Goal: Task Accomplishment & Management: Use online tool/utility

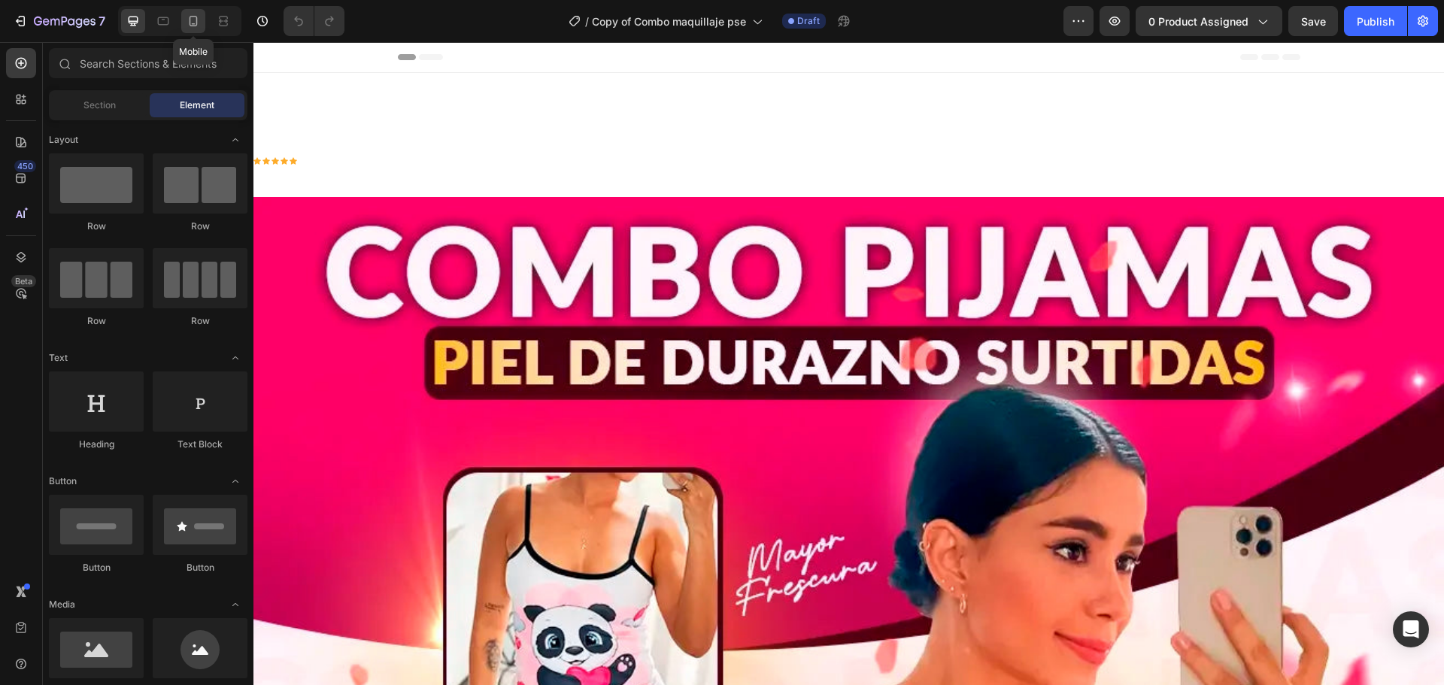
click at [198, 16] on icon at bounding box center [193, 21] width 15 height 15
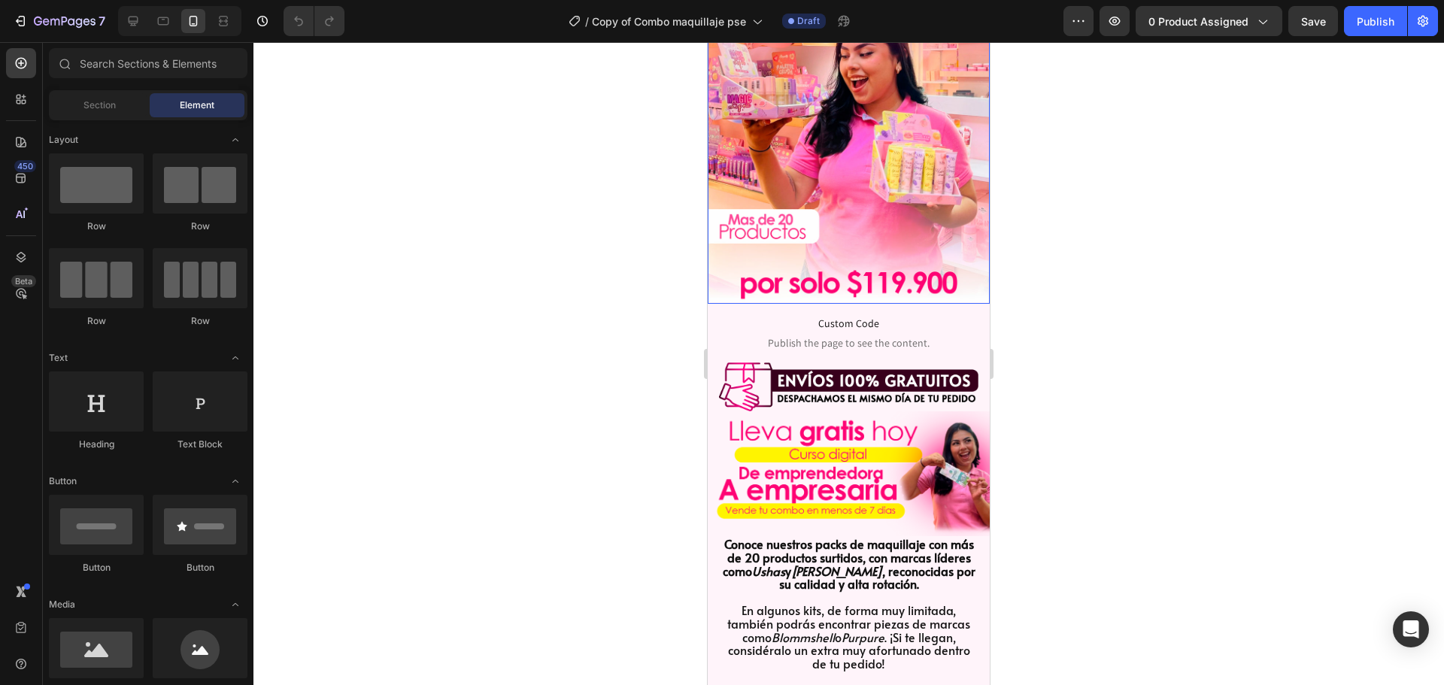
scroll to position [226, 0]
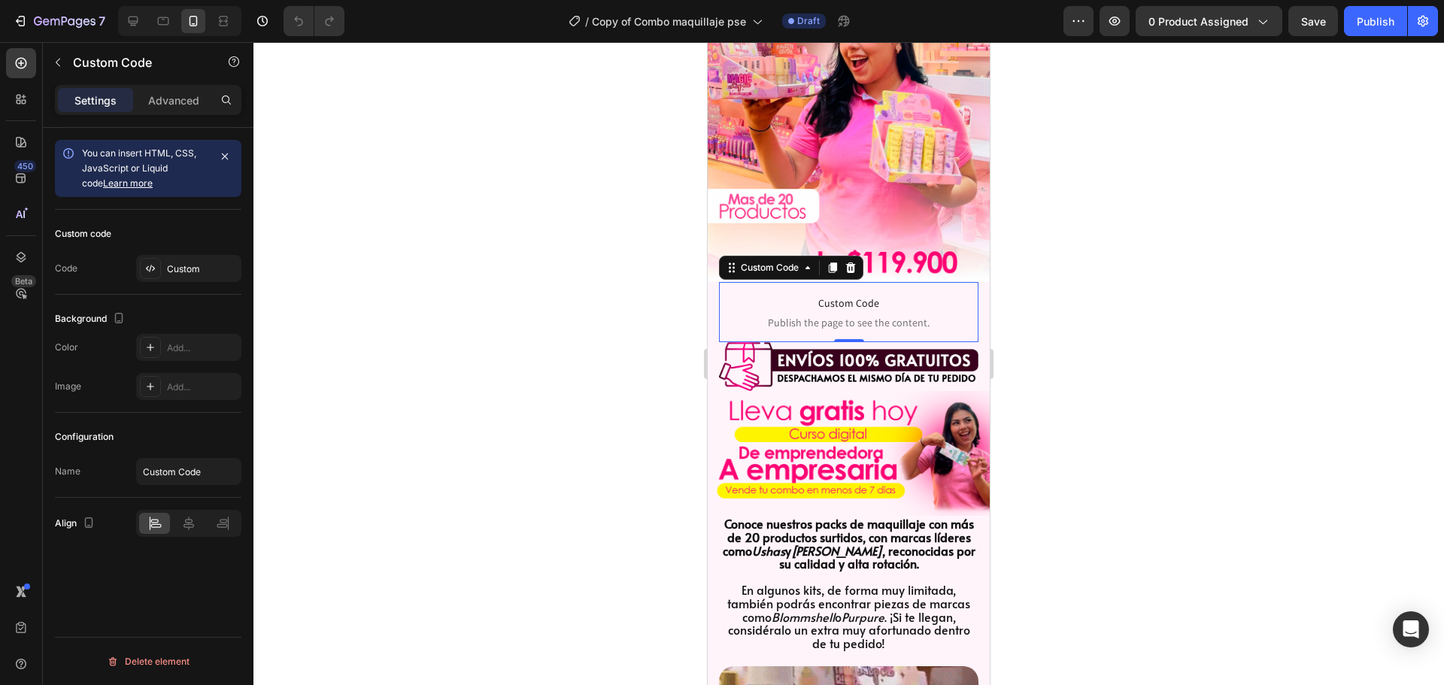
click at [124, 181] on link "Learn more" at bounding box center [128, 182] width 50 height 11
click at [217, 260] on div "Custom" at bounding box center [188, 268] width 105 height 27
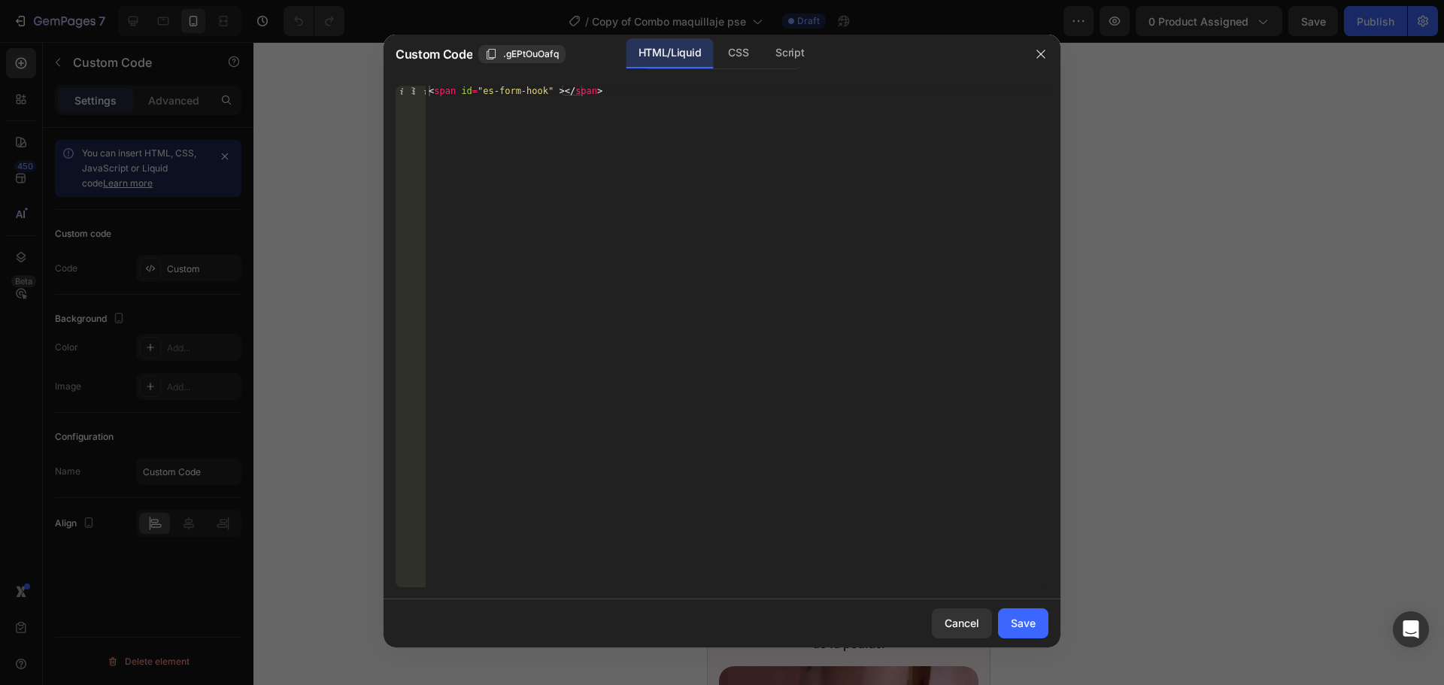
type textarea "<span id="es-form-hook" ></span>"
click at [614, 88] on div "< span id = "es-form-hook" > </ span >" at bounding box center [737, 347] width 623 height 523
click at [763, 44] on div "CSS" at bounding box center [789, 53] width 53 height 30
click at [808, 49] on div "Script" at bounding box center [789, 53] width 53 height 30
click at [716, 46] on div "HTML/Liquid" at bounding box center [738, 53] width 44 height 30
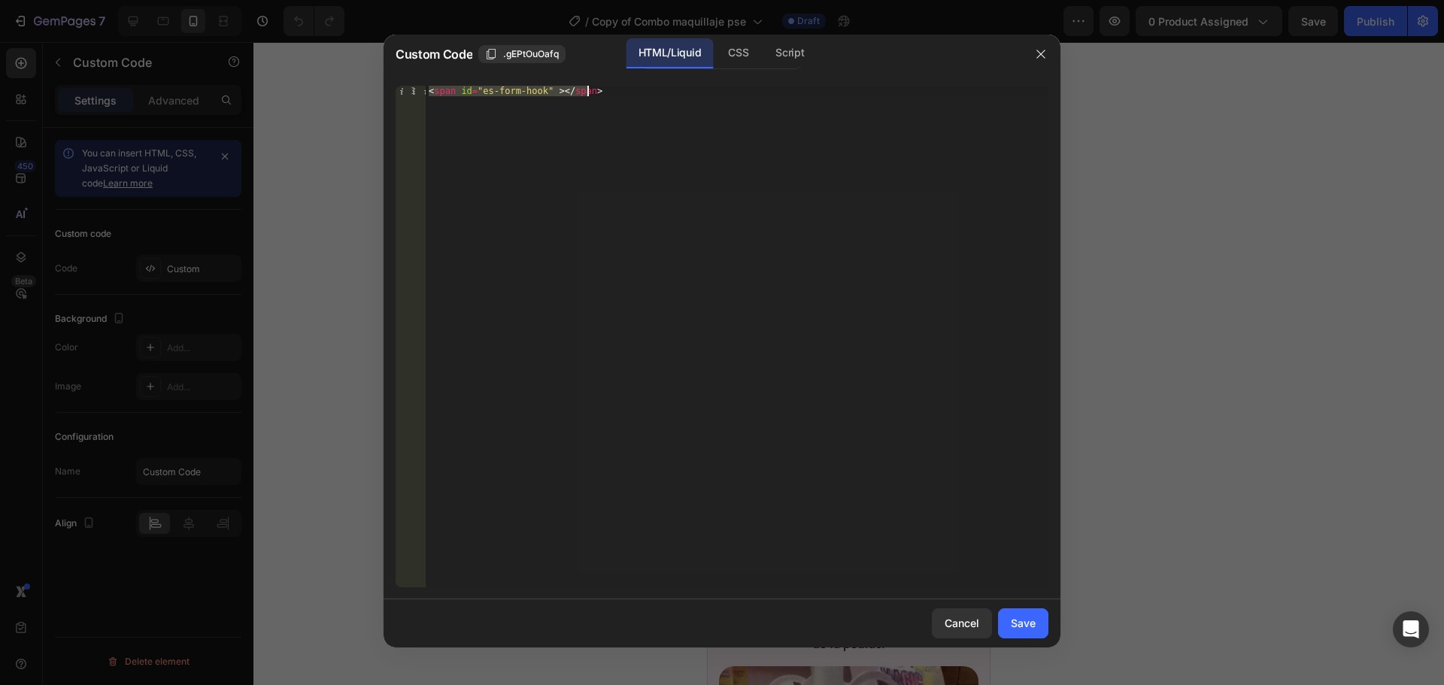
click at [638, 97] on div "< span id = "es-form-hook" > </ span >" at bounding box center [737, 336] width 623 height 501
click at [1032, 48] on button "button" at bounding box center [1041, 54] width 24 height 24
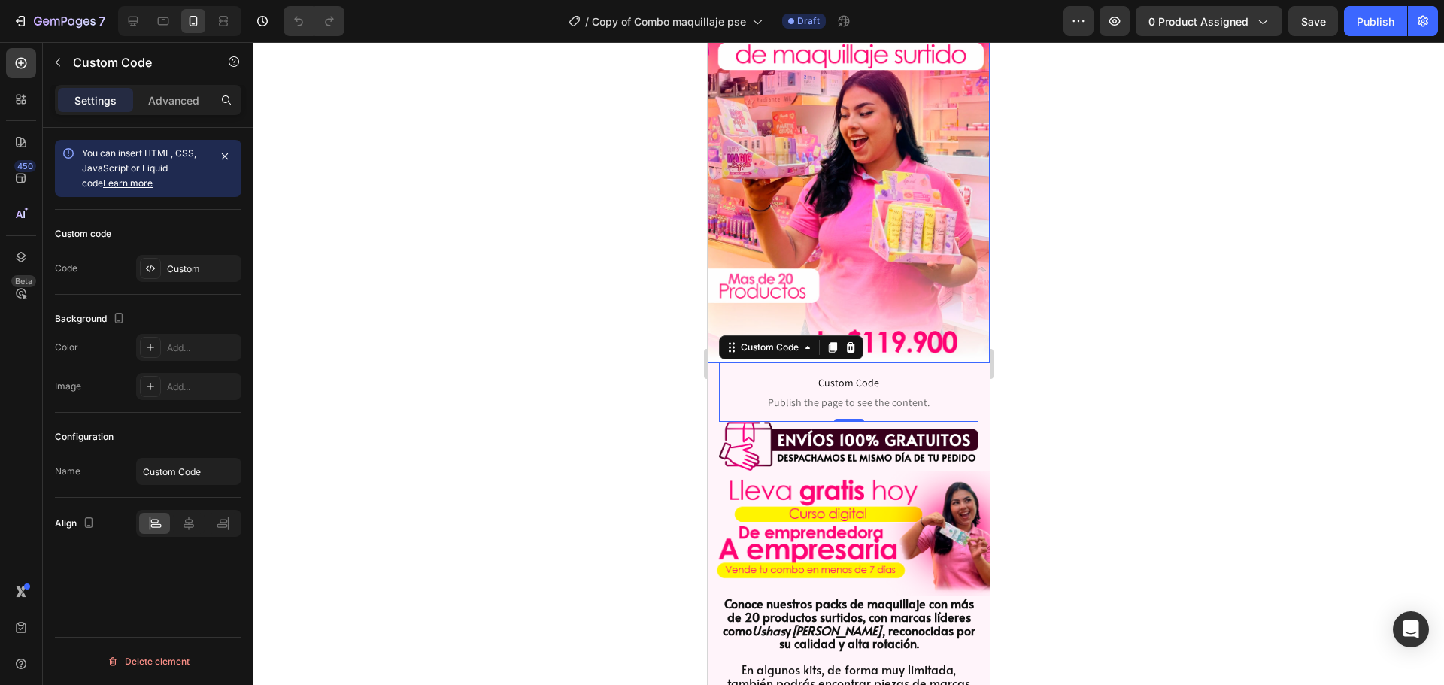
scroll to position [301, 0]
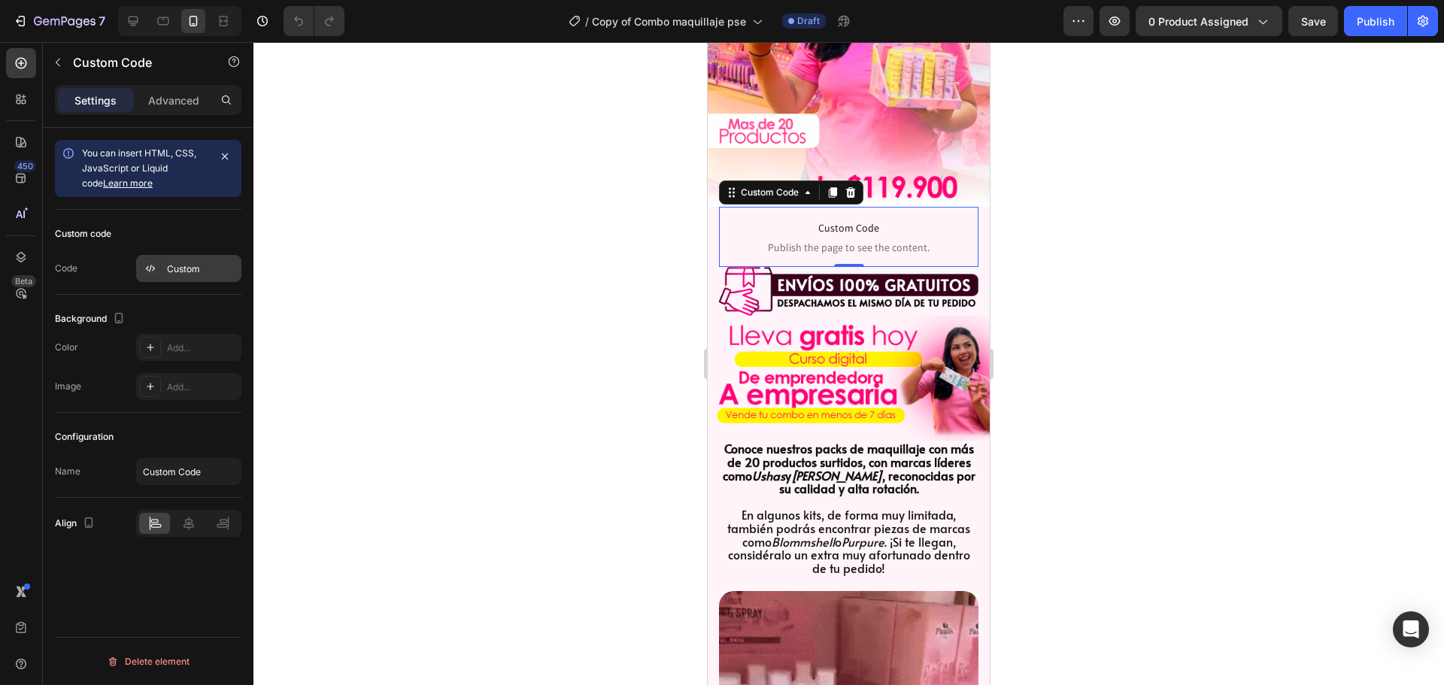
click at [204, 262] on div "Custom" at bounding box center [202, 269] width 71 height 14
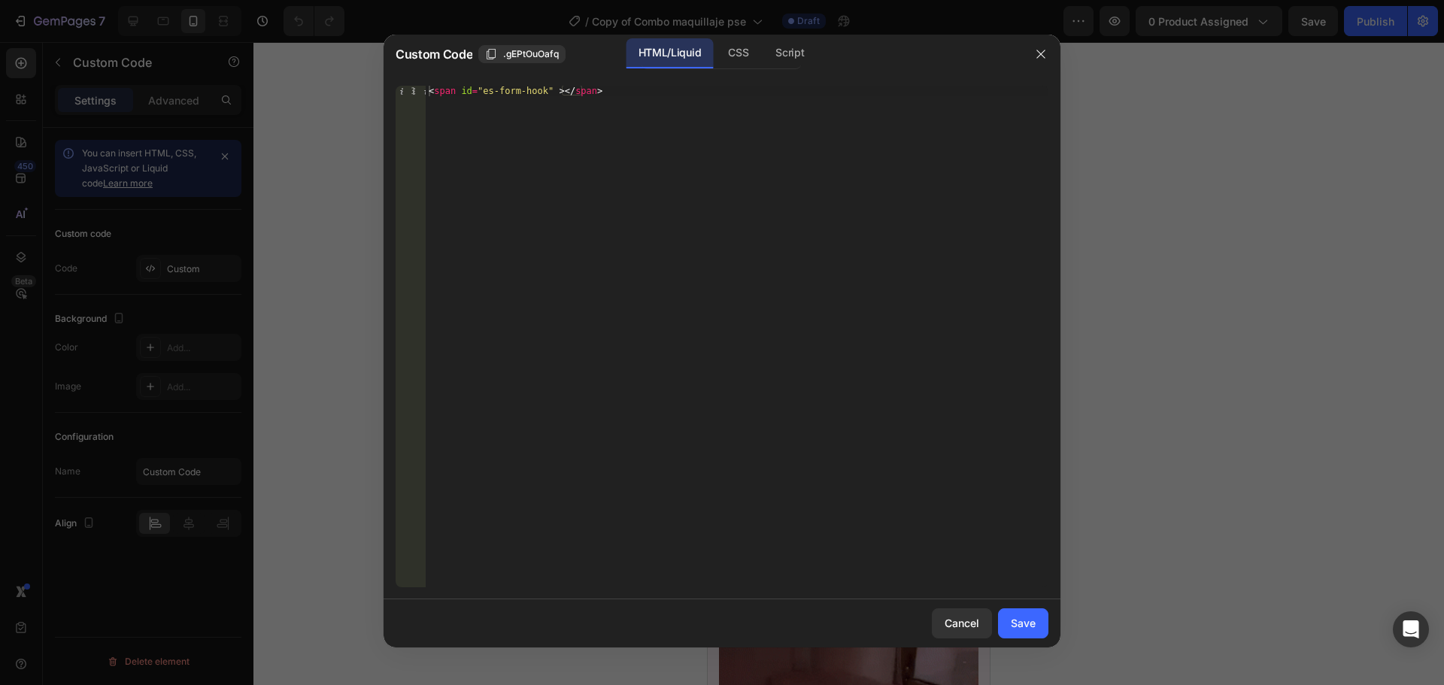
type textarea "<span id="es-form-hook" ></span>"
drag, startPoint x: 593, startPoint y: 109, endPoint x: 426, endPoint y: 90, distance: 168.0
click at [426, 90] on div "< span id = "es-form-hook" > </ span >" at bounding box center [737, 347] width 623 height 523
click at [1034, 57] on button "button" at bounding box center [1041, 54] width 24 height 24
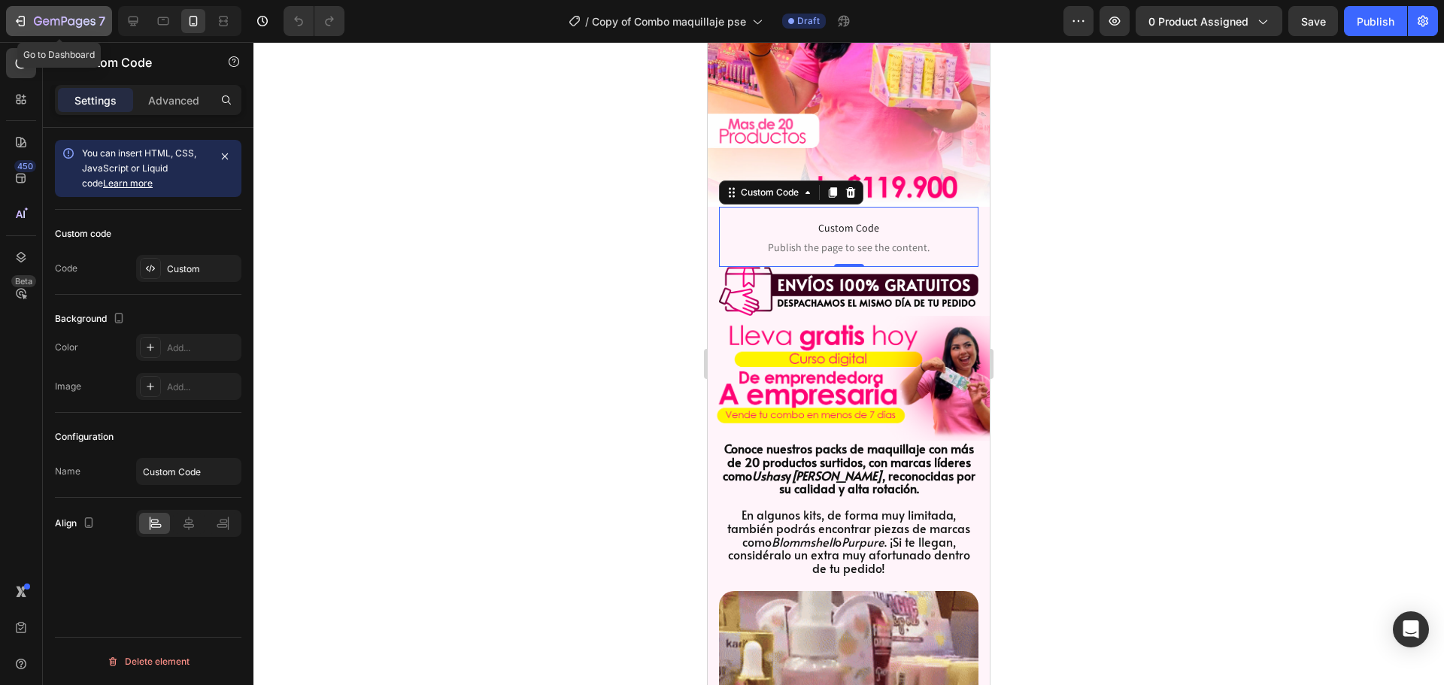
click at [29, 25] on div "7" at bounding box center [59, 21] width 92 height 18
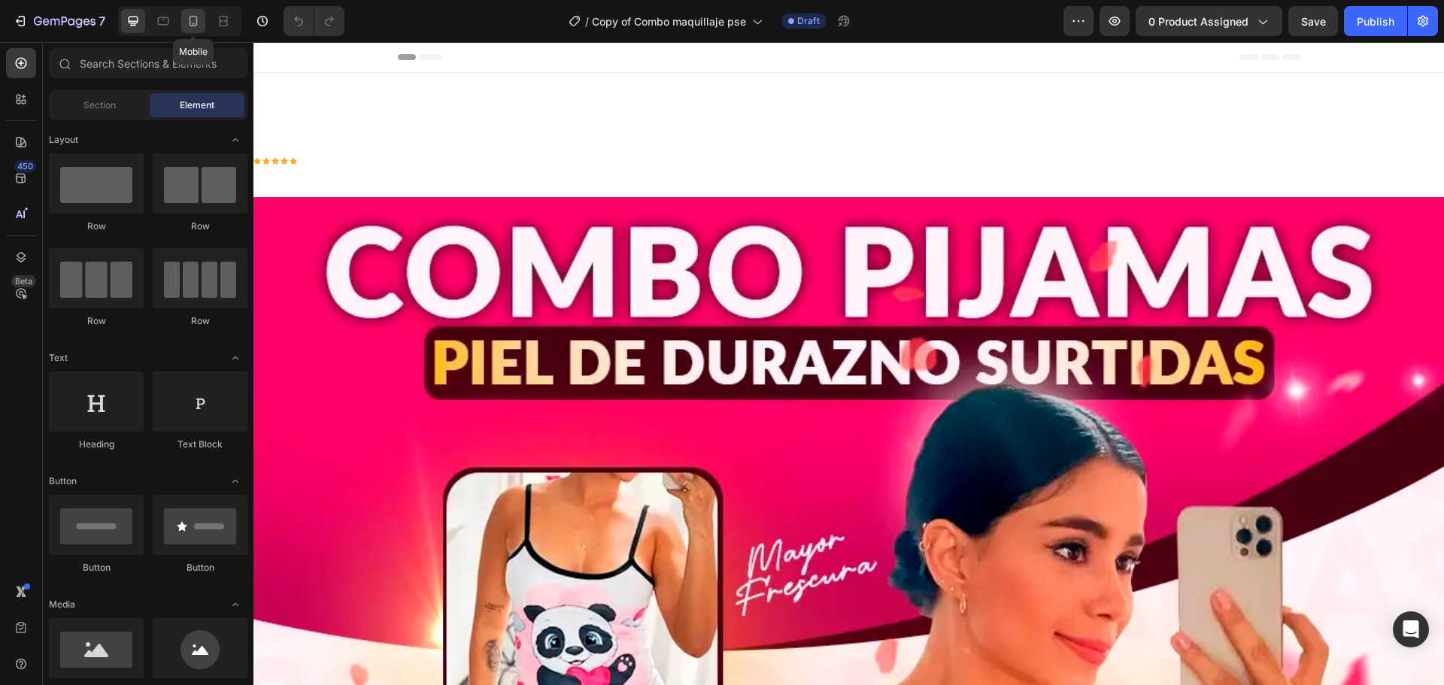
click at [192, 14] on icon at bounding box center [193, 21] width 15 height 15
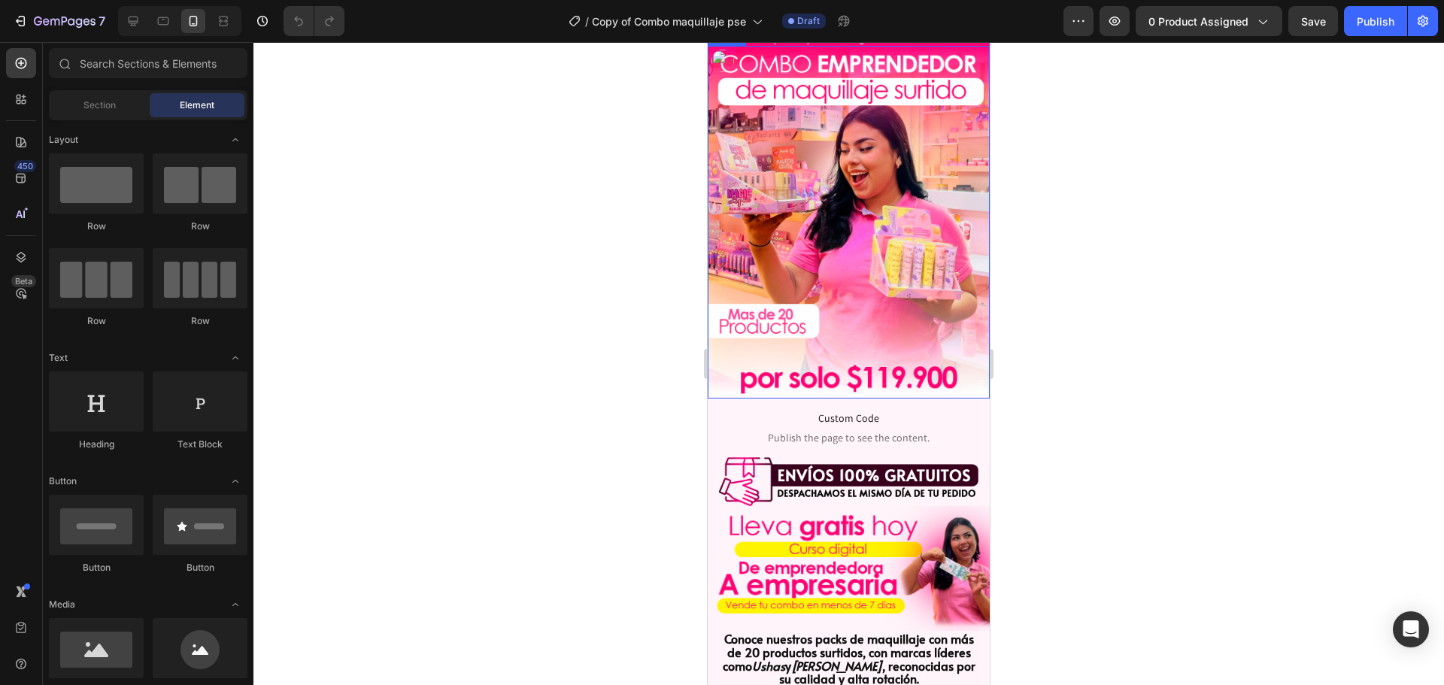
scroll to position [226, 0]
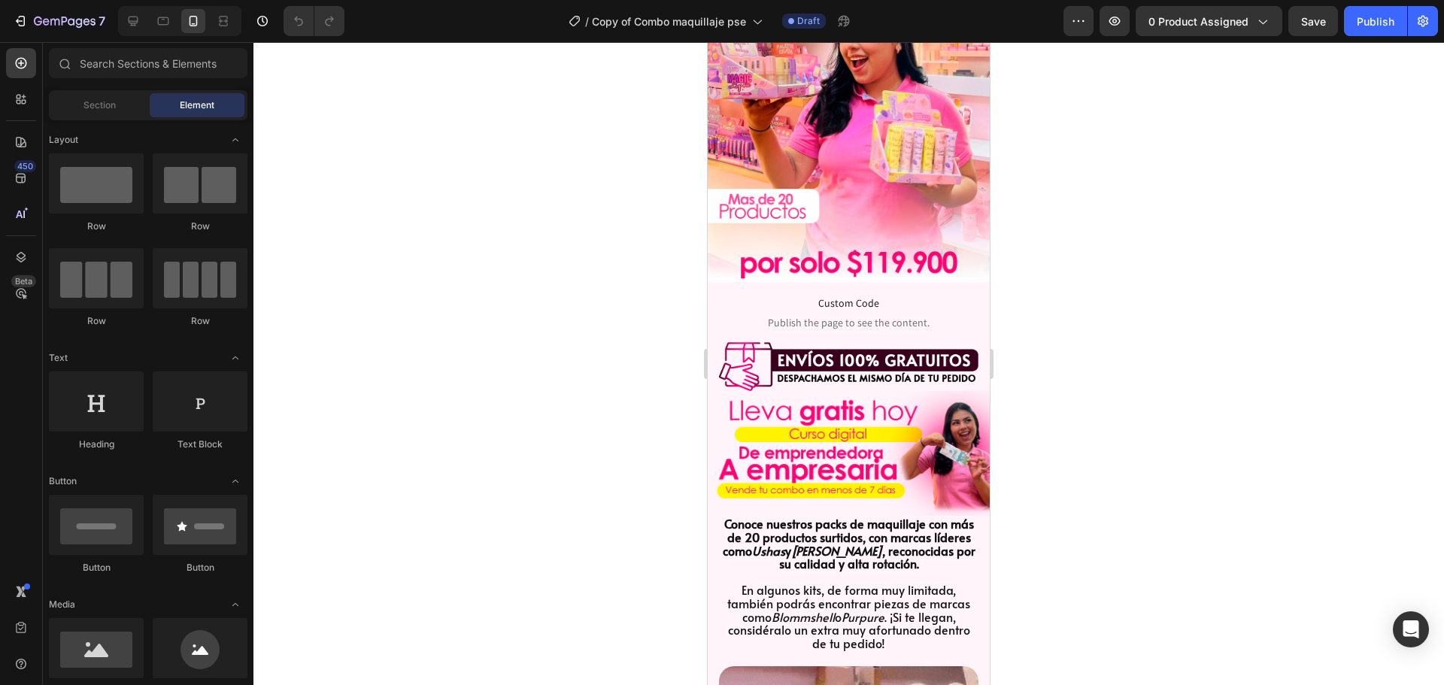
click at [667, 358] on div at bounding box center [848, 363] width 1190 height 643
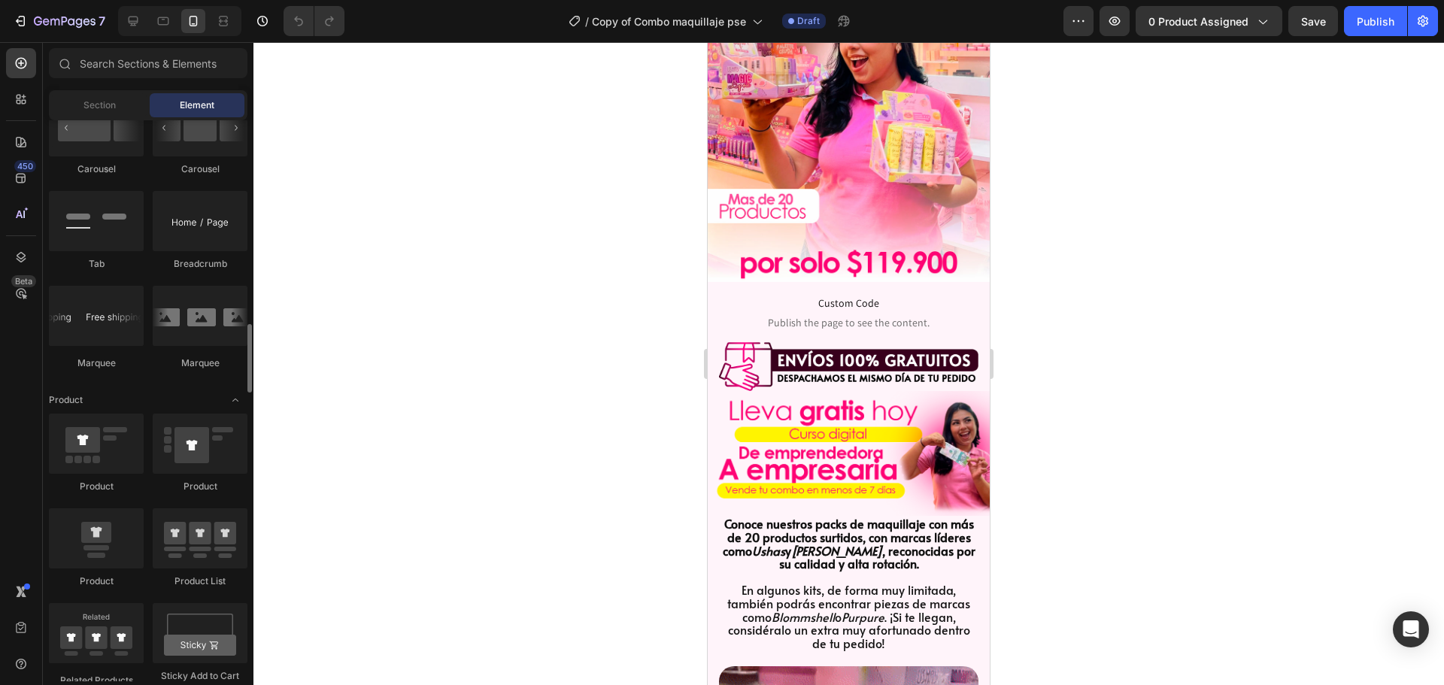
scroll to position [1128, 0]
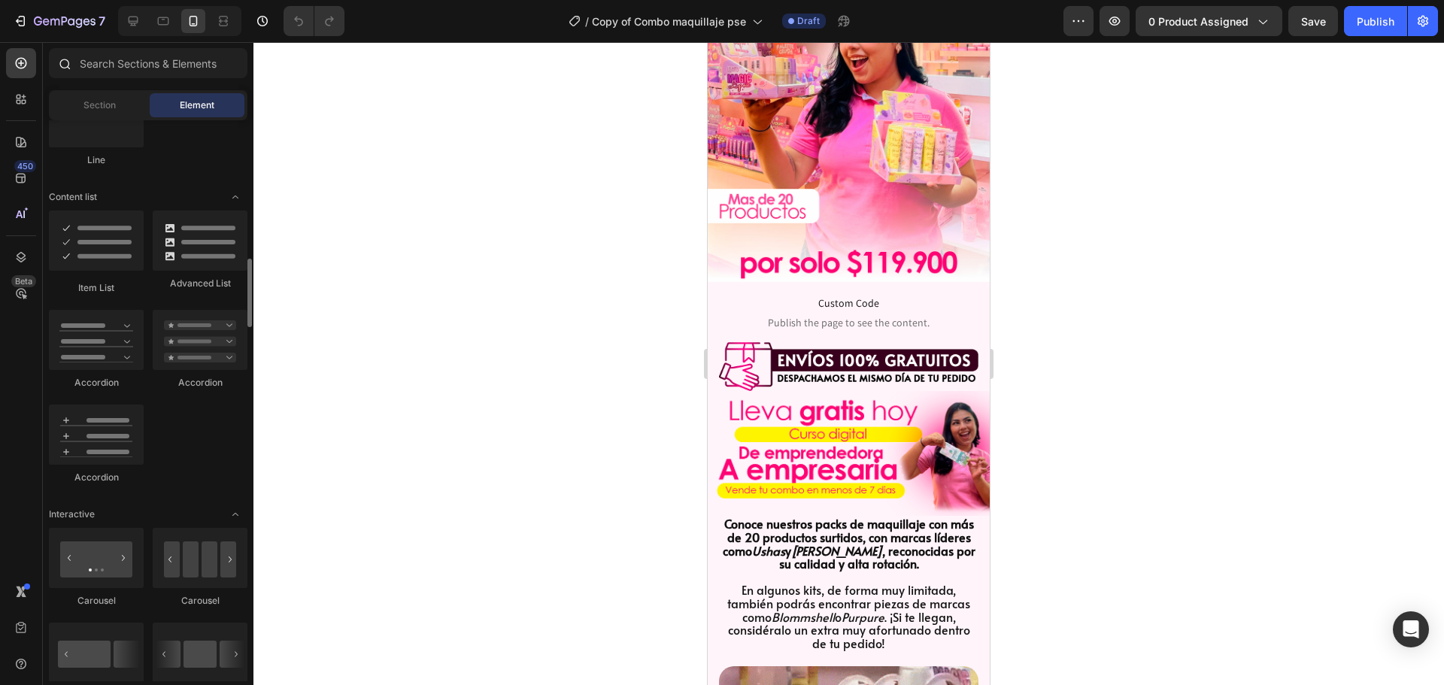
click at [201, 78] on div at bounding box center [148, 66] width 211 height 36
click at [215, 68] on input "text" at bounding box center [148, 63] width 198 height 30
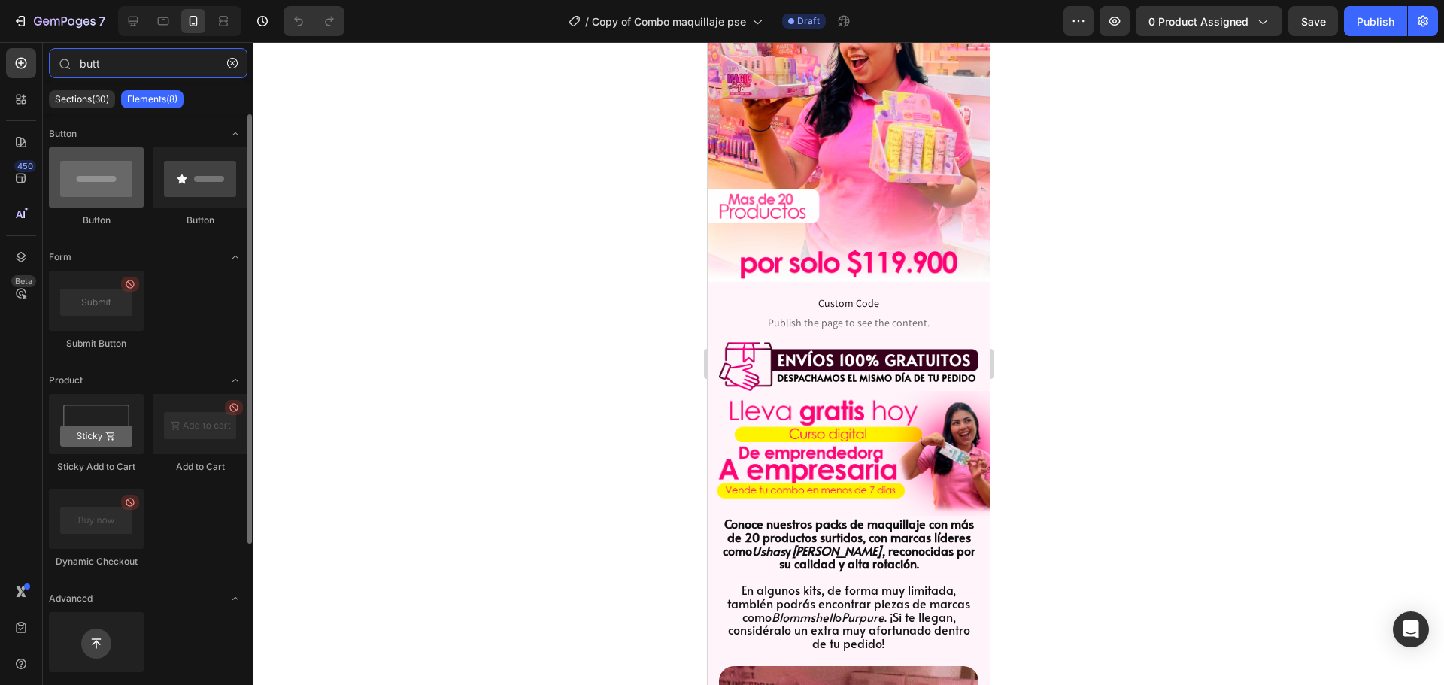
type input "butt"
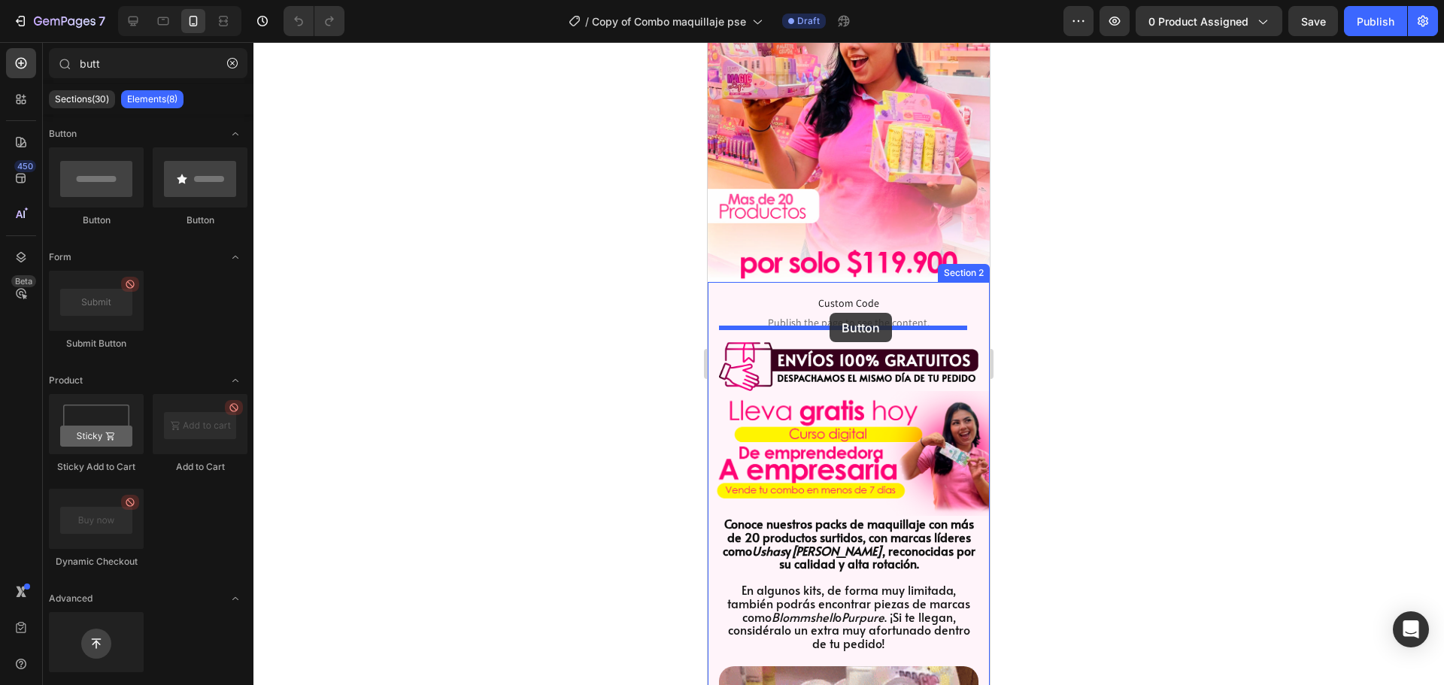
drag, startPoint x: 823, startPoint y: 232, endPoint x: 830, endPoint y: 314, distance: 82.2
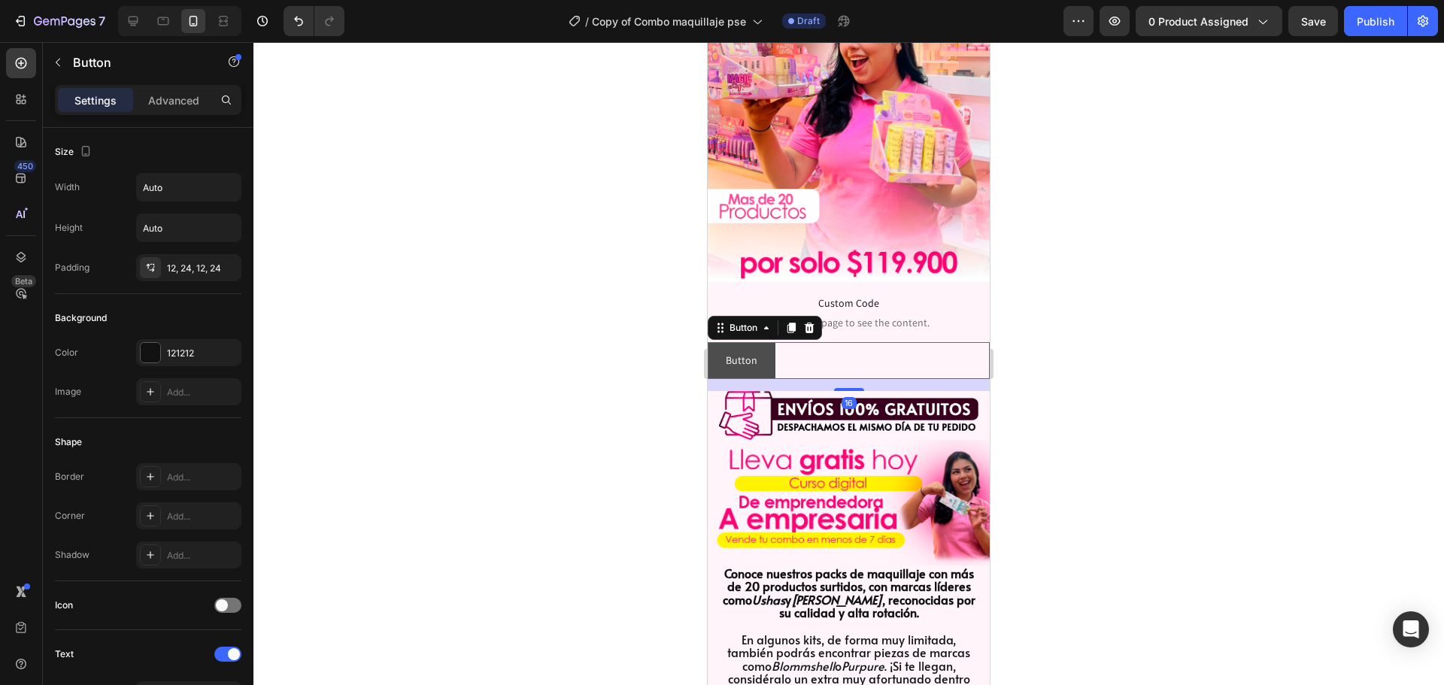
click at [772, 350] on button "Button" at bounding box center [741, 360] width 68 height 37
click at [141, 347] on div at bounding box center [151, 353] width 20 height 20
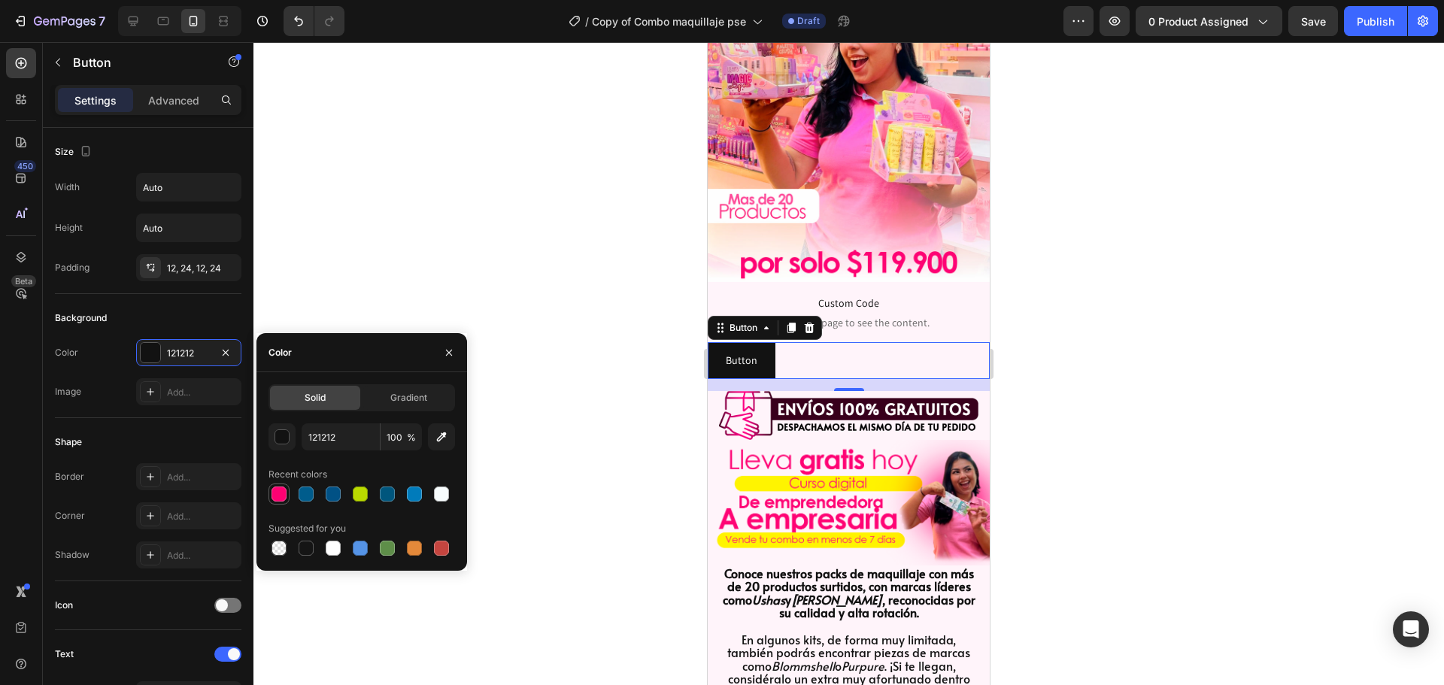
click at [271, 501] on div at bounding box center [279, 494] width 18 height 18
type input "FE0172"
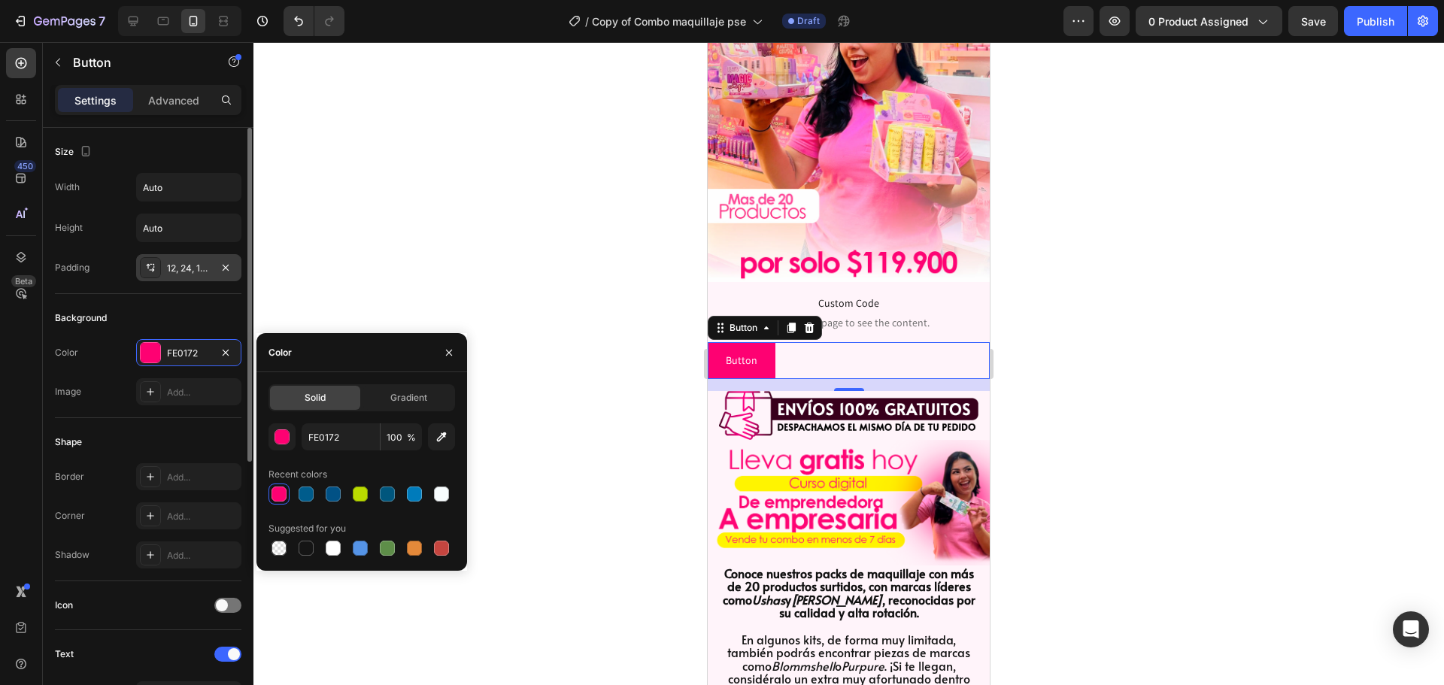
click at [162, 262] on div "12, 24, 12, 24" at bounding box center [188, 267] width 105 height 27
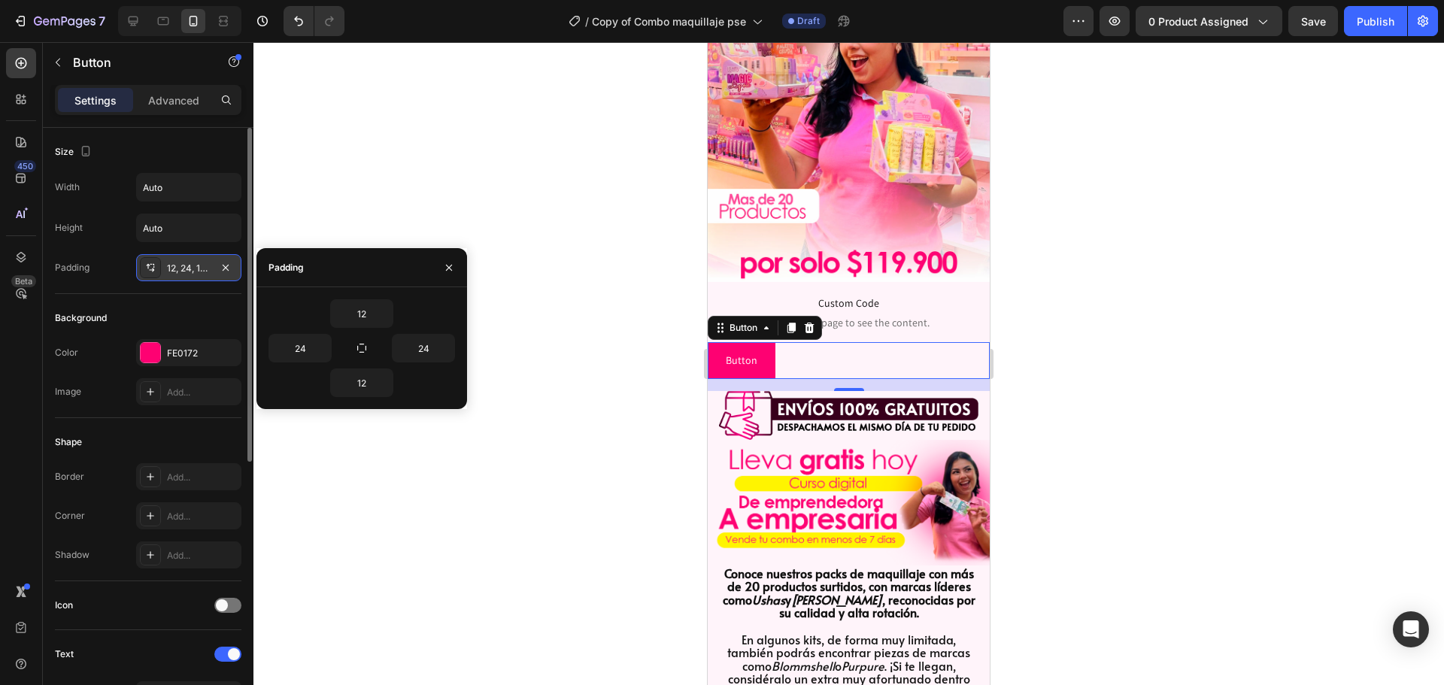
click at [178, 271] on div "12, 24, 12, 24" at bounding box center [189, 269] width 44 height 14
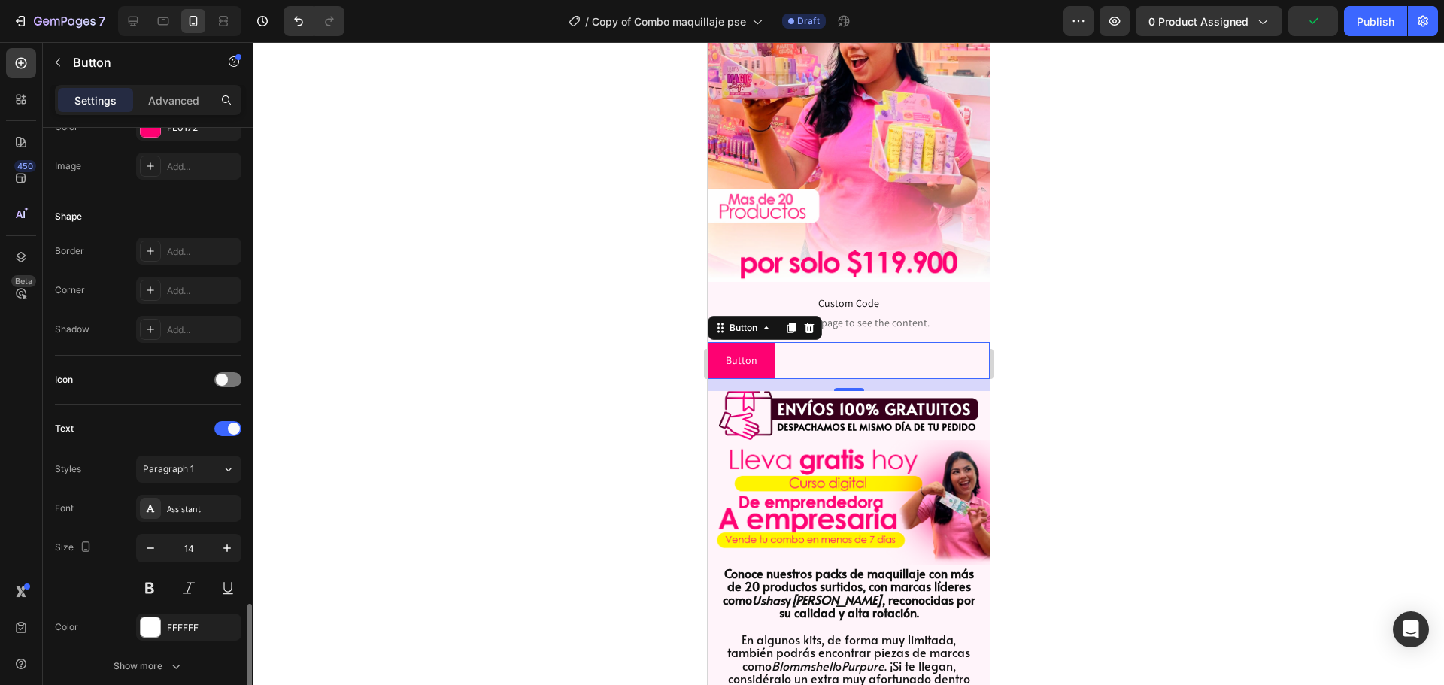
scroll to position [478, 0]
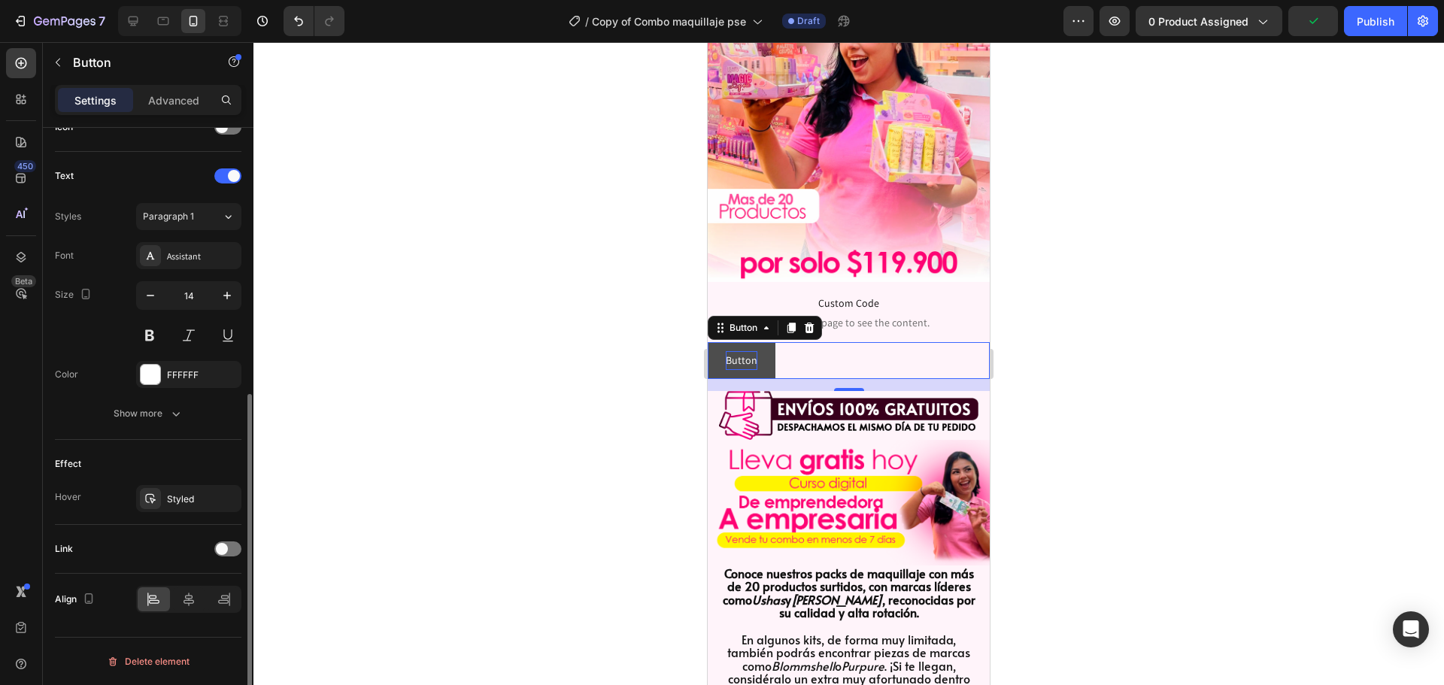
click at [735, 351] on p "Button" at bounding box center [742, 360] width 32 height 19
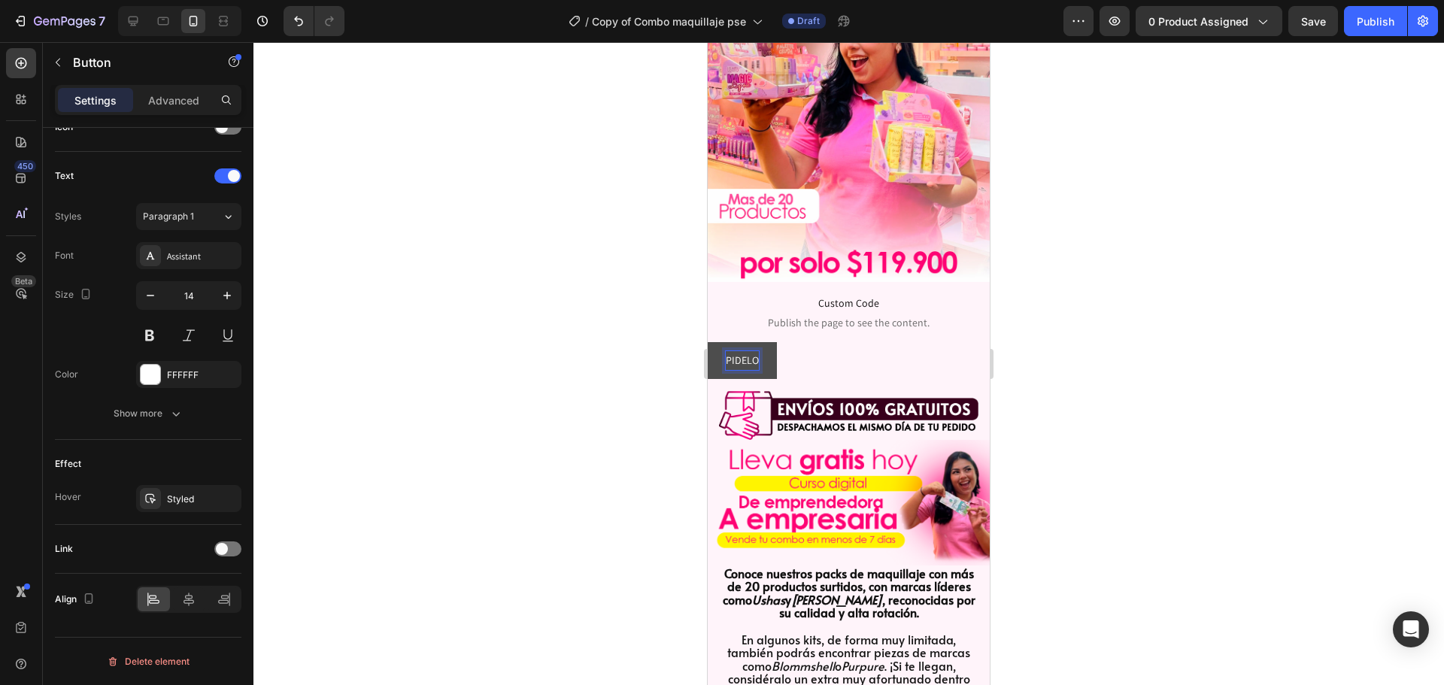
click at [707, 342] on button "PIDELO" at bounding box center [741, 360] width 69 height 37
click at [707, 342] on button "PIDELO AQUÍ" at bounding box center [754, 360] width 94 height 37
click at [707, 342] on button "PIDELO AQUÍ -" at bounding box center [756, 360] width 99 height 37
click at [707, 342] on button "PIDELO AQUÍ - PAGA" at bounding box center [770, 360] width 126 height 37
click at [707, 342] on button "PIDELO AQUÍ - PAGA POR" at bounding box center [780, 360] width 147 height 37
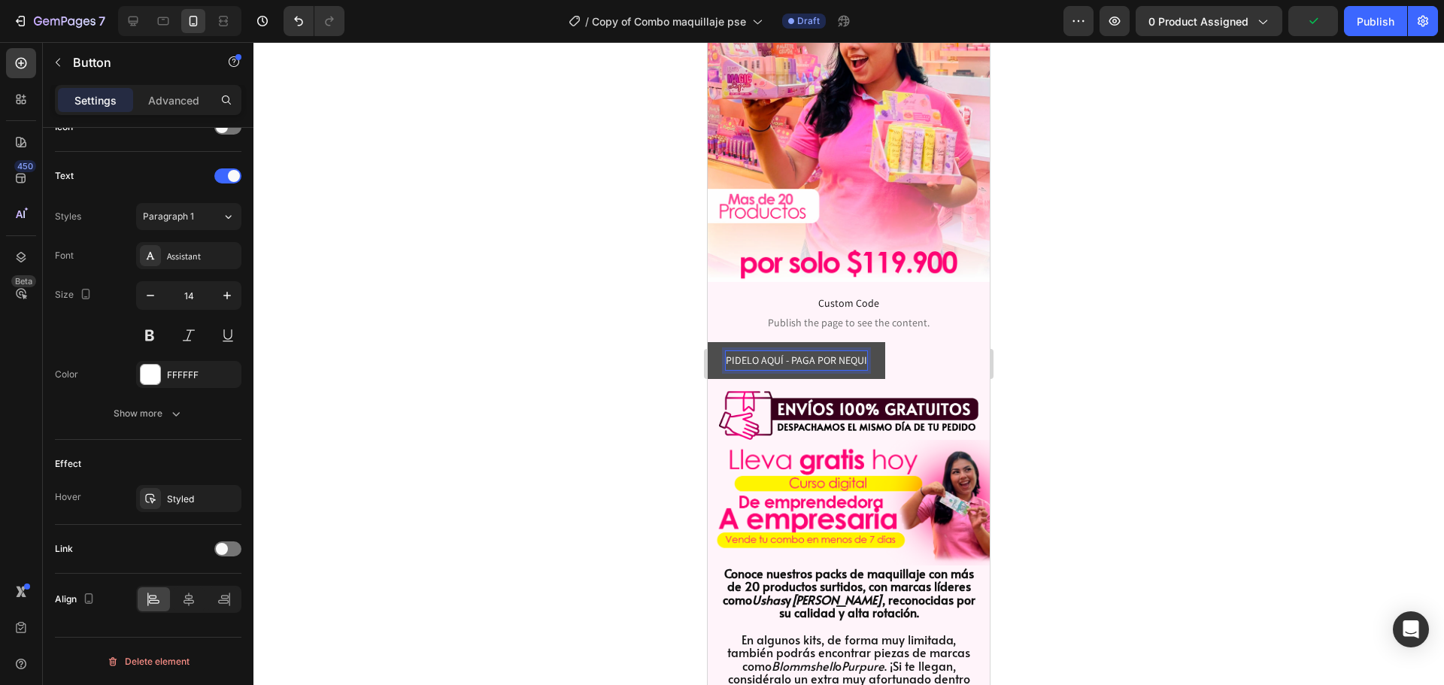
click at [707, 342] on button "PIDELO AQUÍ - PAGA POR NEQUI" at bounding box center [795, 360] width 177 height 37
click at [707, 342] on button "PIDELO AQUÍ - PAGA POR NEQUI O" at bounding box center [800, 360] width 186 height 37
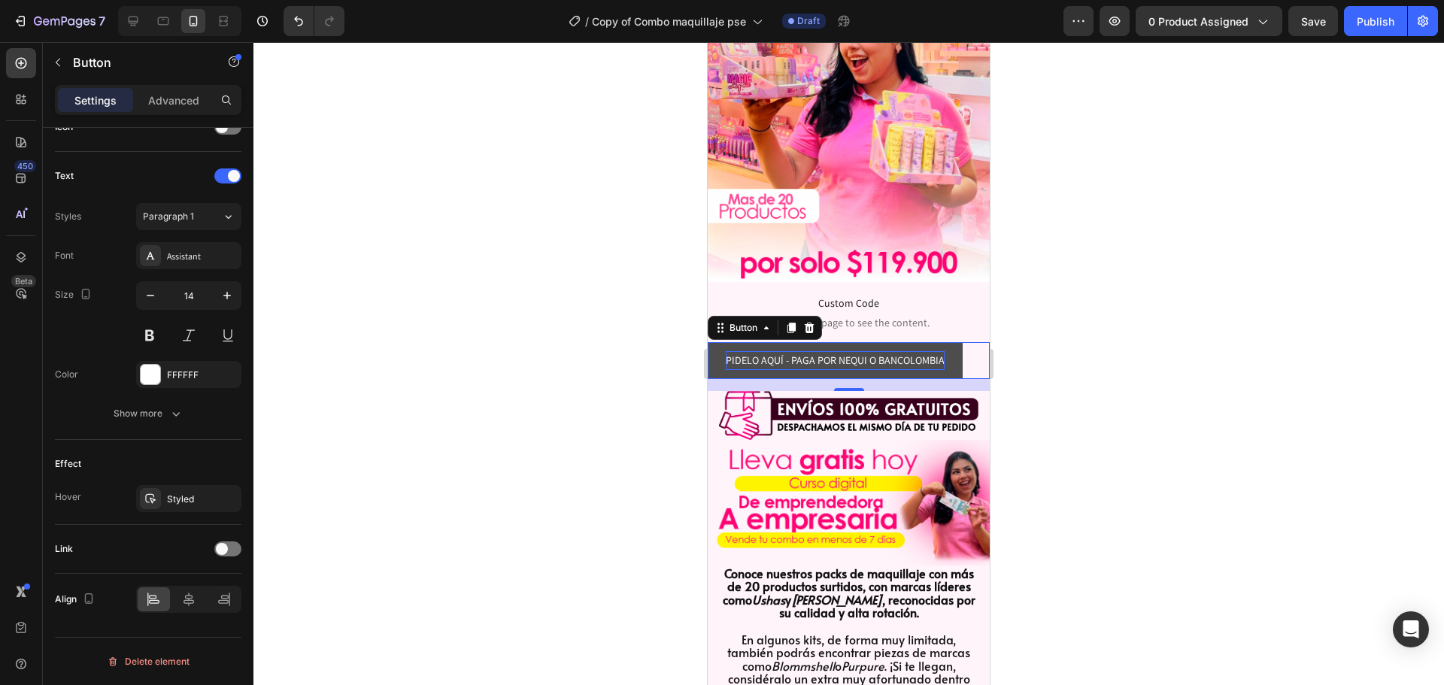
click at [1283, 250] on div at bounding box center [848, 363] width 1190 height 643
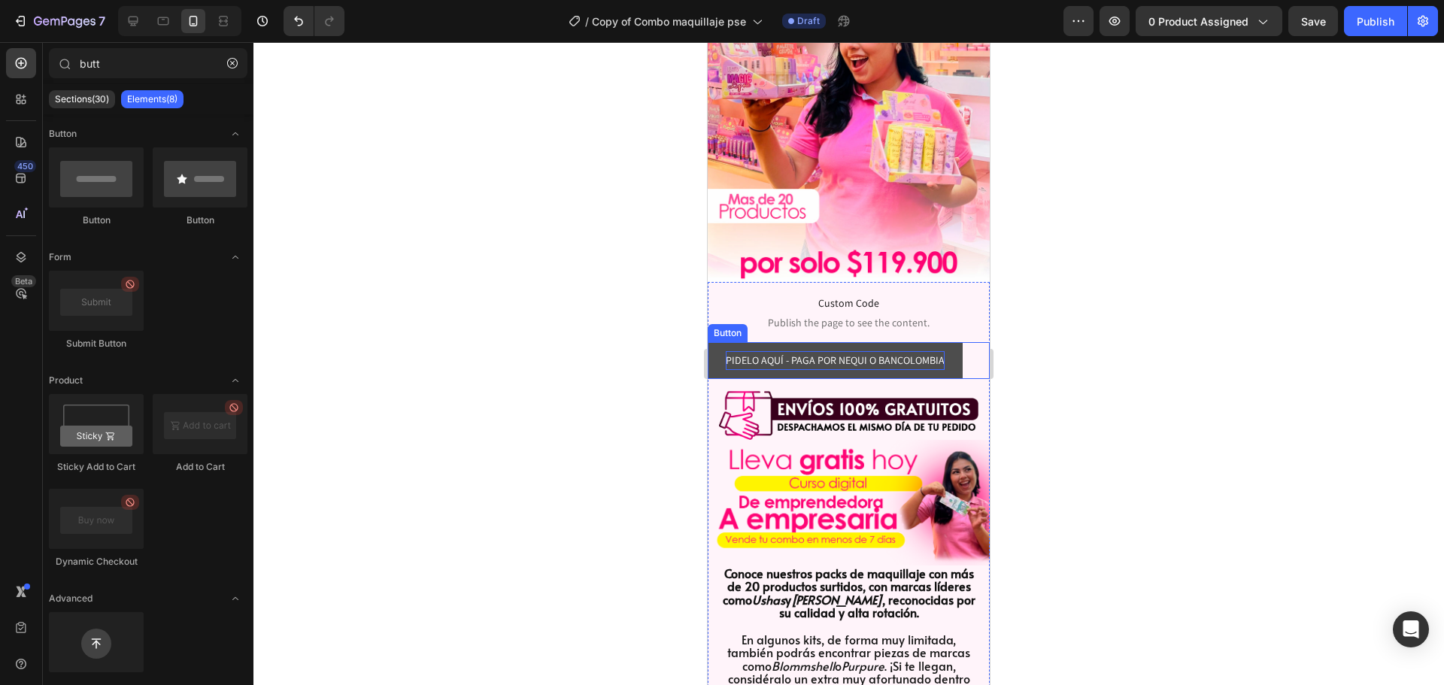
click at [713, 342] on button "PIDELO AQUÍ - PAGA POR NEQUI O BANCOLOMBIA" at bounding box center [834, 360] width 255 height 37
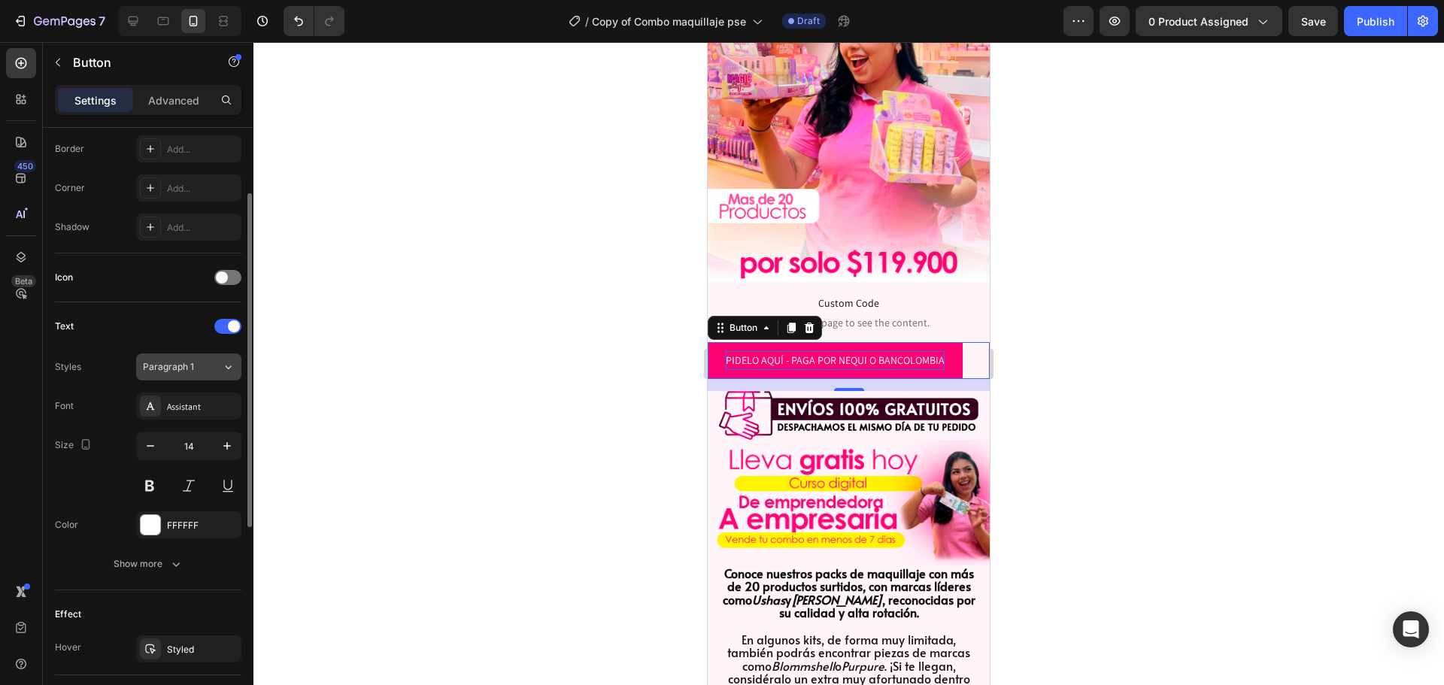
scroll to position [253, 0]
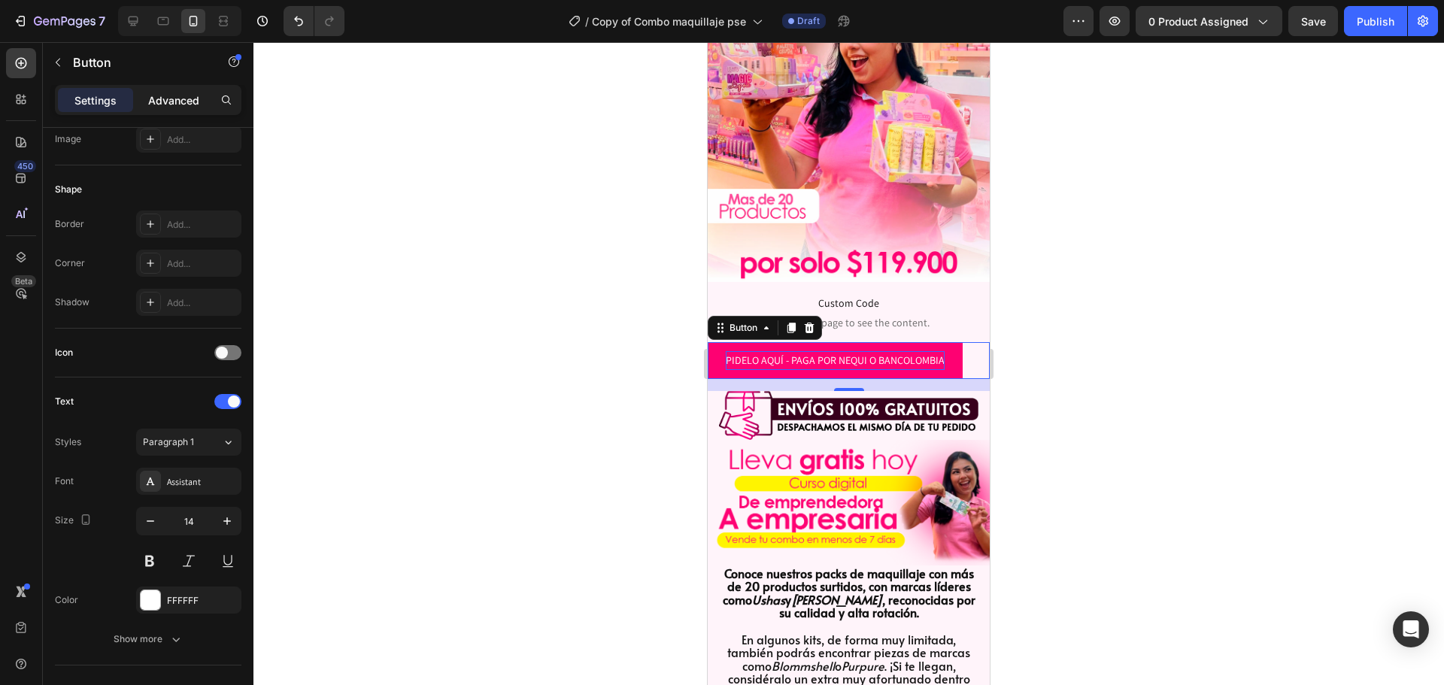
click at [176, 90] on div "Advanced" at bounding box center [173, 100] width 75 height 24
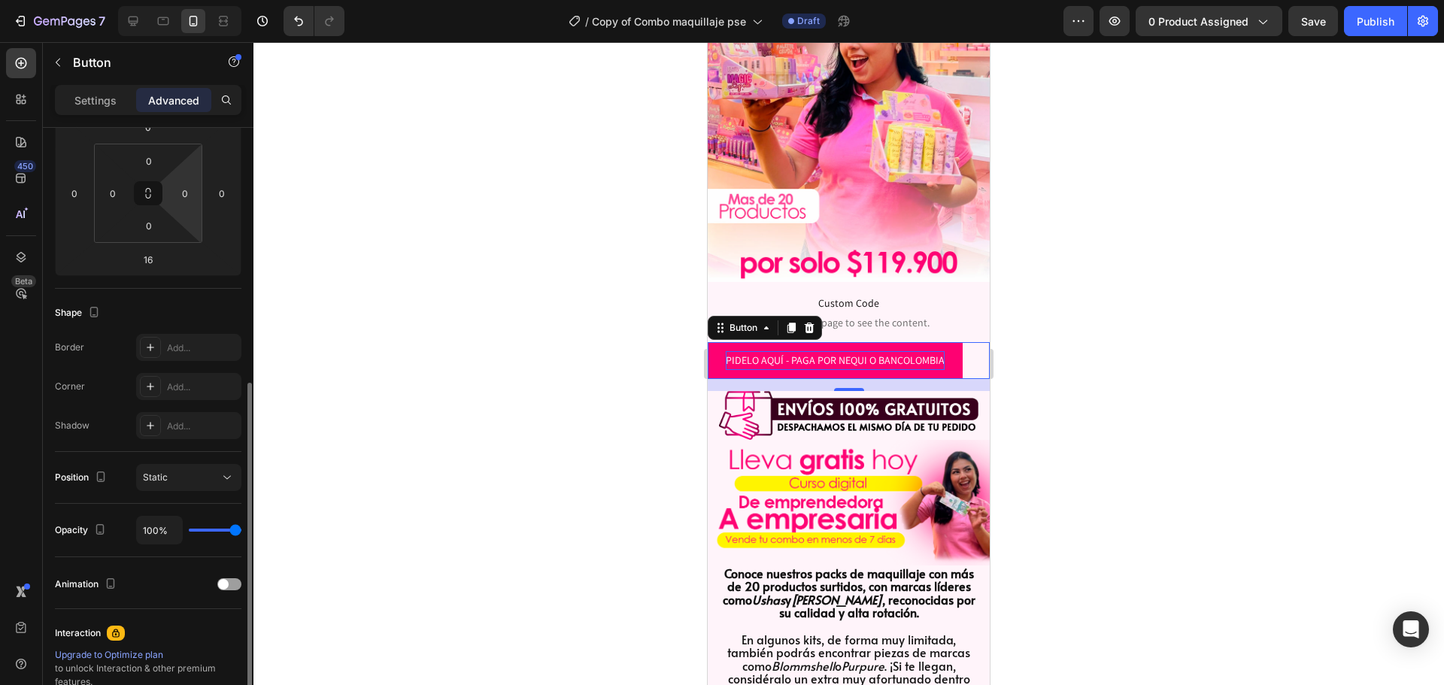
scroll to position [403, 0]
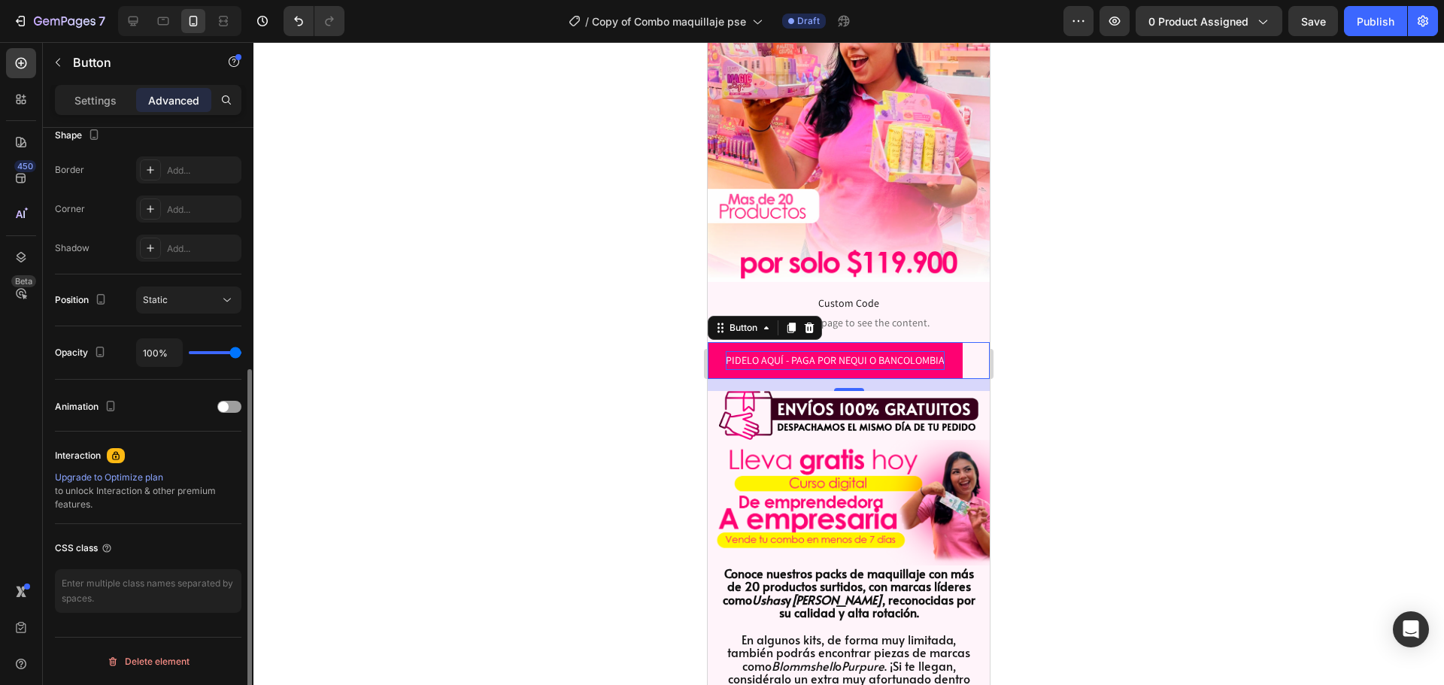
click at [55, 100] on div "Settings Advanced" at bounding box center [148, 100] width 186 height 30
click at [80, 100] on p "Settings" at bounding box center [95, 100] width 42 height 16
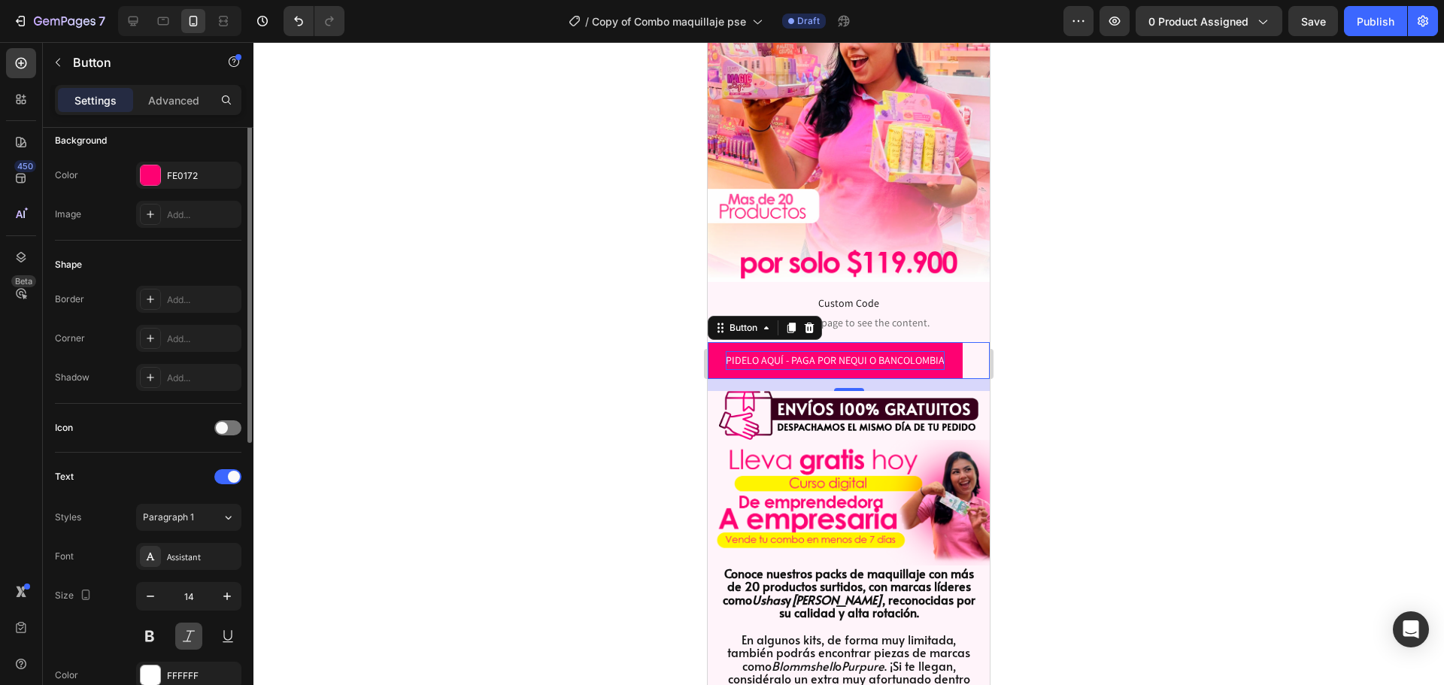
scroll to position [102, 0]
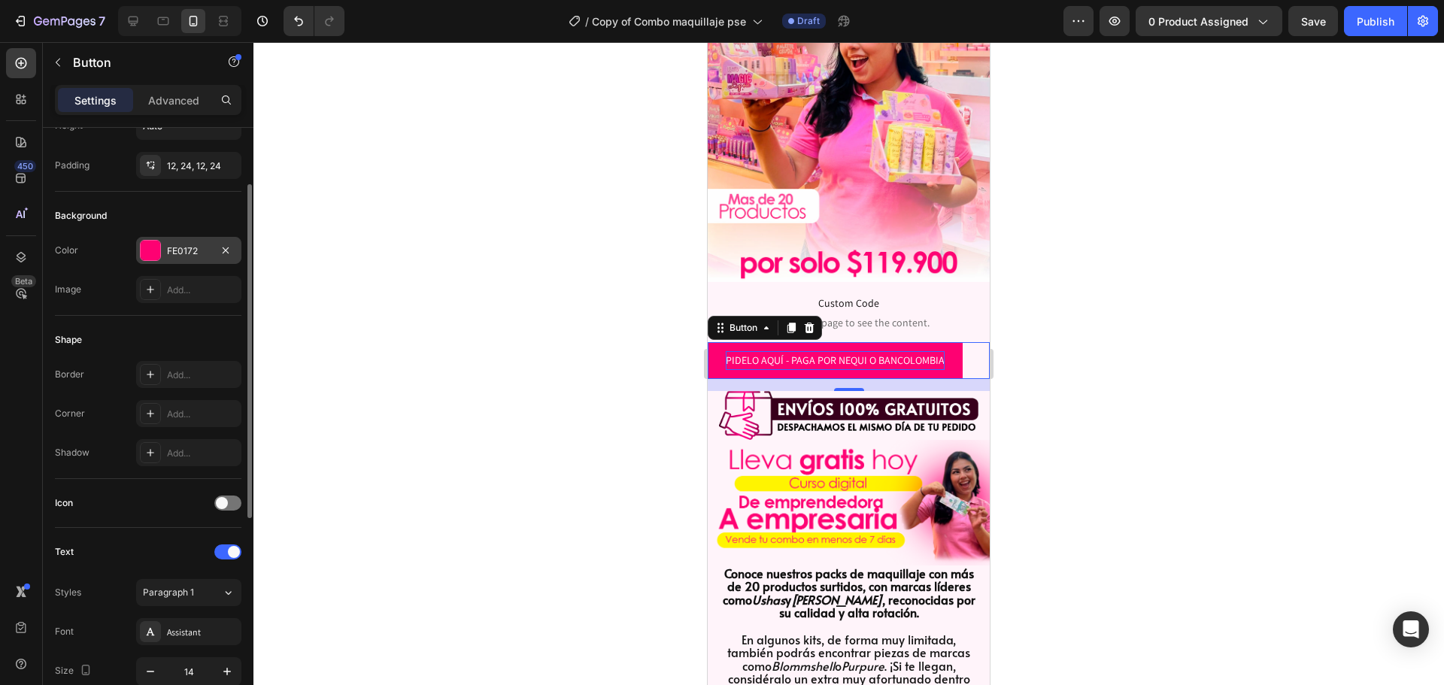
click at [159, 255] on div at bounding box center [151, 251] width 20 height 20
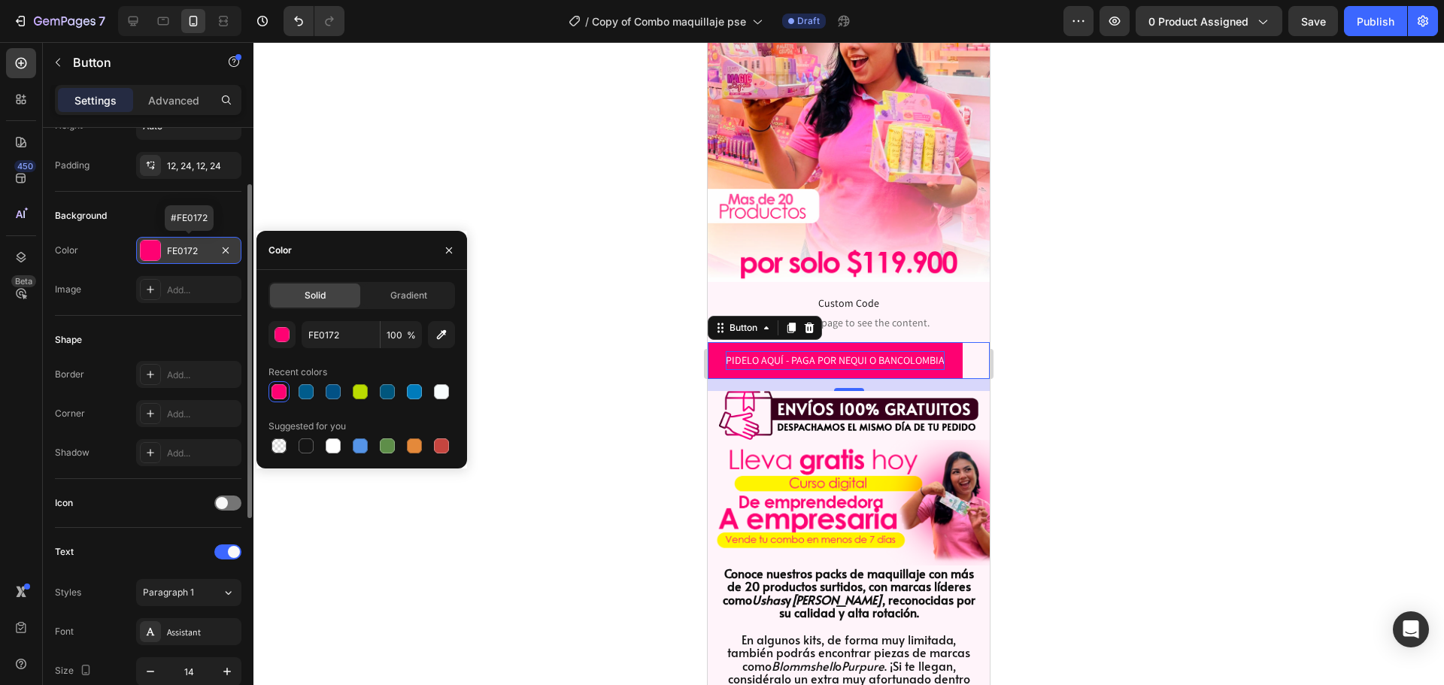
click at [159, 252] on div at bounding box center [151, 251] width 20 height 20
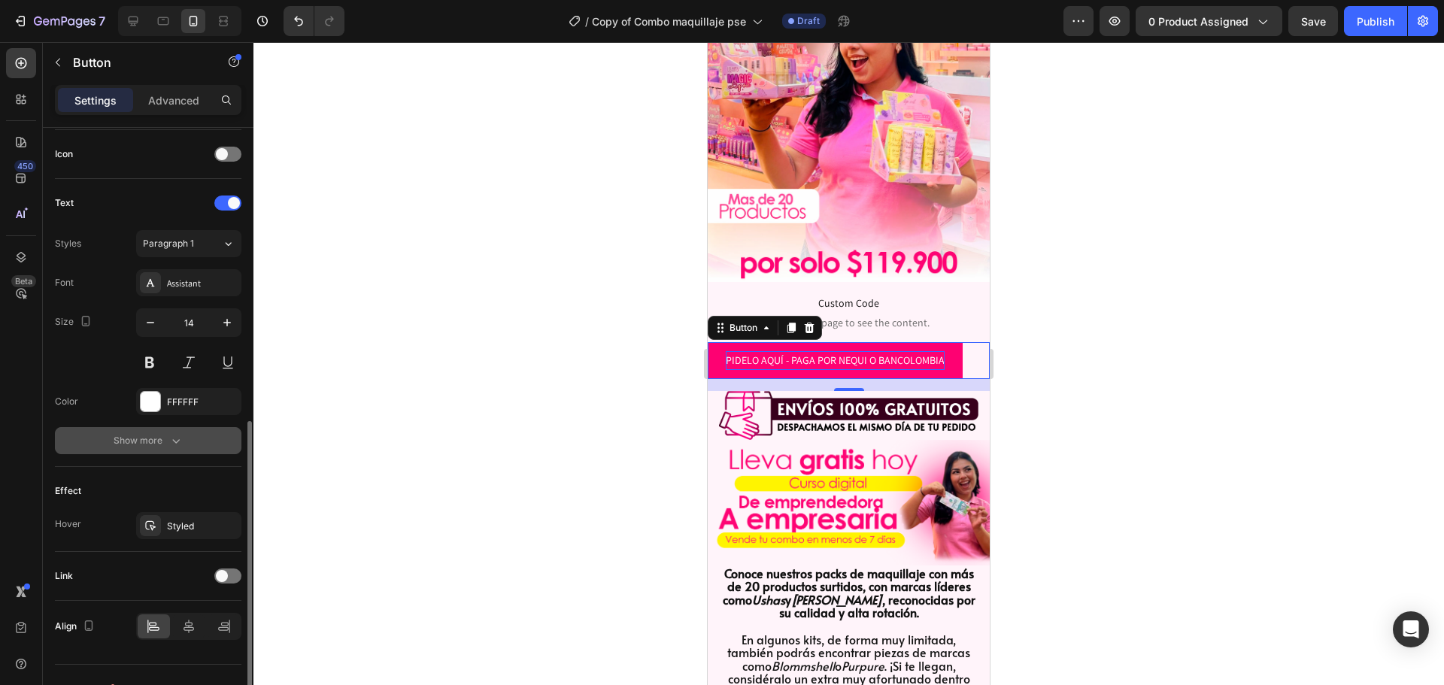
scroll to position [478, 0]
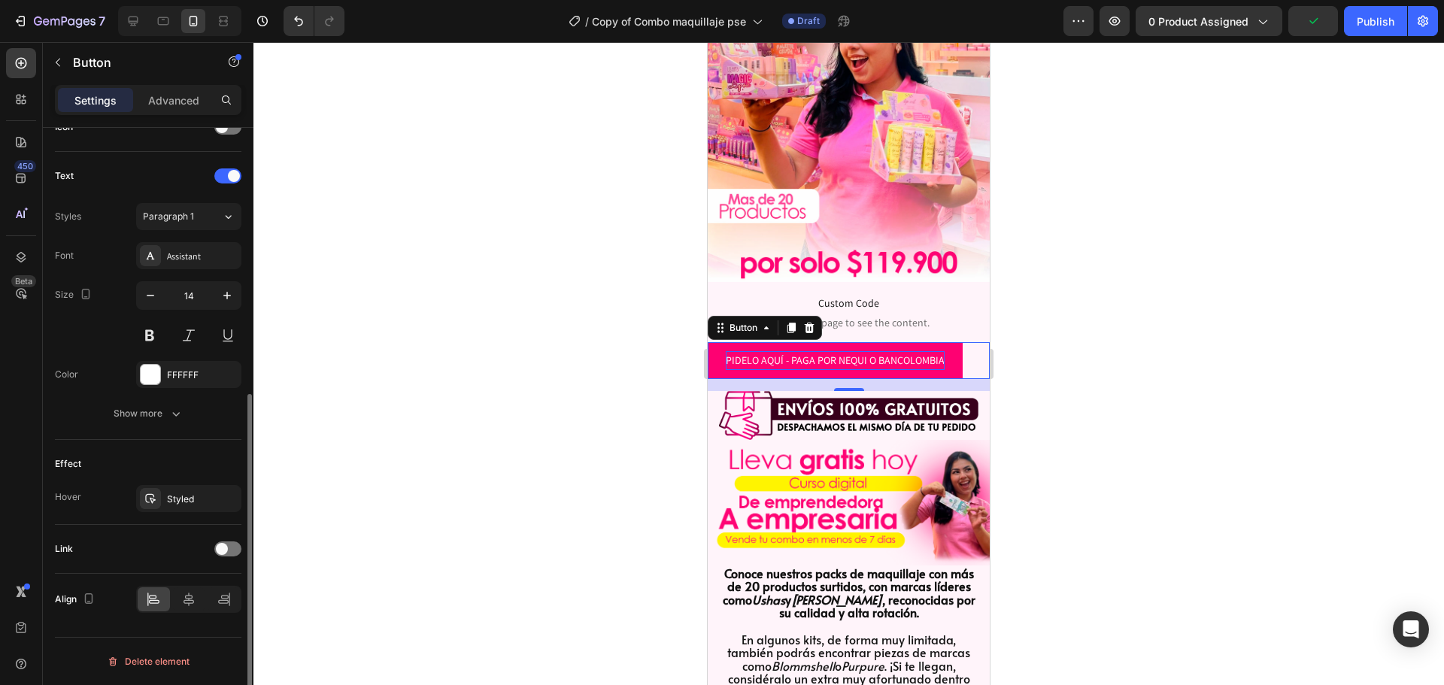
click at [225, 556] on div "Link" at bounding box center [148, 549] width 186 height 24
drag, startPoint x: 226, startPoint y: 554, endPoint x: 224, endPoint y: 563, distance: 9.1
click at [226, 554] on div at bounding box center [227, 548] width 27 height 15
click at [226, 555] on div at bounding box center [227, 548] width 27 height 15
click at [226, 553] on span at bounding box center [222, 549] width 12 height 12
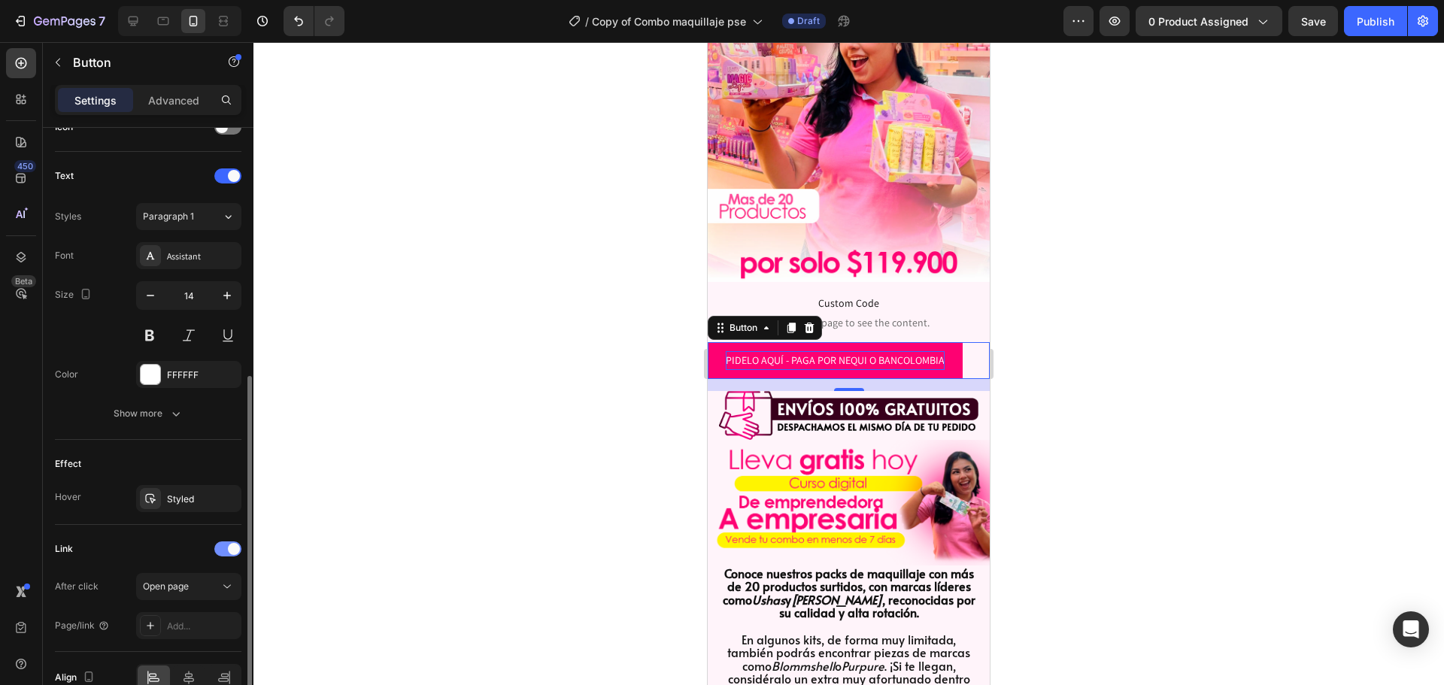
click at [227, 551] on div at bounding box center [227, 548] width 27 height 15
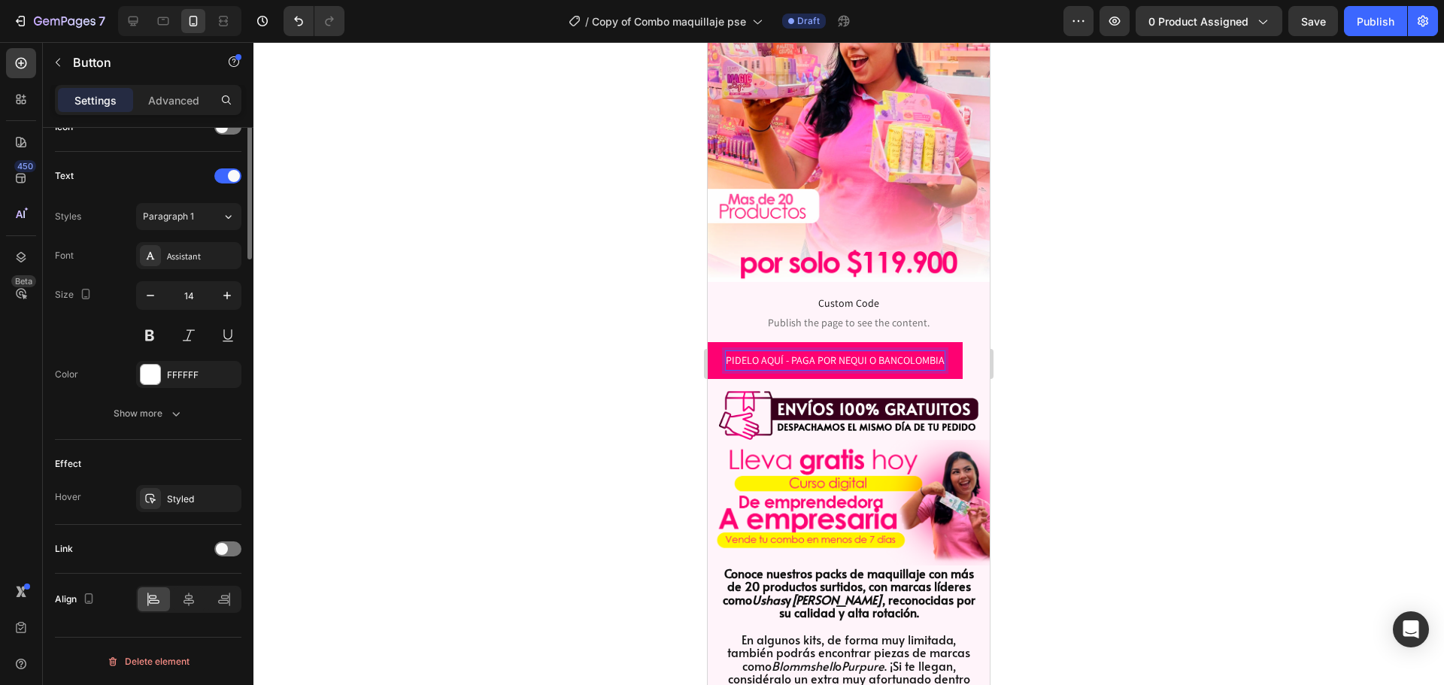
scroll to position [0, 0]
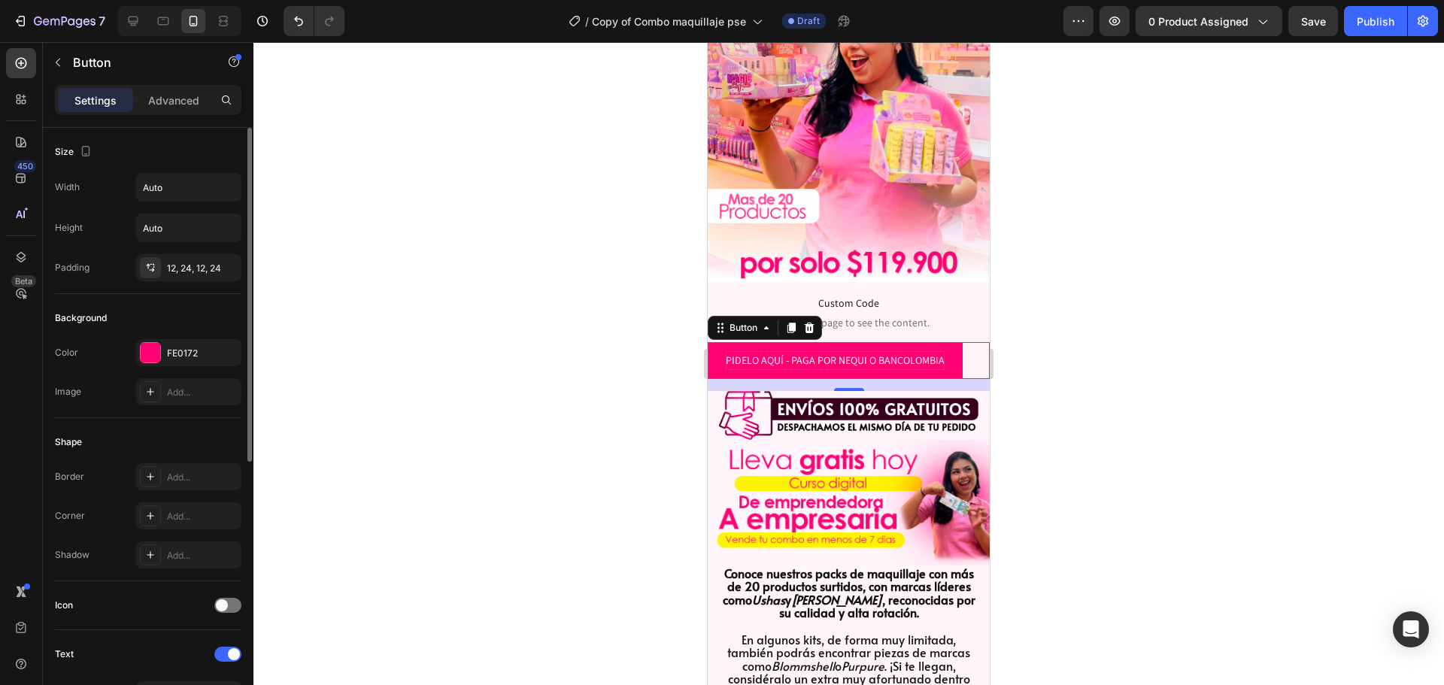
click at [523, 350] on div at bounding box center [848, 363] width 1190 height 643
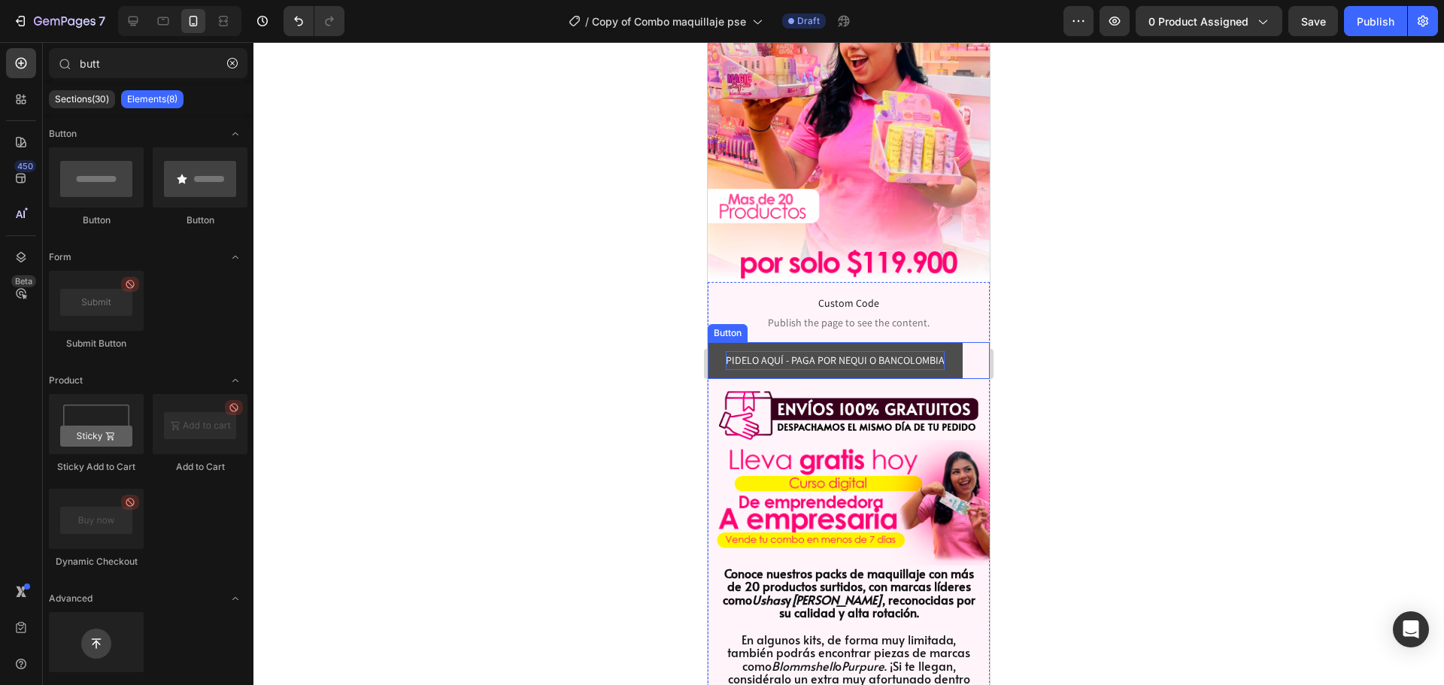
click at [953, 350] on button "PIDELO AQUÍ - PAGA POR NEQUI O BANCOLOMBIA" at bounding box center [834, 360] width 255 height 37
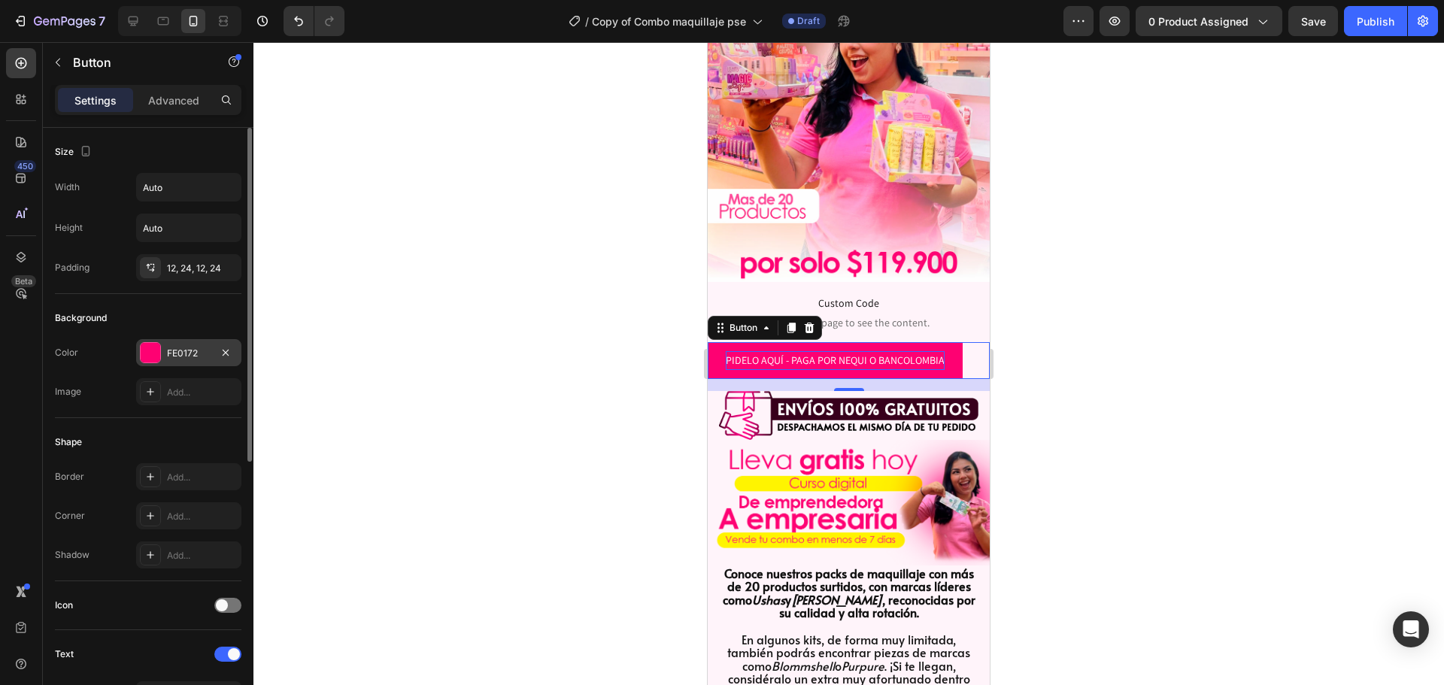
scroll to position [75, 0]
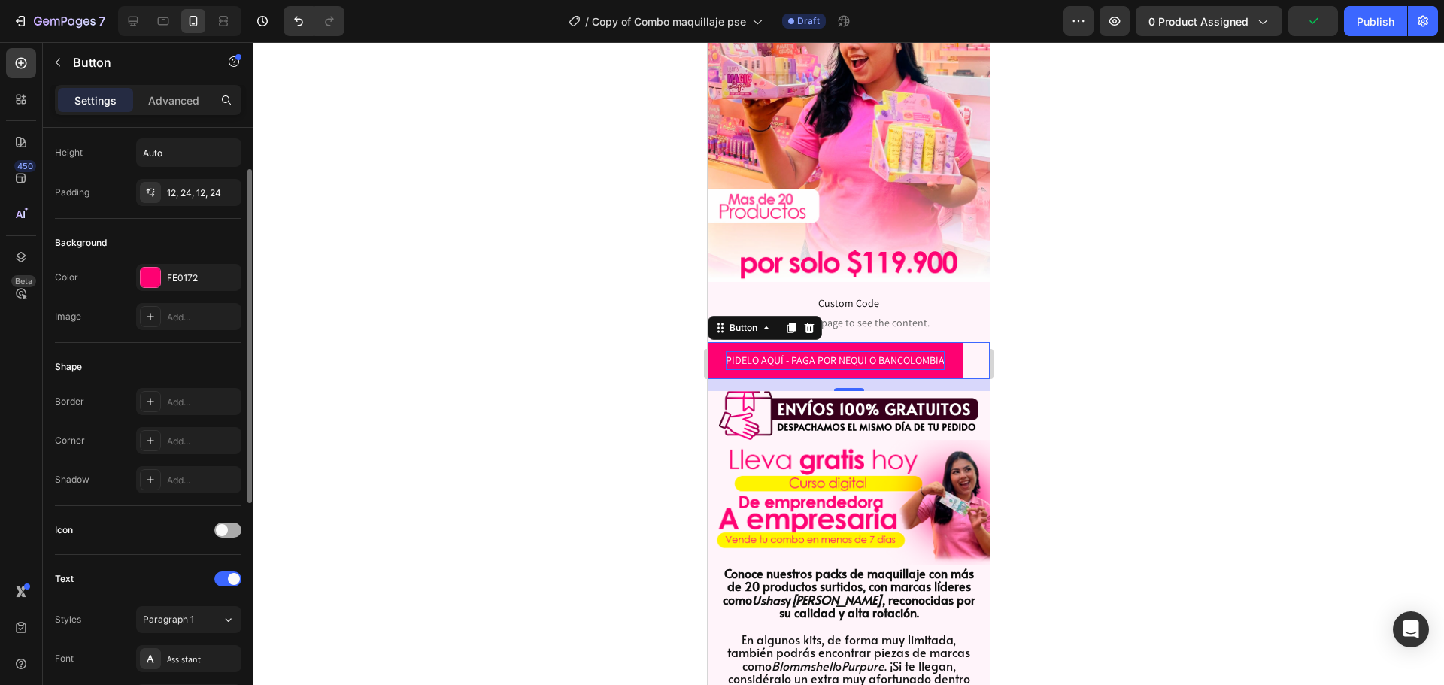
click at [220, 531] on span at bounding box center [222, 530] width 12 height 12
click at [223, 532] on div at bounding box center [227, 530] width 27 height 15
click at [223, 532] on span at bounding box center [222, 530] width 12 height 12
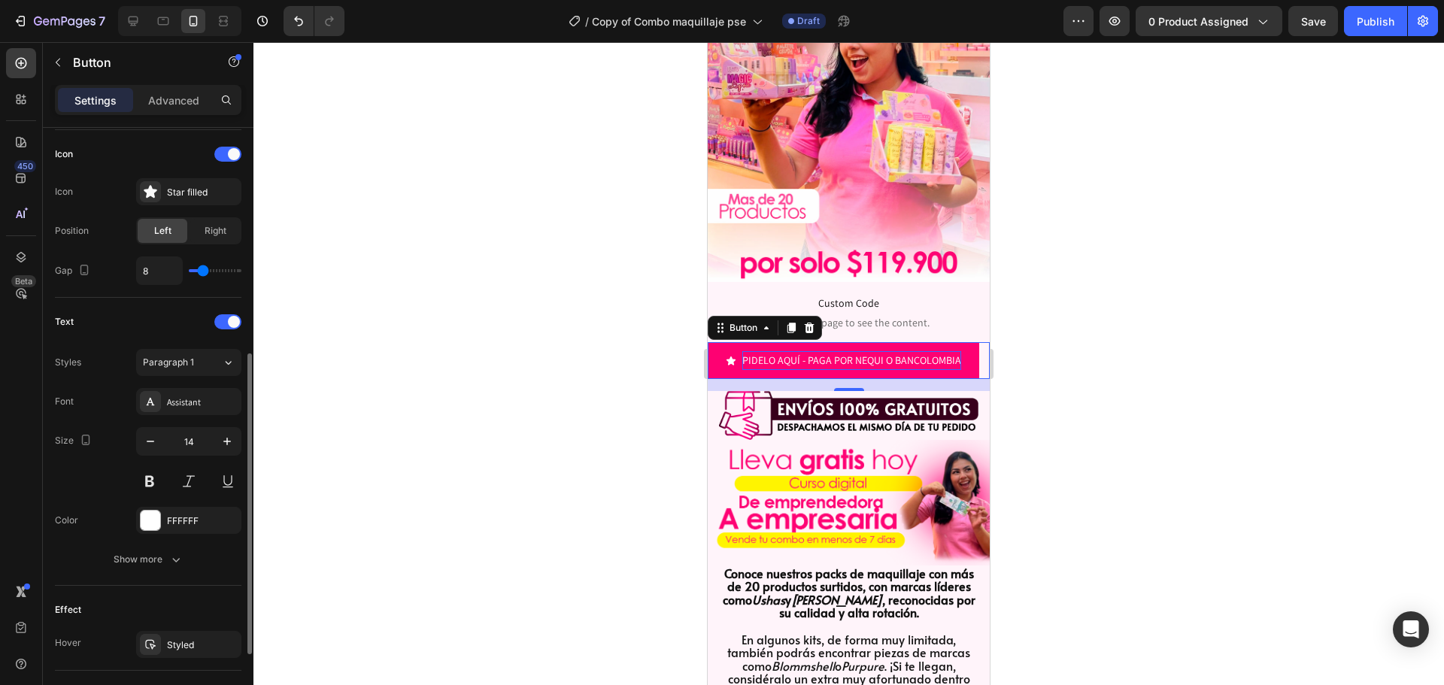
scroll to position [526, 0]
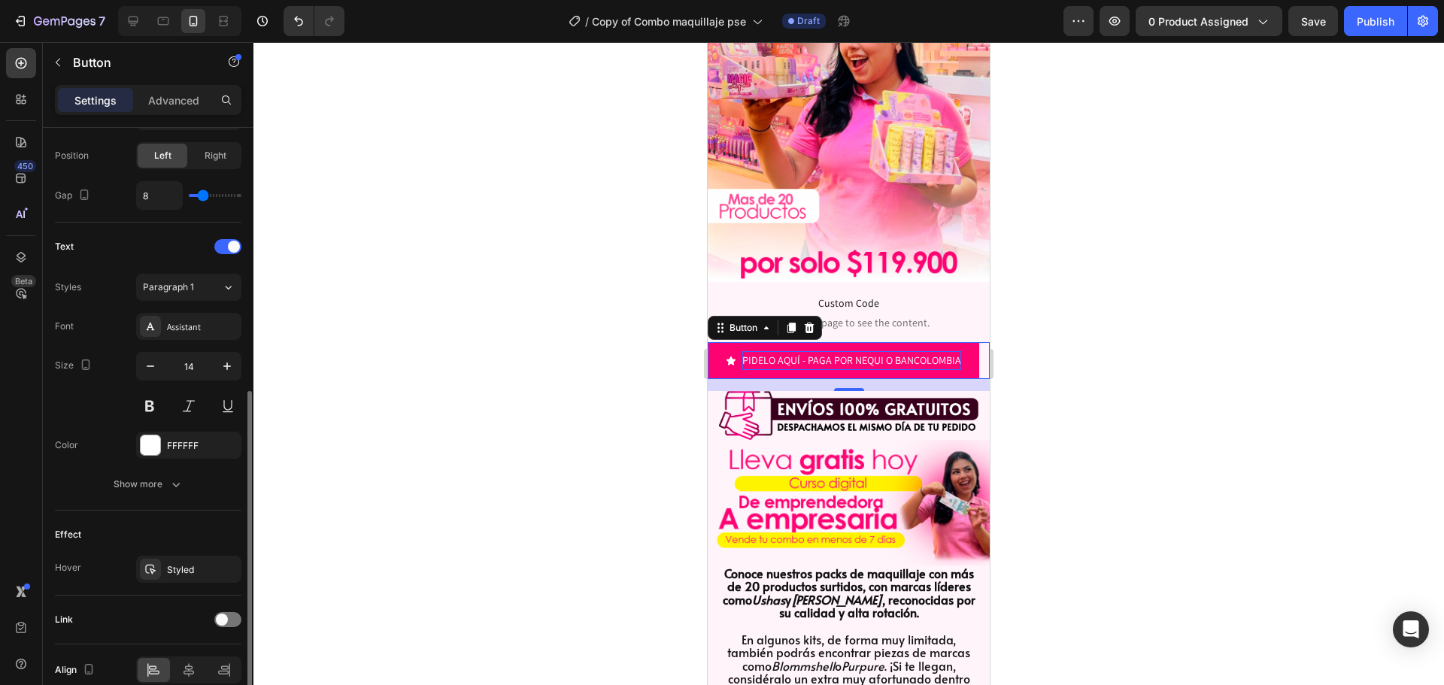
click at [486, 277] on div at bounding box center [848, 363] width 1190 height 643
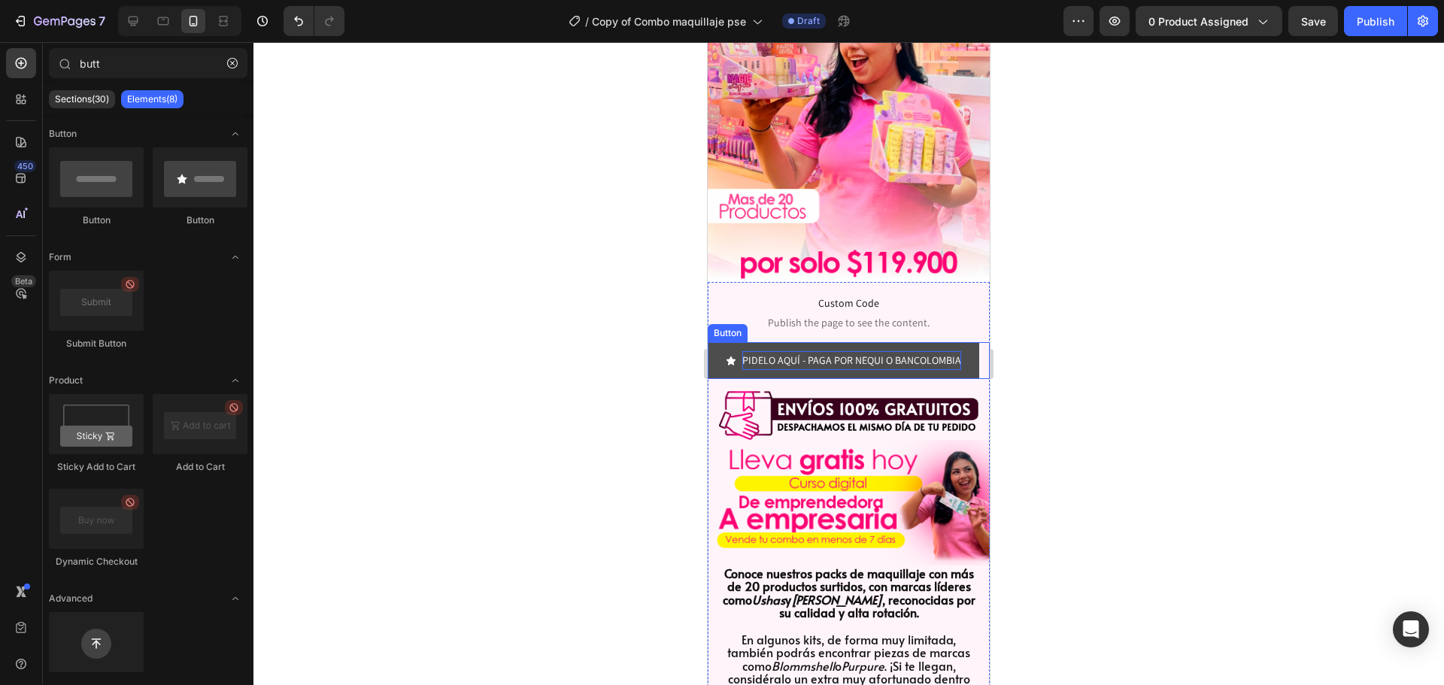
click at [741, 359] on button "PIDELO AQUÍ - PAGA POR NEQUI O BANCOLOMBIA" at bounding box center [842, 360] width 271 height 37
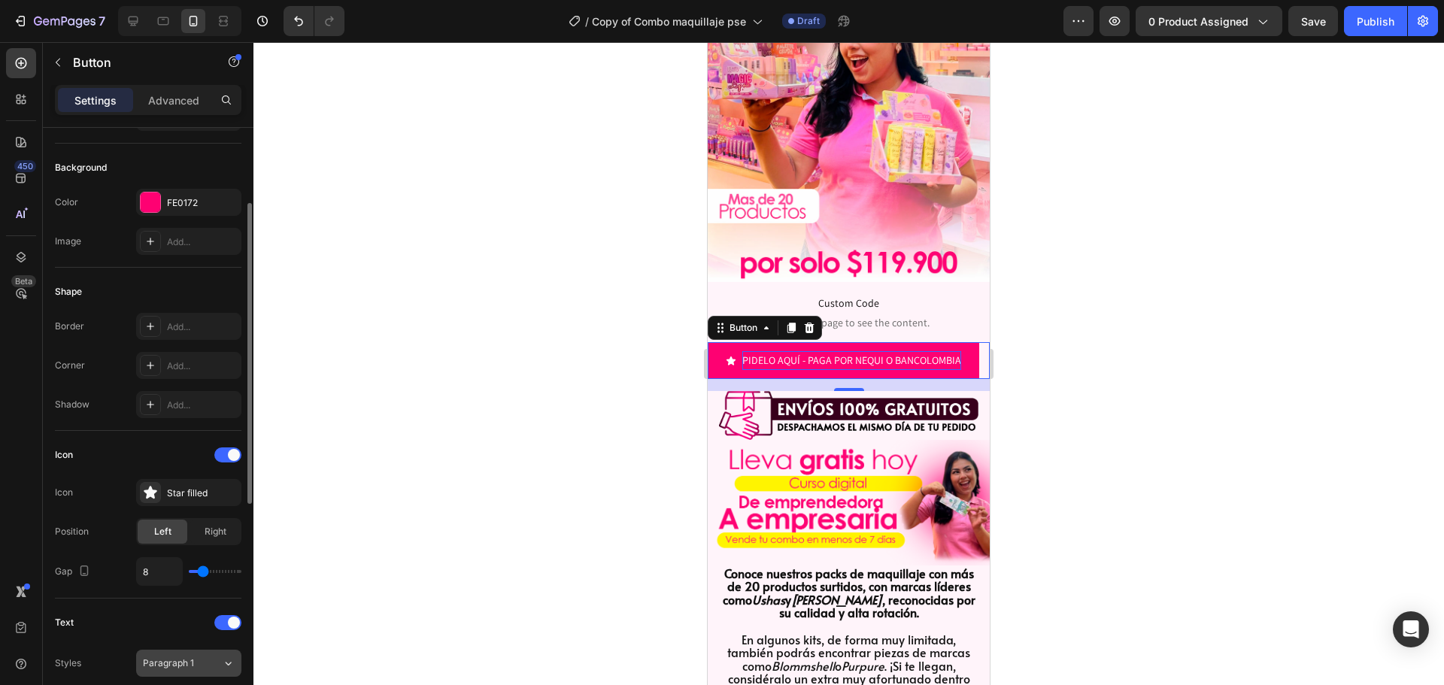
scroll to position [0, 0]
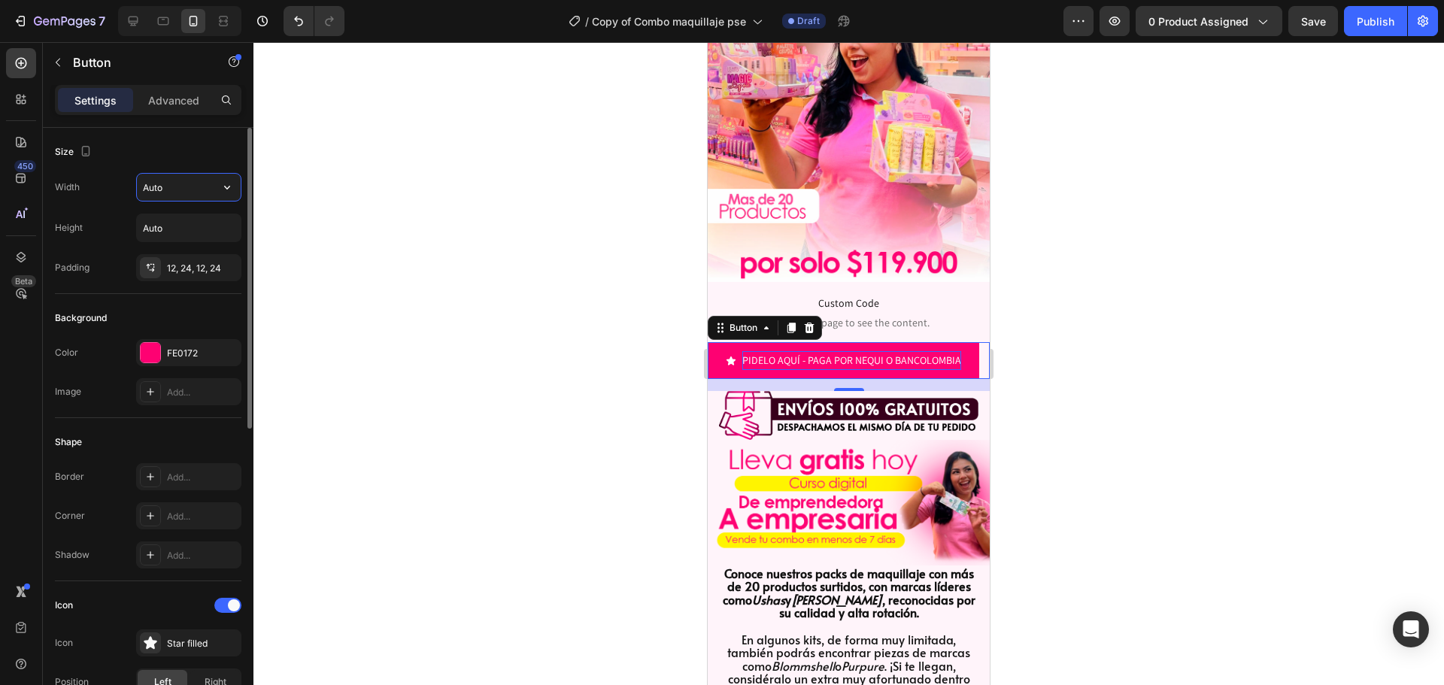
click at [151, 192] on input "Auto" at bounding box center [189, 187] width 104 height 27
click at [208, 182] on input "Auto" at bounding box center [189, 187] width 104 height 27
click at [235, 182] on button "button" at bounding box center [227, 187] width 27 height 27
drag, startPoint x: 189, startPoint y: 269, endPoint x: 195, endPoint y: 259, distance: 11.1
click at [188, 271] on div "Fit content Auto Full 100%" at bounding box center [172, 239] width 135 height 69
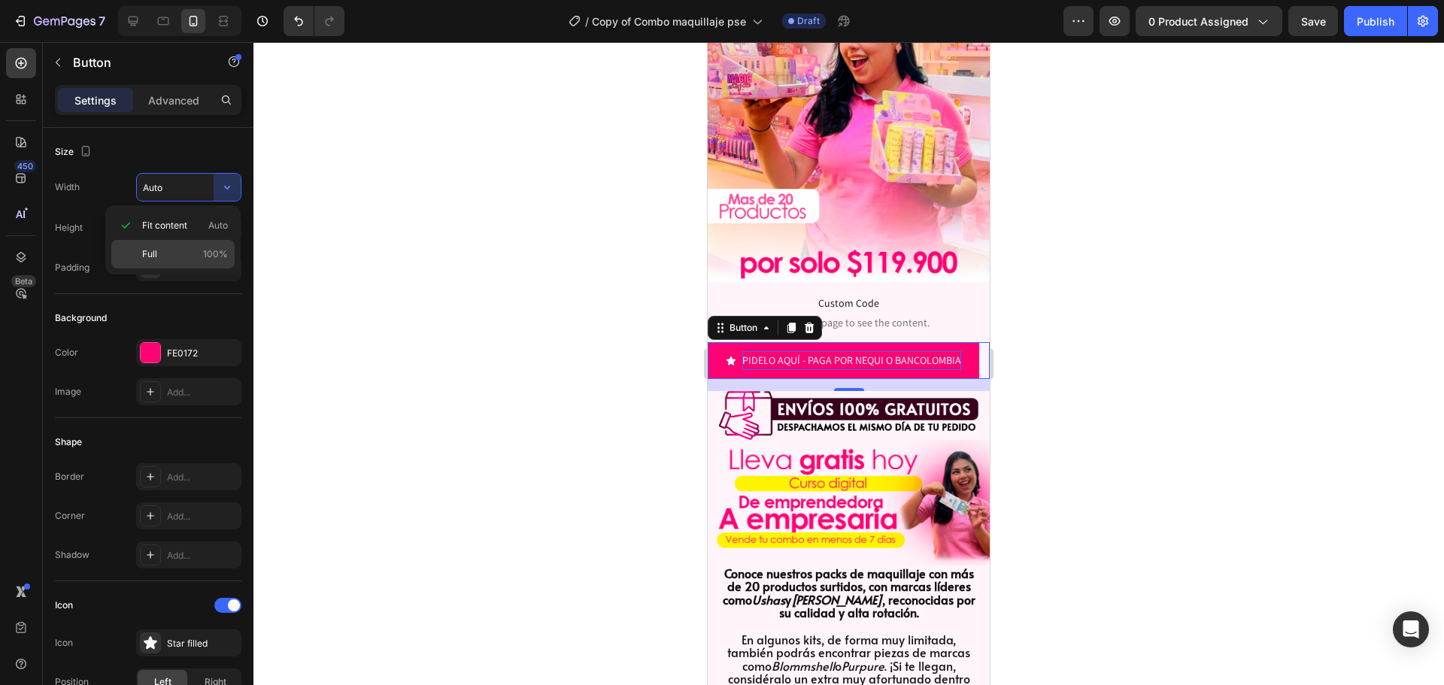
click at [198, 252] on p "Full 100%" at bounding box center [185, 254] width 86 height 14
type input "100%"
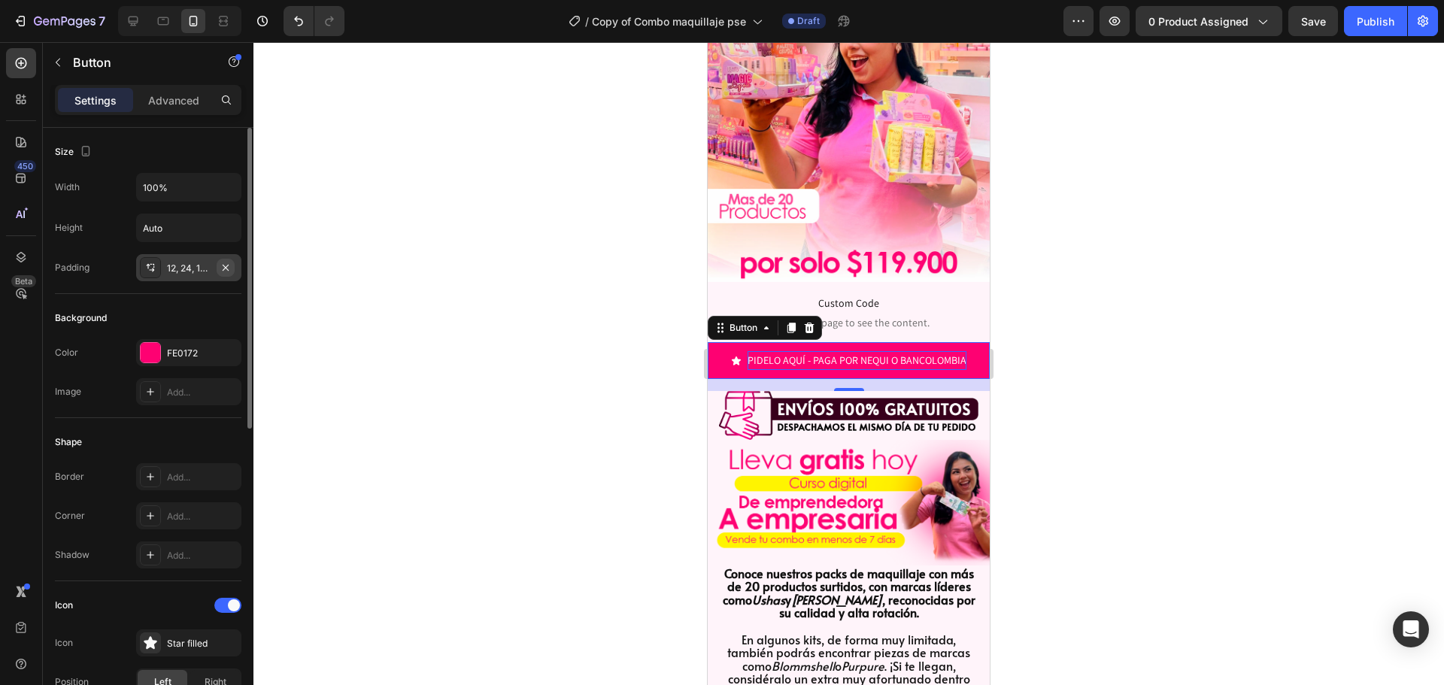
click at [226, 264] on icon "button" at bounding box center [226, 268] width 12 height 12
click at [353, 280] on div at bounding box center [848, 363] width 1190 height 643
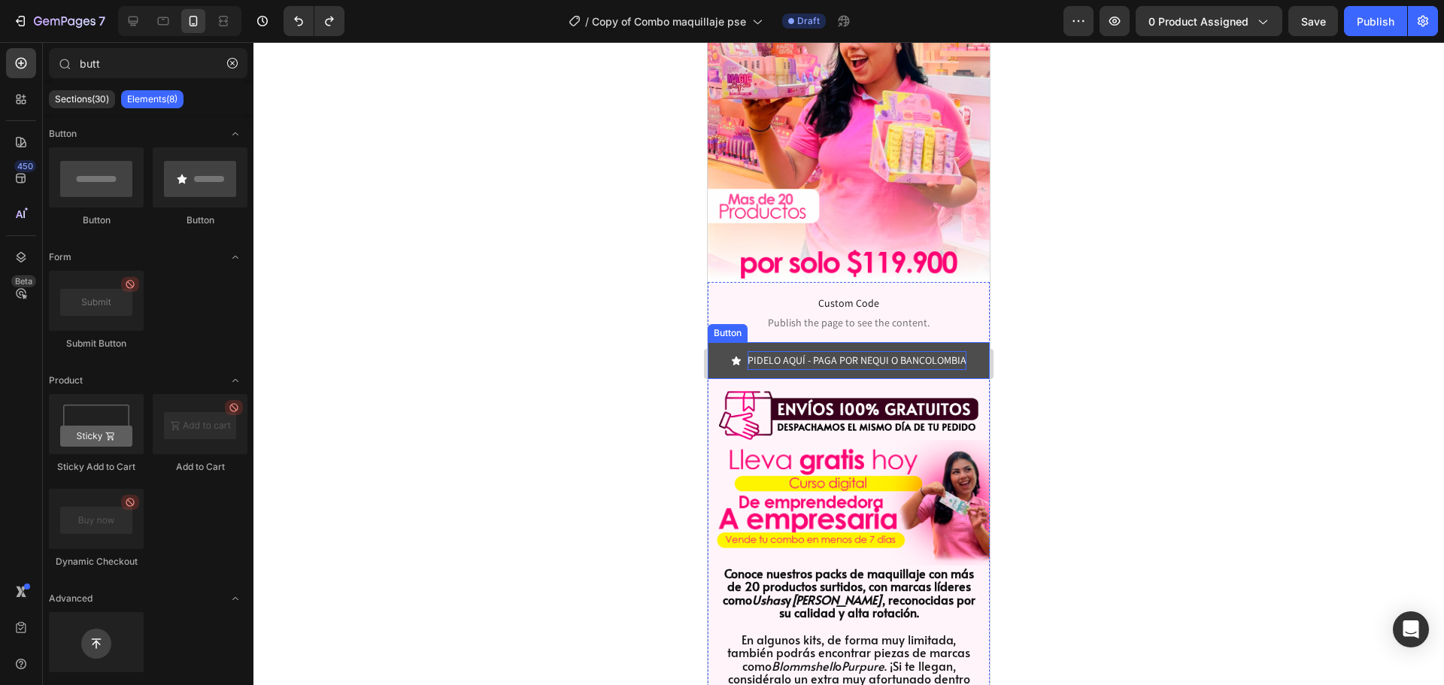
click at [714, 342] on button "PIDELO AQUÍ - PAGA POR NEQUI O BANCOLOMBIA" at bounding box center [848, 360] width 282 height 37
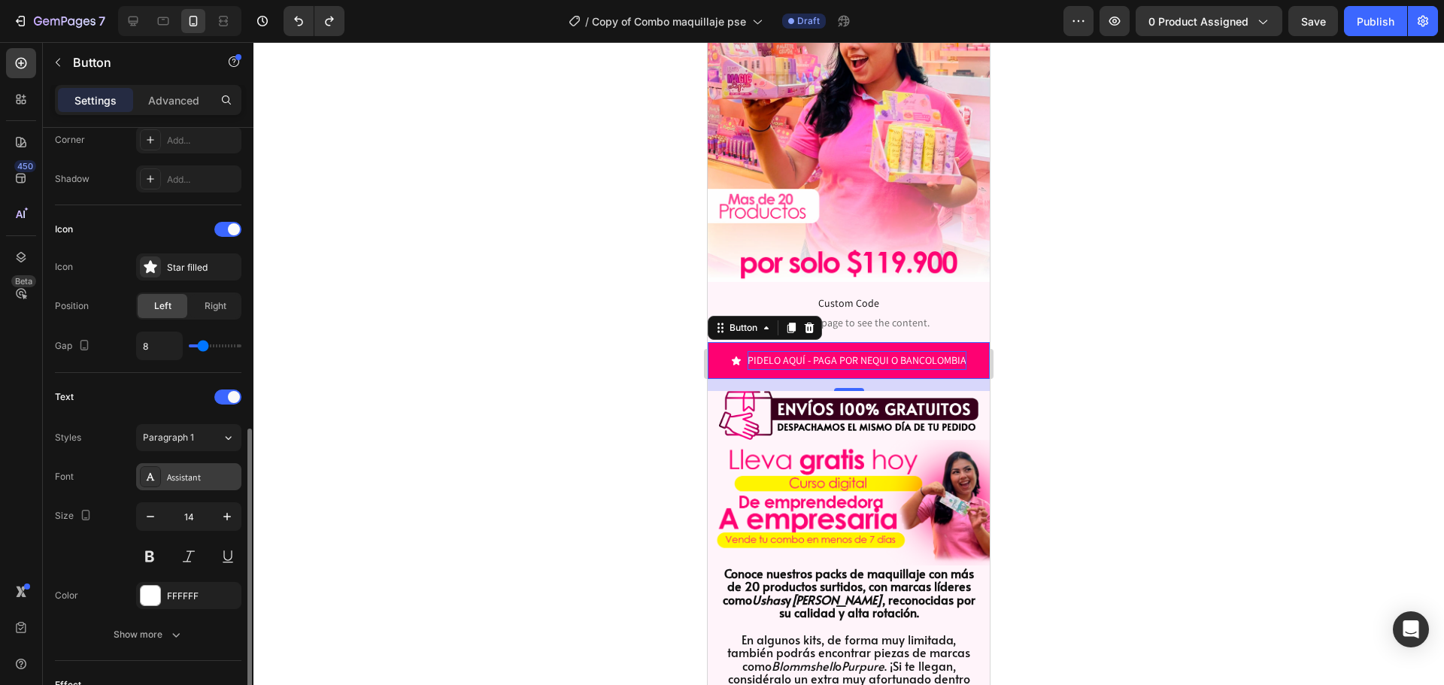
scroll to position [451, 0]
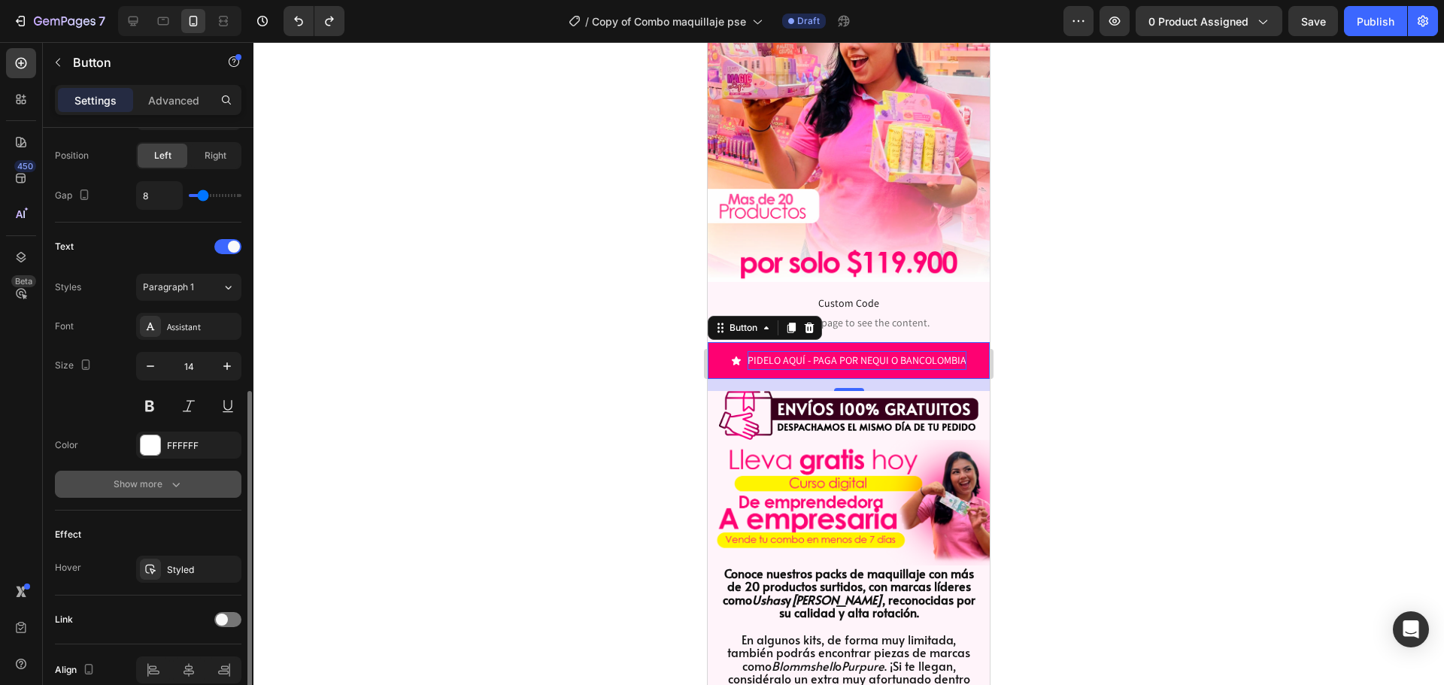
click at [161, 486] on div "Show more" at bounding box center [149, 484] width 70 height 15
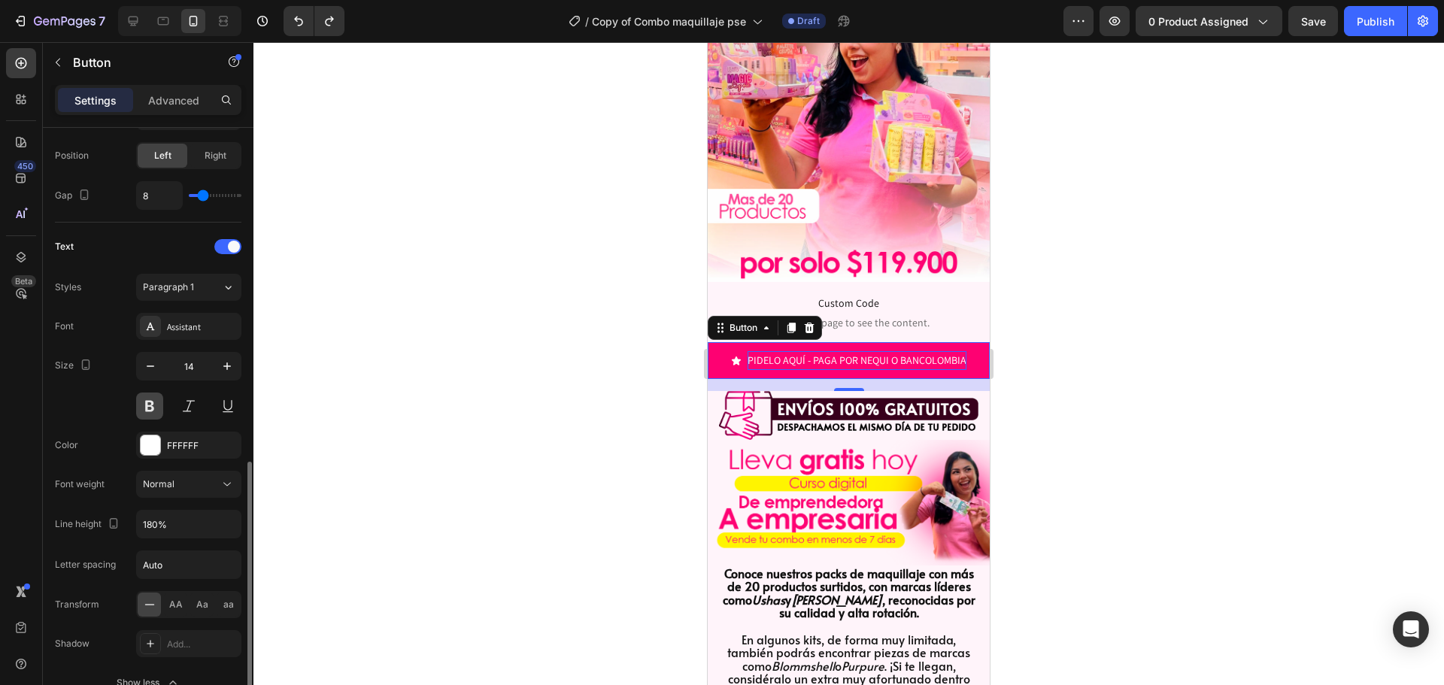
scroll to position [795, 0]
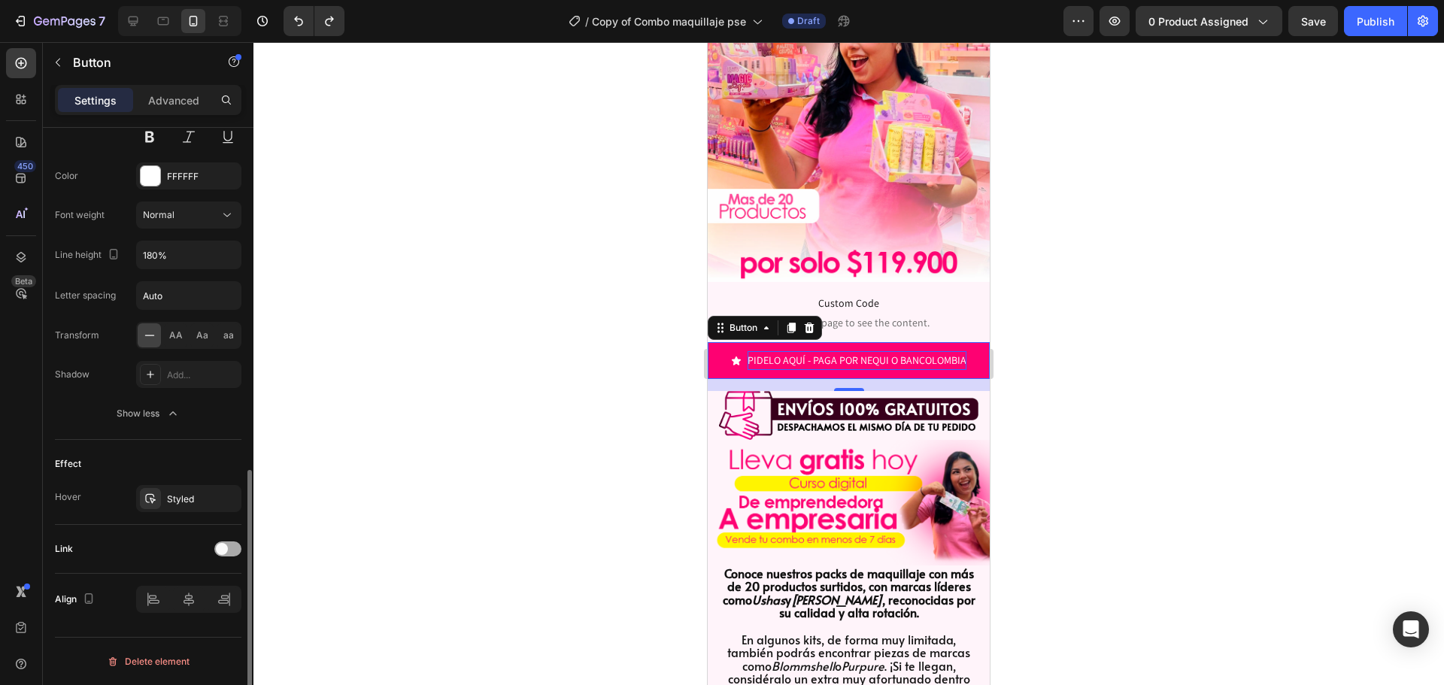
click at [229, 544] on div at bounding box center [227, 548] width 27 height 15
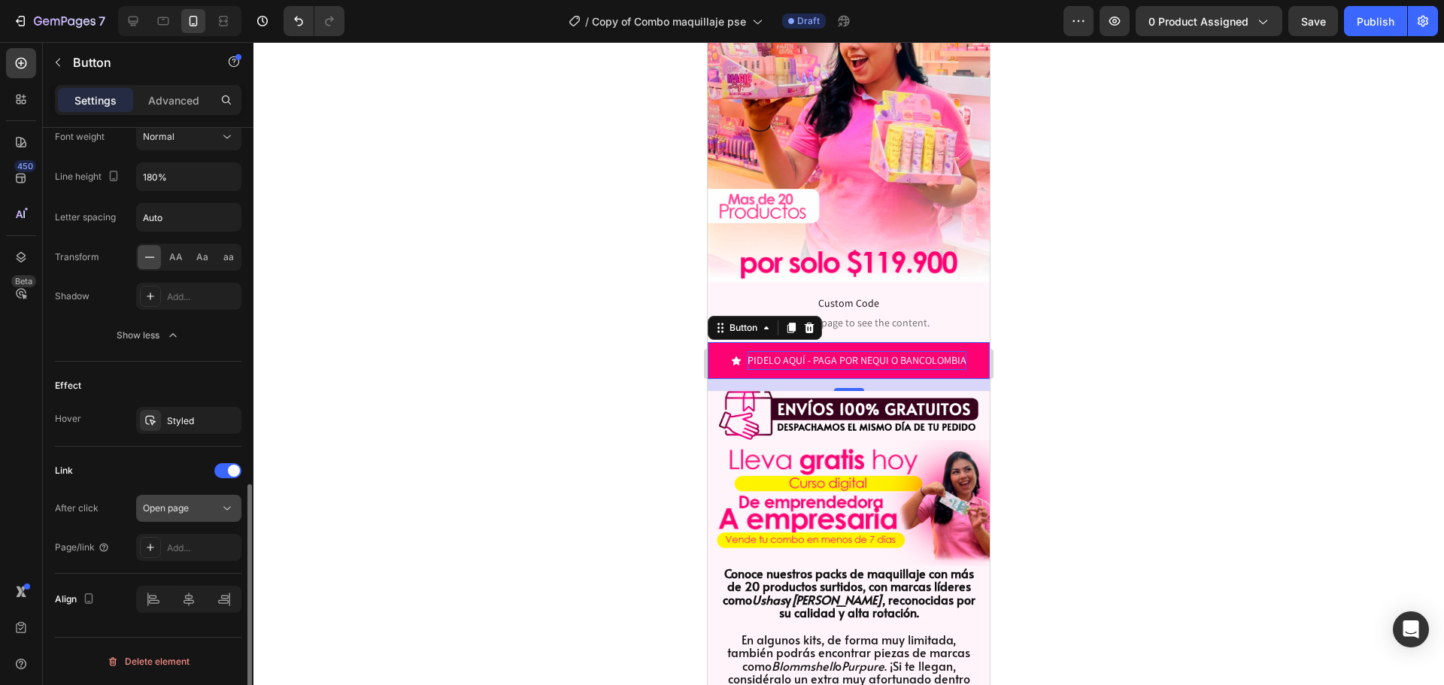
click at [175, 499] on button "Open page" at bounding box center [188, 508] width 105 height 27
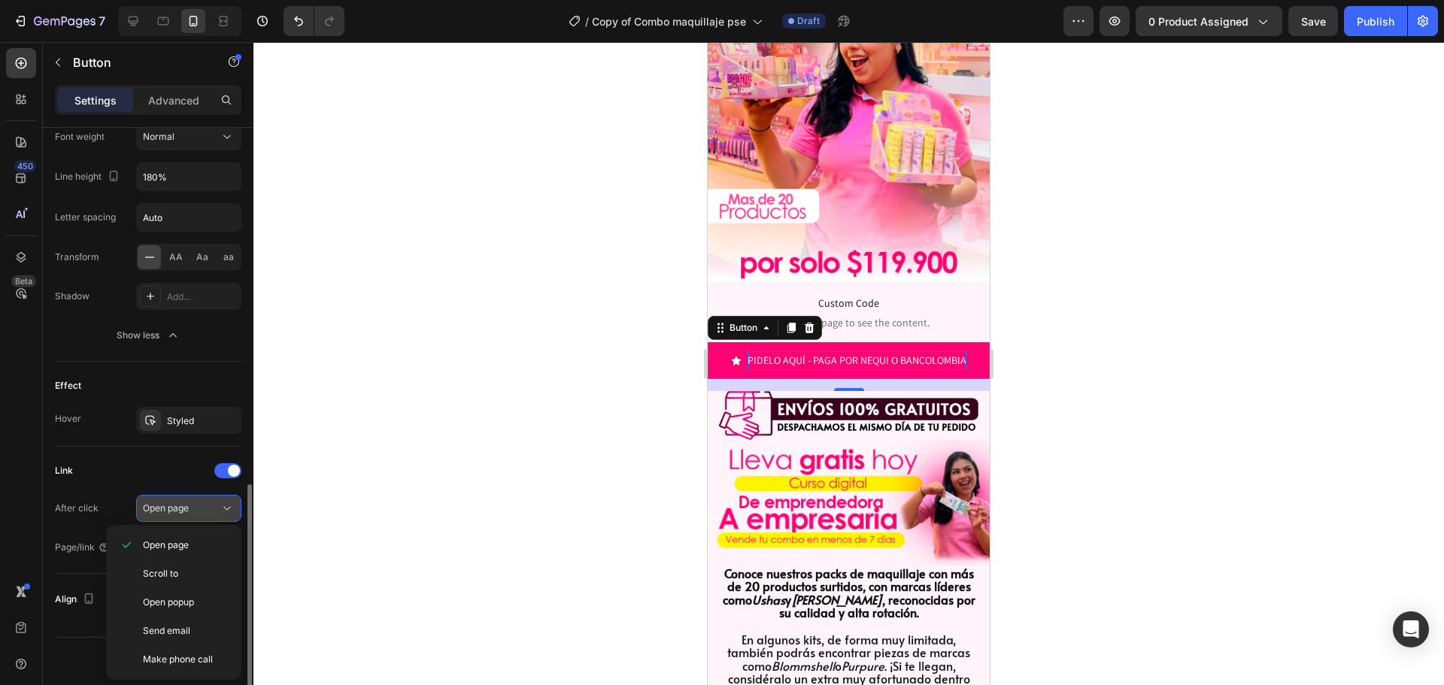
click at [176, 507] on span "Open page" at bounding box center [166, 507] width 46 height 11
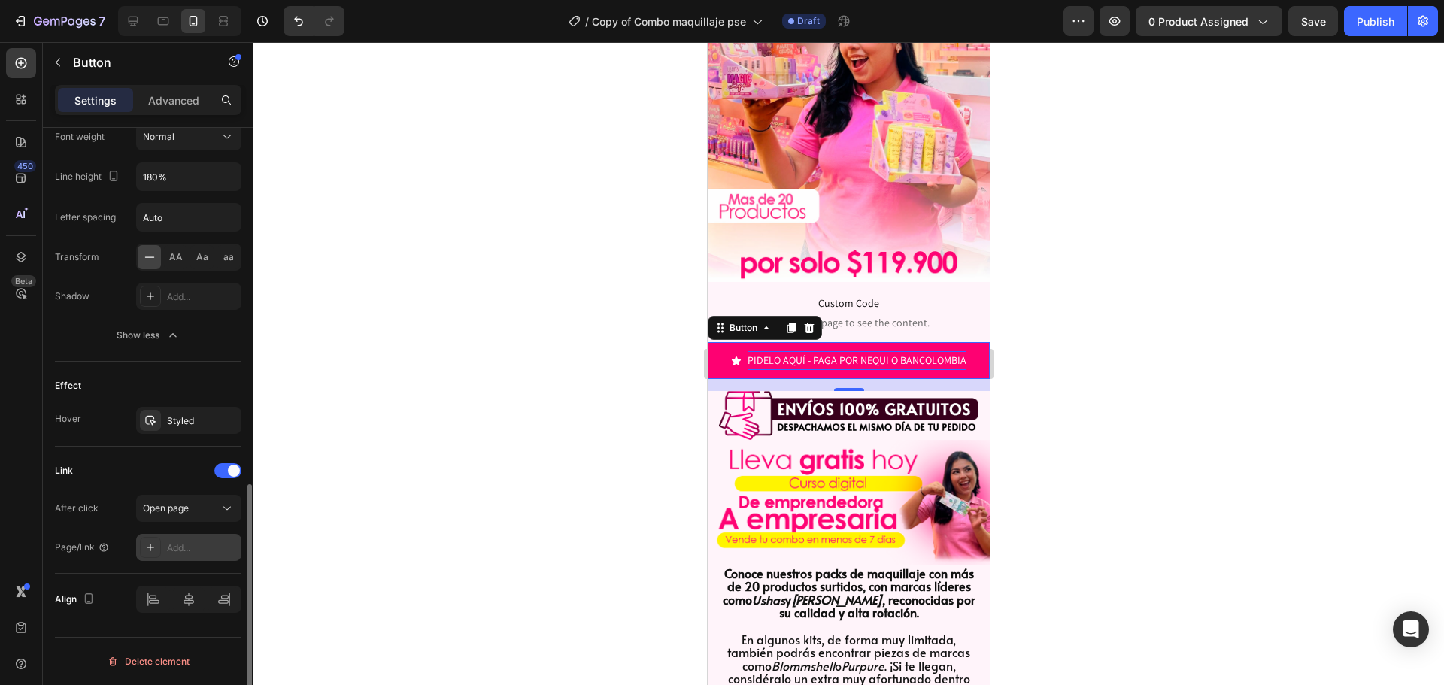
click at [171, 537] on div "Add..." at bounding box center [188, 547] width 105 height 27
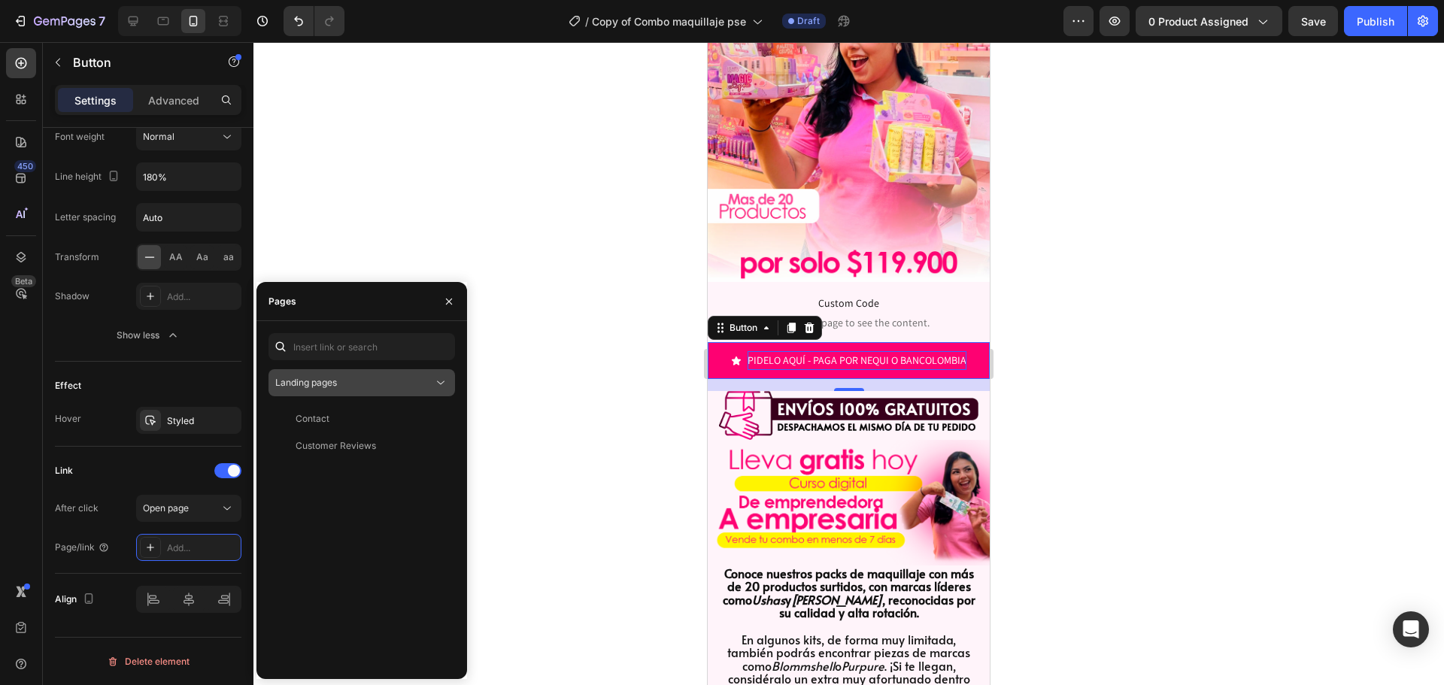
click at [411, 385] on div "Landing pages" at bounding box center [354, 383] width 158 height 14
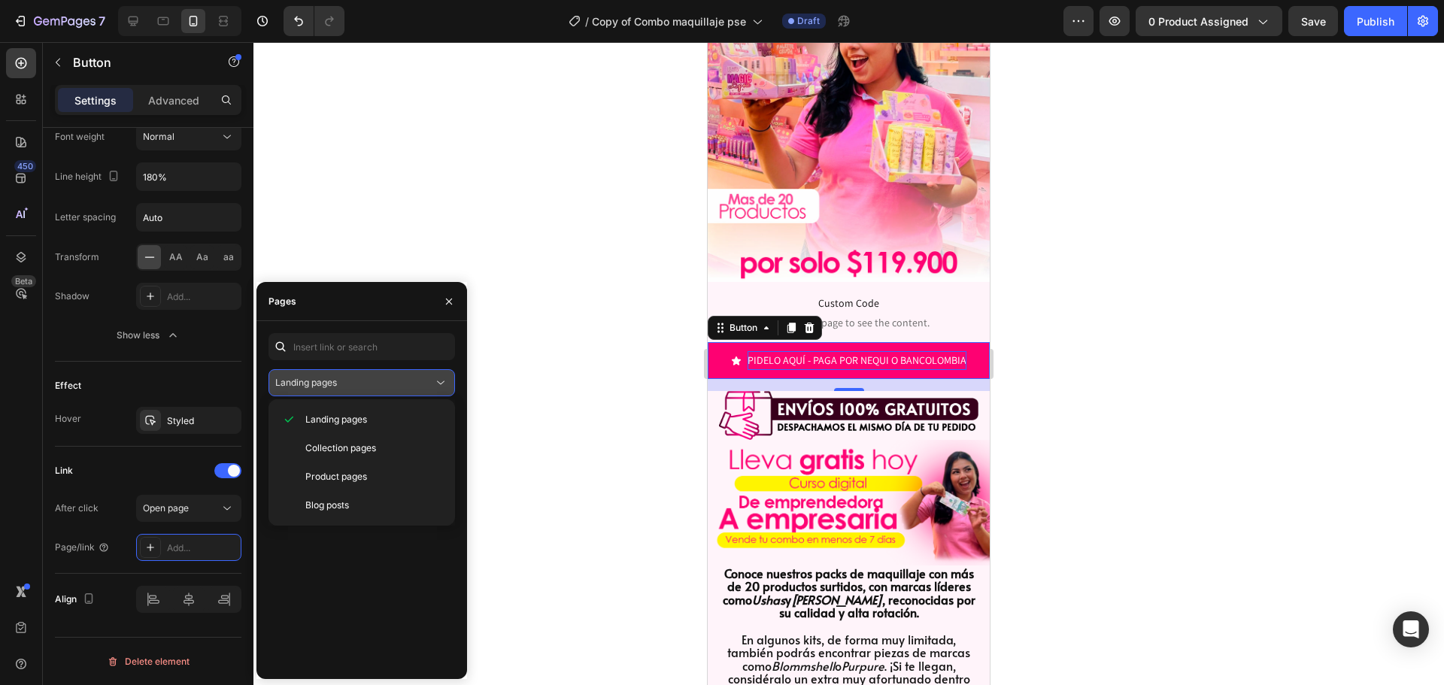
click at [403, 391] on button "Landing pages" at bounding box center [361, 382] width 186 height 27
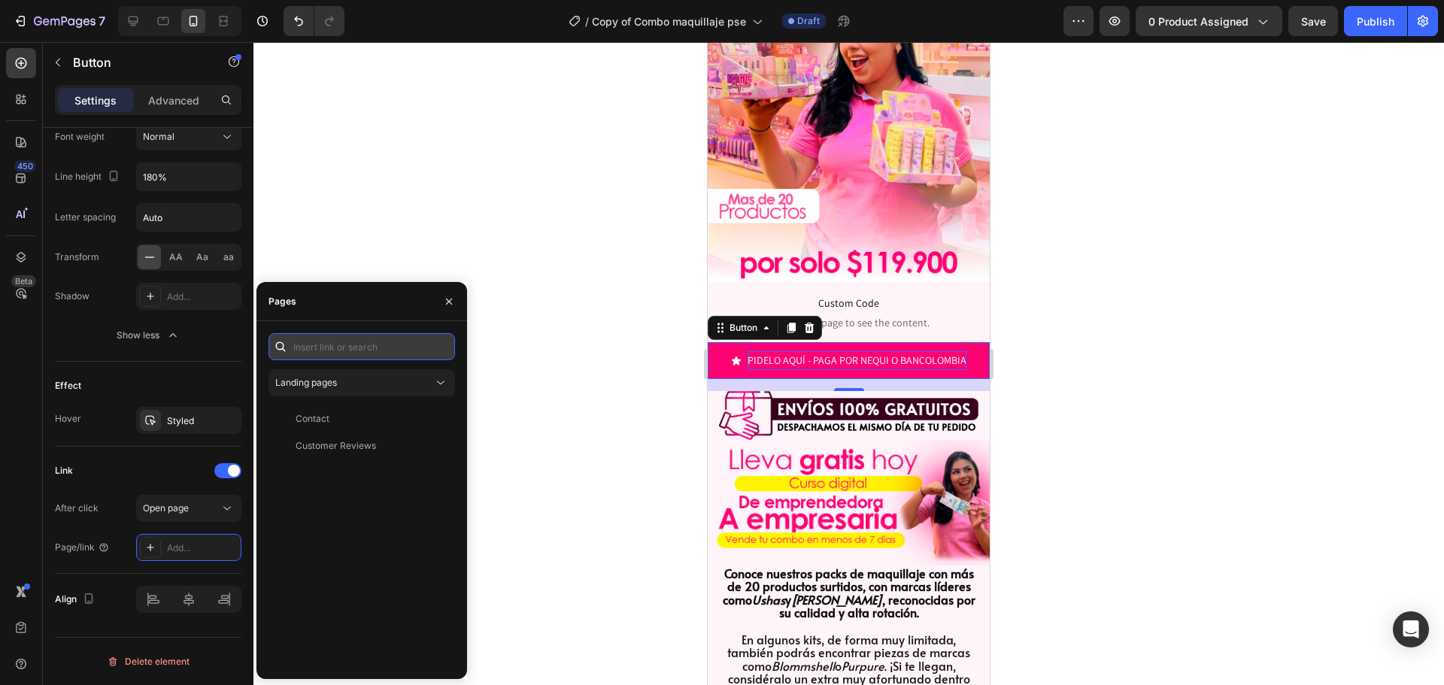
click at [389, 348] on input "text" at bounding box center [361, 346] width 186 height 27
drag, startPoint x: 347, startPoint y: 344, endPoint x: 195, endPoint y: 437, distance: 178.8
click at [277, 342] on div "MER" at bounding box center [361, 346] width 186 height 27
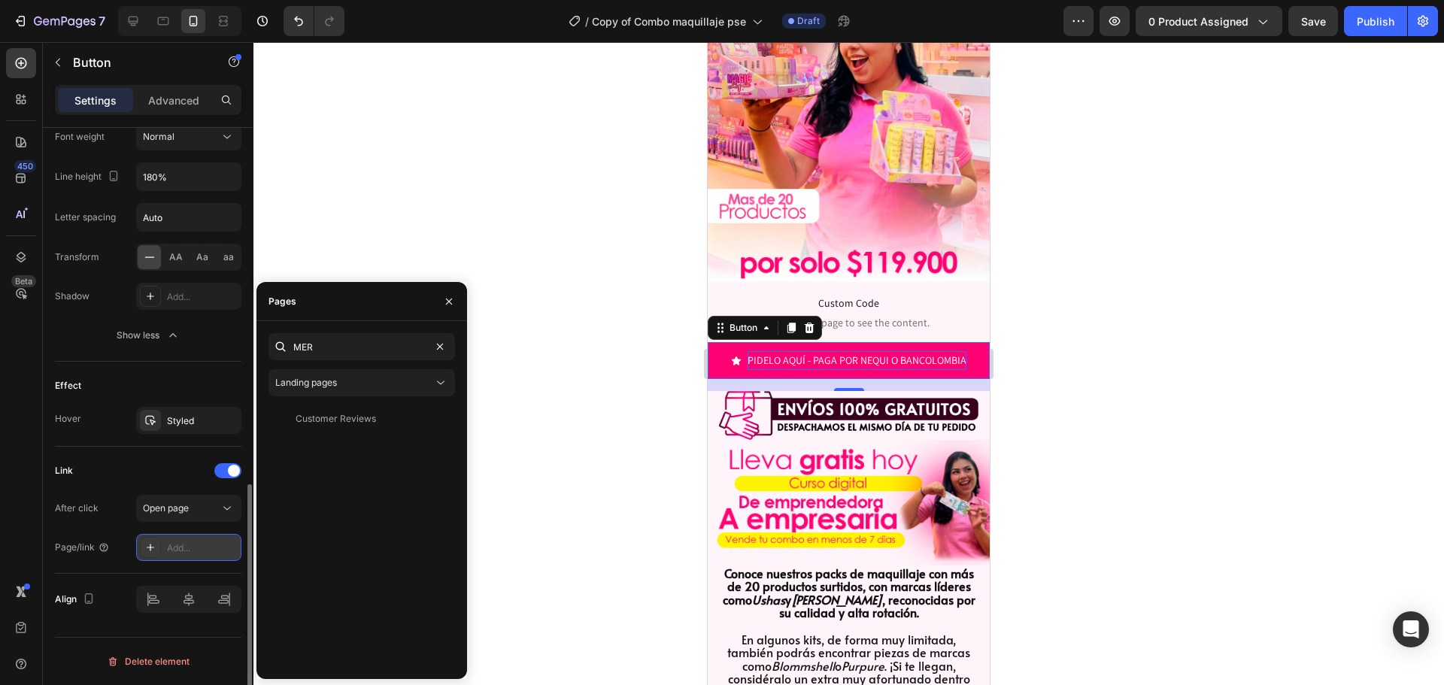
click at [174, 544] on div "Add..." at bounding box center [202, 548] width 71 height 14
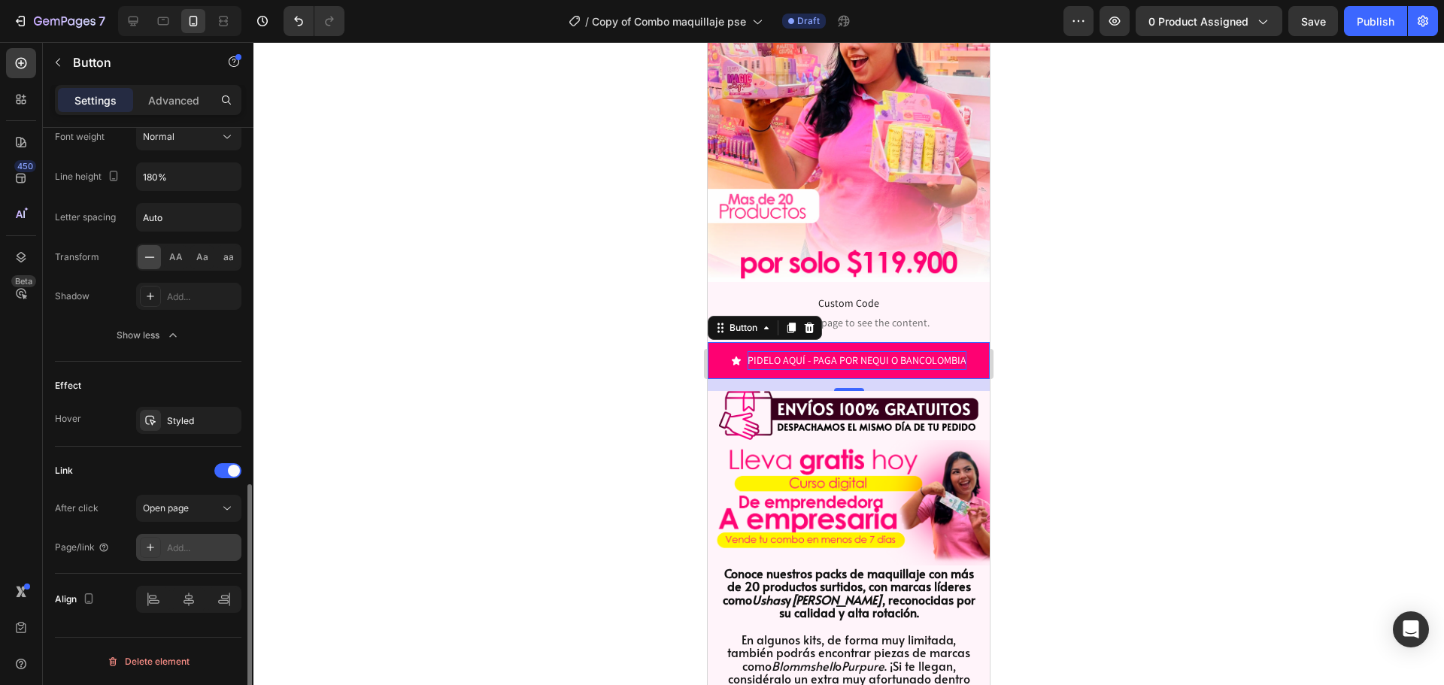
click at [182, 547] on div "Add..." at bounding box center [202, 548] width 71 height 14
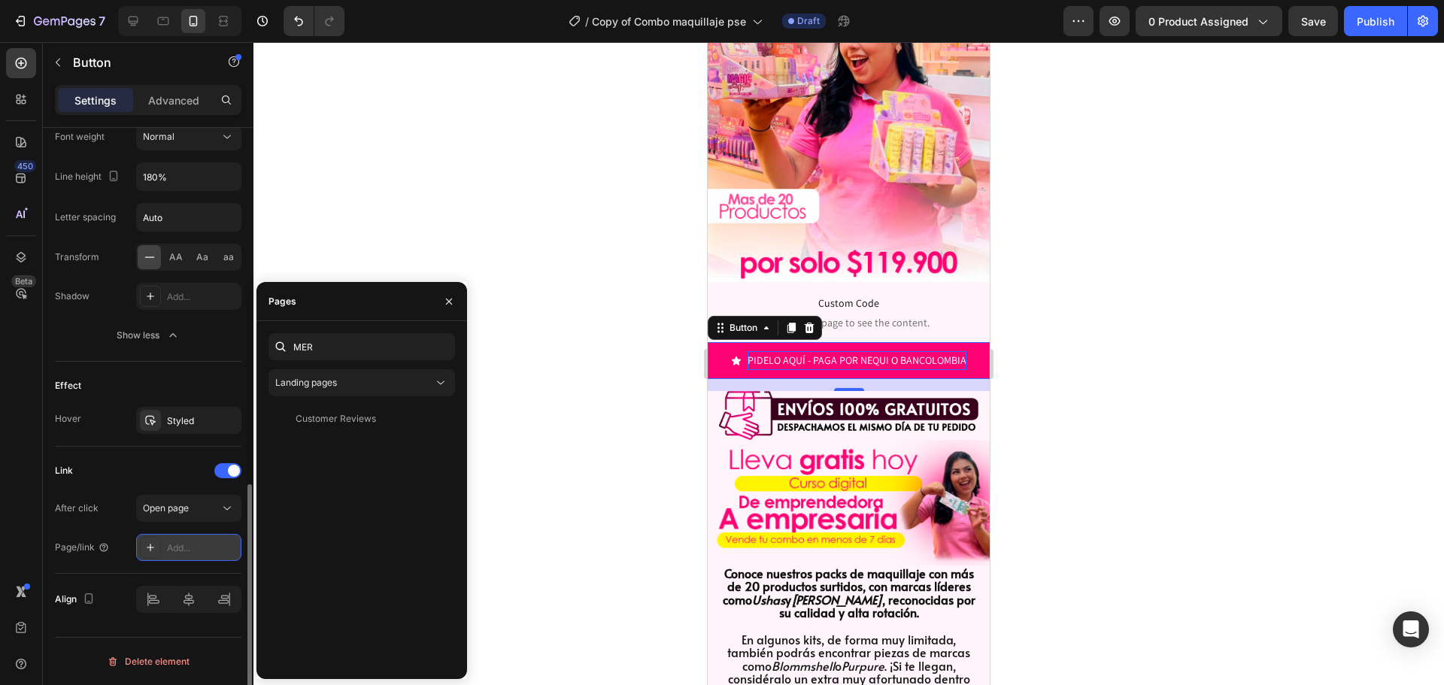
click at [162, 548] on div "Add..." at bounding box center [188, 547] width 105 height 27
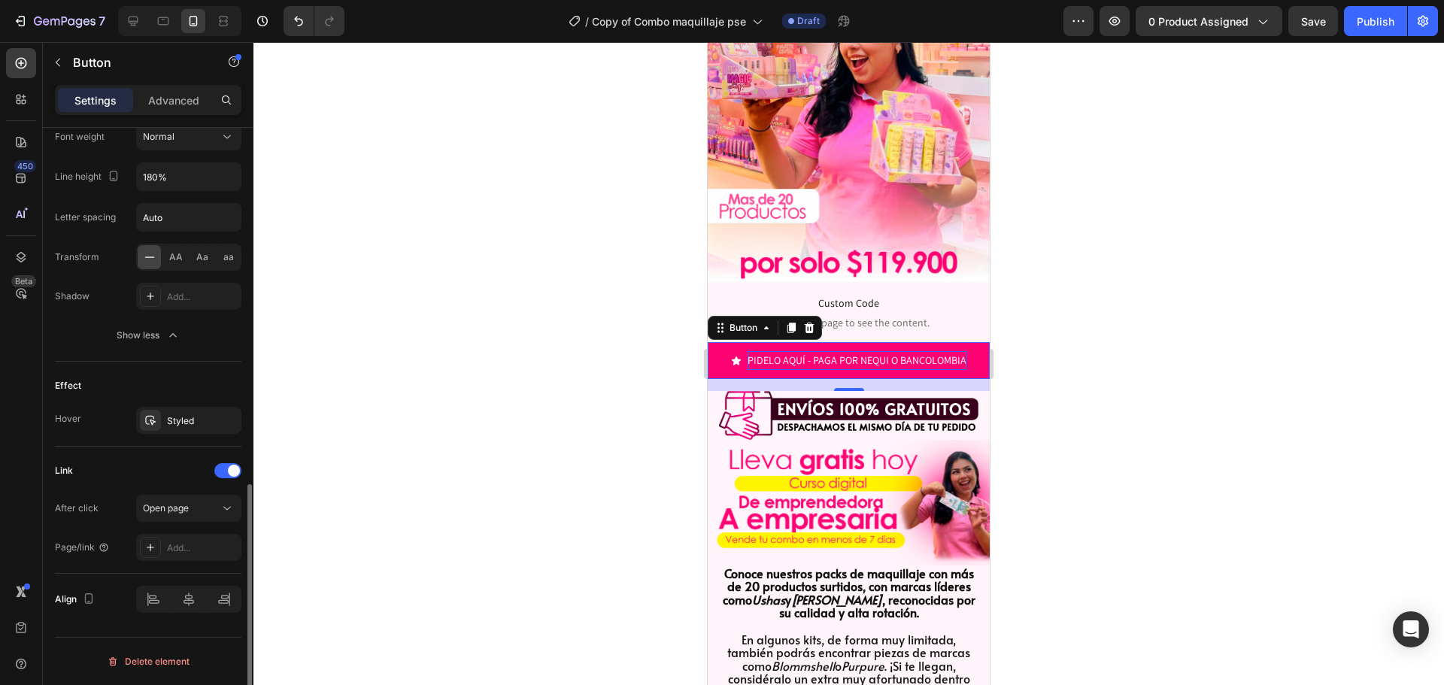
click at [203, 561] on div "Link After click Open page Page/link Add..." at bounding box center [148, 510] width 186 height 127
click at [198, 550] on div "Add..." at bounding box center [202, 548] width 71 height 14
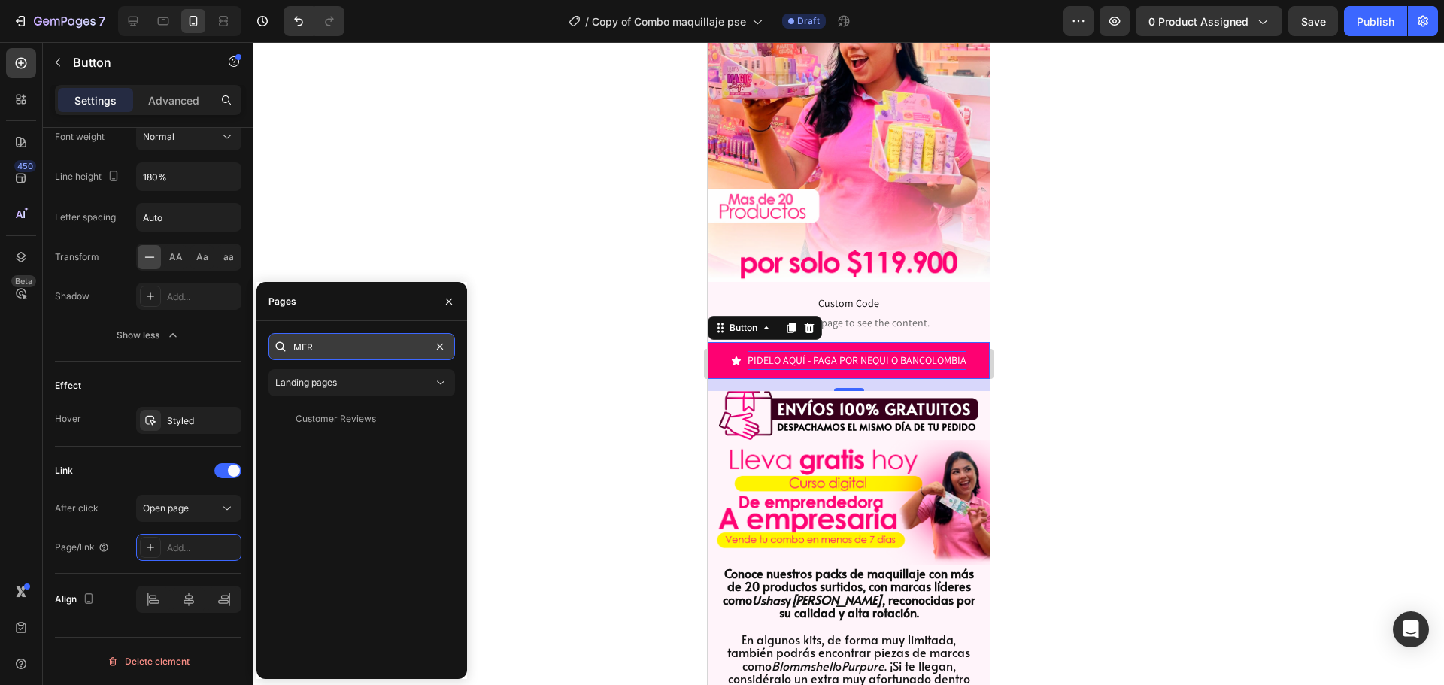
click at [341, 345] on input "MER" at bounding box center [361, 346] width 186 height 27
drag, startPoint x: 333, startPoint y: 343, endPoint x: 283, endPoint y: 336, distance: 50.1
click at [283, 336] on div "MER" at bounding box center [361, 346] width 186 height 27
paste input "<span id="es-form-hook" ></span>"
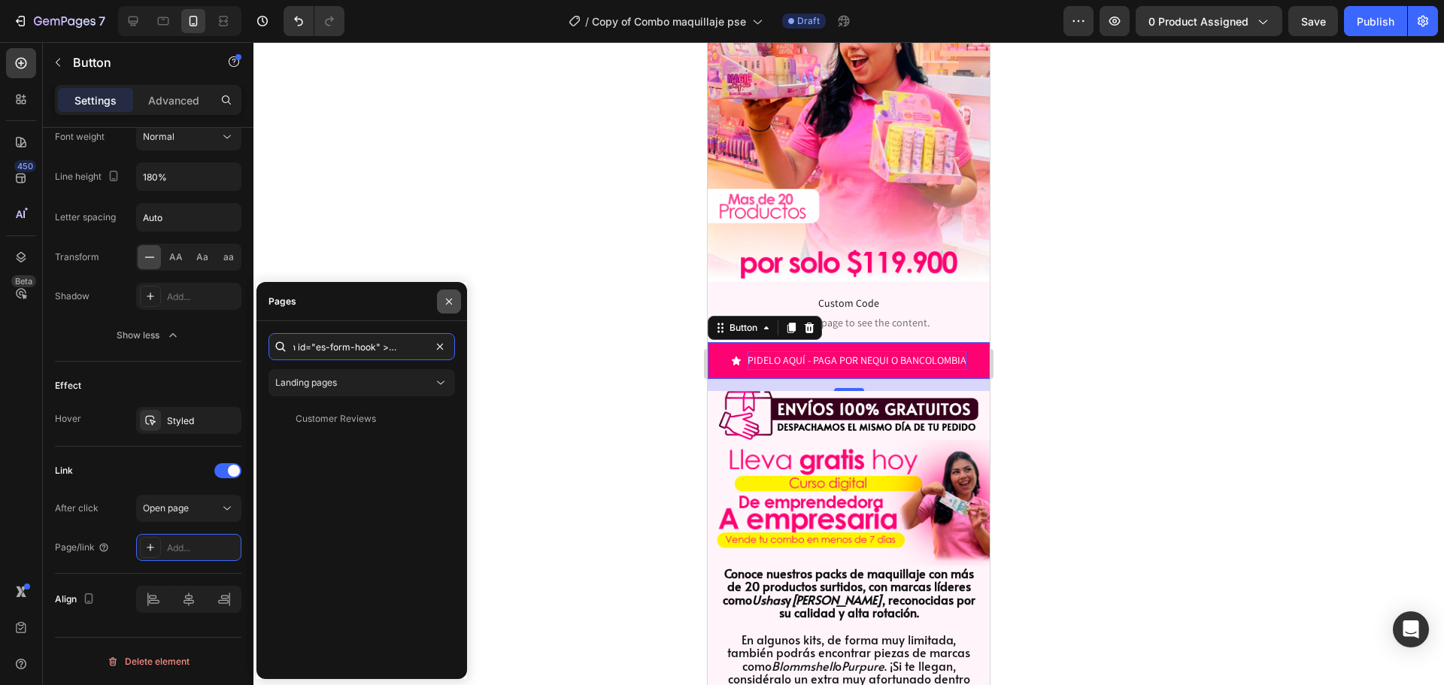
type input "<span id="es-form-hook" ></span>"
click at [449, 298] on icon "button" at bounding box center [449, 301] width 12 height 12
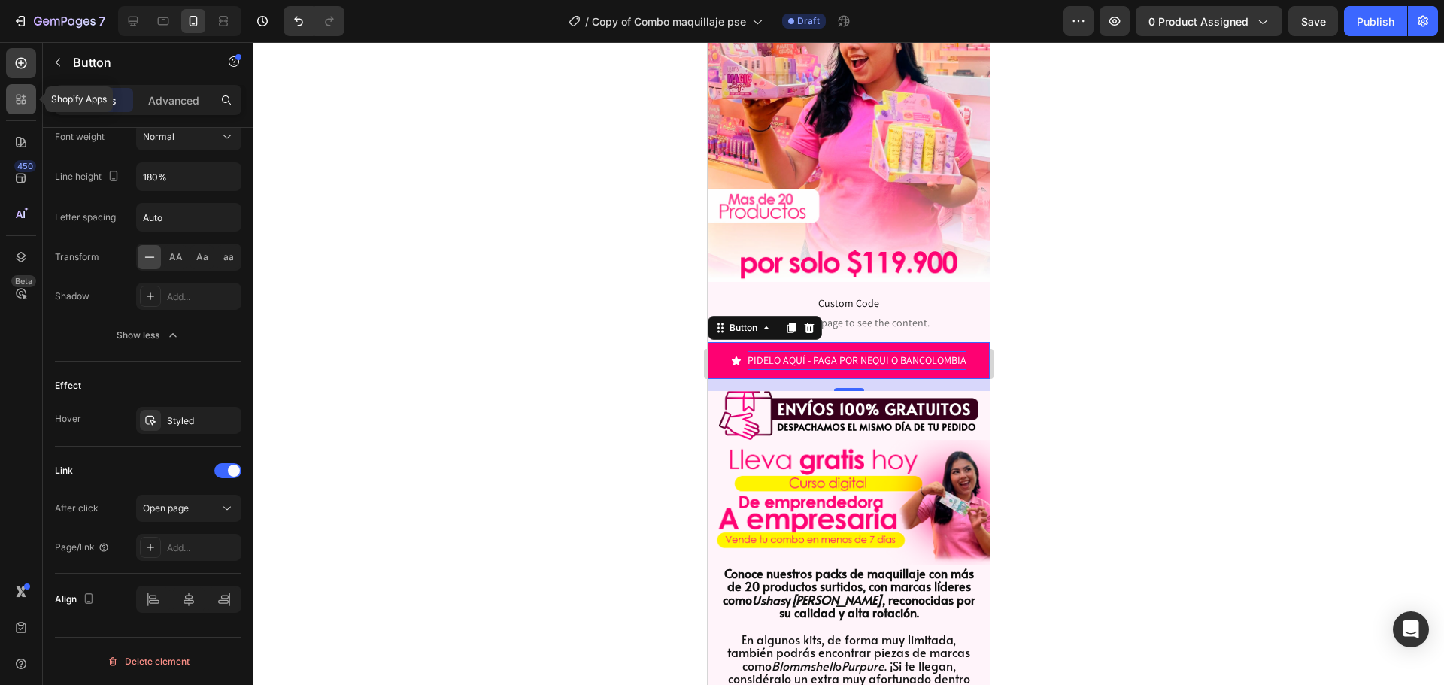
click at [14, 108] on div at bounding box center [21, 99] width 30 height 30
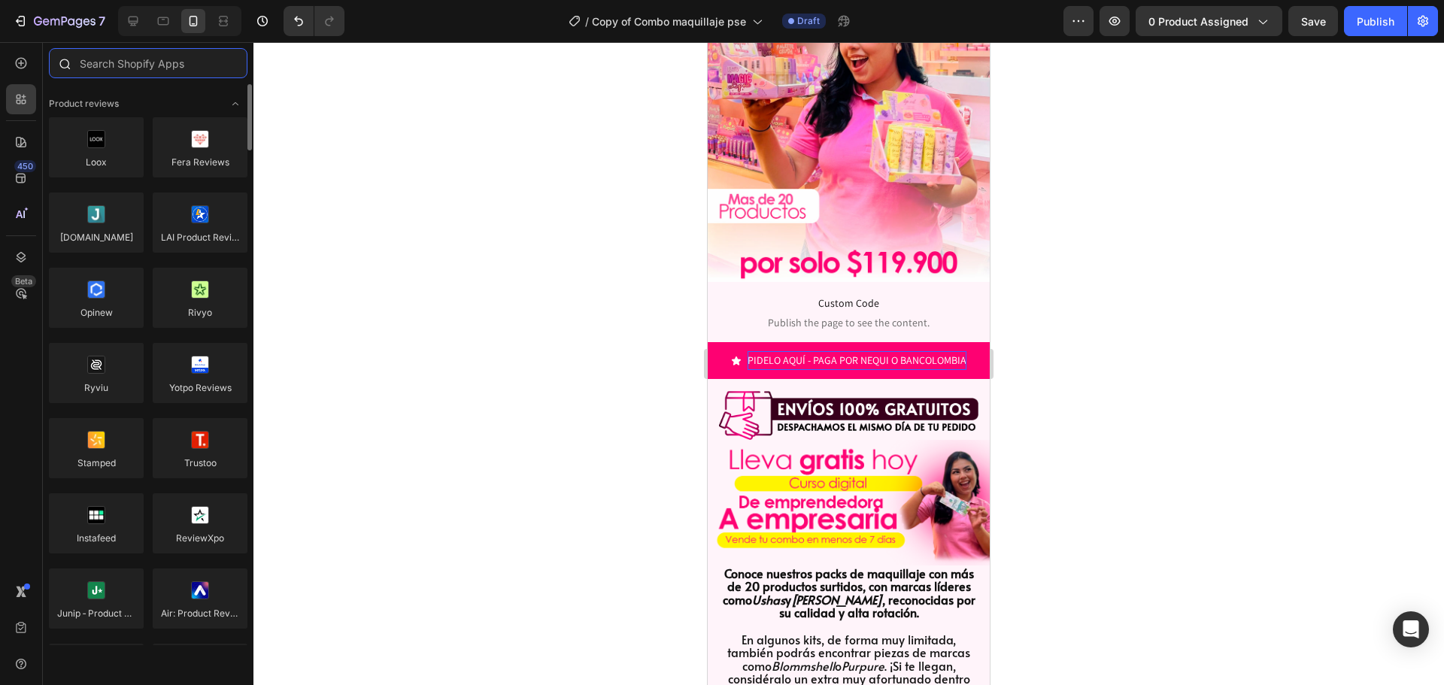
click at [134, 68] on input "text" at bounding box center [148, 63] width 198 height 30
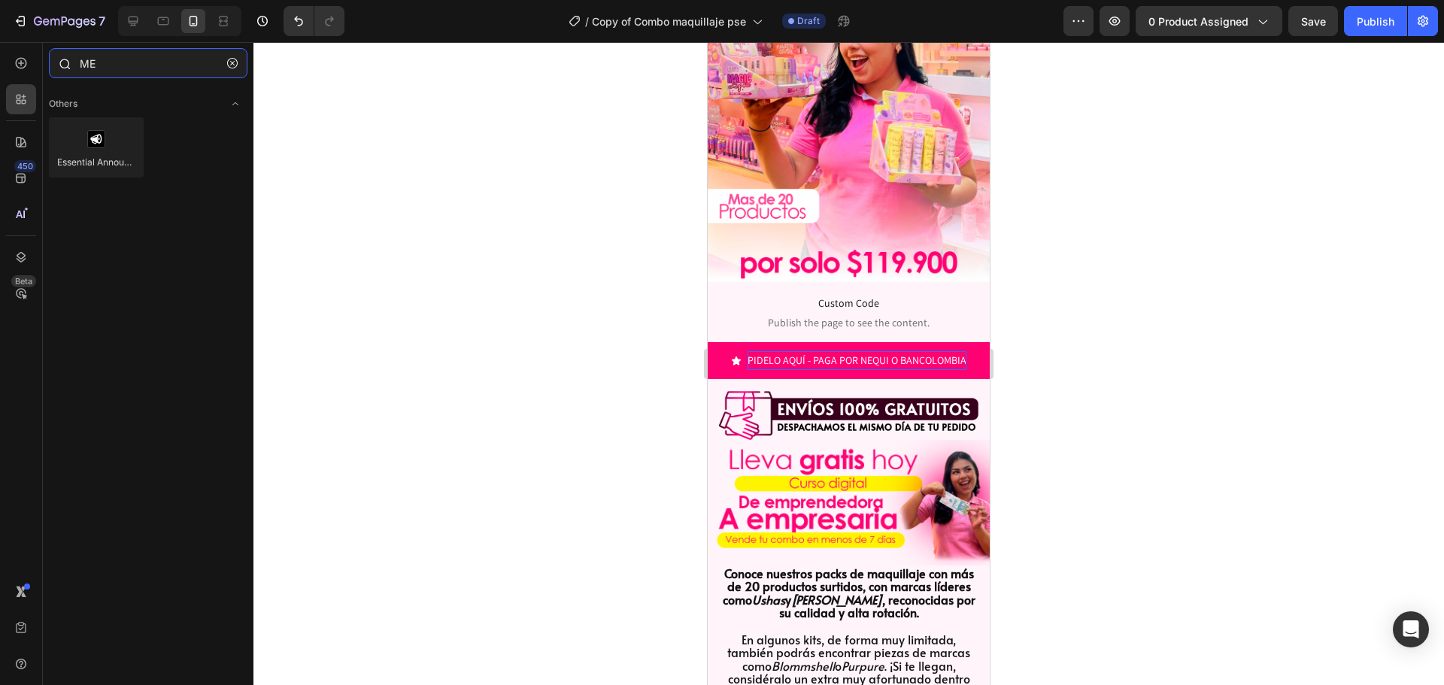
type input "M"
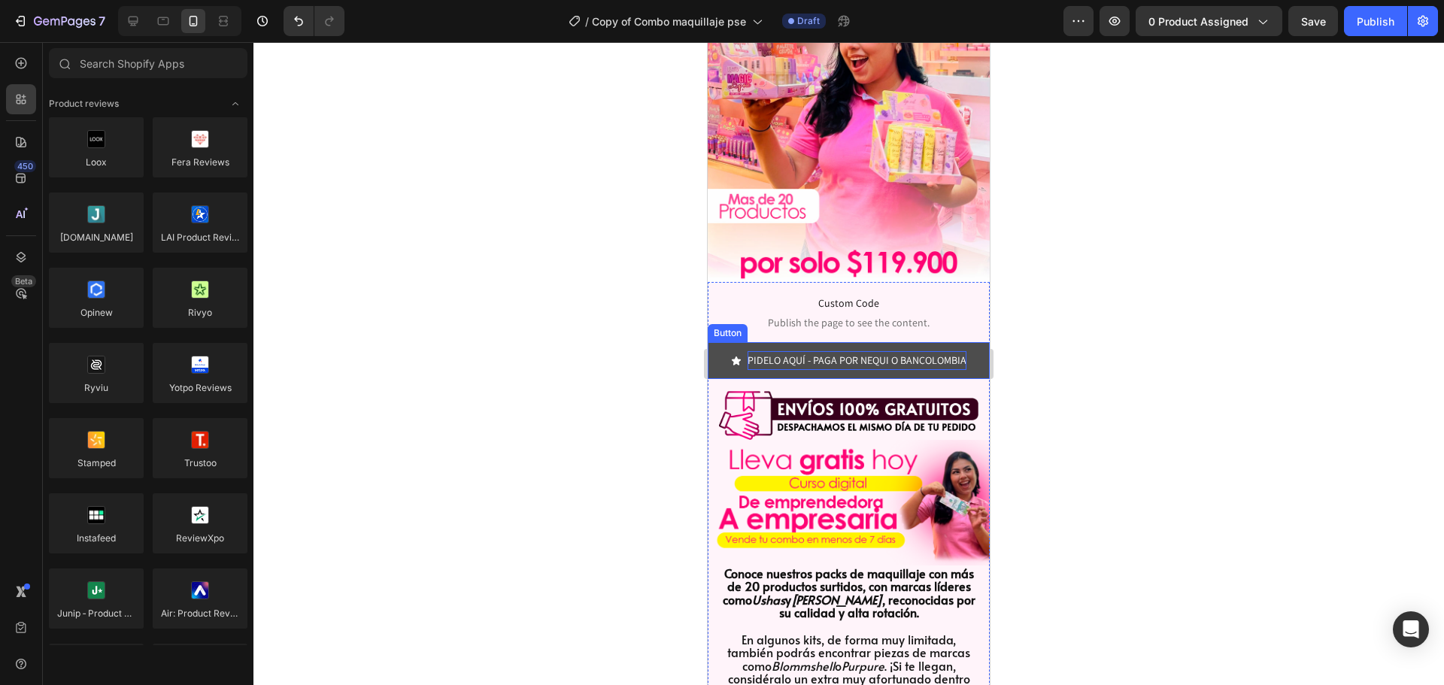
click at [841, 360] on button "PIDELO AQUÍ - PAGA POR NEQUI O BANCOLOMBIA" at bounding box center [848, 360] width 282 height 37
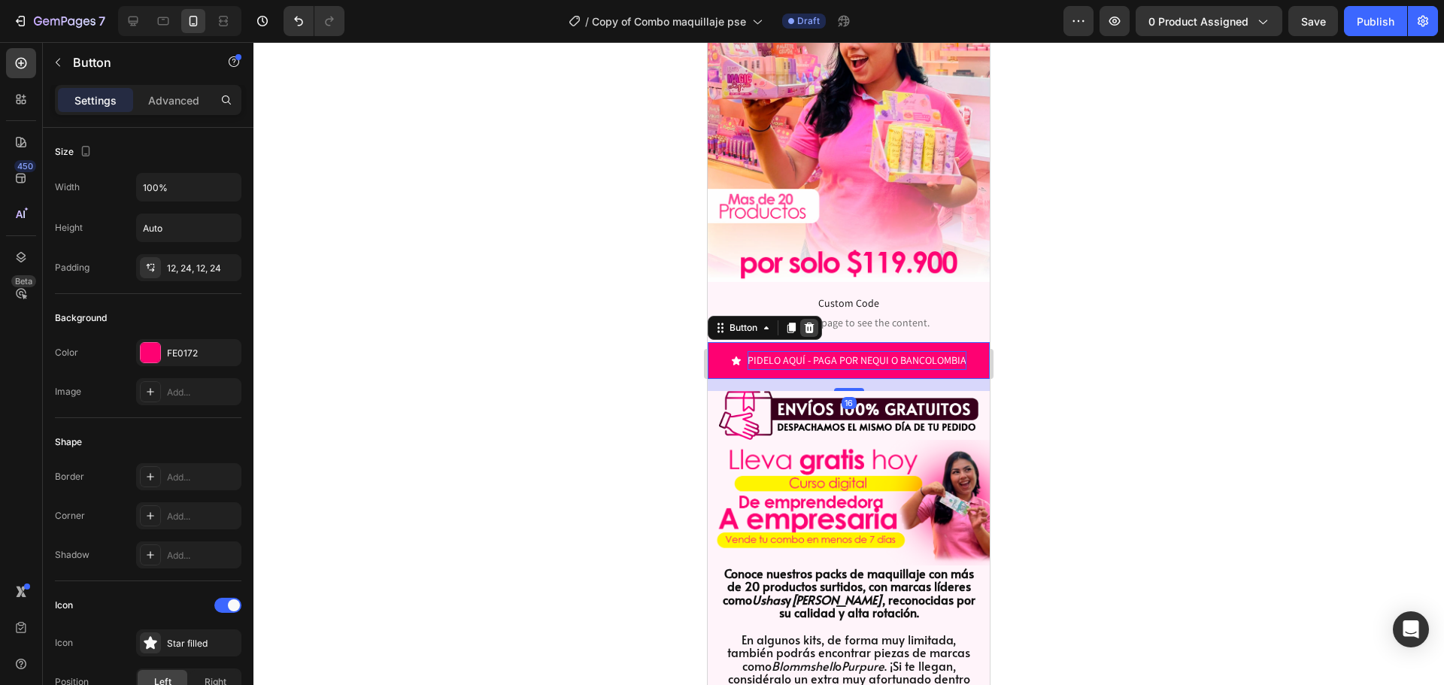
click at [802, 319] on div at bounding box center [809, 328] width 18 height 18
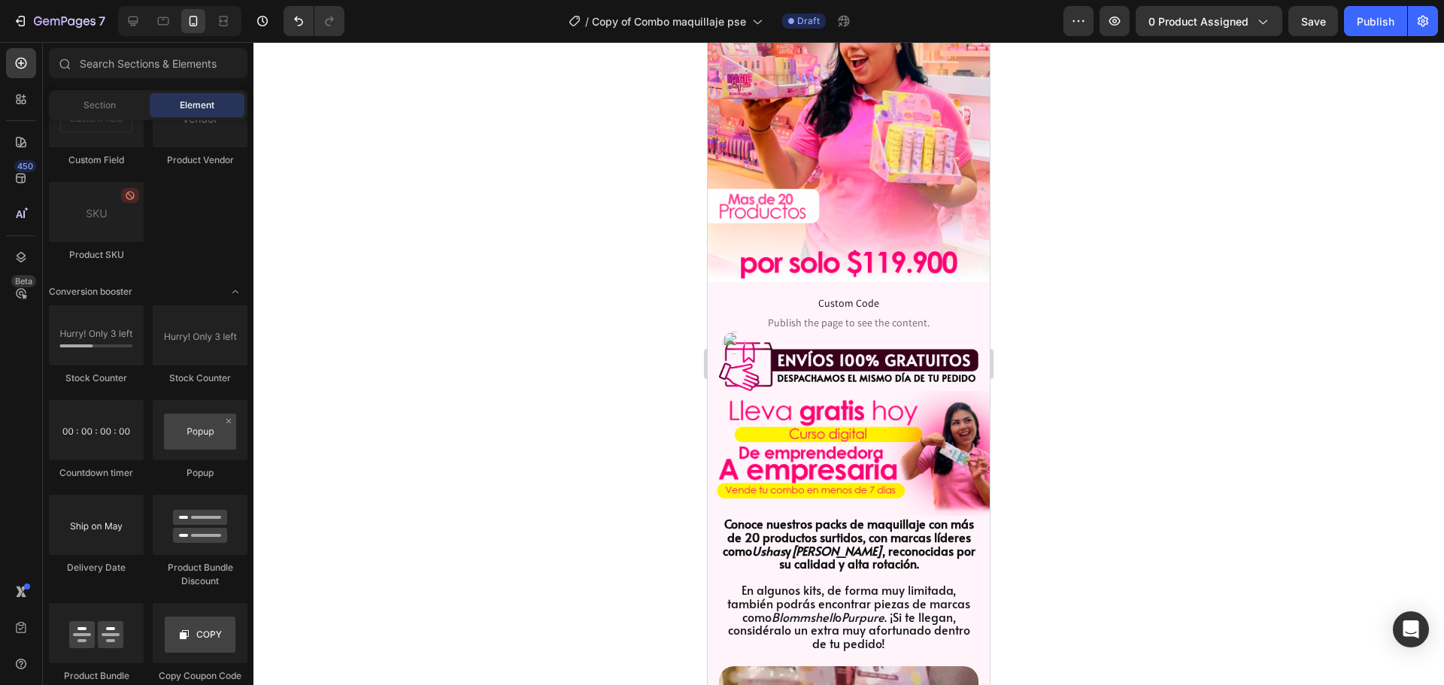
scroll to position [3007, 0]
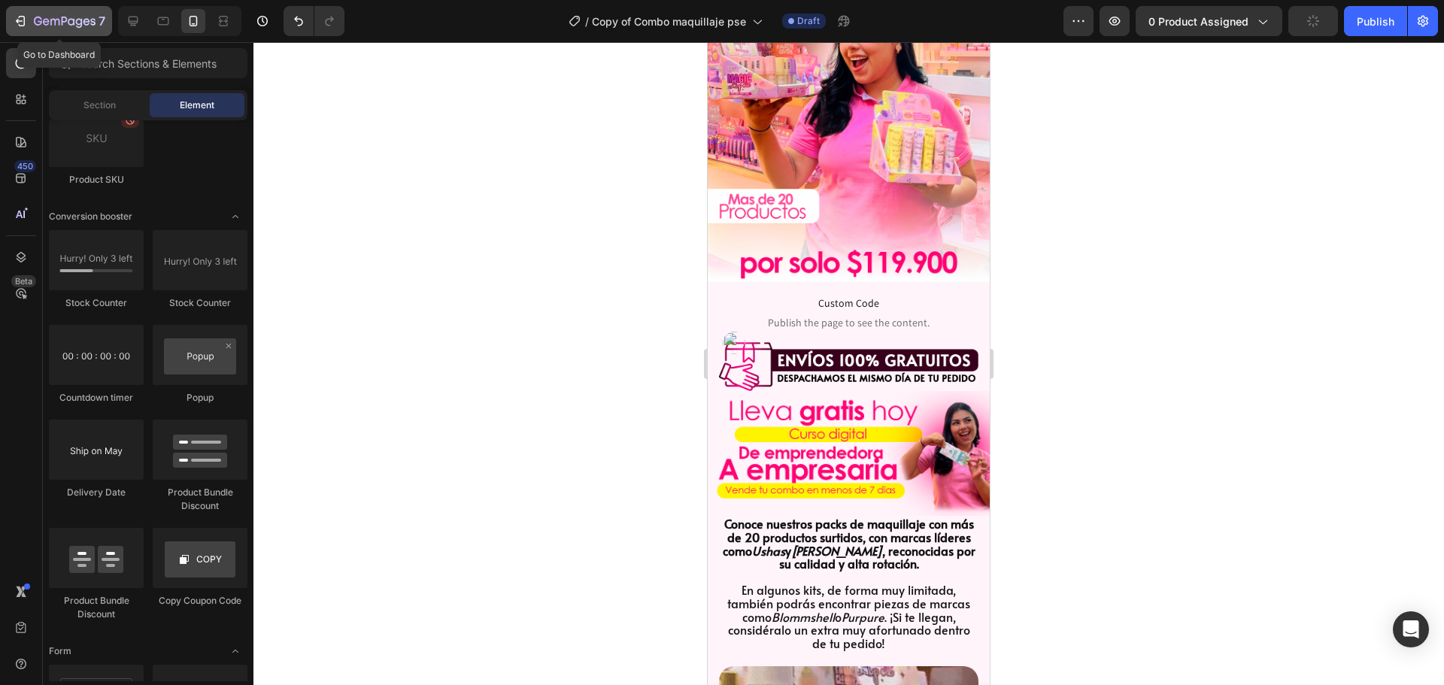
click at [26, 24] on icon "button" at bounding box center [20, 21] width 15 height 15
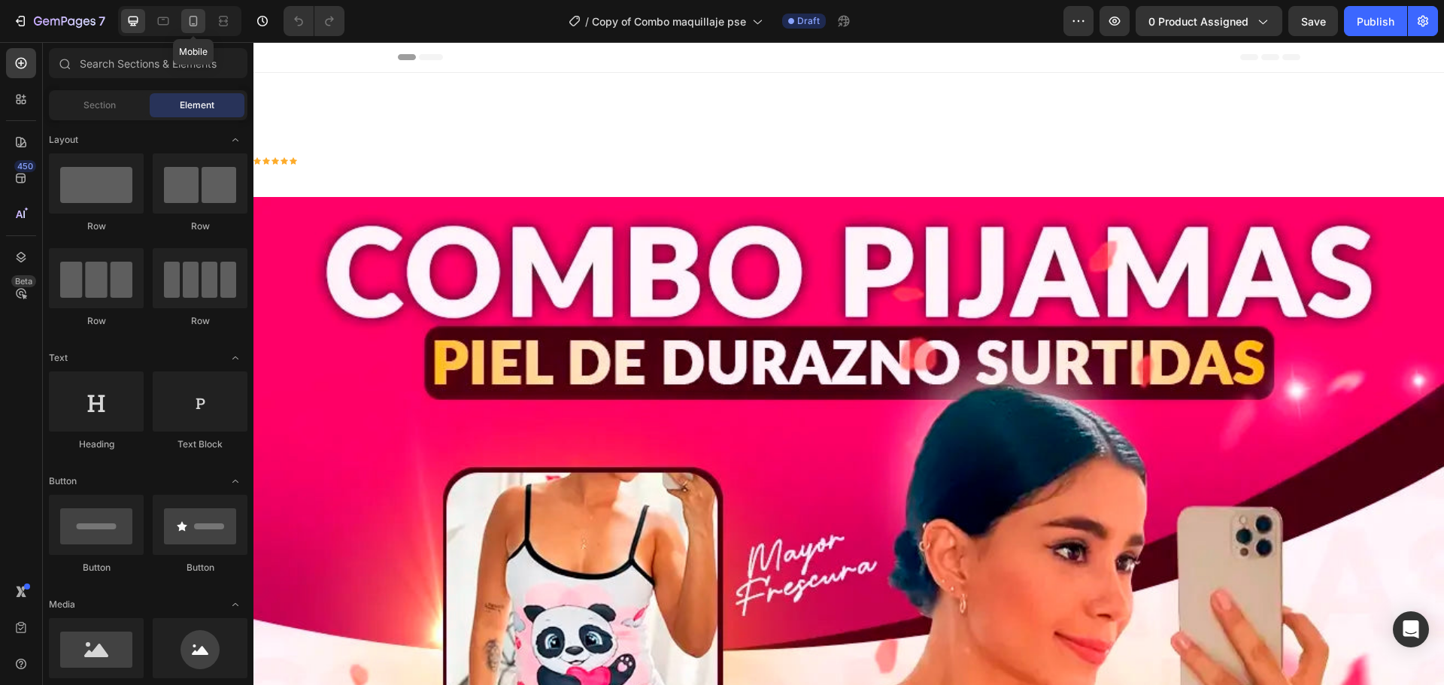
click at [201, 16] on div at bounding box center [193, 21] width 24 height 24
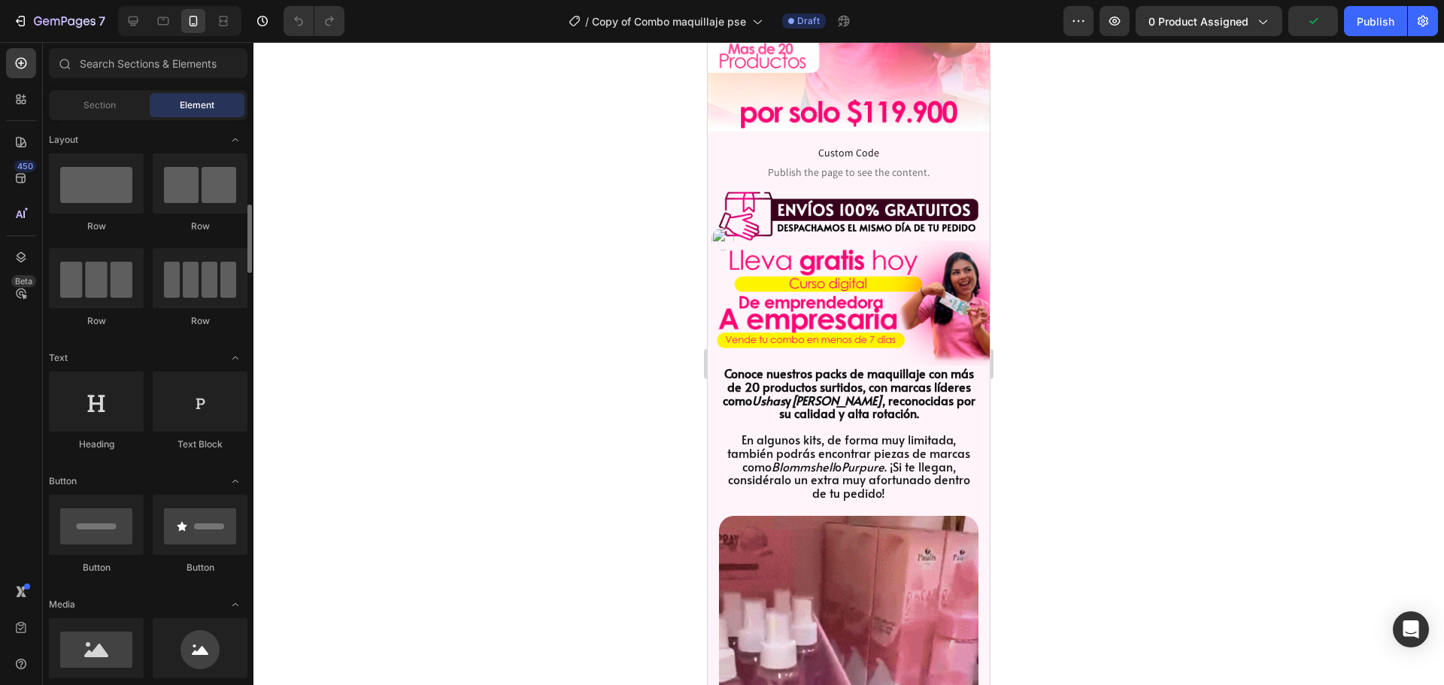
scroll to position [75, 0]
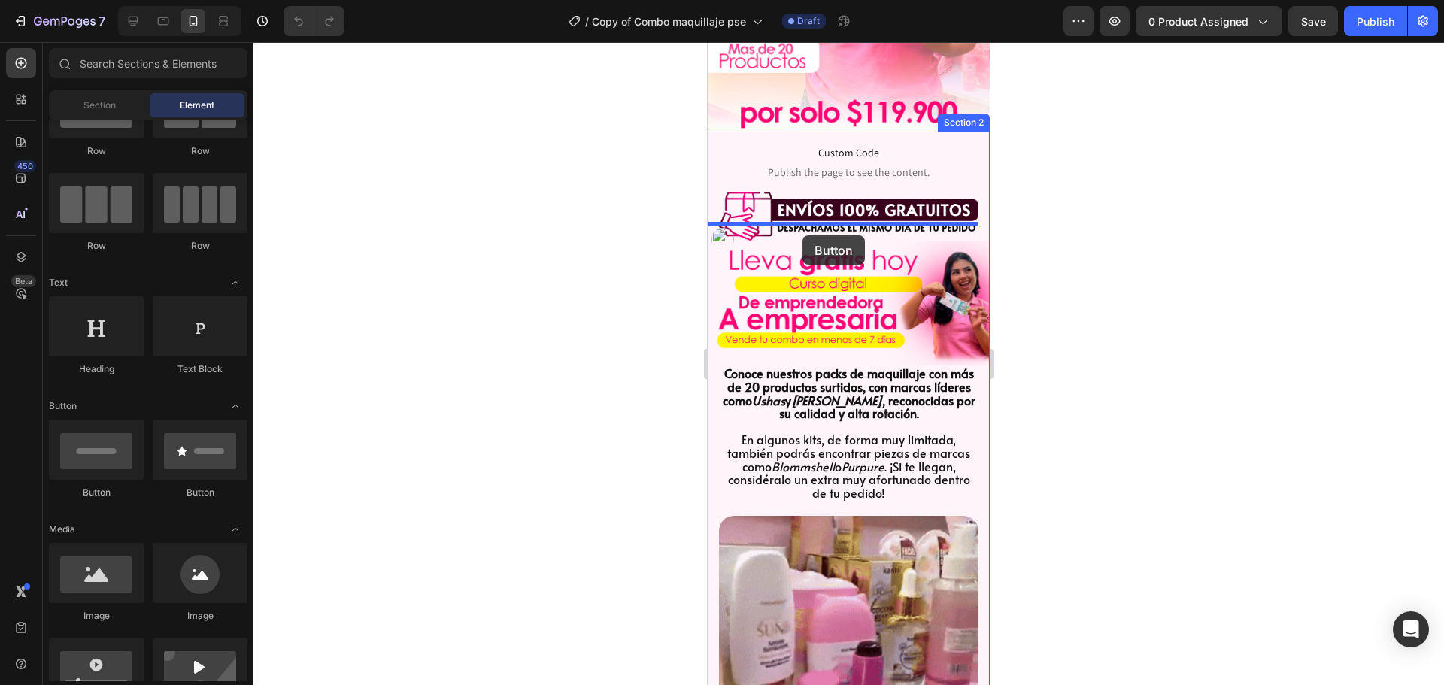
drag, startPoint x: 840, startPoint y: 492, endPoint x: 806, endPoint y: 230, distance: 264.6
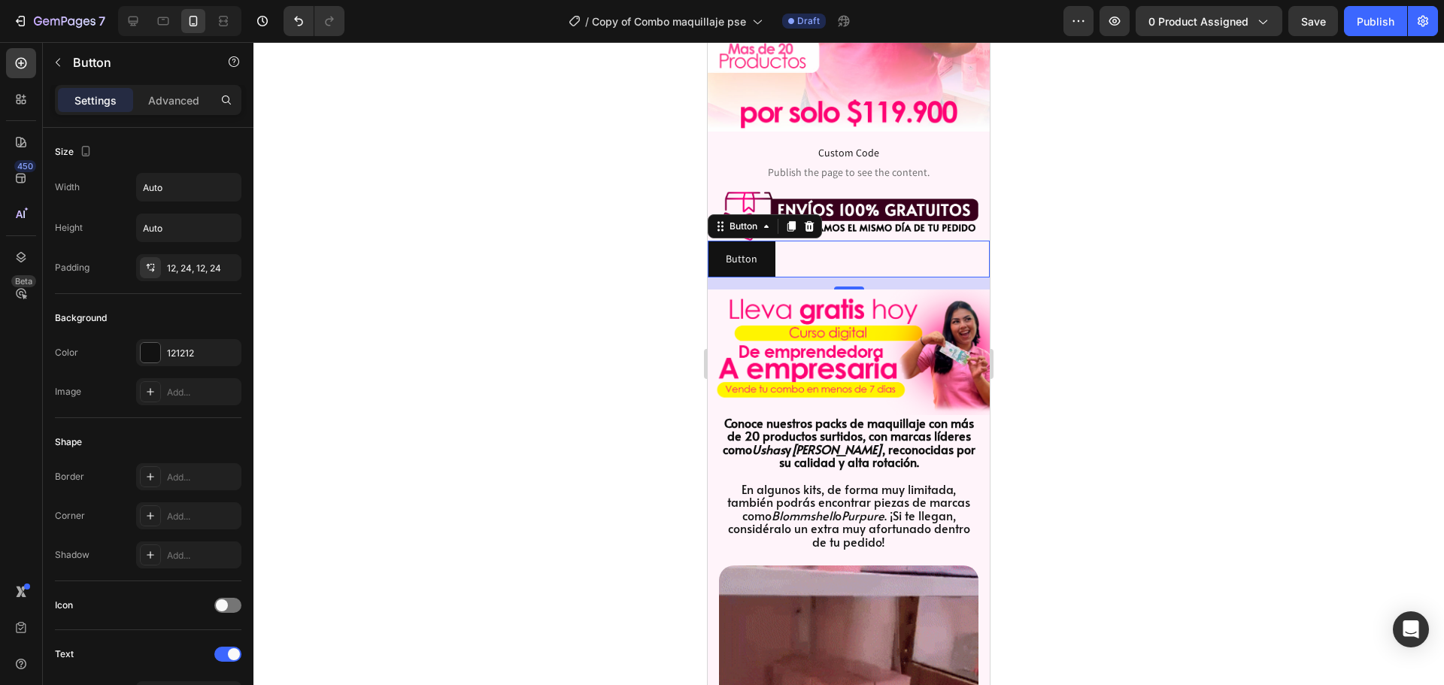
scroll to position [451, 0]
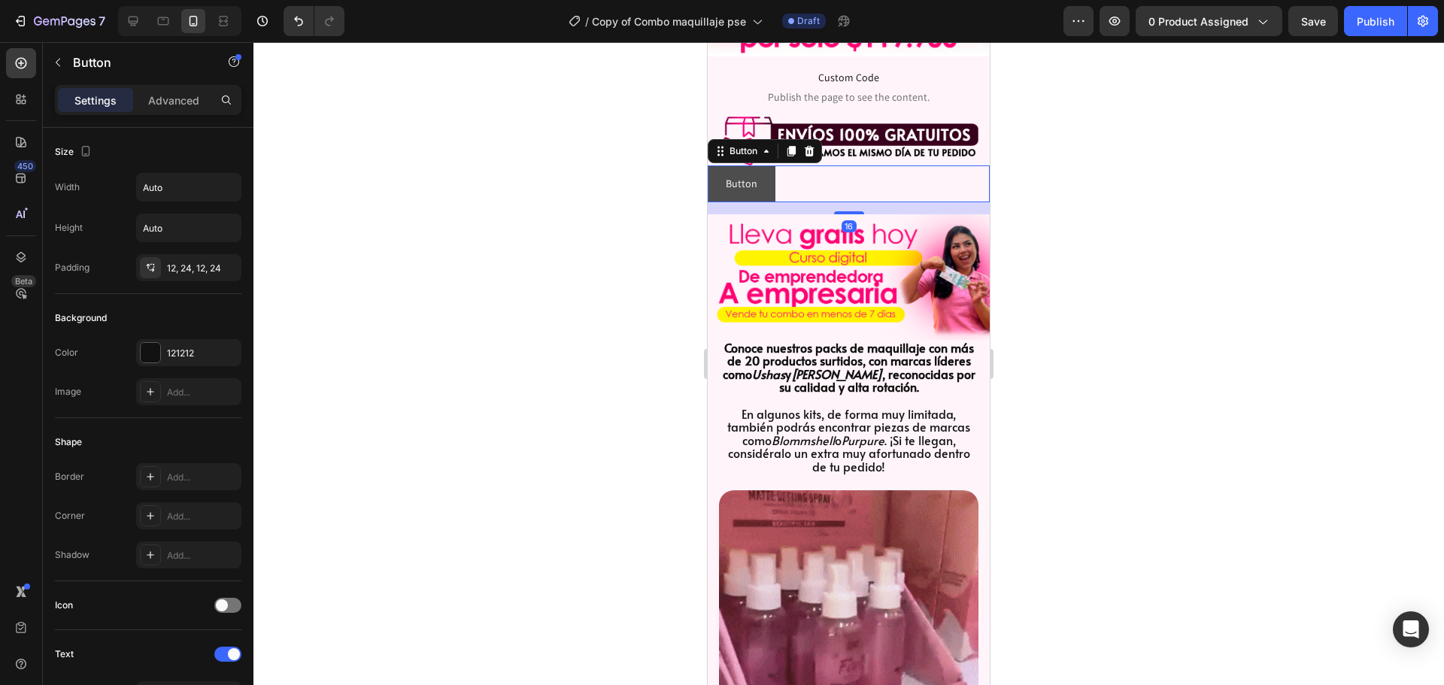
click at [765, 177] on button "Button" at bounding box center [741, 183] width 68 height 37
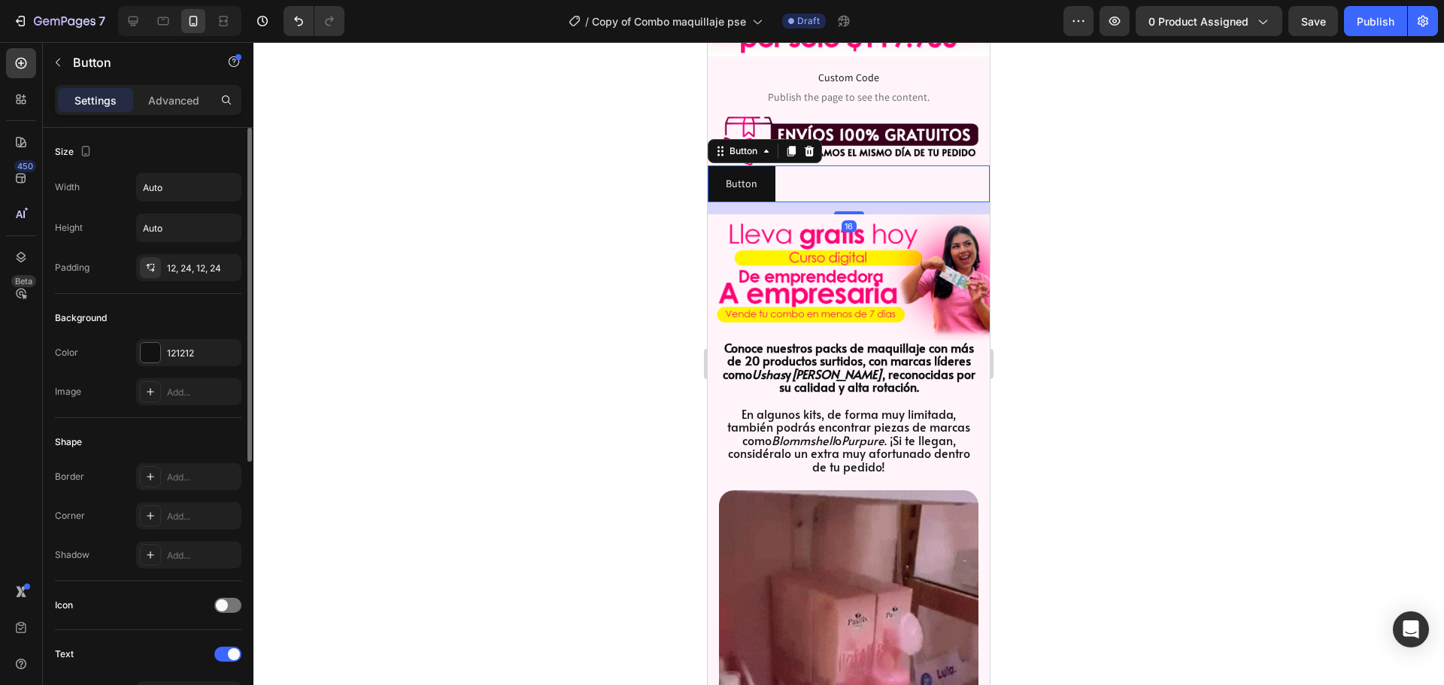
scroll to position [301, 0]
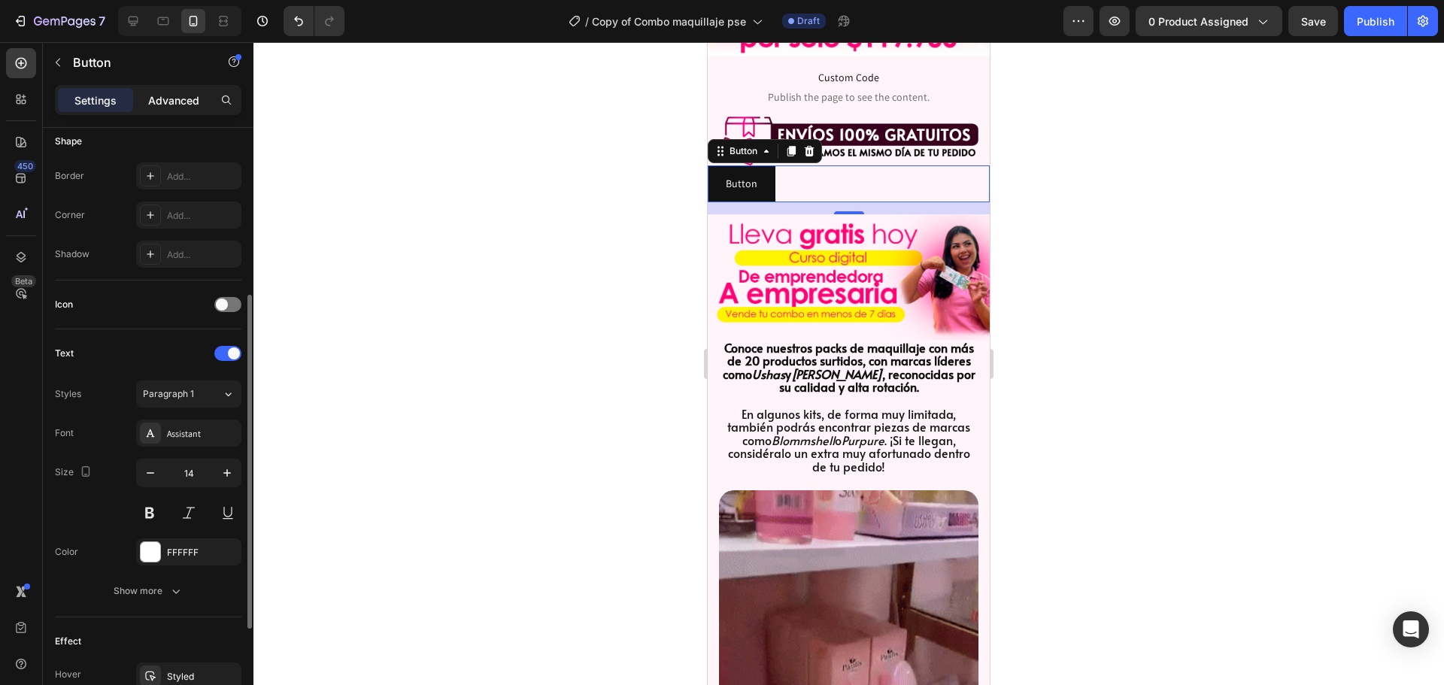
click at [181, 95] on p "Advanced" at bounding box center [173, 100] width 51 height 16
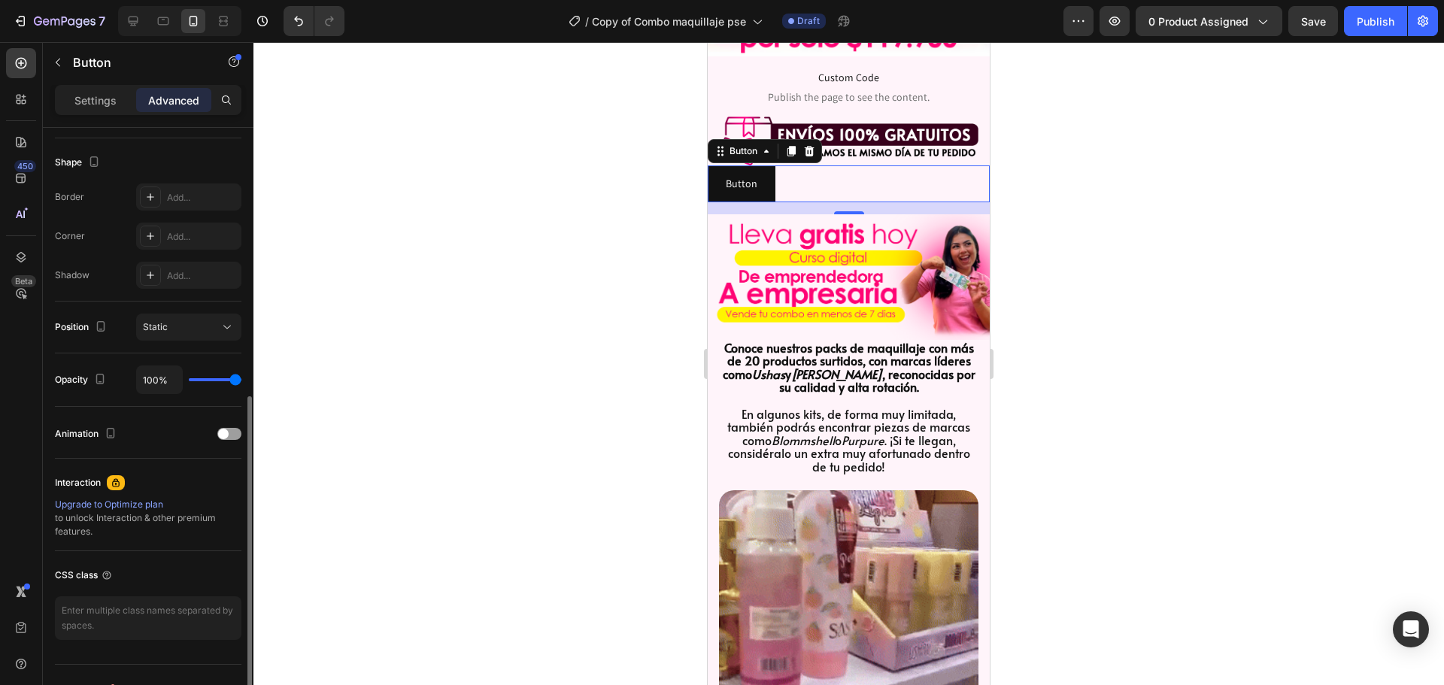
scroll to position [403, 0]
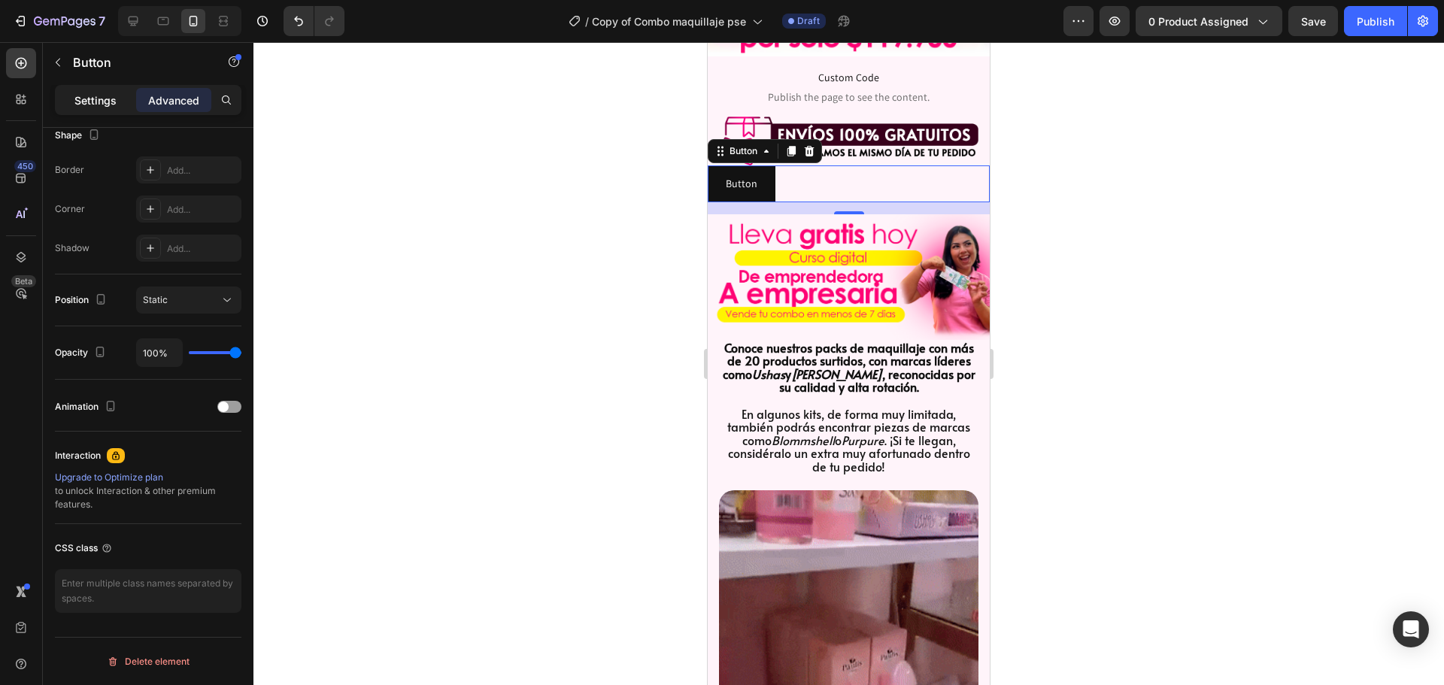
click at [111, 102] on p "Settings" at bounding box center [95, 100] width 42 height 16
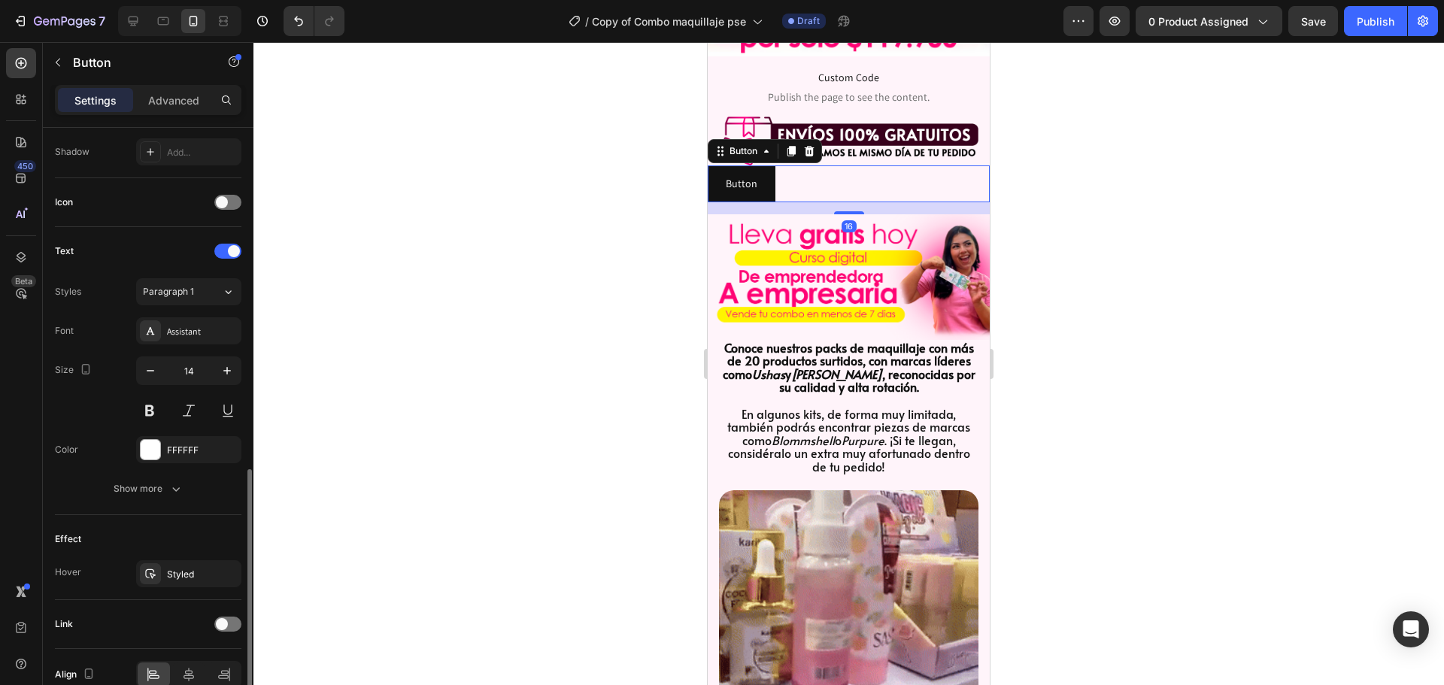
scroll to position [478, 0]
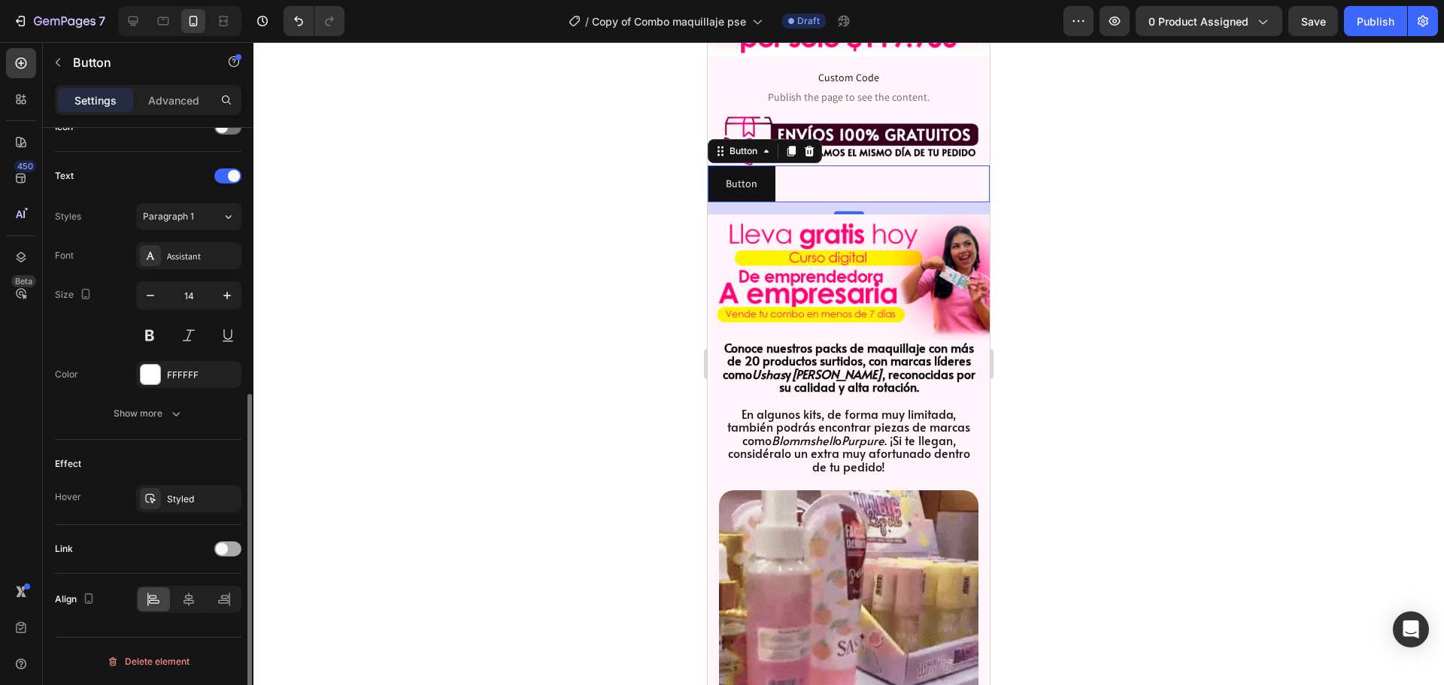
click at [227, 550] on span at bounding box center [222, 549] width 12 height 12
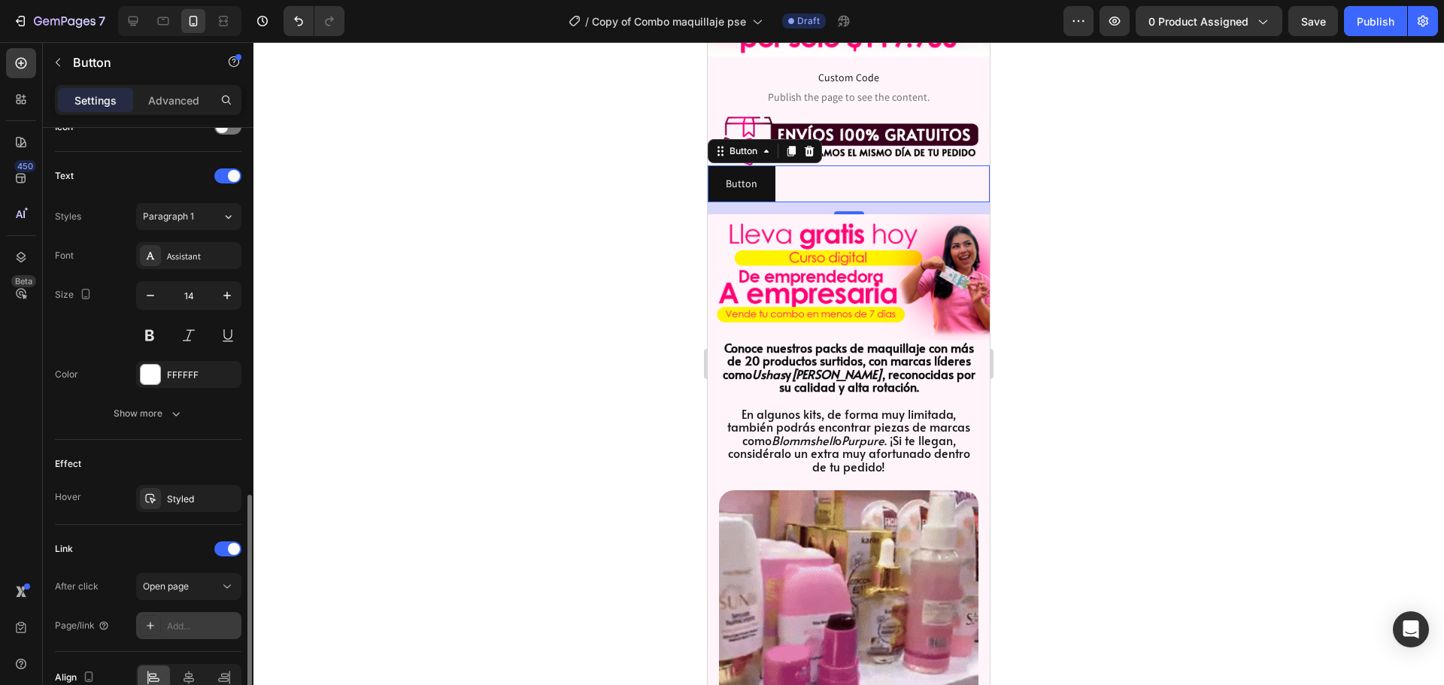
scroll to position [556, 0]
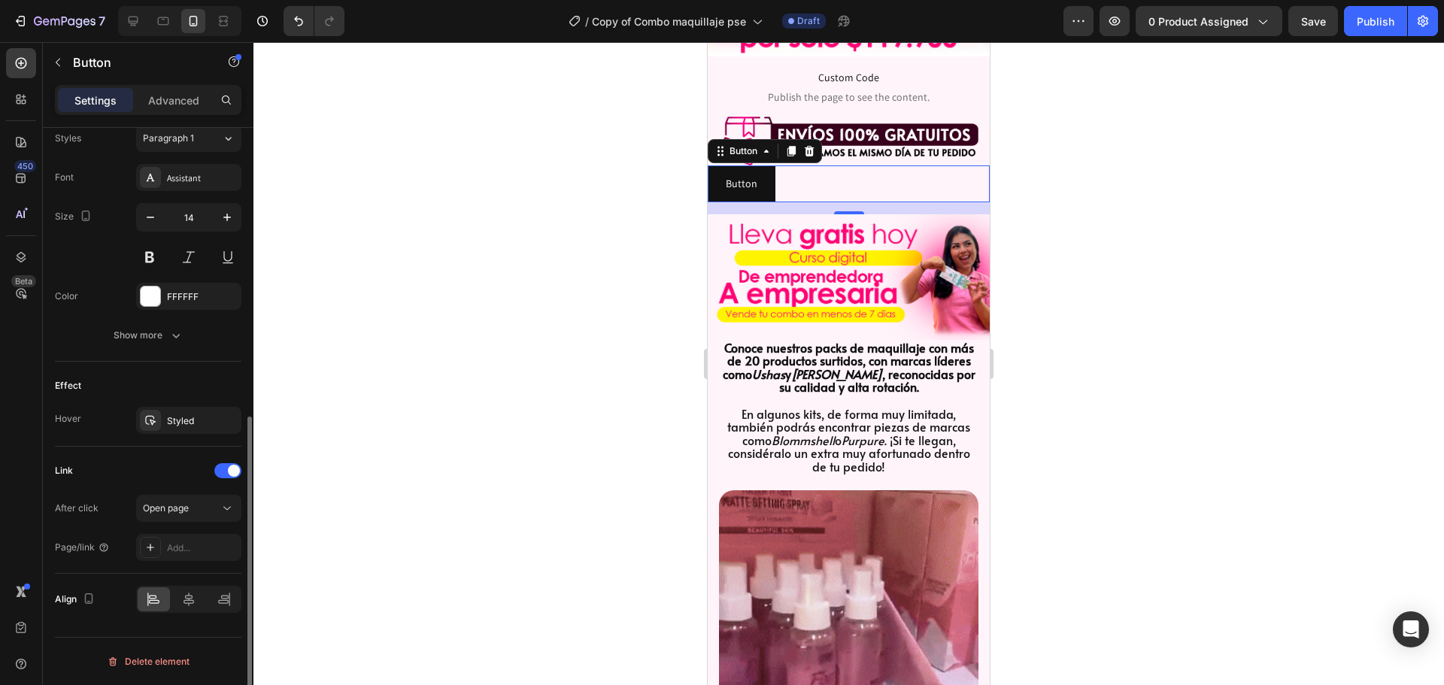
click at [195, 523] on div "After click Open page Page/link Add..." at bounding box center [148, 528] width 186 height 66
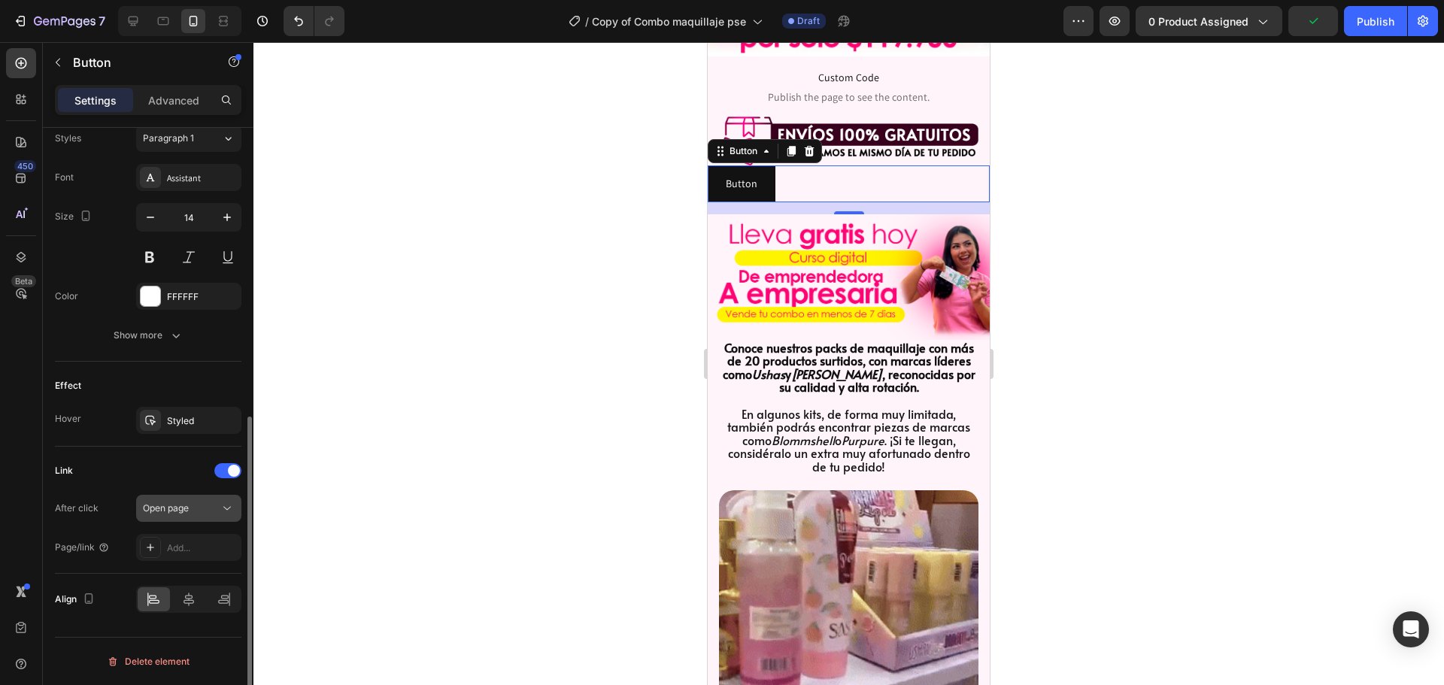
click at [196, 517] on button "Open page" at bounding box center [188, 508] width 105 height 27
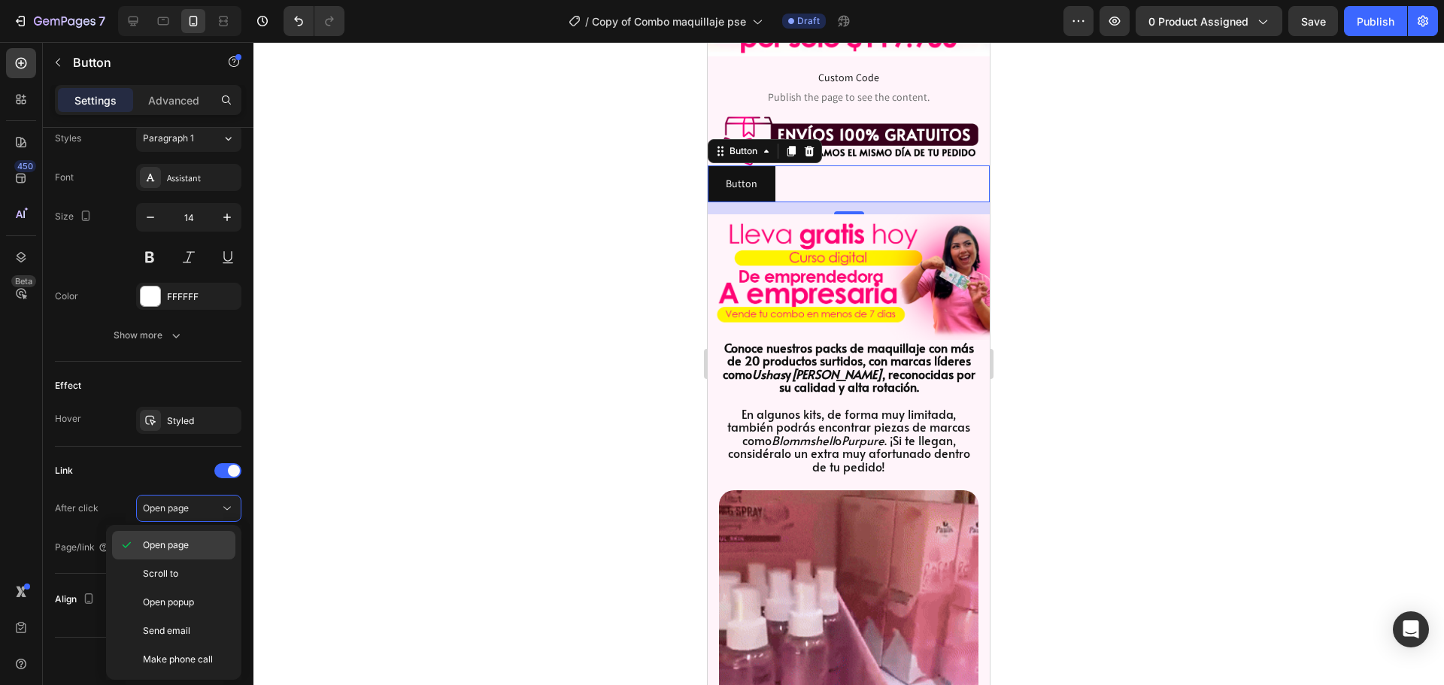
drag, startPoint x: 170, startPoint y: 569, endPoint x: 175, endPoint y: 538, distance: 31.3
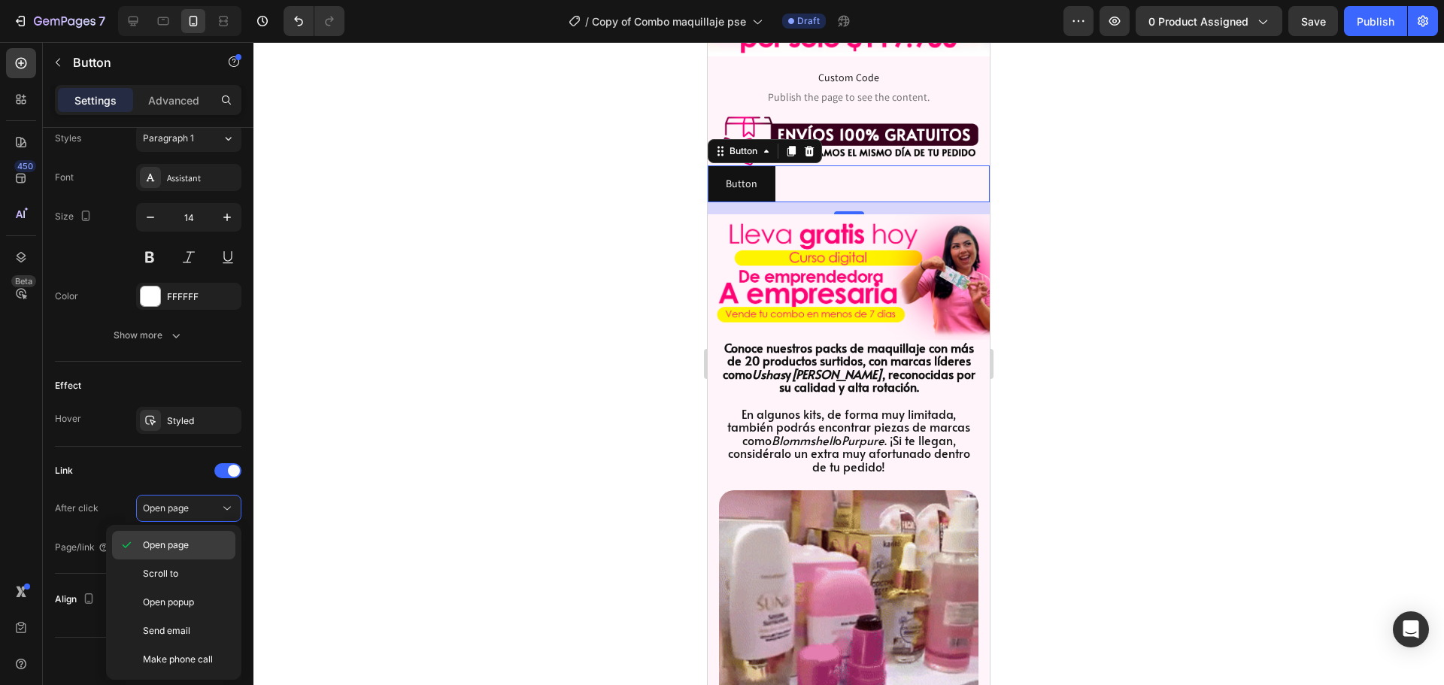
click at [169, 570] on span "Scroll to" at bounding box center [160, 574] width 35 height 14
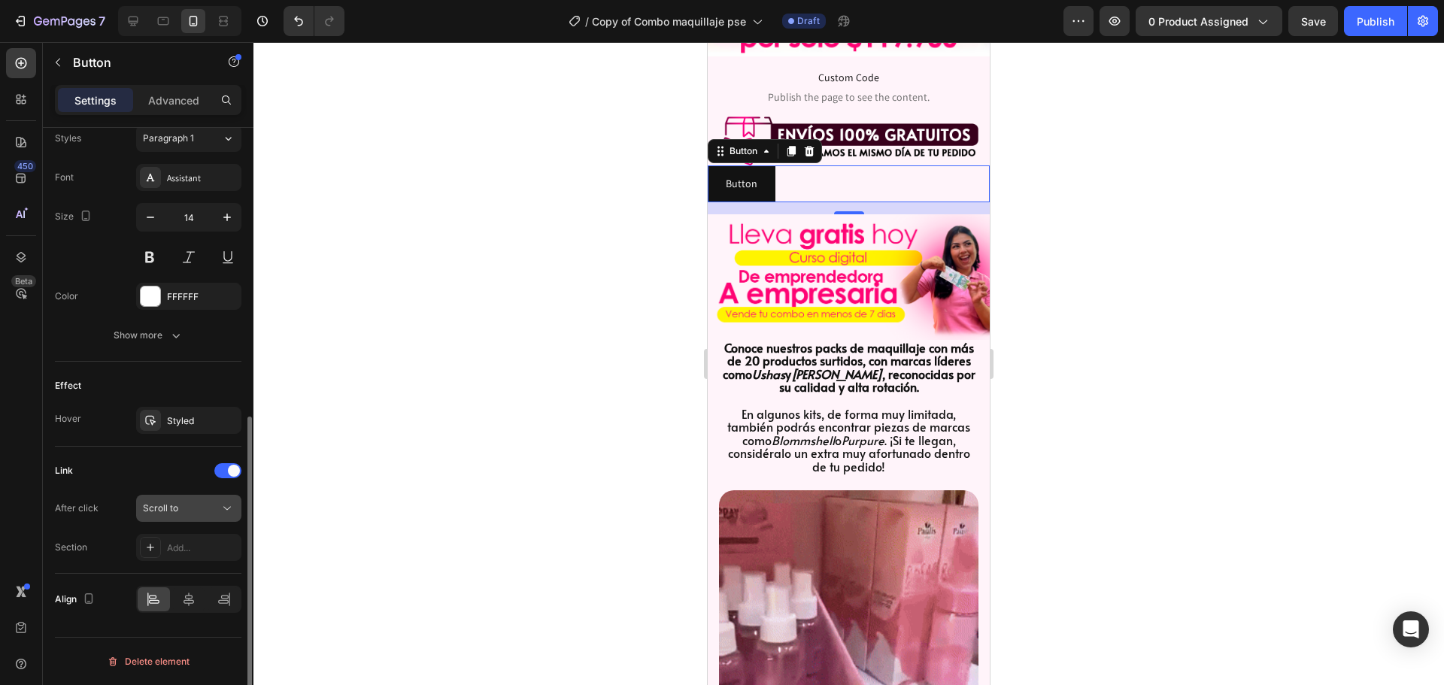
click at [190, 511] on div "Scroll to" at bounding box center [181, 508] width 77 height 14
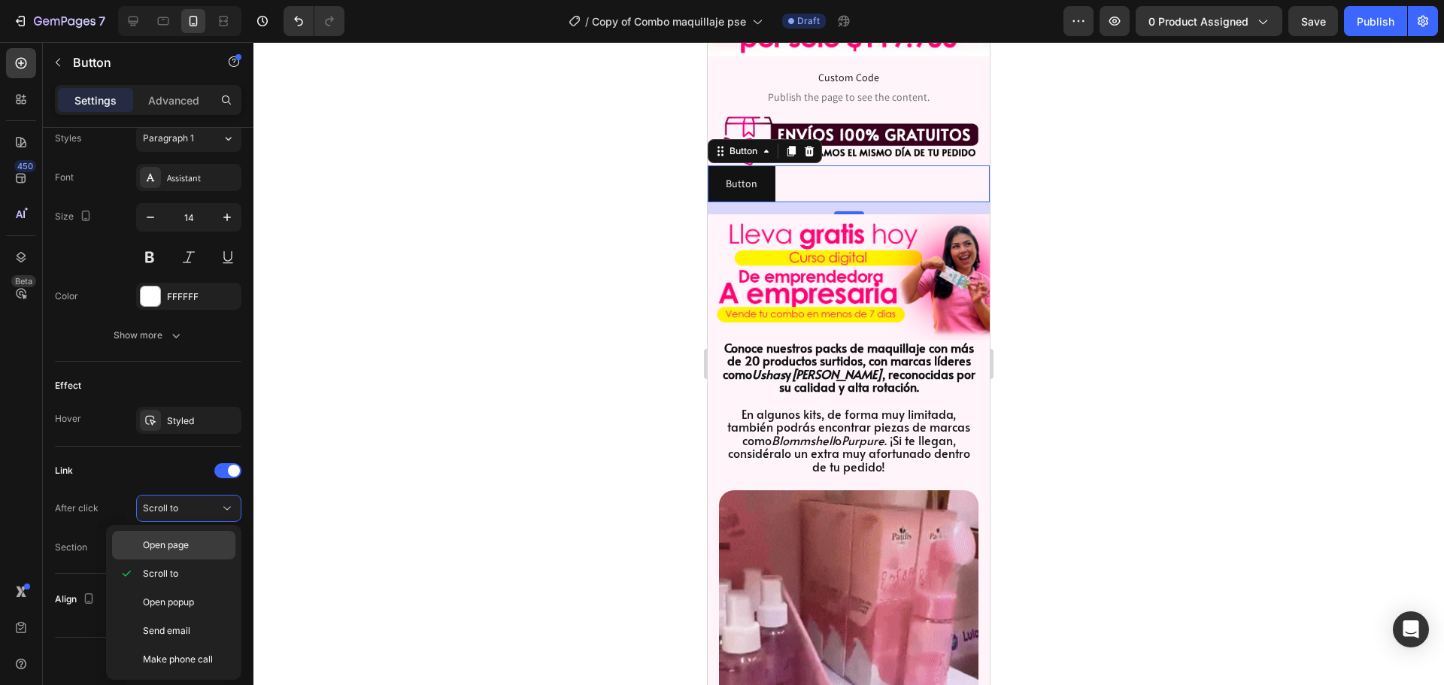
click at [180, 543] on span "Open page" at bounding box center [166, 545] width 46 height 14
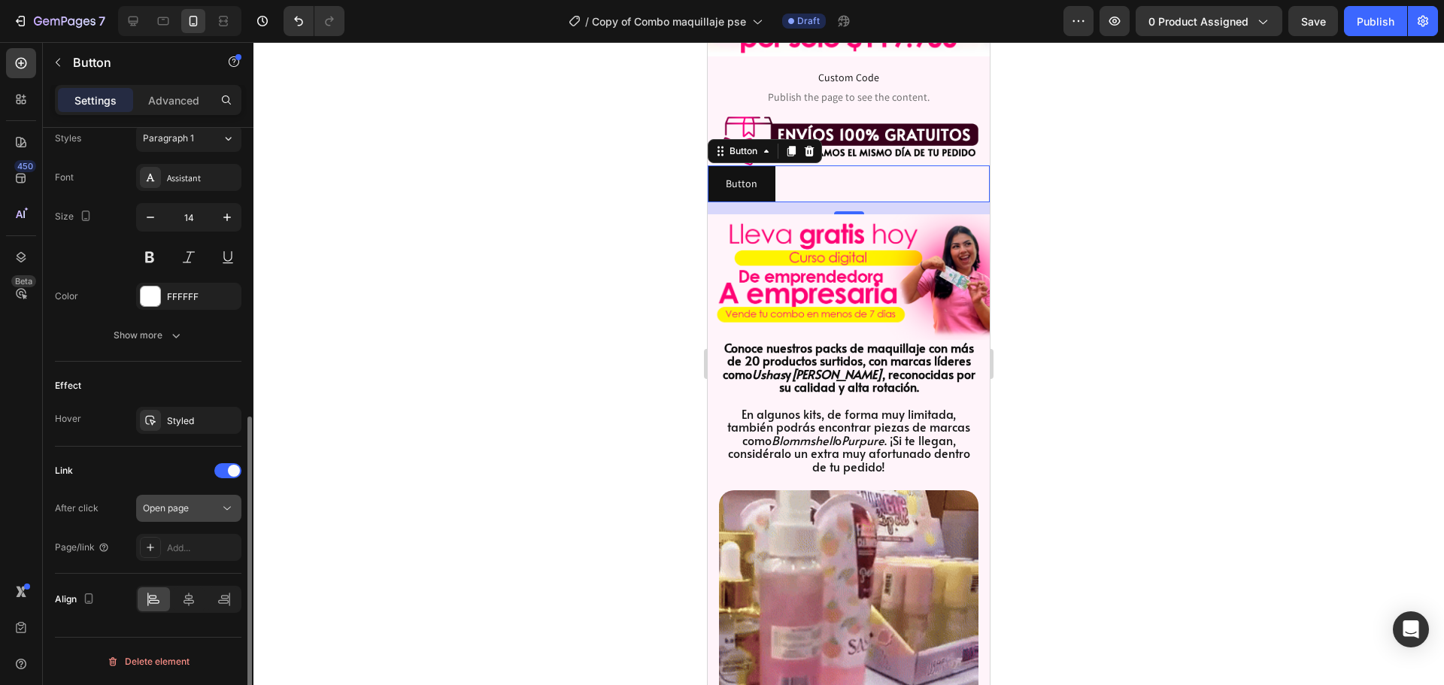
click at [193, 514] on div "Open page" at bounding box center [181, 508] width 77 height 14
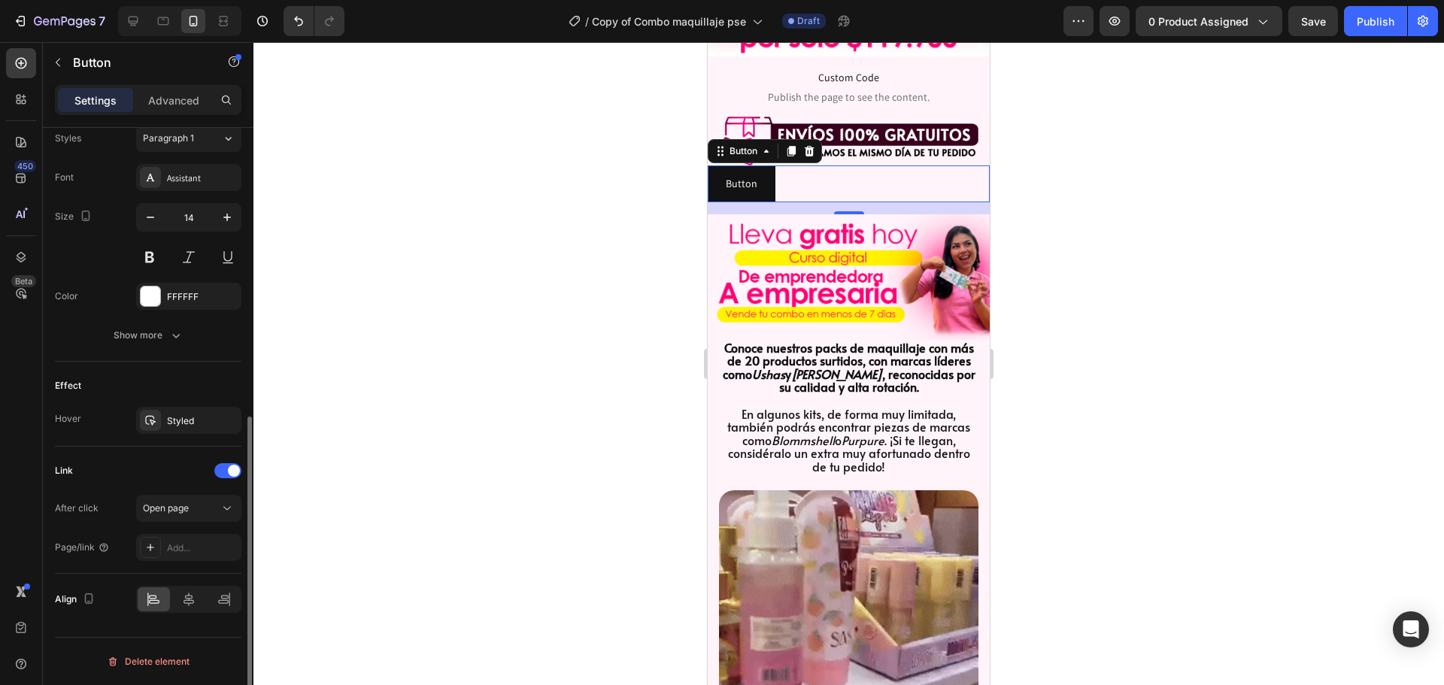
click at [157, 492] on div "Link After click Open page Page/link Add..." at bounding box center [148, 510] width 186 height 102
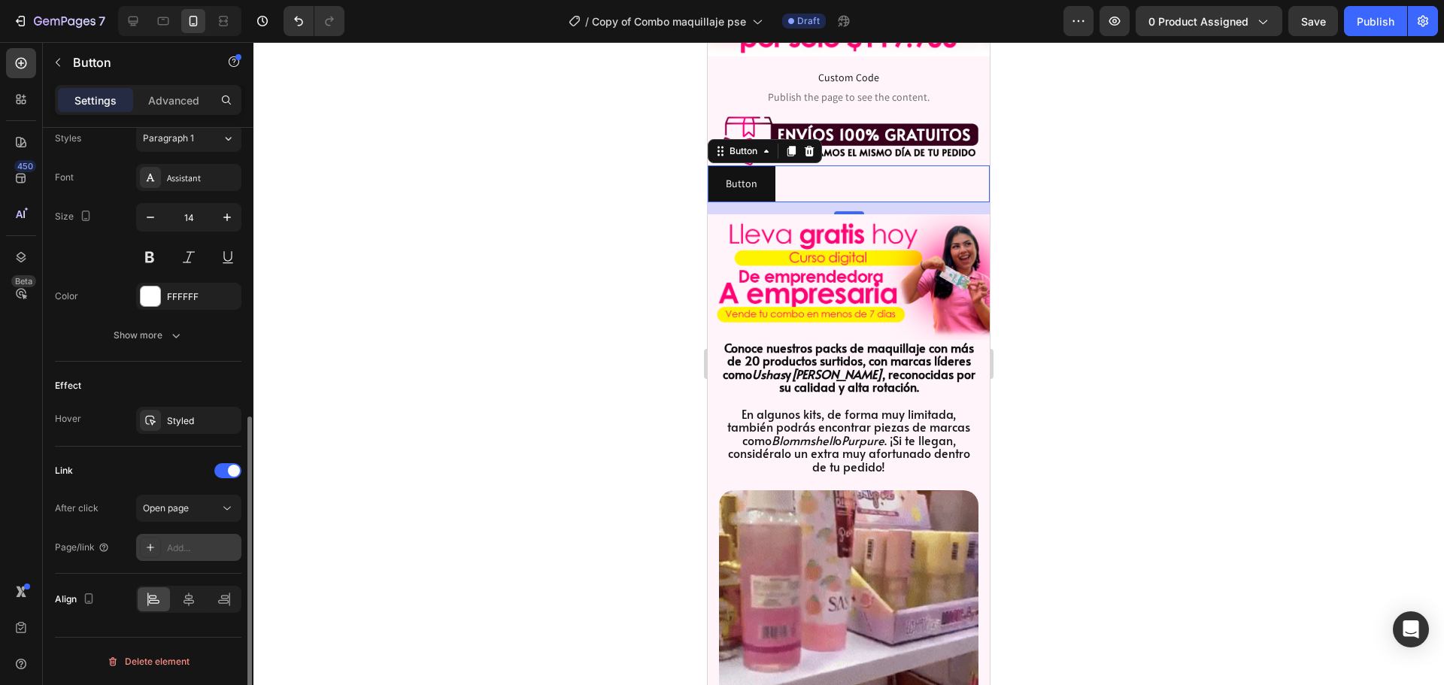
click at [185, 543] on div "Add..." at bounding box center [202, 548] width 71 height 14
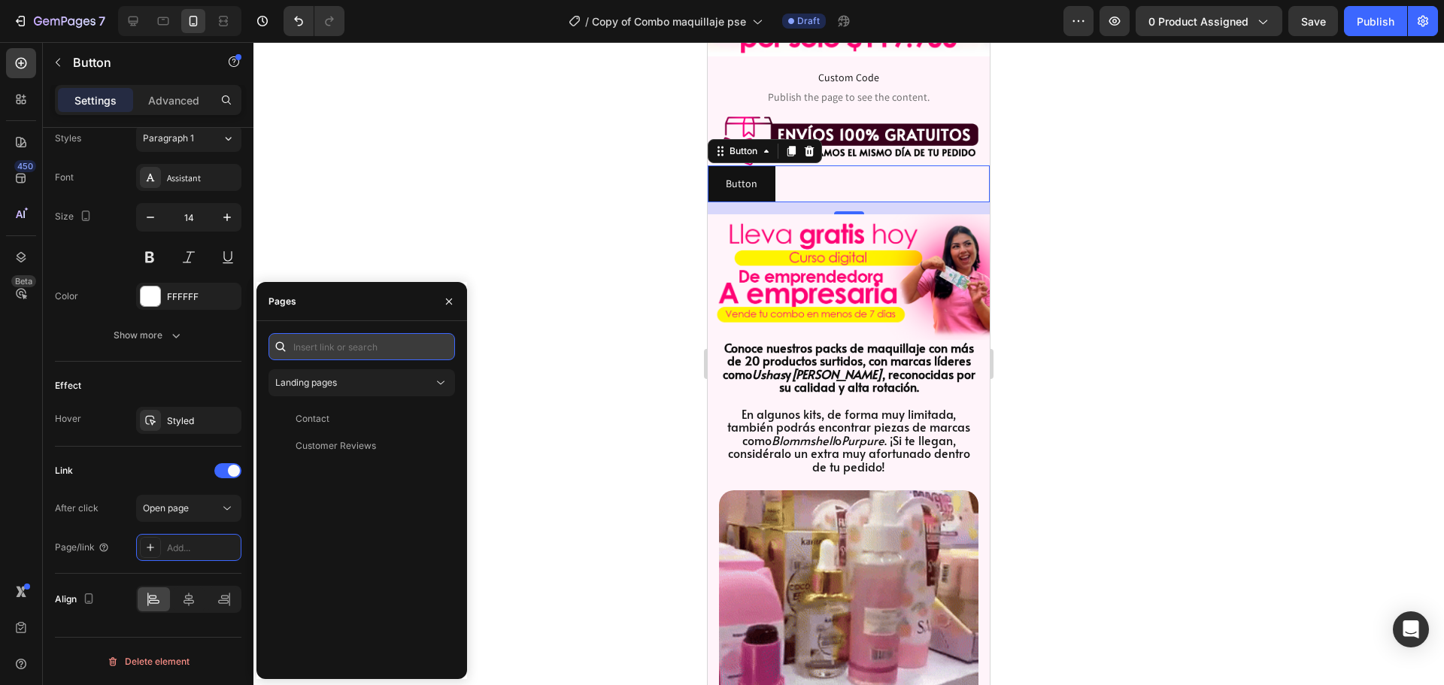
click at [315, 347] on input "text" at bounding box center [361, 346] width 186 height 27
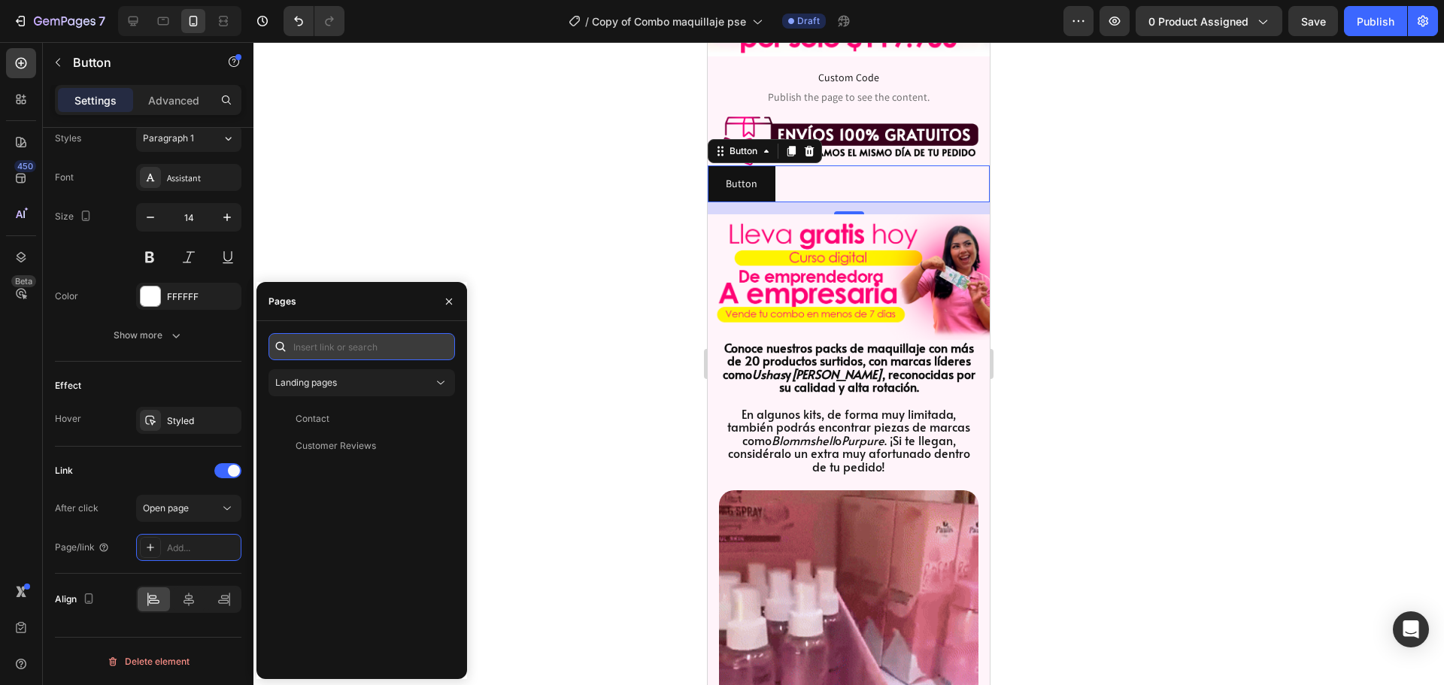
click at [353, 347] on input "text" at bounding box center [361, 346] width 186 height 27
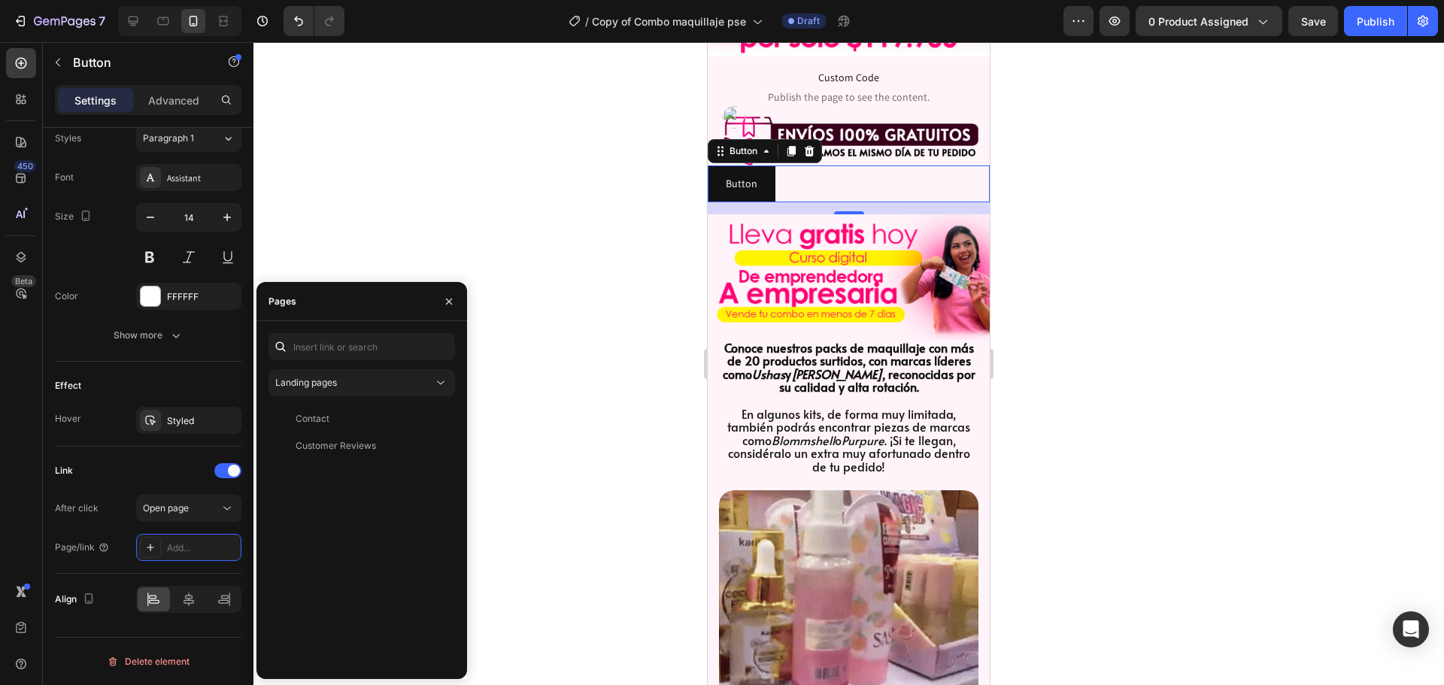
click at [380, 187] on div at bounding box center [848, 363] width 1190 height 643
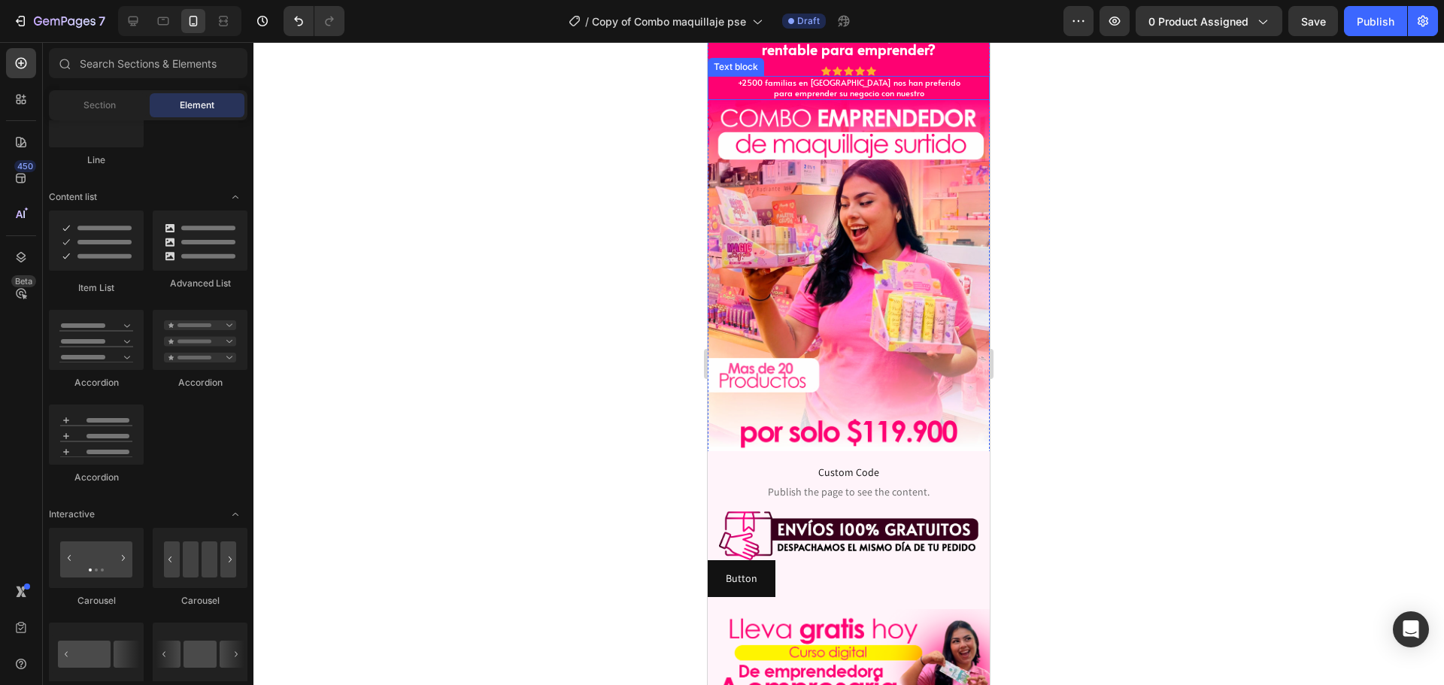
scroll to position [150, 0]
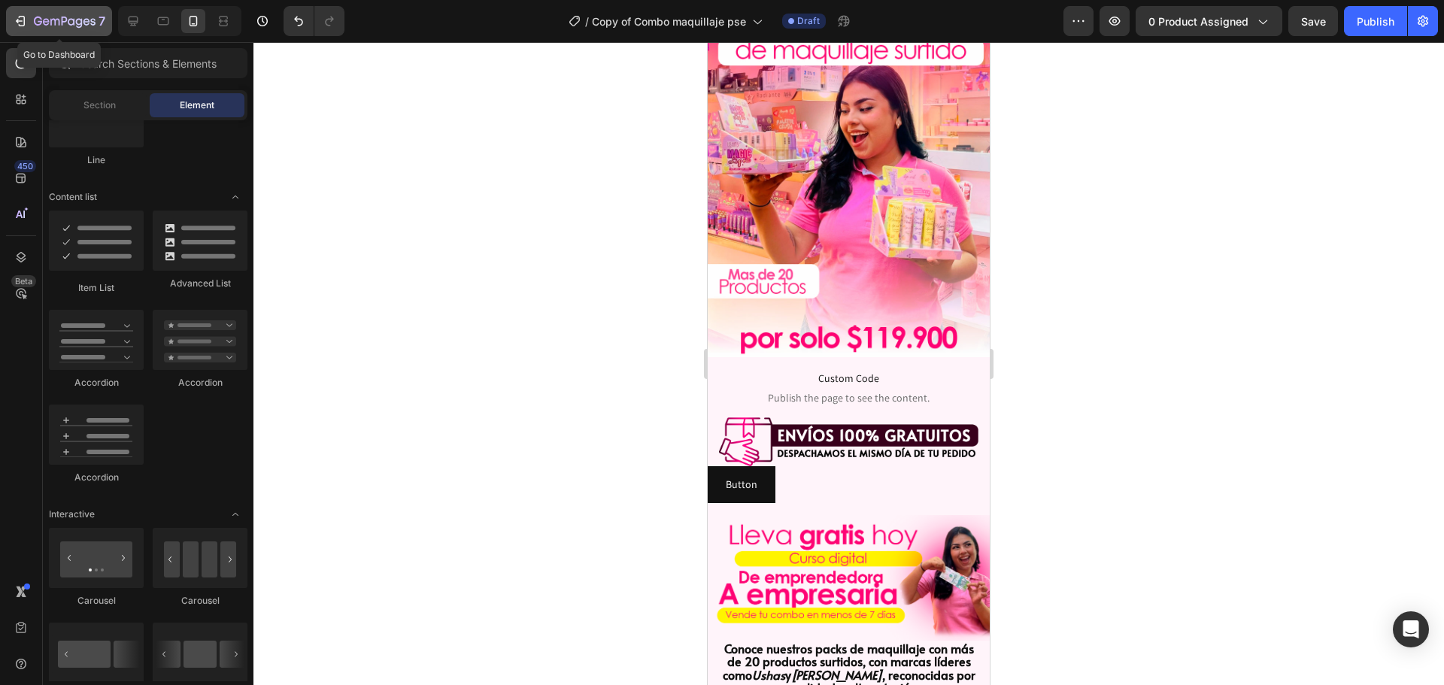
click at [23, 26] on icon "button" at bounding box center [22, 21] width 7 height 11
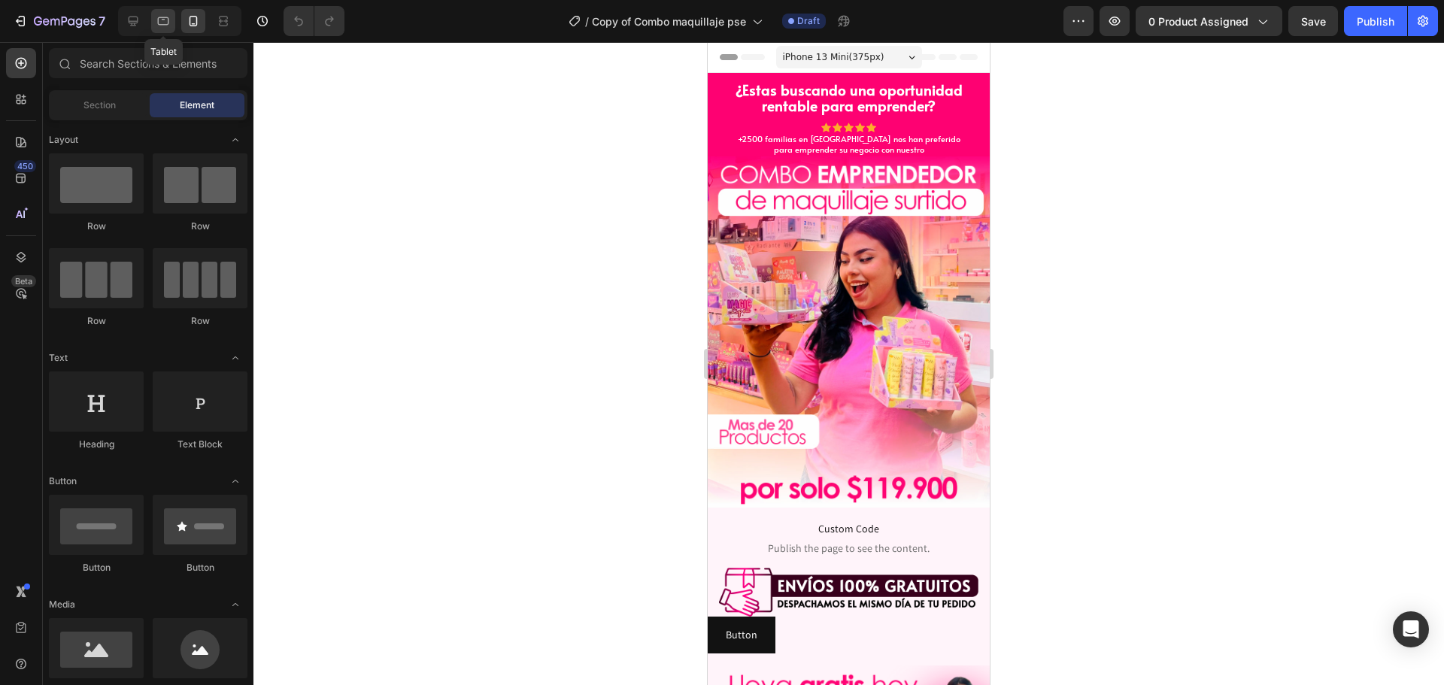
click at [157, 23] on icon at bounding box center [163, 21] width 15 height 15
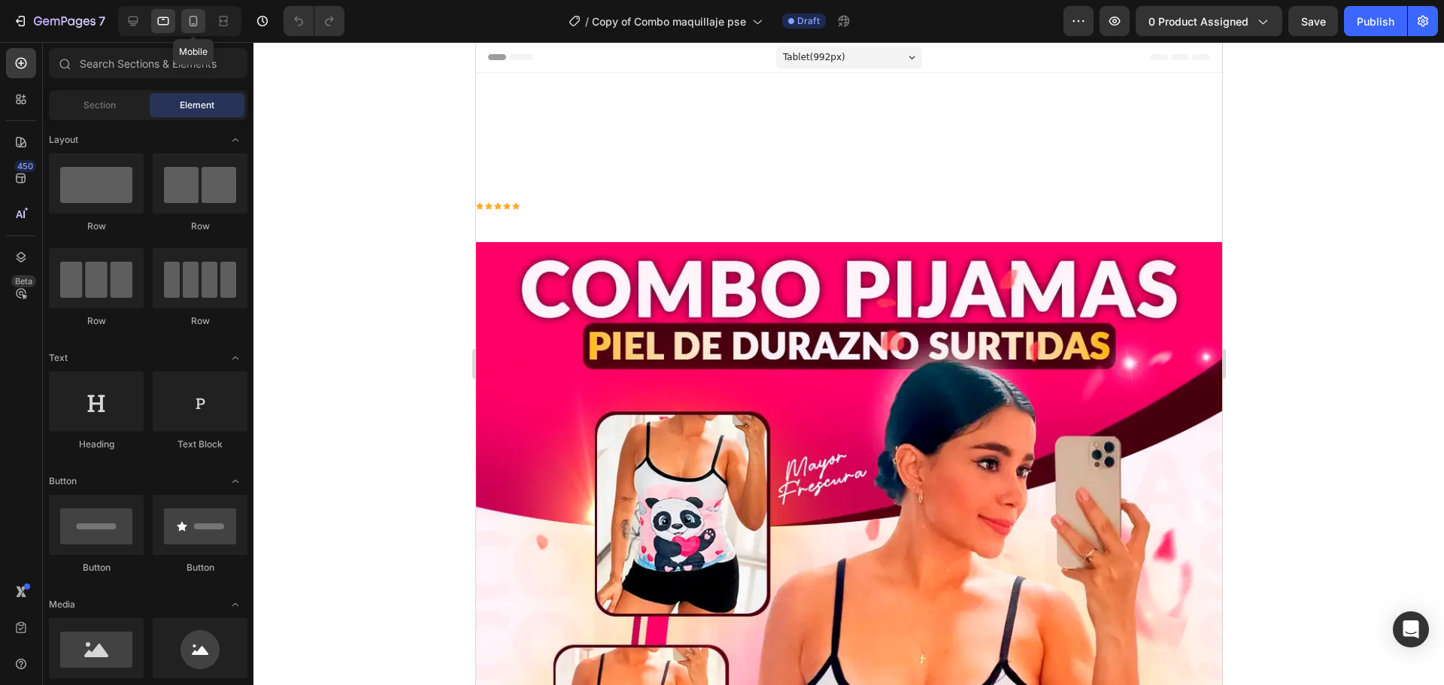
click at [192, 21] on icon at bounding box center [193, 21] width 15 height 15
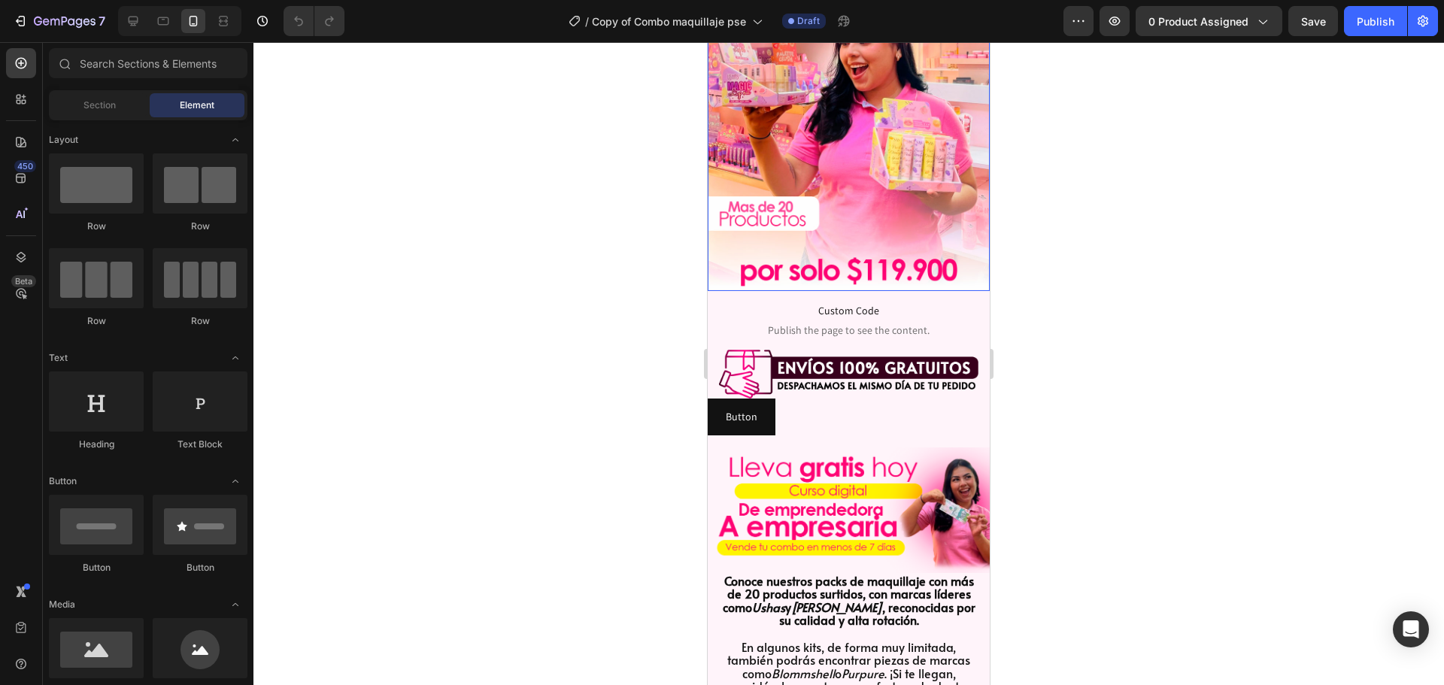
scroll to position [226, 0]
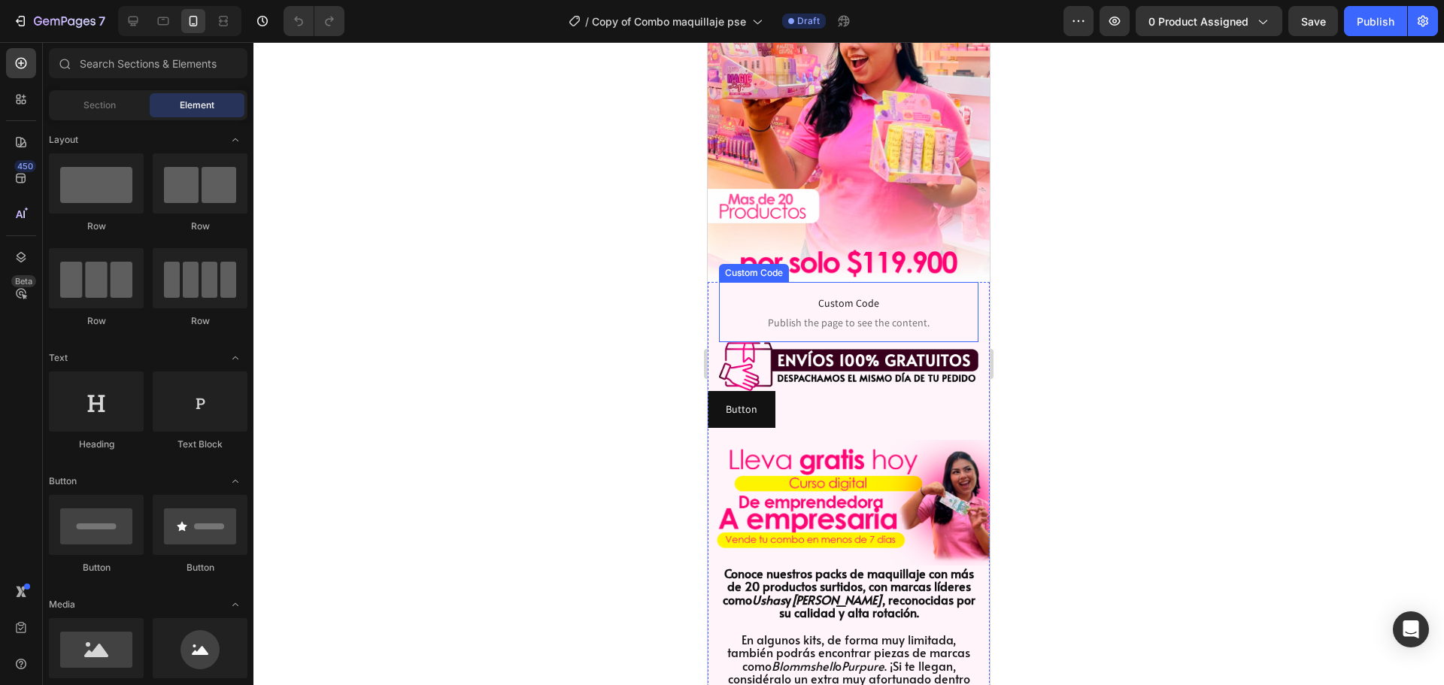
click at [907, 295] on span "Custom Code" at bounding box center [848, 303] width 259 height 18
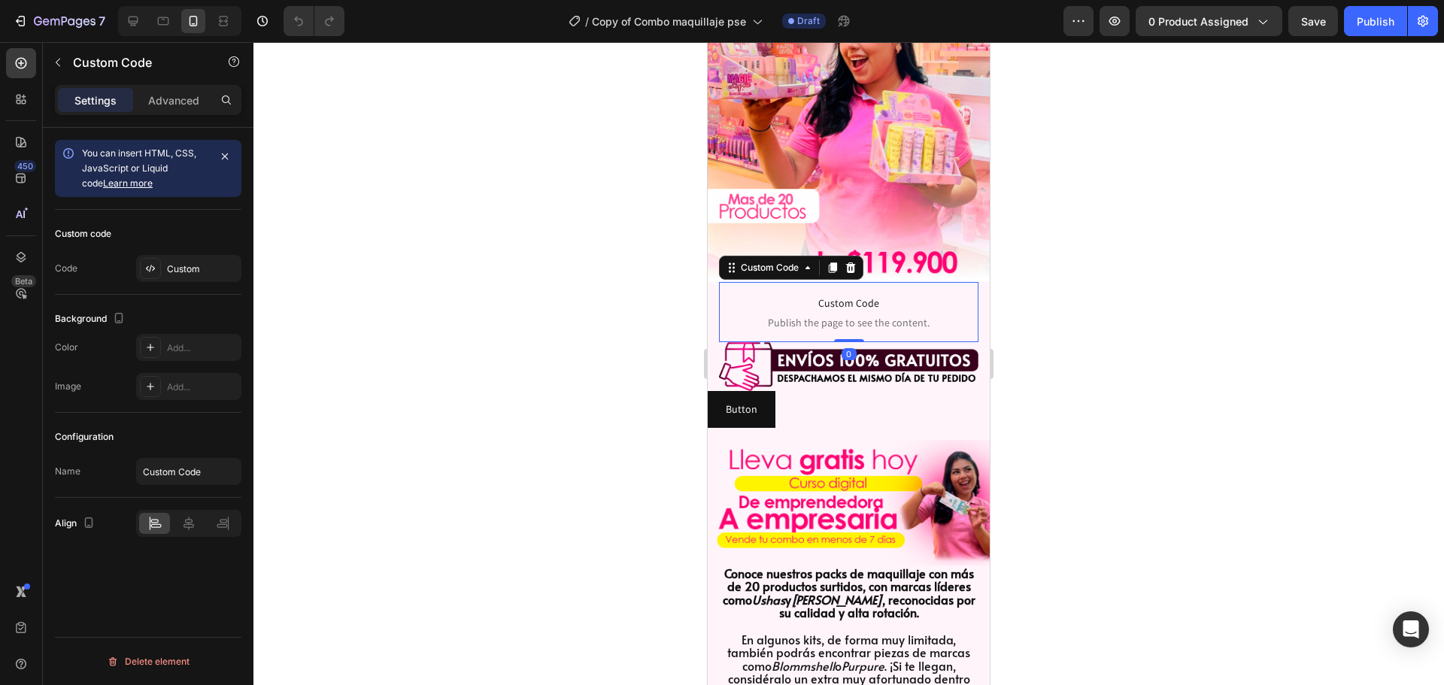
drag, startPoint x: 928, startPoint y: 298, endPoint x: 1268, endPoint y: 350, distance: 343.8
click at [928, 298] on span "Custom Code" at bounding box center [848, 303] width 259 height 18
click at [832, 262] on icon at bounding box center [833, 267] width 8 height 11
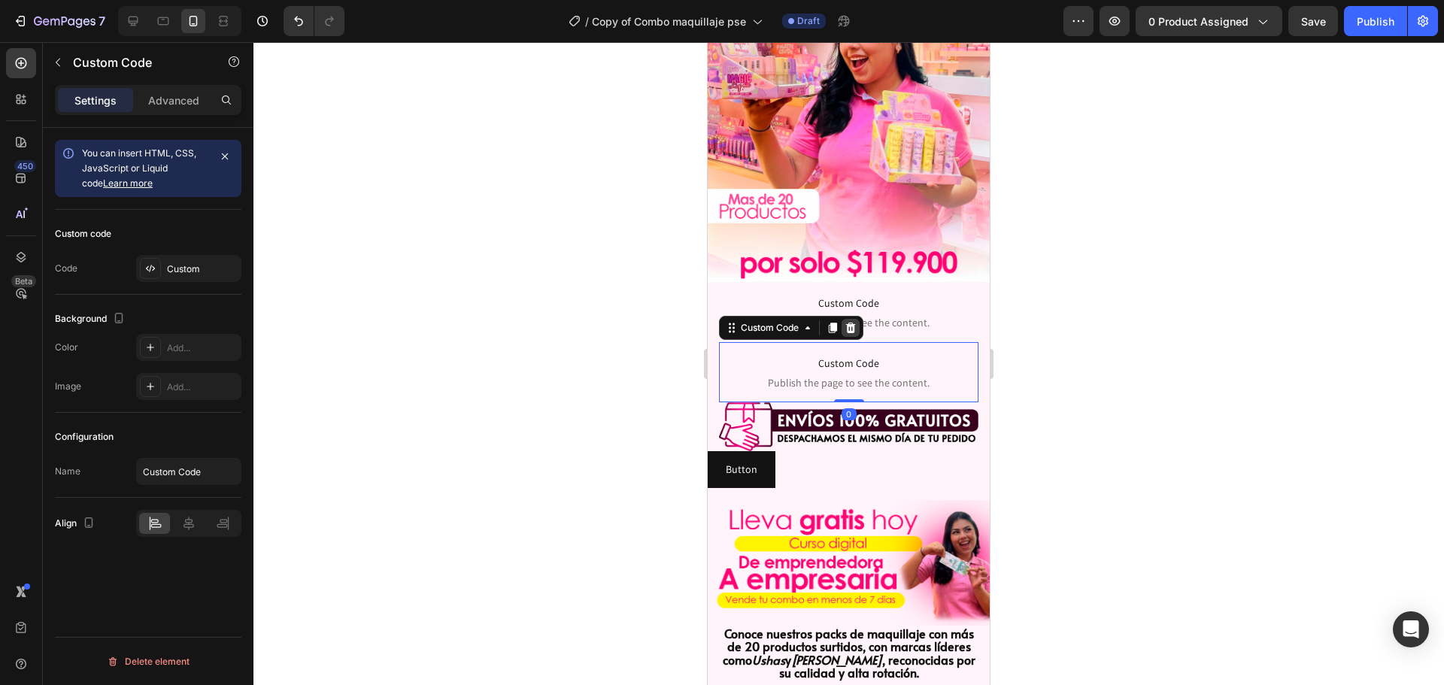
click at [853, 322] on icon at bounding box center [850, 328] width 12 height 12
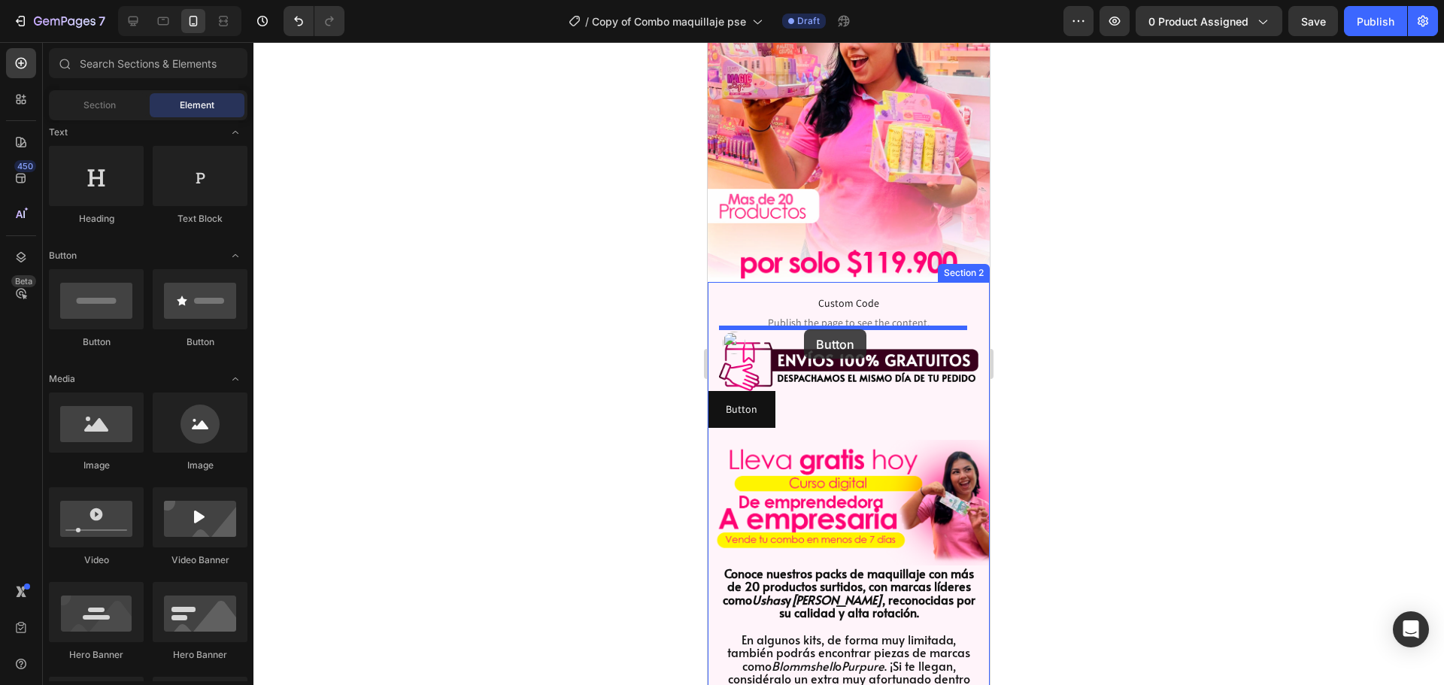
drag, startPoint x: 830, startPoint y: 349, endPoint x: 804, endPoint y: 329, distance: 32.8
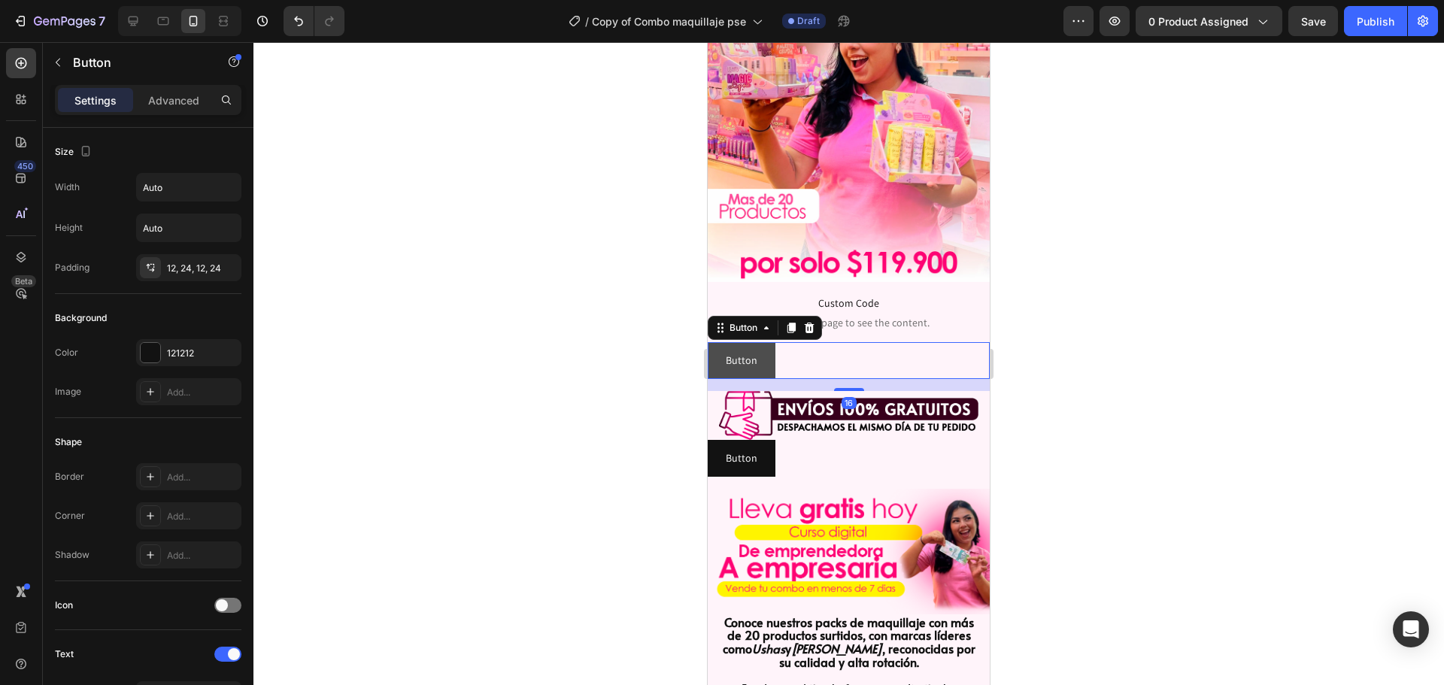
click at [766, 347] on button "Button" at bounding box center [741, 360] width 68 height 37
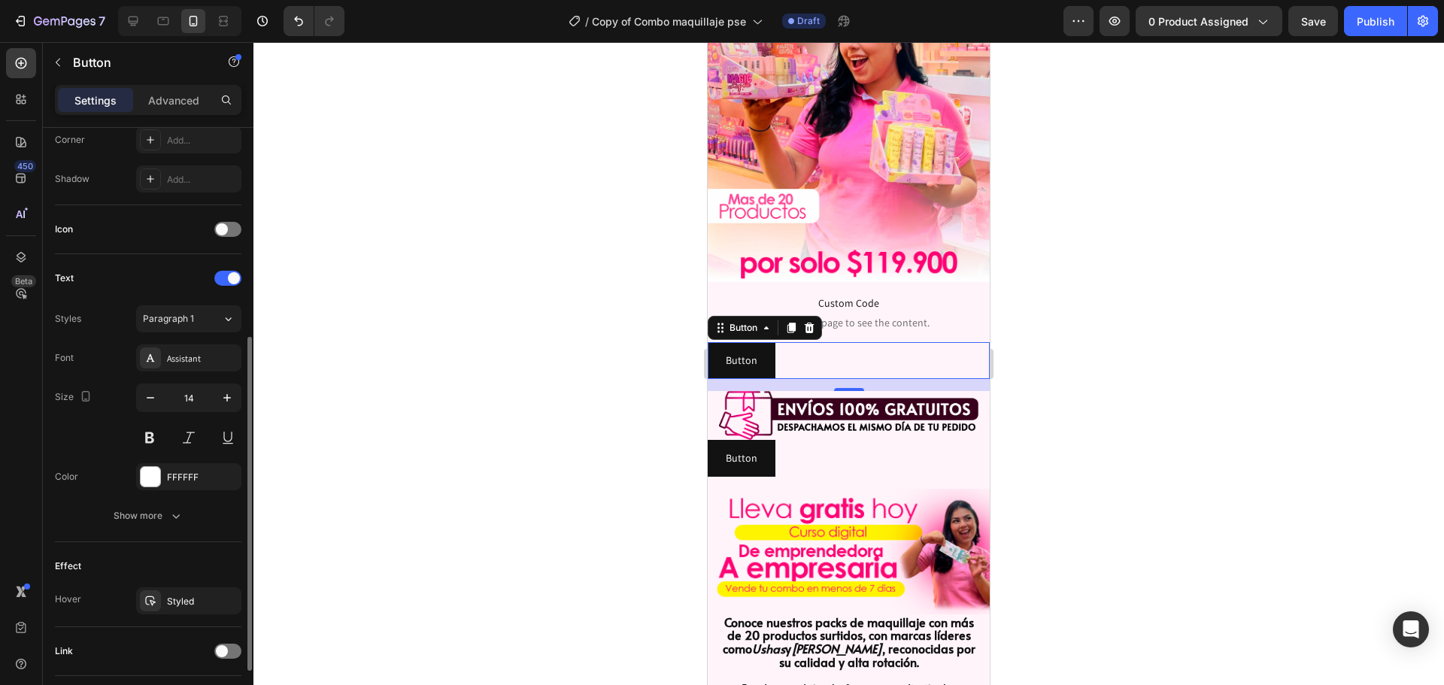
scroll to position [478, 0]
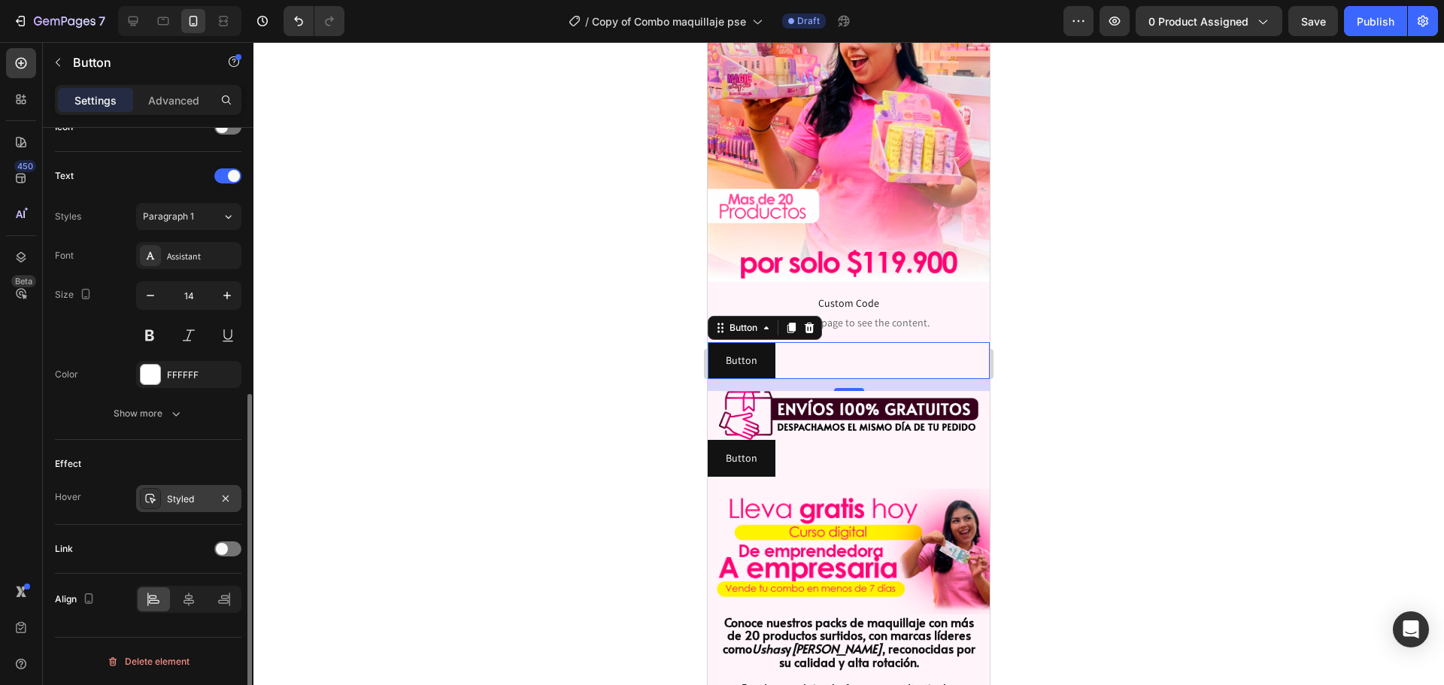
click at [208, 489] on div "Styled" at bounding box center [188, 498] width 105 height 27
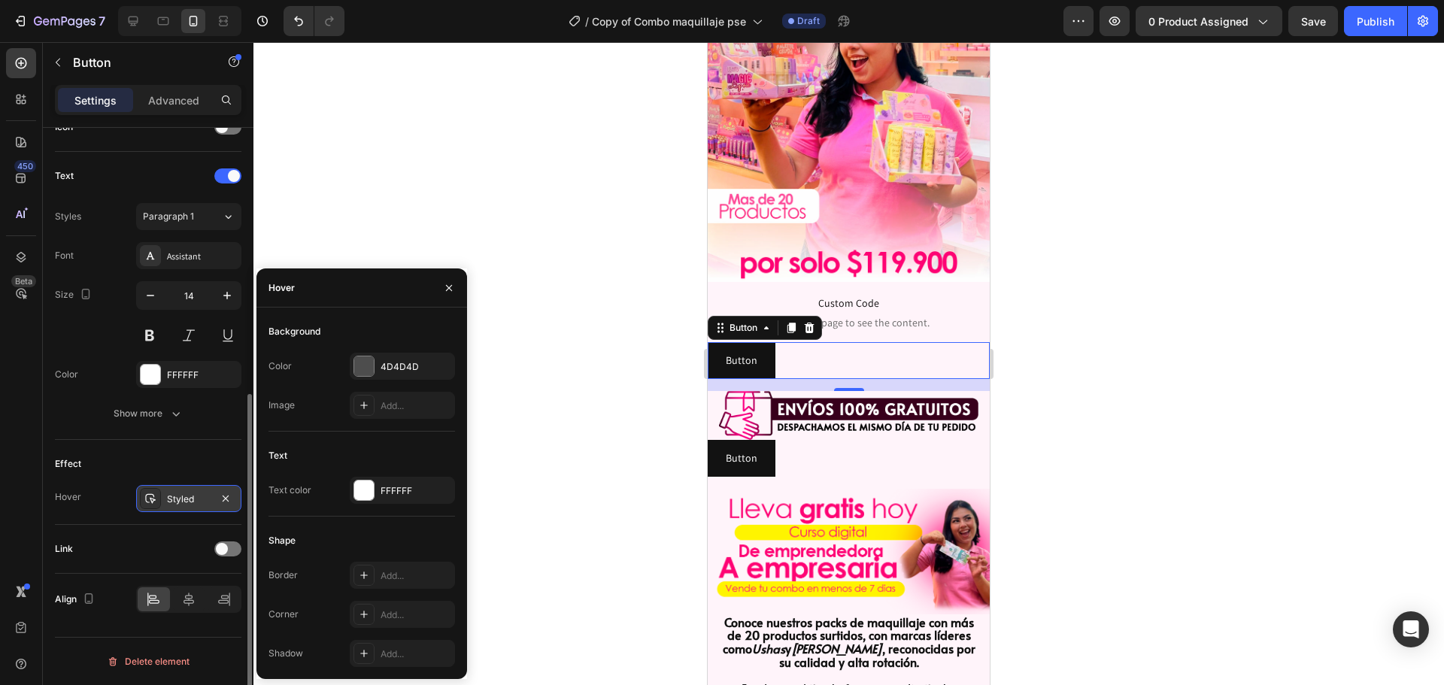
click at [209, 490] on div "Styled" at bounding box center [188, 498] width 105 height 27
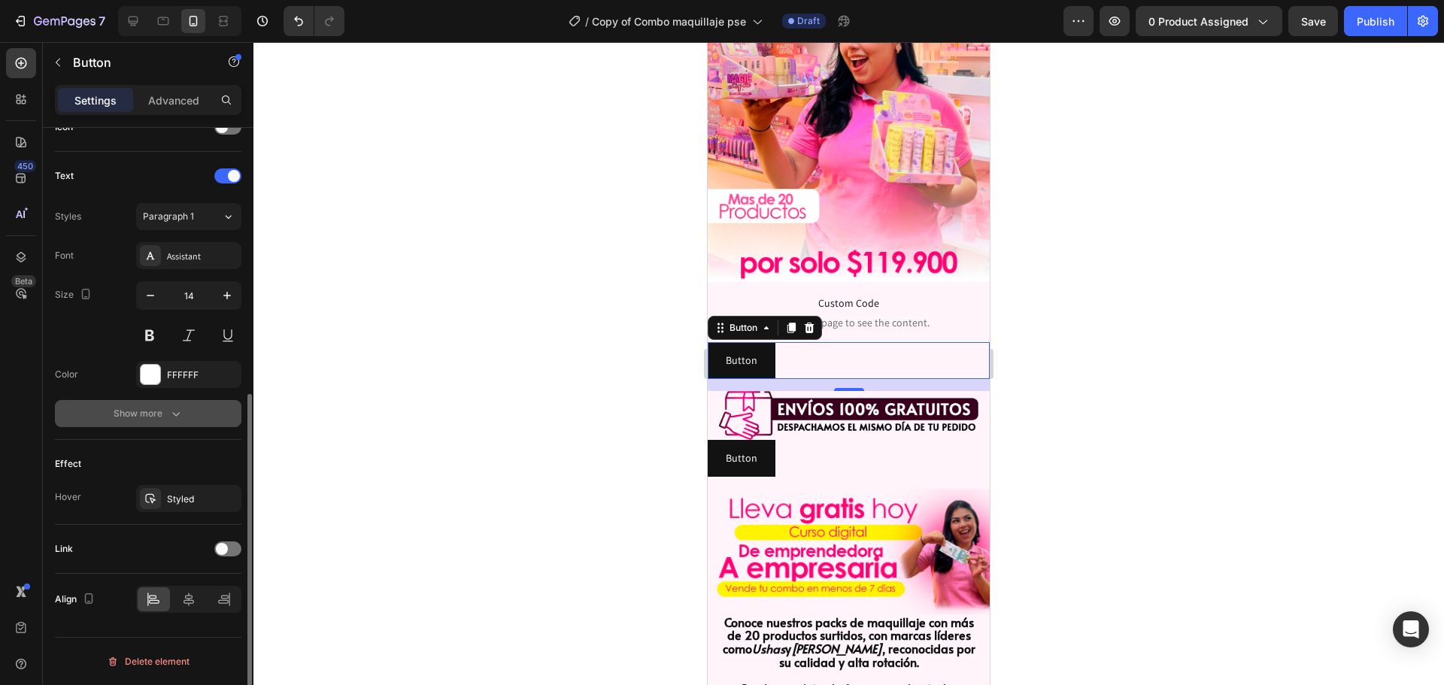
click at [159, 421] on button "Show more" at bounding box center [148, 413] width 186 height 27
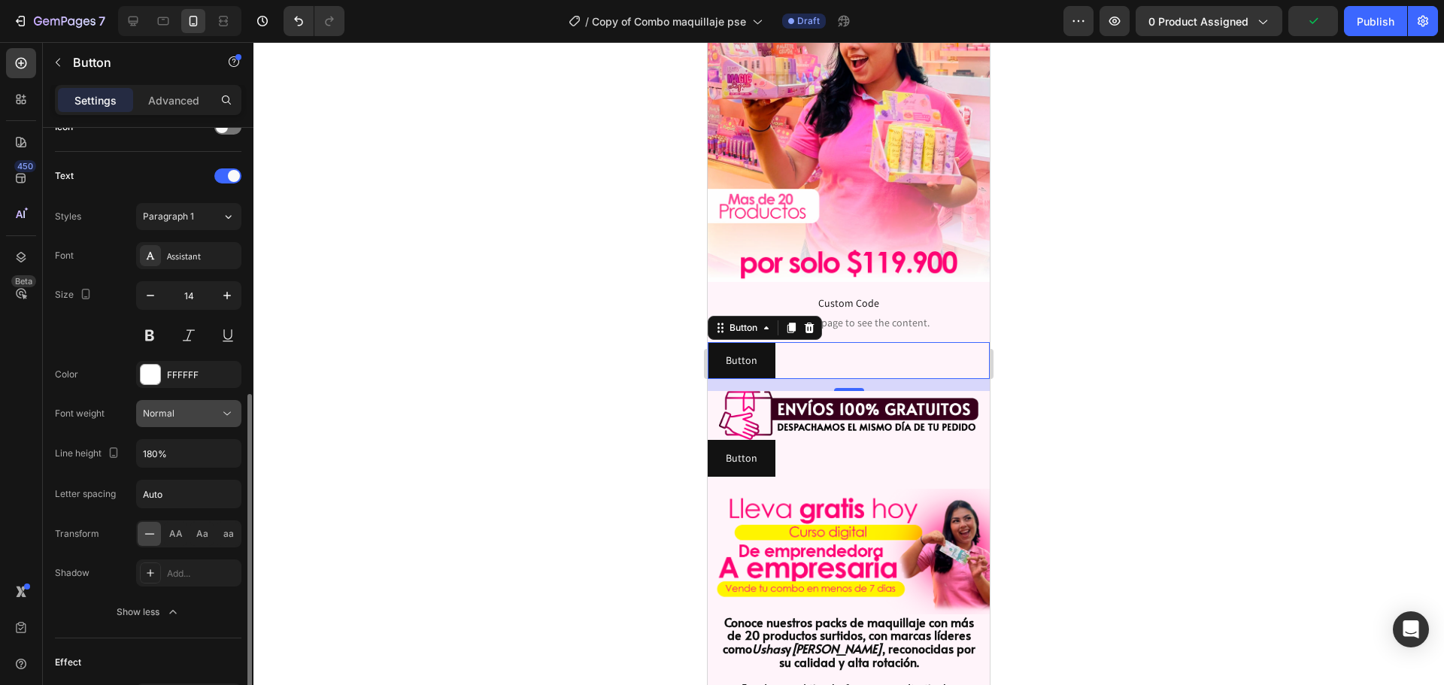
click at [191, 415] on div "Normal" at bounding box center [181, 414] width 77 height 14
click at [195, 416] on div "Normal" at bounding box center [181, 414] width 77 height 14
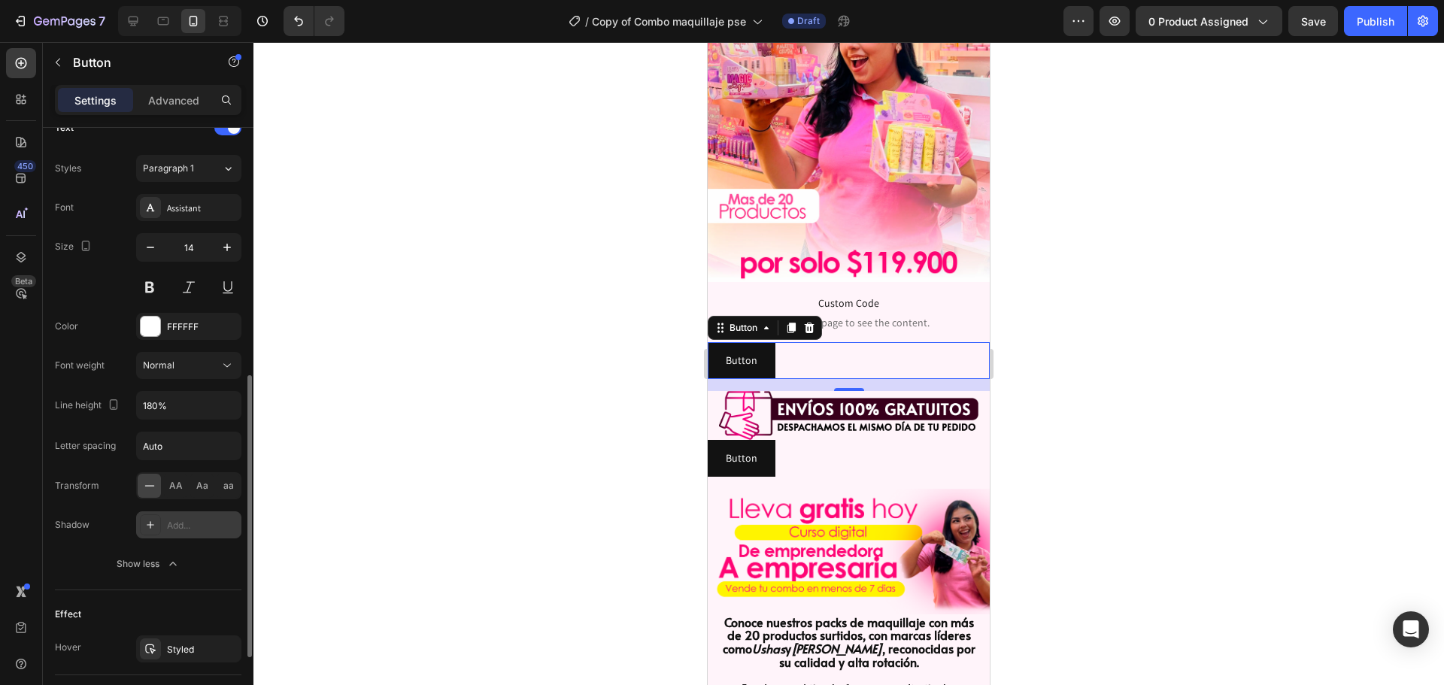
scroll to position [677, 0]
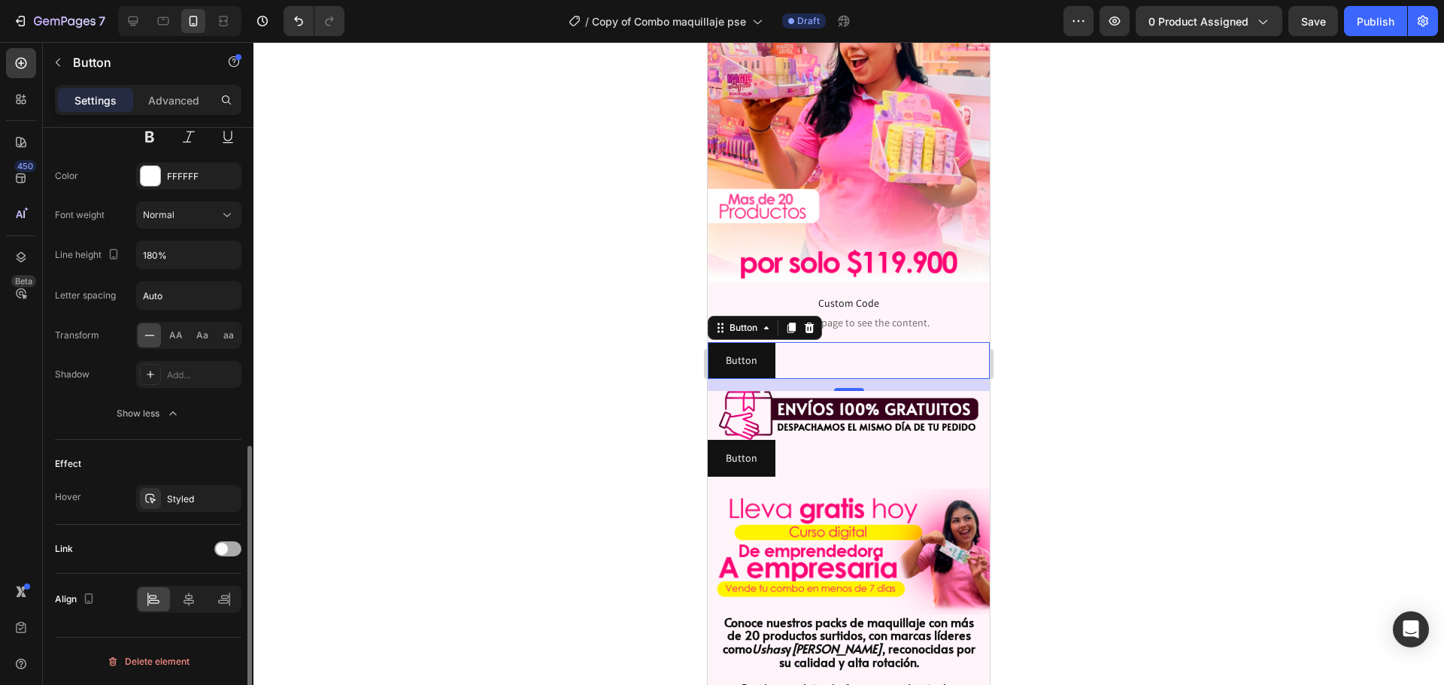
click at [229, 552] on div at bounding box center [227, 548] width 27 height 15
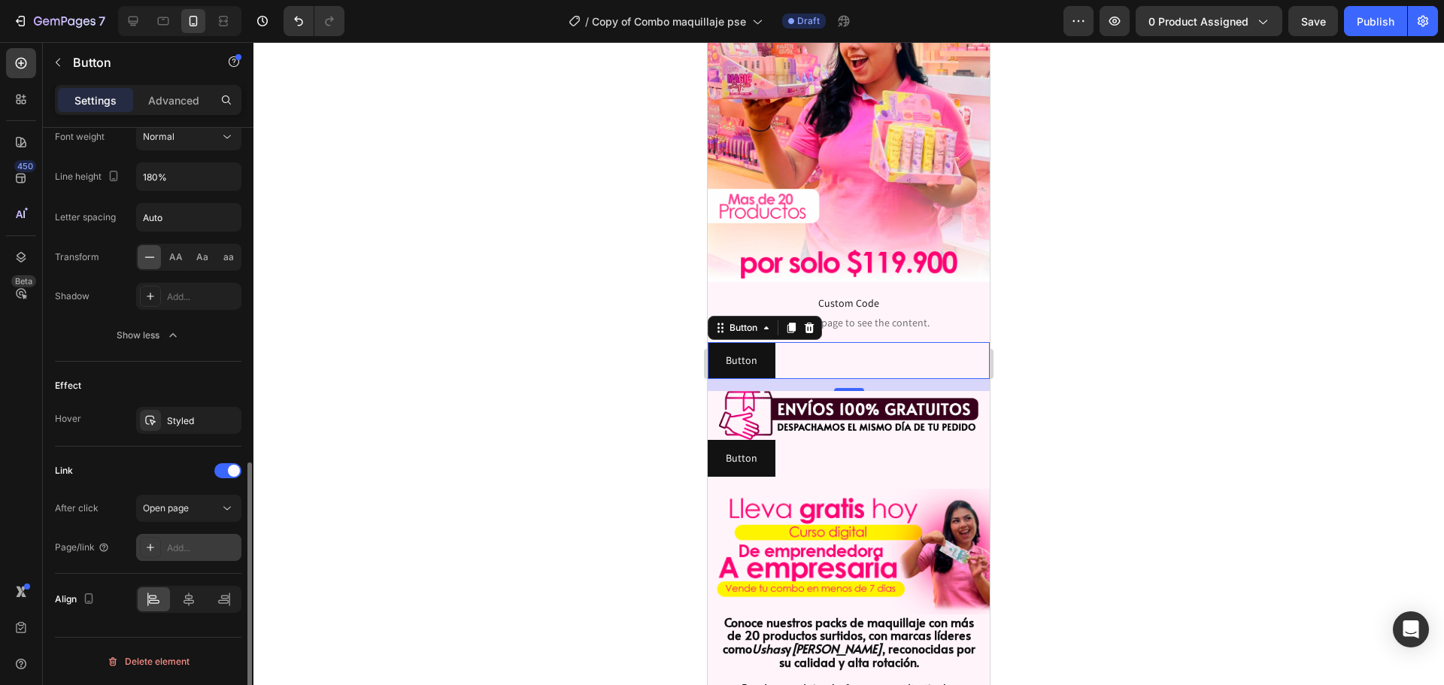
click at [220, 550] on div "Add..." at bounding box center [202, 548] width 71 height 14
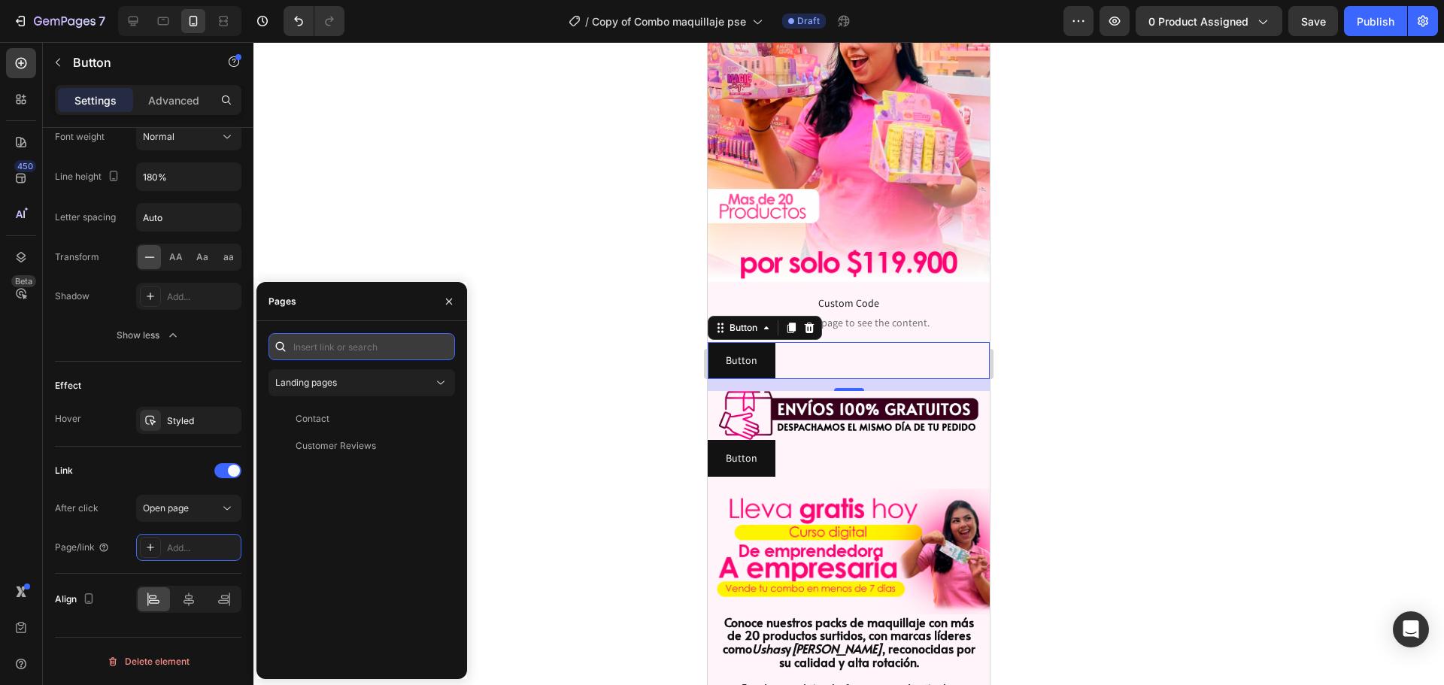
click at [341, 353] on input "text" at bounding box center [361, 346] width 186 height 27
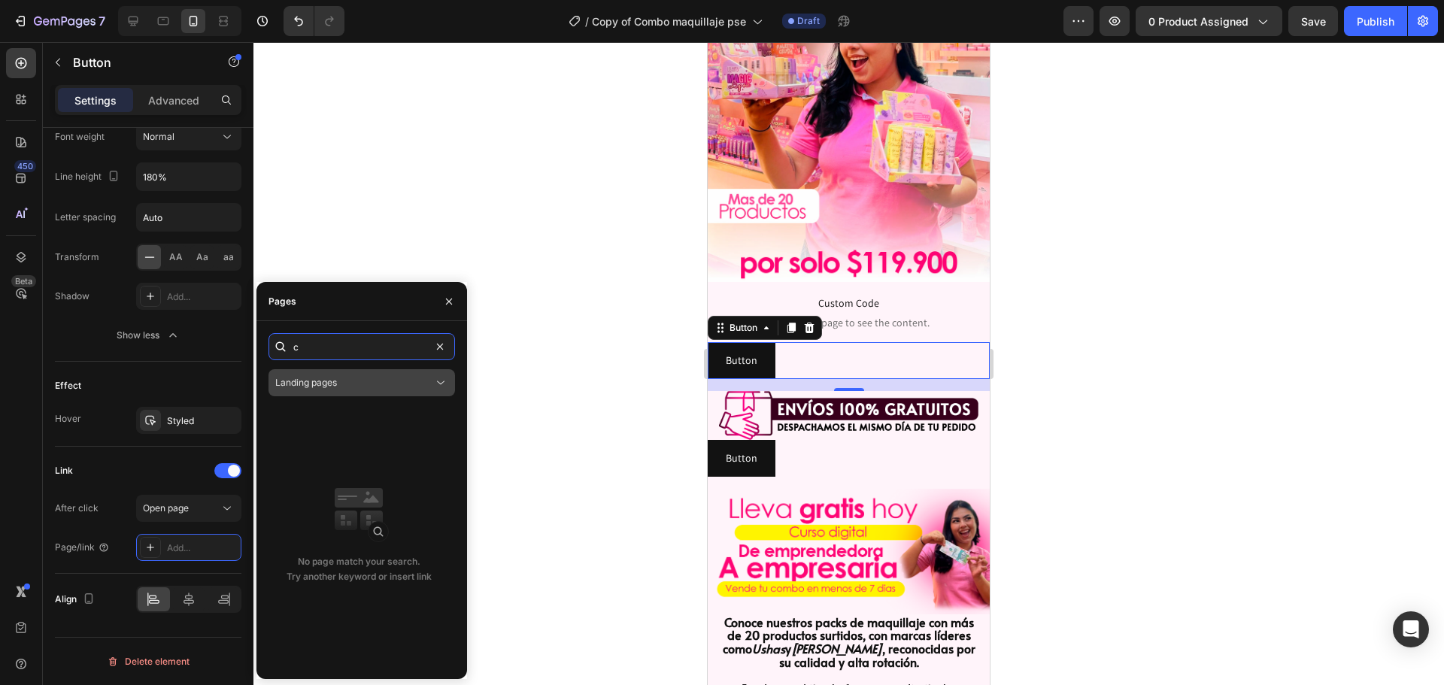
type input "c"
click at [348, 379] on div "Landing pages" at bounding box center [354, 383] width 158 height 14
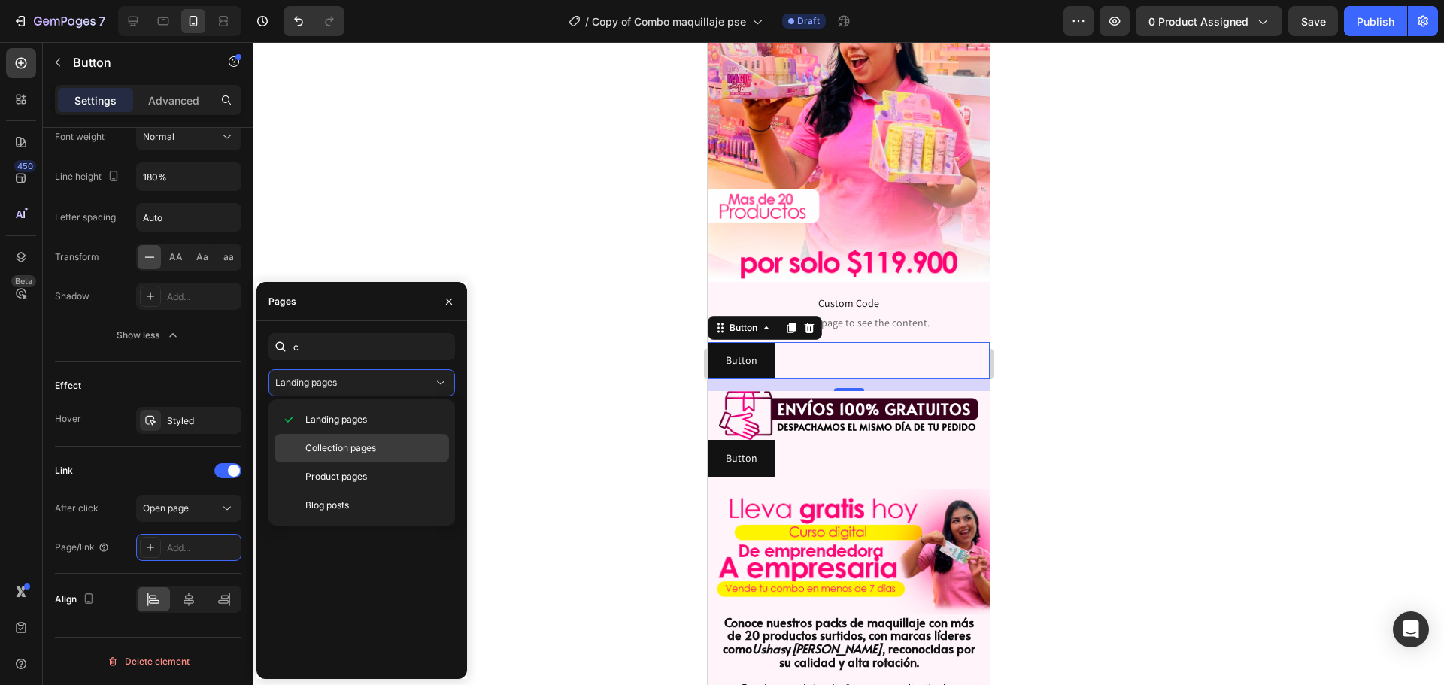
click at [345, 462] on div "Collection pages" at bounding box center [361, 476] width 174 height 29
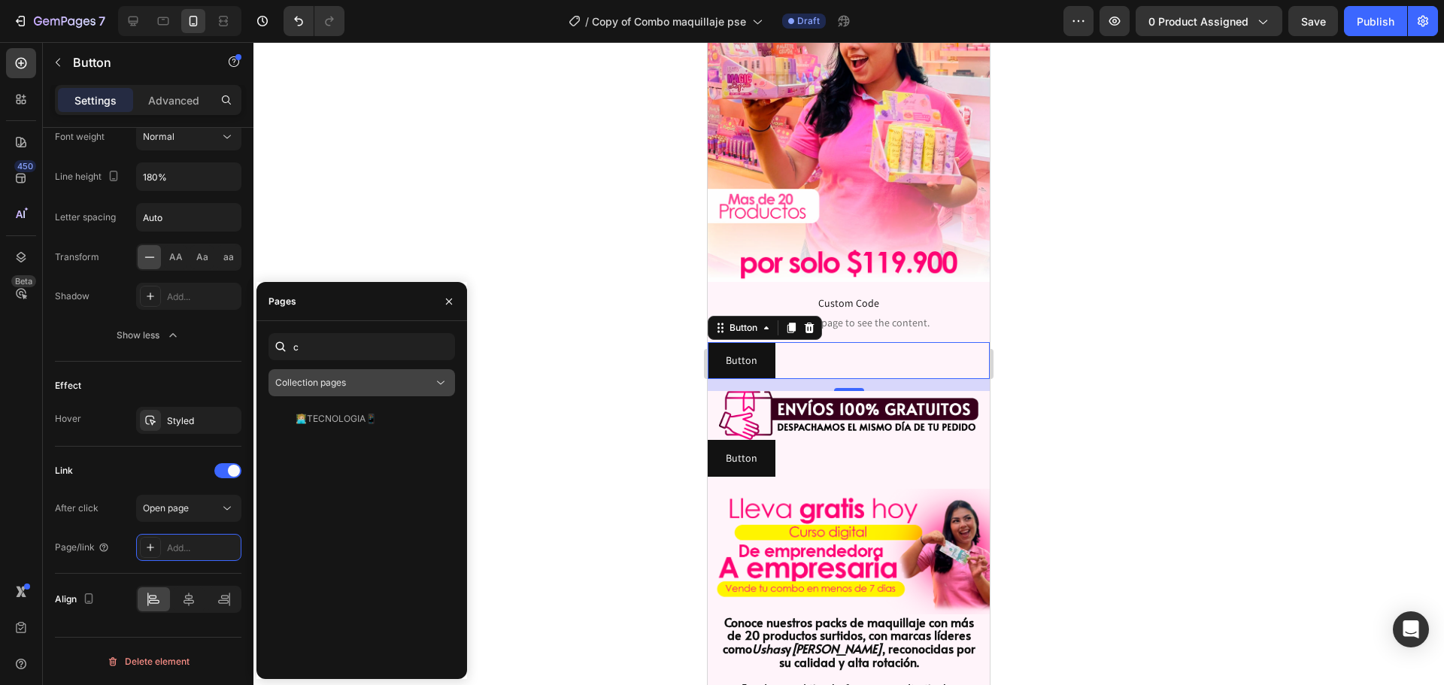
click at [362, 384] on div "Collection pages" at bounding box center [354, 383] width 158 height 14
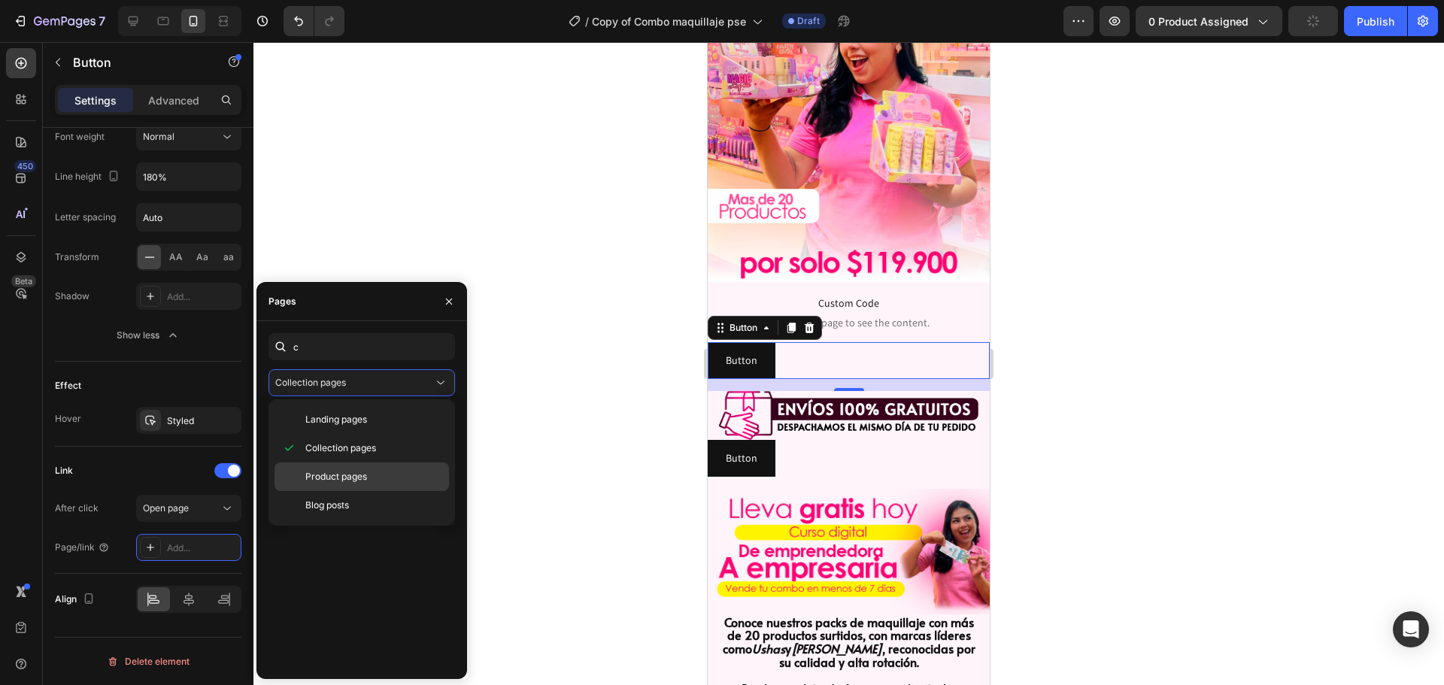
click at [332, 476] on span "Product pages" at bounding box center [336, 477] width 62 height 14
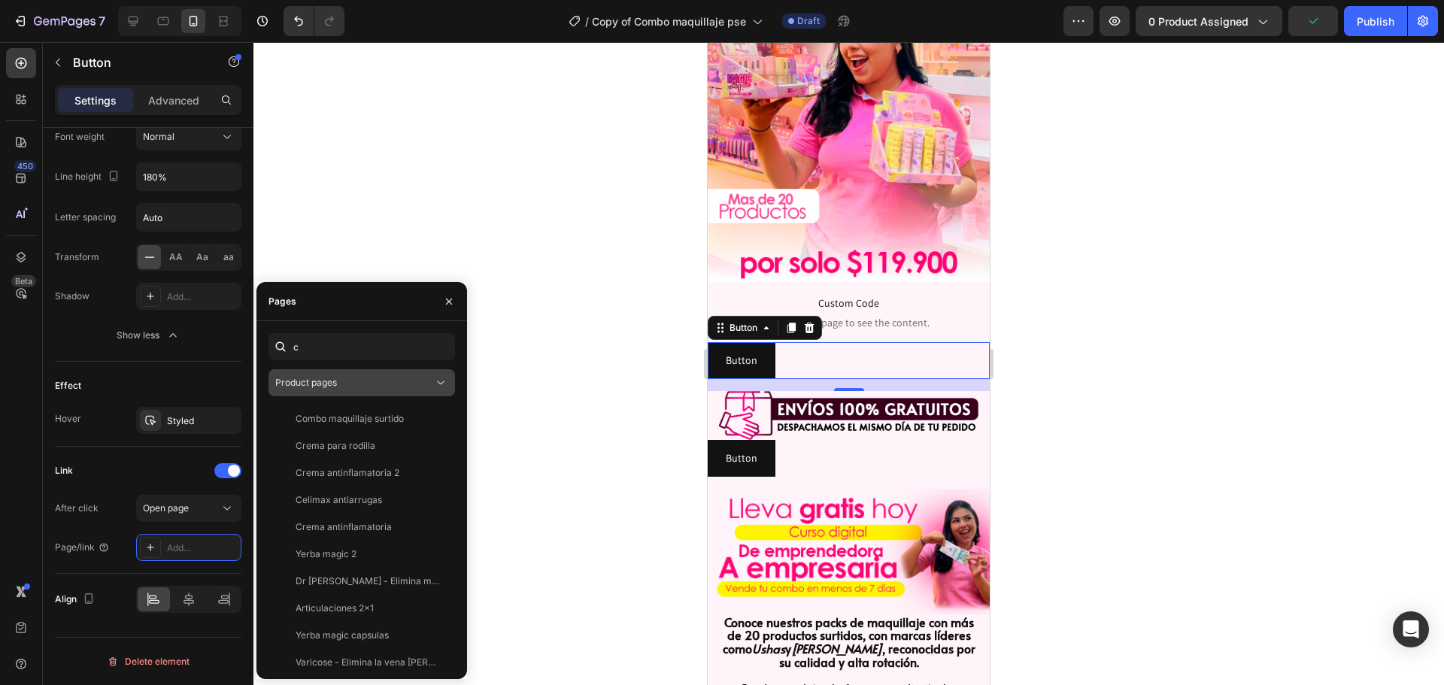
click at [377, 375] on div "Product pages" at bounding box center [361, 382] width 173 height 15
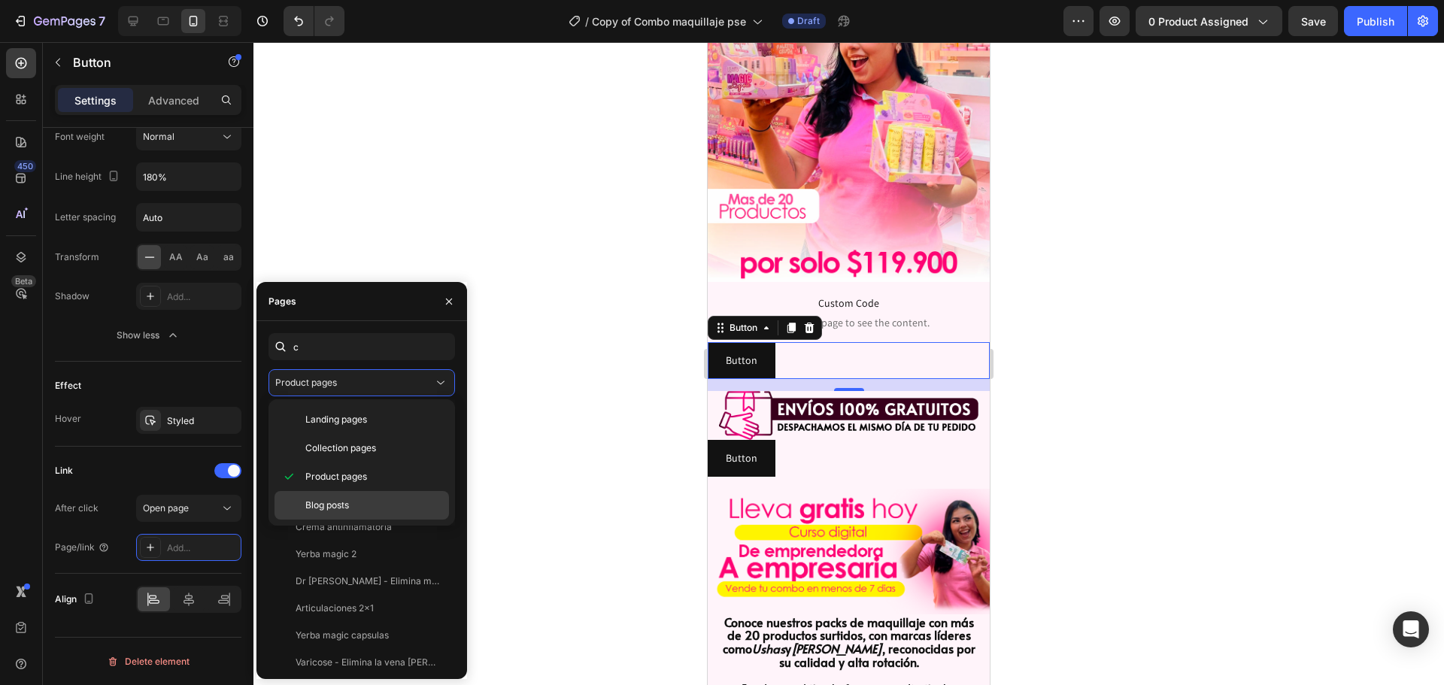
click at [324, 512] on div "Blog posts" at bounding box center [361, 505] width 174 height 29
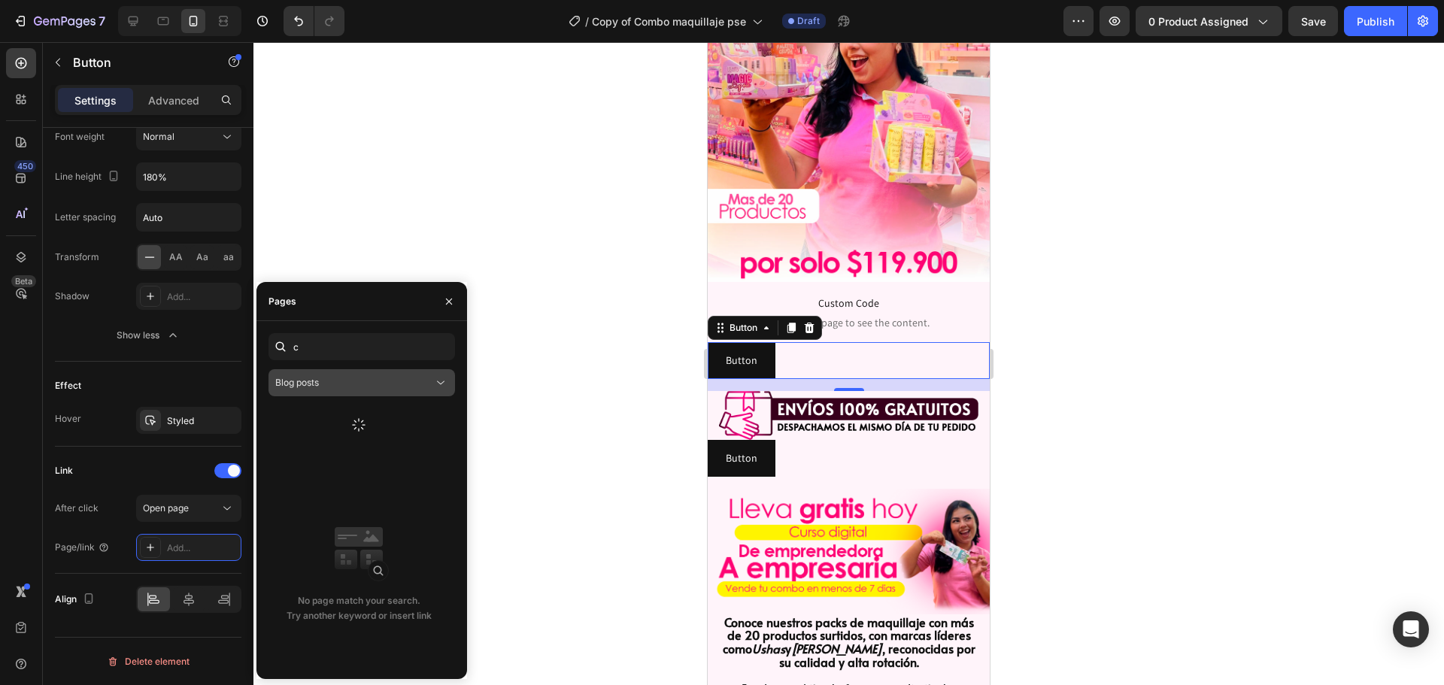
click at [353, 377] on div "Blog posts" at bounding box center [354, 383] width 158 height 14
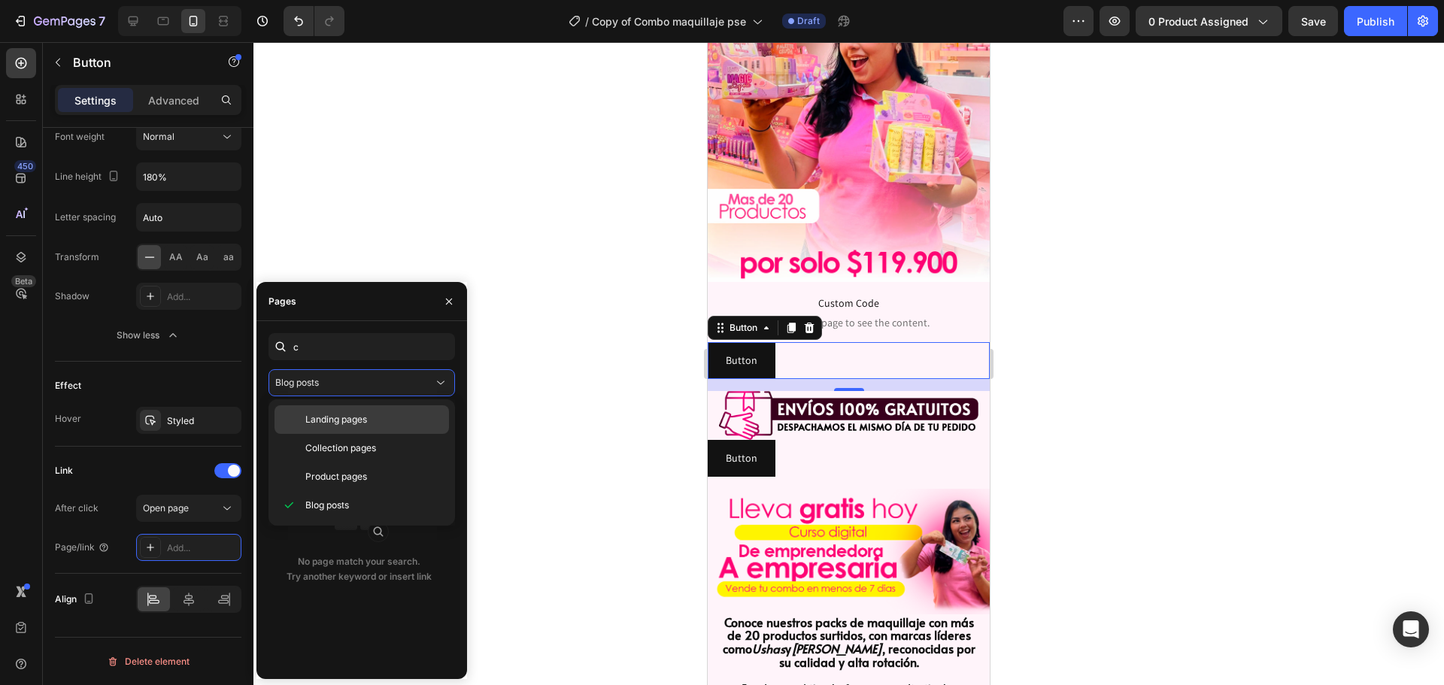
click at [336, 421] on span "Landing pages" at bounding box center [336, 420] width 62 height 14
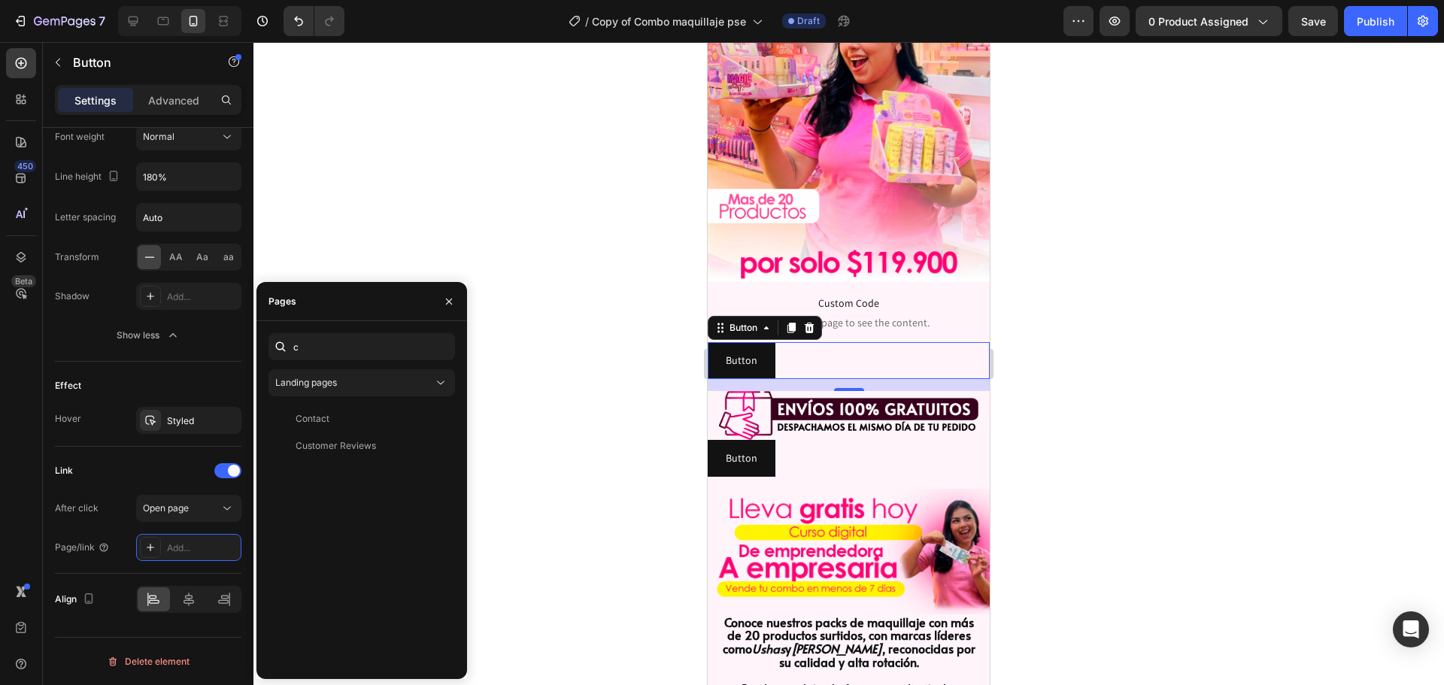
click at [0, 0] on div "c Landing pages Contact View Customer Reviews View" at bounding box center [0, 0] width 0 height 0
click at [344, 414] on div "Contact" at bounding box center [358, 419] width 168 height 14
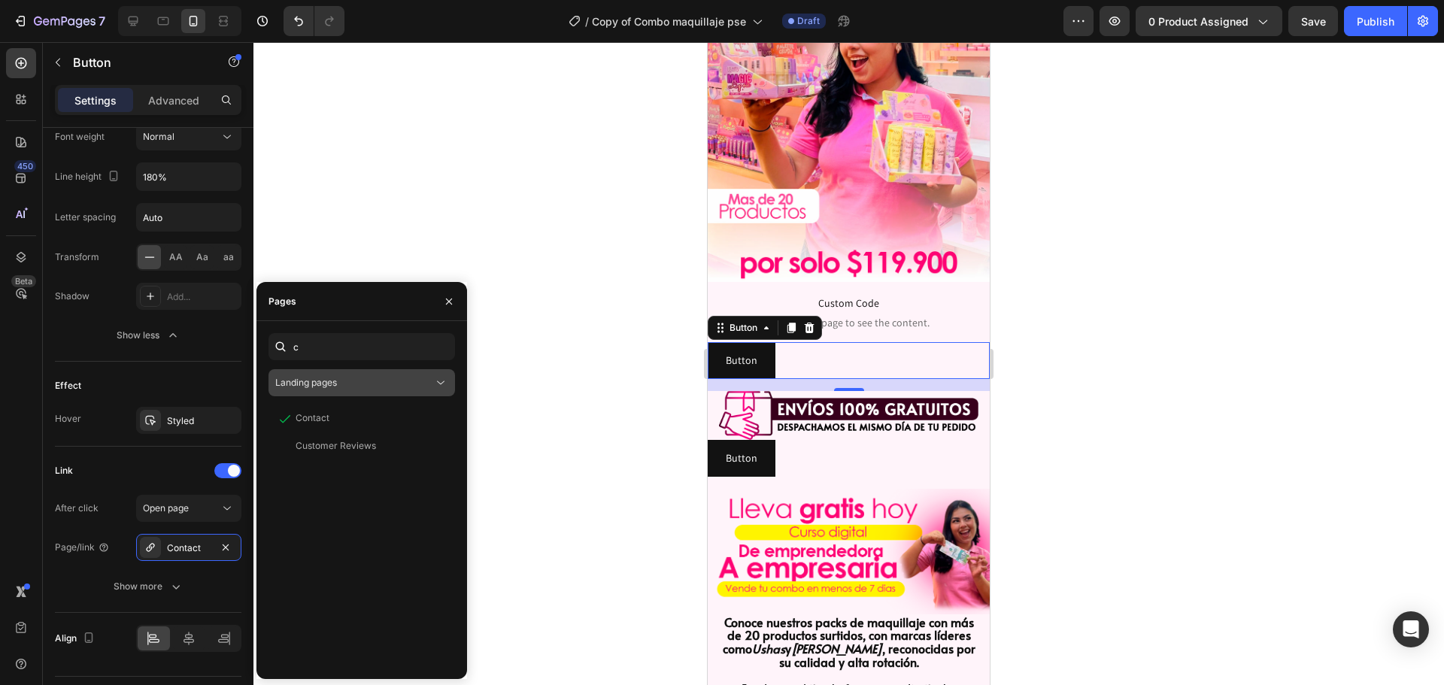
click at [362, 392] on button "Landing pages" at bounding box center [361, 382] width 186 height 27
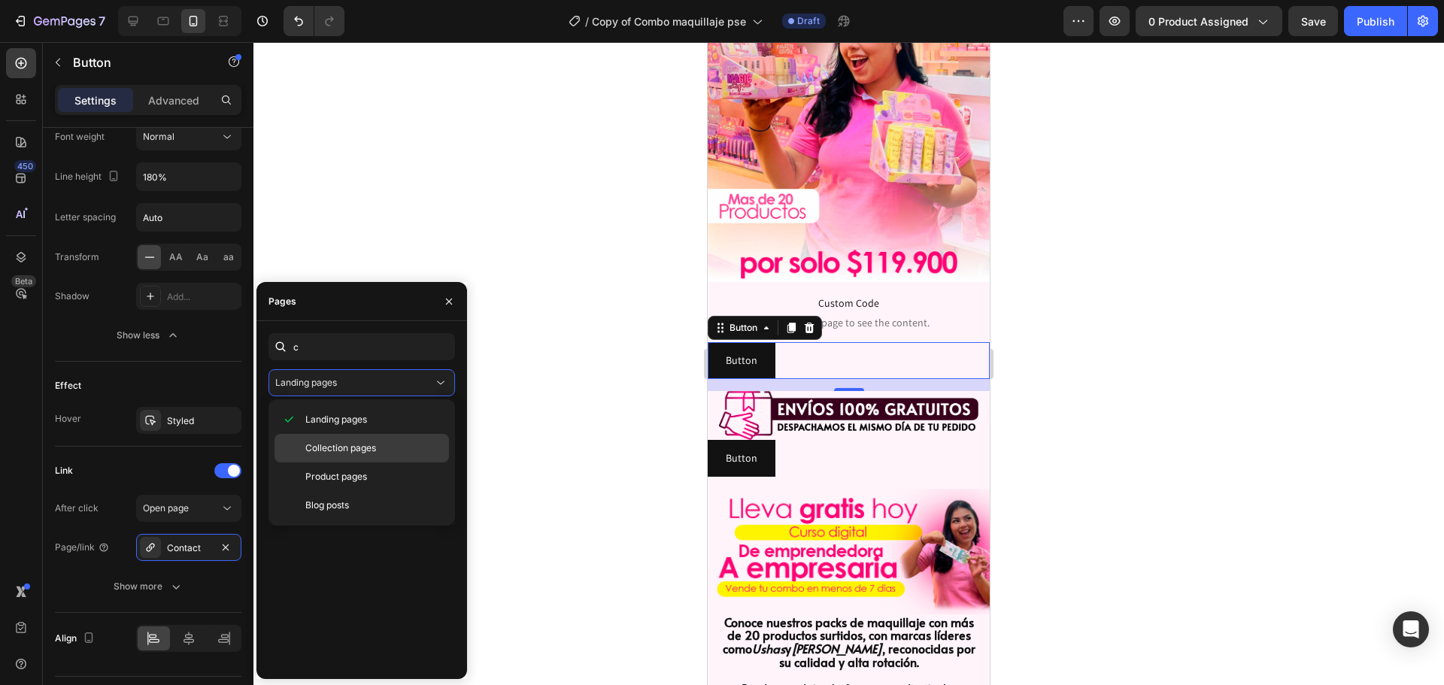
click at [334, 448] on span "Collection pages" at bounding box center [340, 448] width 71 height 14
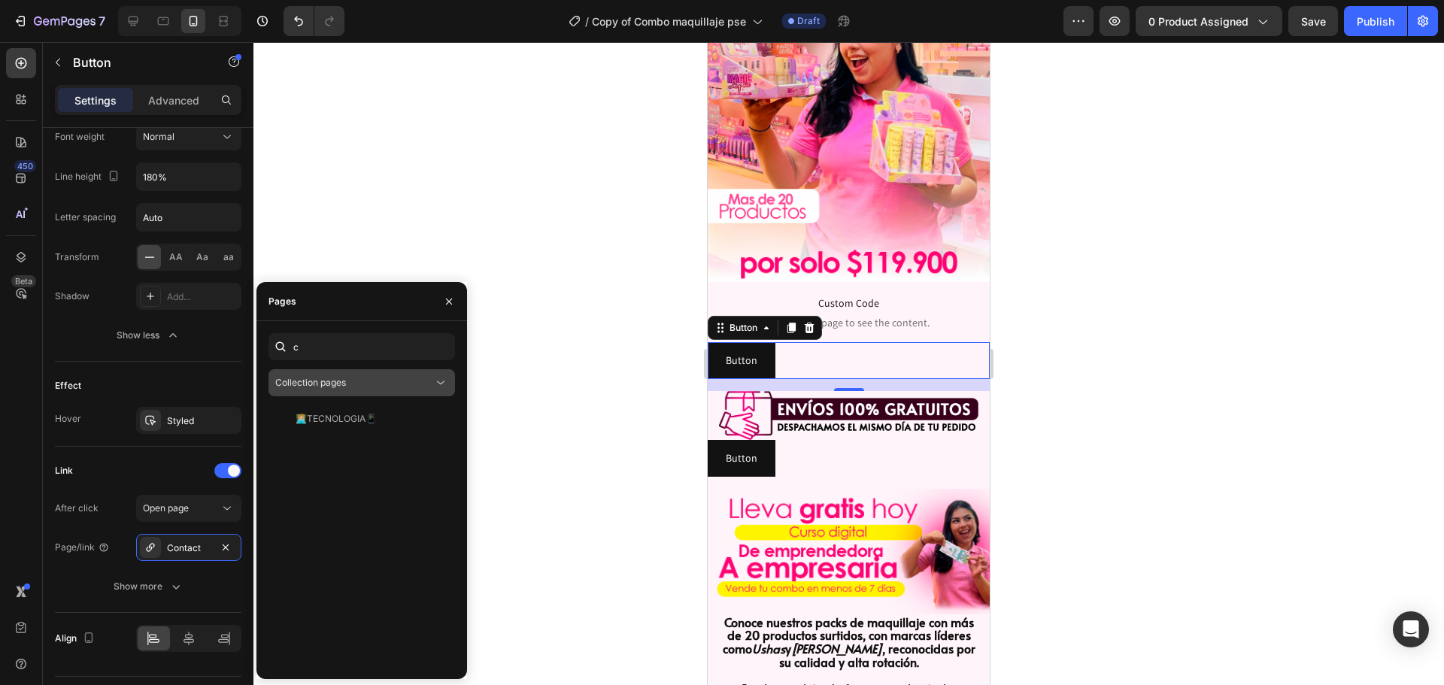
click at [359, 380] on div "Collection pages" at bounding box center [354, 383] width 158 height 14
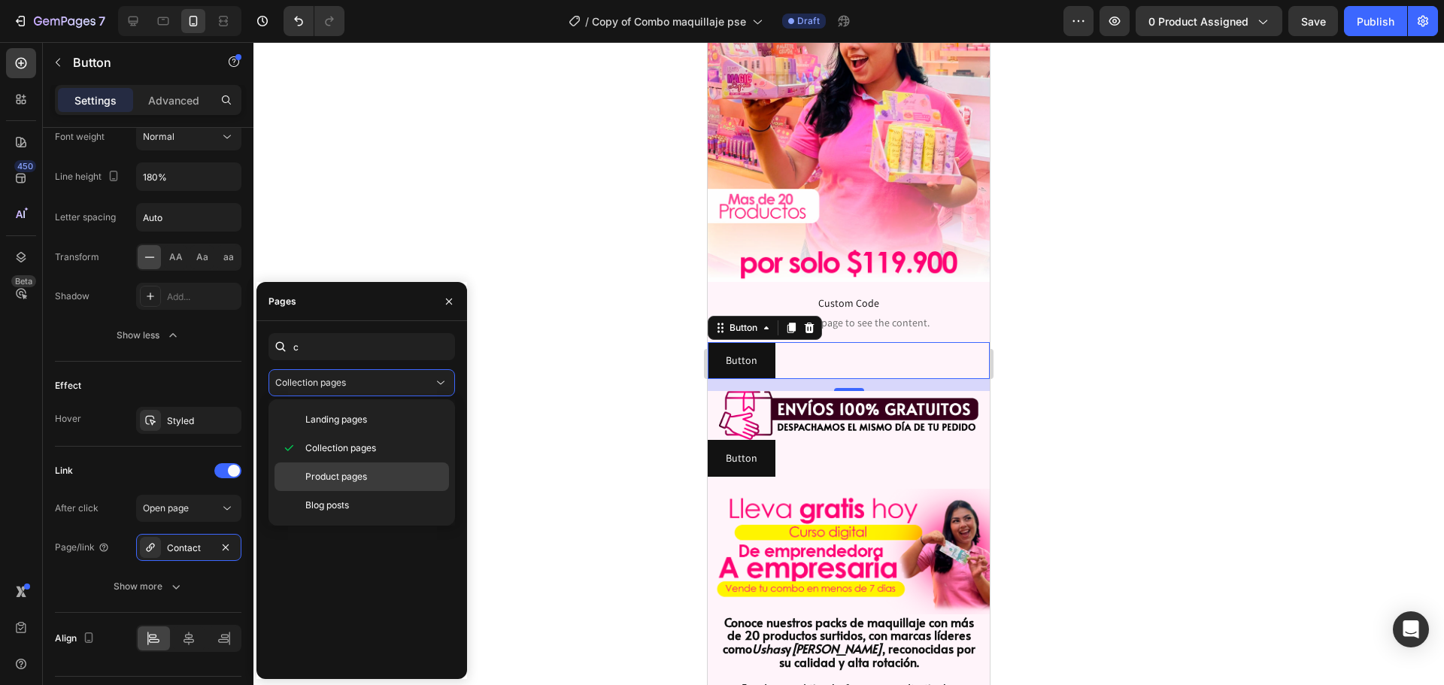
click at [326, 471] on span "Product pages" at bounding box center [336, 477] width 62 height 14
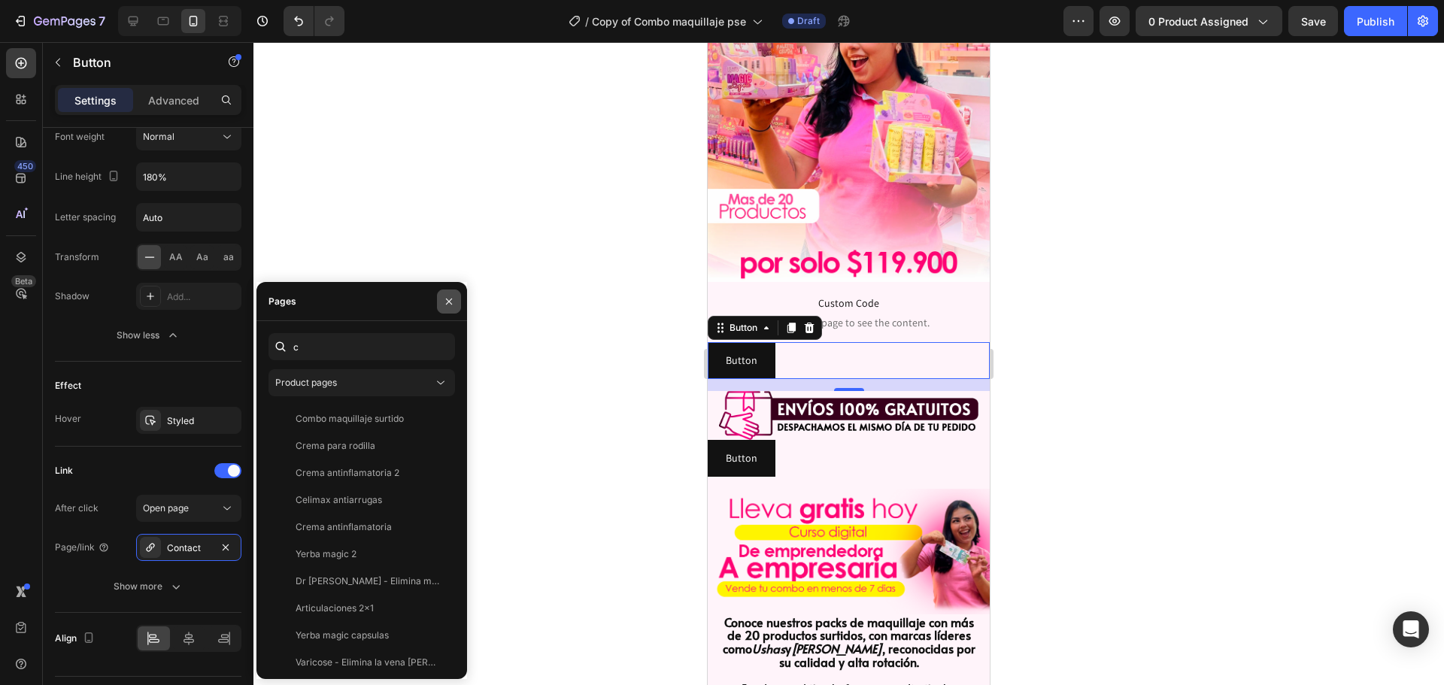
click at [453, 295] on icon "button" at bounding box center [449, 301] width 12 height 12
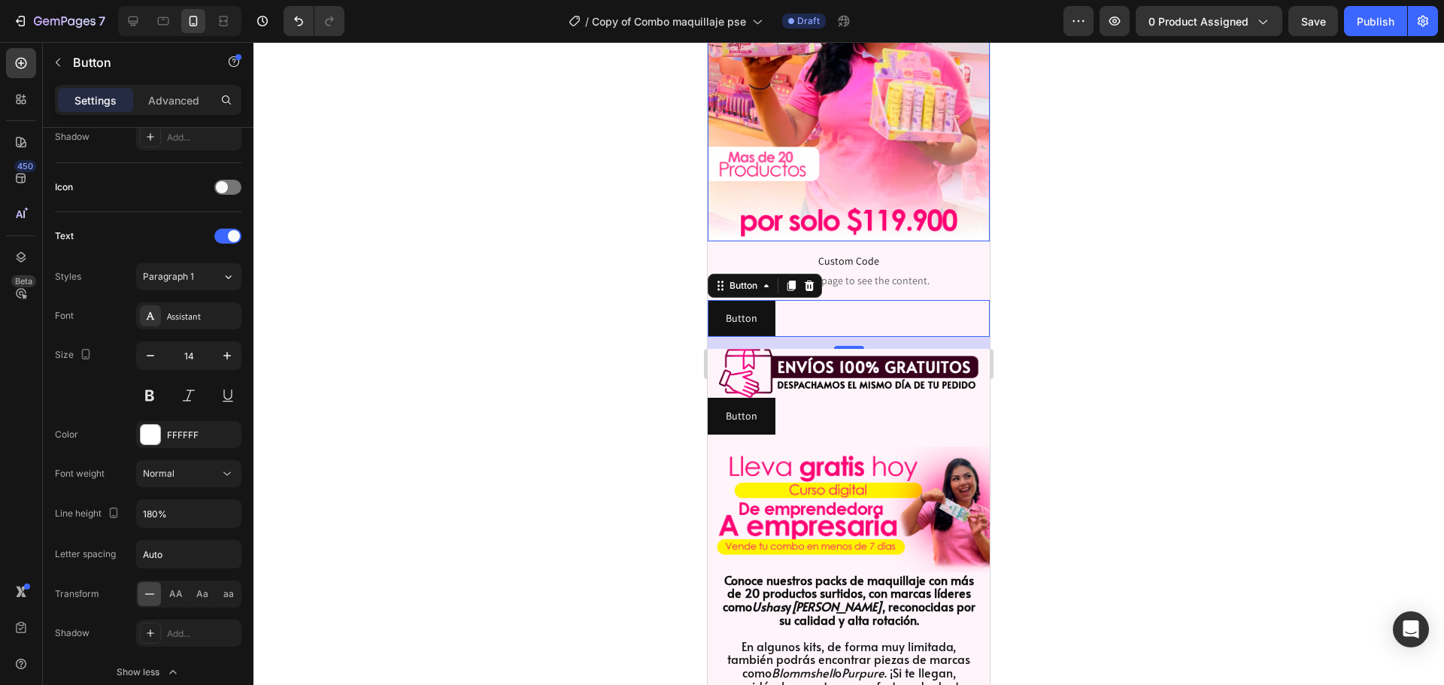
scroll to position [301, 0]
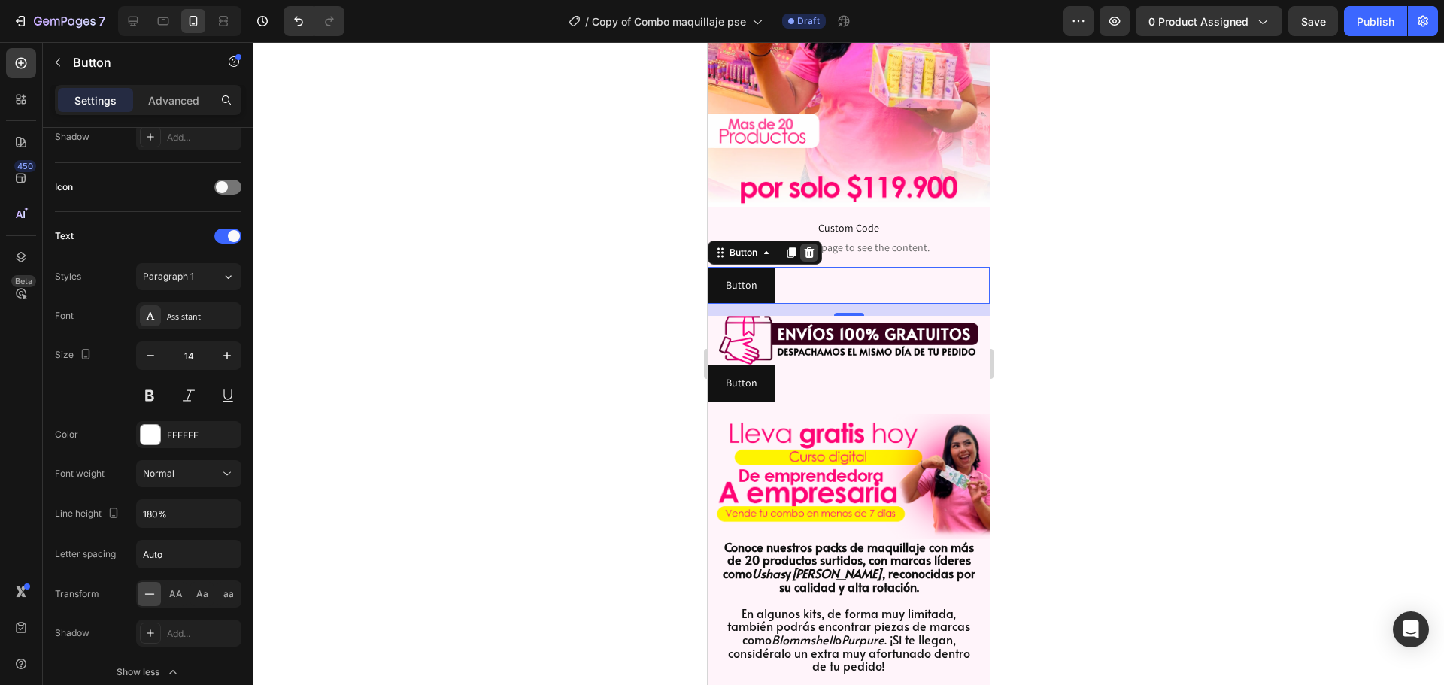
click at [807, 247] on icon at bounding box center [809, 252] width 10 height 11
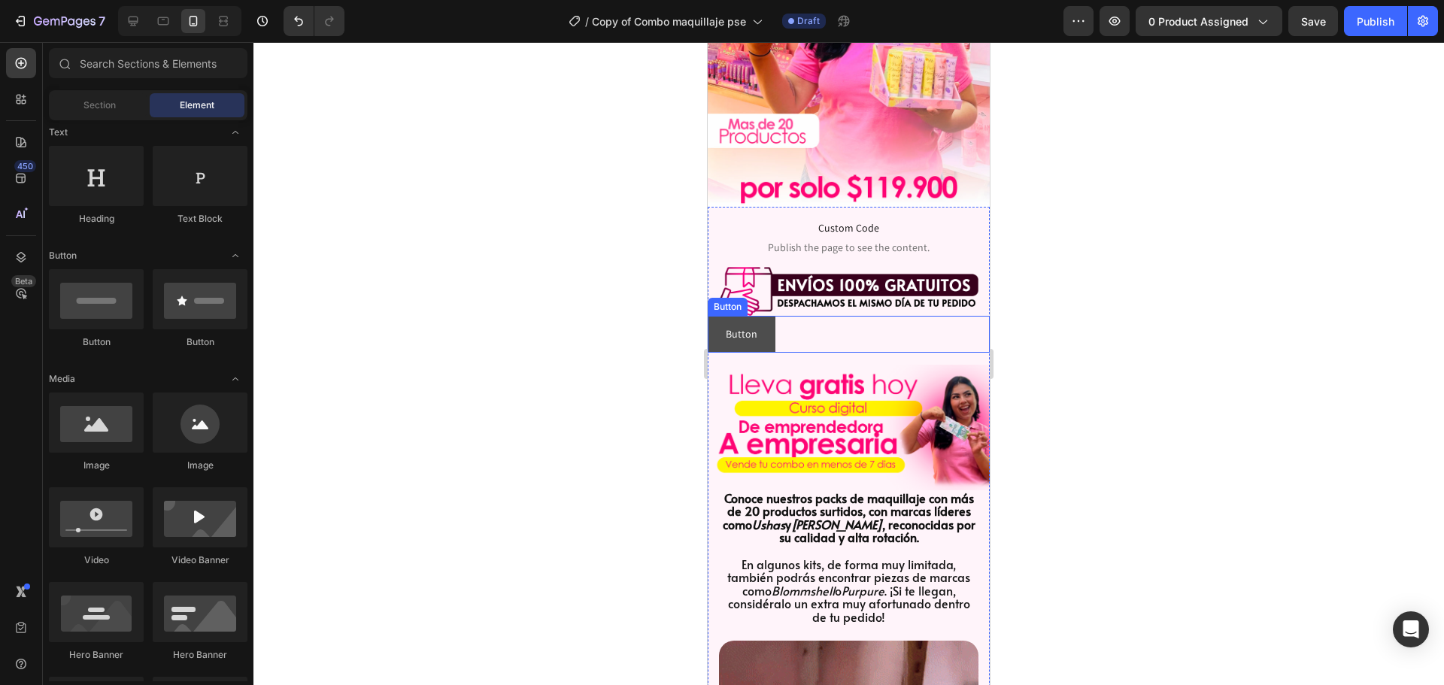
click at [763, 318] on button "Button" at bounding box center [741, 334] width 68 height 37
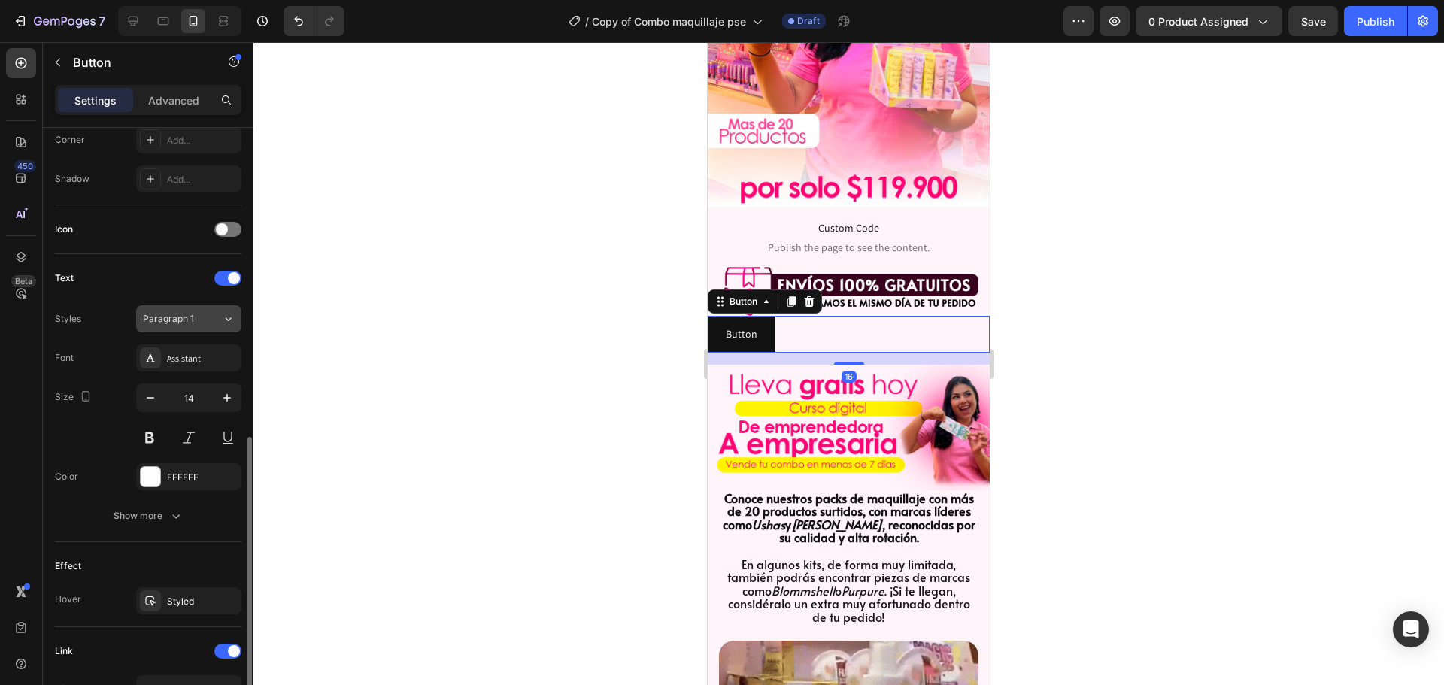
scroll to position [556, 0]
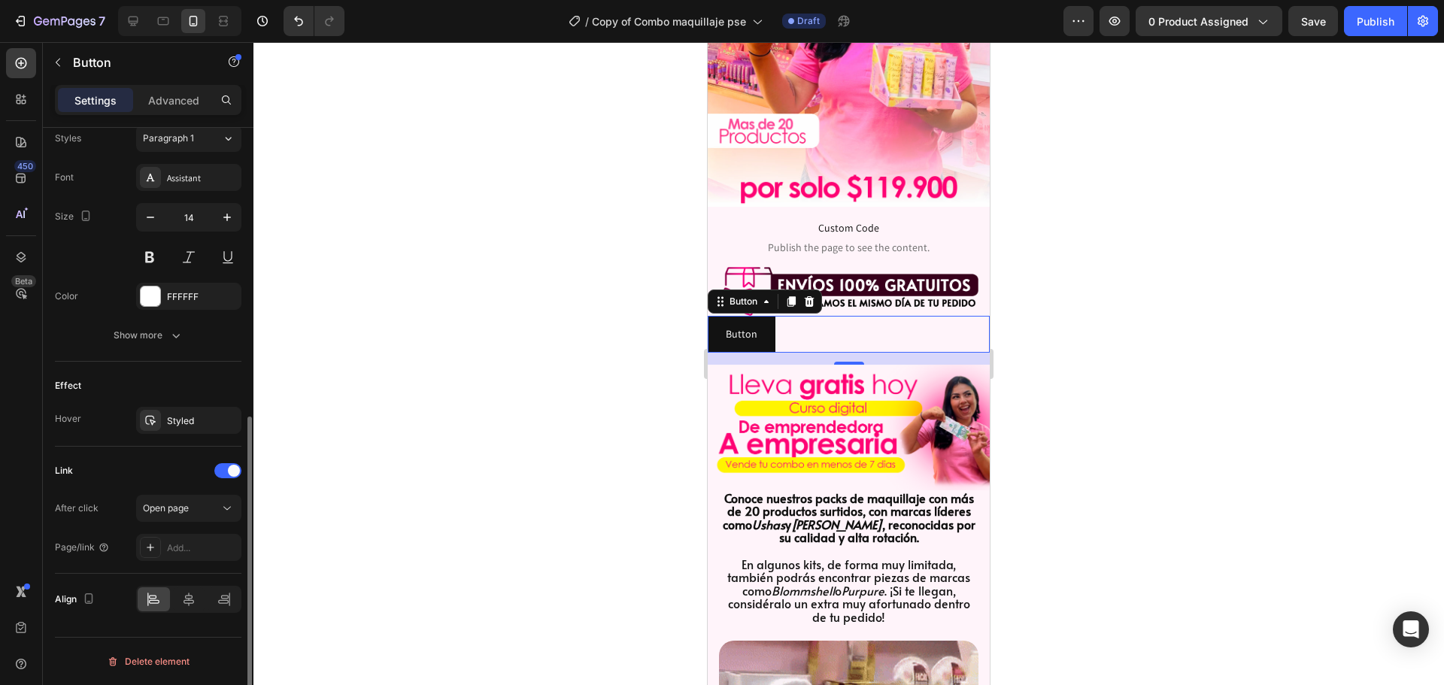
click at [170, 488] on div "Link After click Open page Page/link Add..." at bounding box center [148, 510] width 186 height 102
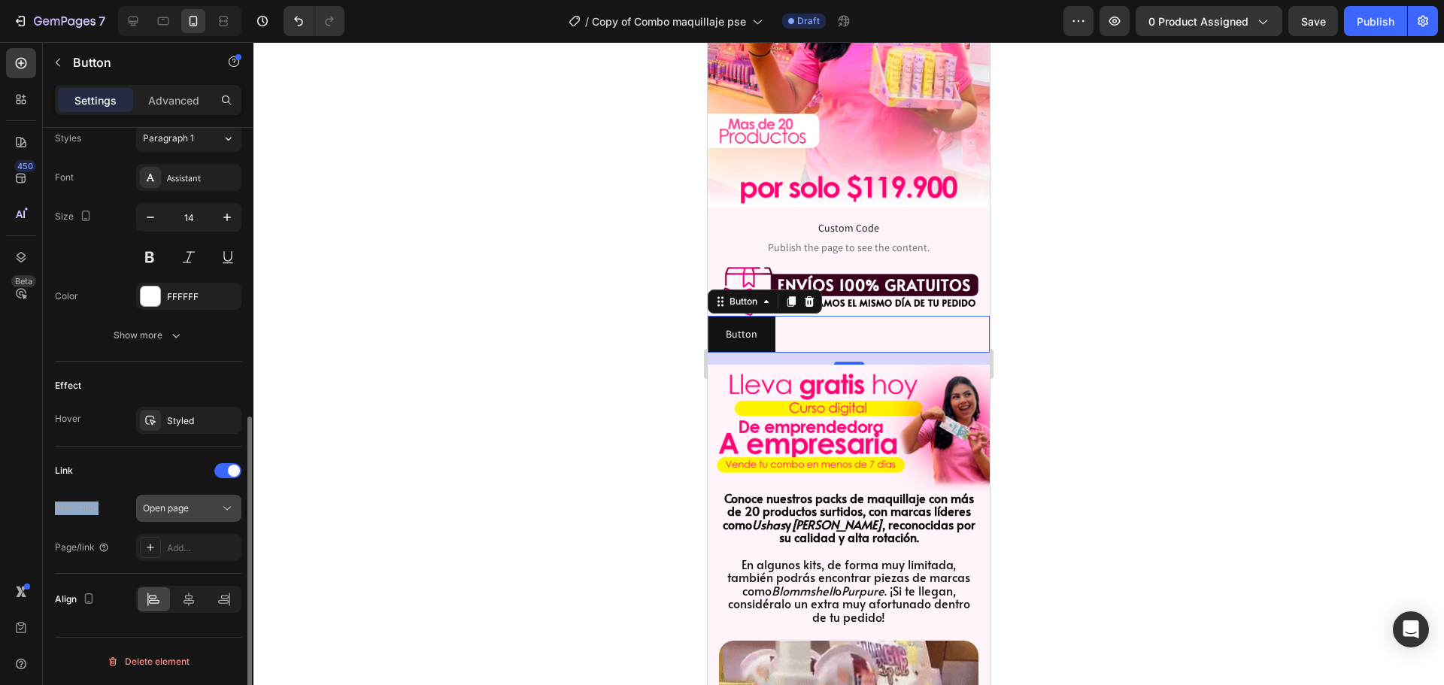
click at [174, 504] on span "Open page" at bounding box center [166, 507] width 46 height 11
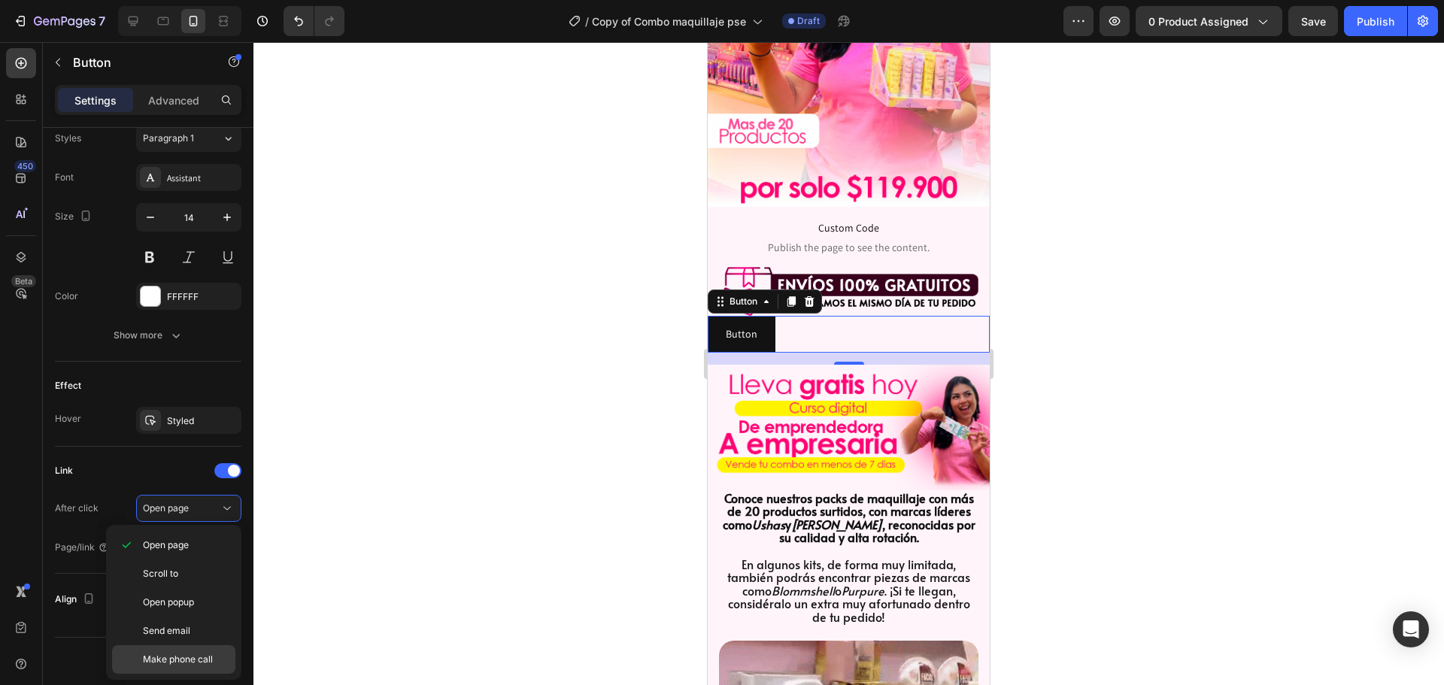
click at [176, 651] on div "Make phone call" at bounding box center [173, 659] width 123 height 29
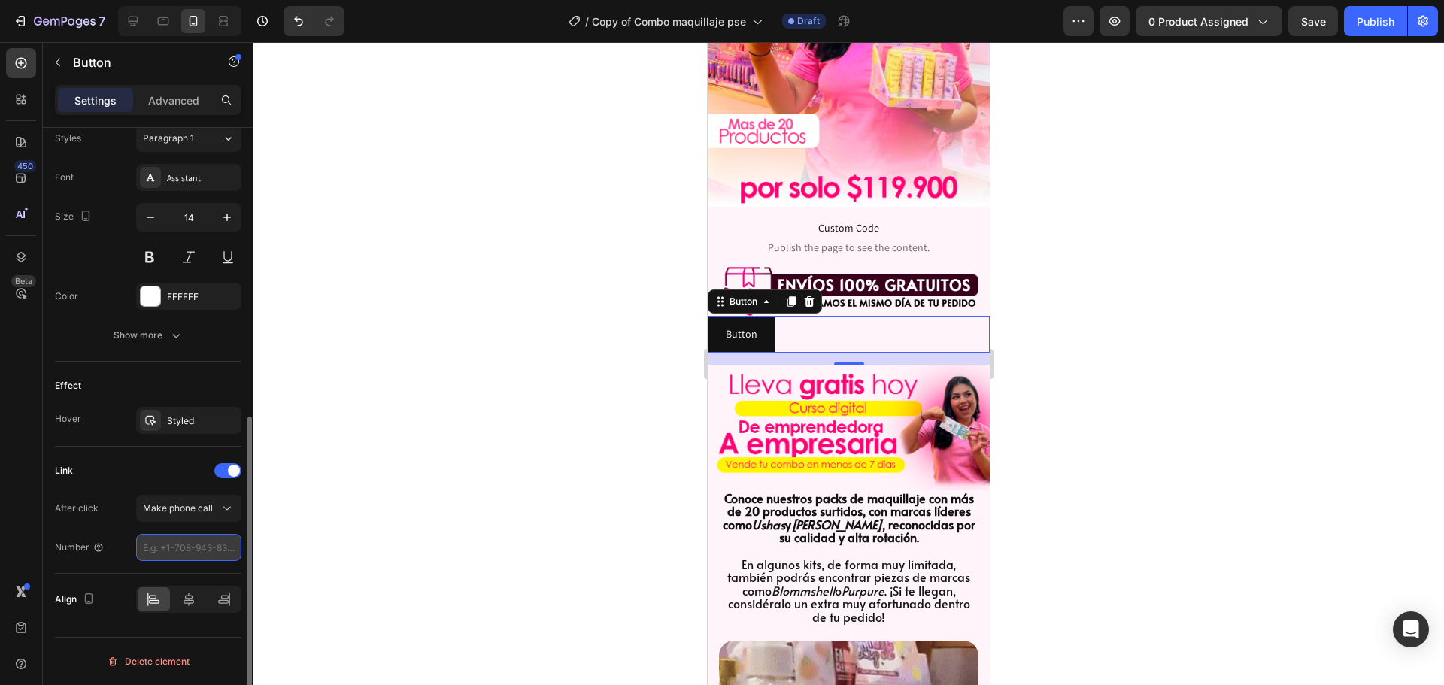
click at [186, 546] on input "number" at bounding box center [188, 547] width 105 height 27
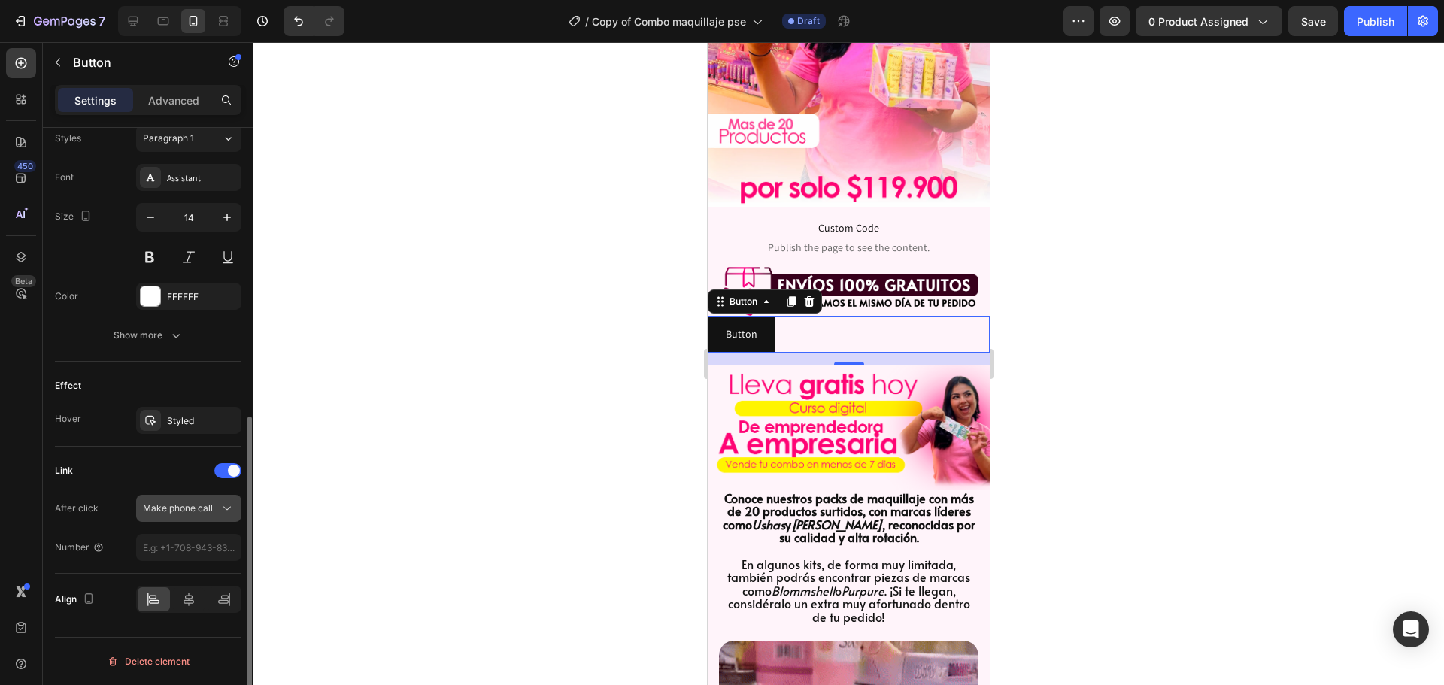
click at [193, 507] on span "Make phone call" at bounding box center [178, 507] width 70 height 11
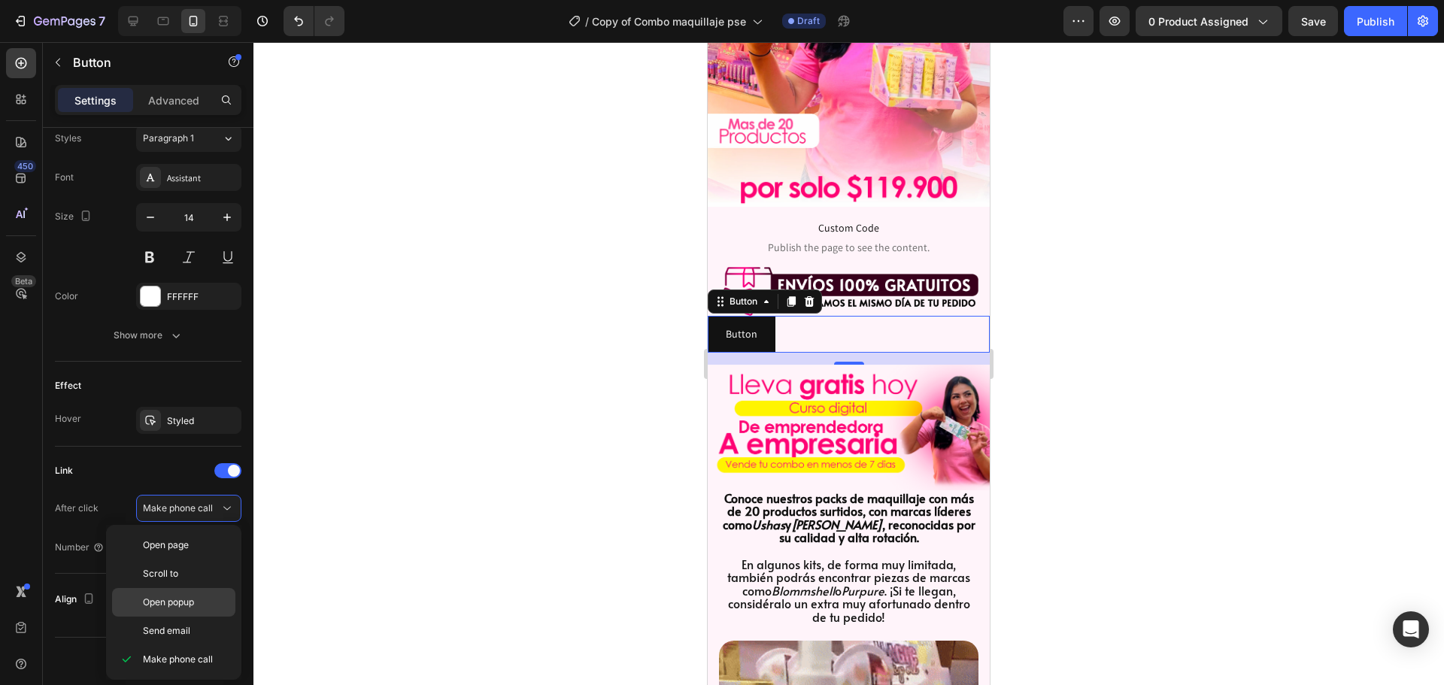
click at [177, 617] on div "Open popup" at bounding box center [173, 631] width 123 height 29
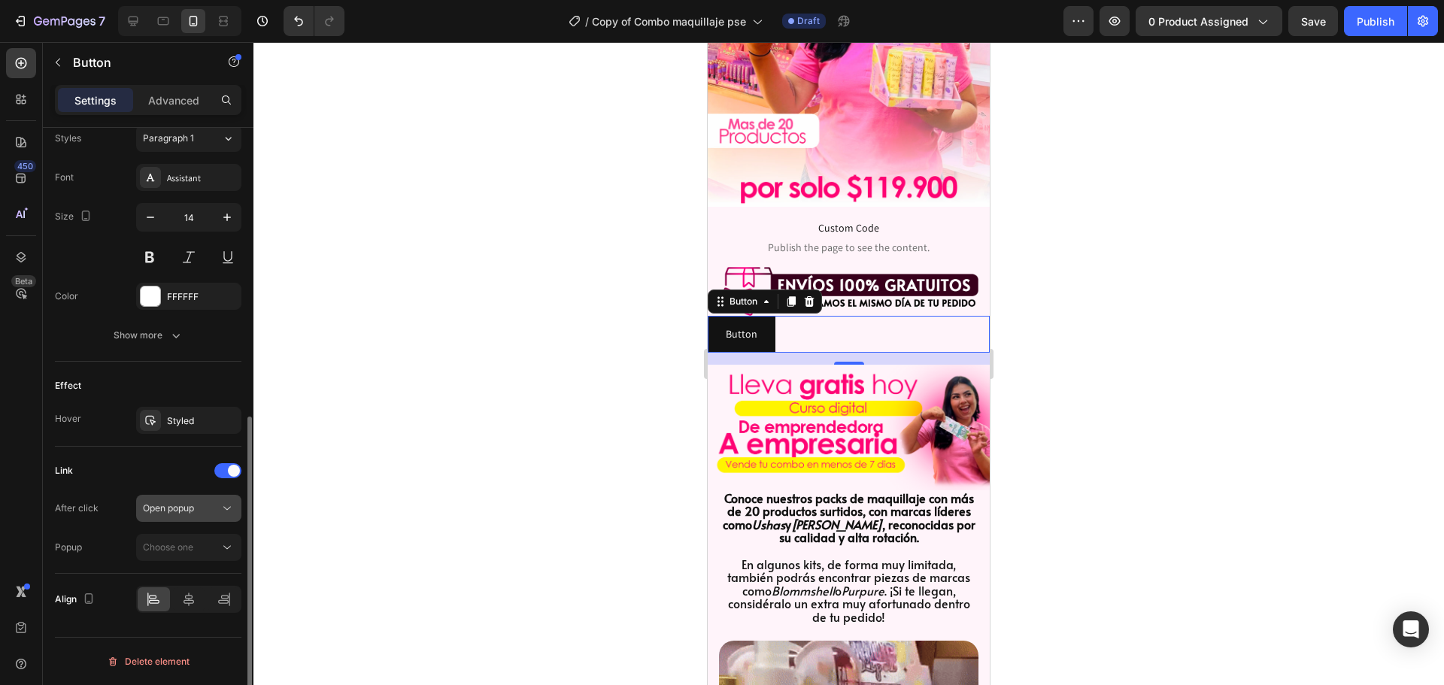
click at [198, 503] on div "Open popup" at bounding box center [181, 508] width 77 height 14
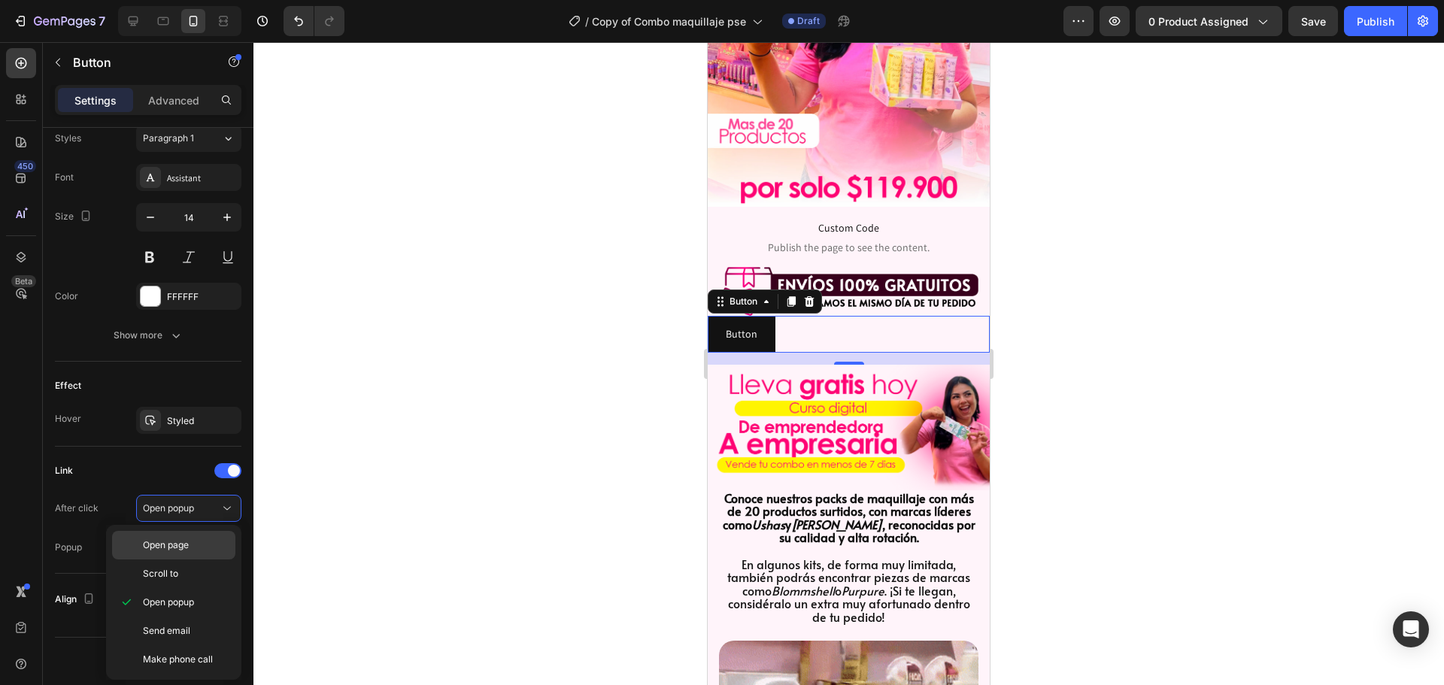
click at [188, 540] on span "Open page" at bounding box center [166, 545] width 46 height 14
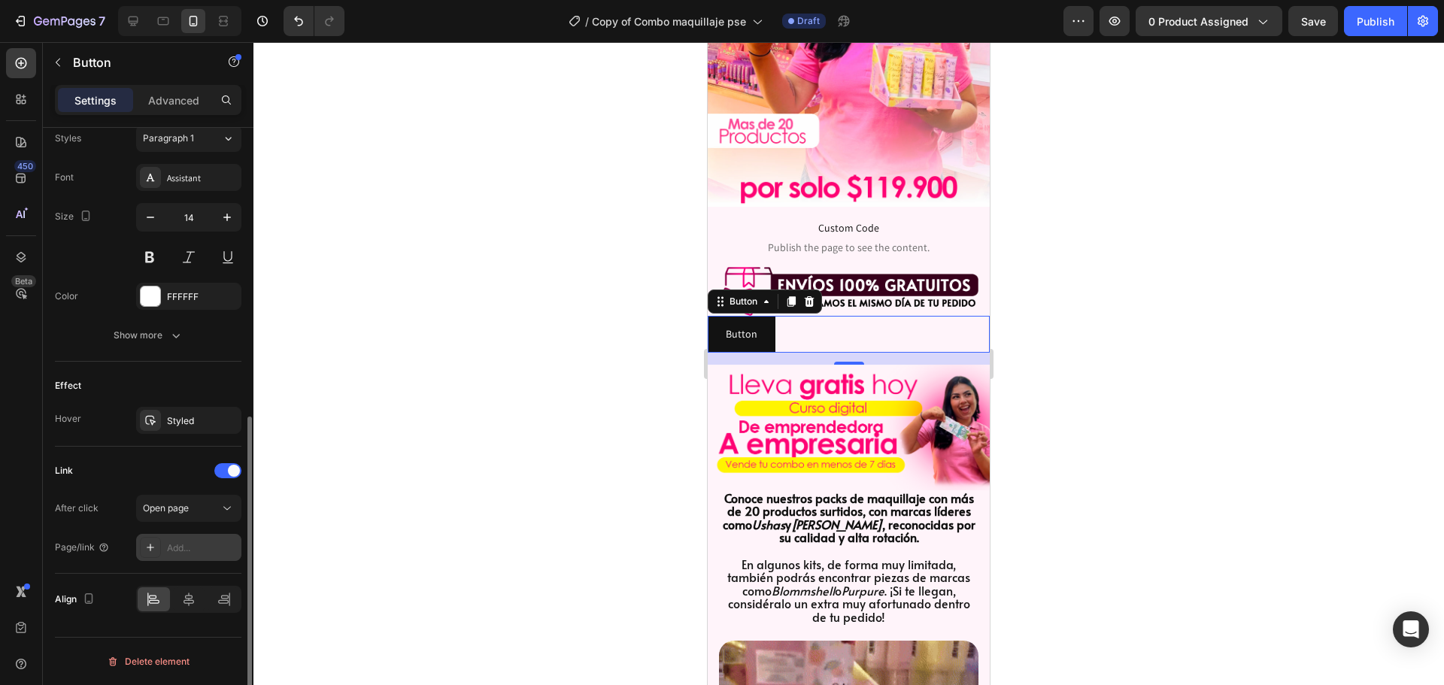
click at [202, 542] on div "Add..." at bounding box center [202, 548] width 71 height 14
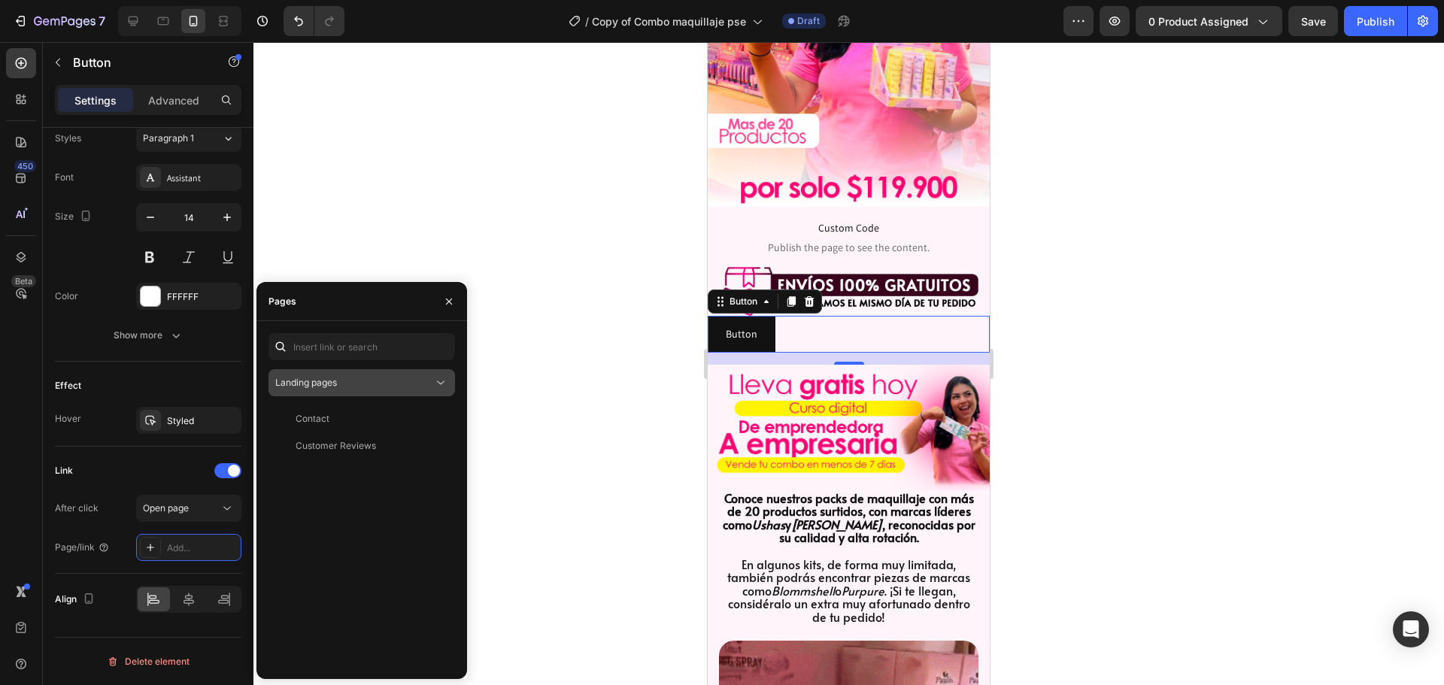
click at [370, 377] on div "Landing pages" at bounding box center [354, 383] width 158 height 14
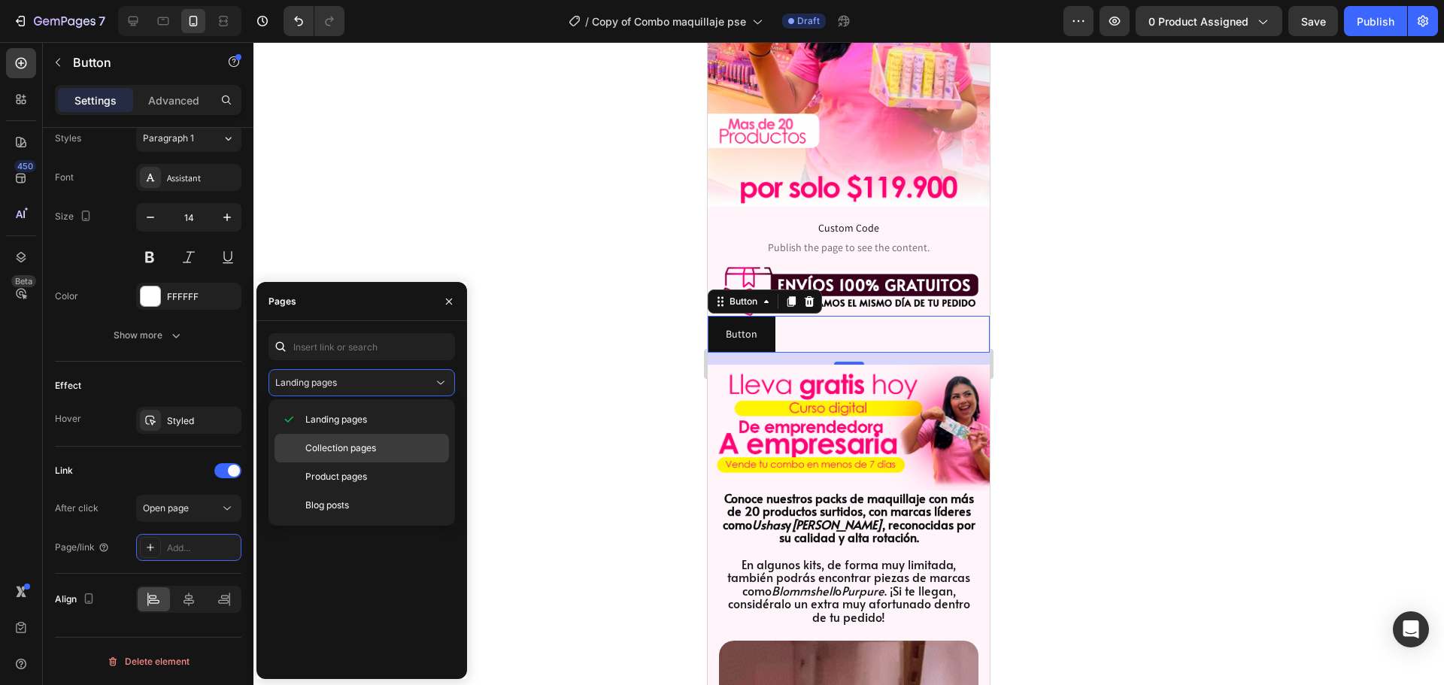
click at [356, 462] on div "Collection pages" at bounding box center [361, 476] width 174 height 29
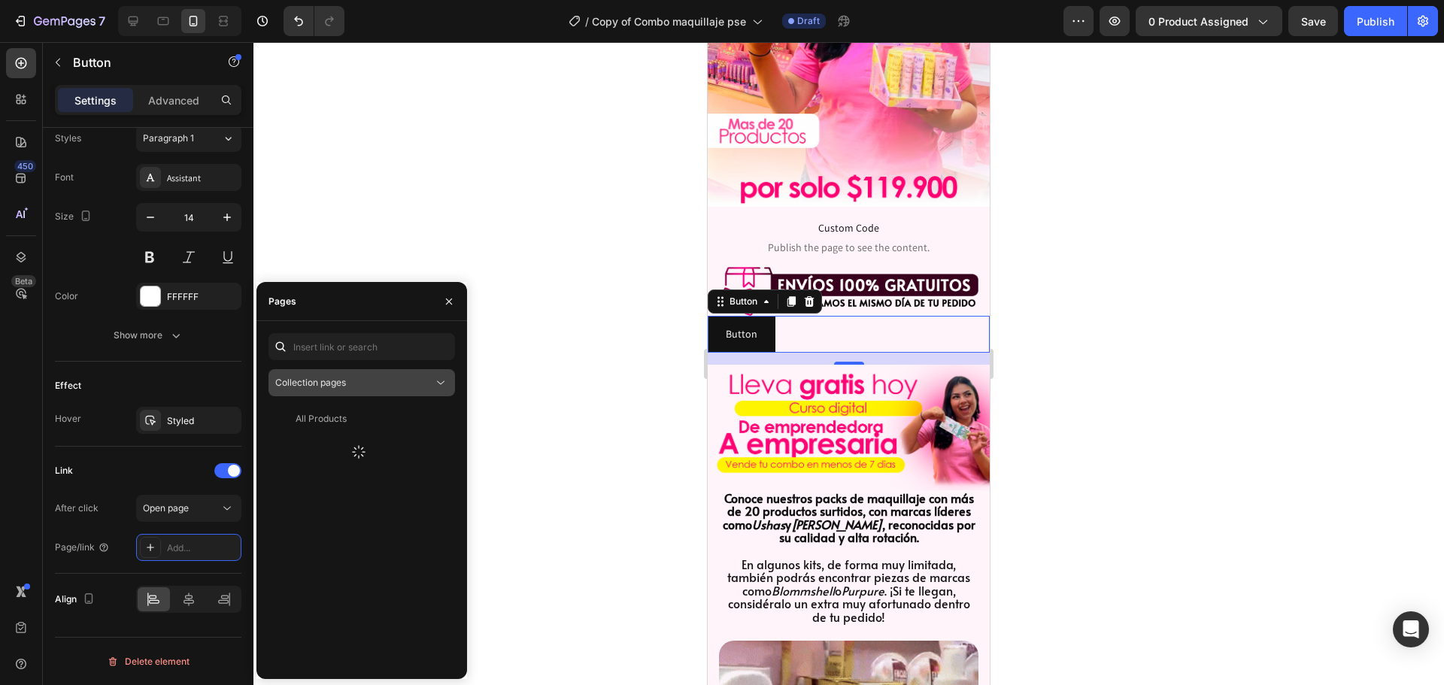
click at [371, 385] on div "Collection pages" at bounding box center [354, 383] width 158 height 14
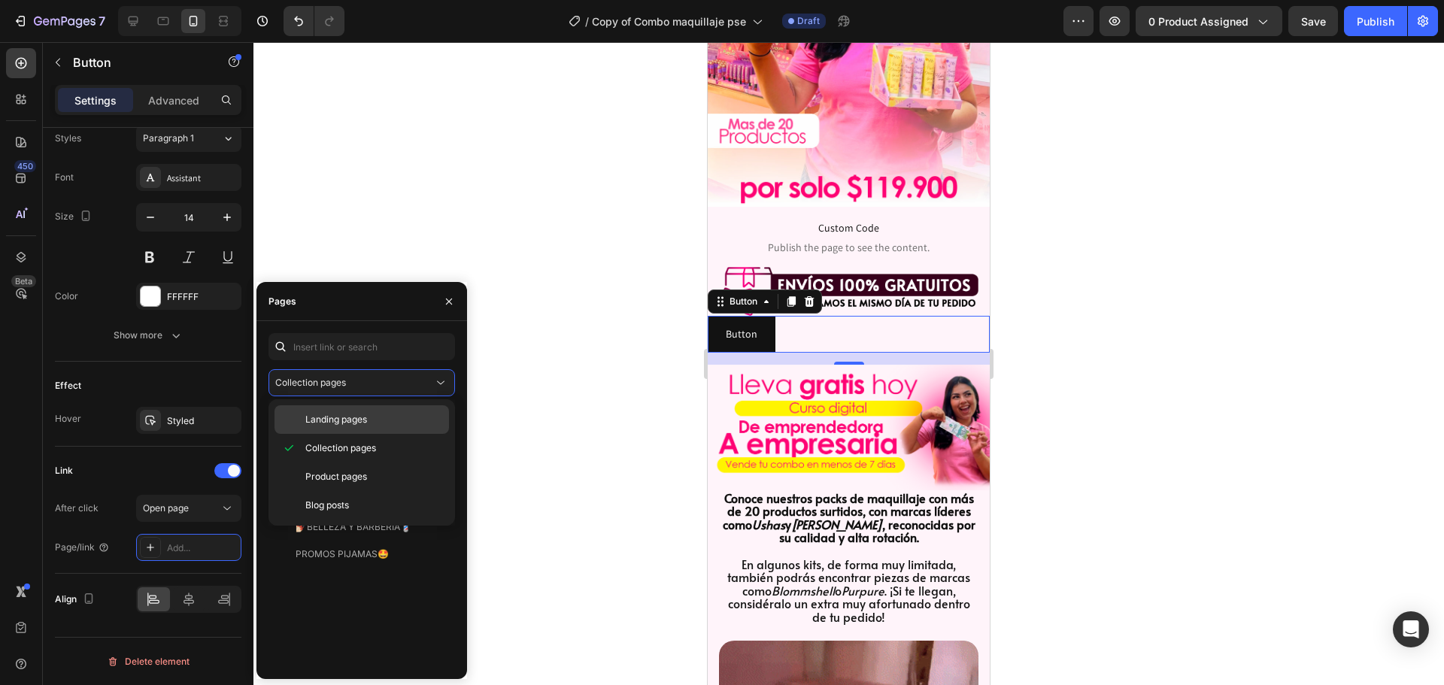
click at [353, 420] on span "Landing pages" at bounding box center [336, 420] width 62 height 14
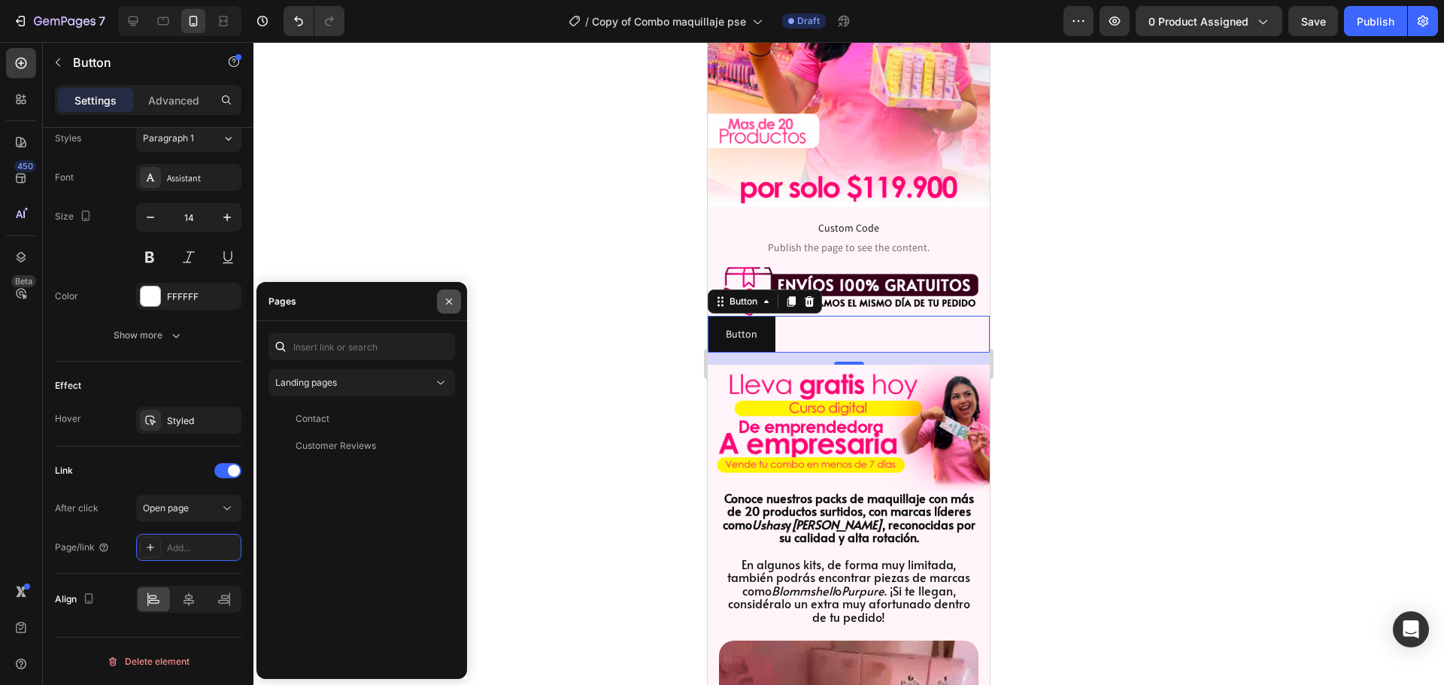
click at [447, 298] on icon "button" at bounding box center [449, 301] width 12 height 12
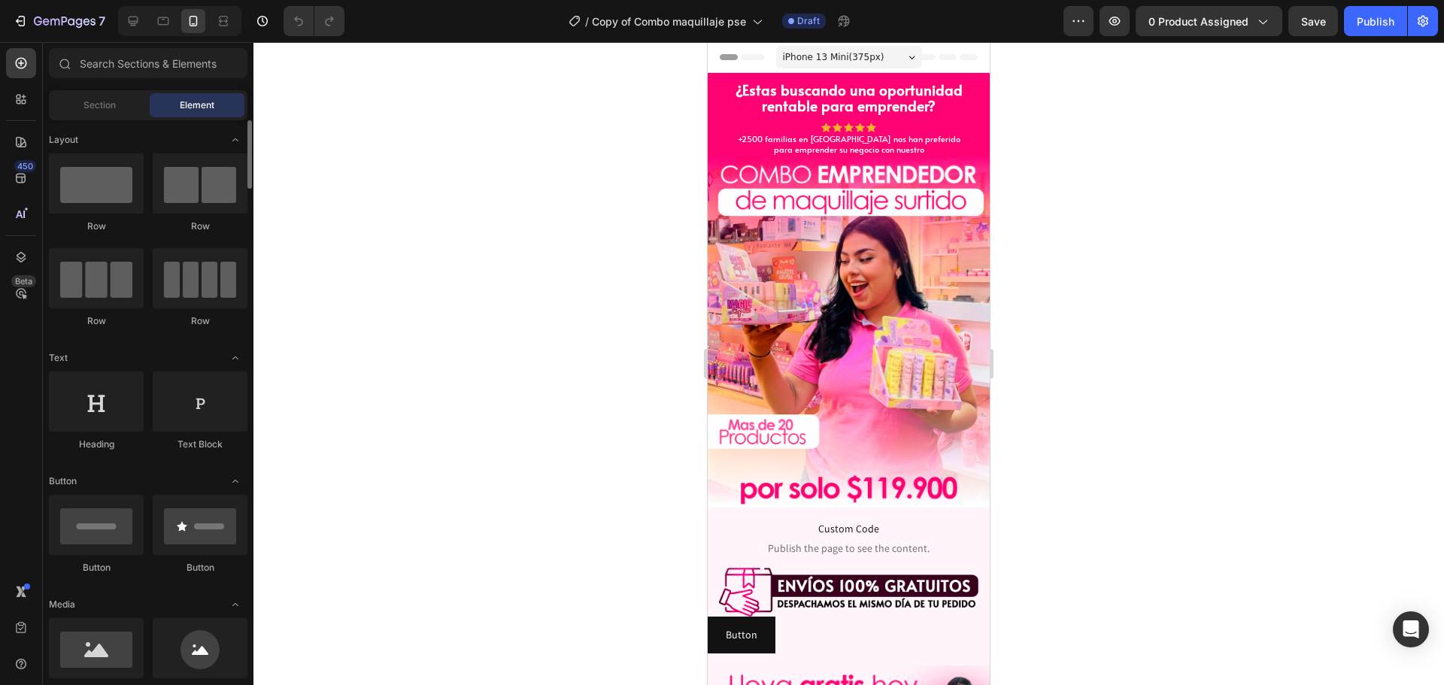
scroll to position [301, 0]
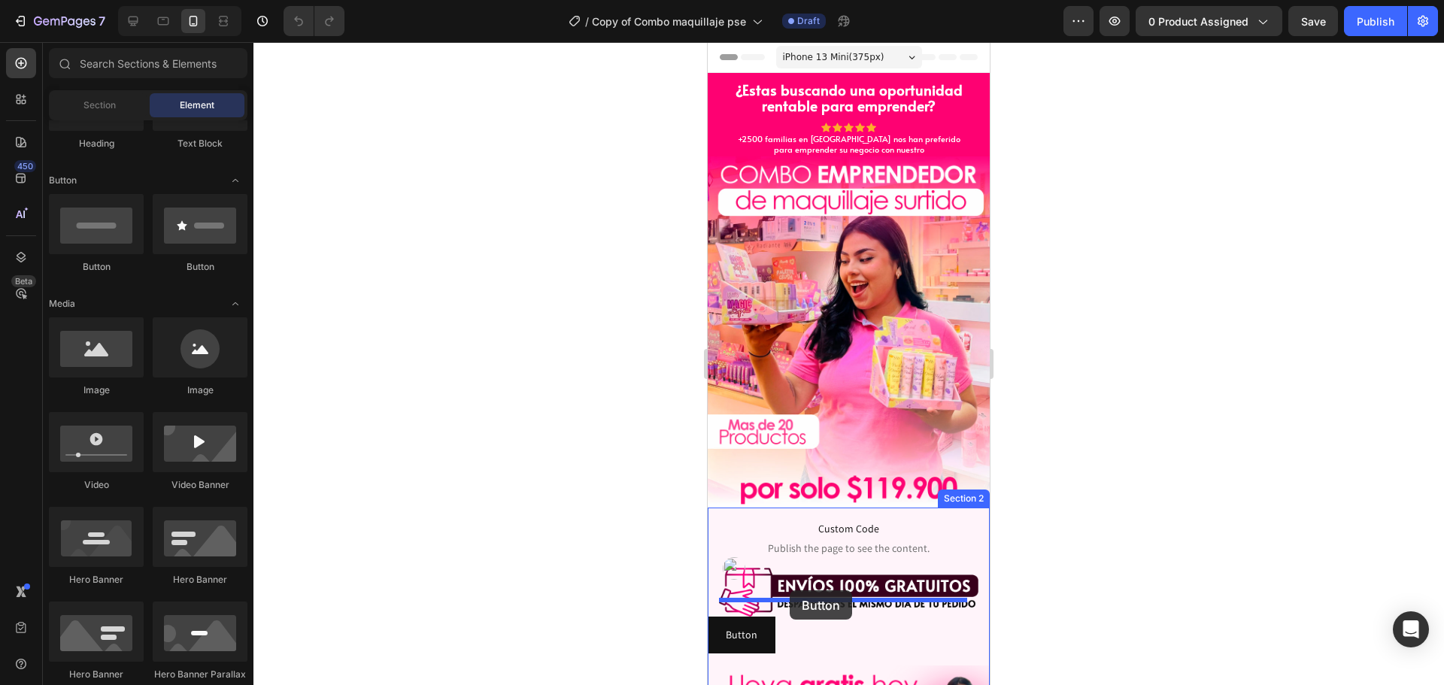
drag, startPoint x: 784, startPoint y: 274, endPoint x: 789, endPoint y: 590, distance: 316.6
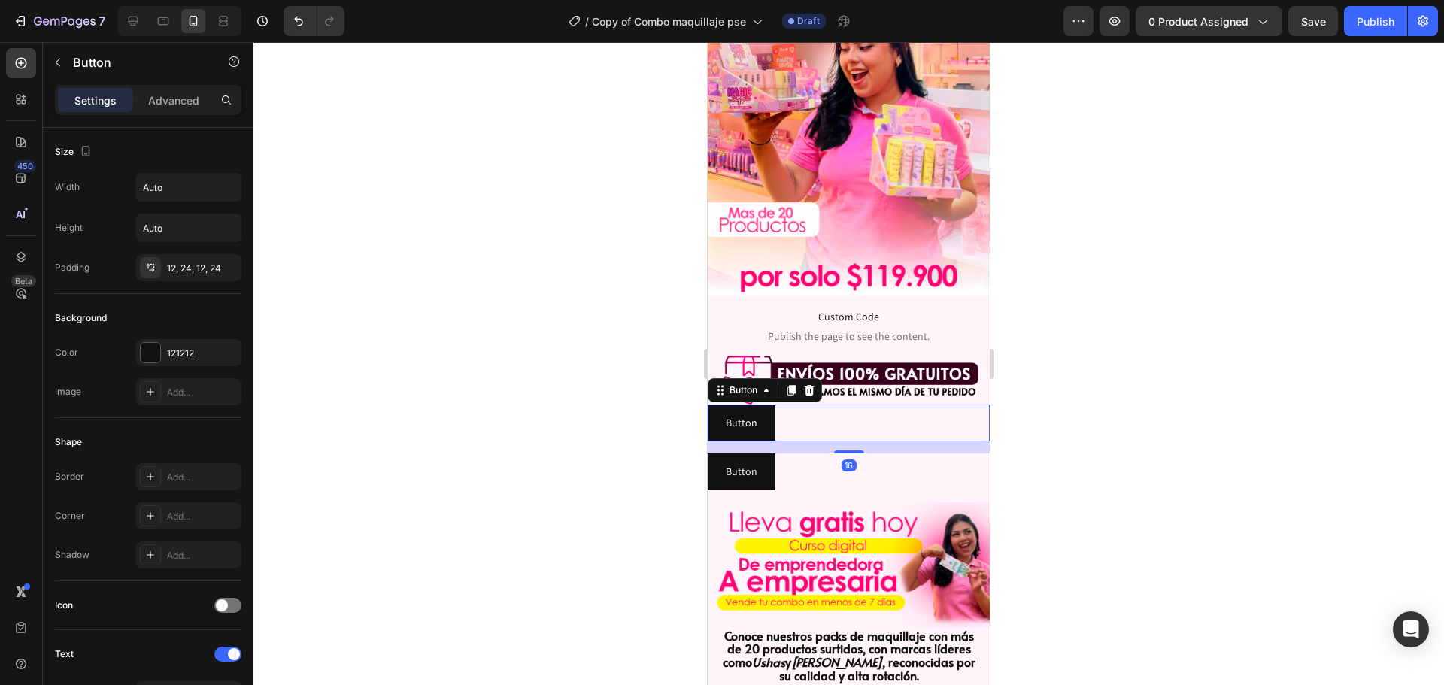
scroll to position [226, 0]
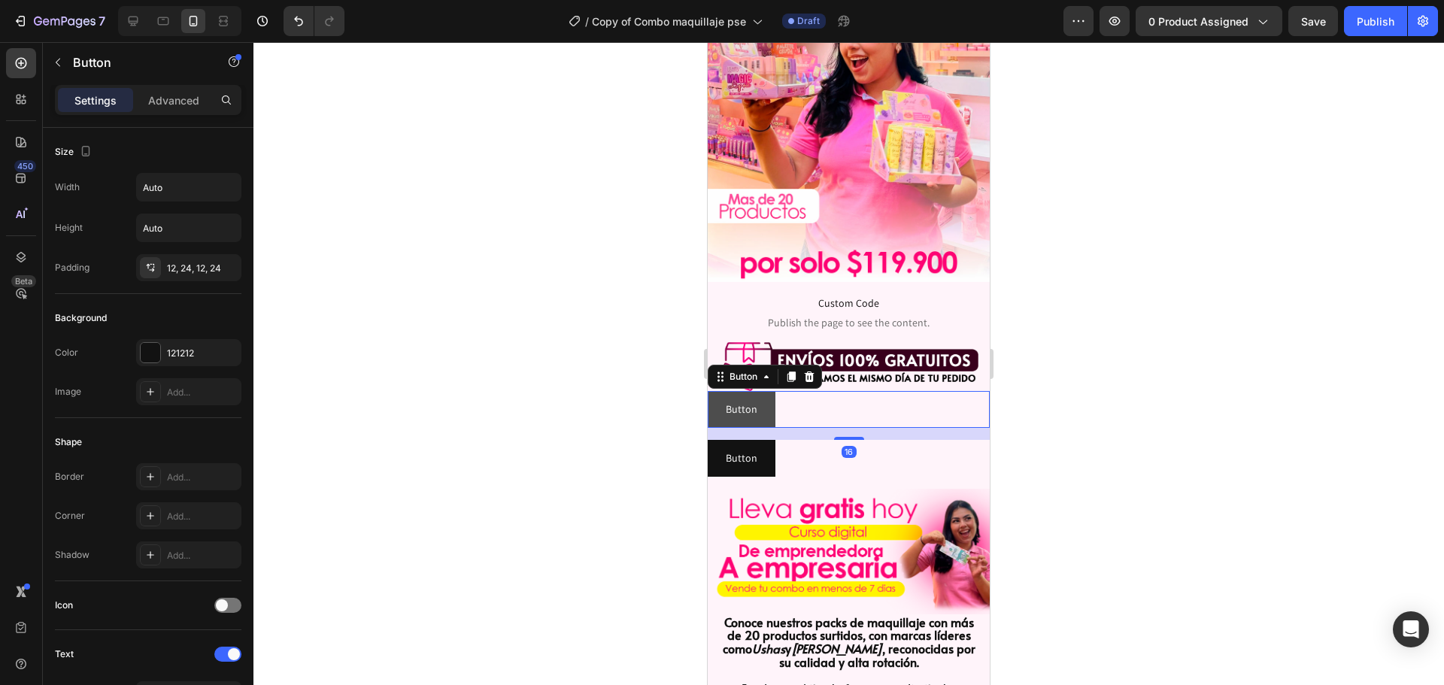
click at [768, 400] on button "Button" at bounding box center [741, 409] width 68 height 37
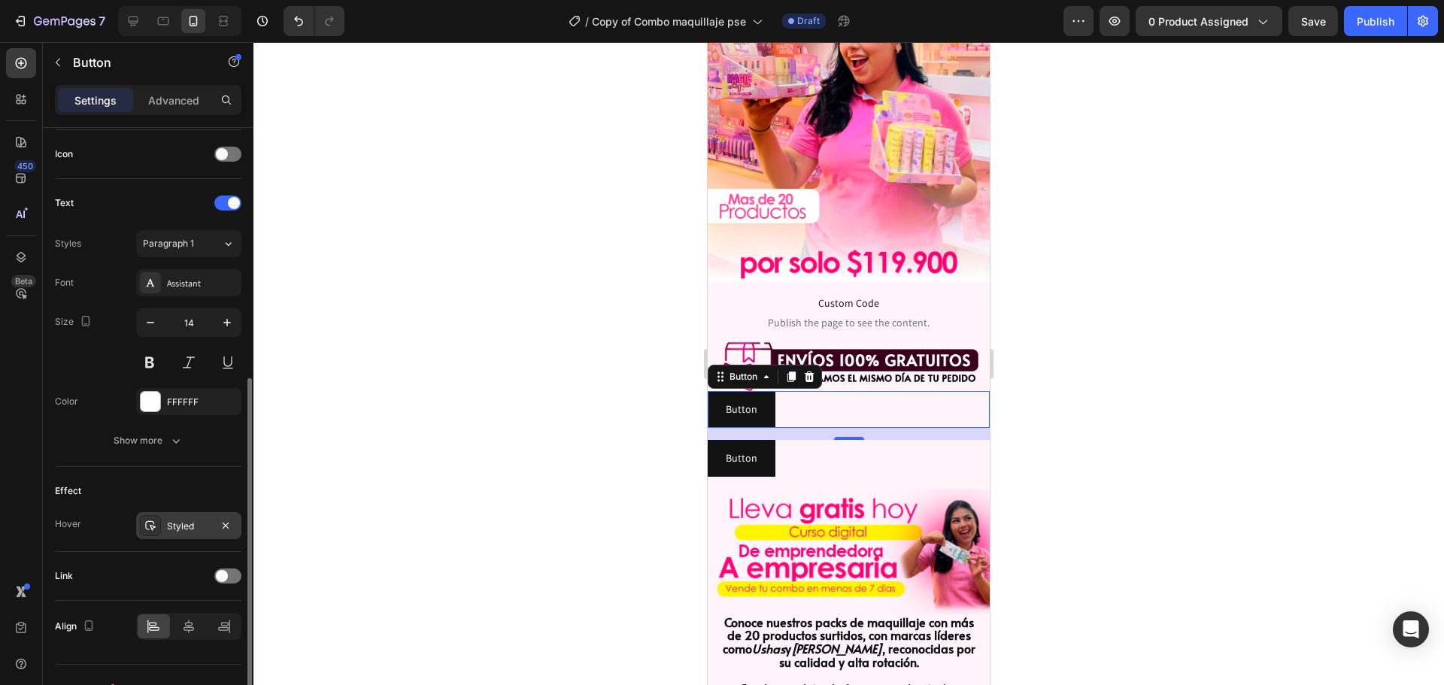
scroll to position [478, 0]
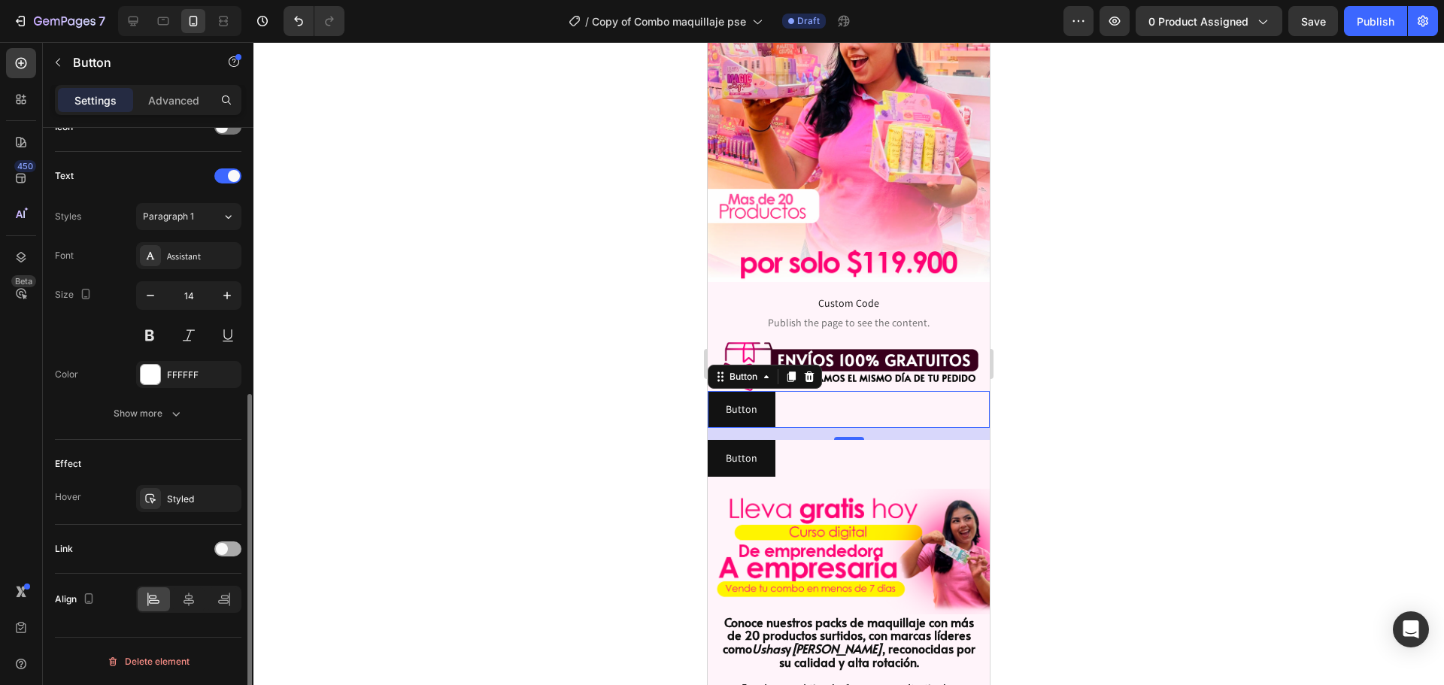
click at [235, 549] on div at bounding box center [227, 548] width 27 height 15
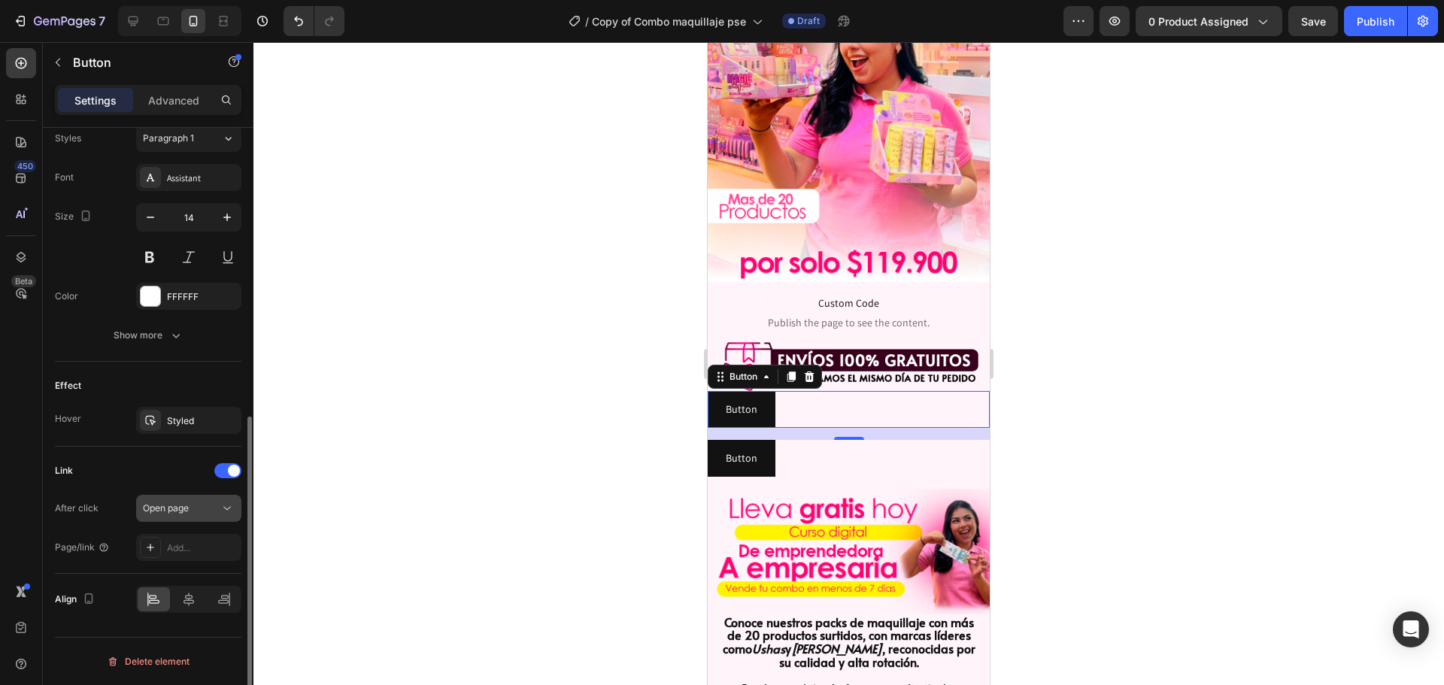
click at [215, 514] on div "Open page" at bounding box center [181, 508] width 77 height 14
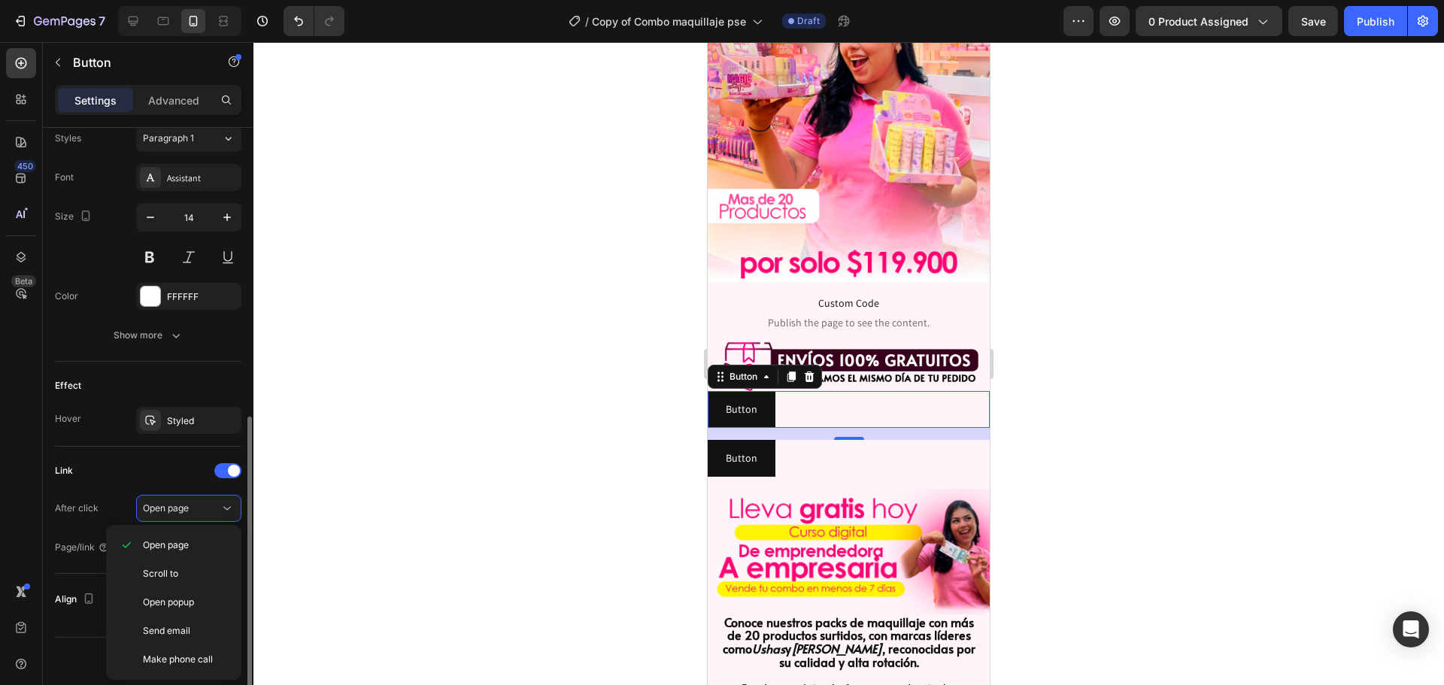
click at [148, 474] on div "Link" at bounding box center [148, 471] width 186 height 24
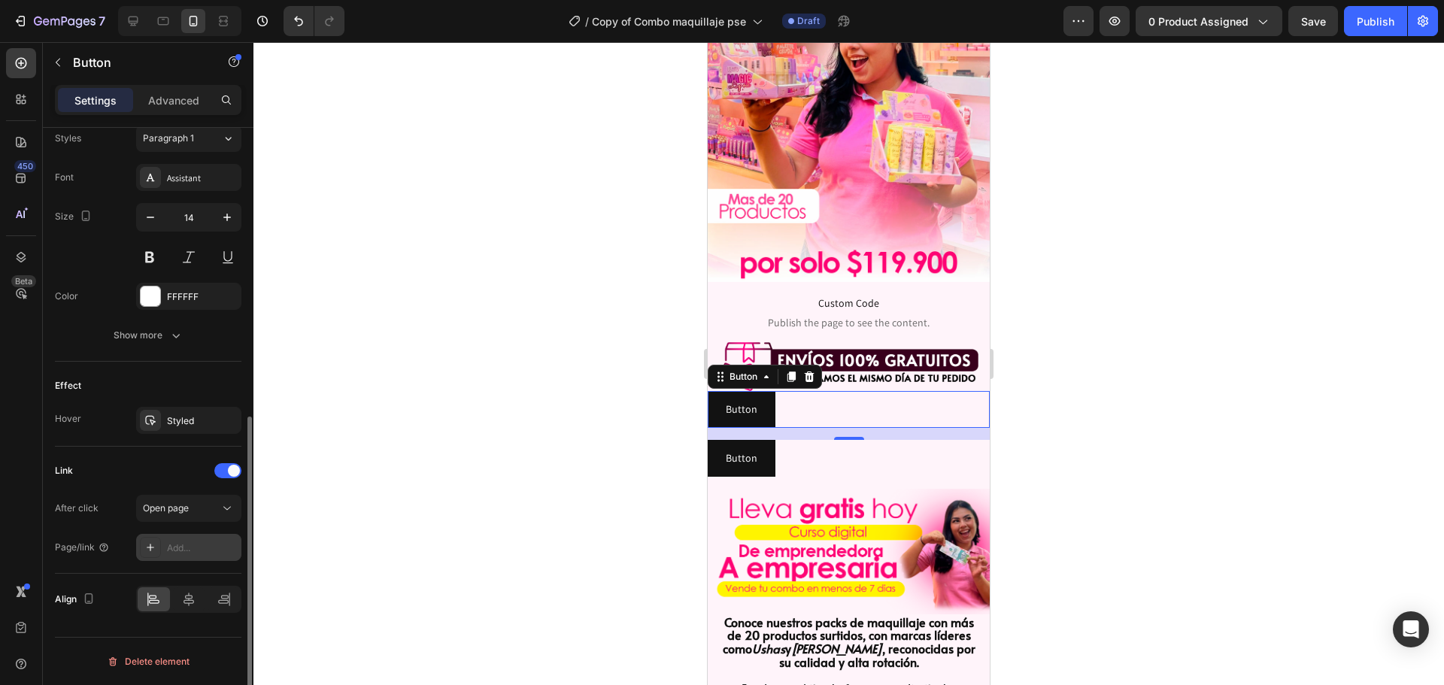
click at [192, 553] on div "Add..." at bounding box center [202, 548] width 71 height 14
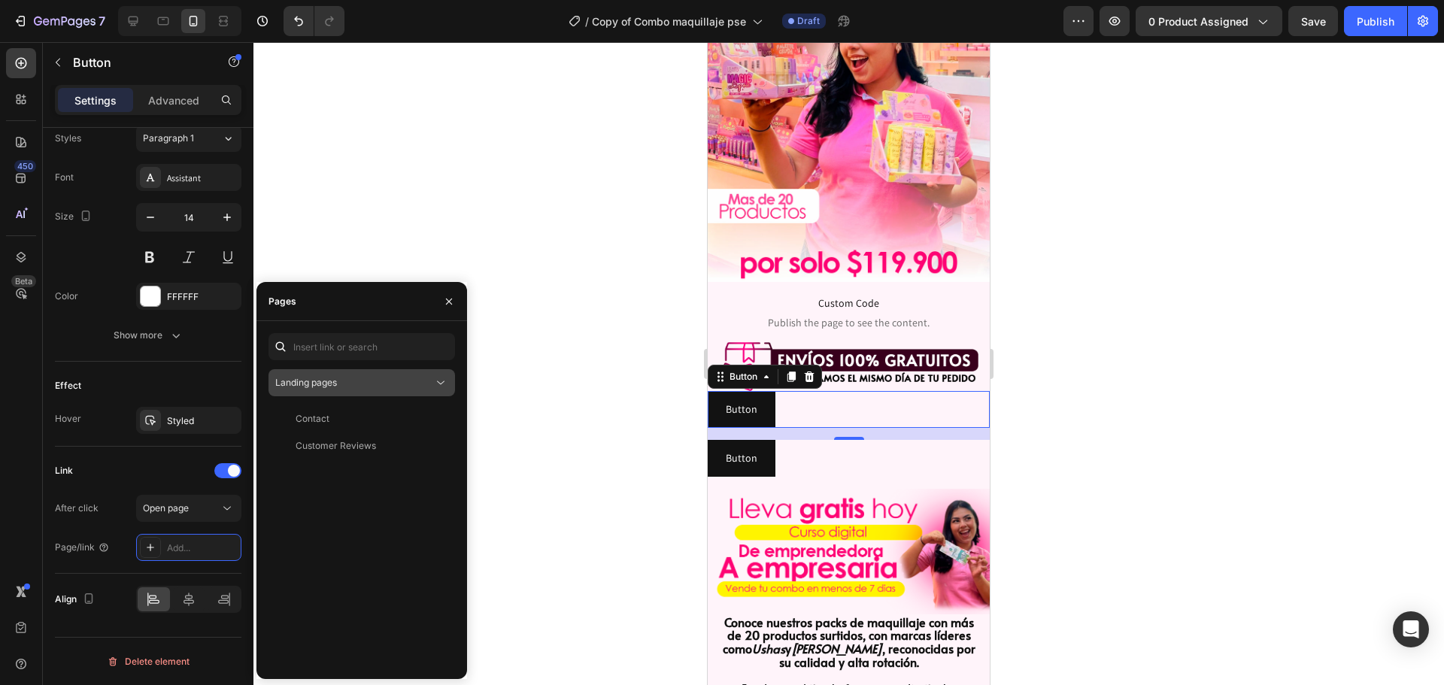
click at [355, 390] on button "Landing pages" at bounding box center [361, 382] width 186 height 27
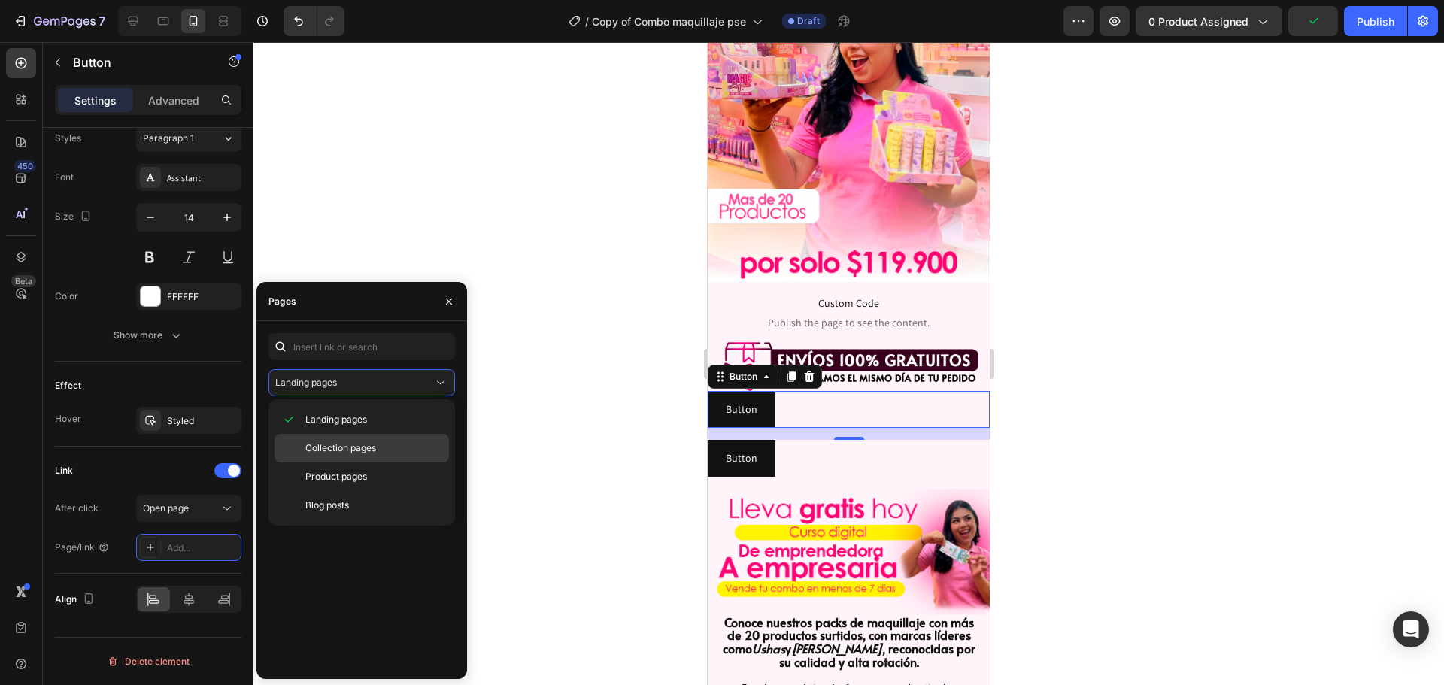
click at [353, 452] on span "Collection pages" at bounding box center [340, 448] width 71 height 14
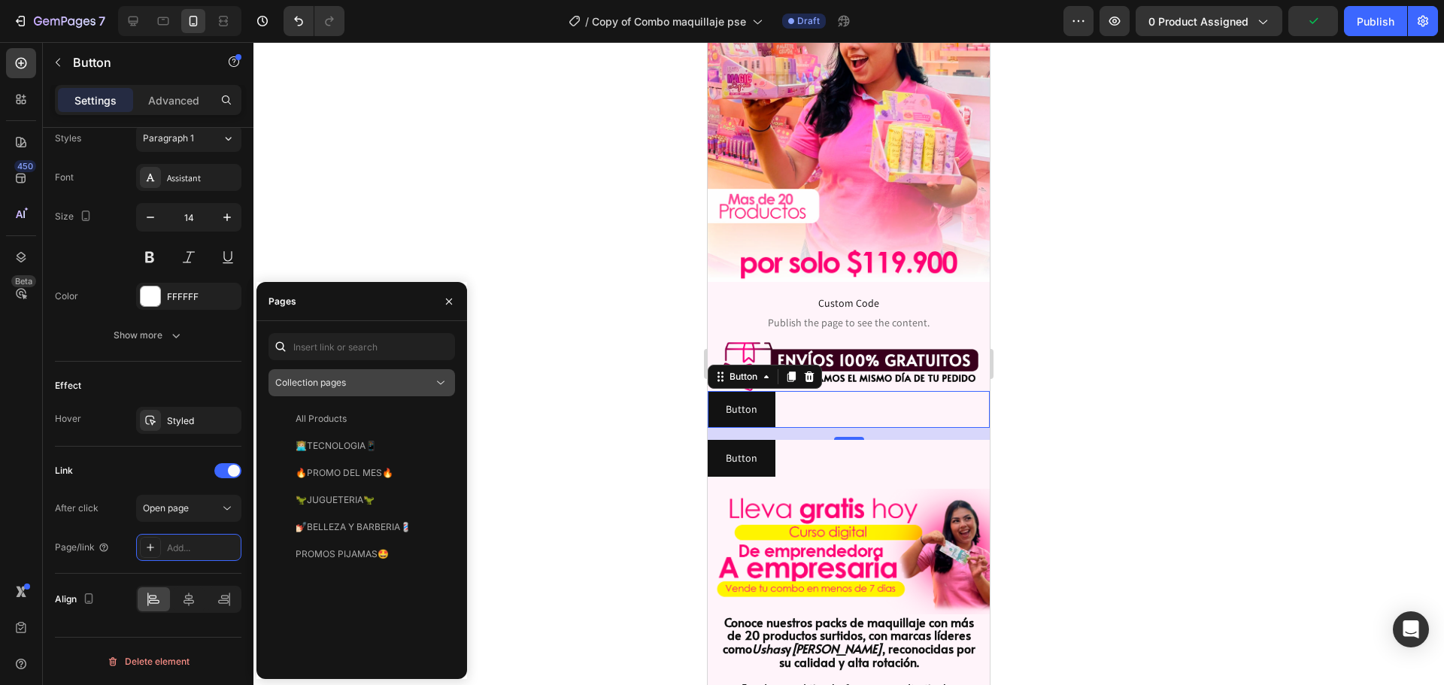
click at [346, 380] on span "Collection pages" at bounding box center [310, 382] width 71 height 11
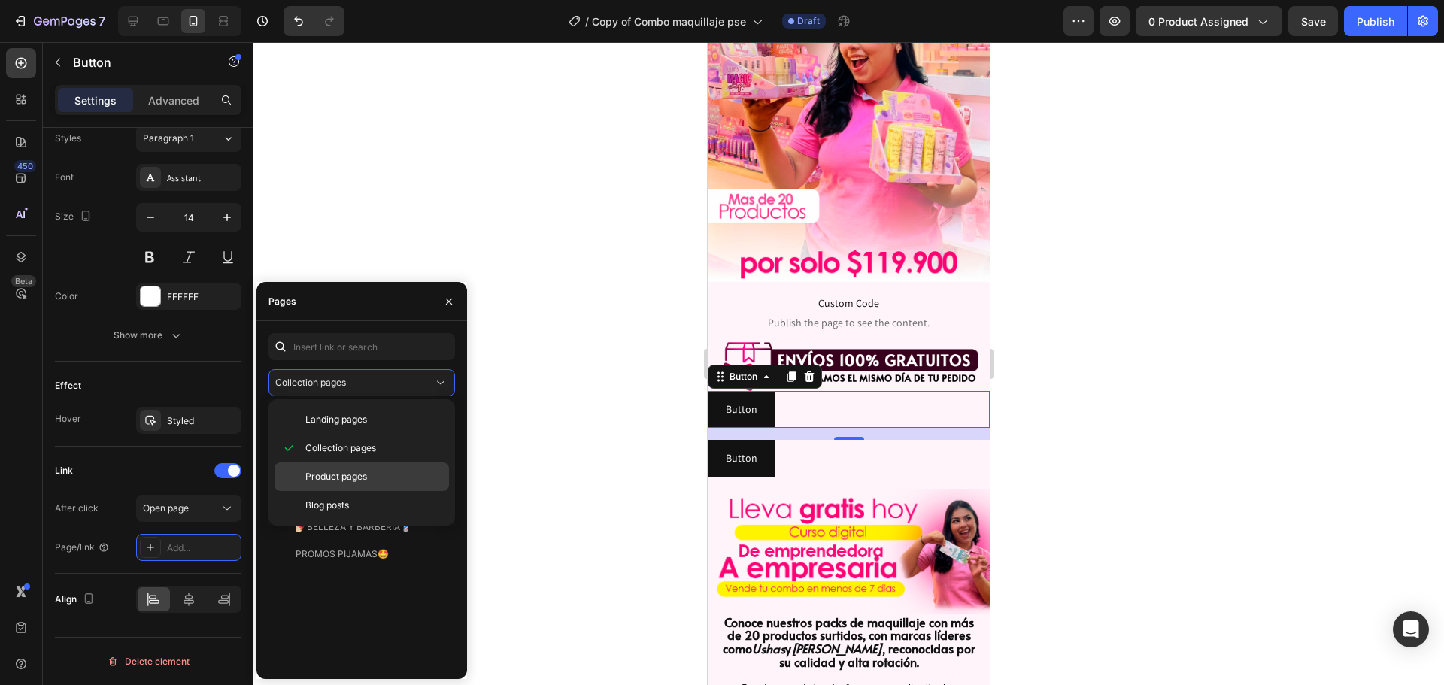
click at [335, 474] on span "Product pages" at bounding box center [336, 477] width 62 height 14
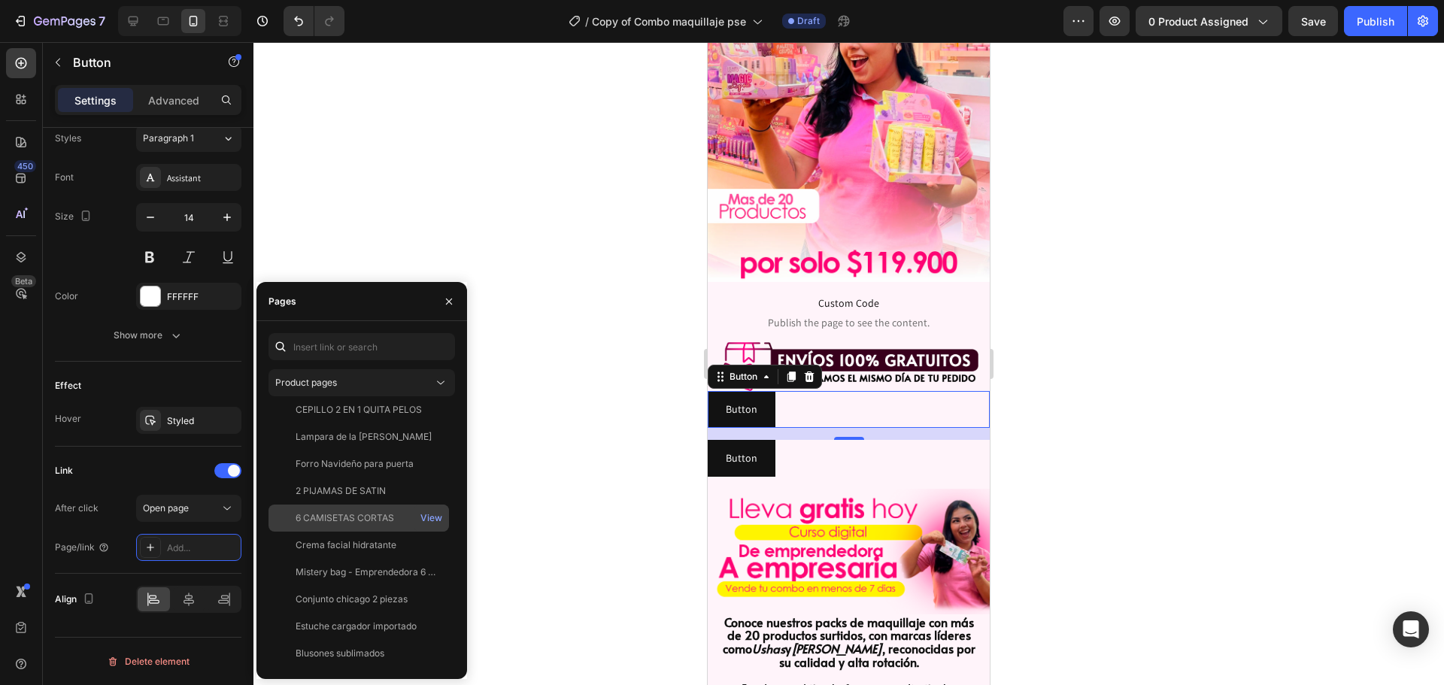
scroll to position [2213, 0]
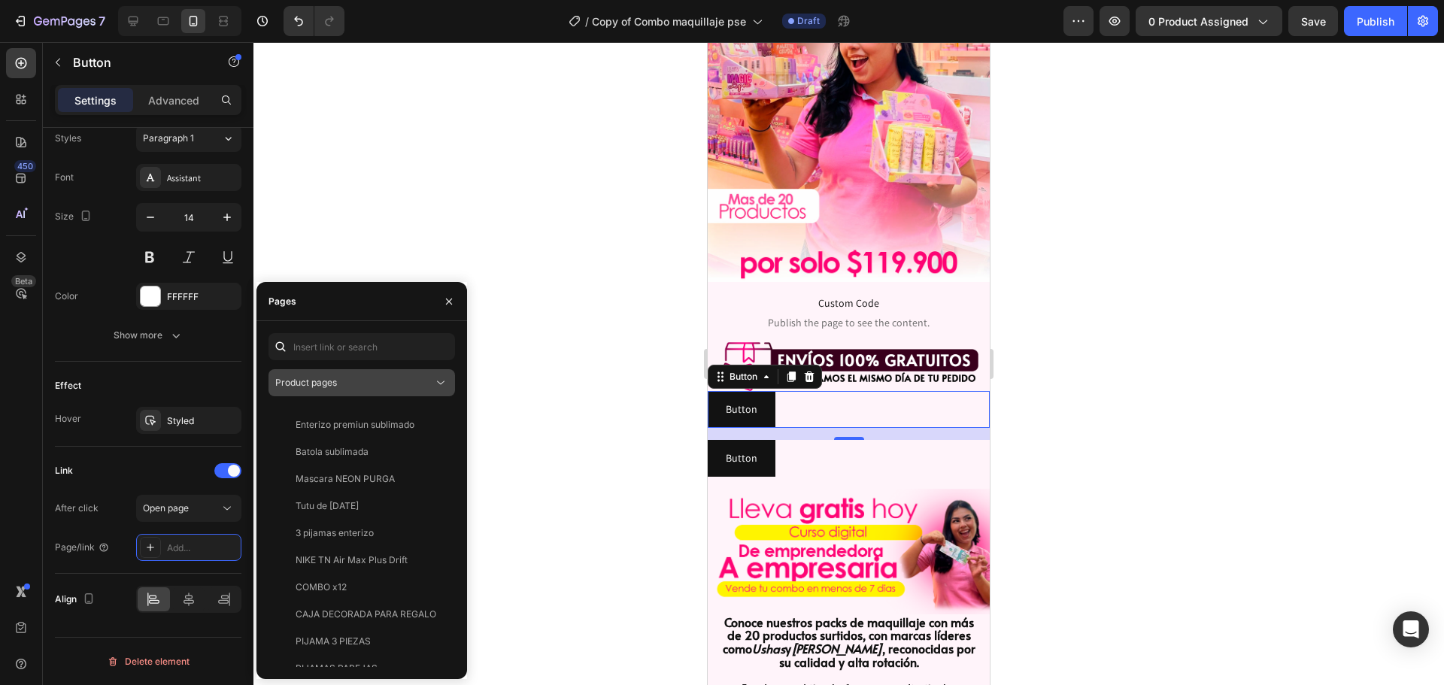
click at [347, 383] on div "Product pages" at bounding box center [354, 383] width 158 height 14
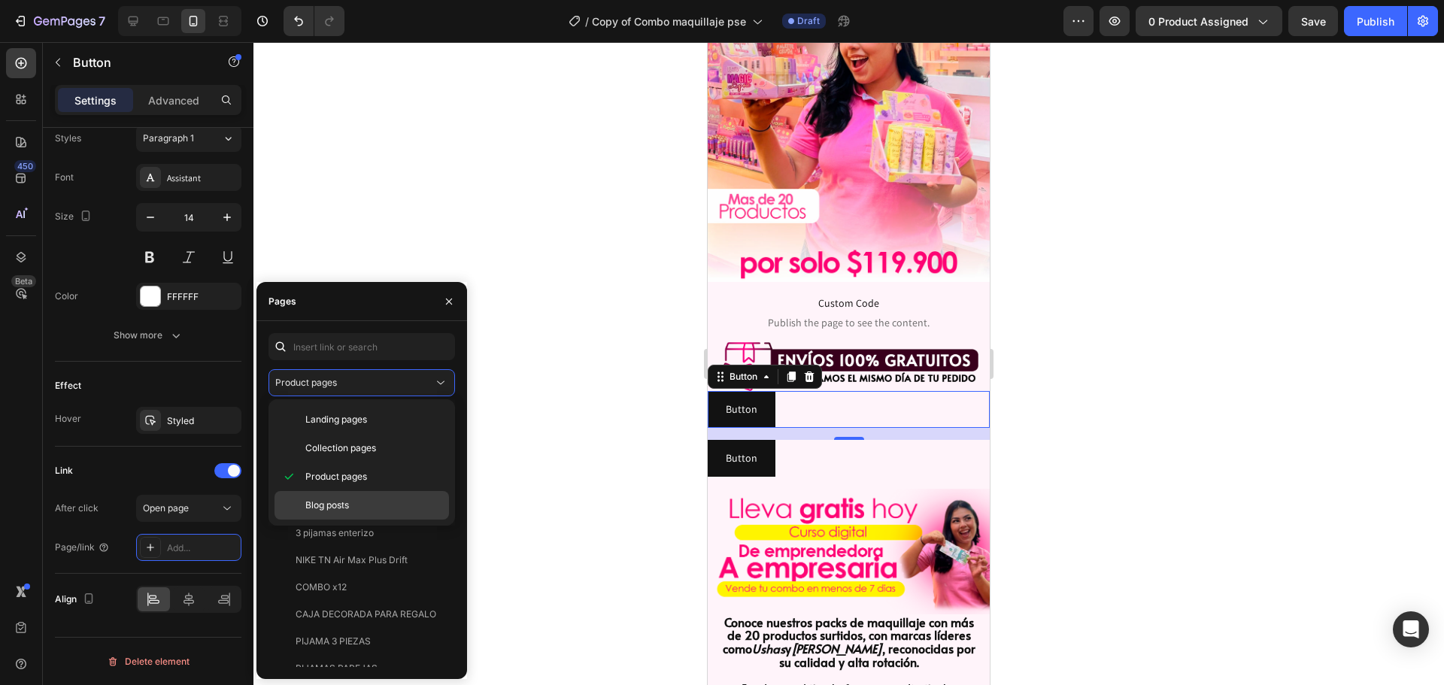
click at [336, 504] on span "Blog posts" at bounding box center [327, 505] width 44 height 14
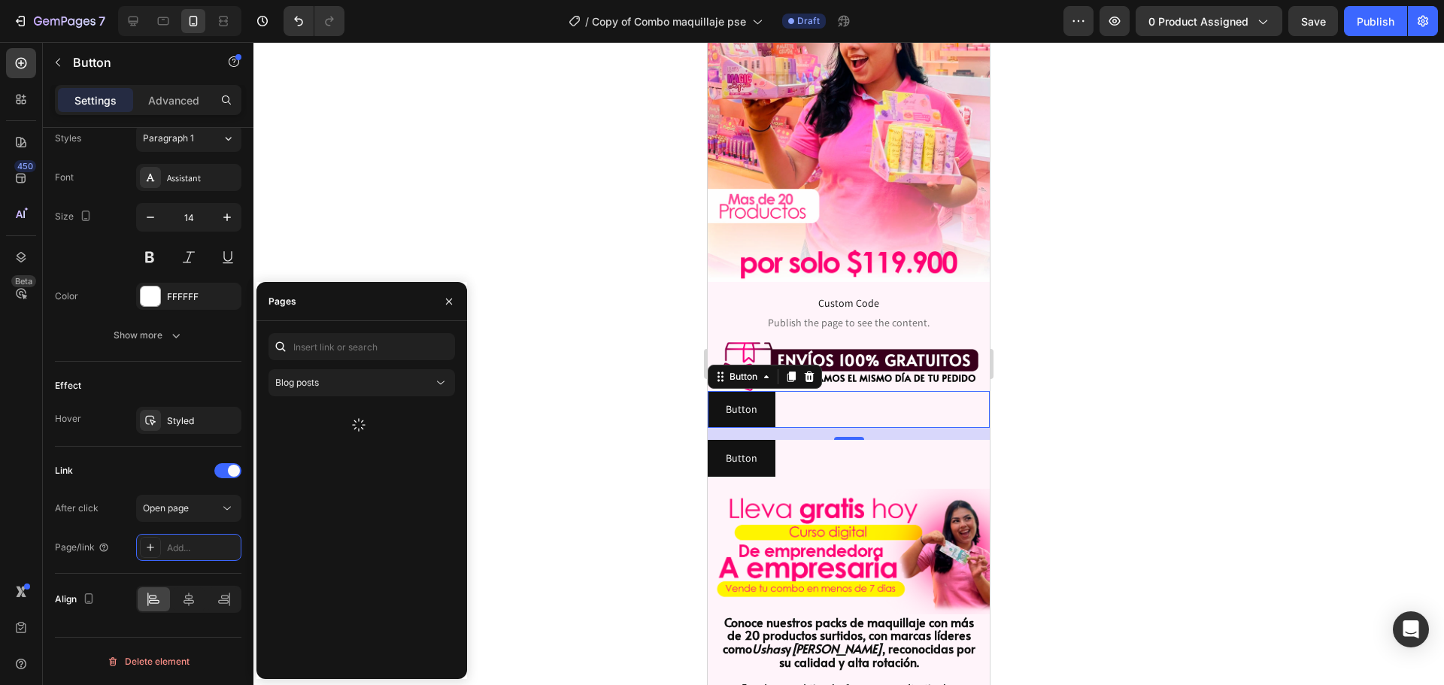
scroll to position [0, 0]
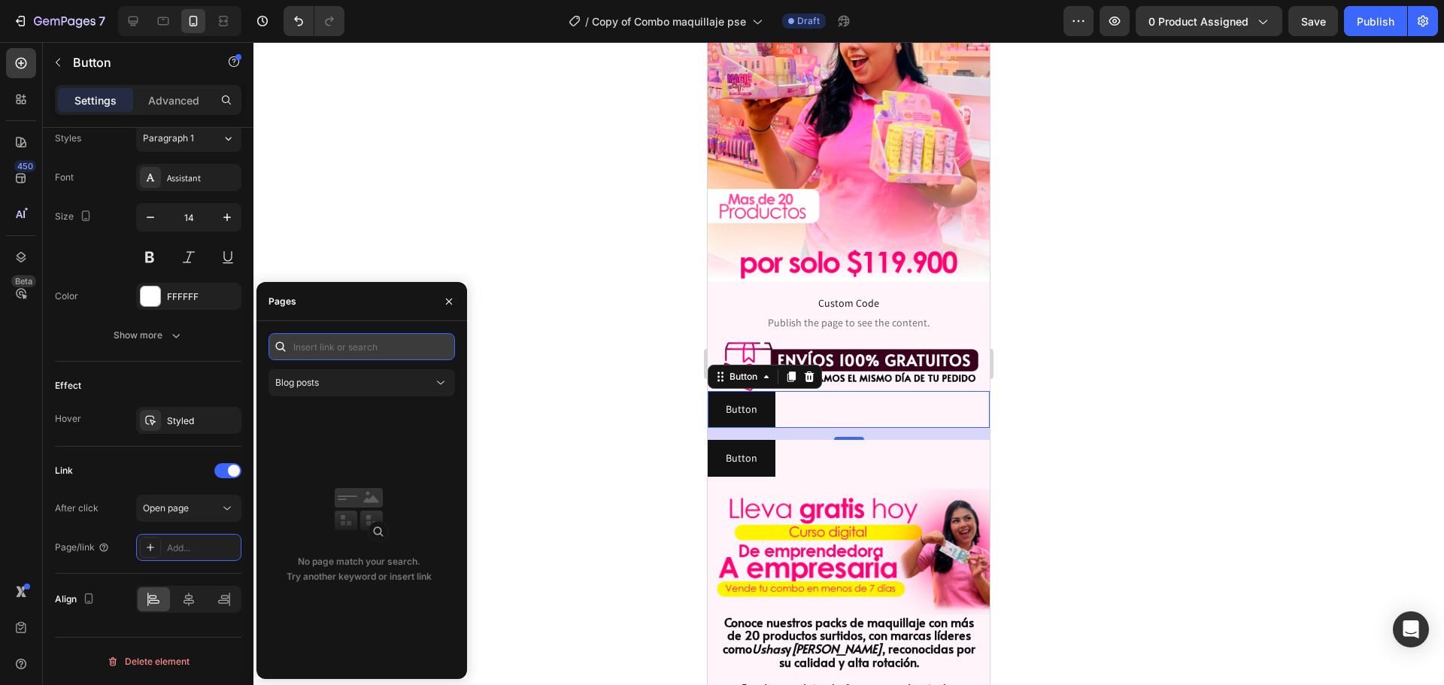
click at [350, 348] on input "text" at bounding box center [361, 346] width 186 height 27
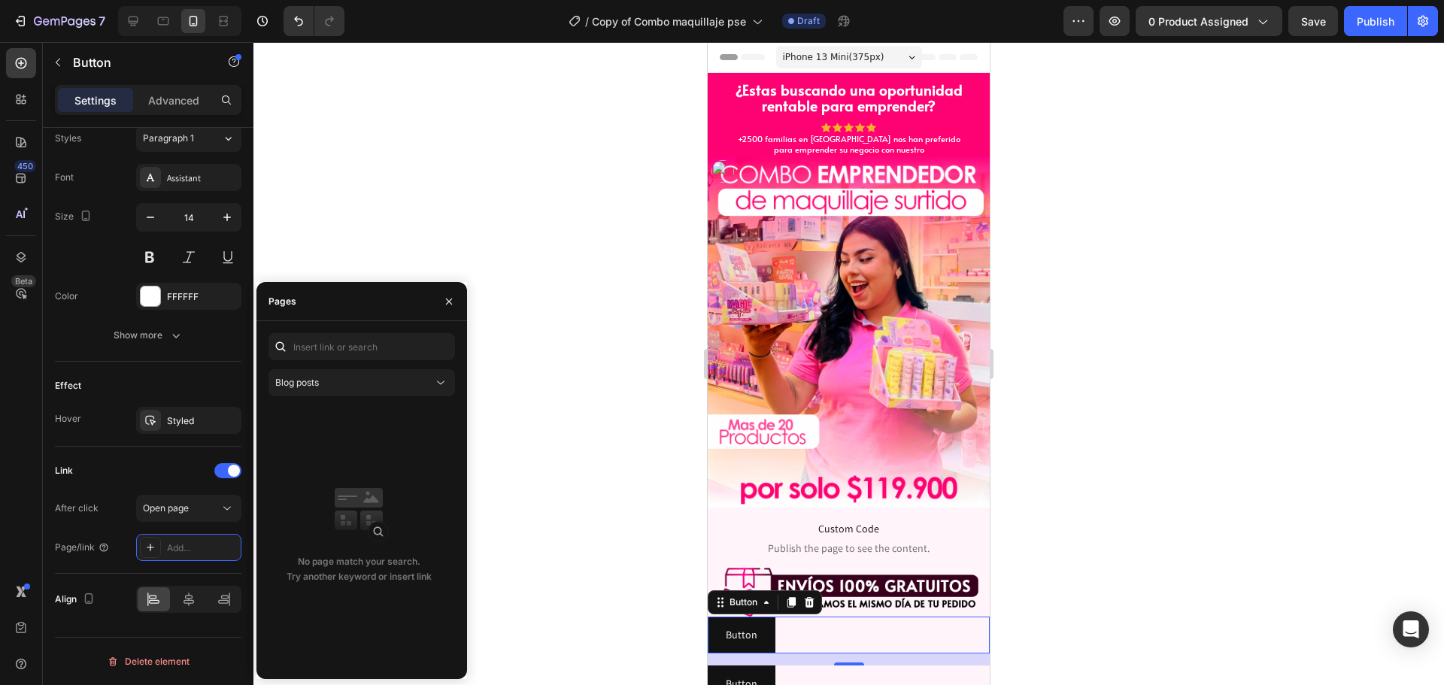
click at [1153, 143] on div at bounding box center [848, 363] width 1190 height 643
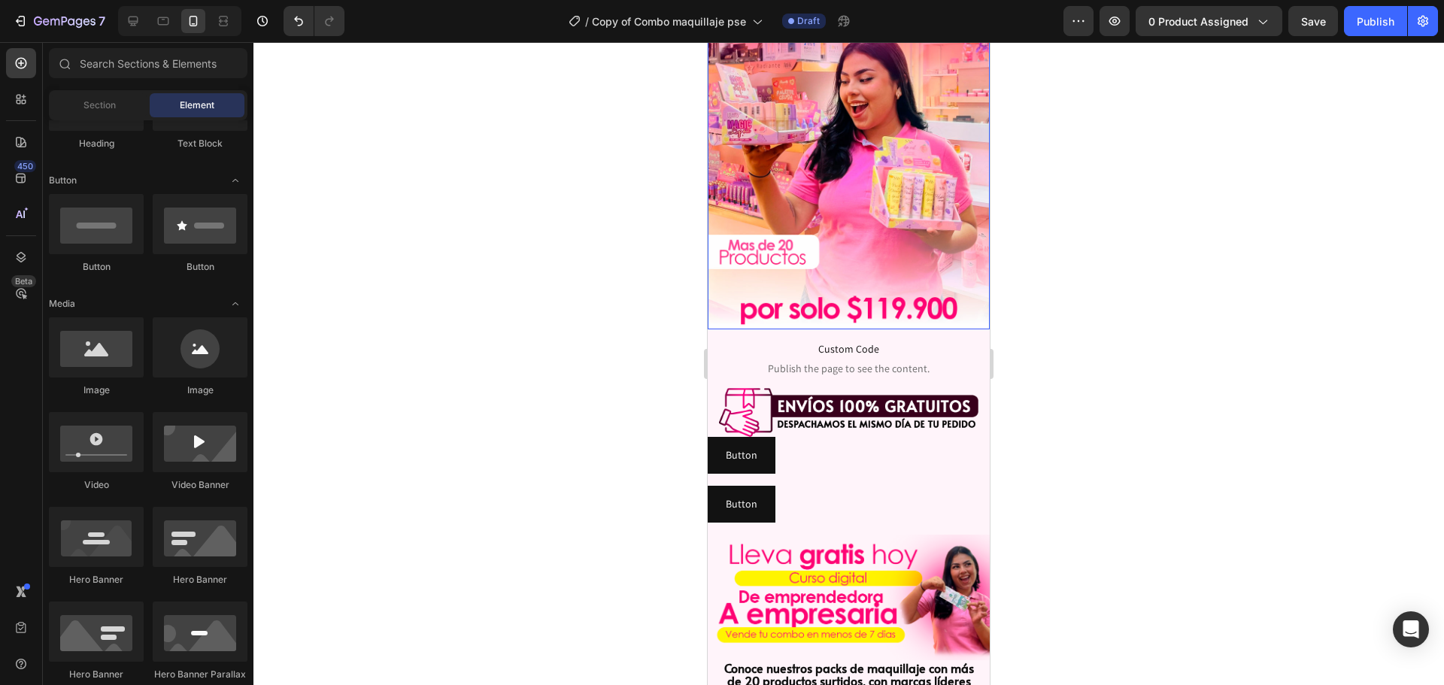
scroll to position [226, 0]
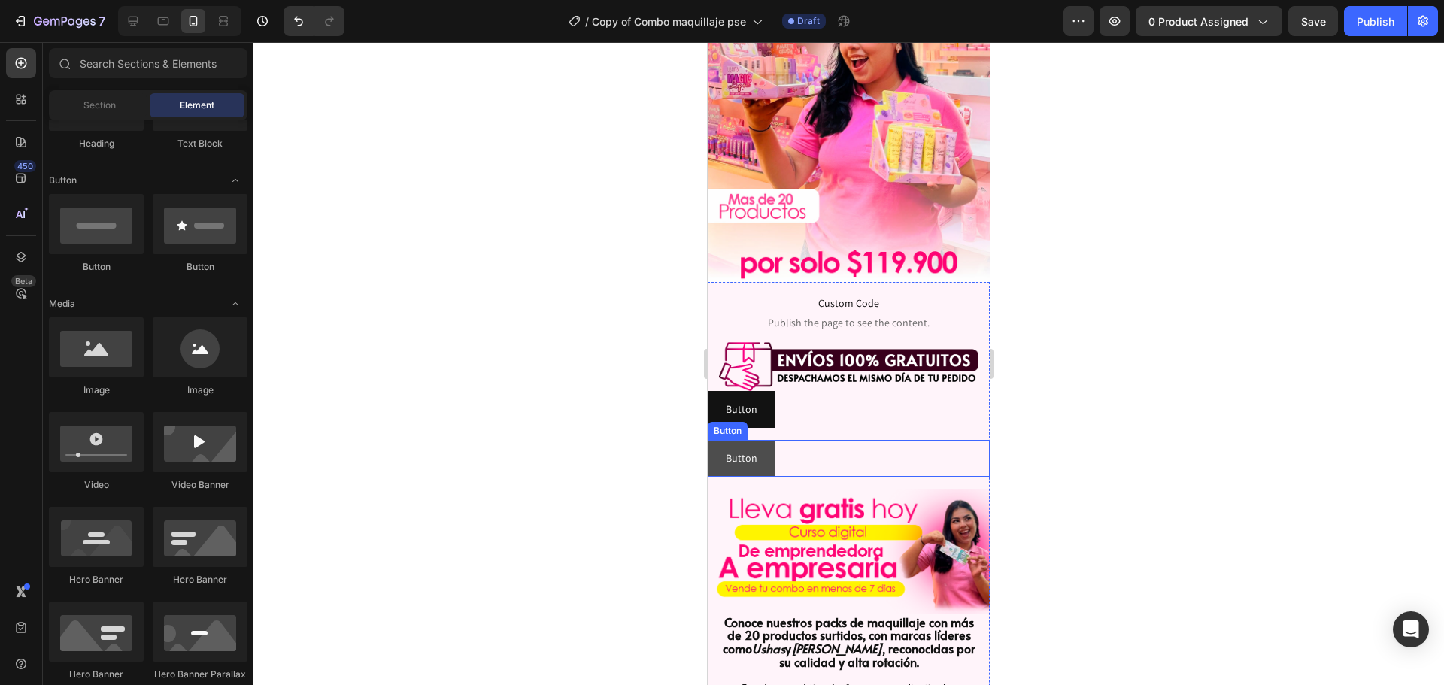
click at [759, 440] on button "Button" at bounding box center [741, 458] width 68 height 37
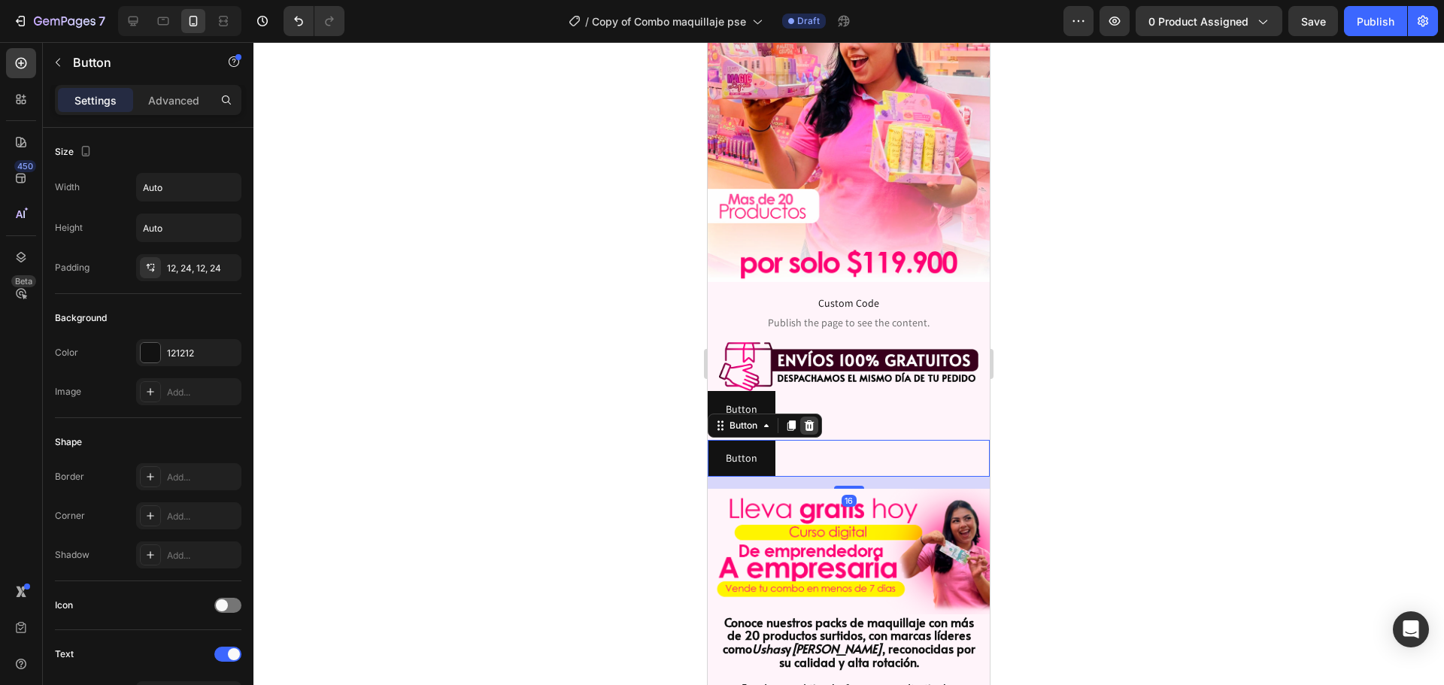
click at [811, 420] on icon at bounding box center [809, 425] width 10 height 11
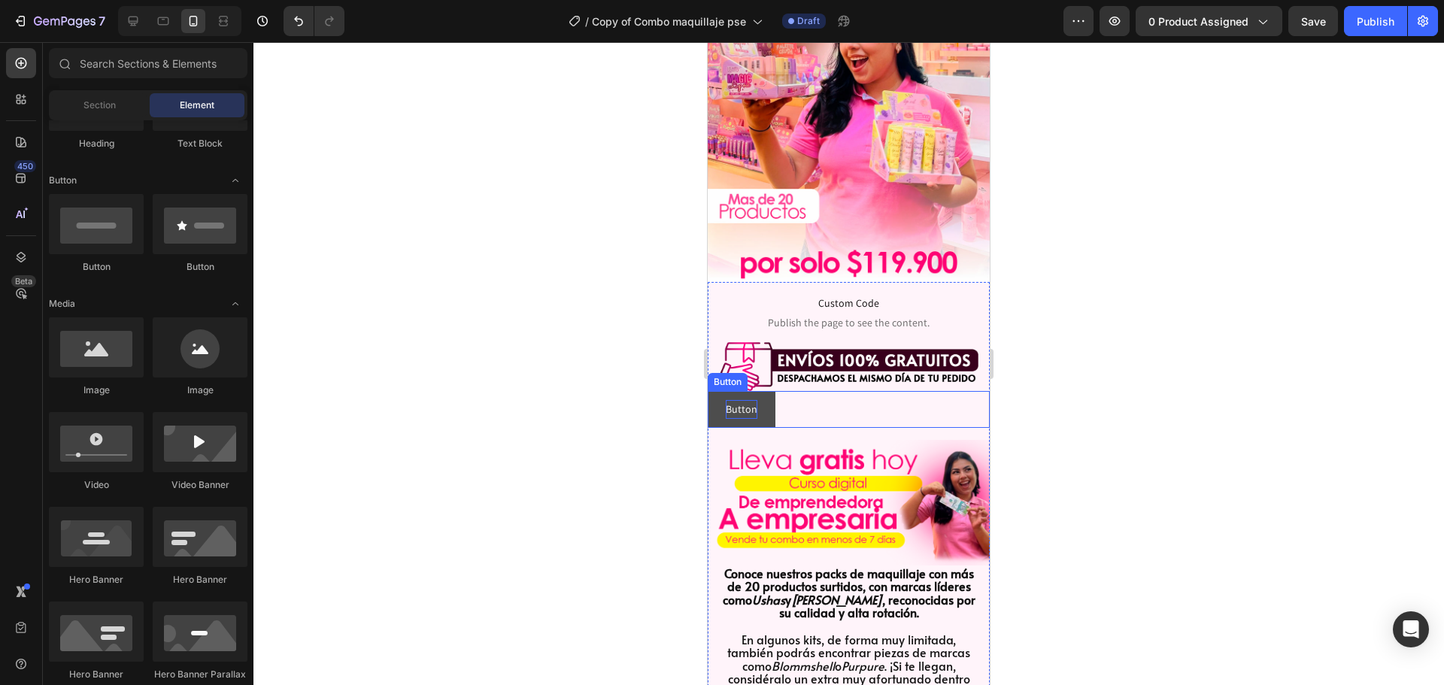
click at [745, 400] on p "Button" at bounding box center [742, 409] width 32 height 19
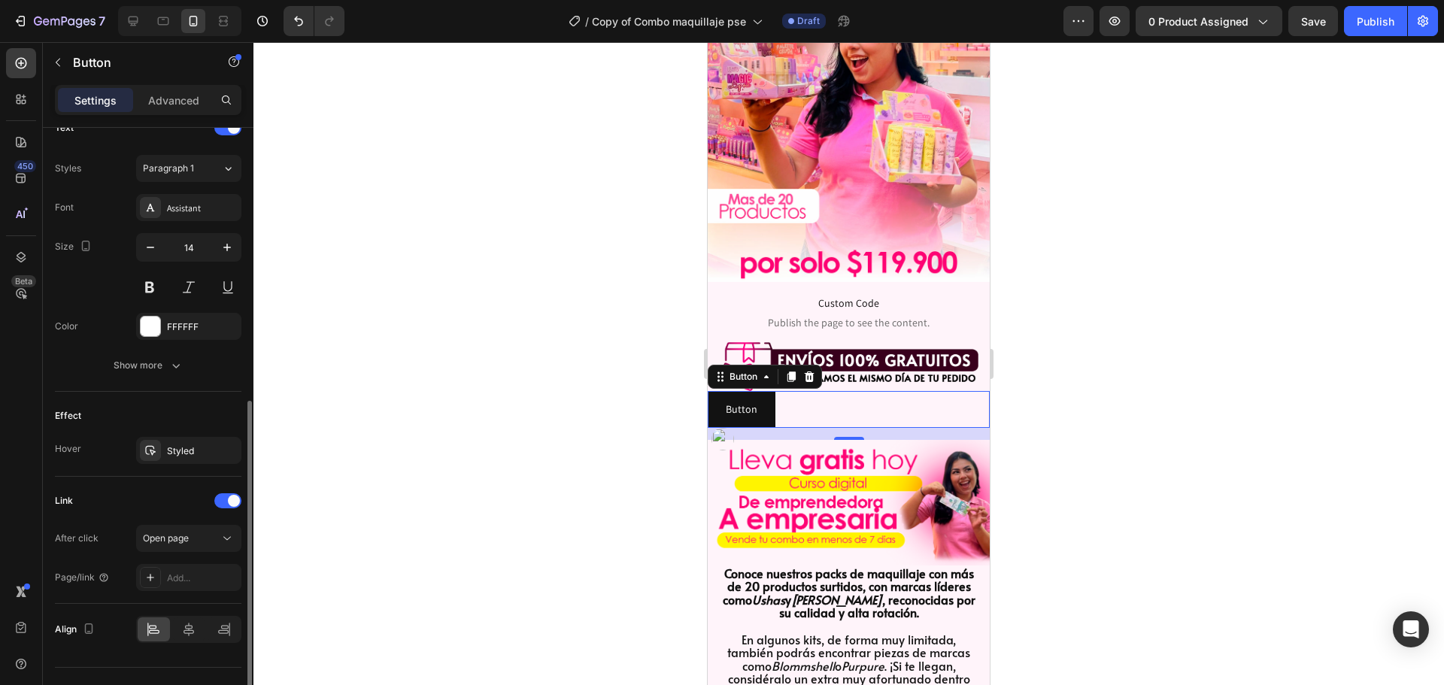
scroll to position [556, 0]
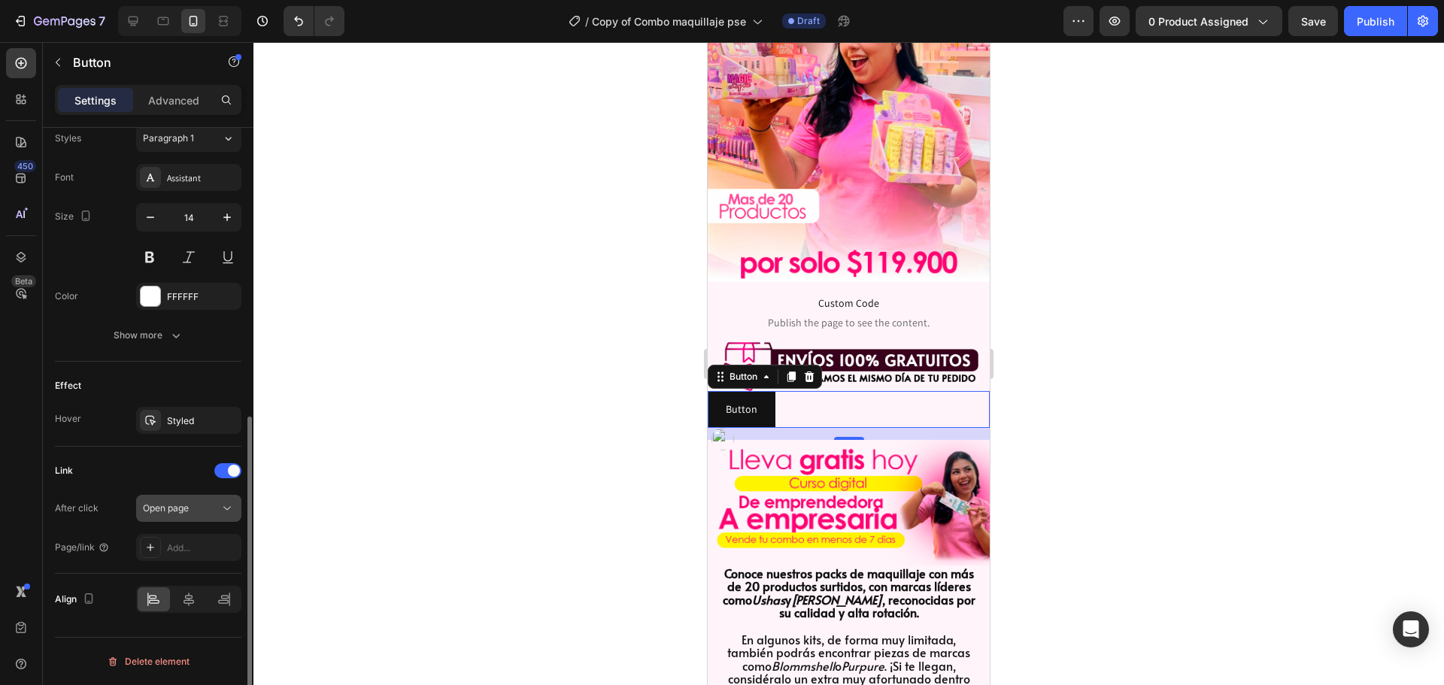
click at [173, 507] on span "Open page" at bounding box center [166, 507] width 46 height 11
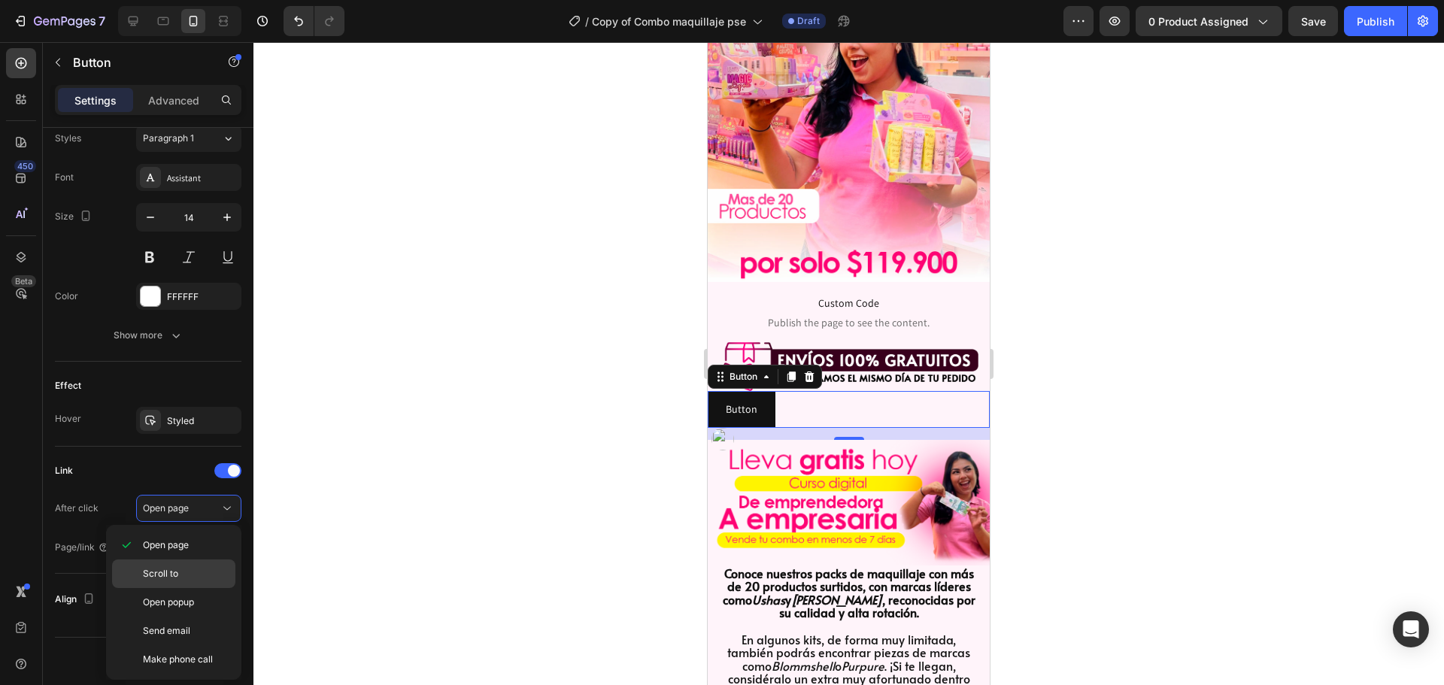
click at [181, 578] on p "Scroll to" at bounding box center [186, 574] width 86 height 14
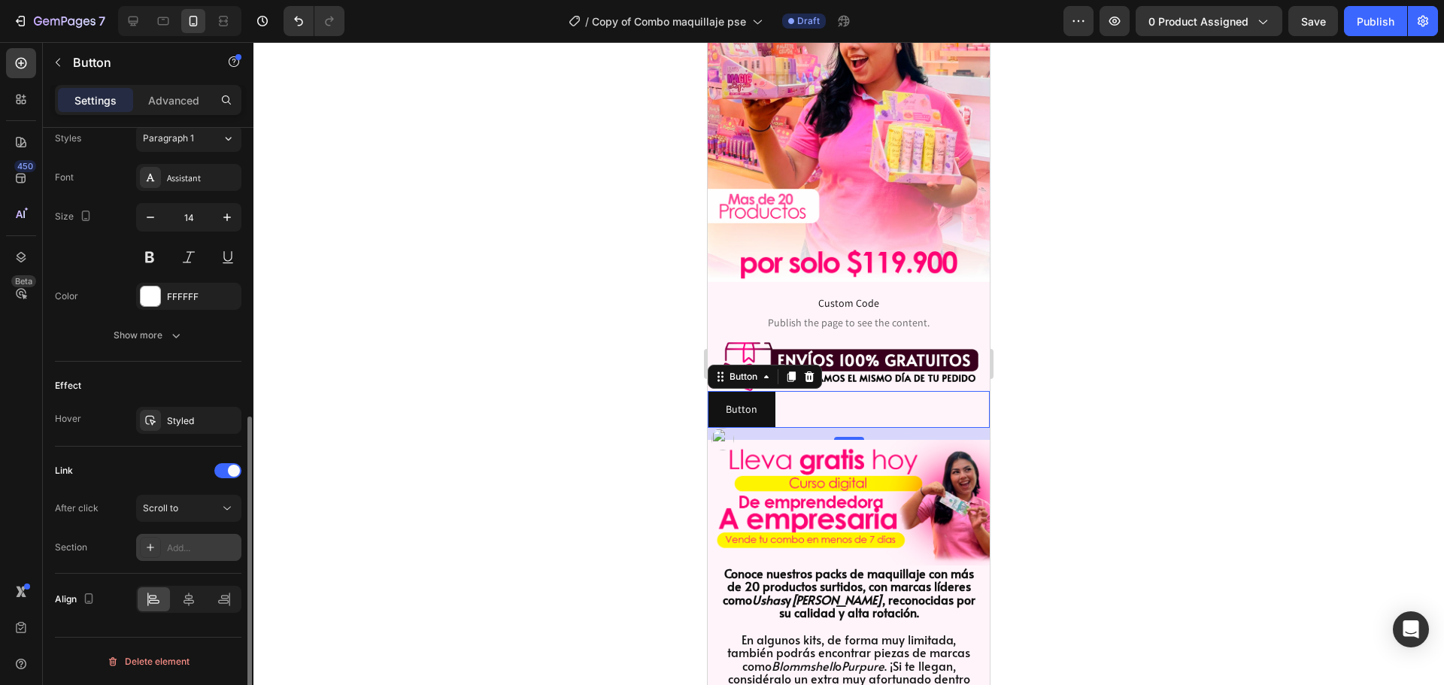
click at [167, 555] on div "Add..." at bounding box center [188, 547] width 105 height 27
click at [170, 517] on button "Scroll to" at bounding box center [188, 508] width 105 height 27
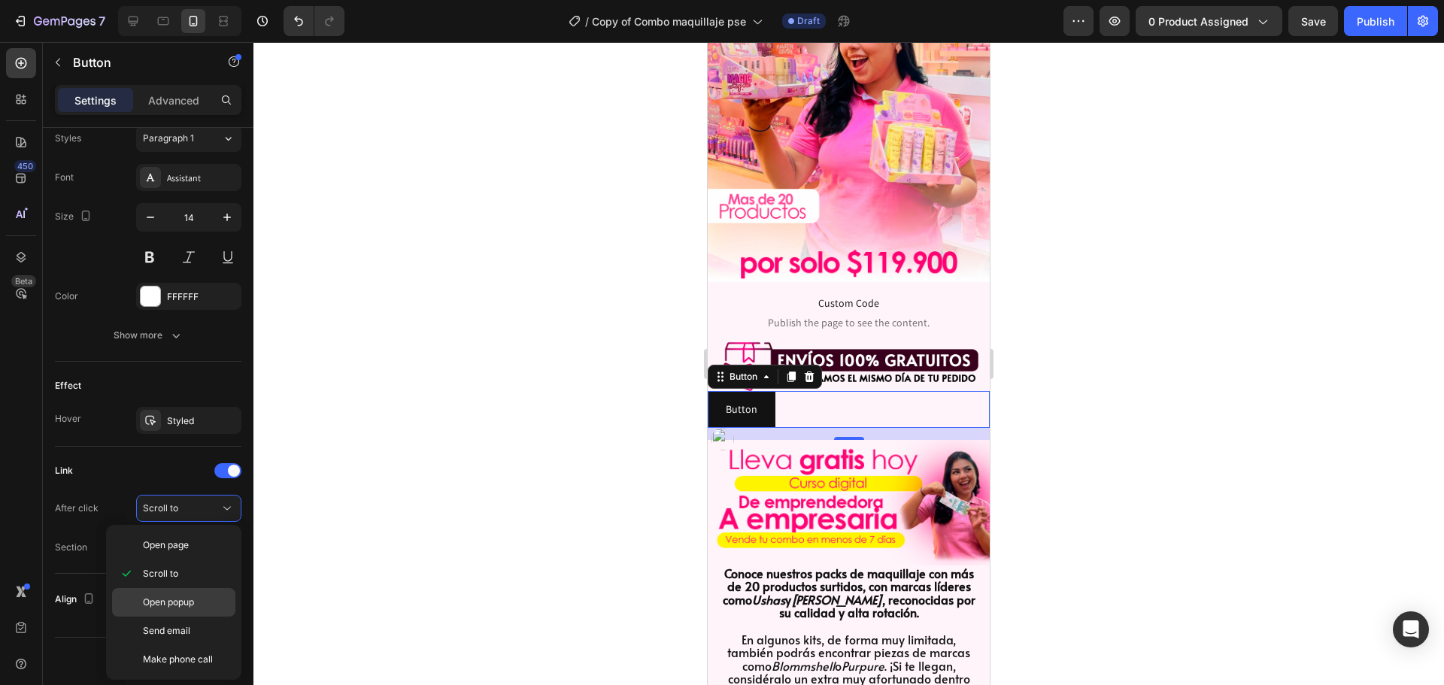
click at [174, 598] on span "Open popup" at bounding box center [168, 602] width 51 height 14
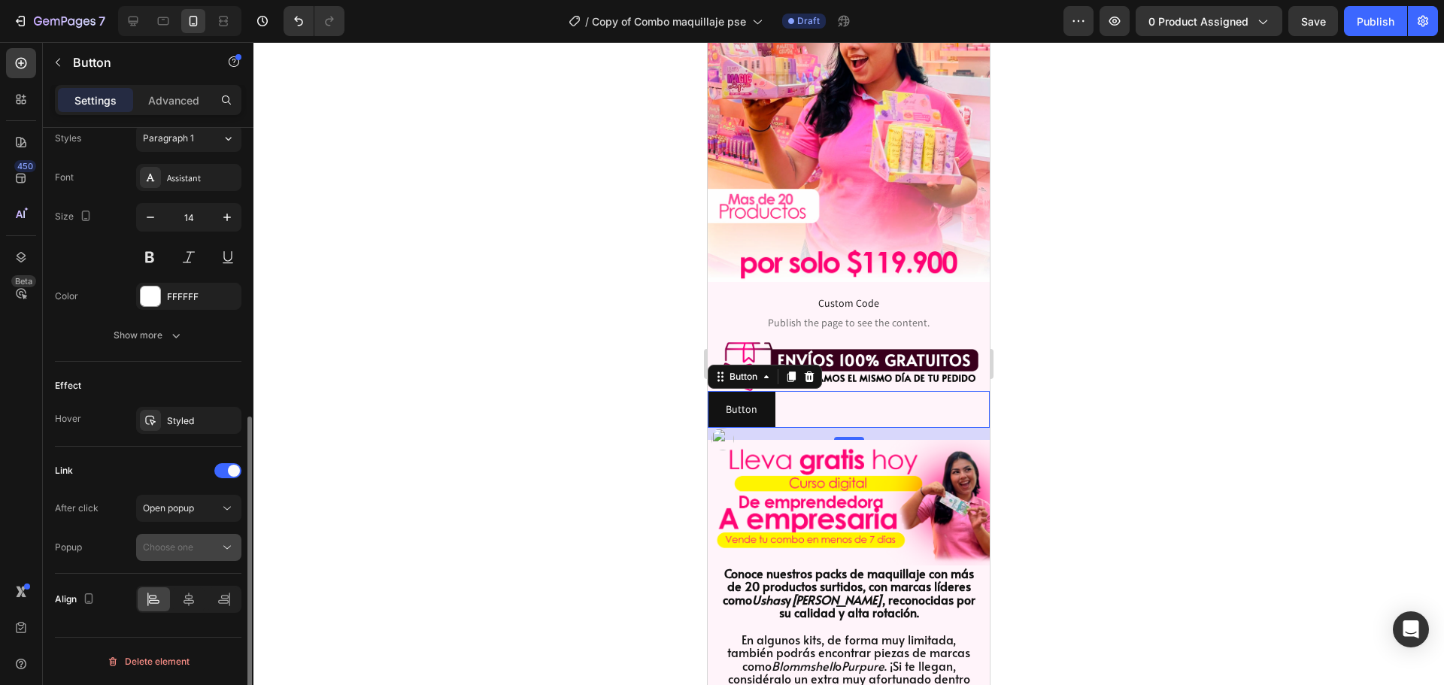
click at [197, 557] on button "Choose one" at bounding box center [188, 547] width 105 height 27
click at [200, 553] on div "Choose one" at bounding box center [181, 548] width 77 height 14
click at [200, 518] on button "Open popup" at bounding box center [188, 508] width 105 height 27
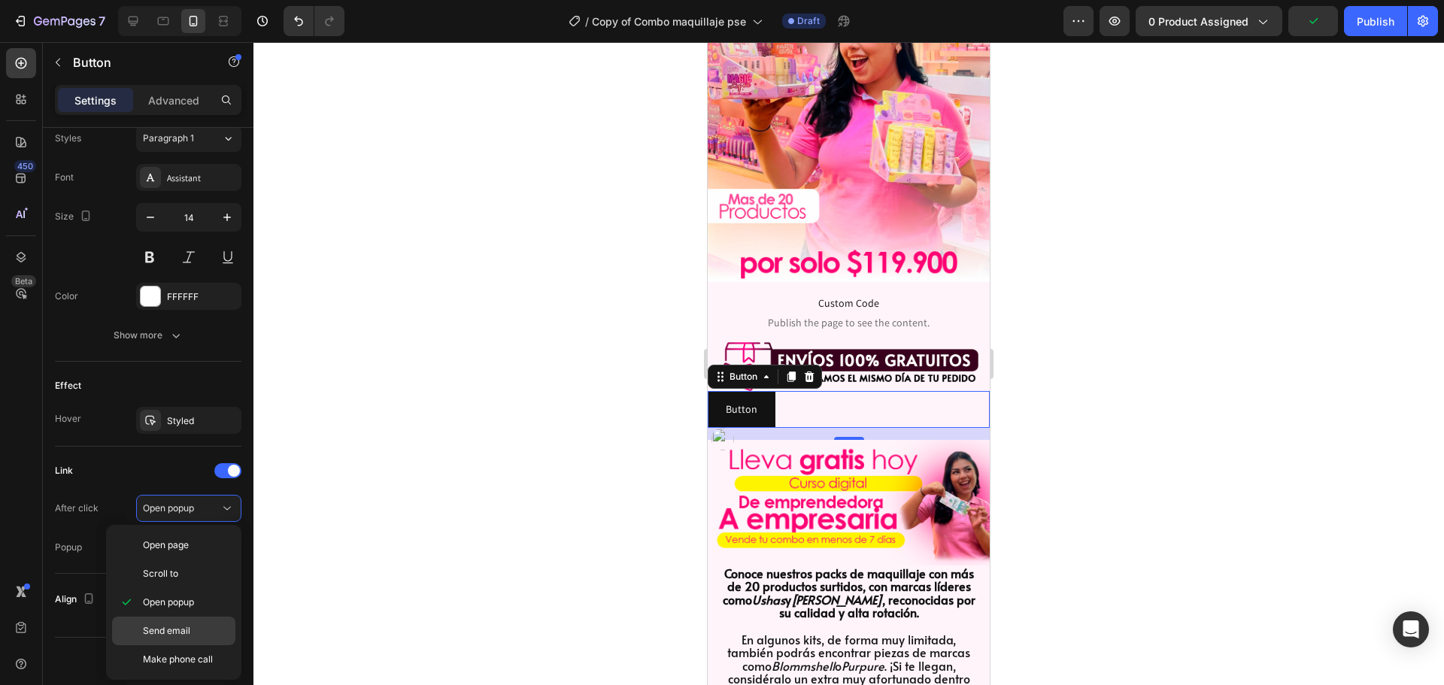
click at [175, 633] on span "Send email" at bounding box center [166, 631] width 47 height 14
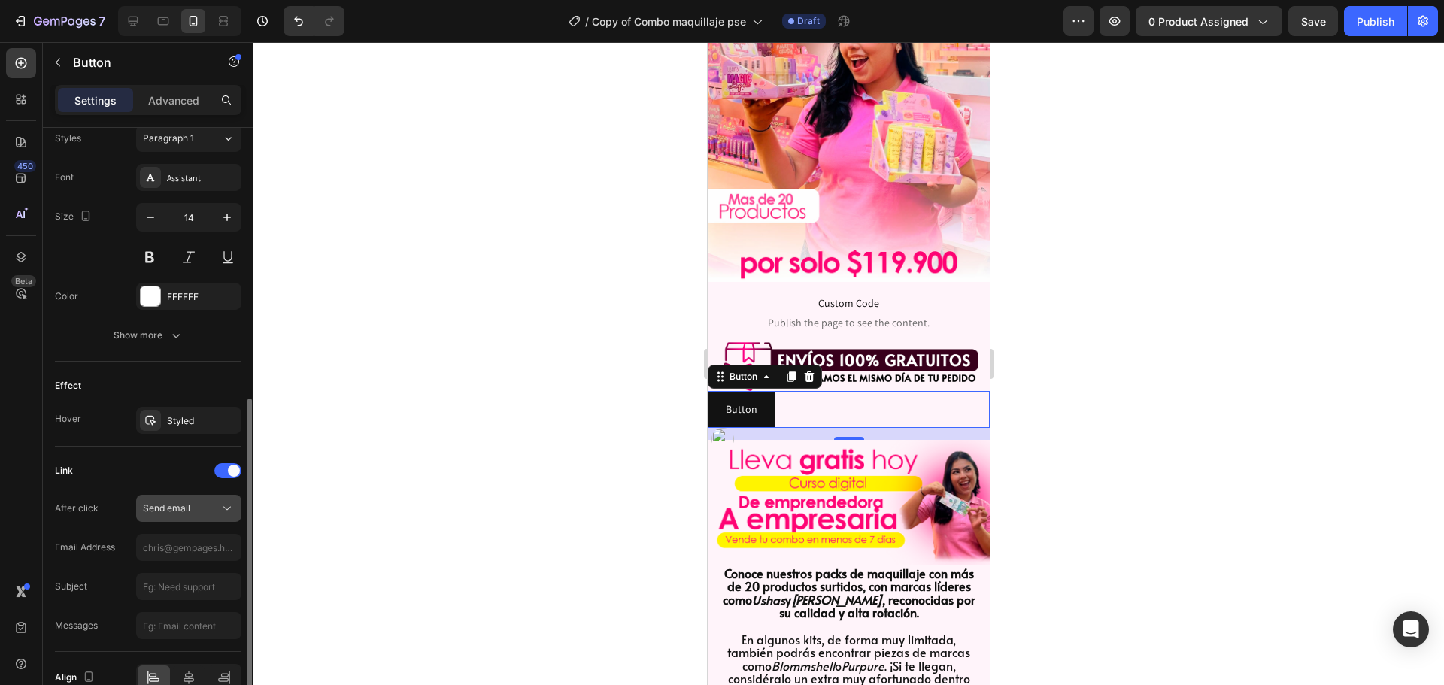
click at [195, 496] on button "Send email" at bounding box center [188, 508] width 105 height 27
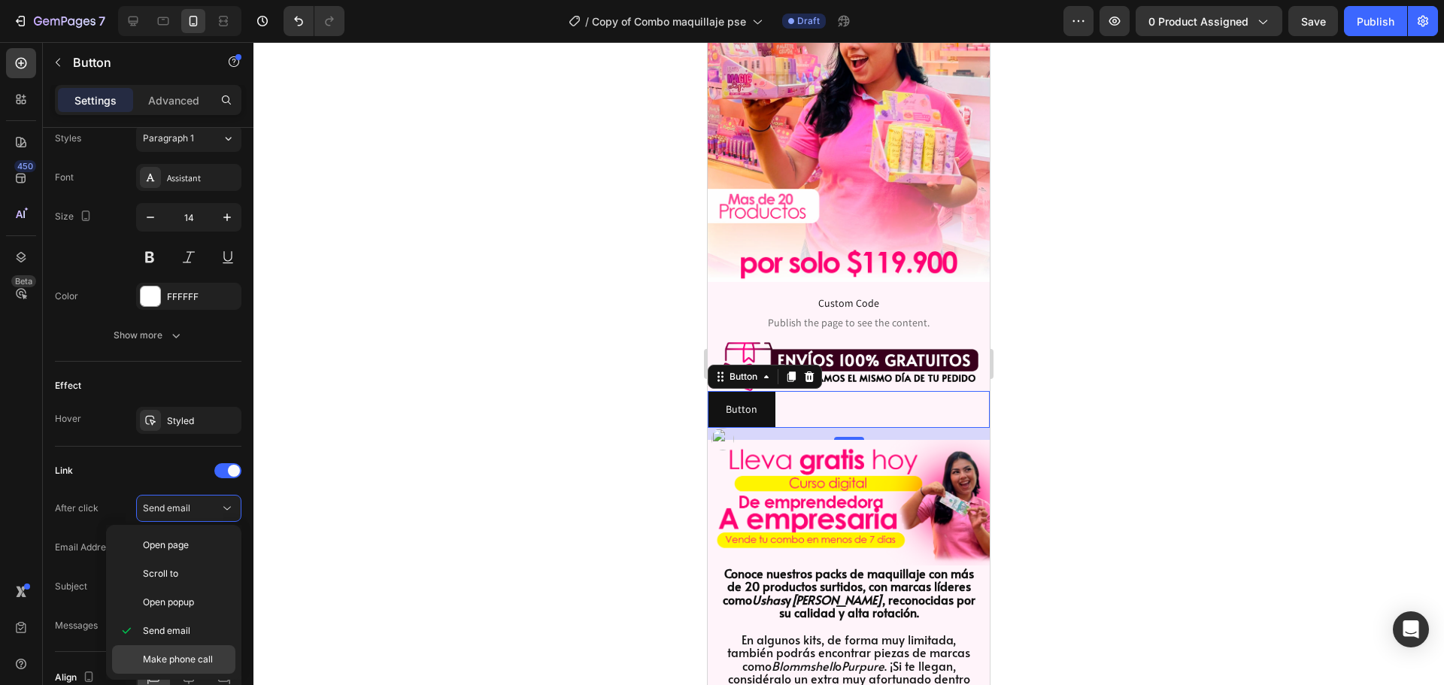
click at [194, 657] on span "Make phone call" at bounding box center [178, 660] width 70 height 14
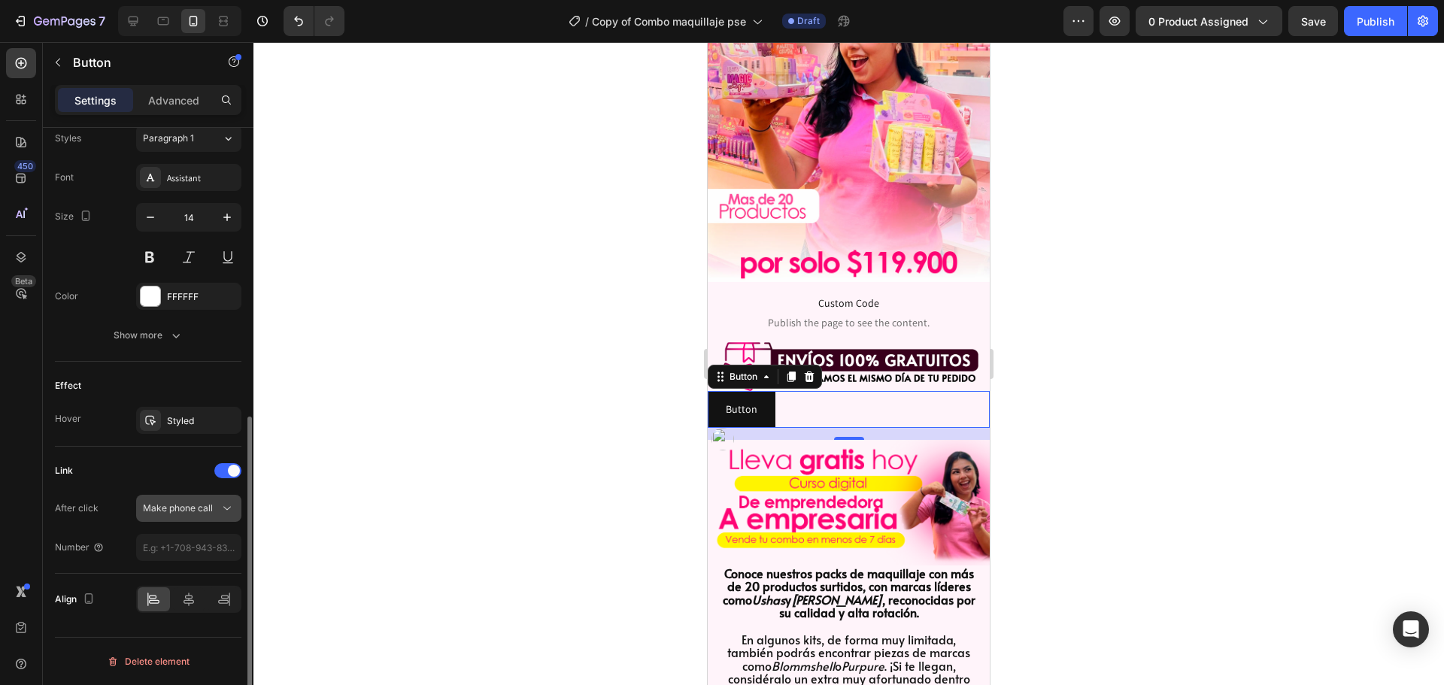
click at [184, 515] on div "Make phone call" at bounding box center [189, 508] width 92 height 15
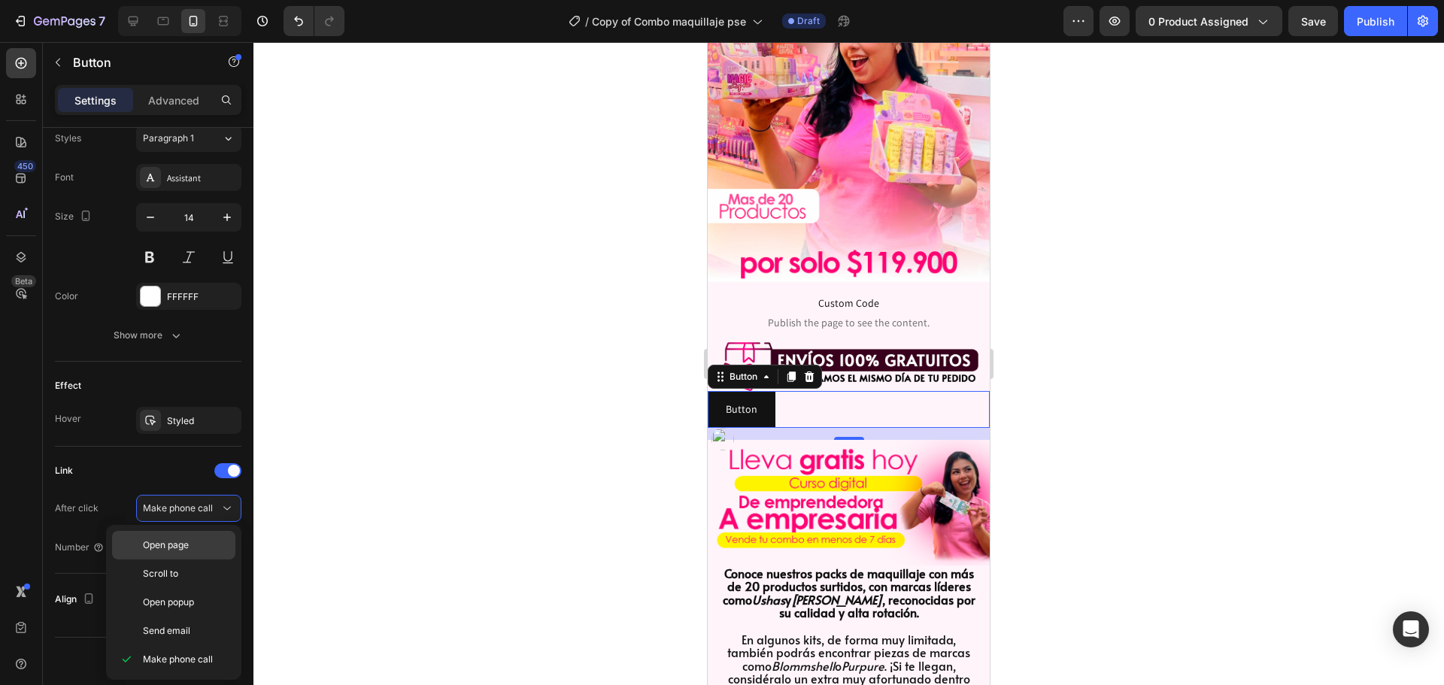
click at [178, 559] on div "Open page" at bounding box center [173, 573] width 123 height 29
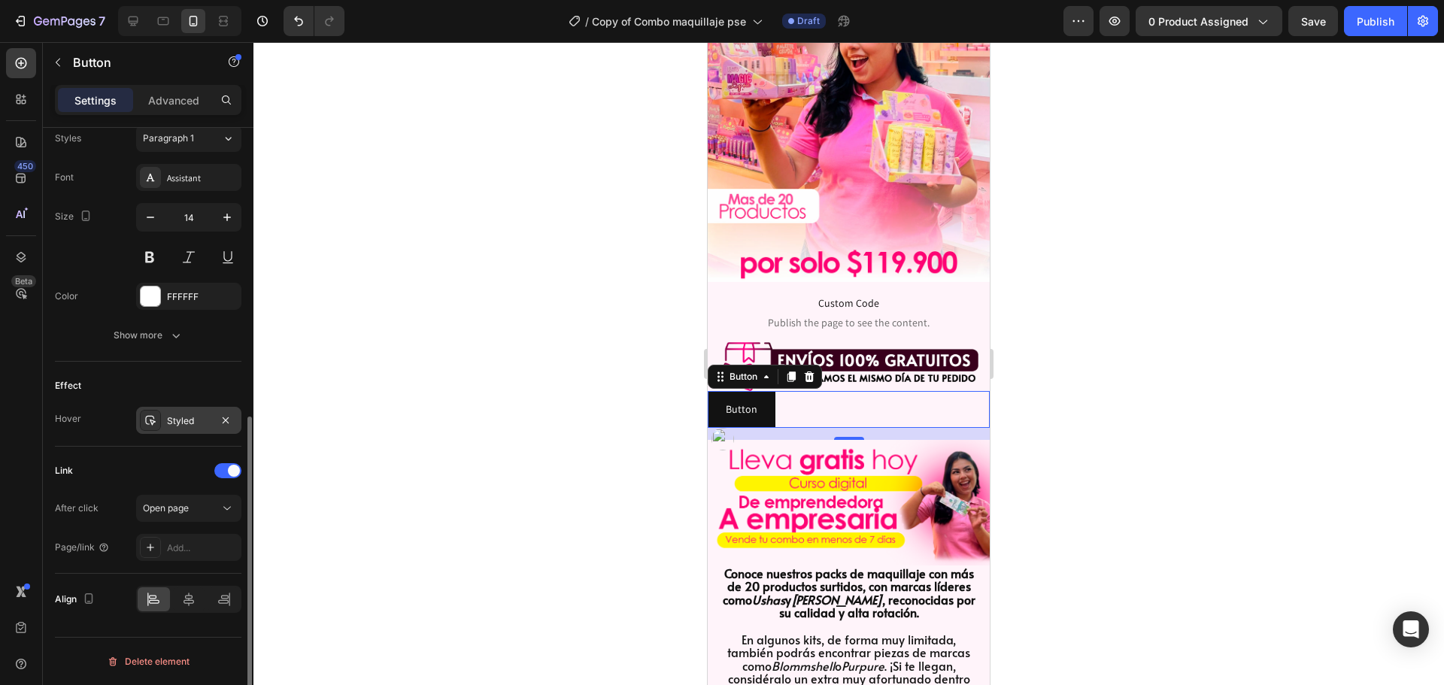
click at [164, 417] on div "Styled" at bounding box center [188, 420] width 105 height 27
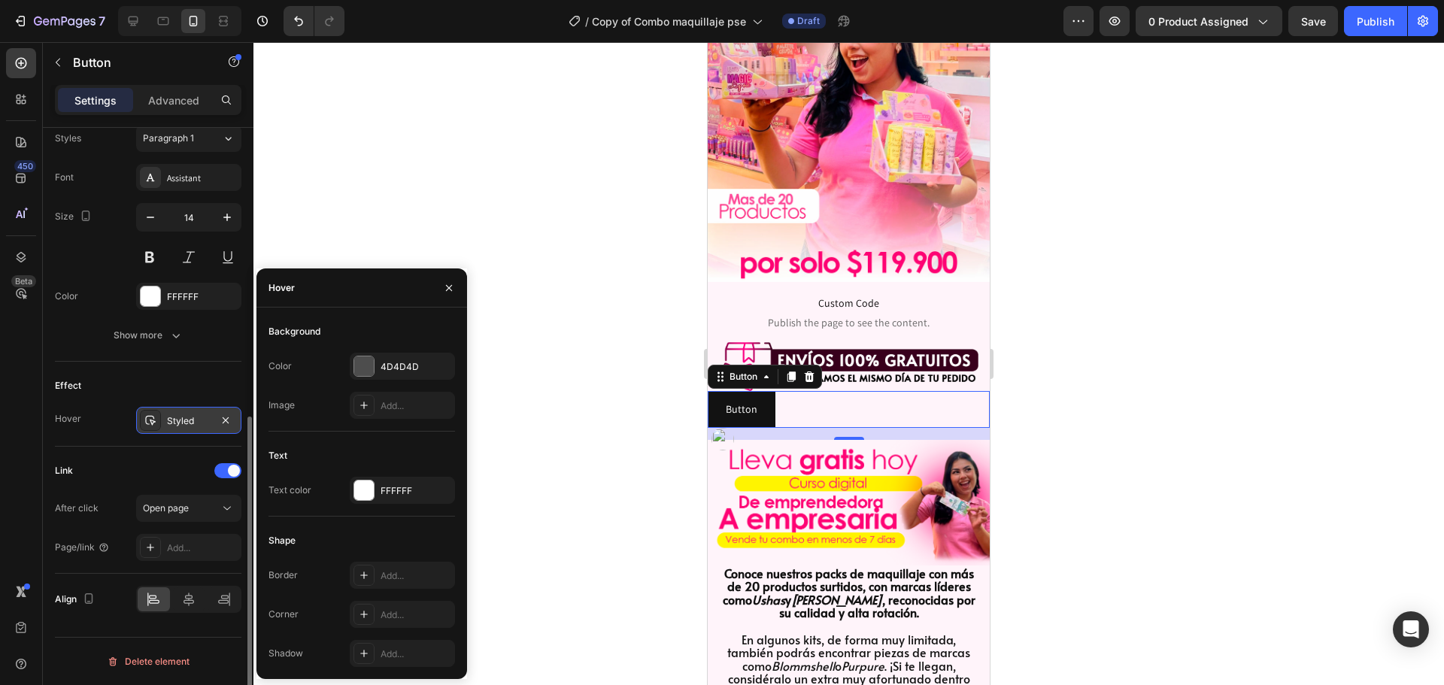
click at [155, 416] on icon at bounding box center [150, 420] width 12 height 12
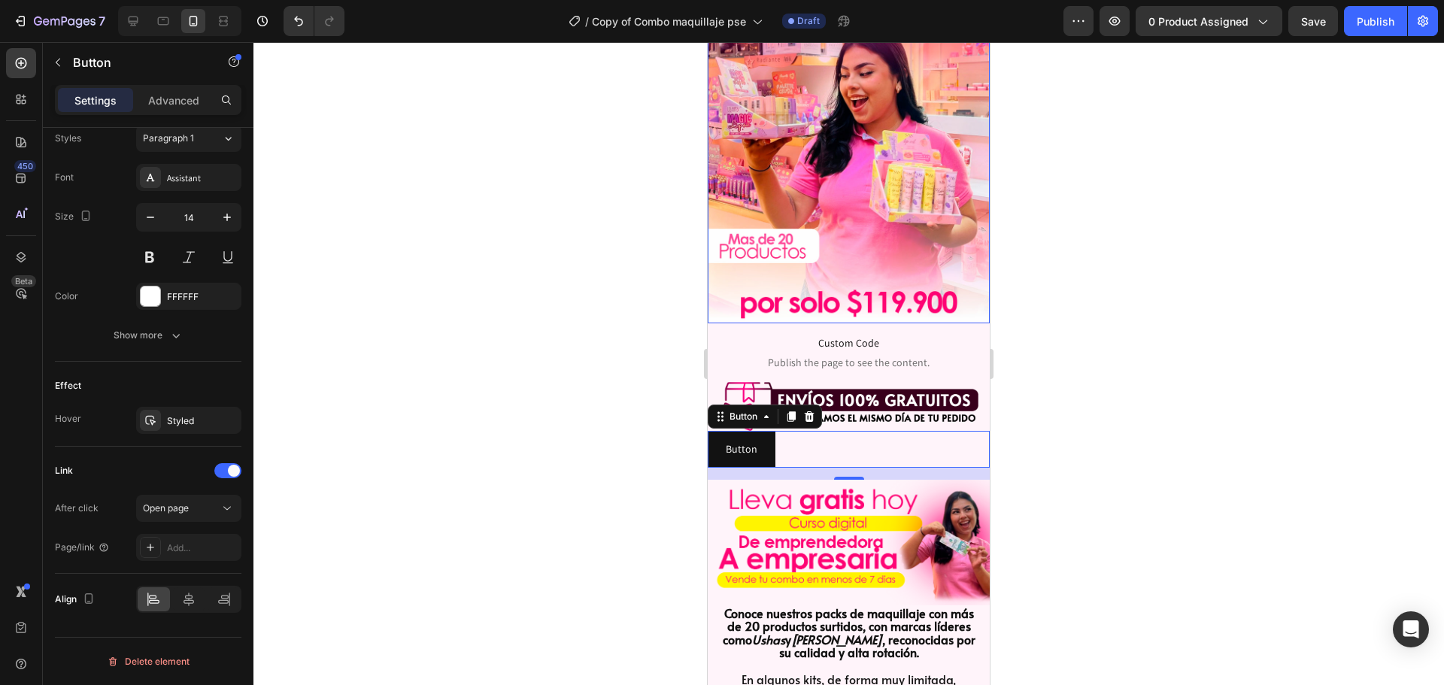
scroll to position [226, 0]
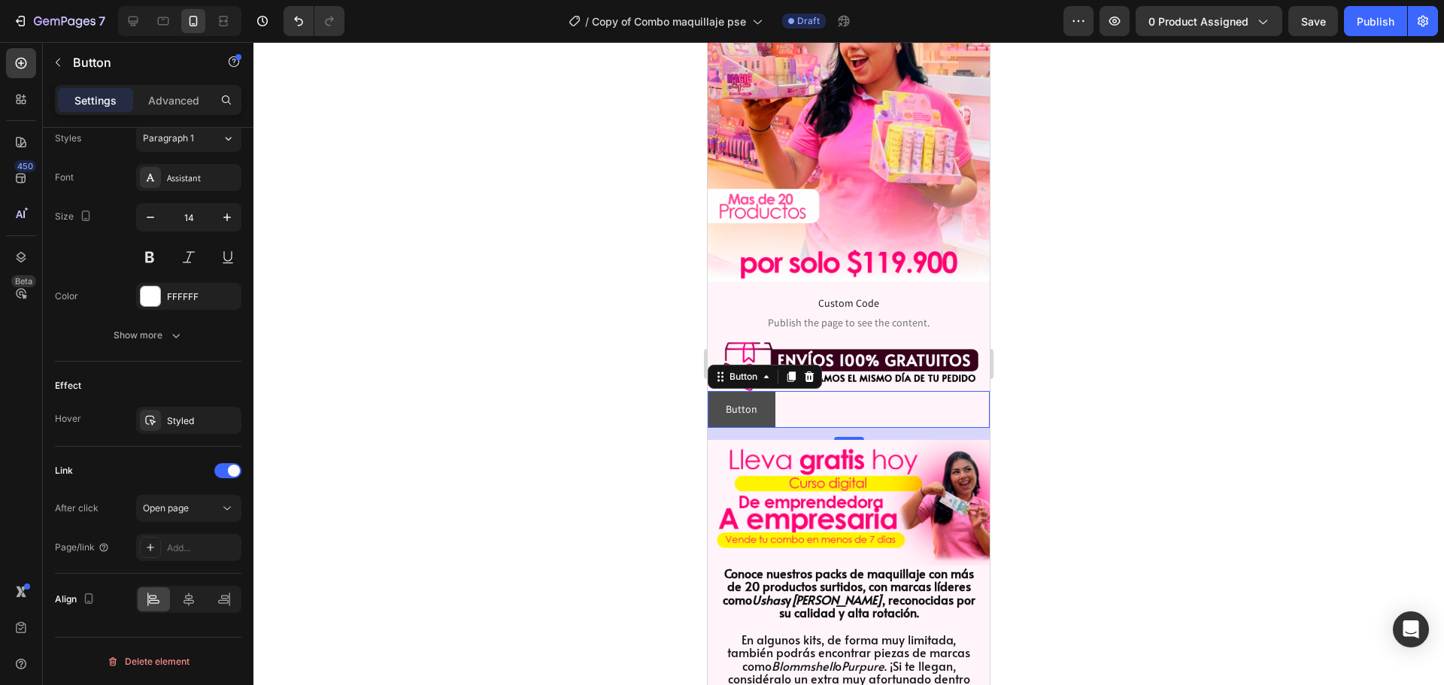
click at [767, 401] on button "Button" at bounding box center [741, 409] width 68 height 37
click at [29, 65] on div at bounding box center [21, 63] width 30 height 30
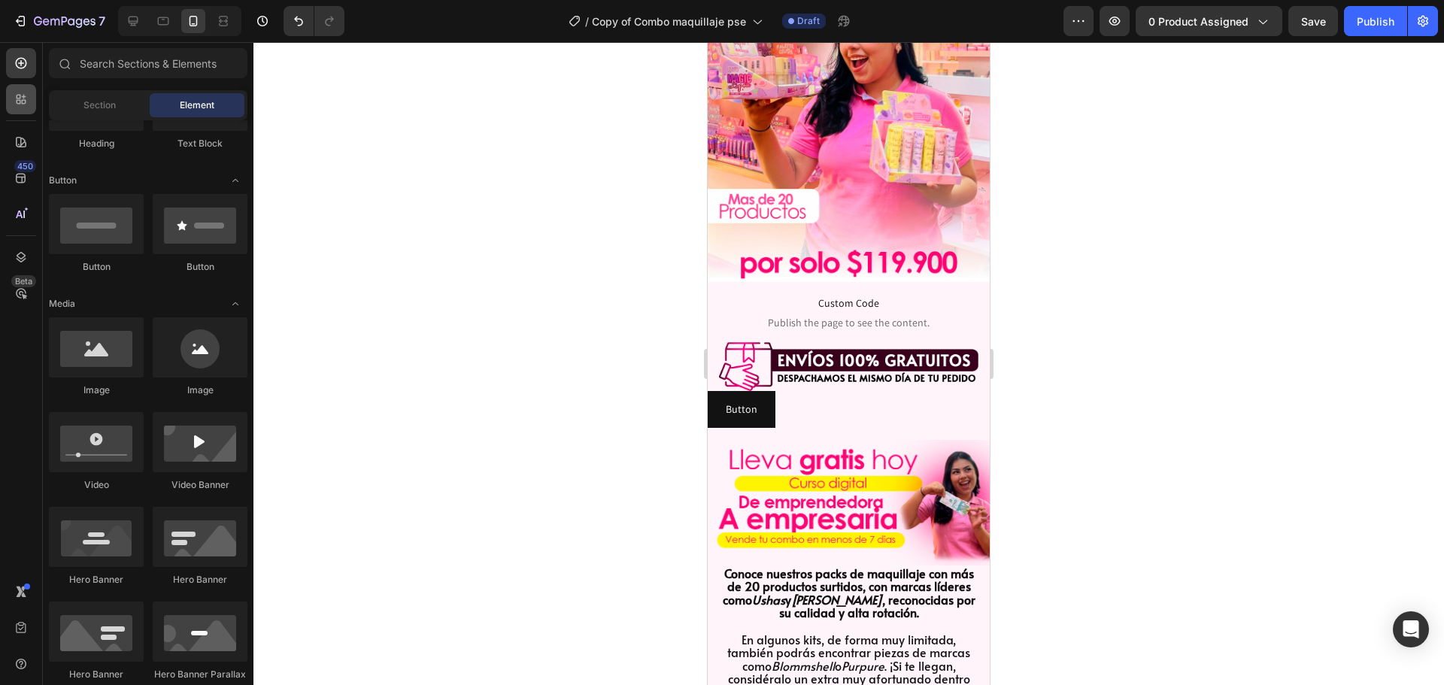
click at [27, 92] on icon at bounding box center [21, 99] width 15 height 15
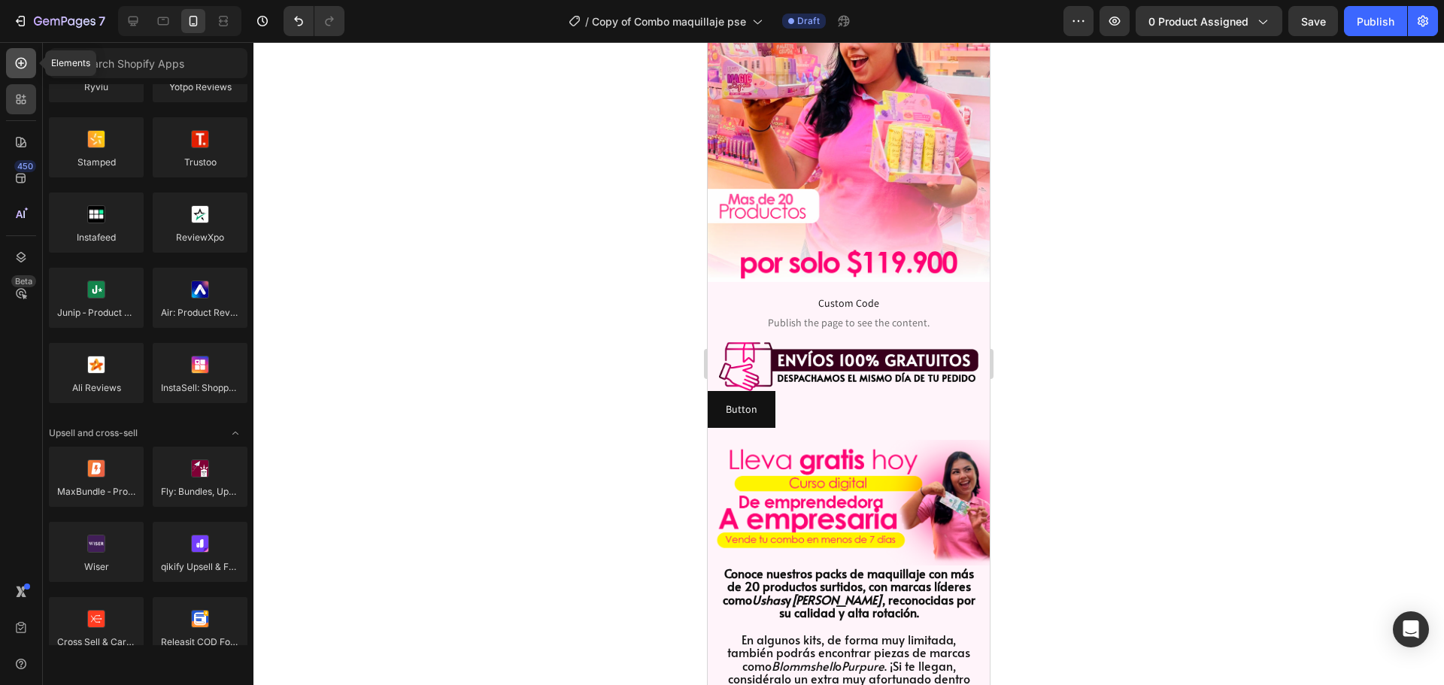
click at [30, 75] on div at bounding box center [21, 63] width 30 height 30
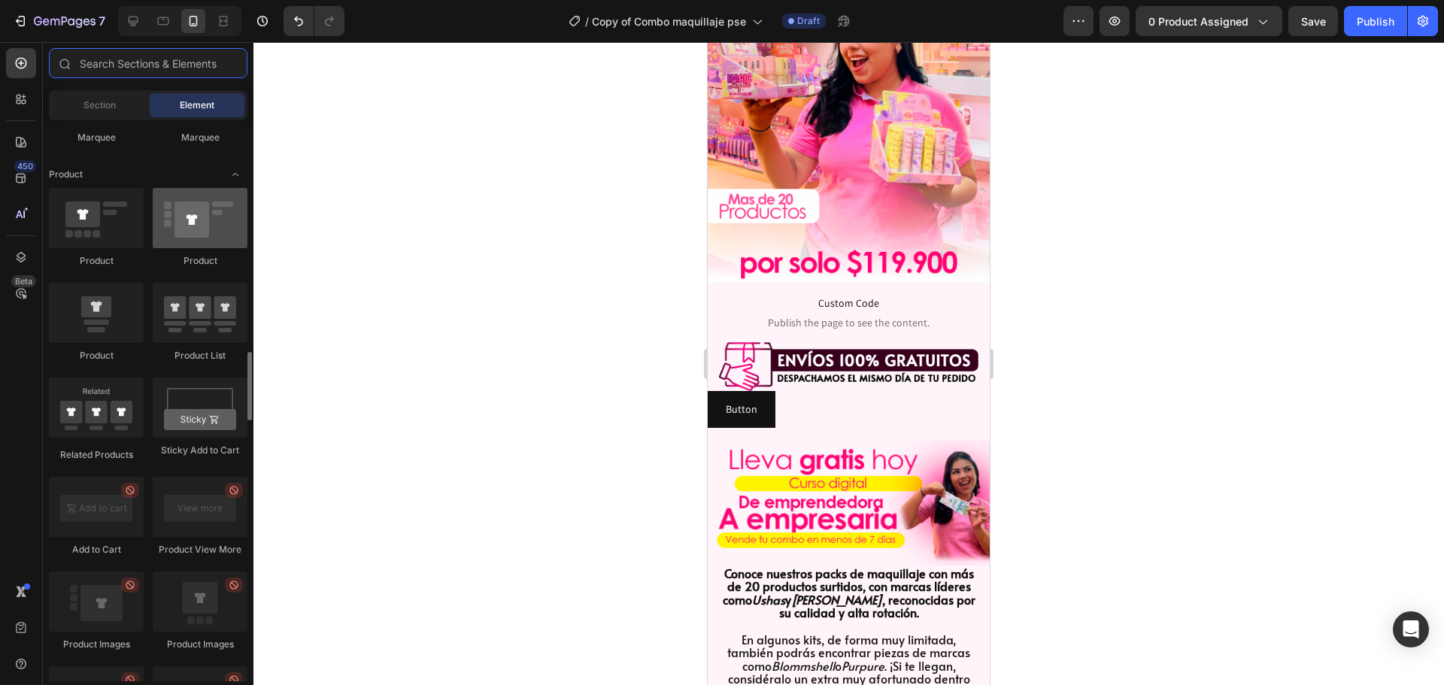
scroll to position [2105, 0]
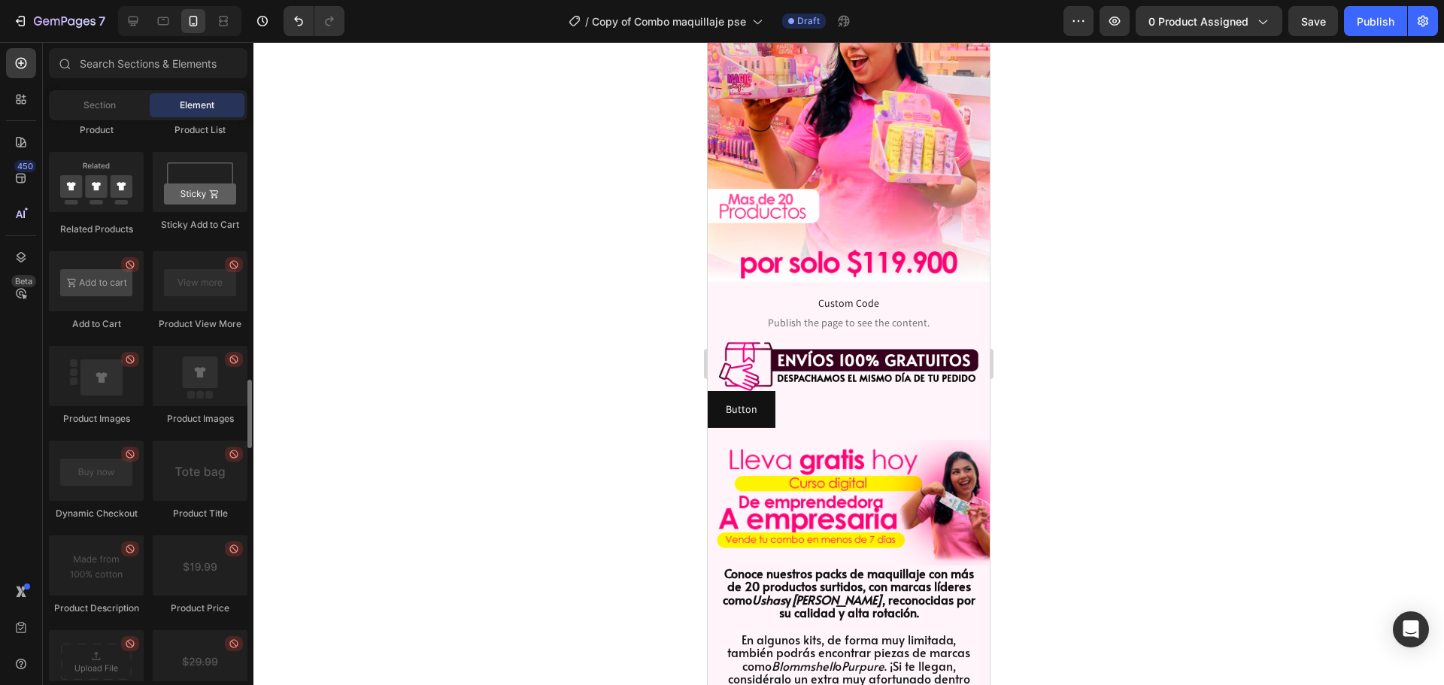
click at [95, 282] on div at bounding box center [96, 281] width 95 height 60
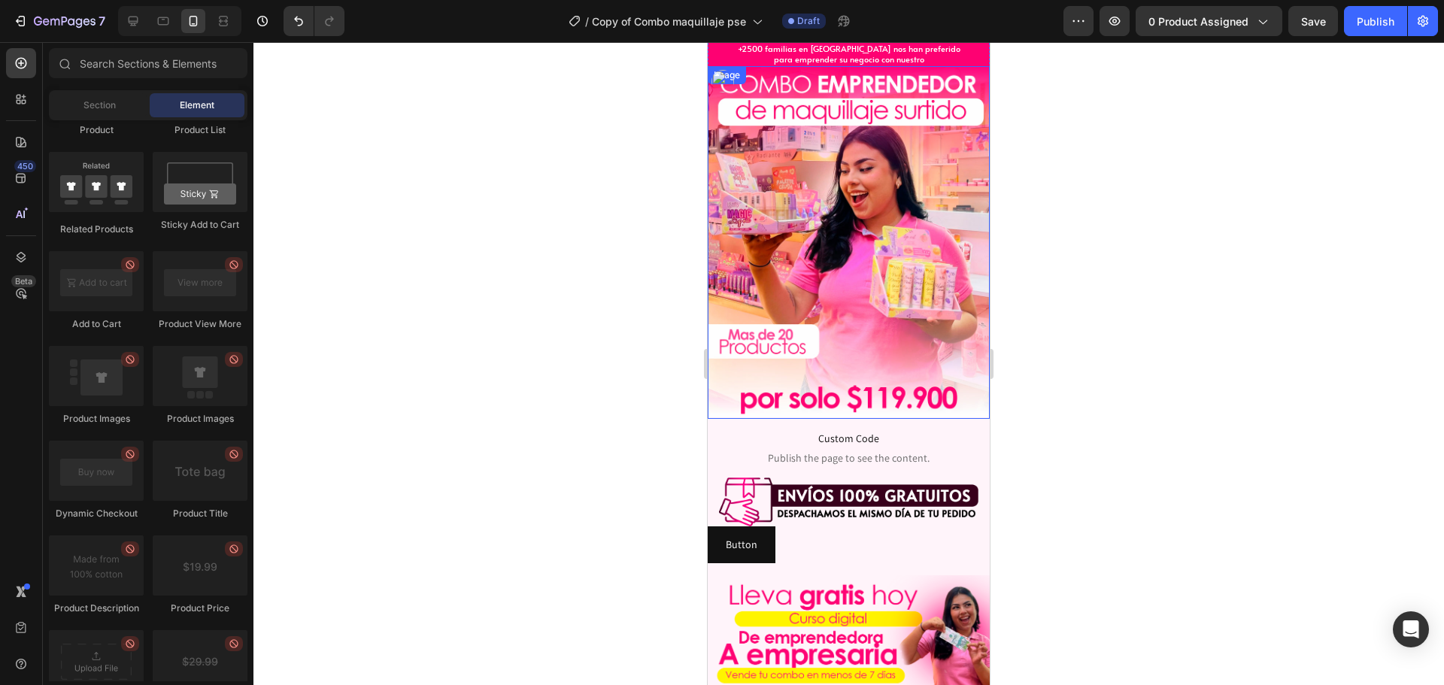
scroll to position [75, 0]
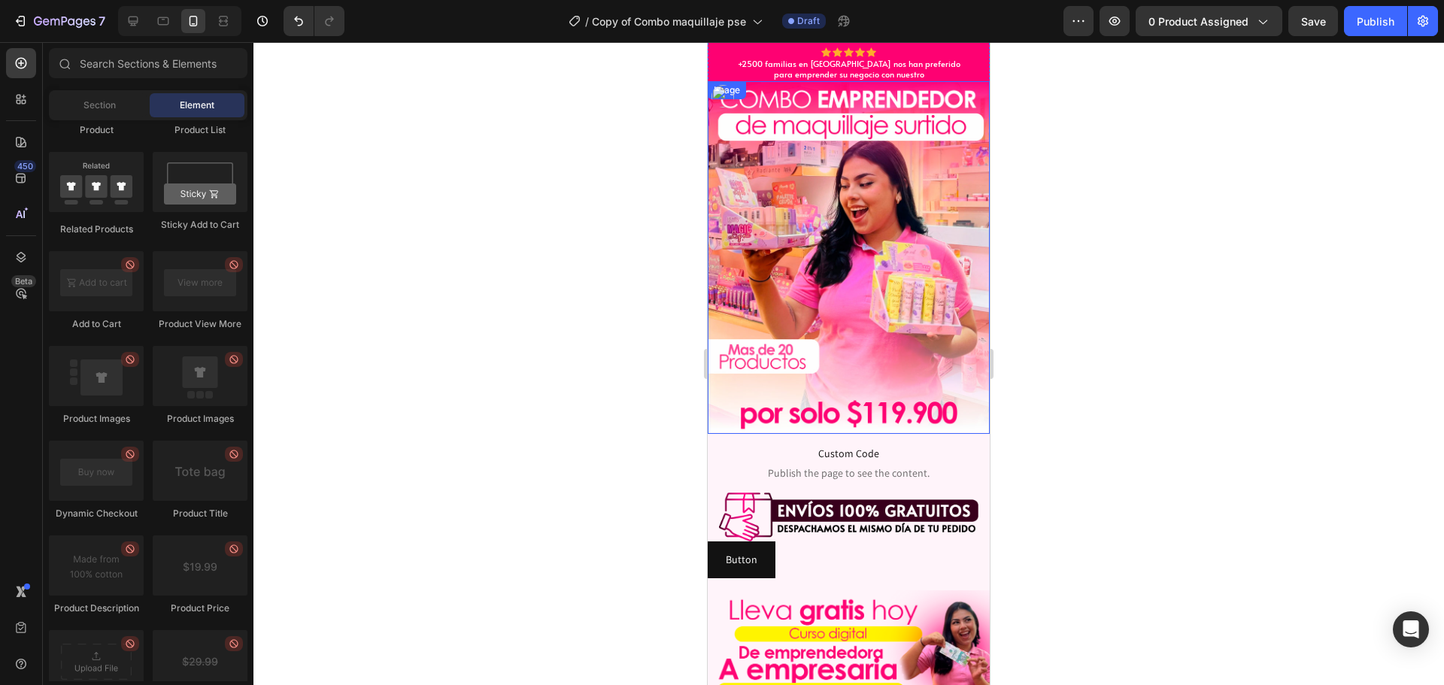
click at [810, 308] on img at bounding box center [848, 257] width 282 height 353
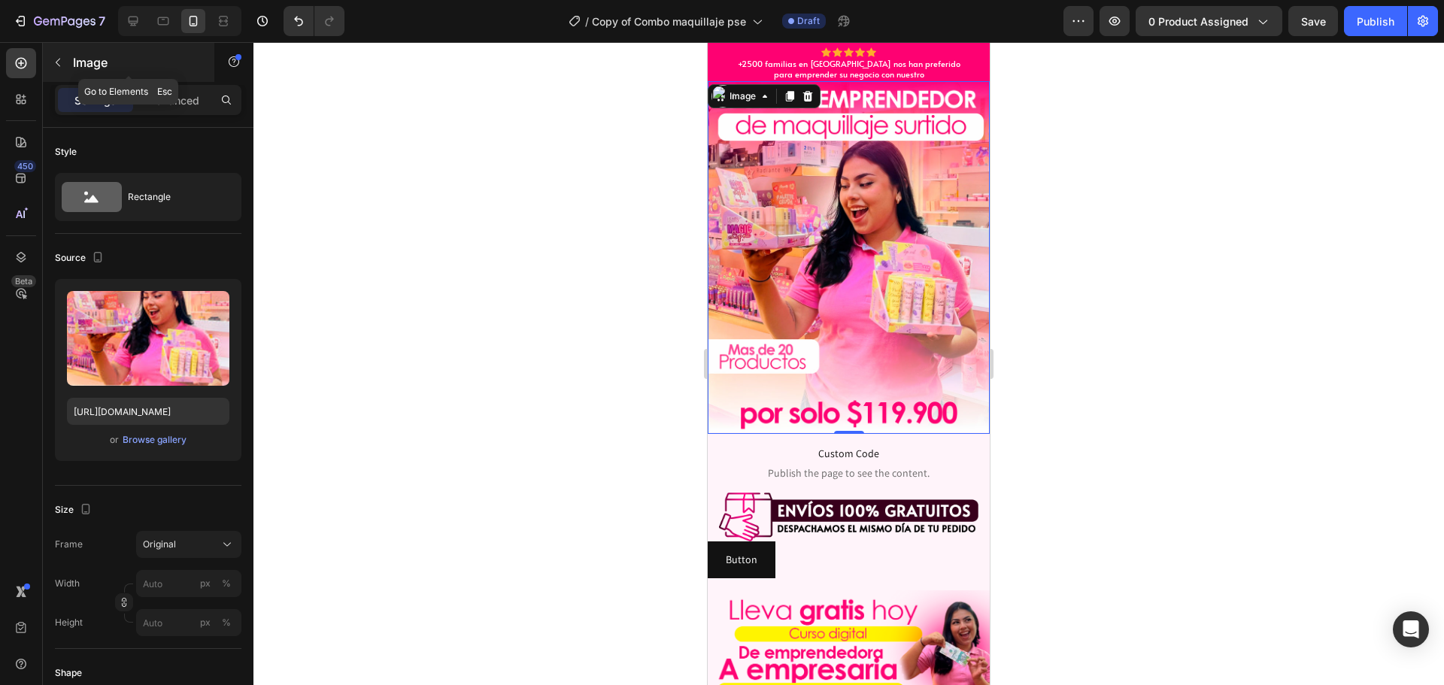
click at [67, 66] on button "button" at bounding box center [58, 62] width 24 height 24
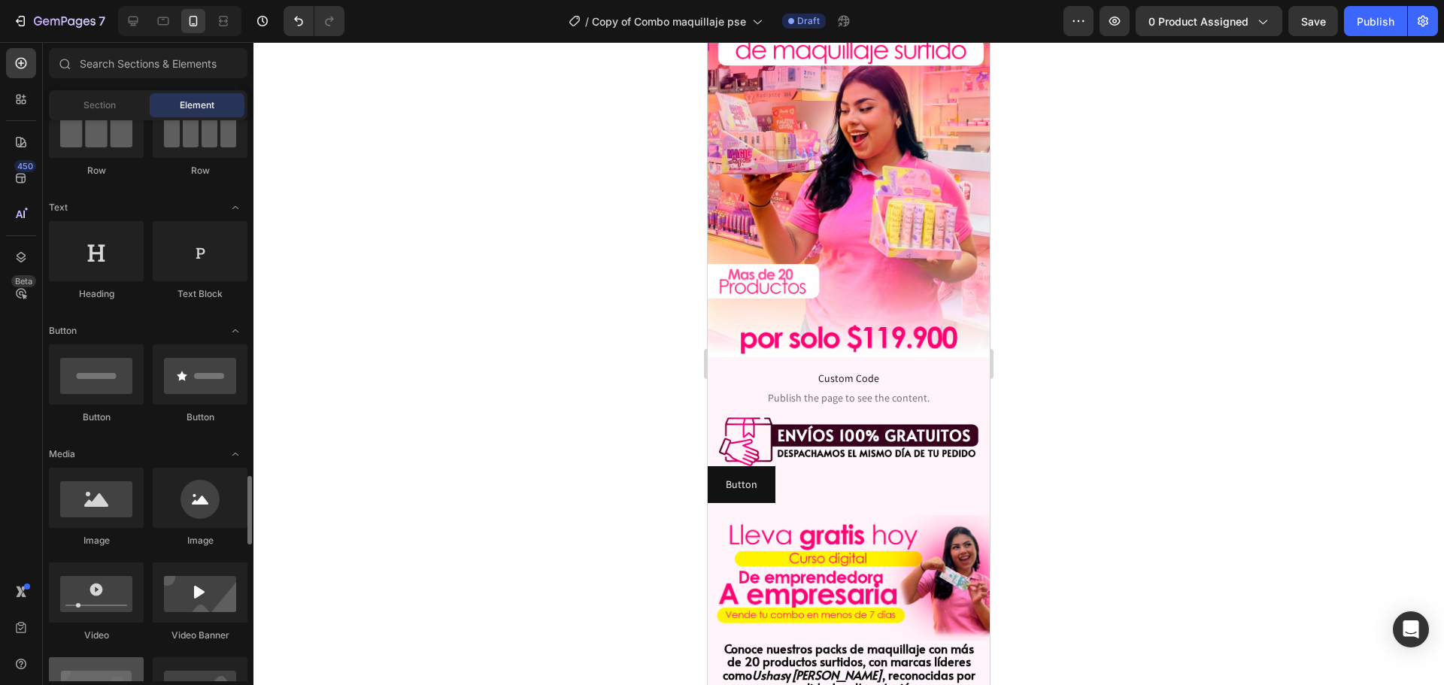
scroll to position [0, 0]
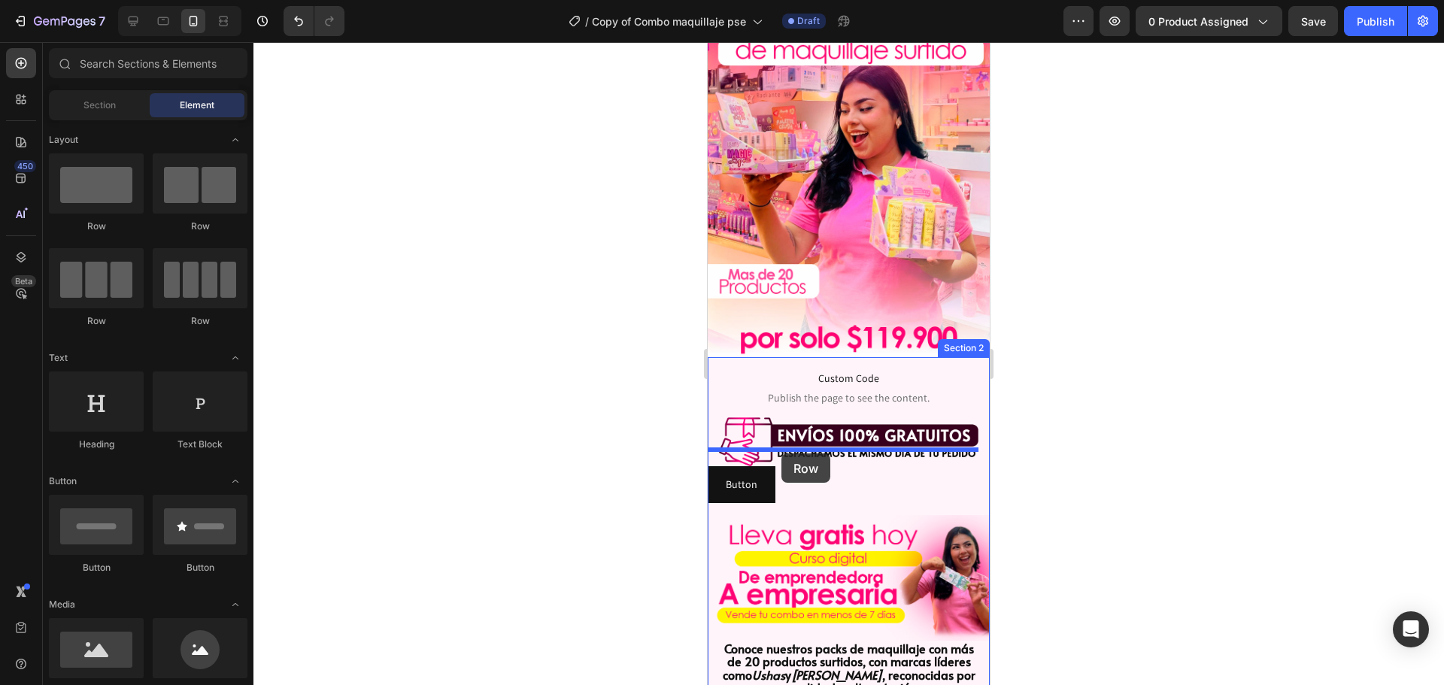
drag, startPoint x: 807, startPoint y: 238, endPoint x: 781, endPoint y: 453, distance: 216.5
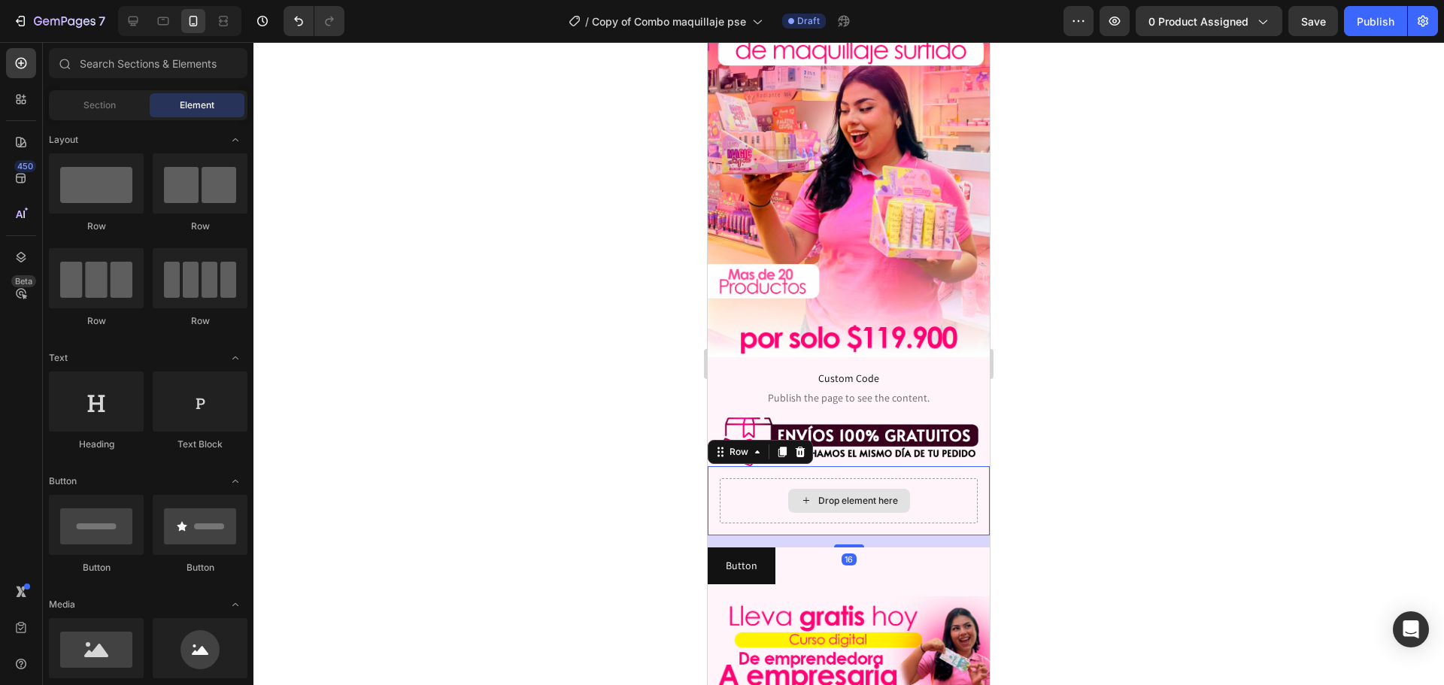
click at [883, 495] on div "Drop element here" at bounding box center [858, 501] width 80 height 12
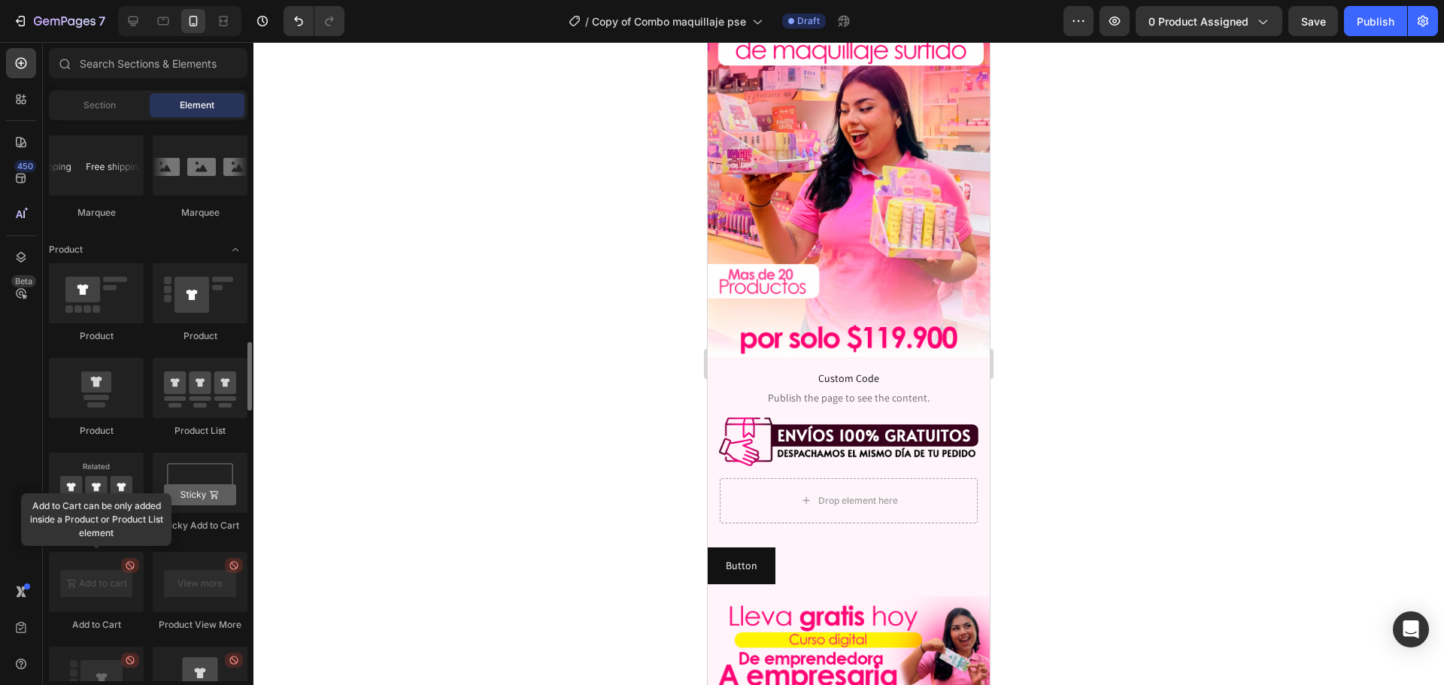
scroll to position [2030, 0]
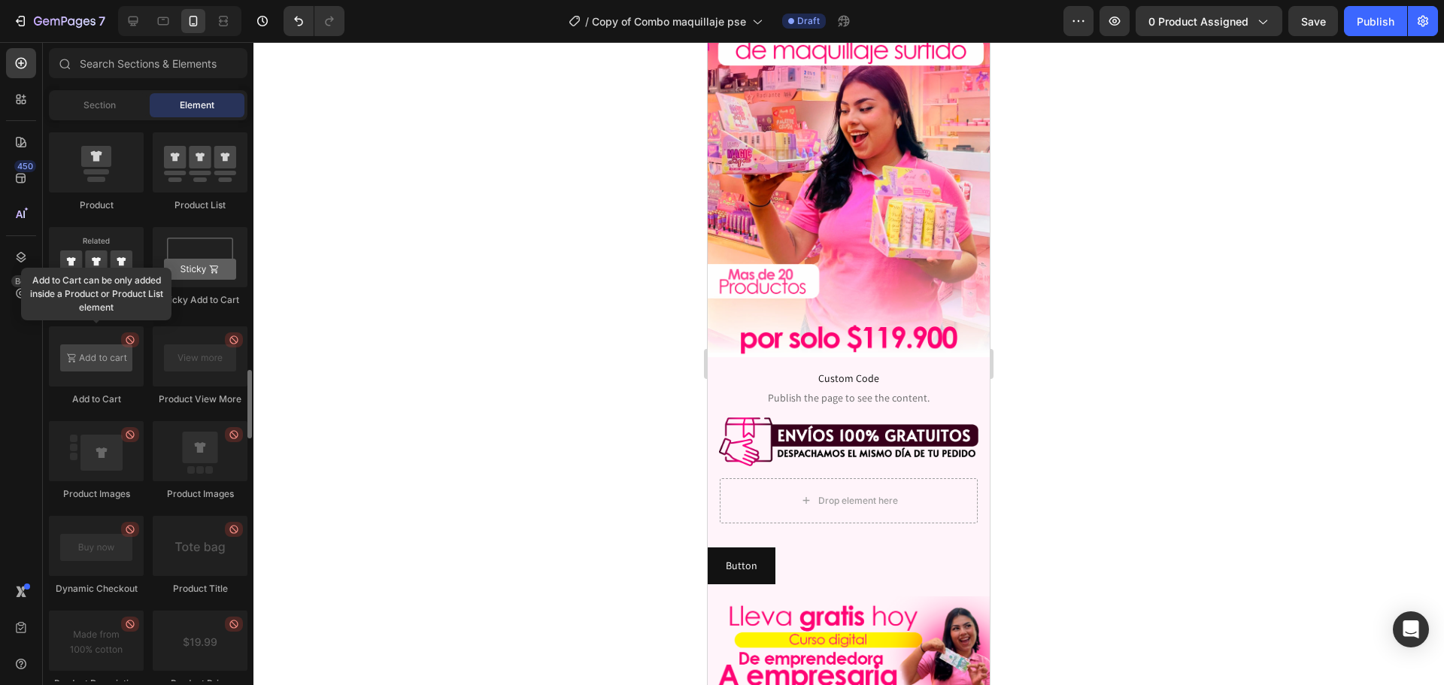
click at [92, 355] on div at bounding box center [96, 356] width 95 height 60
click at [108, 359] on div at bounding box center [96, 356] width 95 height 60
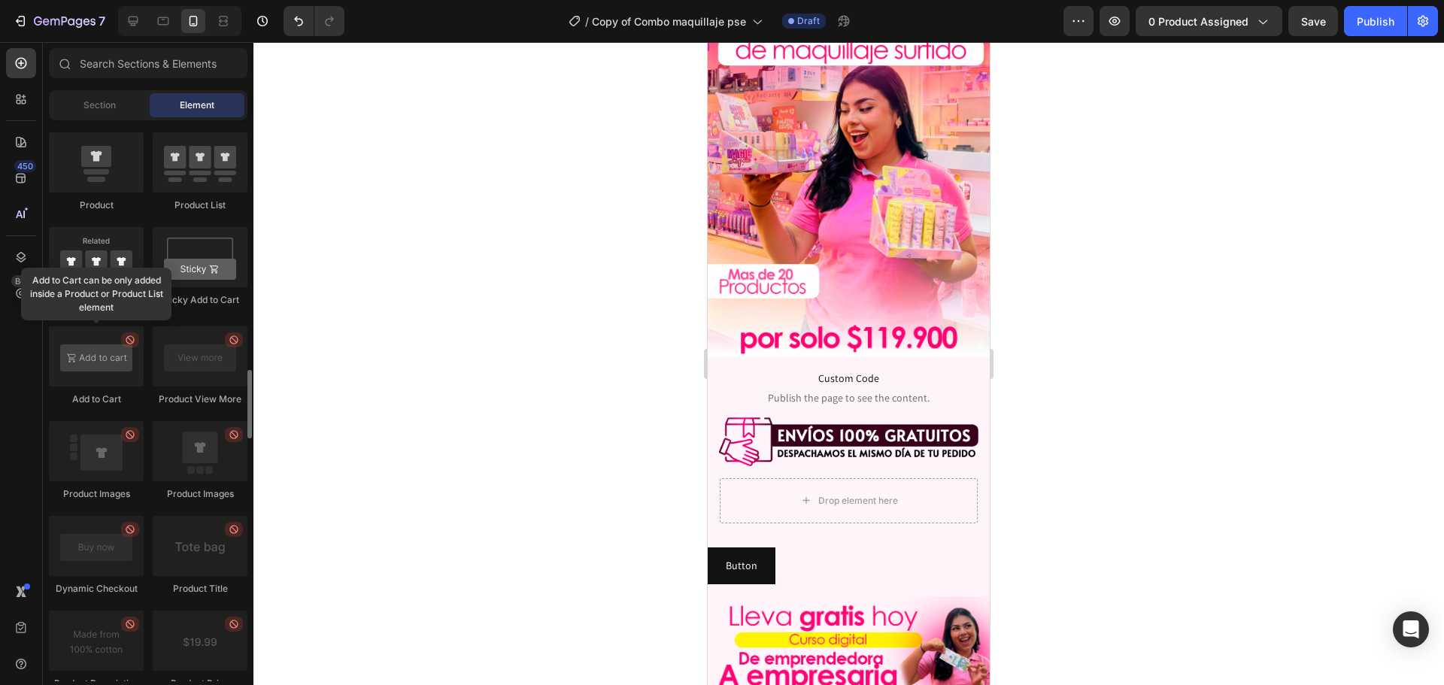
click at [108, 359] on div at bounding box center [96, 356] width 95 height 60
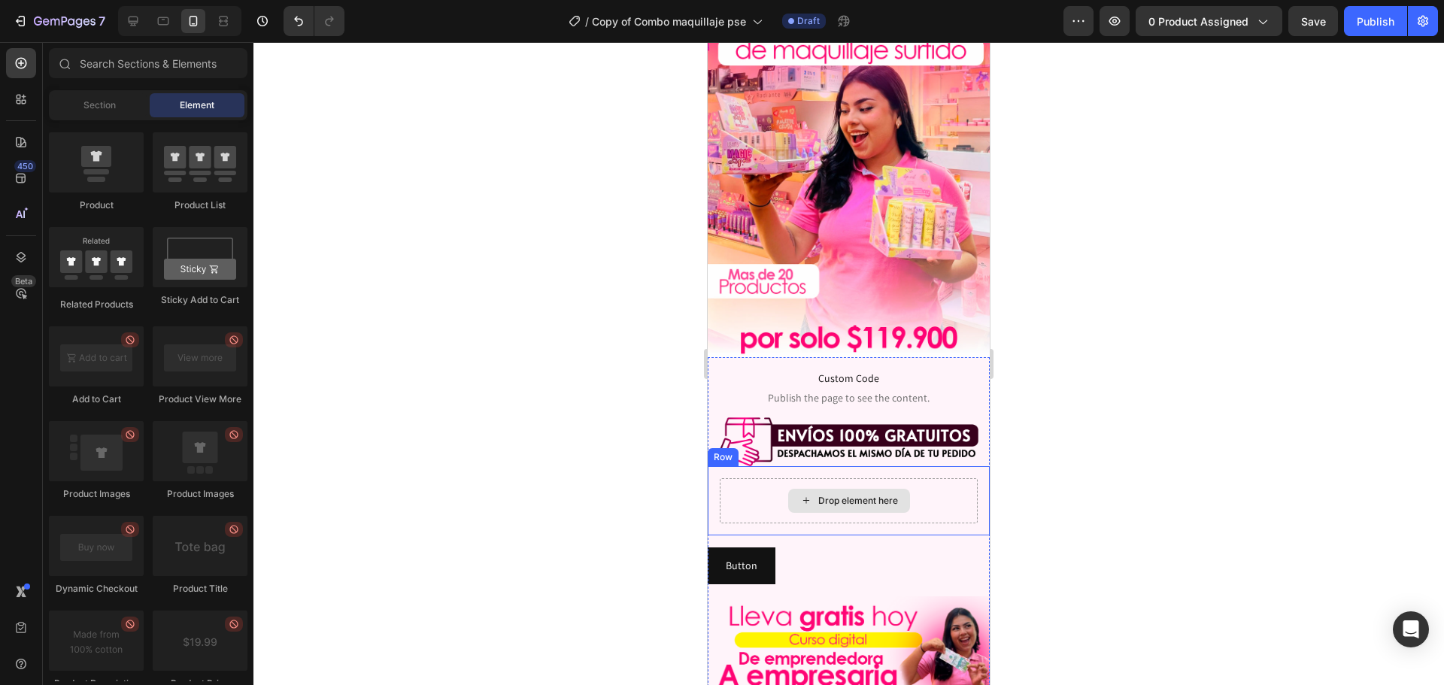
click at [847, 489] on div "Drop element here" at bounding box center [849, 501] width 122 height 24
click at [846, 495] on div "Drop element here" at bounding box center [858, 501] width 80 height 12
click at [875, 495] on div "Drop element here" at bounding box center [858, 501] width 80 height 12
click at [848, 495] on div "Drop element here" at bounding box center [858, 501] width 80 height 12
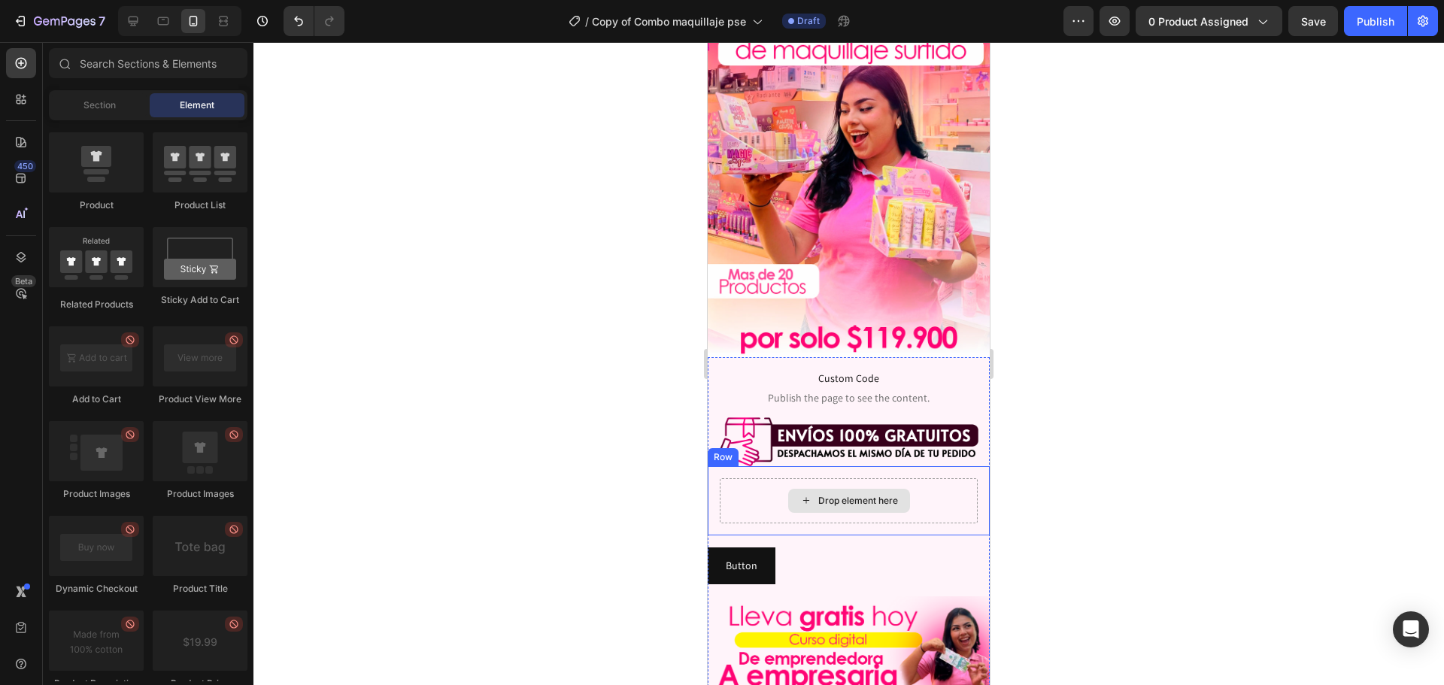
click at [848, 495] on div "Drop element here" at bounding box center [858, 501] width 80 height 12
click at [847, 495] on div "Drop element here" at bounding box center [858, 501] width 80 height 12
click at [759, 466] on div "Drop element here Row" at bounding box center [848, 500] width 282 height 69
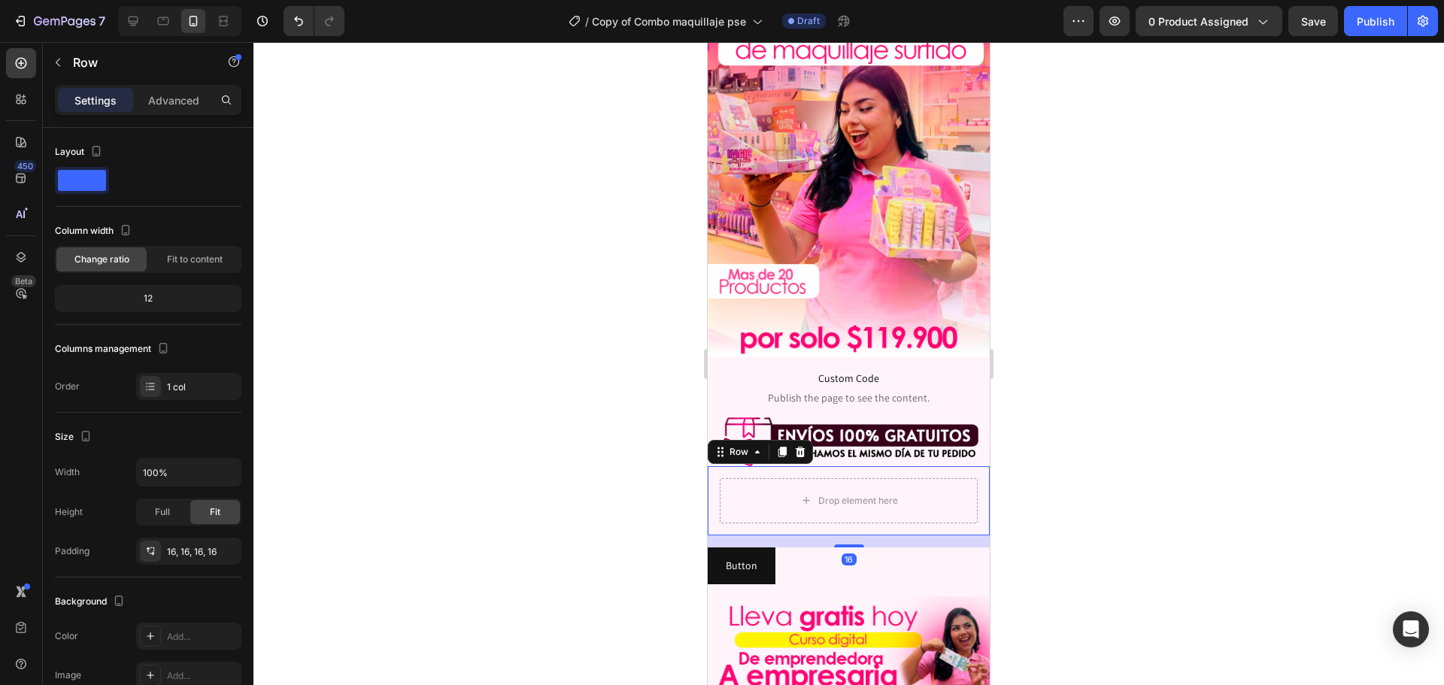
click at [741, 466] on div "Drop element here Row 16" at bounding box center [848, 500] width 282 height 69
click at [811, 489] on div "Drop element here" at bounding box center [849, 501] width 122 height 24
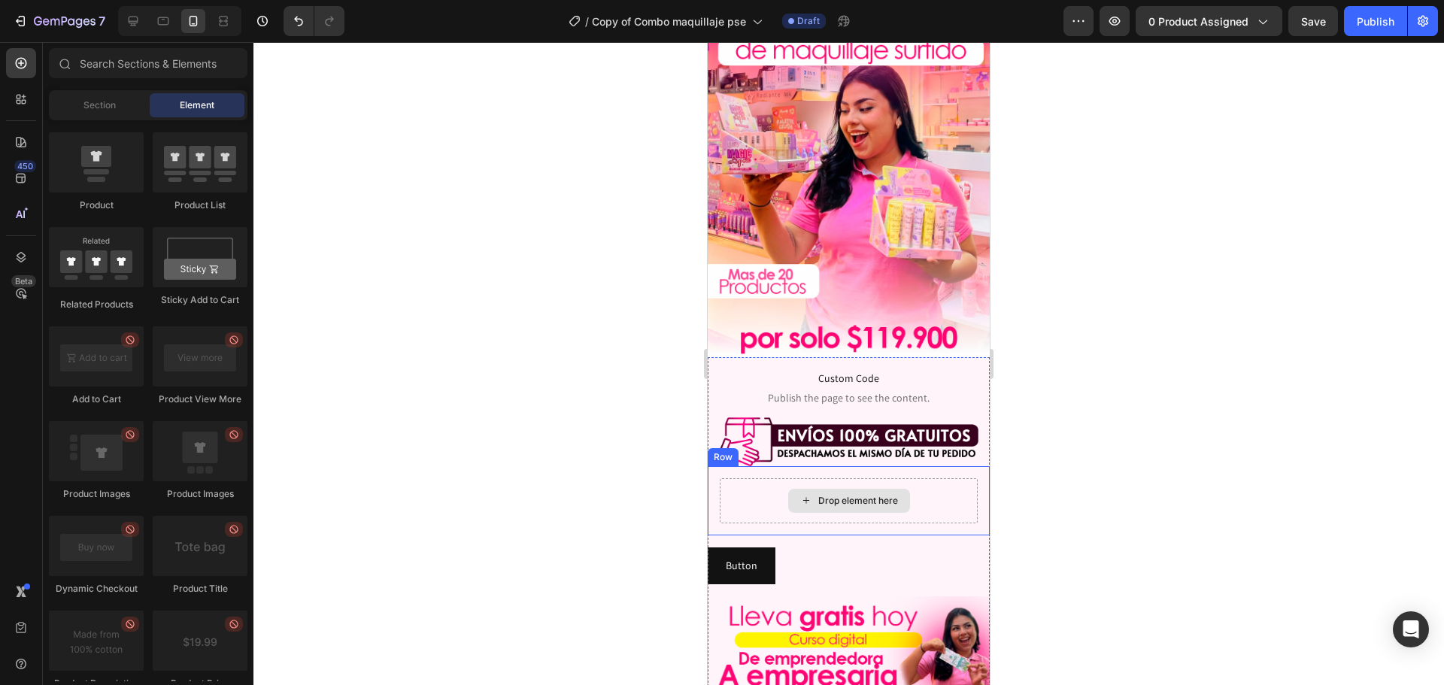
click at [811, 489] on div "Drop element here" at bounding box center [849, 501] width 122 height 24
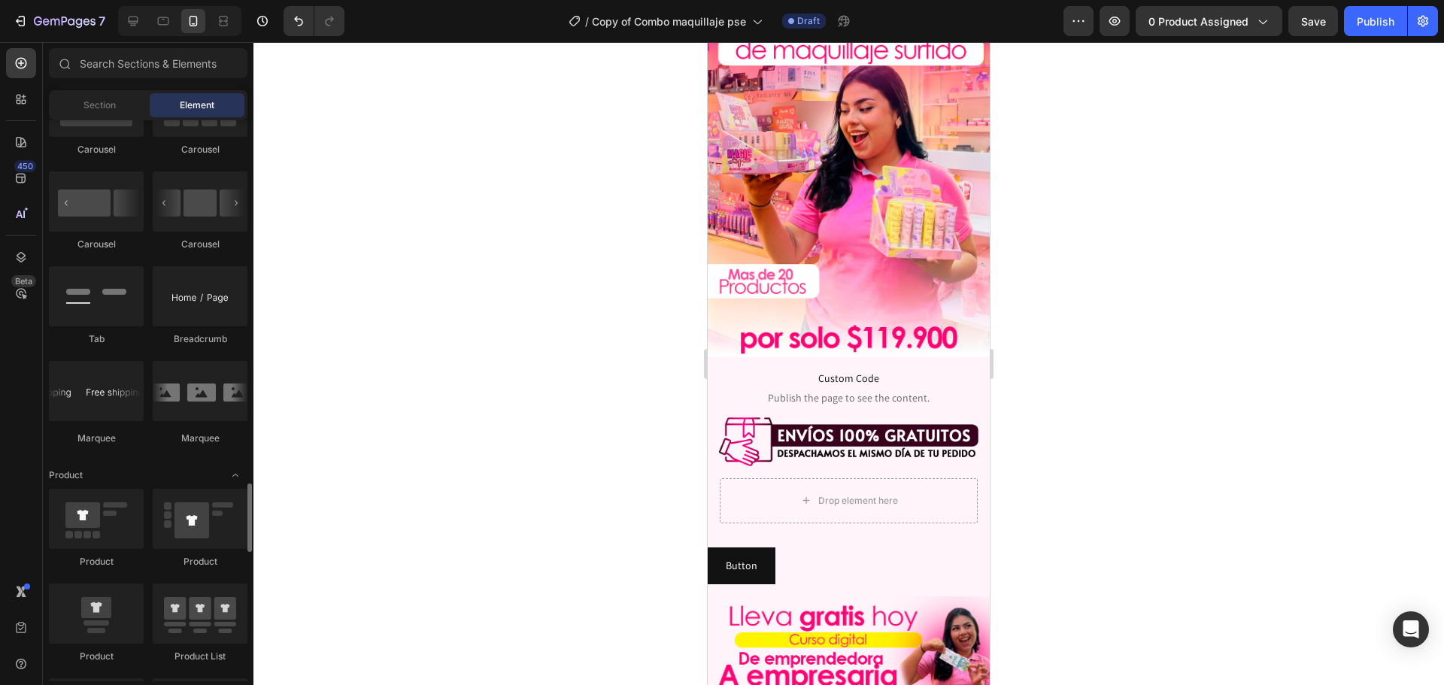
scroll to position [1880, 0]
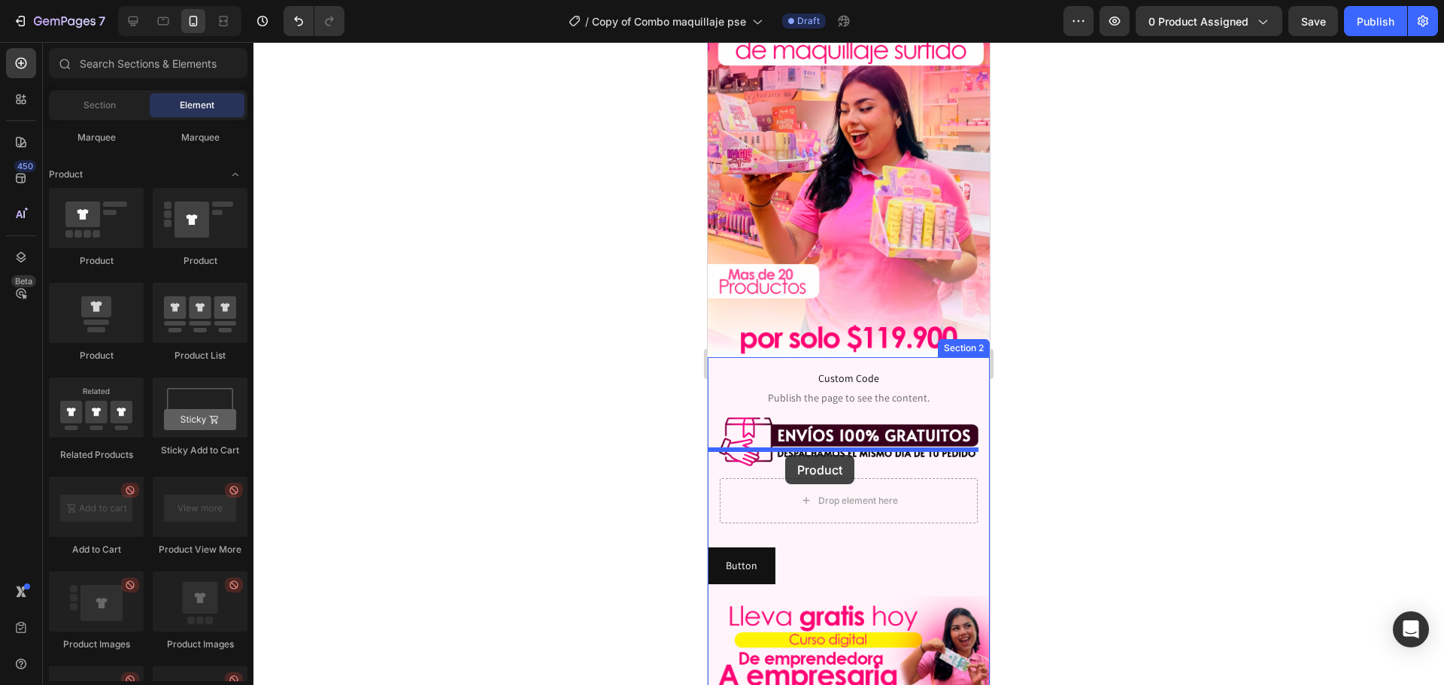
drag, startPoint x: 809, startPoint y: 261, endPoint x: 785, endPoint y: 455, distance: 195.5
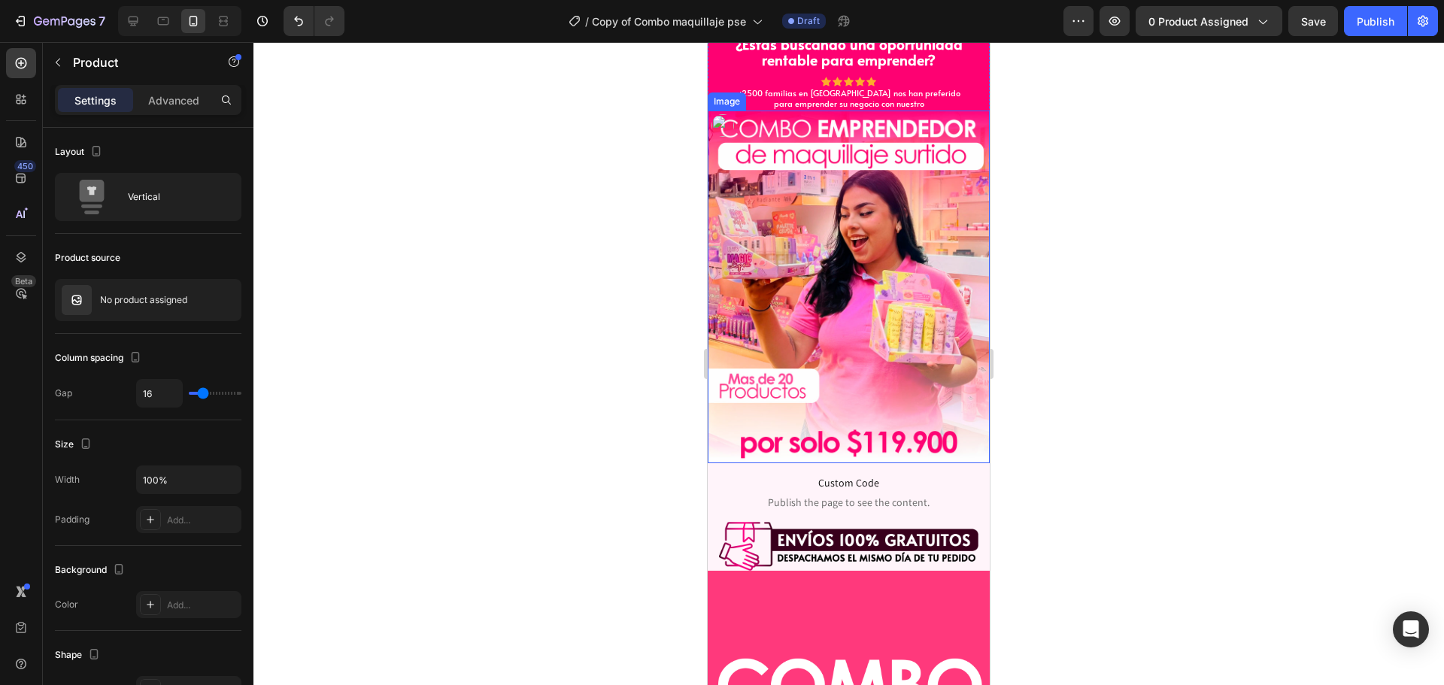
scroll to position [150, 0]
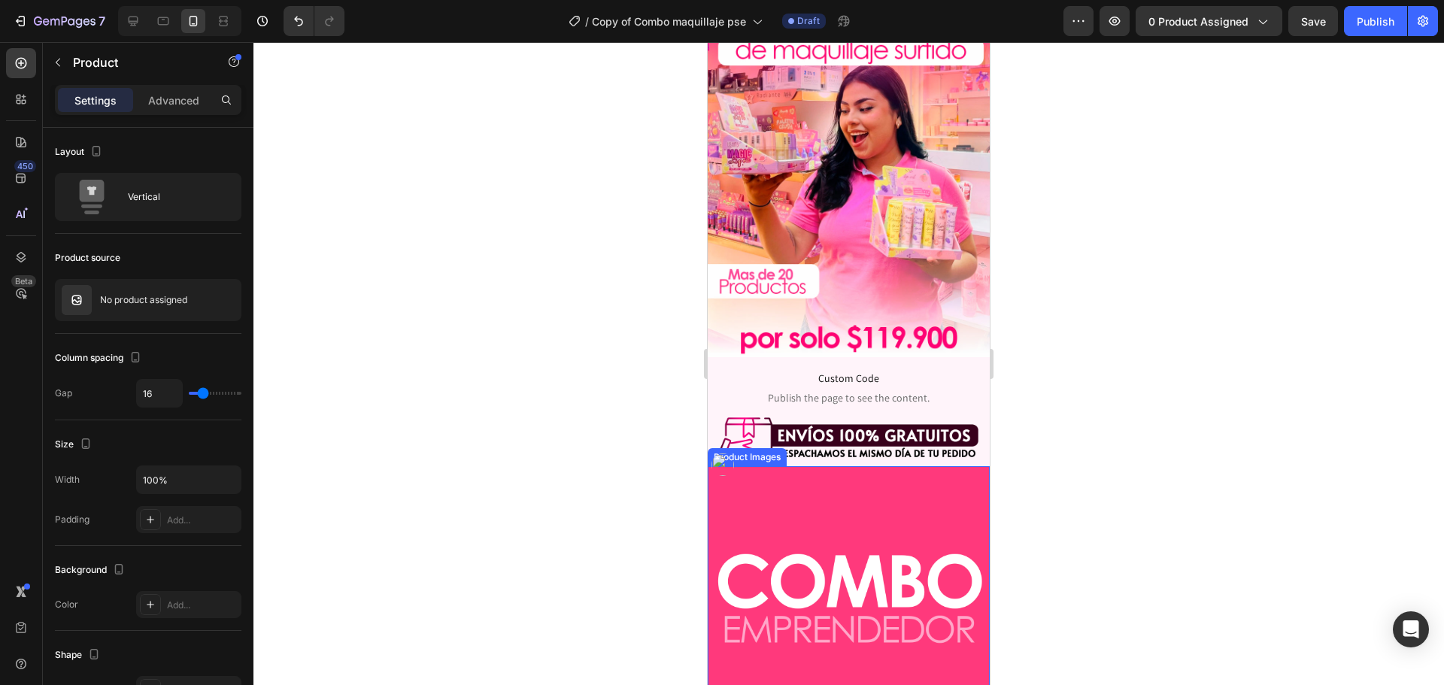
click at [865, 474] on img at bounding box center [848, 607] width 282 height 282
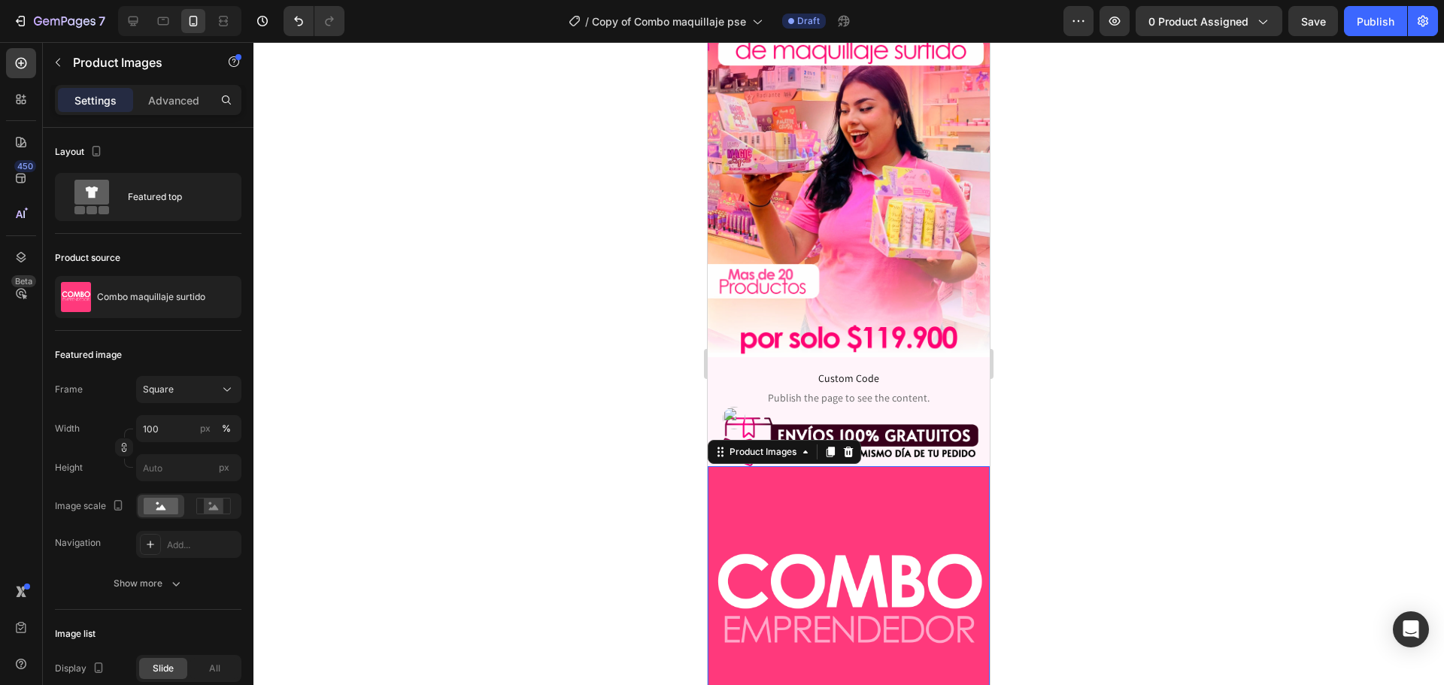
click at [847, 446] on icon at bounding box center [848, 452] width 12 height 12
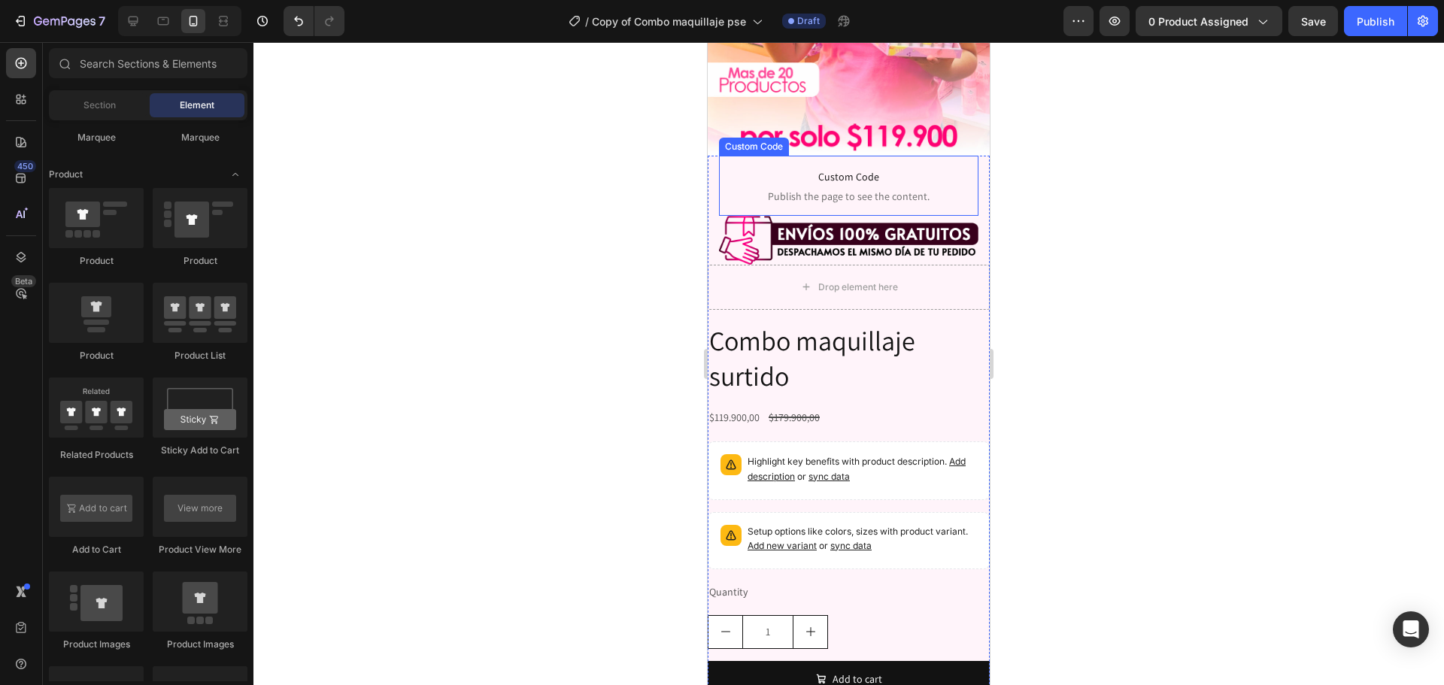
scroll to position [376, 0]
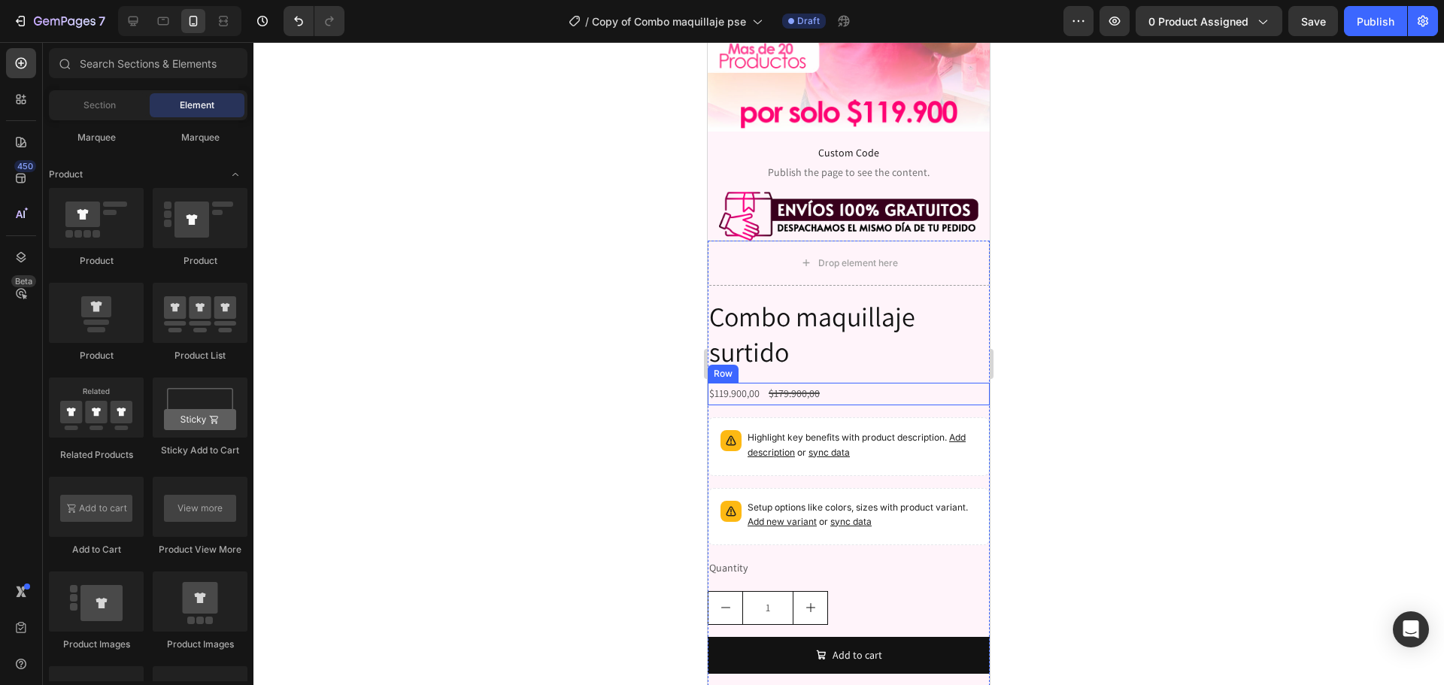
click at [904, 323] on h2 "Combo maquillaje surtido" at bounding box center [848, 335] width 282 height 74
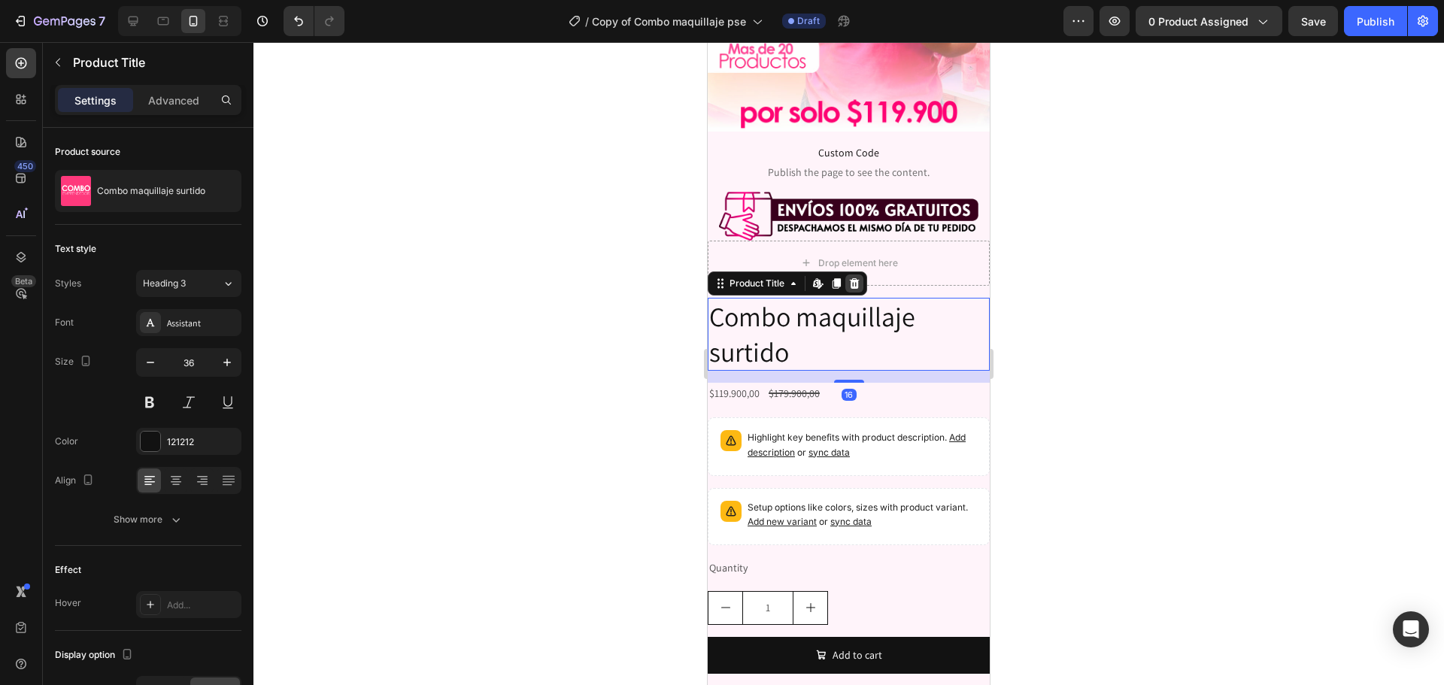
click at [856, 277] on icon at bounding box center [854, 283] width 12 height 12
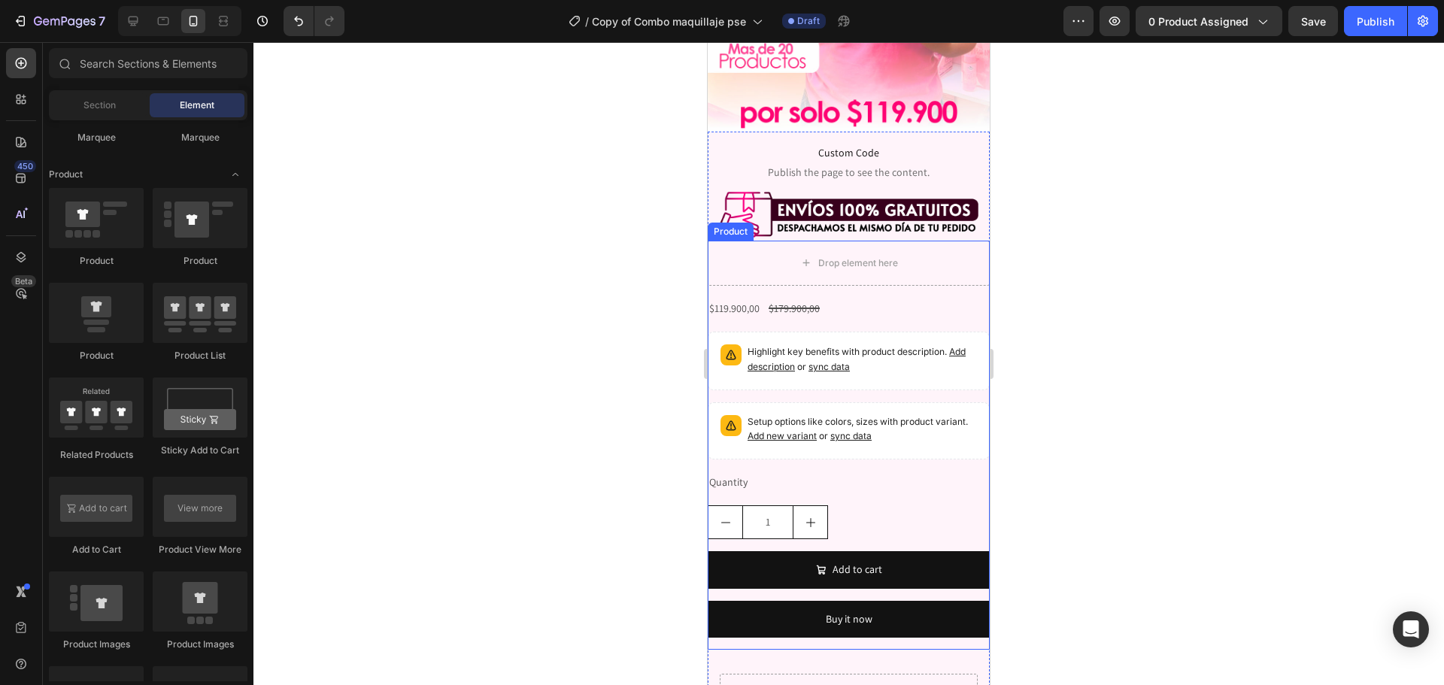
click at [886, 280] on div "Drop element here $119.900,00 Product Price Product Price $179.900,00 Product P…" at bounding box center [848, 445] width 282 height 409
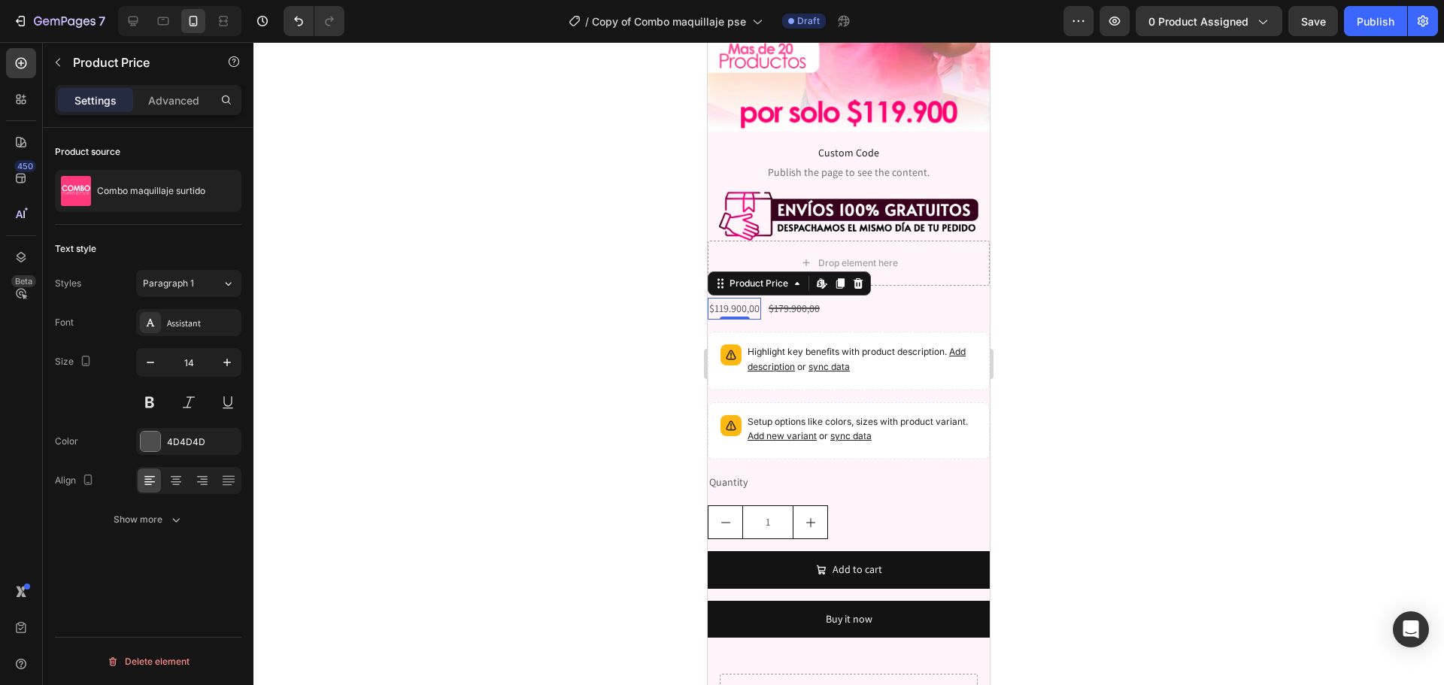
click at [720, 298] on div "$119.900,00" at bounding box center [733, 309] width 53 height 22
click at [1080, 268] on div at bounding box center [848, 363] width 1190 height 643
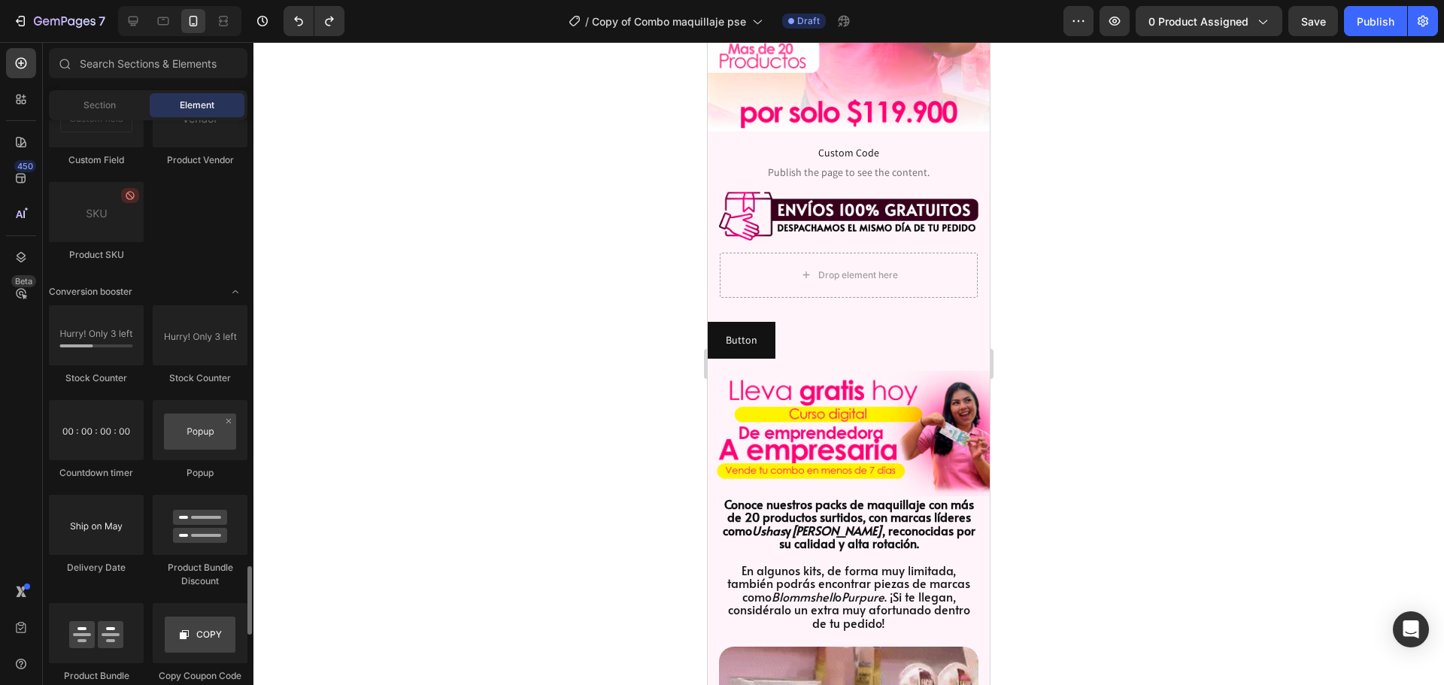
scroll to position [3007, 0]
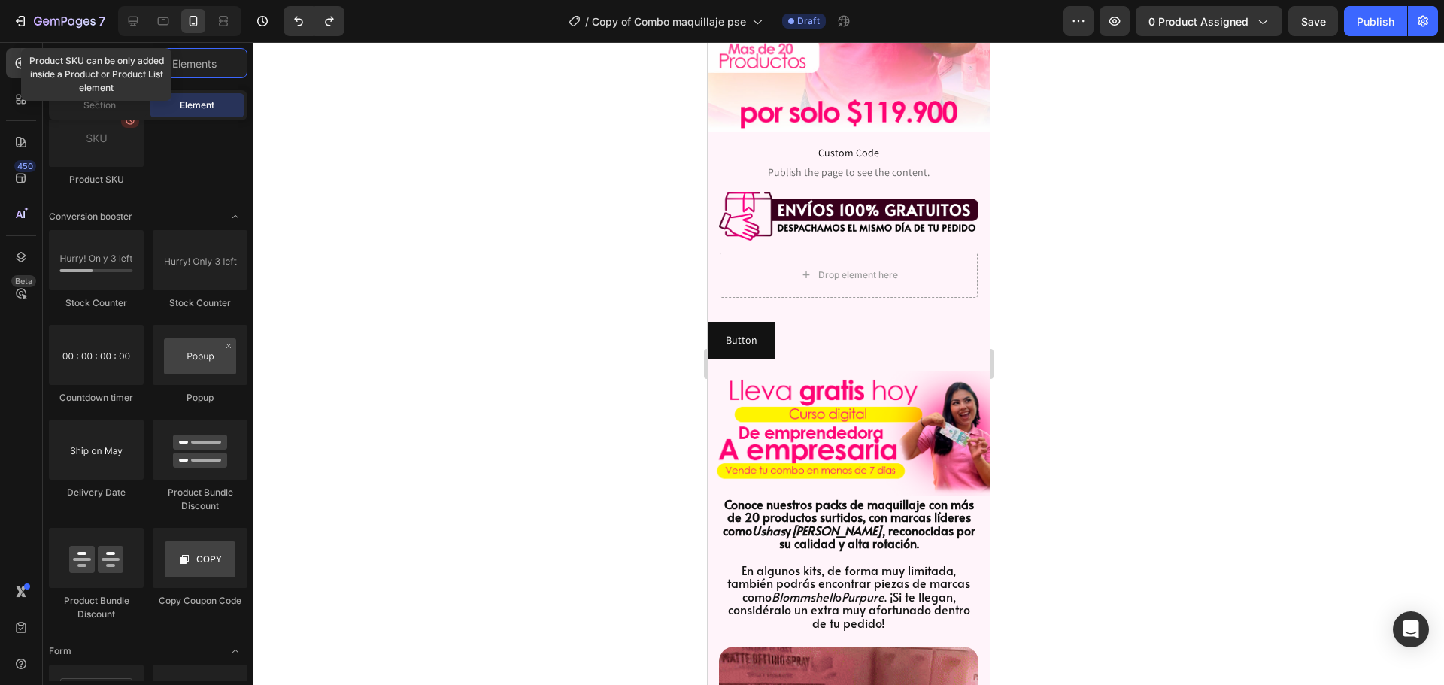
click at [169, 60] on input "text" at bounding box center [148, 63] width 198 height 30
click at [138, 102] on div "Section" at bounding box center [99, 105] width 95 height 24
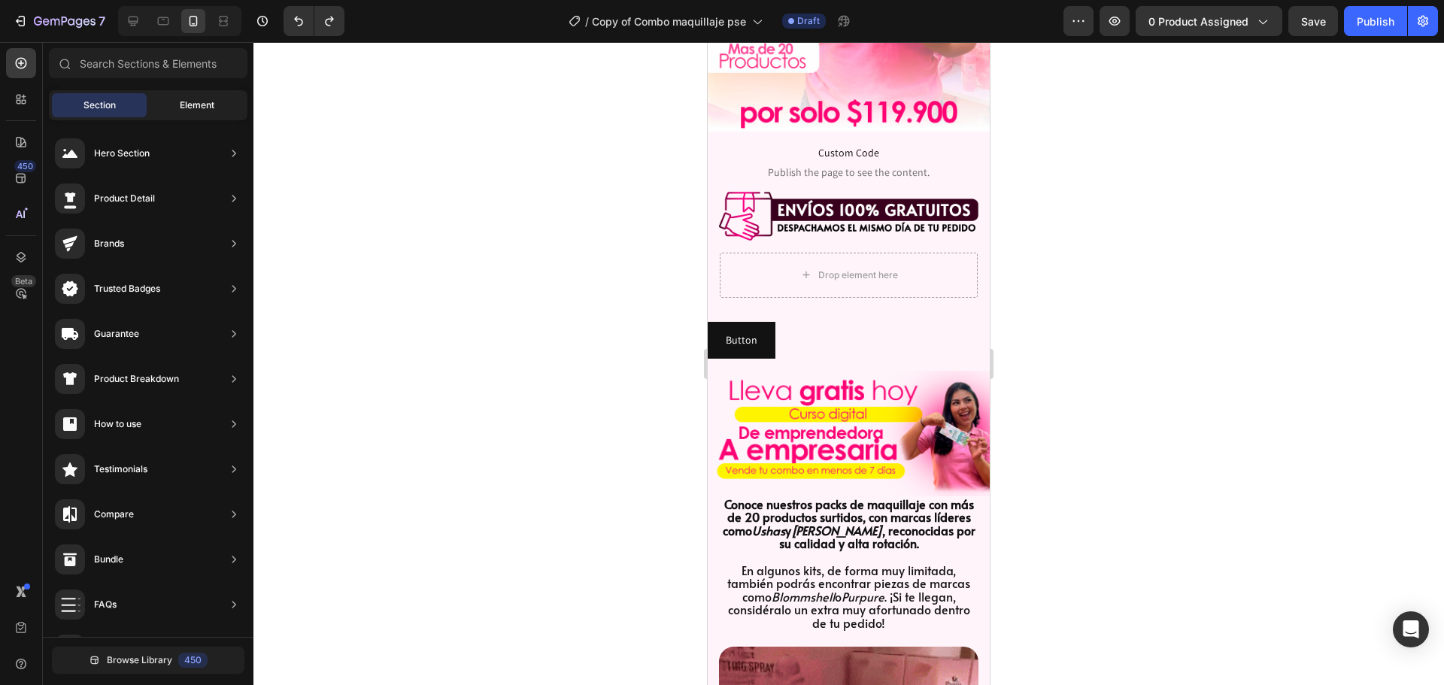
click at [192, 102] on span "Element" at bounding box center [197, 105] width 35 height 14
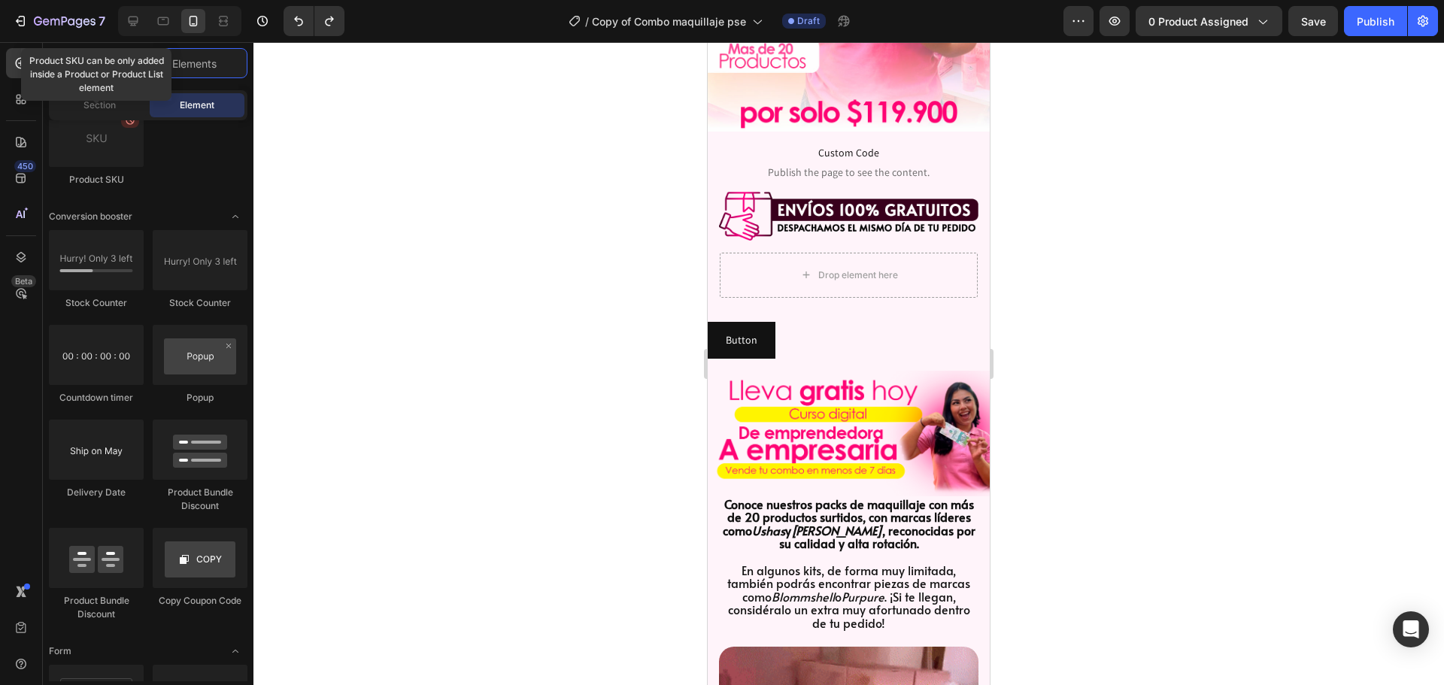
click at [197, 73] on input "text" at bounding box center [148, 63] width 198 height 30
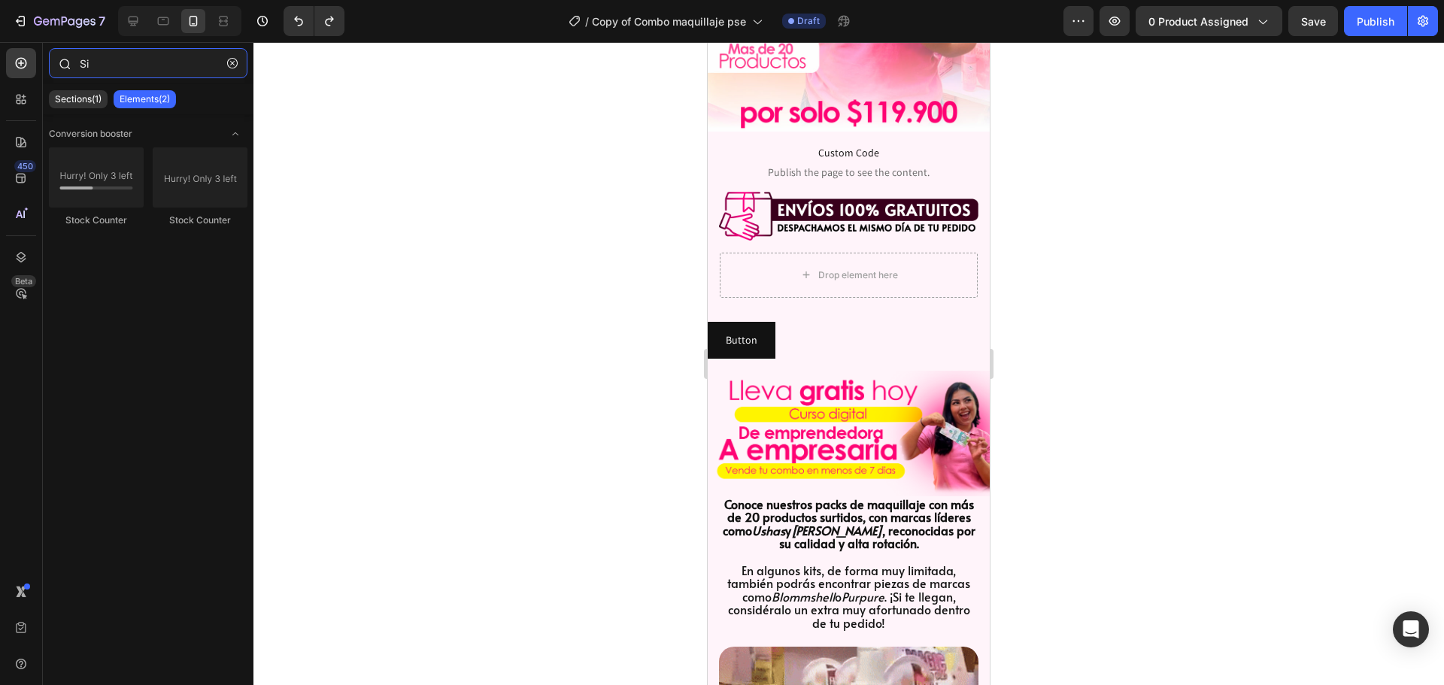
type input "S"
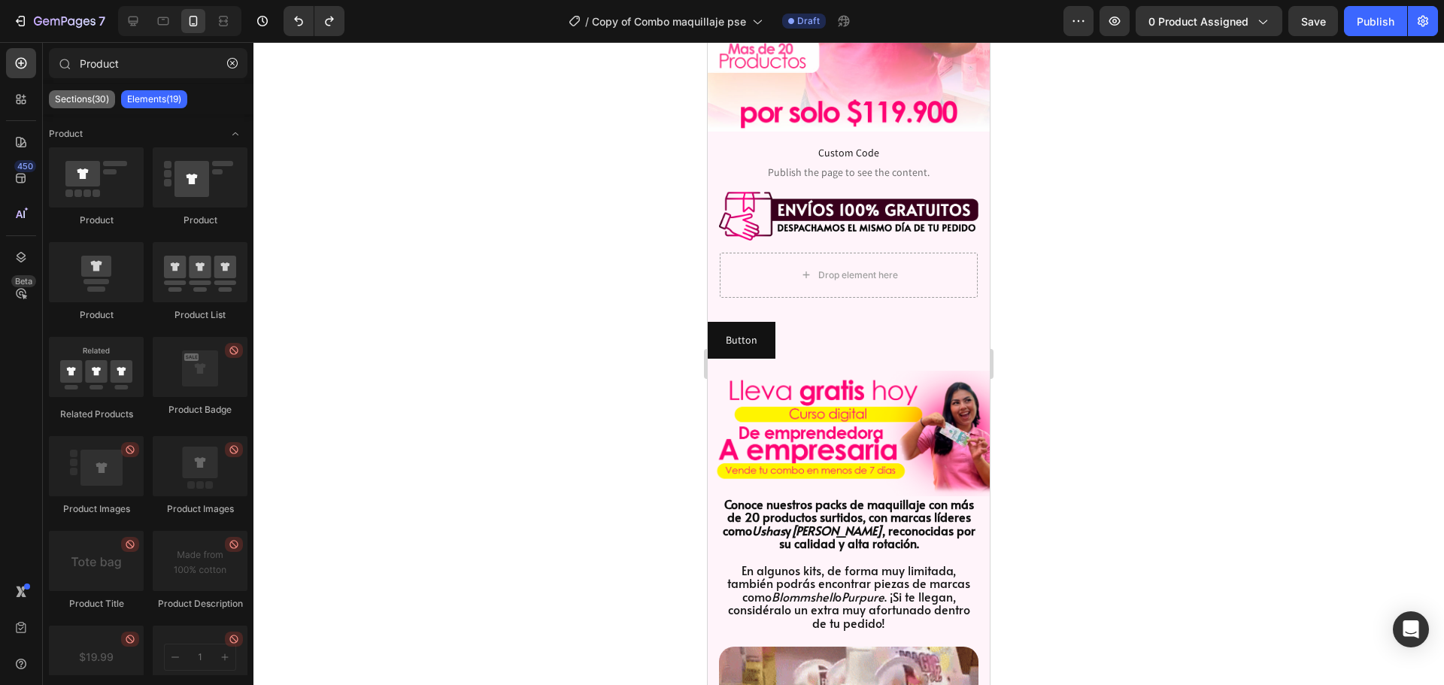
click at [102, 96] on p "Sections(30)" at bounding box center [82, 99] width 54 height 12
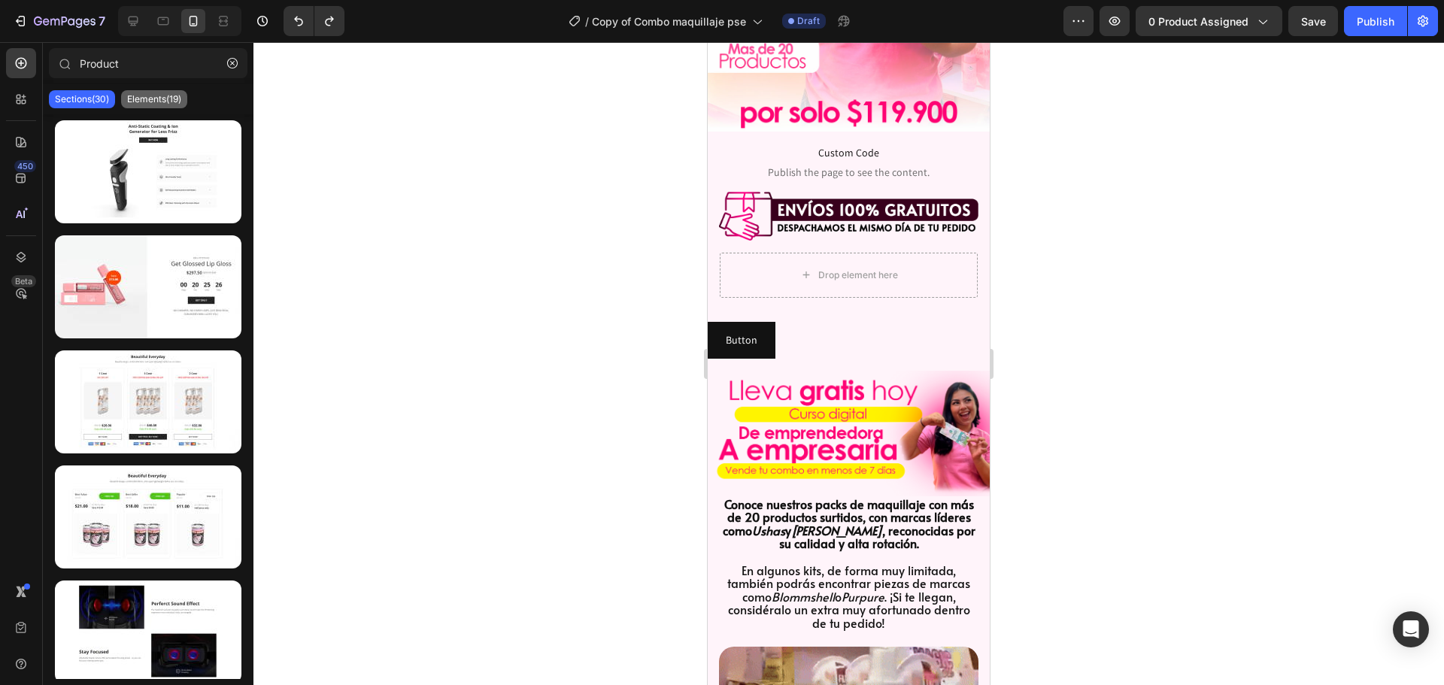
click at [130, 92] on div "Elements(19)" at bounding box center [154, 99] width 66 height 18
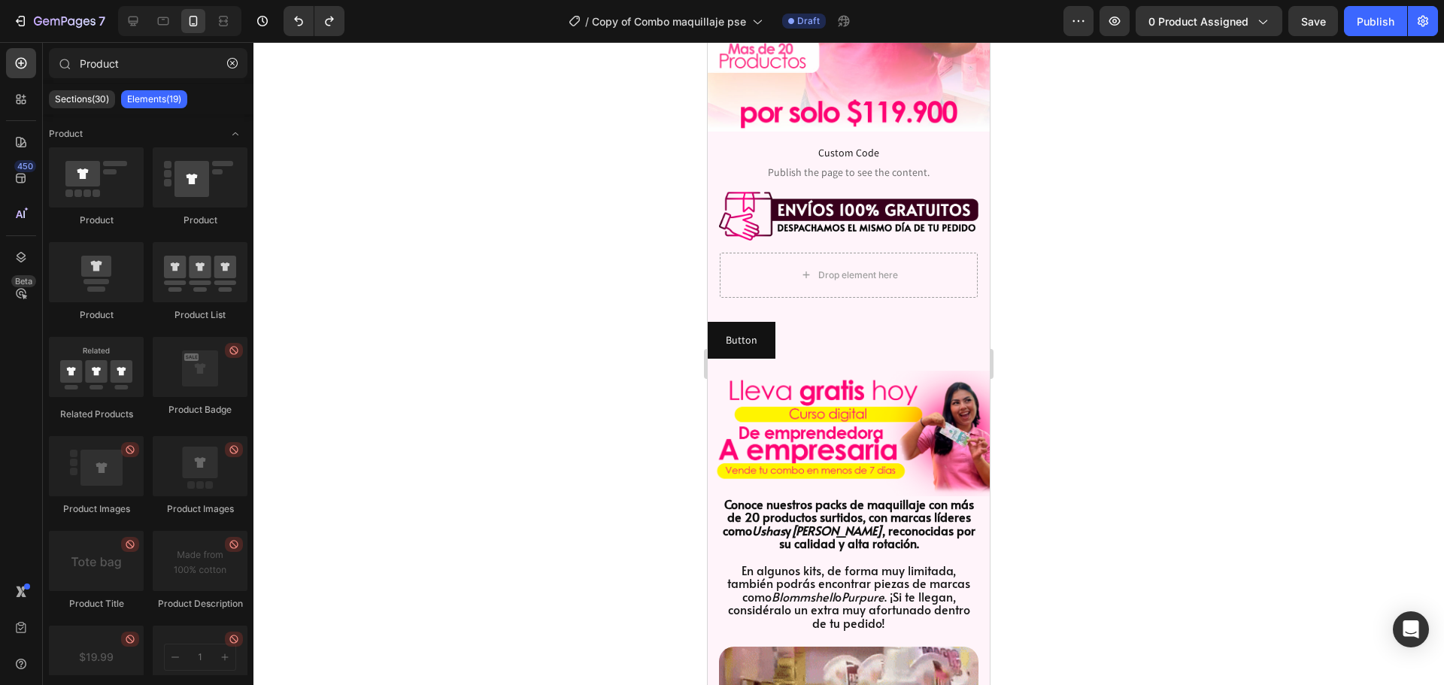
click at [116, 93] on div "Sections(30) Elements(19)" at bounding box center [148, 99] width 211 height 30
click at [98, 98] on p "Sections(30)" at bounding box center [82, 99] width 54 height 12
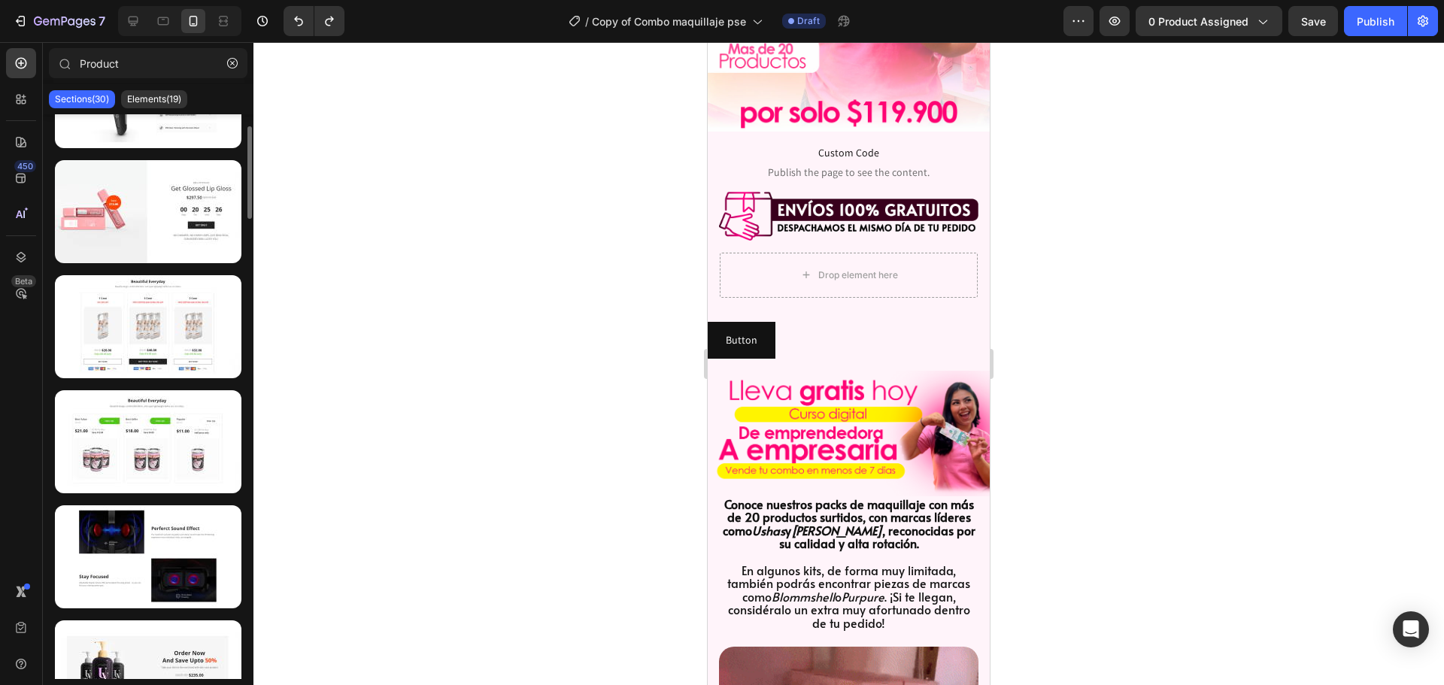
scroll to position [0, 0]
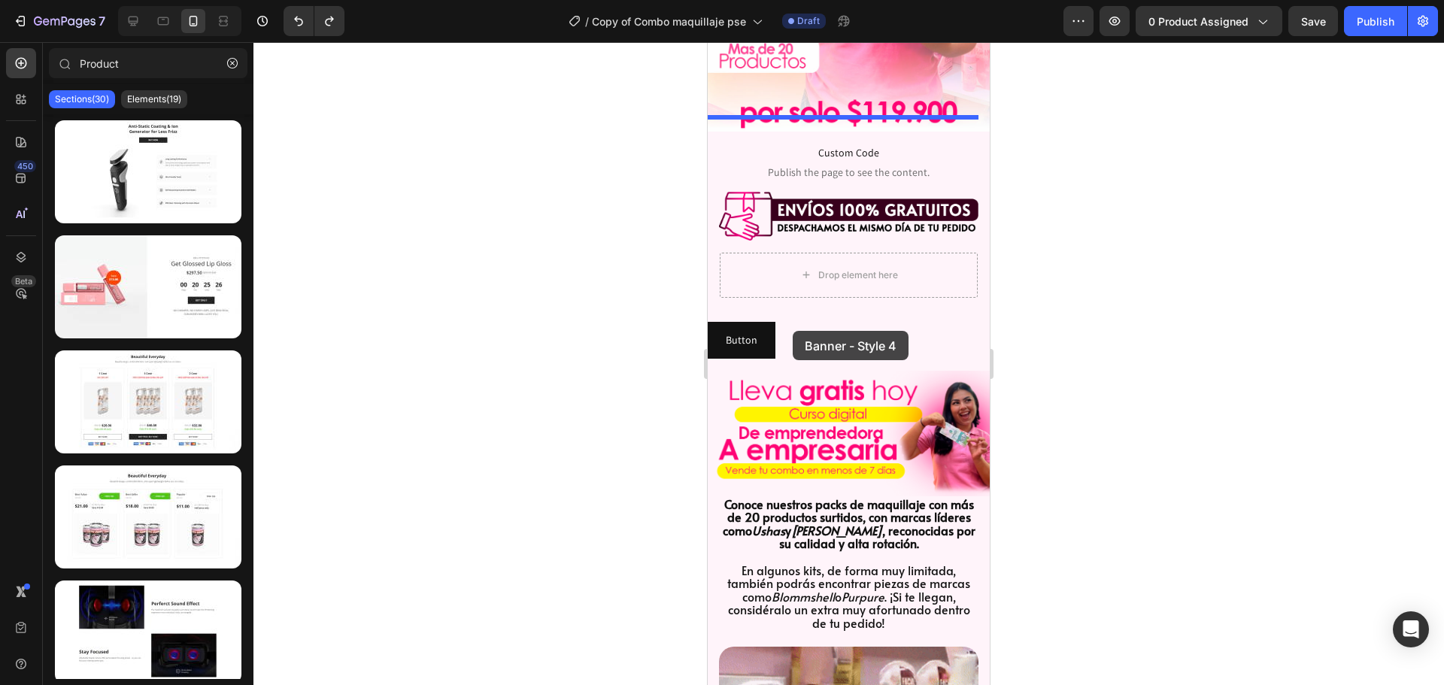
drag, startPoint x: 860, startPoint y: 341, endPoint x: 792, endPoint y: 331, distance: 68.4
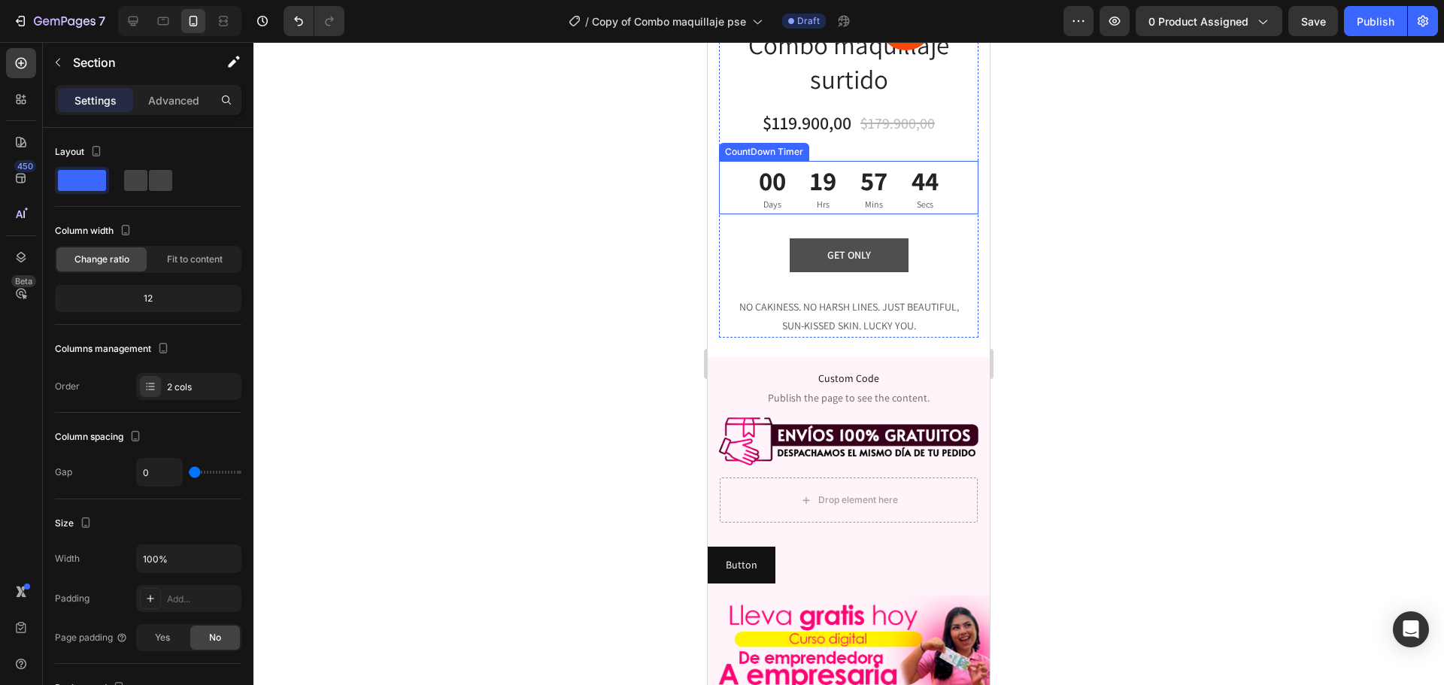
scroll to position [526, 0]
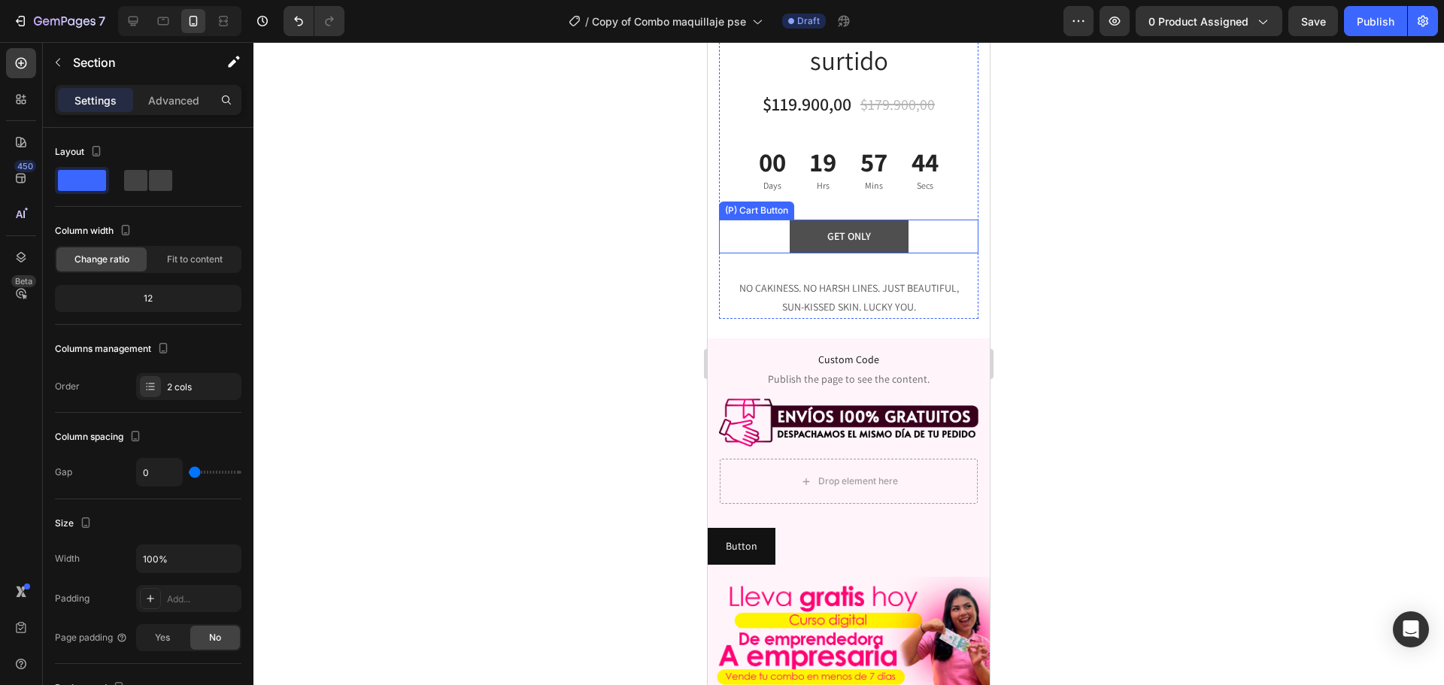
click at [852, 253] on button "GET ONLY" at bounding box center [848, 237] width 119 height 34
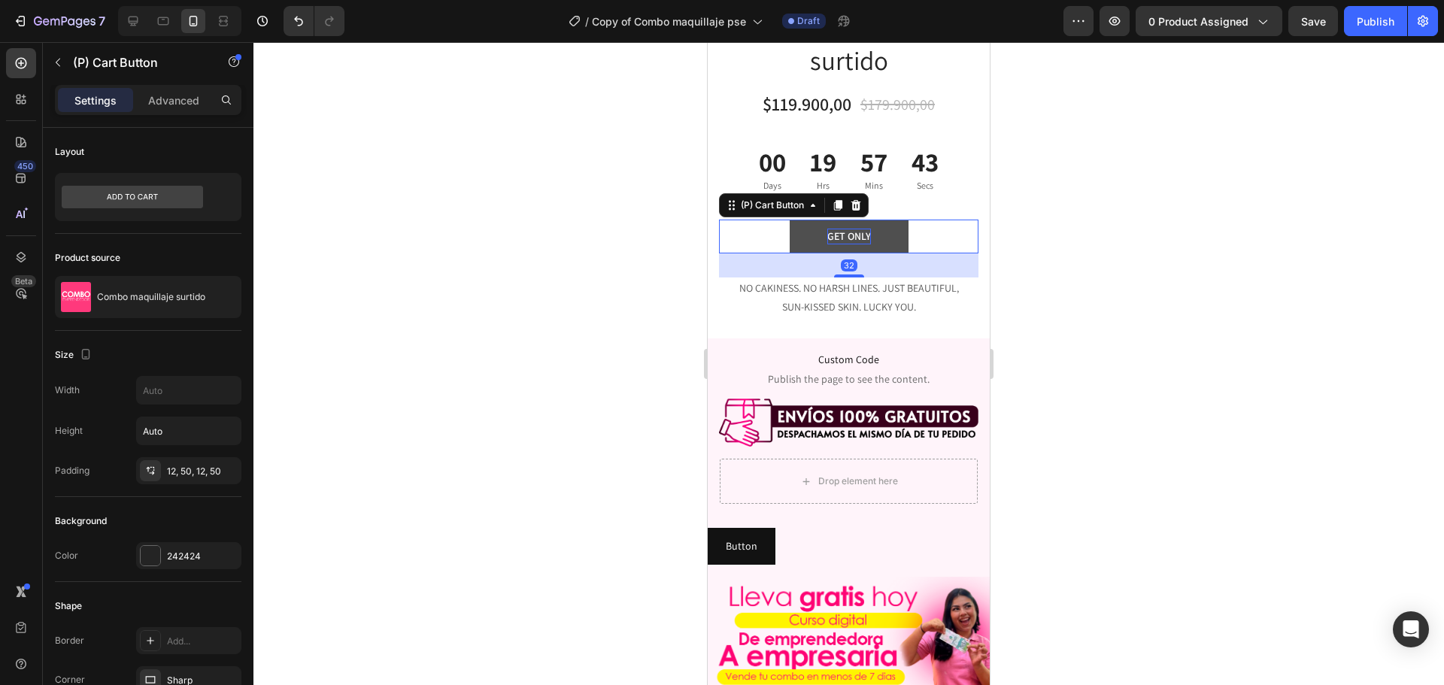
click at [840, 244] on div "GET ONLY" at bounding box center [849, 237] width 44 height 16
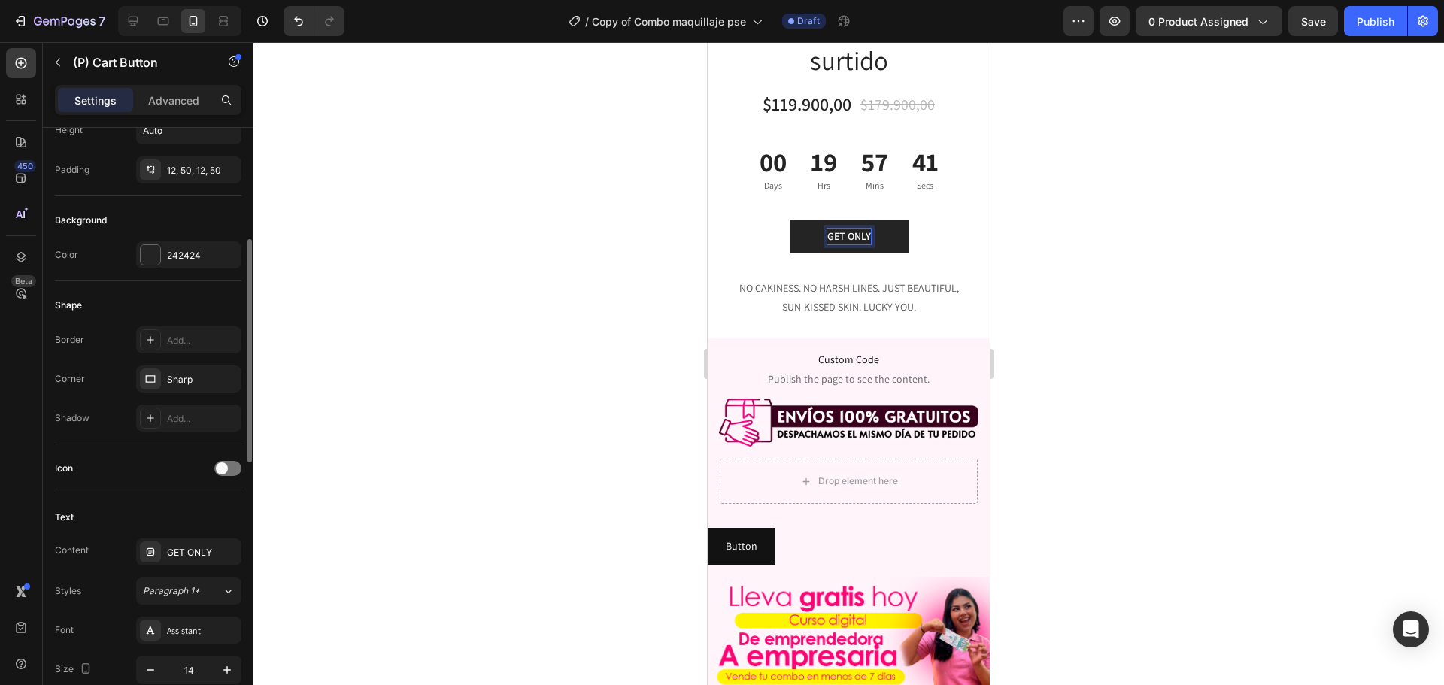
scroll to position [451, 0]
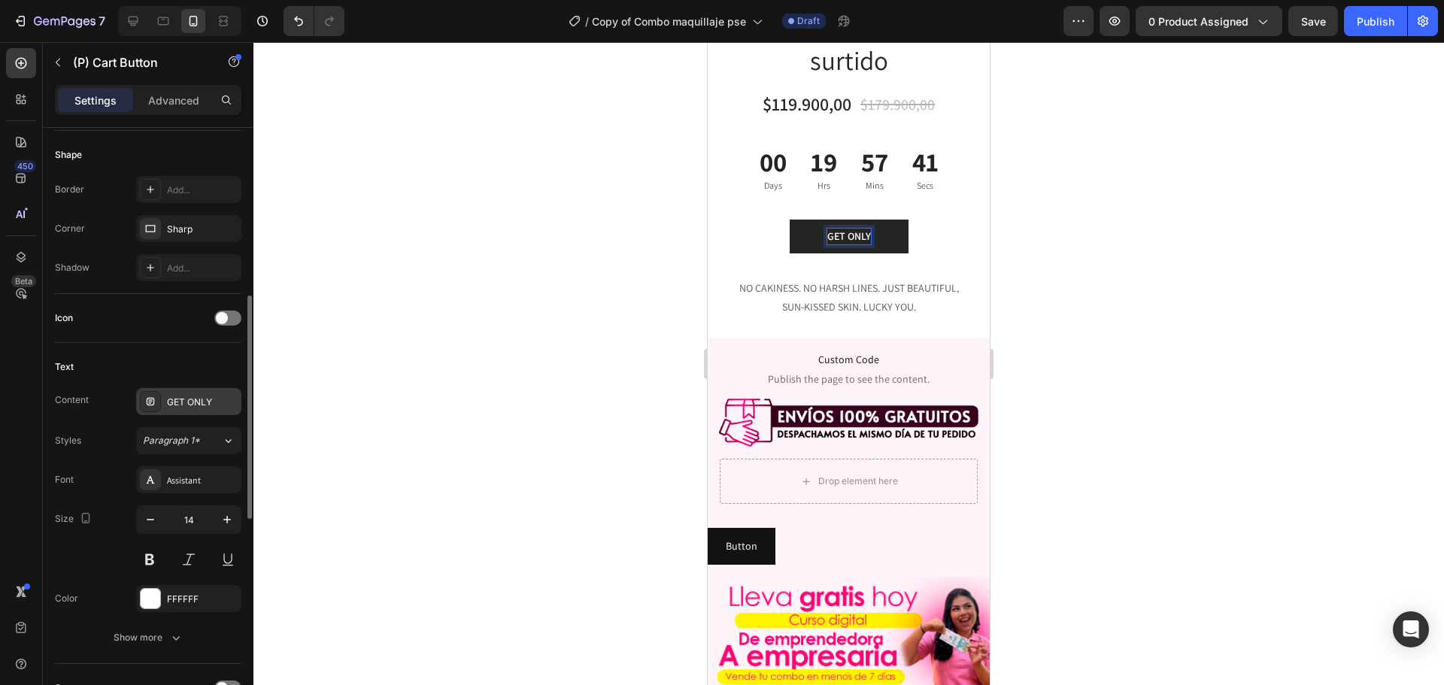
click at [189, 395] on div "GET ONLY" at bounding box center [202, 402] width 71 height 14
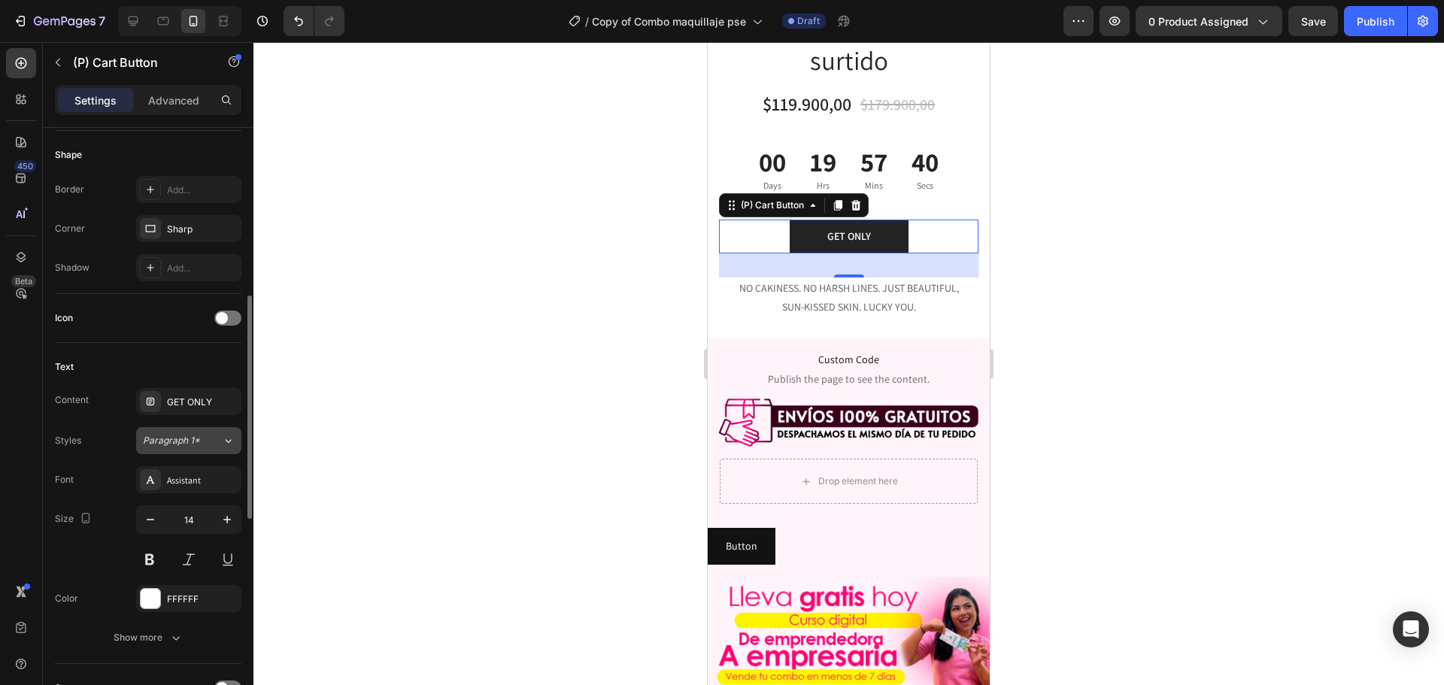
click at [192, 444] on span "Paragraph 1*" at bounding box center [171, 441] width 57 height 14
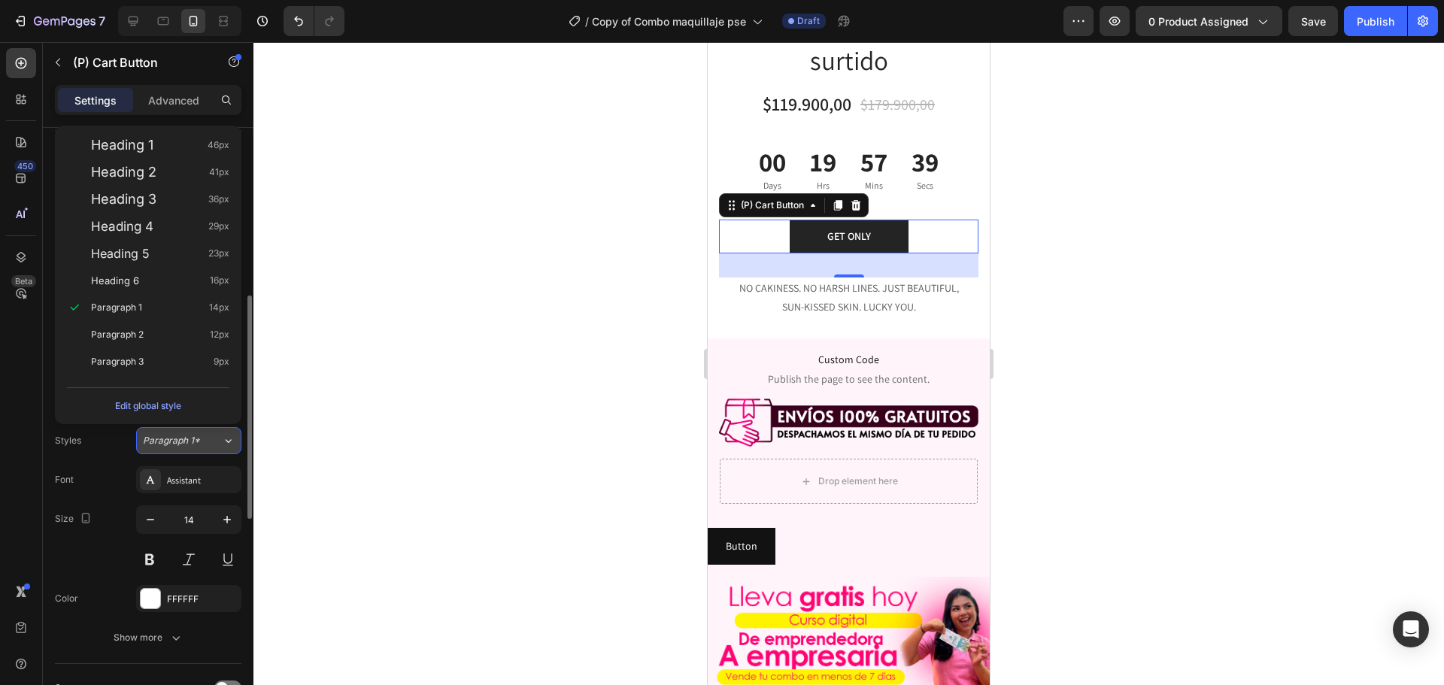
click at [191, 440] on span "Paragraph 1*" at bounding box center [171, 441] width 57 height 14
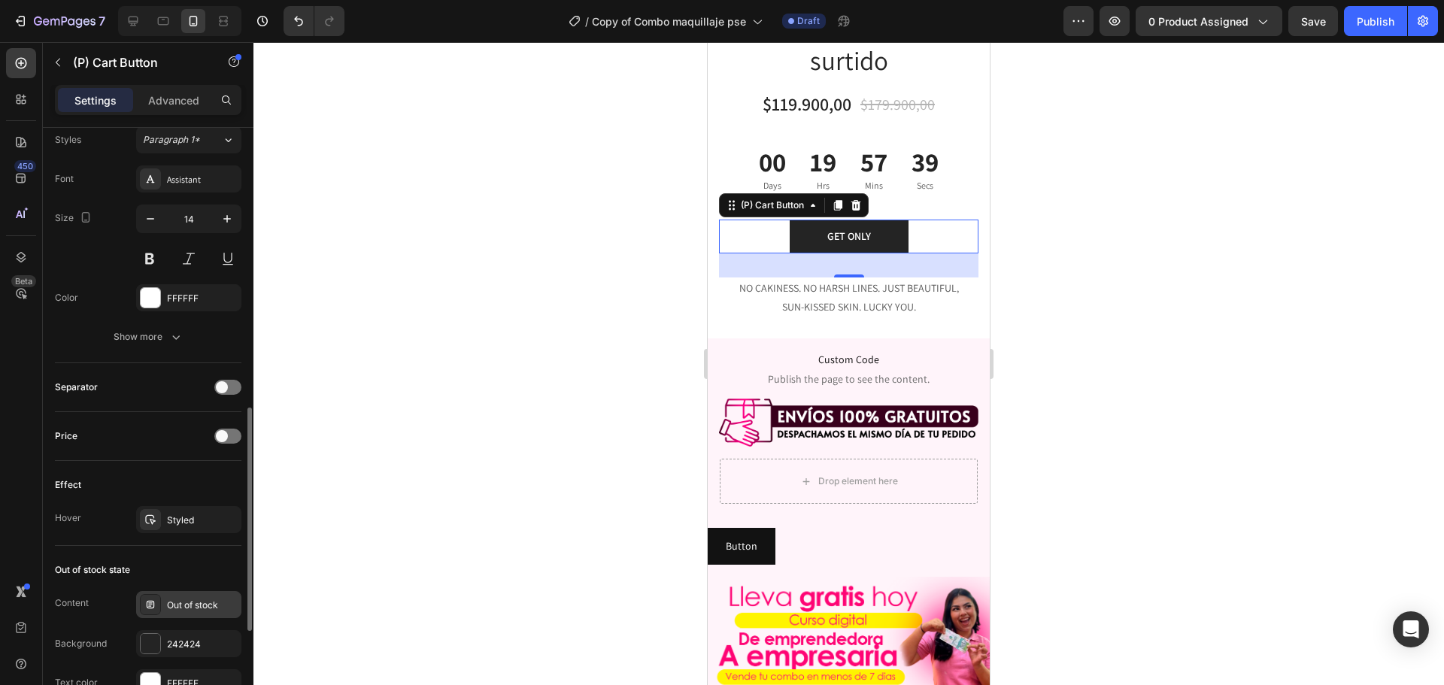
scroll to position [902, 0]
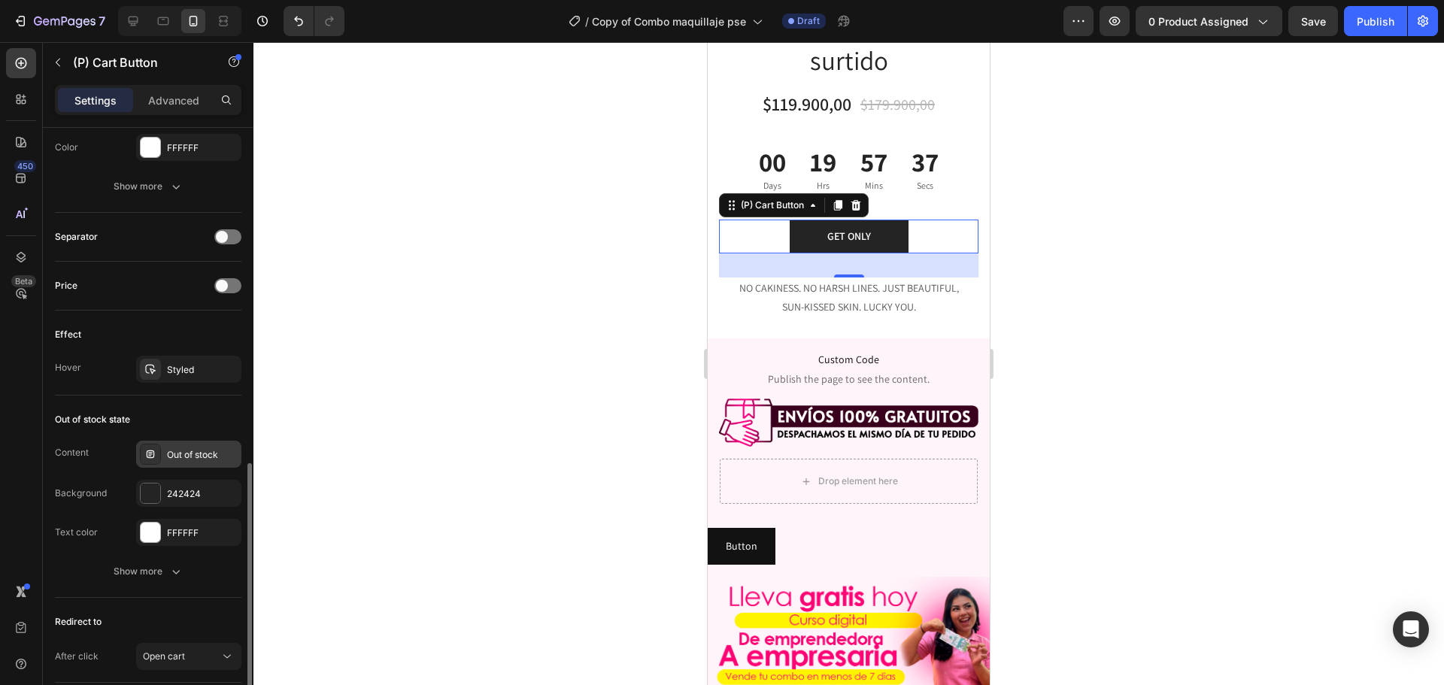
click at [206, 453] on div "Out of stock" at bounding box center [202, 455] width 71 height 14
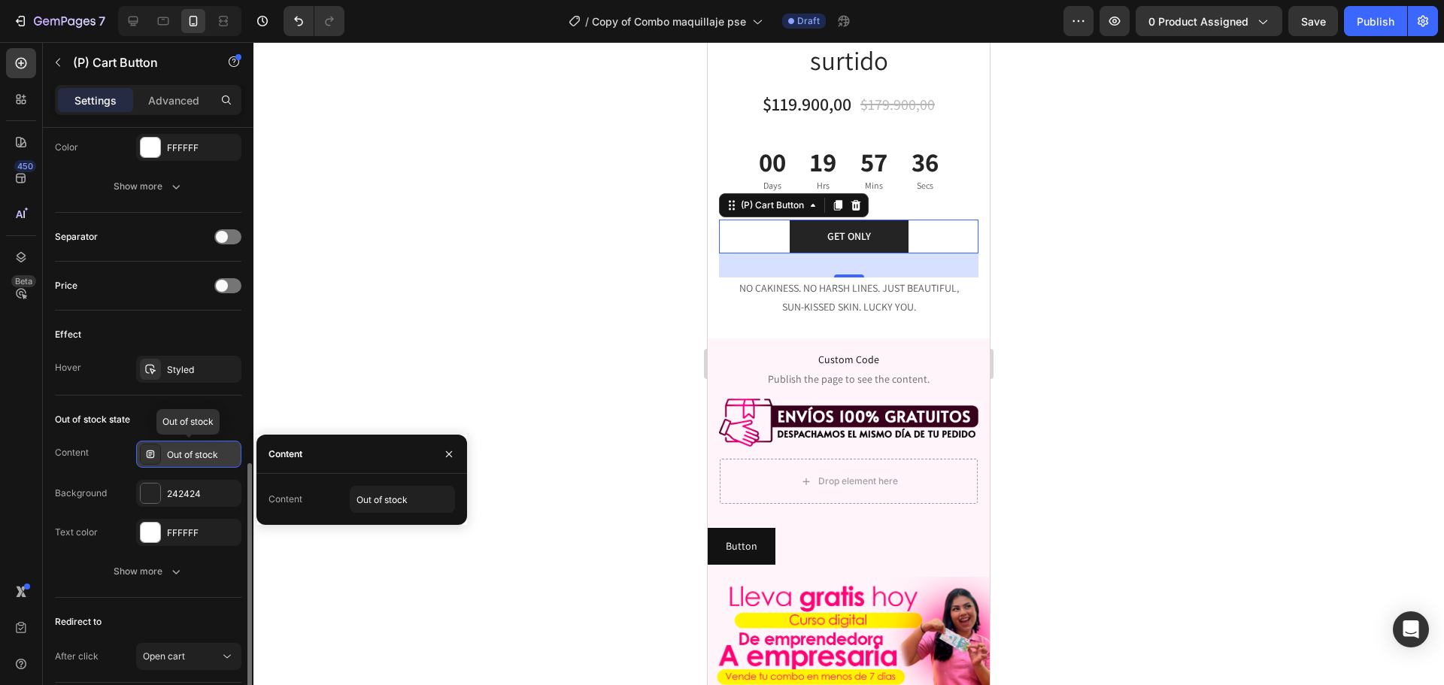
click at [205, 456] on div "Out of stock" at bounding box center [202, 455] width 71 height 14
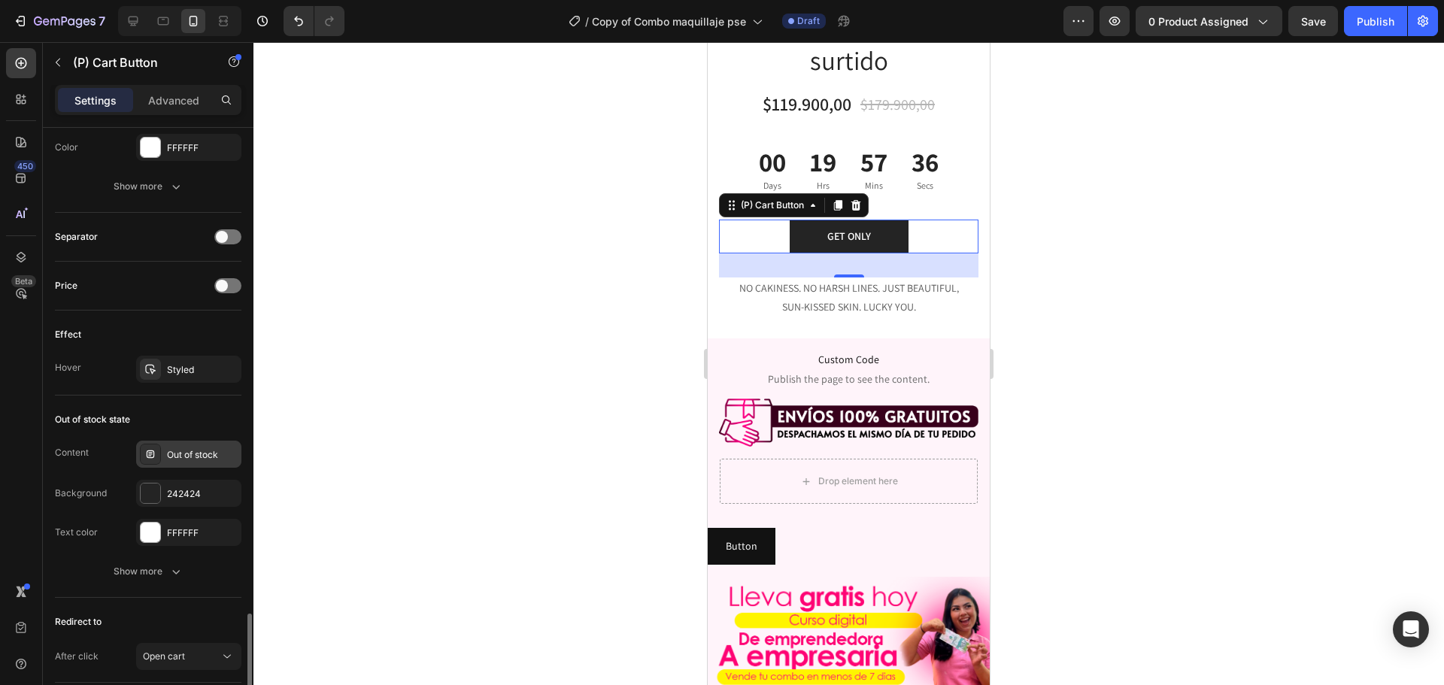
scroll to position [1011, 0]
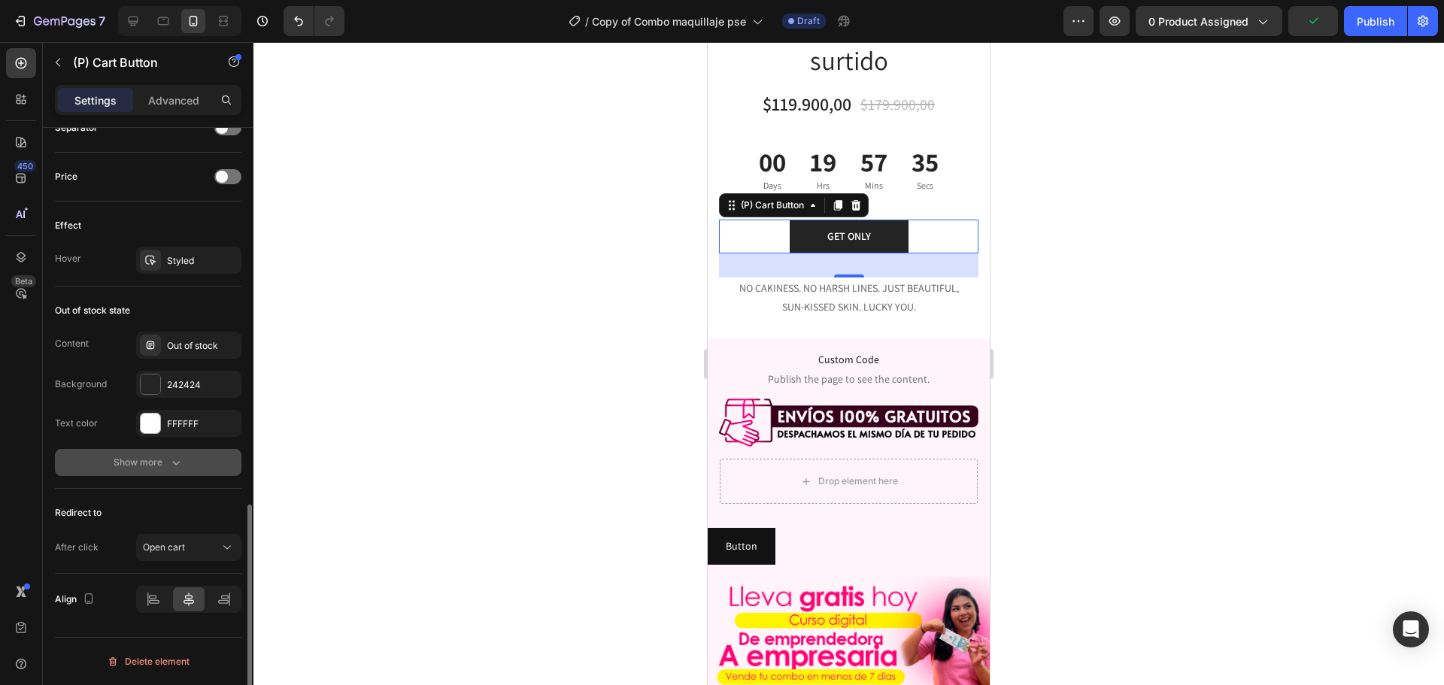
click at [205, 462] on button "Show more" at bounding box center [148, 462] width 186 height 27
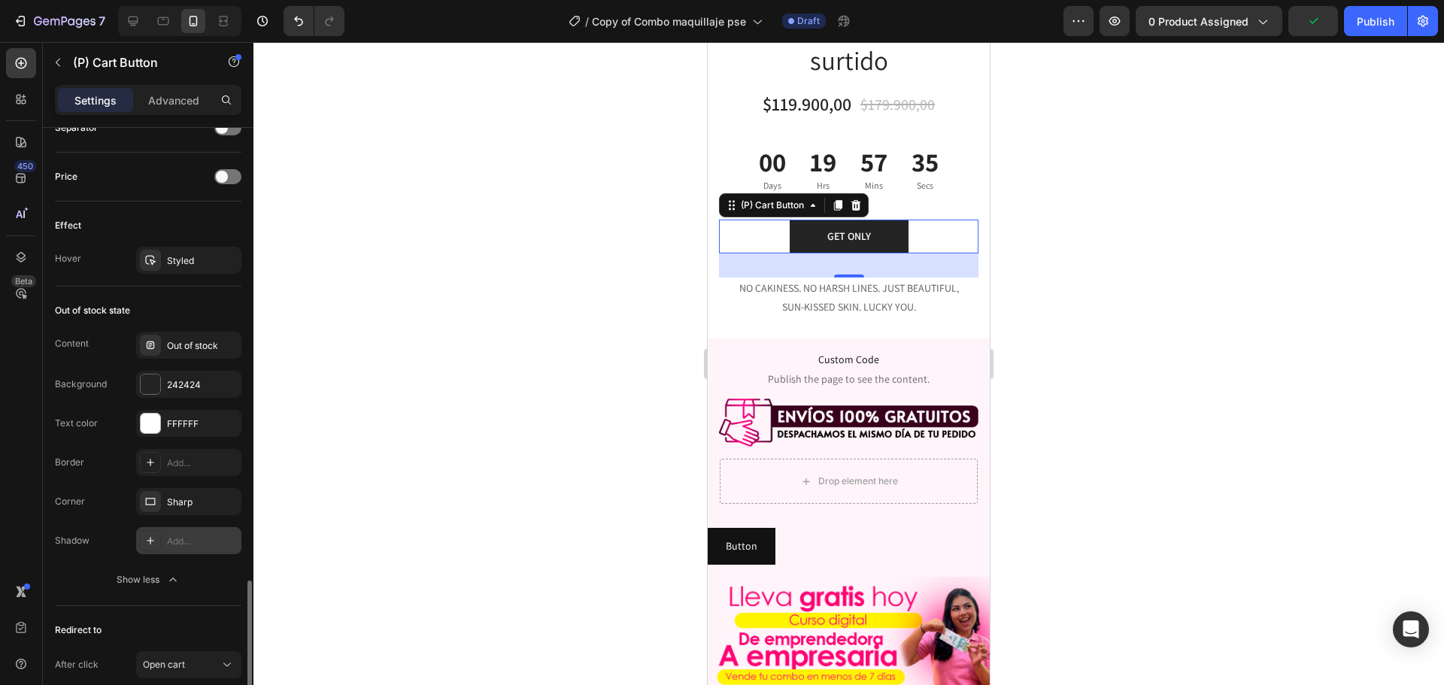
scroll to position [1129, 0]
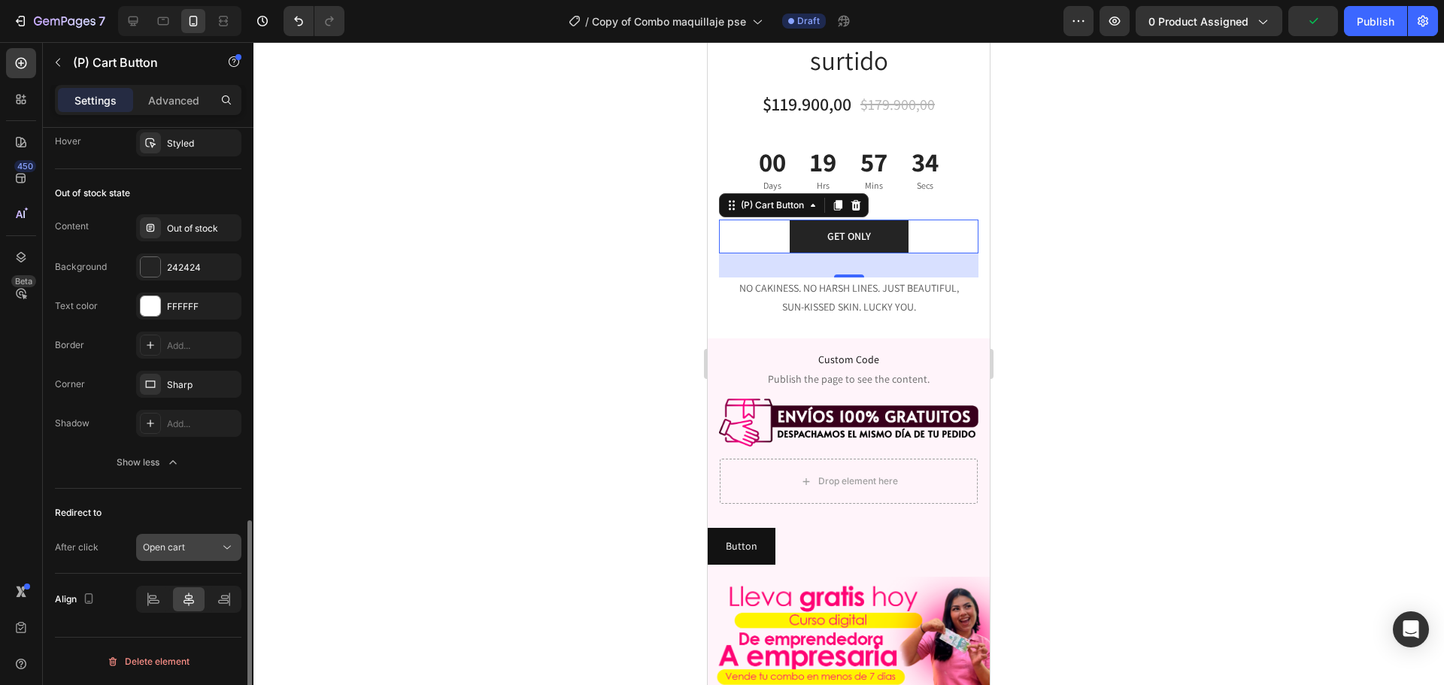
click at [184, 549] on span "Open cart" at bounding box center [164, 546] width 42 height 11
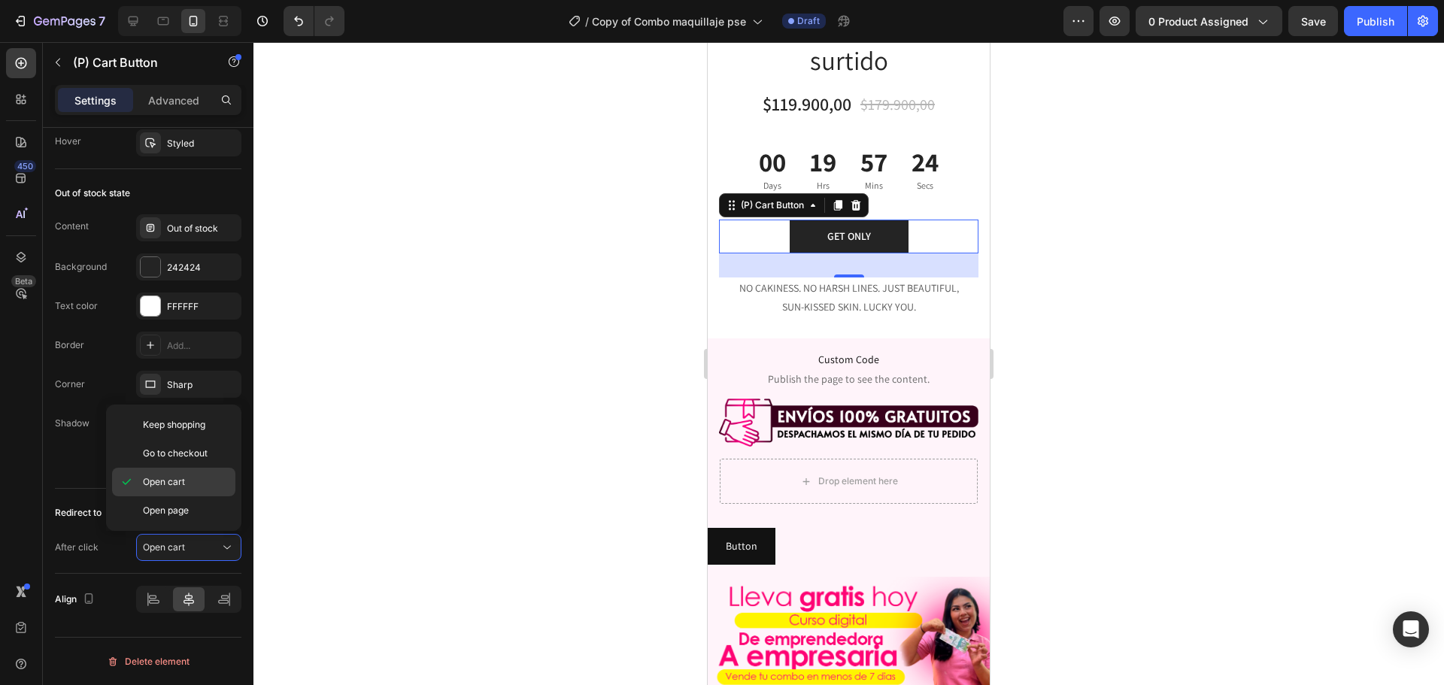
click at [180, 485] on span "Open cart" at bounding box center [164, 482] width 42 height 14
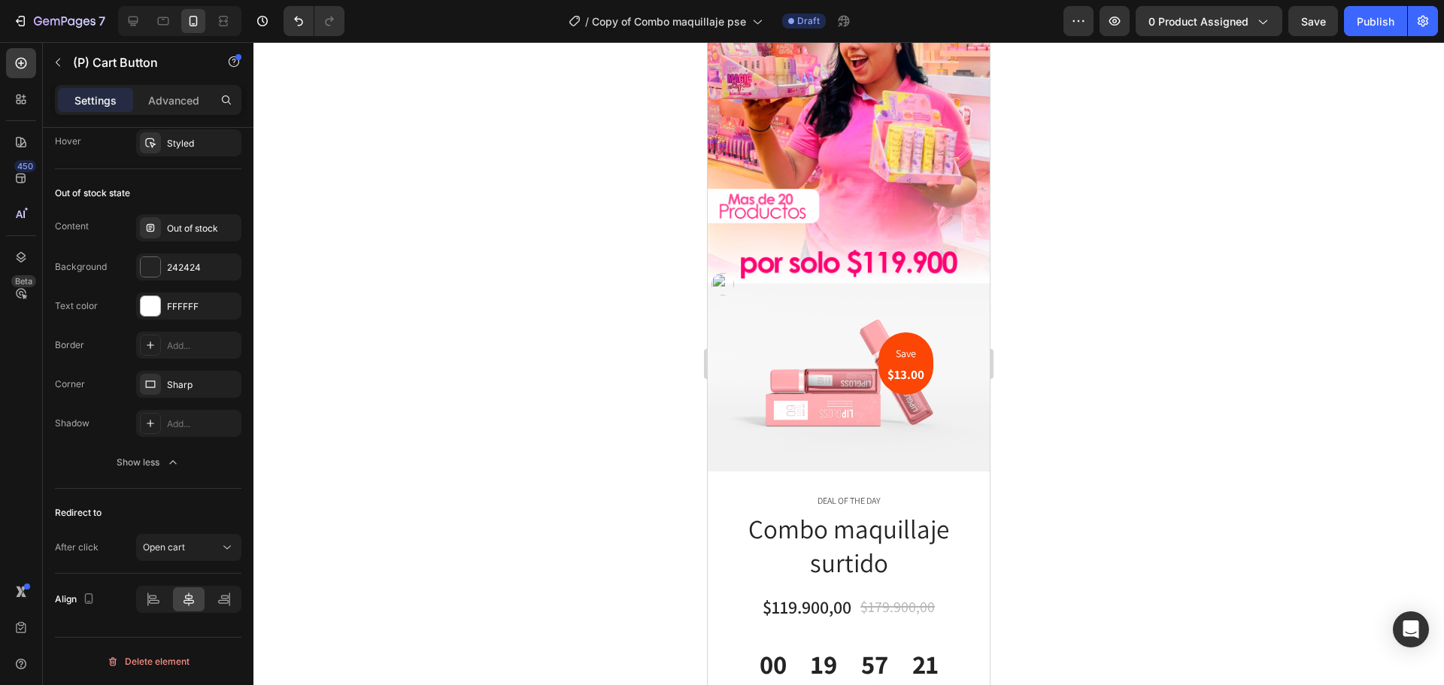
click at [1194, 320] on div at bounding box center [848, 363] width 1190 height 643
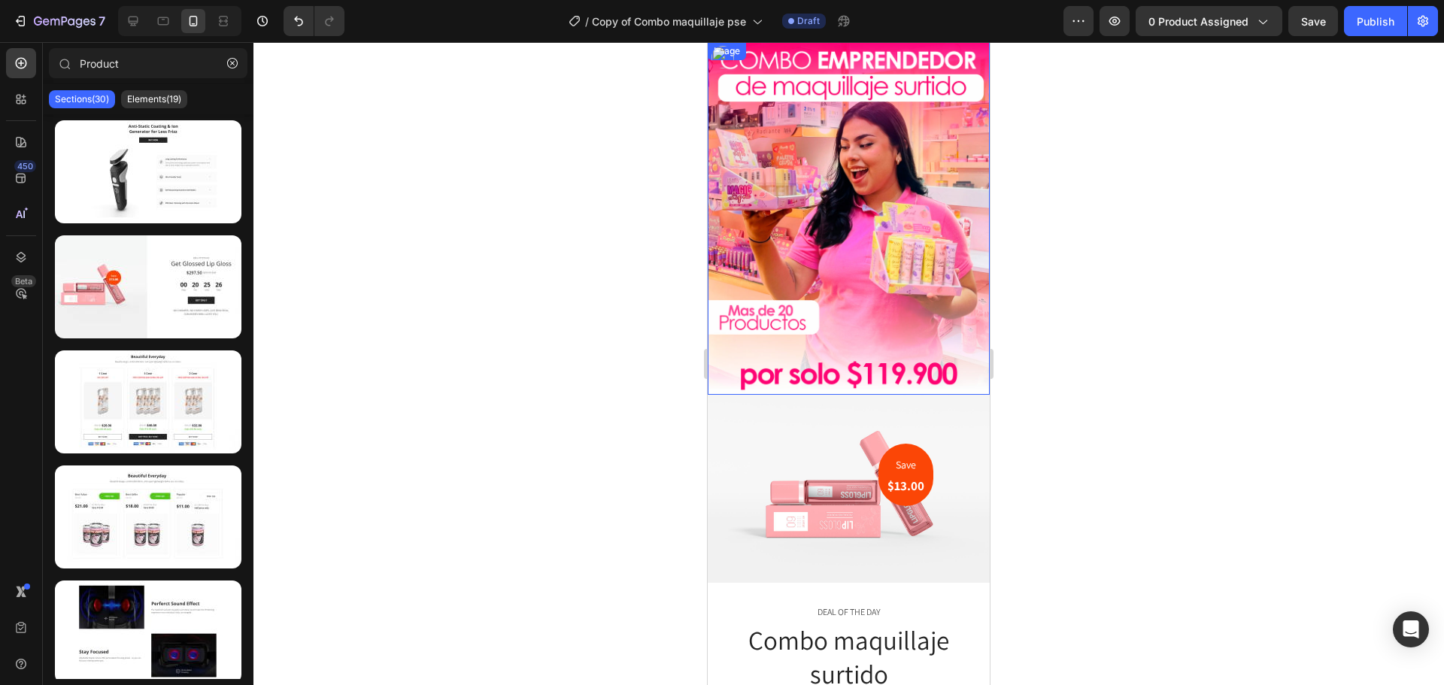
scroll to position [150, 0]
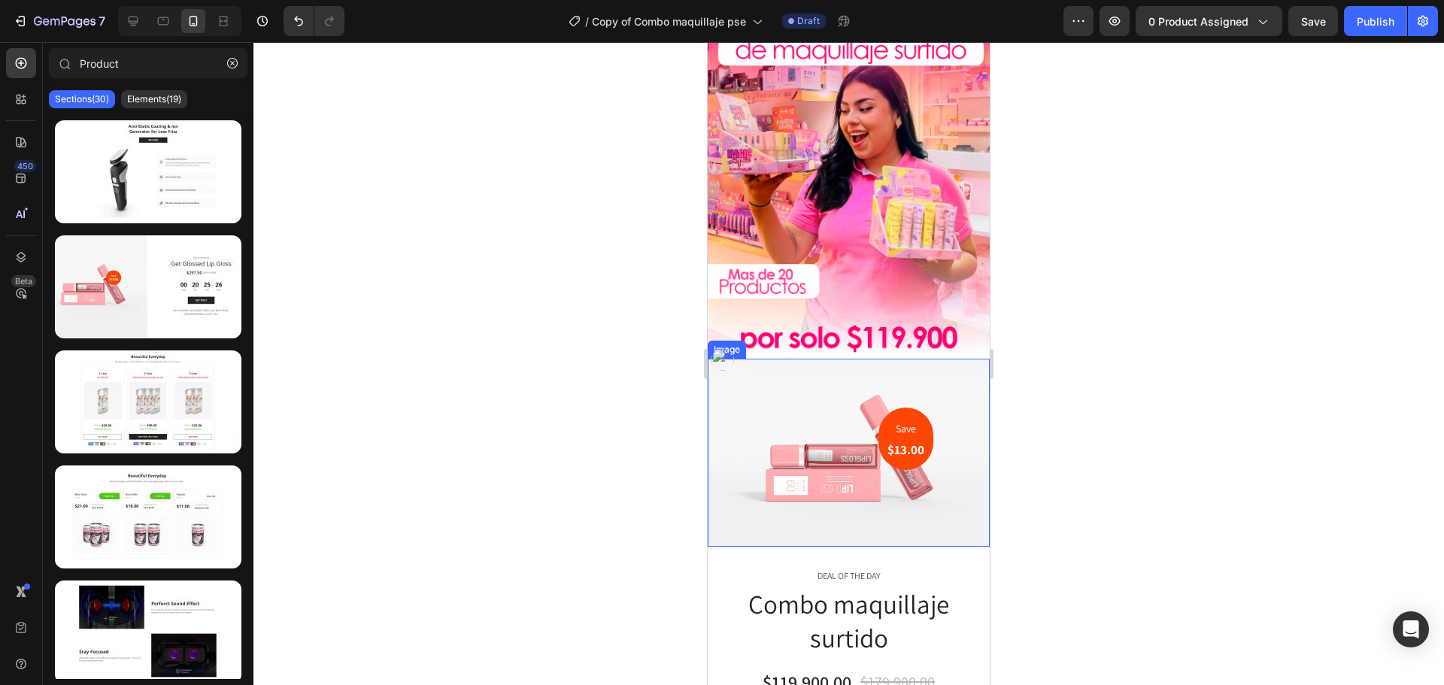
click at [821, 429] on img at bounding box center [848, 452] width 282 height 187
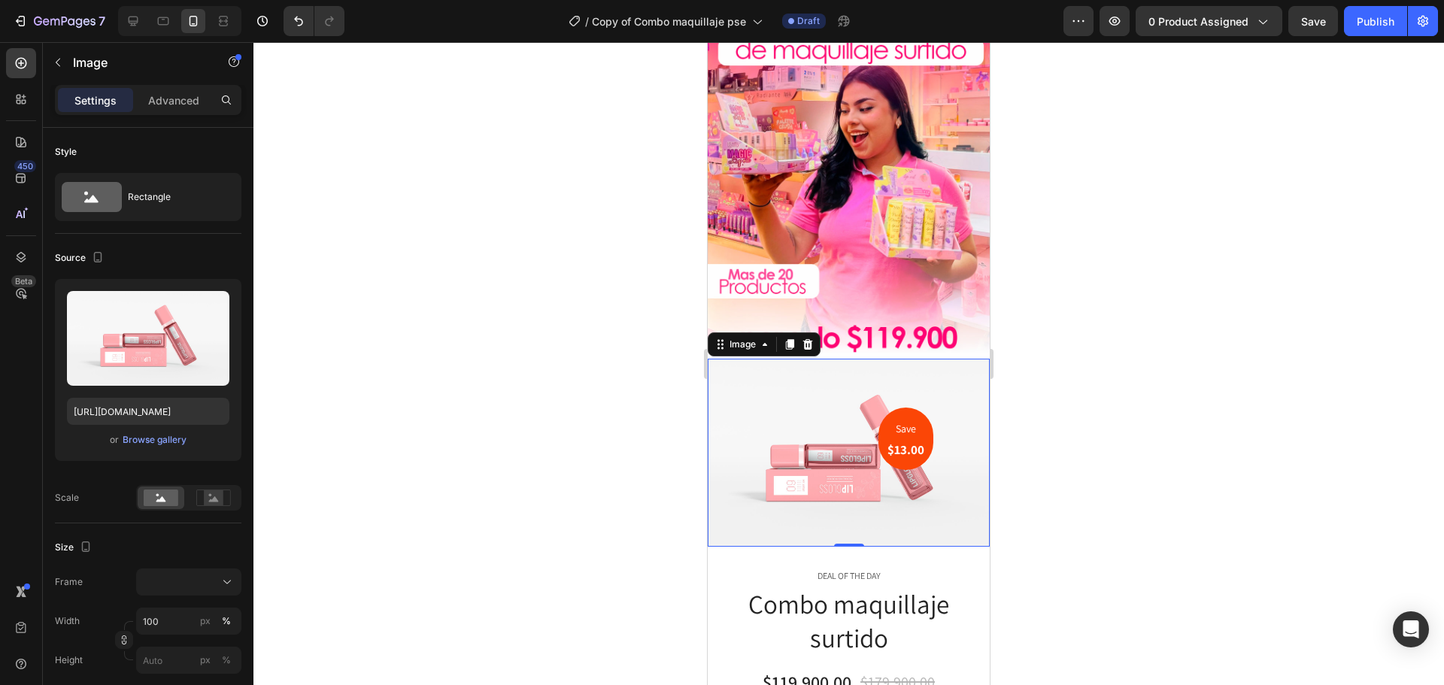
click at [504, 345] on div at bounding box center [848, 363] width 1190 height 643
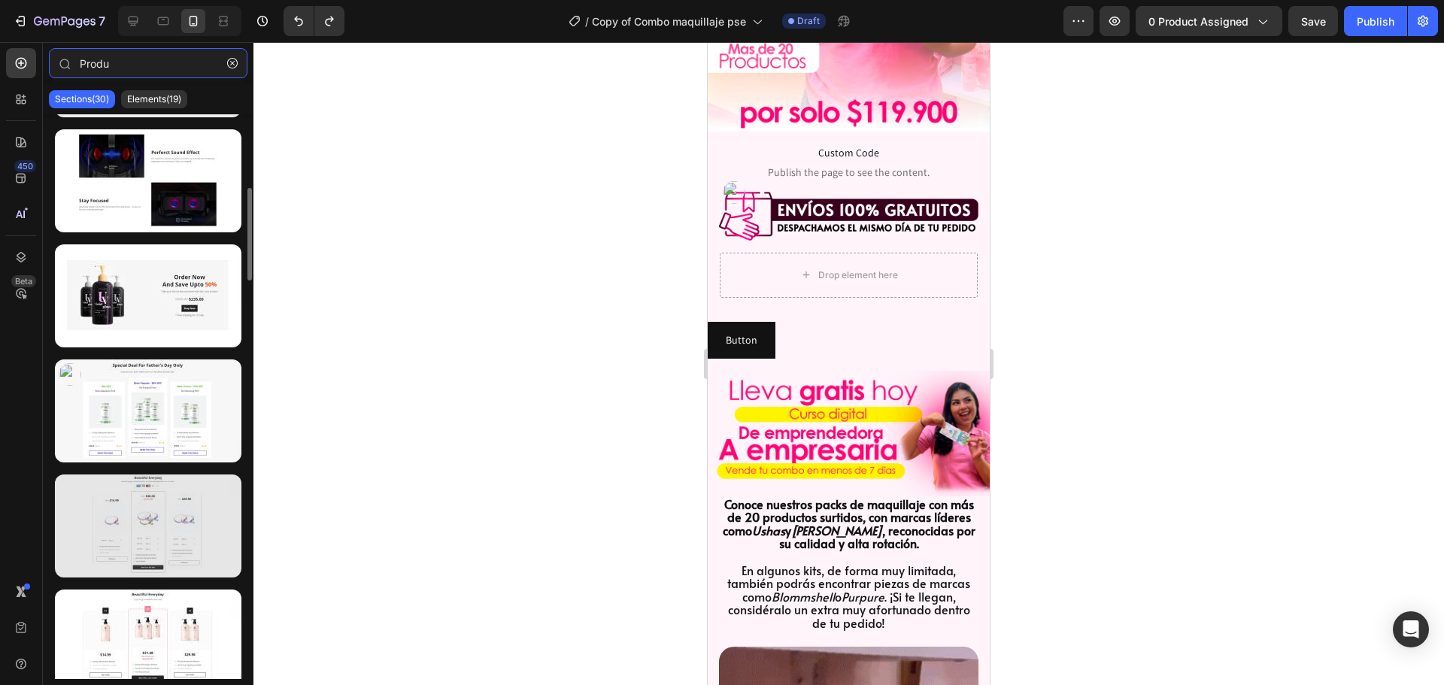
scroll to position [677, 0]
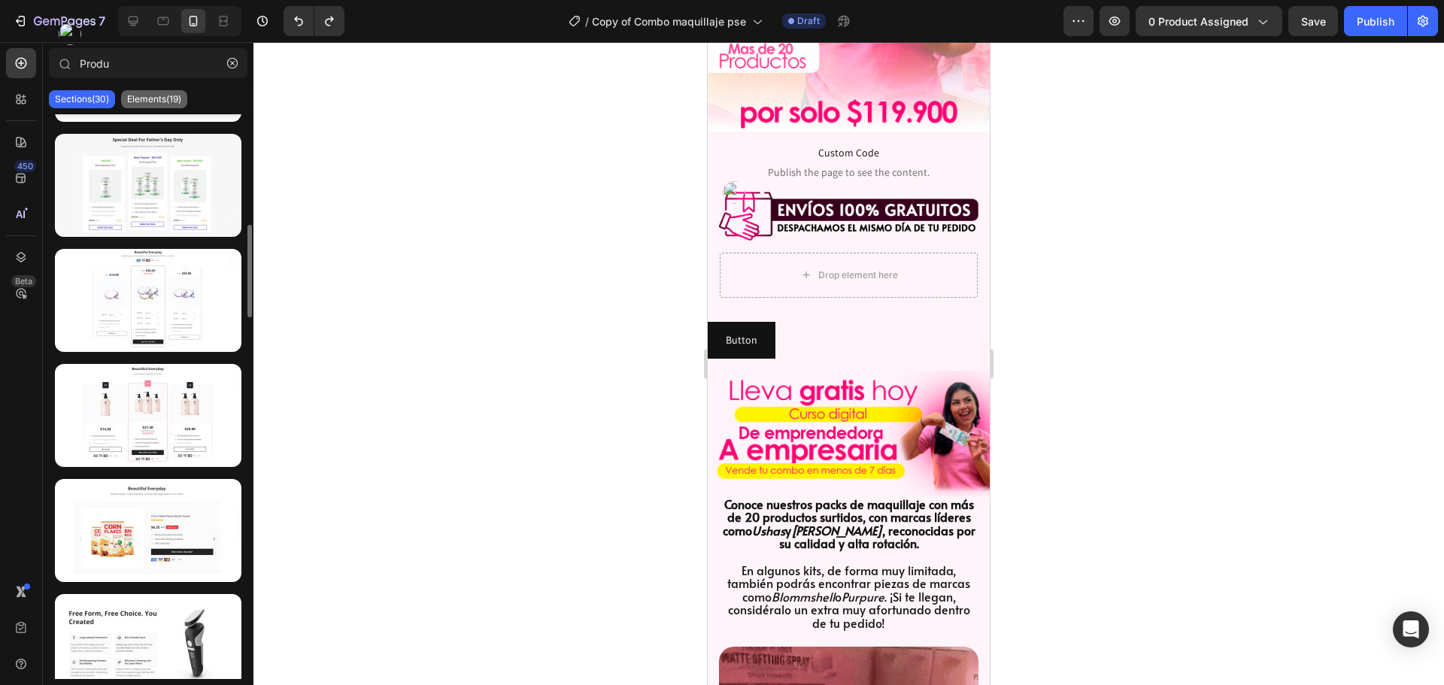
click at [159, 93] on div "Elements(19)" at bounding box center [154, 99] width 66 height 18
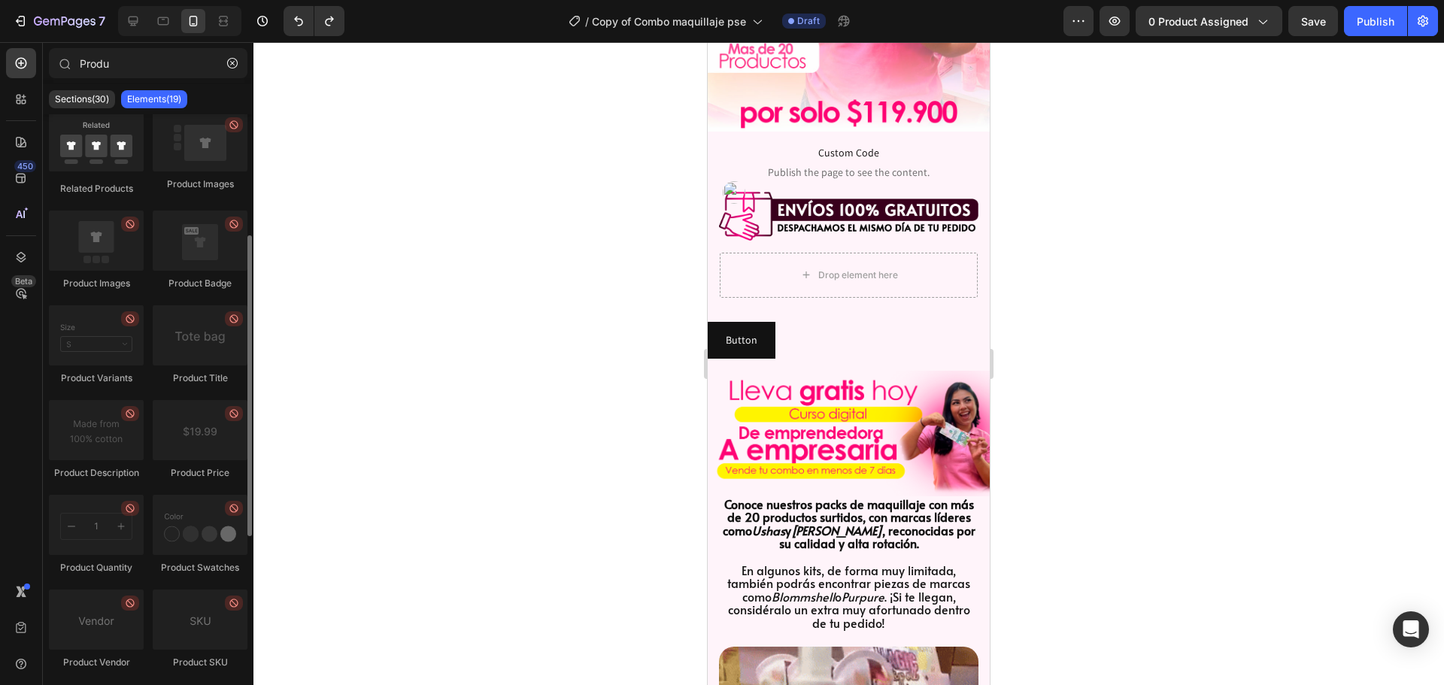
scroll to position [301, 0]
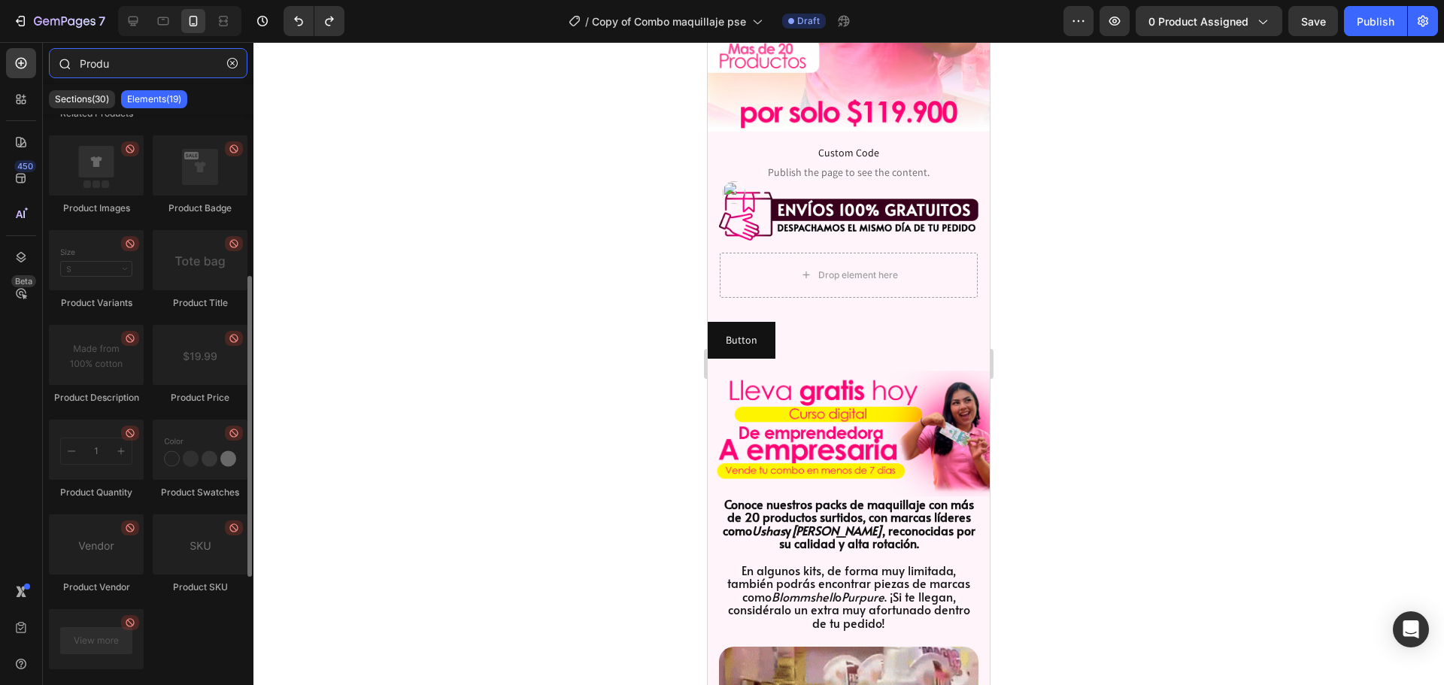
click at [168, 64] on input "Produ" at bounding box center [148, 63] width 198 height 30
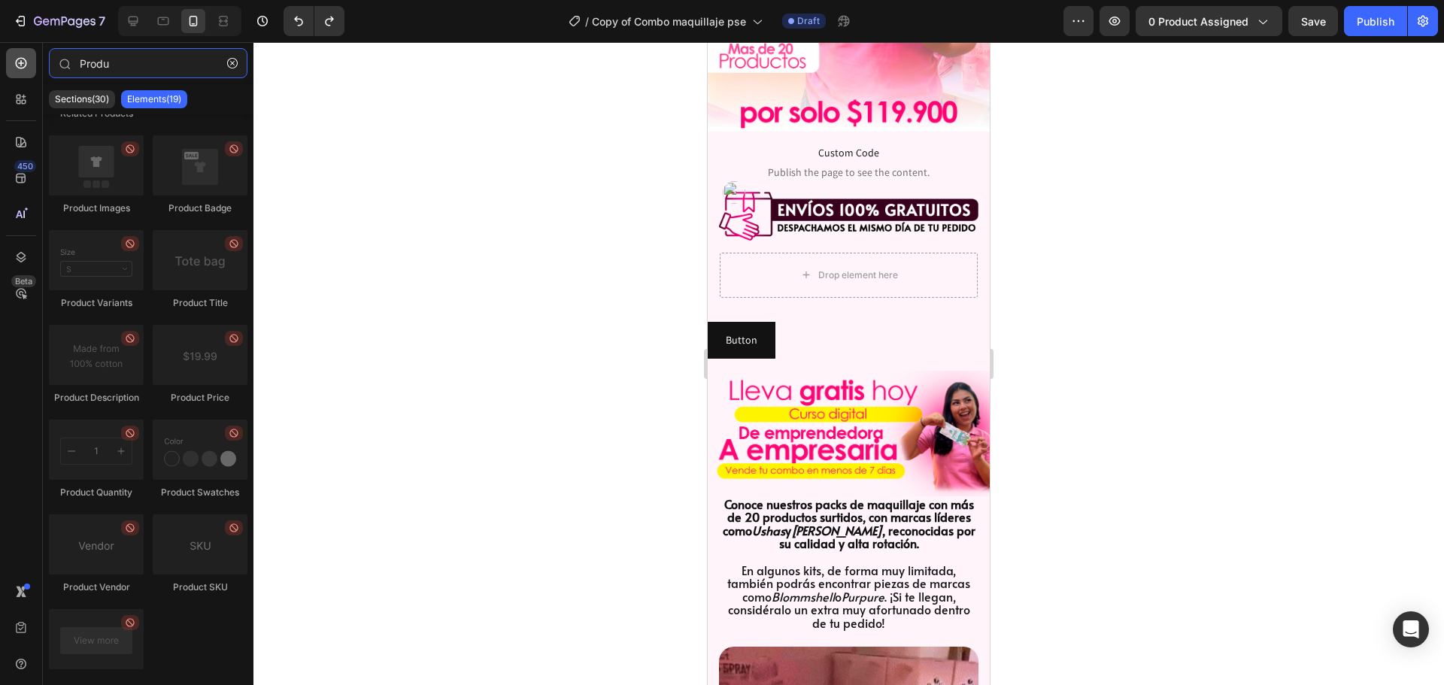
drag, startPoint x: 168, startPoint y: 64, endPoint x: 32, endPoint y: 59, distance: 136.9
click at [30, 59] on div "450 Beta Produ Sections(30) Elements(19) Product Product Product Product Produc…" at bounding box center [126, 363] width 253 height 643
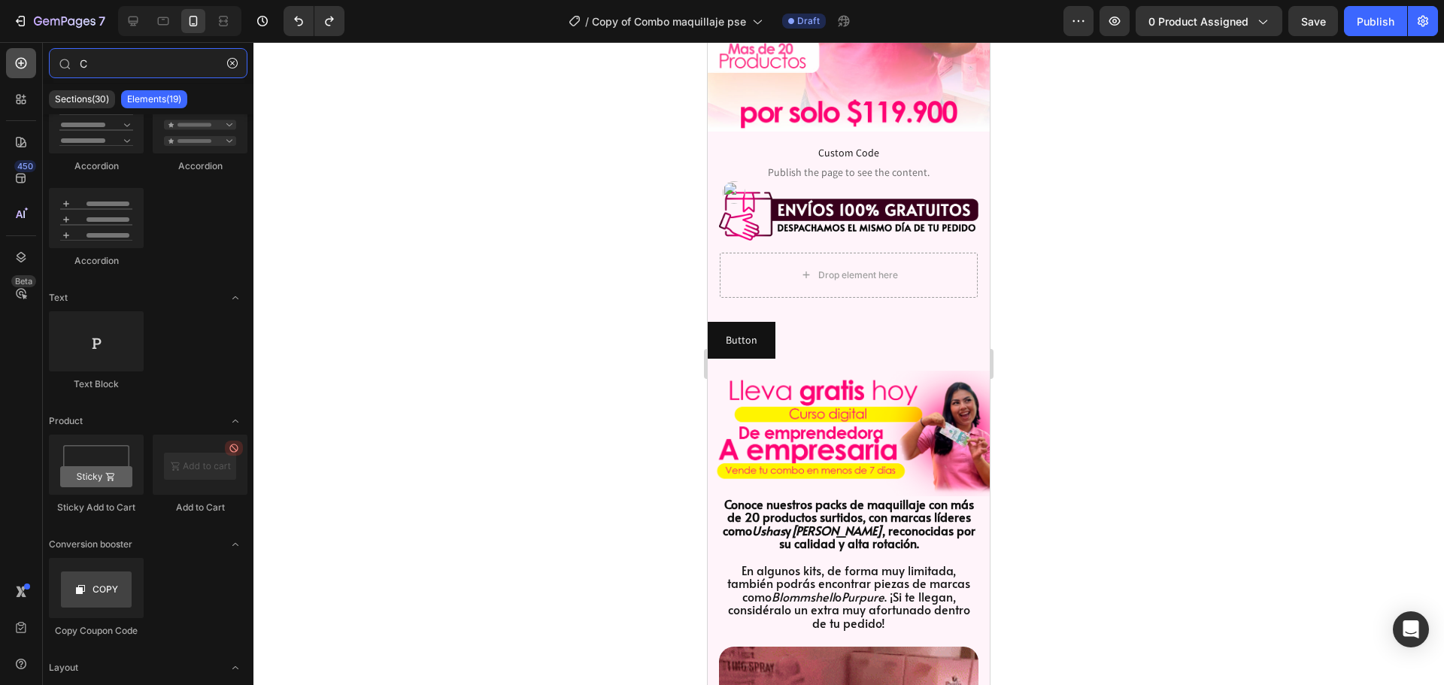
scroll to position [0, 0]
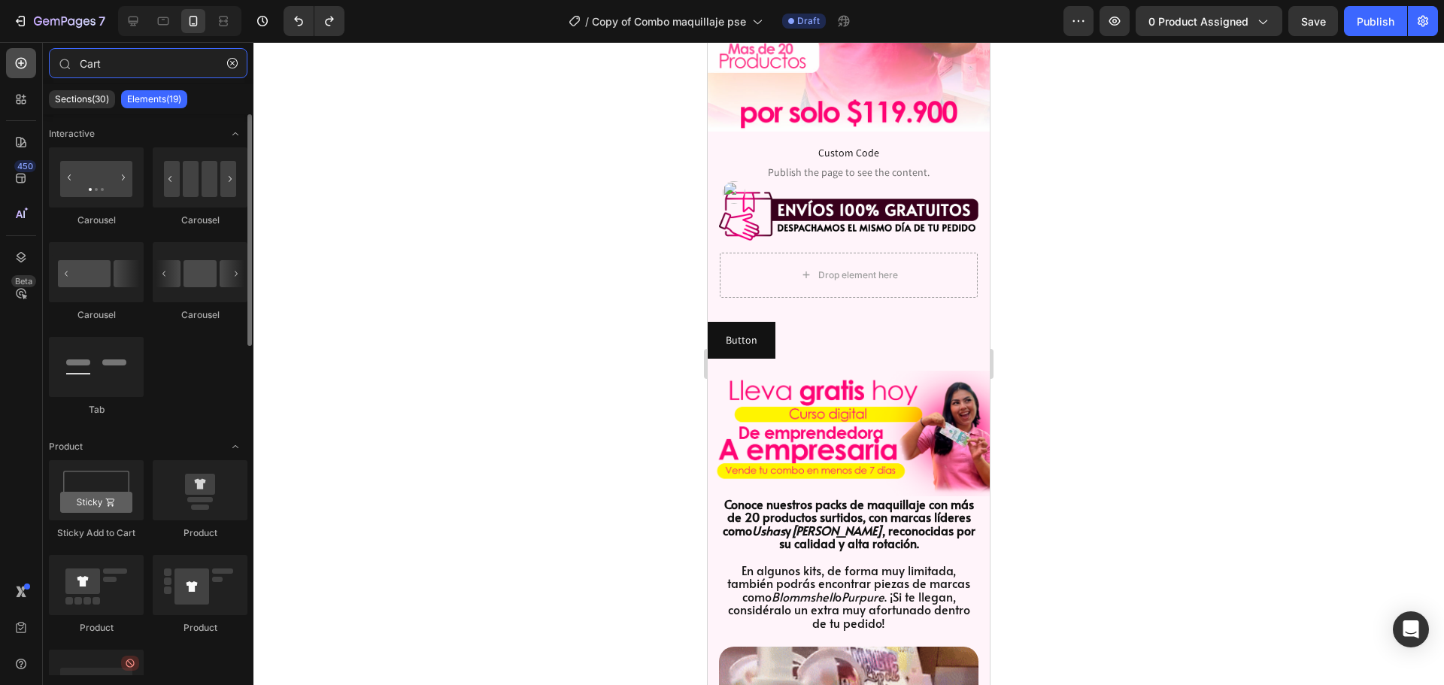
type input "Cart"
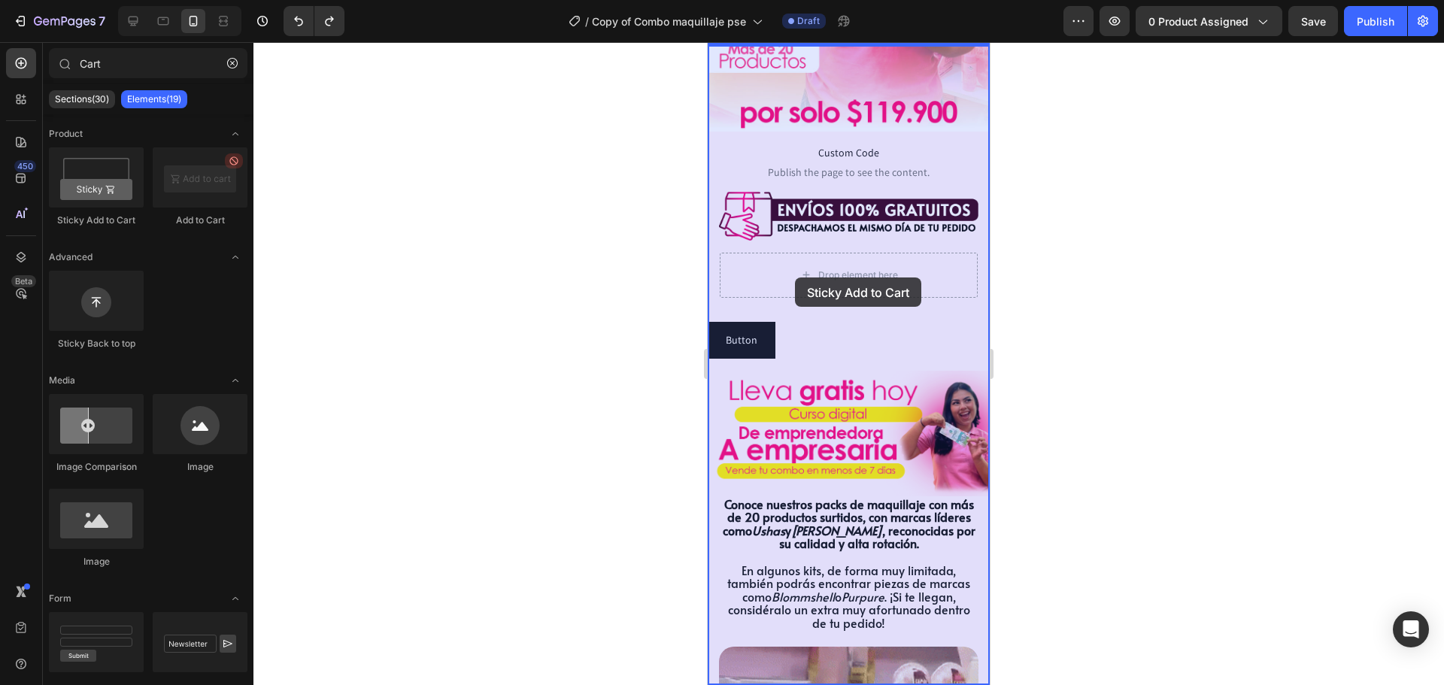
drag, startPoint x: 807, startPoint y: 226, endPoint x: 792, endPoint y: 271, distance: 48.3
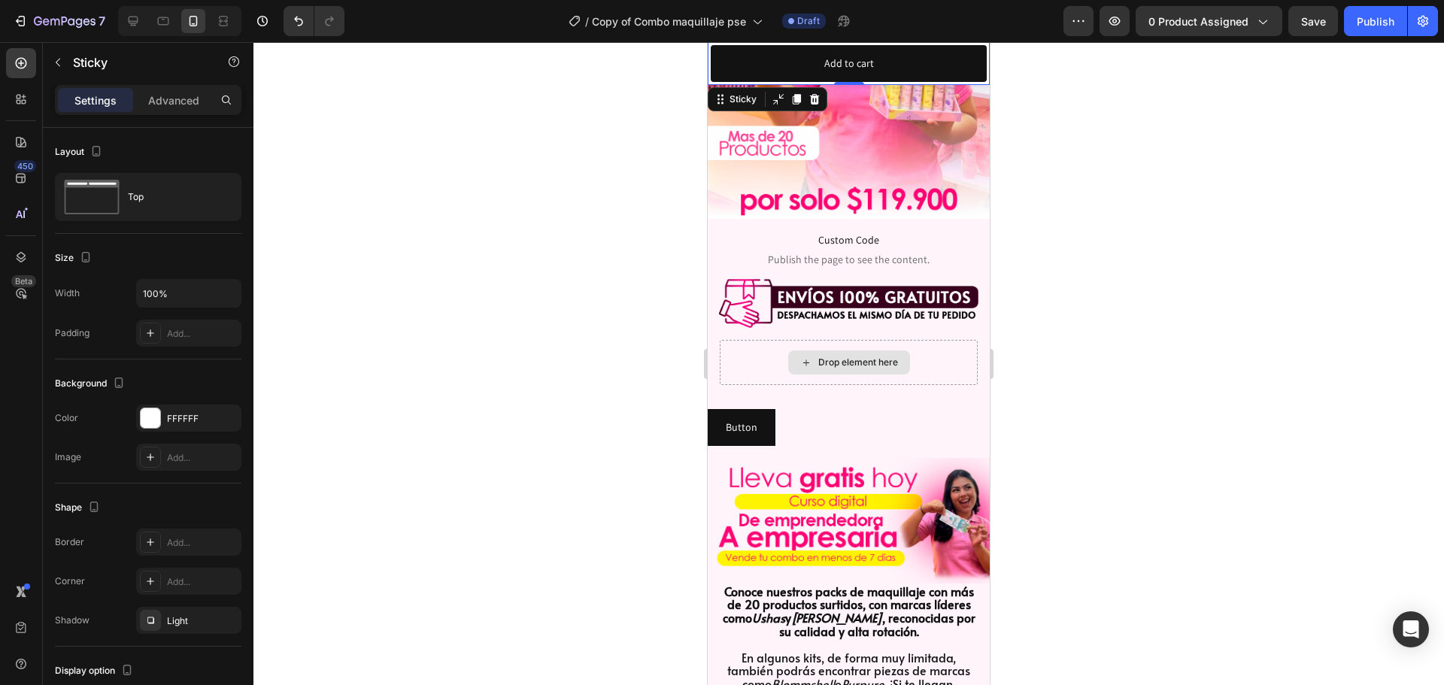
scroll to position [194, 0]
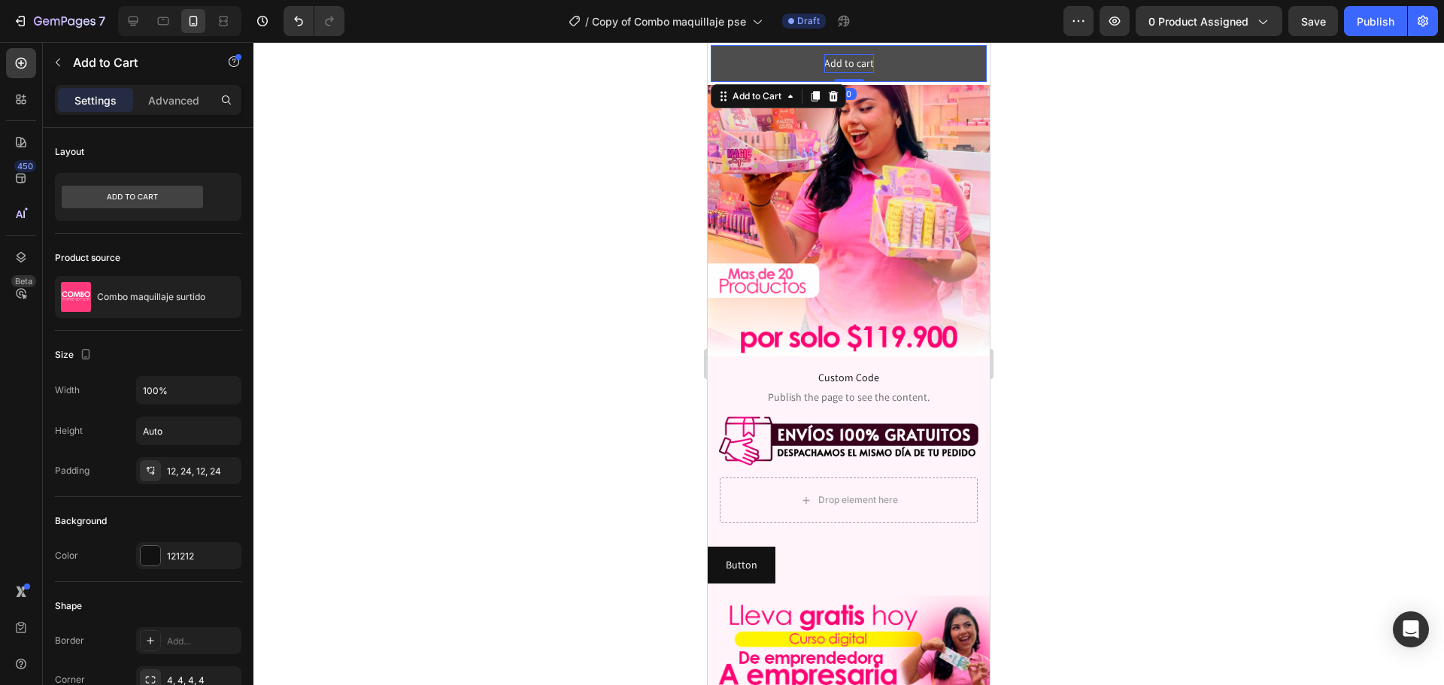
click at [854, 60] on div "Add to cart" at bounding box center [849, 63] width 50 height 19
click at [883, 64] on button "Add to cart" at bounding box center [849, 63] width 276 height 37
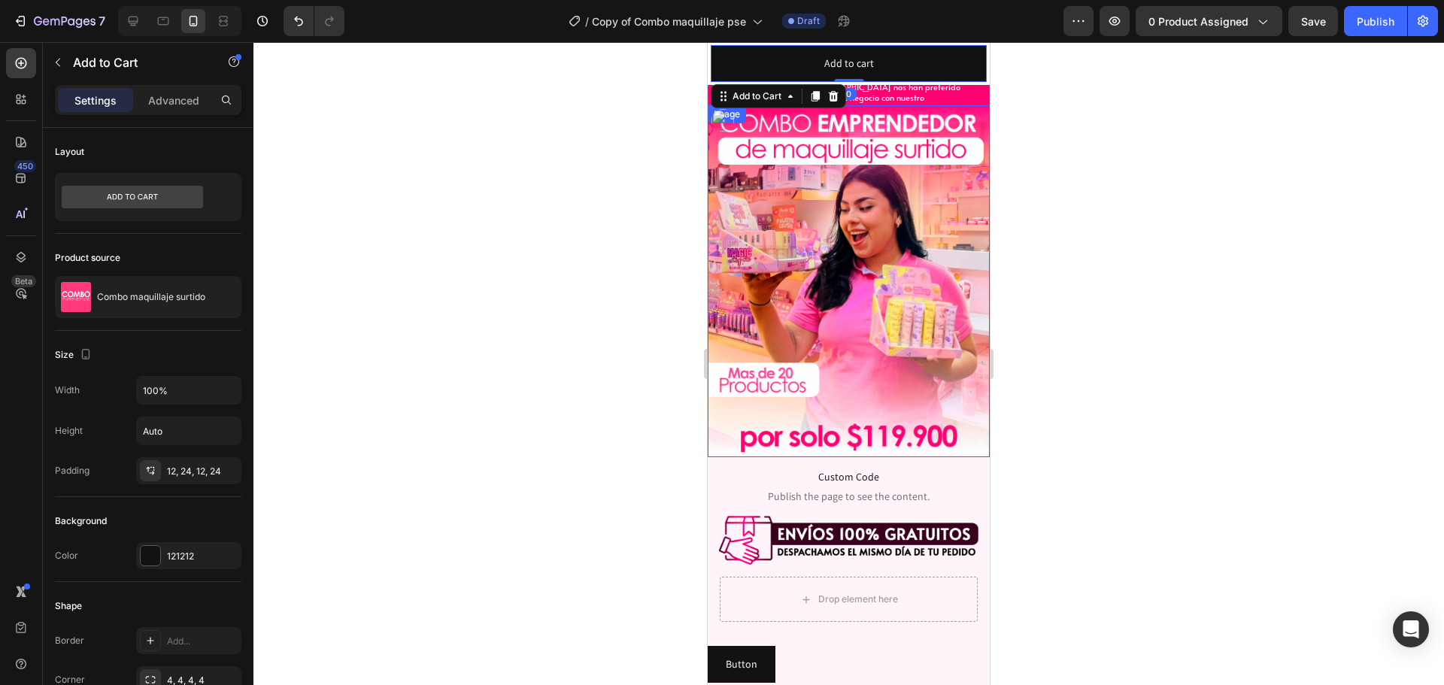
scroll to position [0, 0]
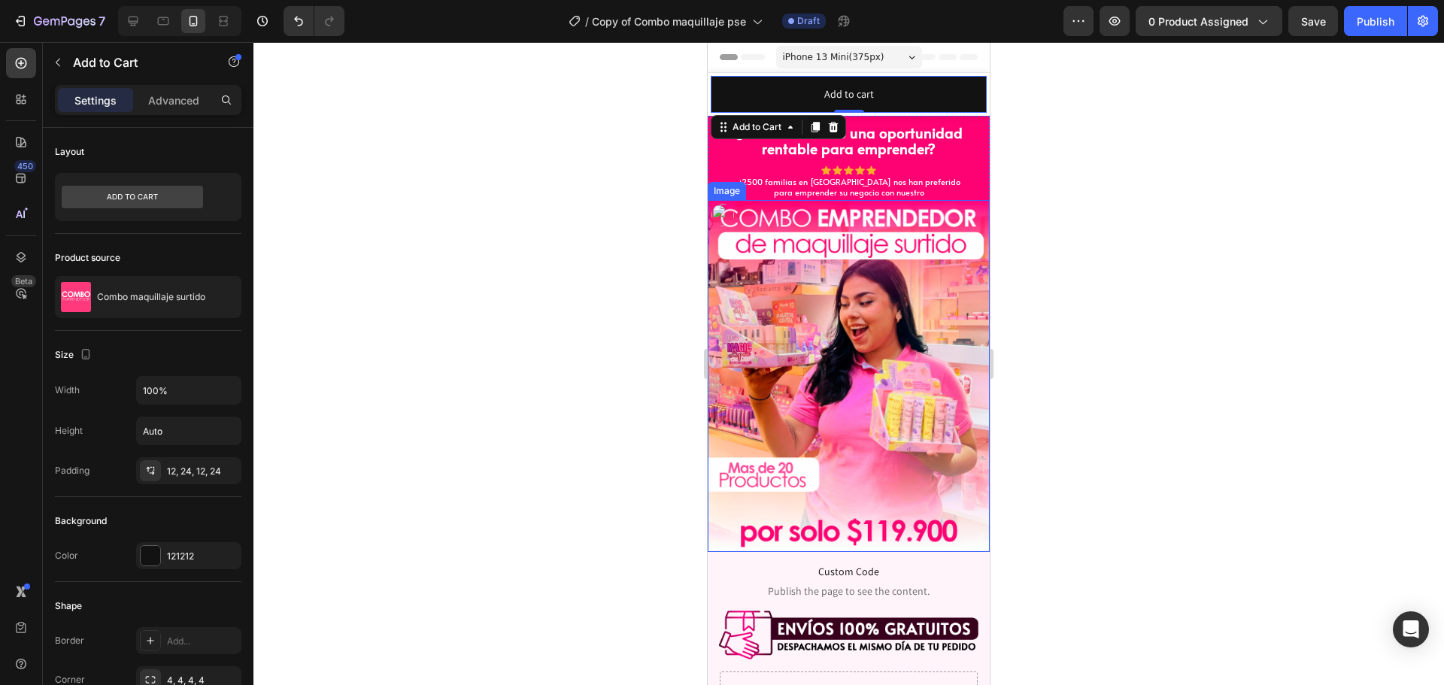
drag, startPoint x: 750, startPoint y: 122, endPoint x: 738, endPoint y: 176, distance: 55.3
drag, startPoint x: 750, startPoint y: 128, endPoint x: 771, endPoint y: 184, distance: 60.2
click at [834, 126] on icon at bounding box center [834, 127] width 10 height 11
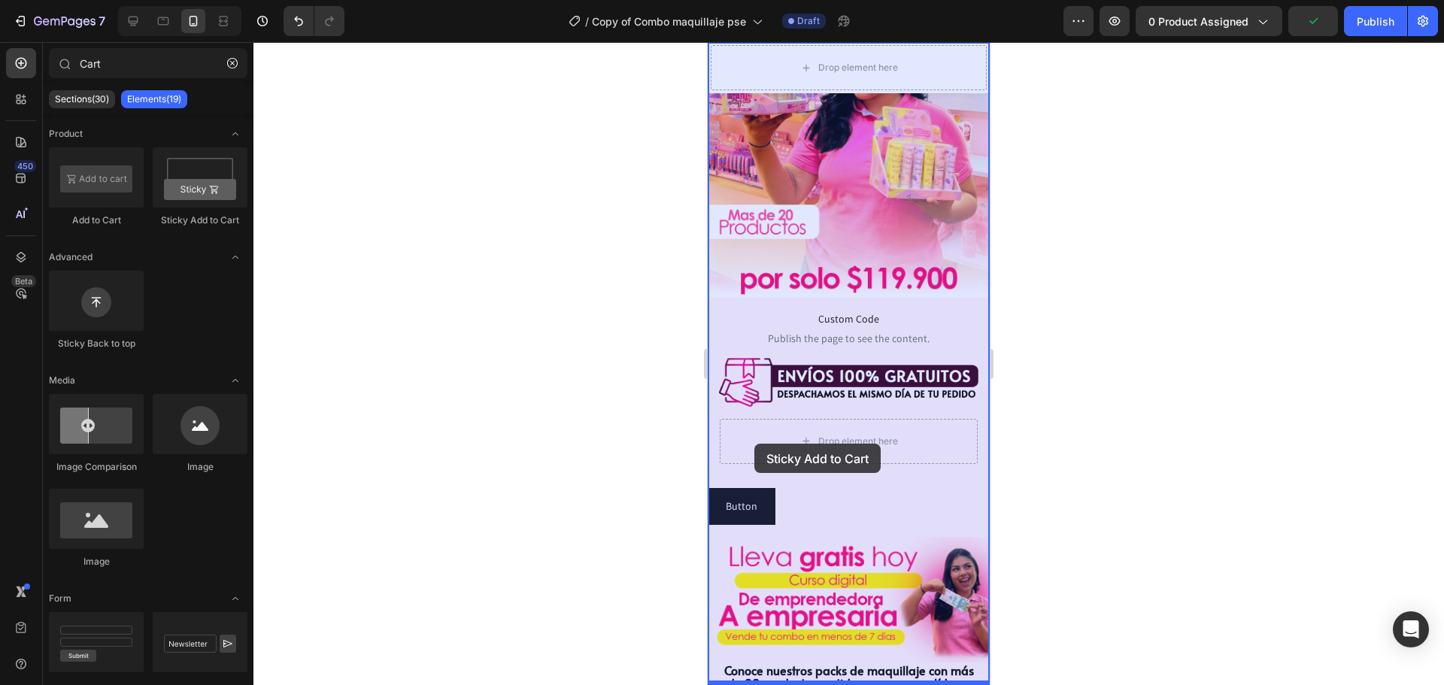
scroll to position [301, 0]
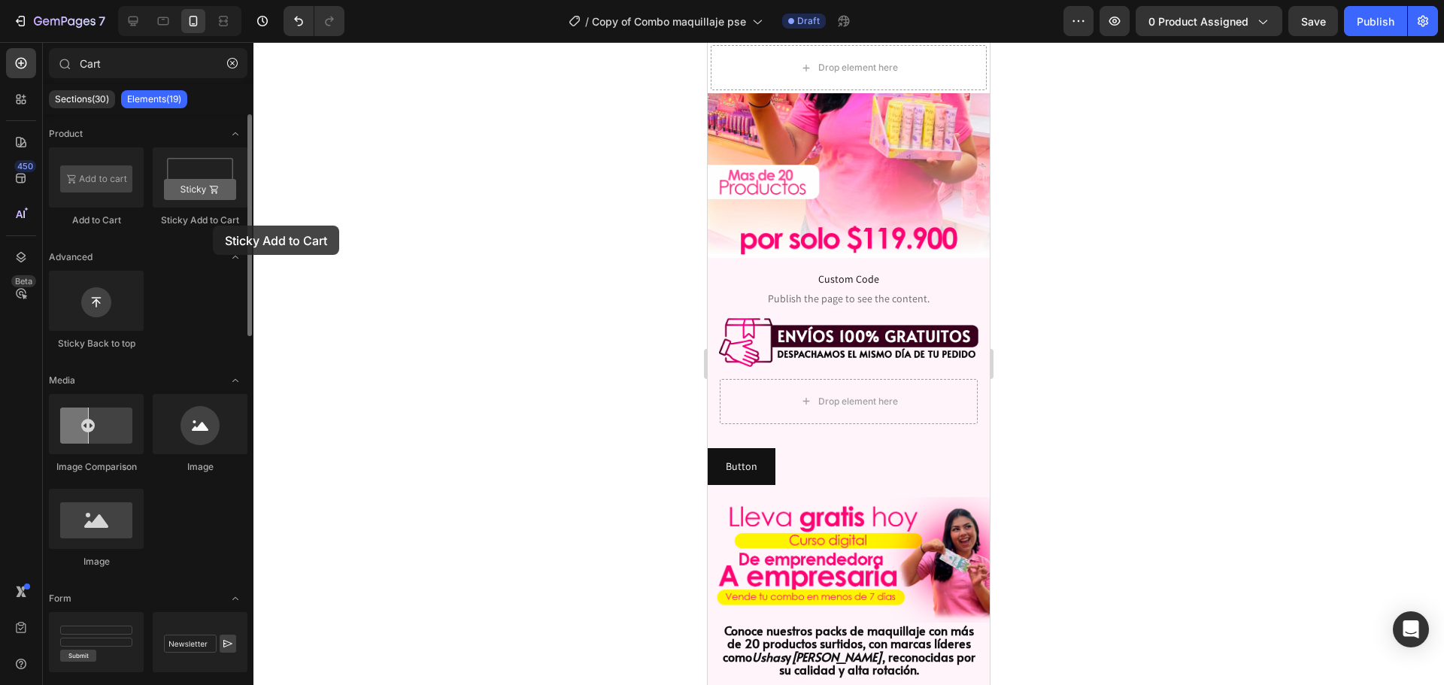
drag, startPoint x: 181, startPoint y: 174, endPoint x: 213, endPoint y: 226, distance: 60.1
click at [213, 226] on div "Sticky Add to Cart" at bounding box center [200, 187] width 95 height 80
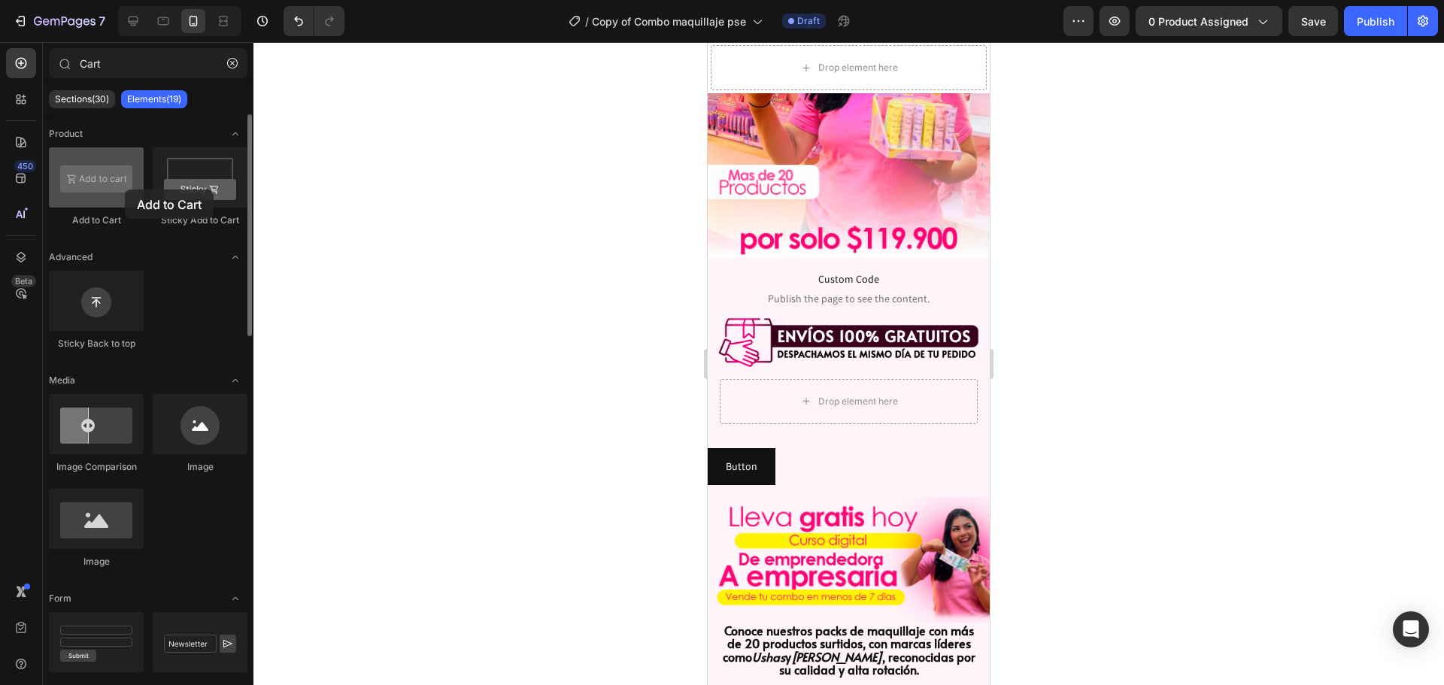
click at [125, 189] on div at bounding box center [96, 177] width 95 height 60
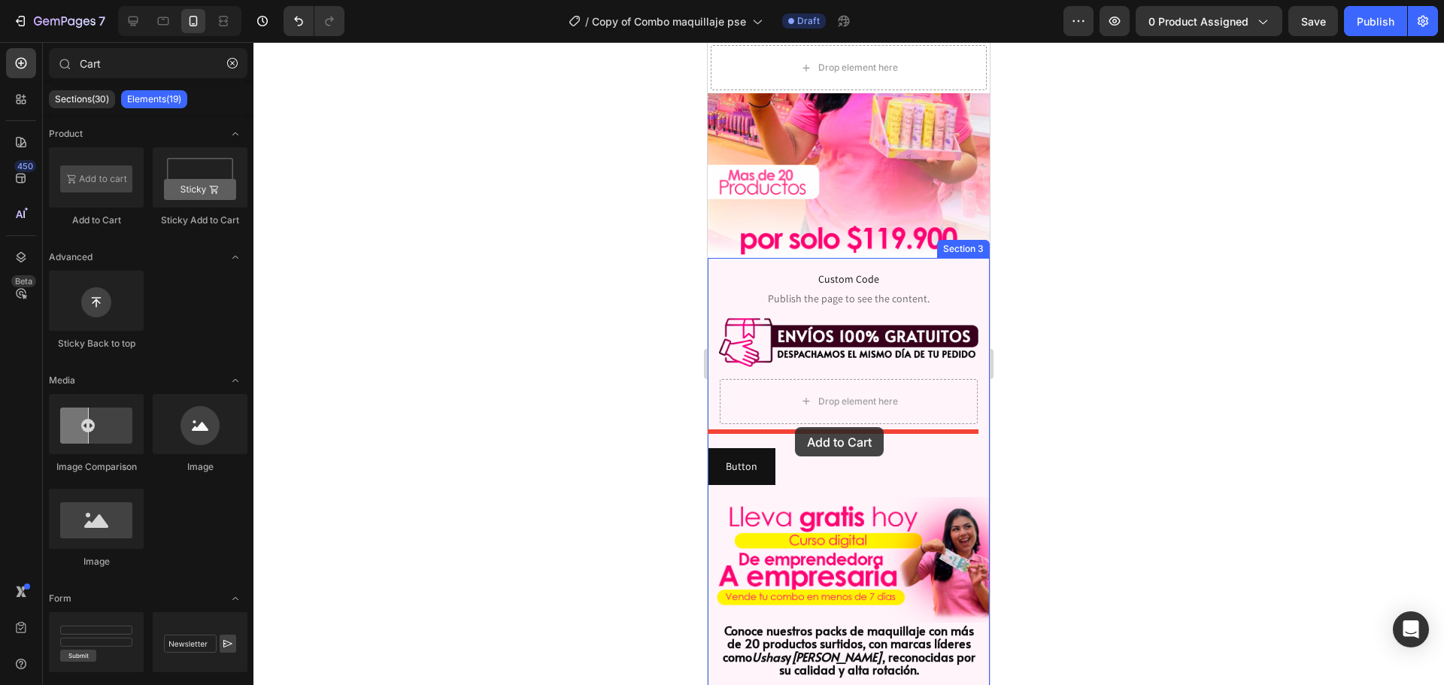
drag, startPoint x: 791, startPoint y: 226, endPoint x: 795, endPoint y: 426, distance: 200.0
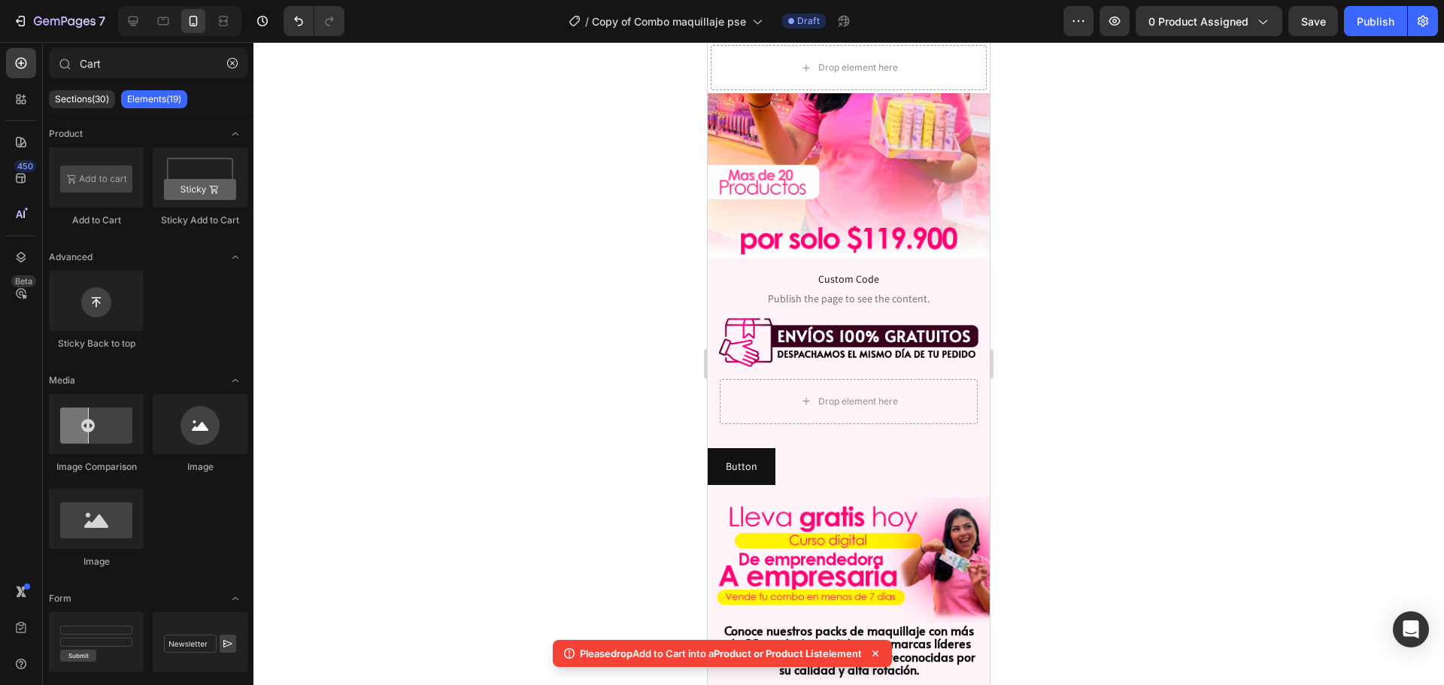
click at [704, 656] on p "Please drop Add to Cart into a Product or Product List element" at bounding box center [721, 653] width 282 height 15
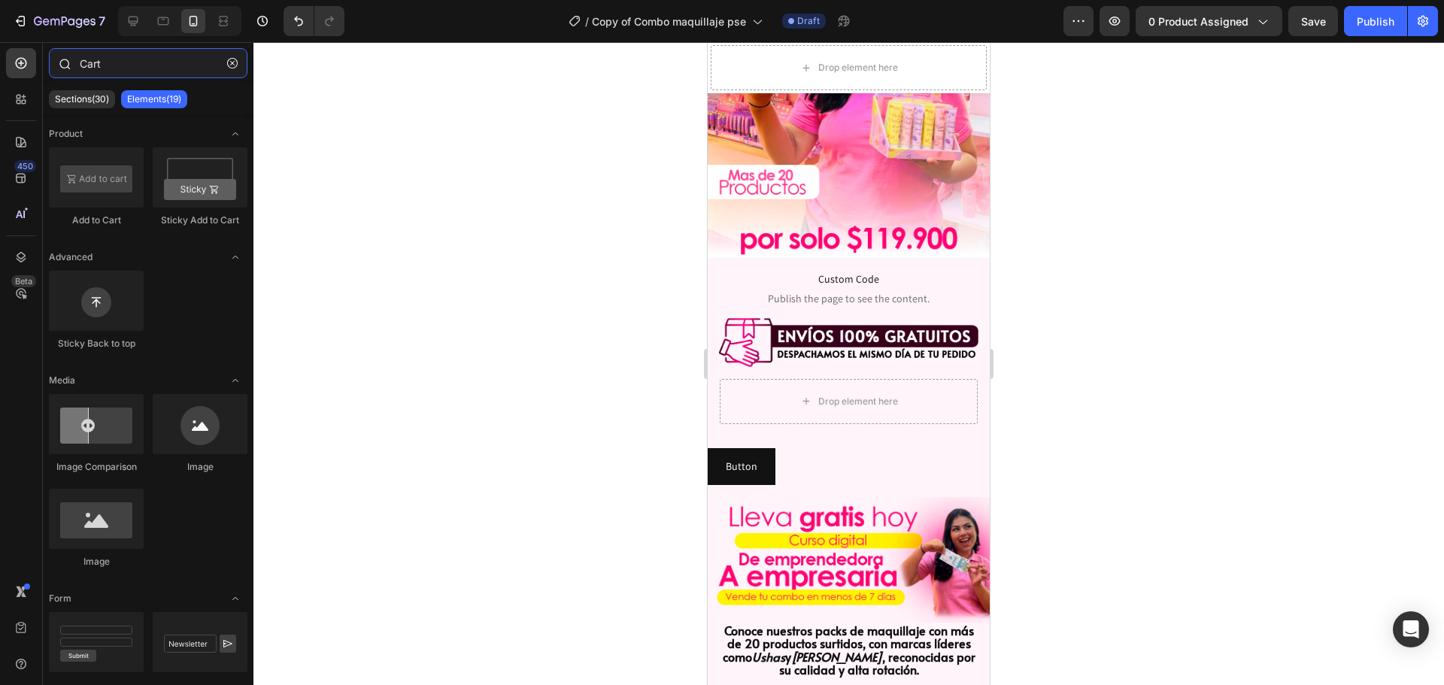
click at [158, 68] on input "Cart" at bounding box center [148, 63] width 198 height 30
click at [236, 64] on icon "button" at bounding box center [232, 63] width 11 height 11
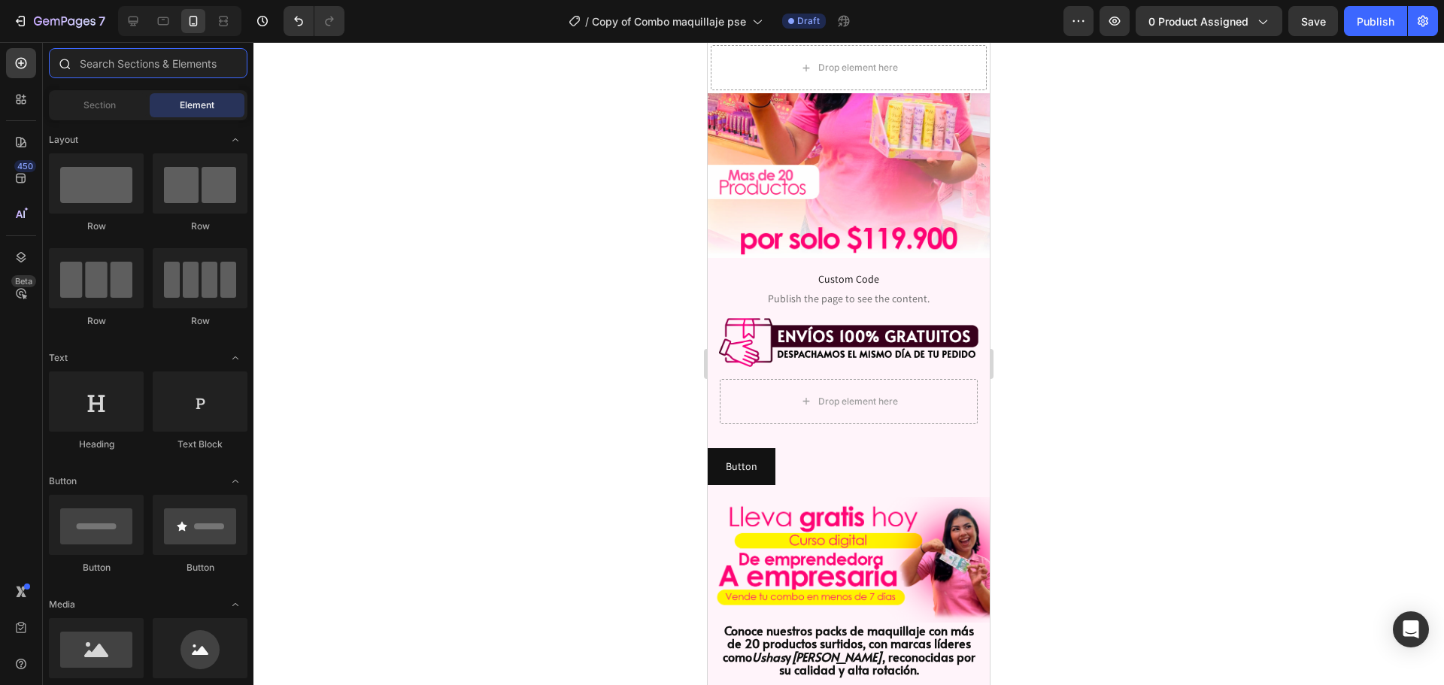
click at [150, 67] on input "text" at bounding box center [148, 63] width 198 height 30
paste input "Single Product"
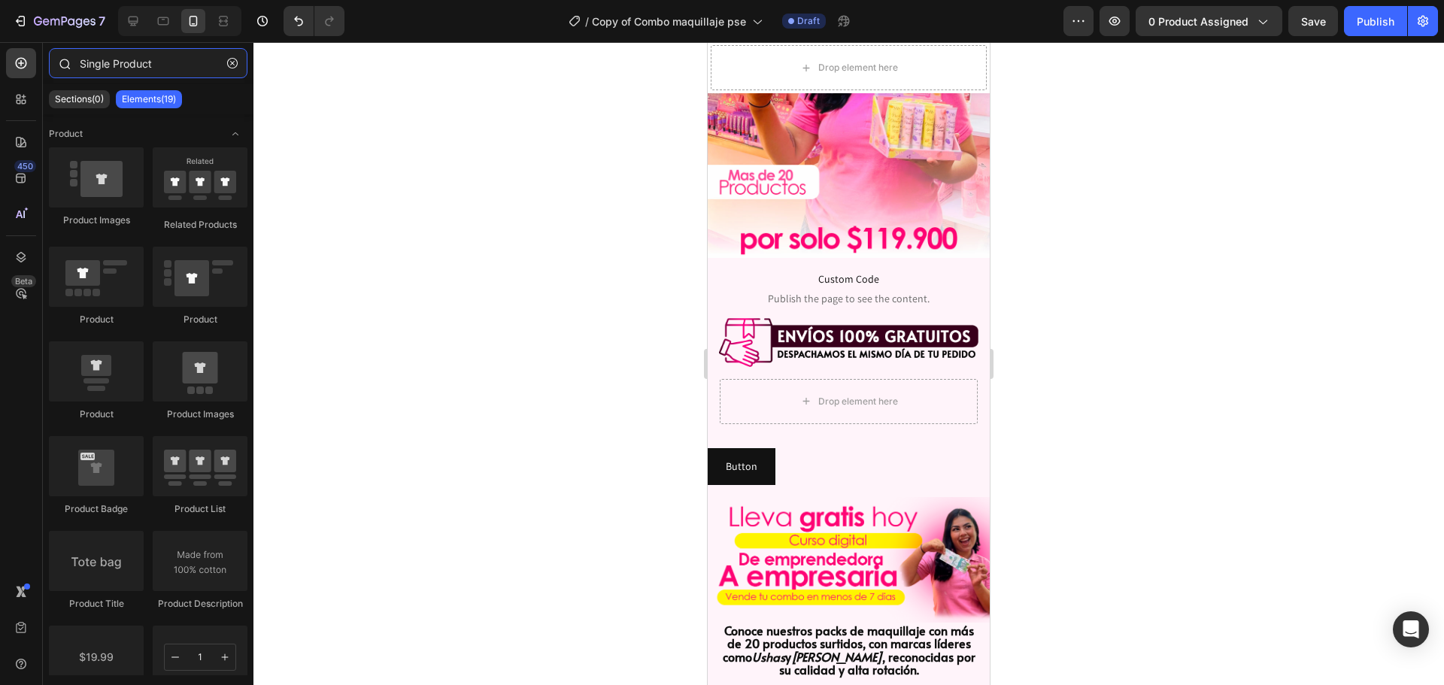
type input "Single Product"
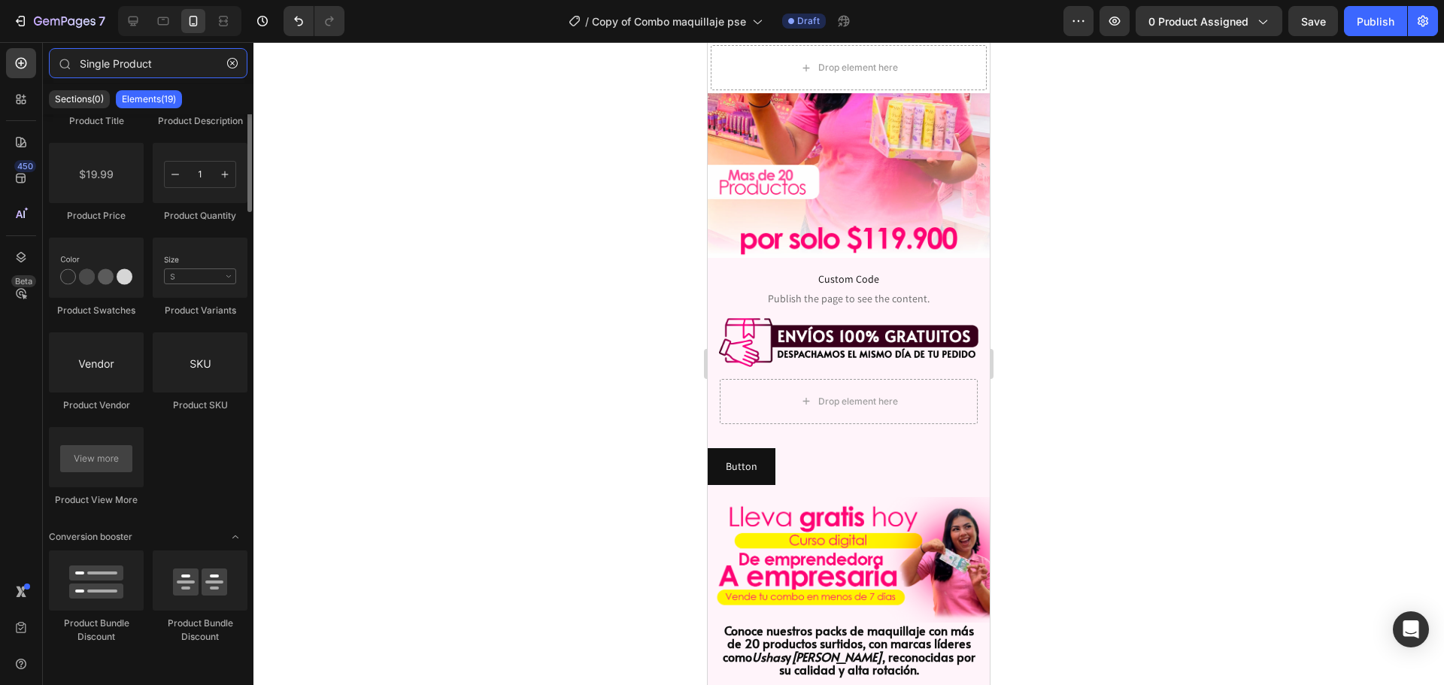
scroll to position [32, 0]
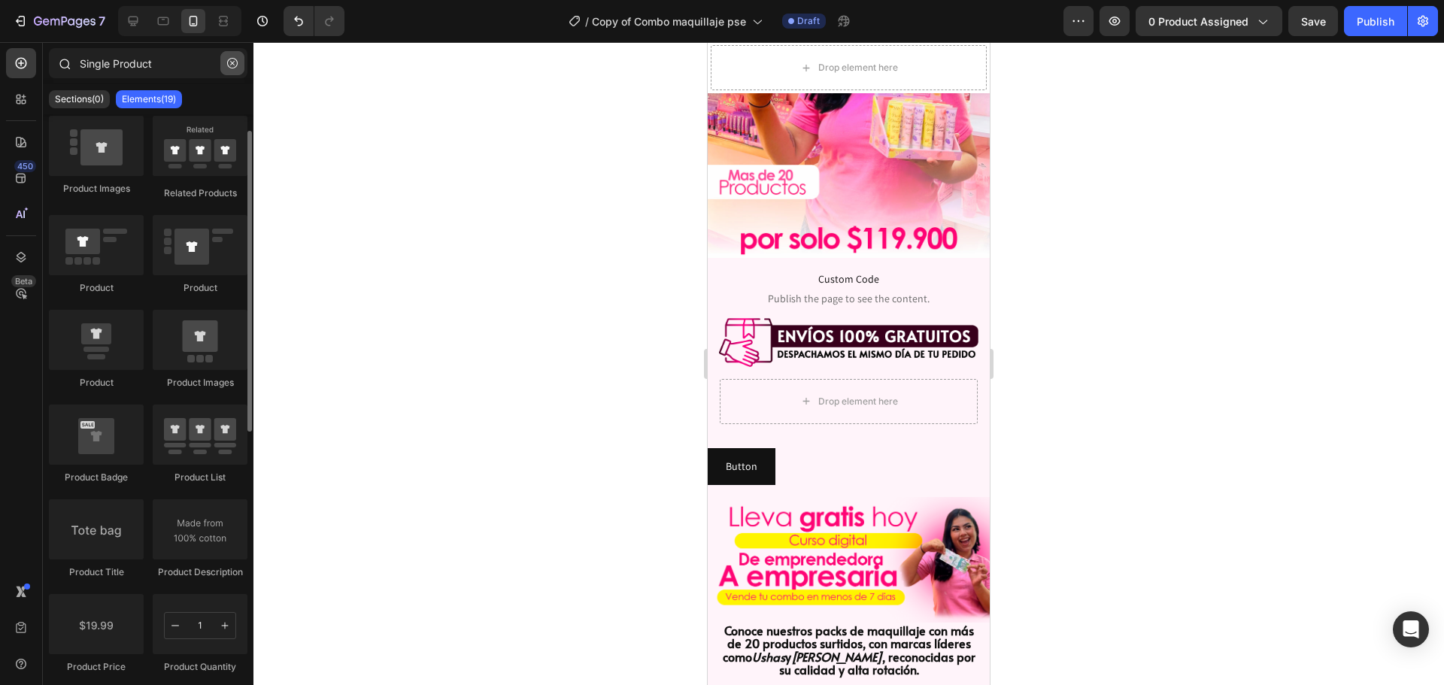
click at [231, 69] on button "button" at bounding box center [232, 63] width 24 height 24
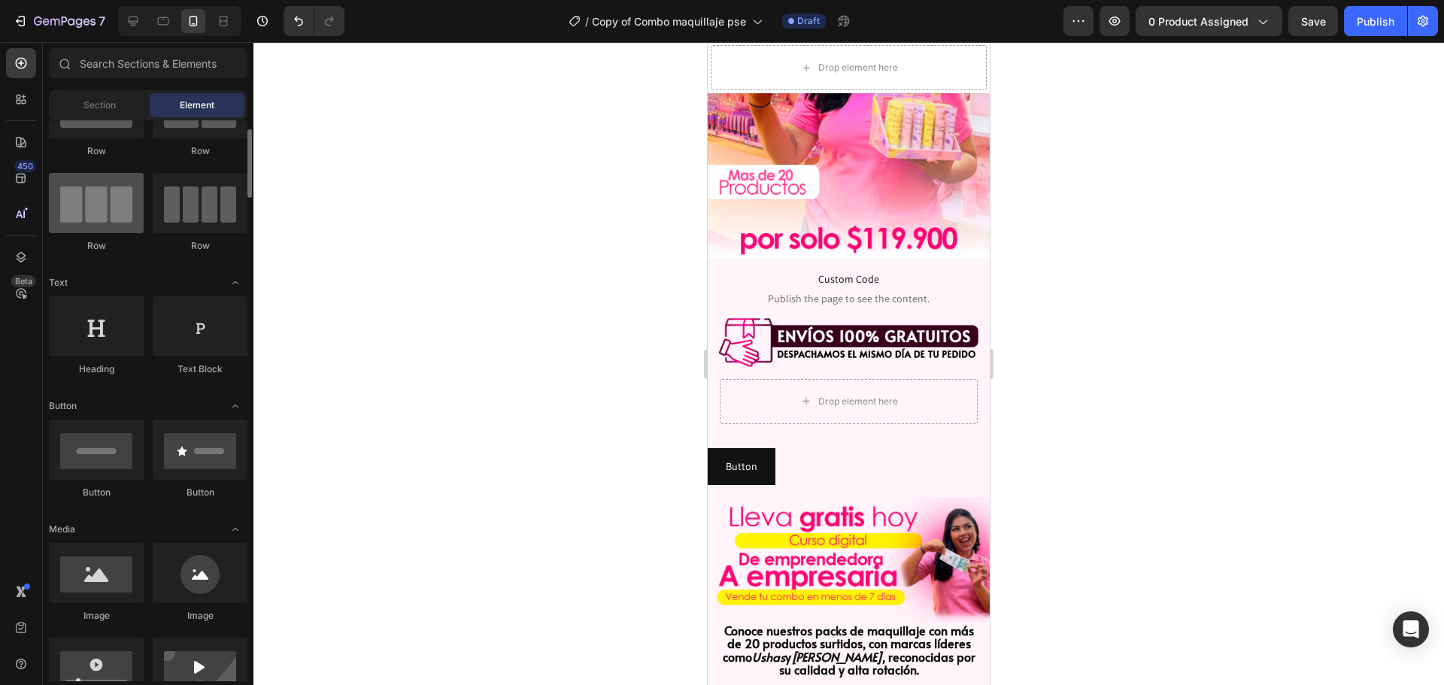
scroll to position [0, 0]
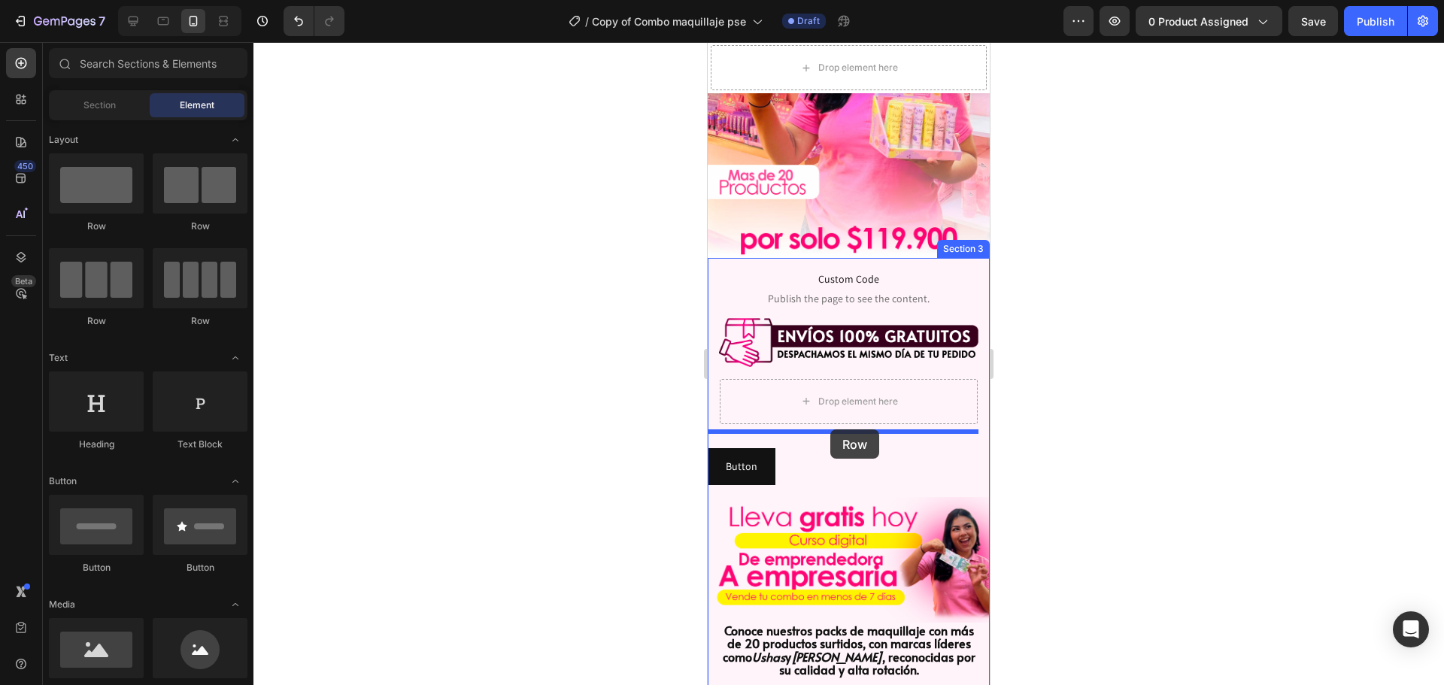
drag, startPoint x: 826, startPoint y: 239, endPoint x: 829, endPoint y: 429, distance: 189.5
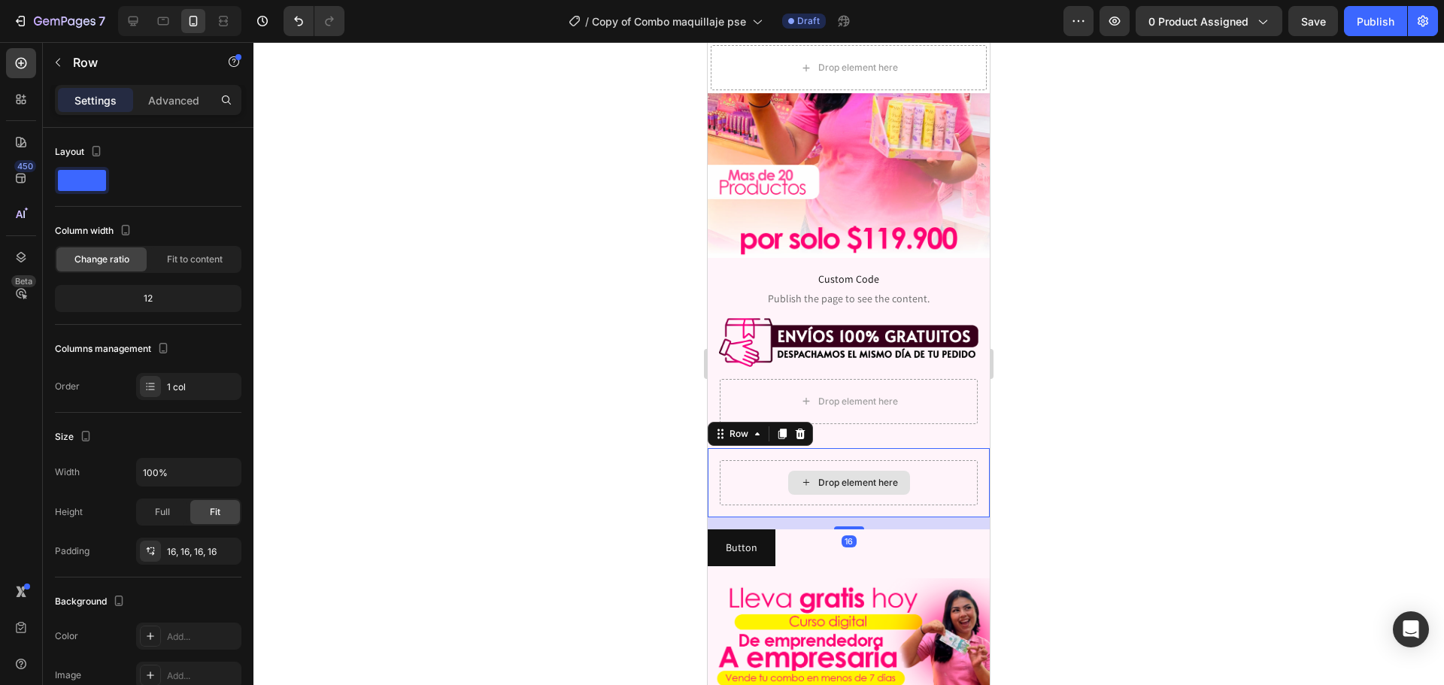
click at [841, 477] on div "Drop element here" at bounding box center [858, 483] width 80 height 12
click at [767, 460] on div "Drop element here" at bounding box center [849, 482] width 258 height 45
click at [792, 425] on div at bounding box center [800, 434] width 18 height 18
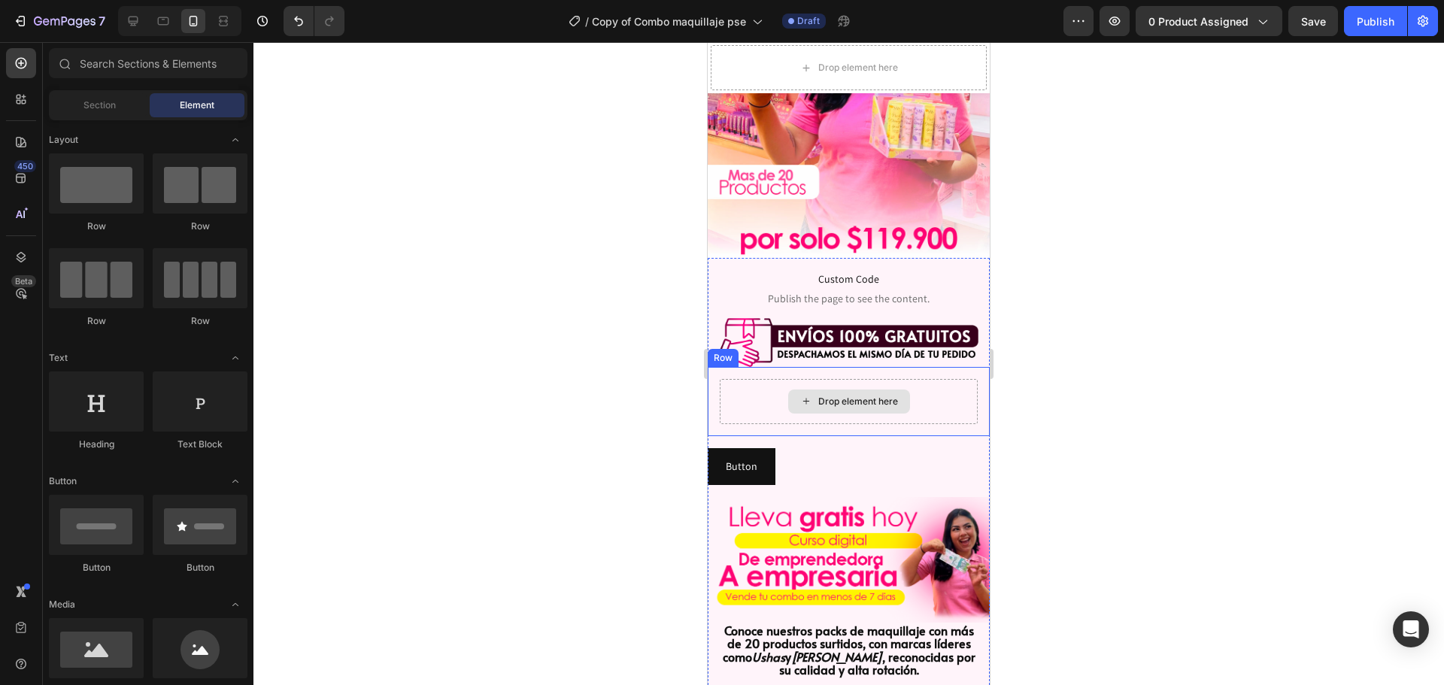
click at [835, 395] on div "Drop element here" at bounding box center [858, 401] width 80 height 12
click at [820, 395] on div "Drop element here" at bounding box center [858, 401] width 80 height 12
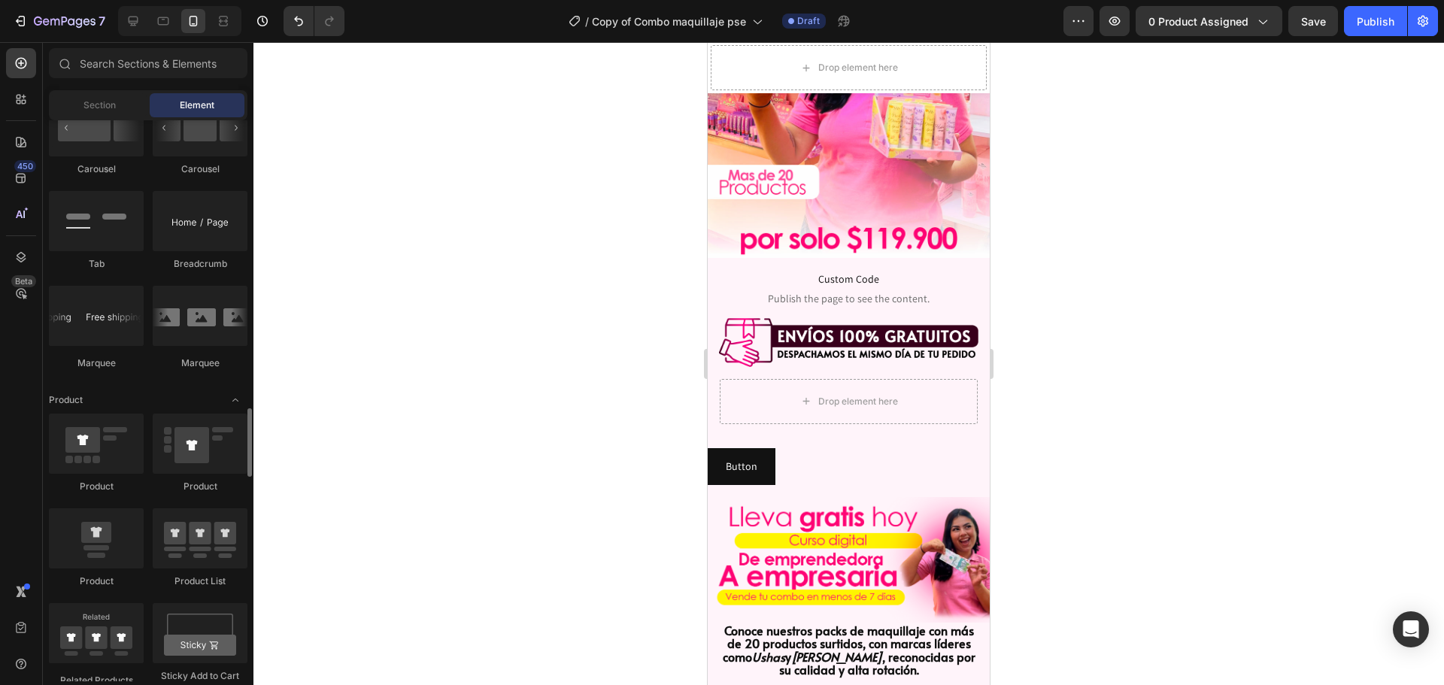
scroll to position [1955, 0]
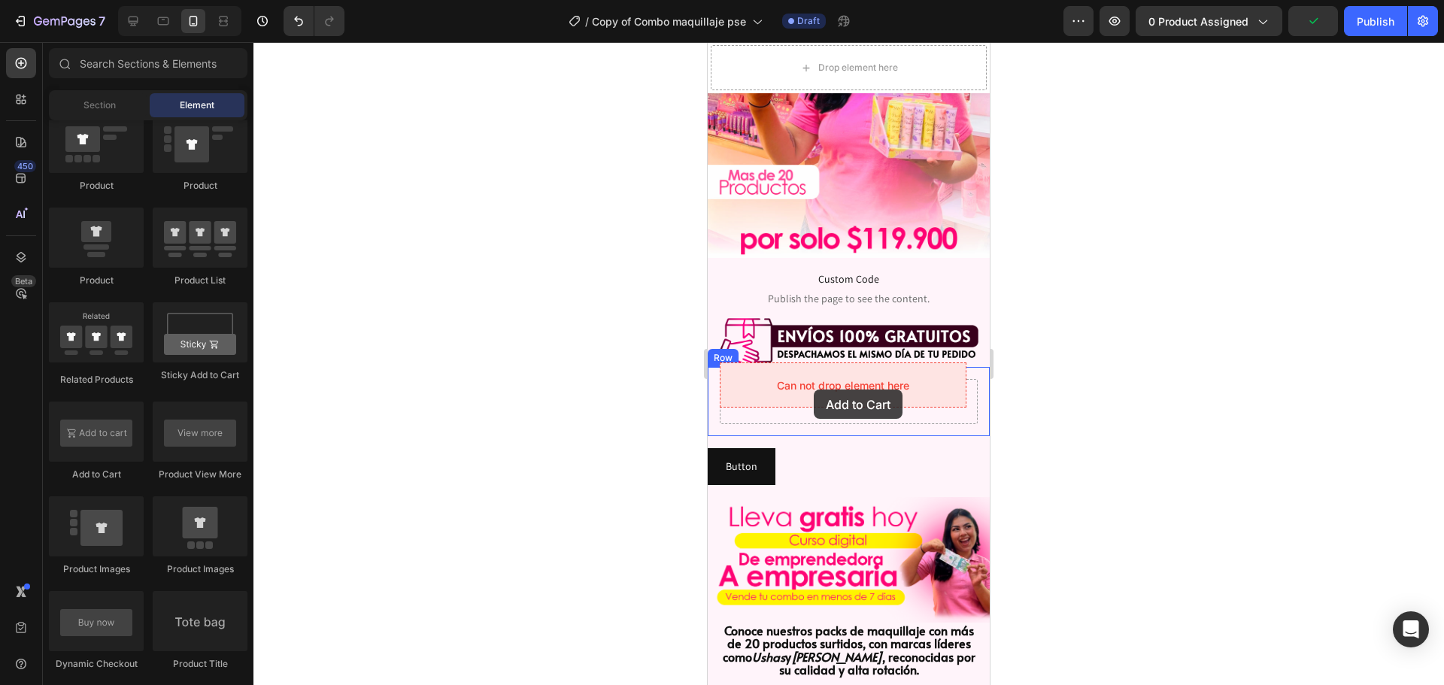
drag, startPoint x: 789, startPoint y: 477, endPoint x: 814, endPoint y: 389, distance: 90.5
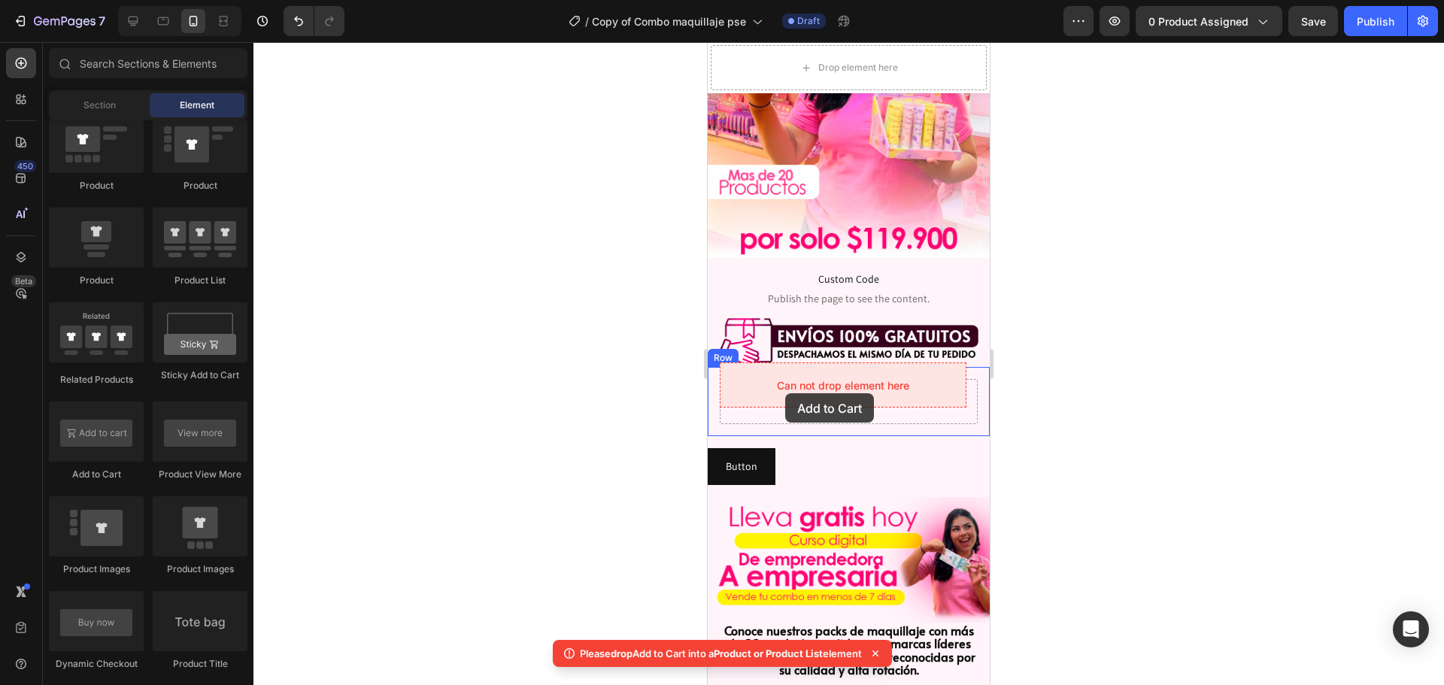
drag, startPoint x: 917, startPoint y: 462, endPoint x: 785, endPoint y: 393, distance: 148.3
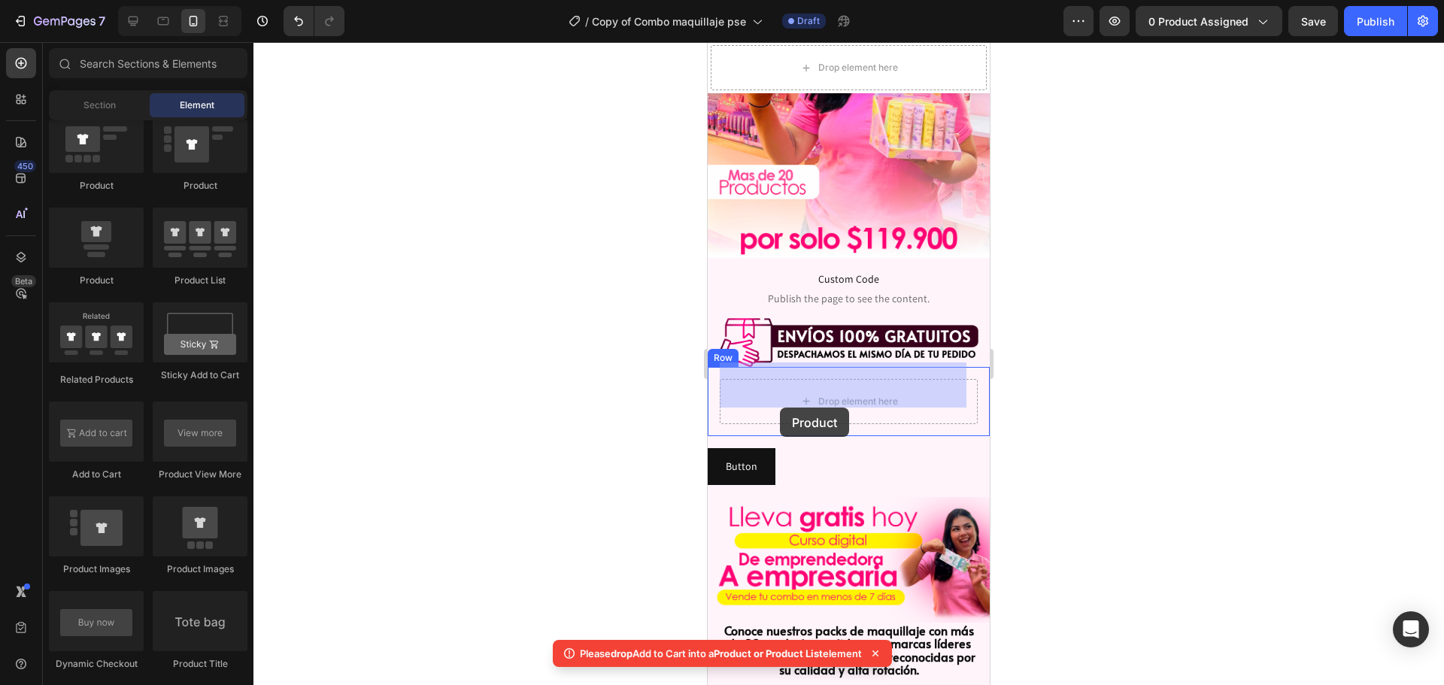
drag, startPoint x: 814, startPoint y: 285, endPoint x: 729, endPoint y: 402, distance: 144.8
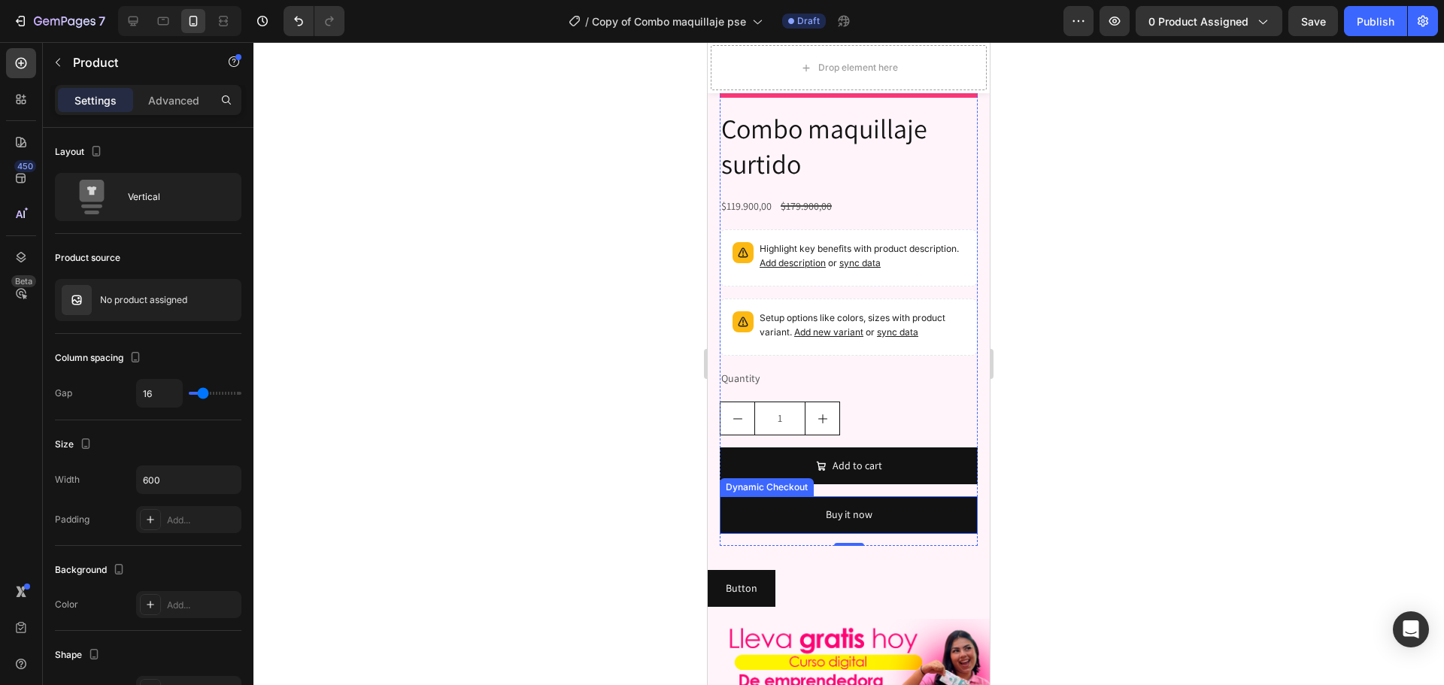
scroll to position [827, 0]
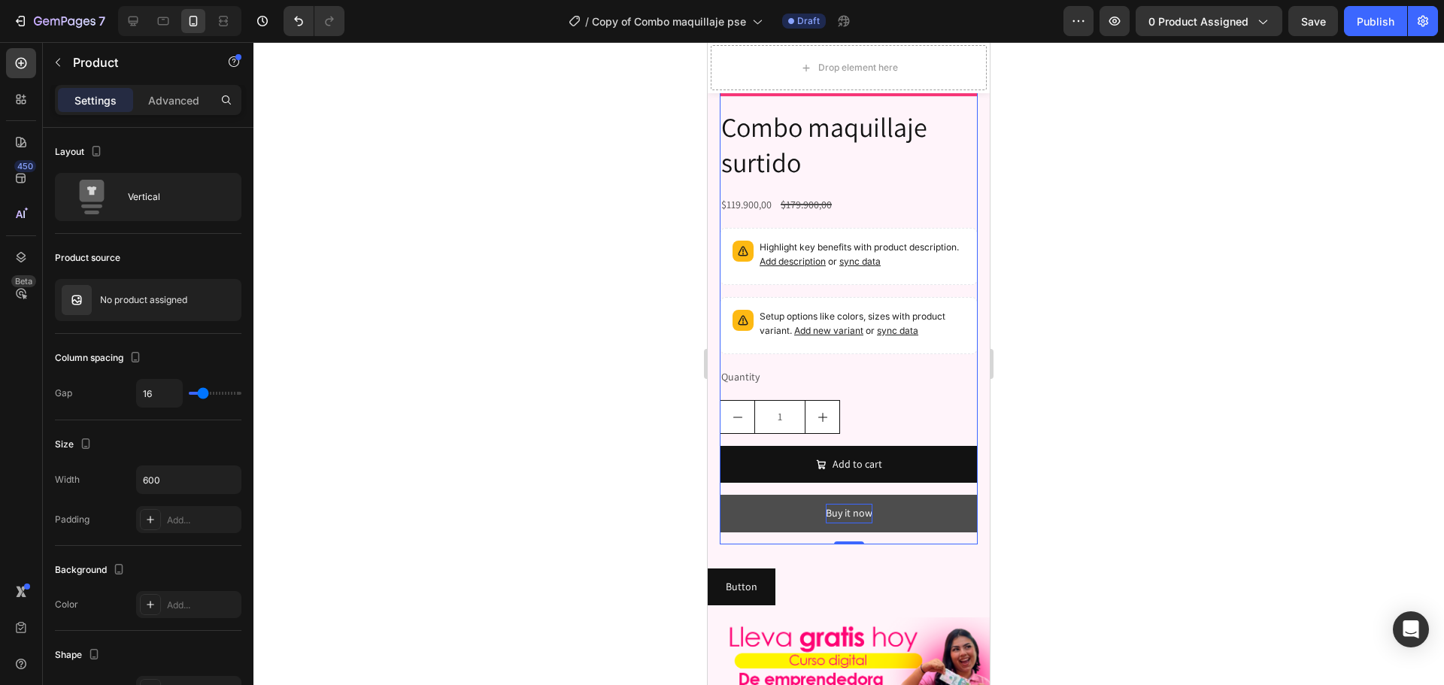
click at [860, 504] on div "Buy it now" at bounding box center [849, 513] width 47 height 19
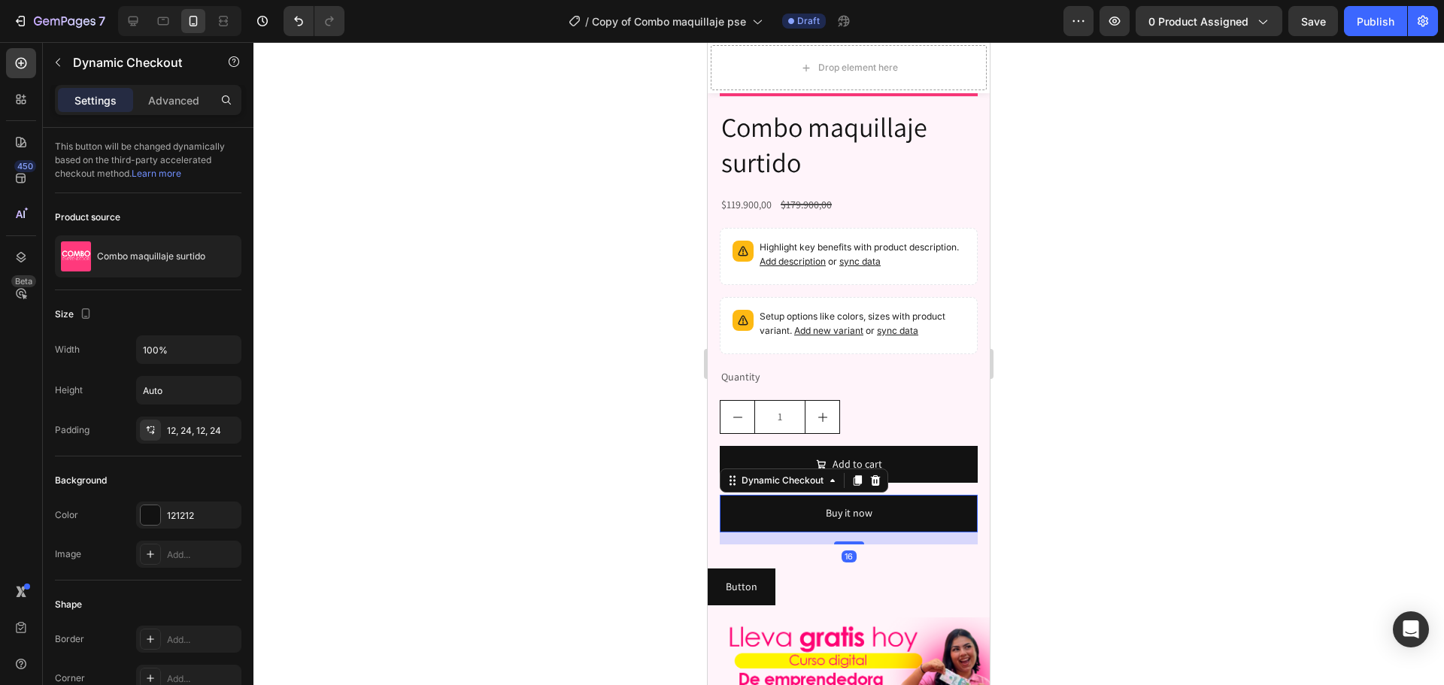
scroll to position [75, 0]
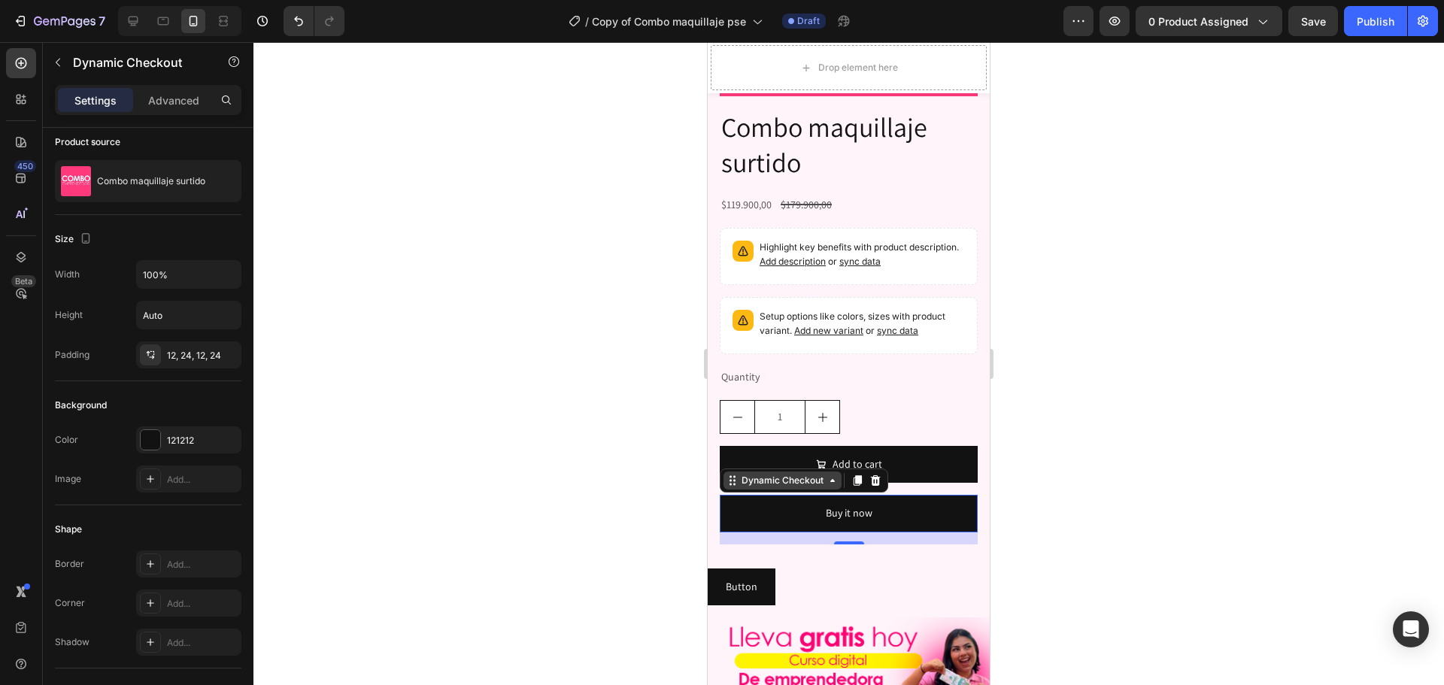
click at [812, 474] on div "Dynamic Checkout" at bounding box center [782, 481] width 88 height 14
click at [810, 474] on div "Dynamic Checkout" at bounding box center [782, 481] width 88 height 14
click at [57, 53] on button "button" at bounding box center [58, 62] width 24 height 24
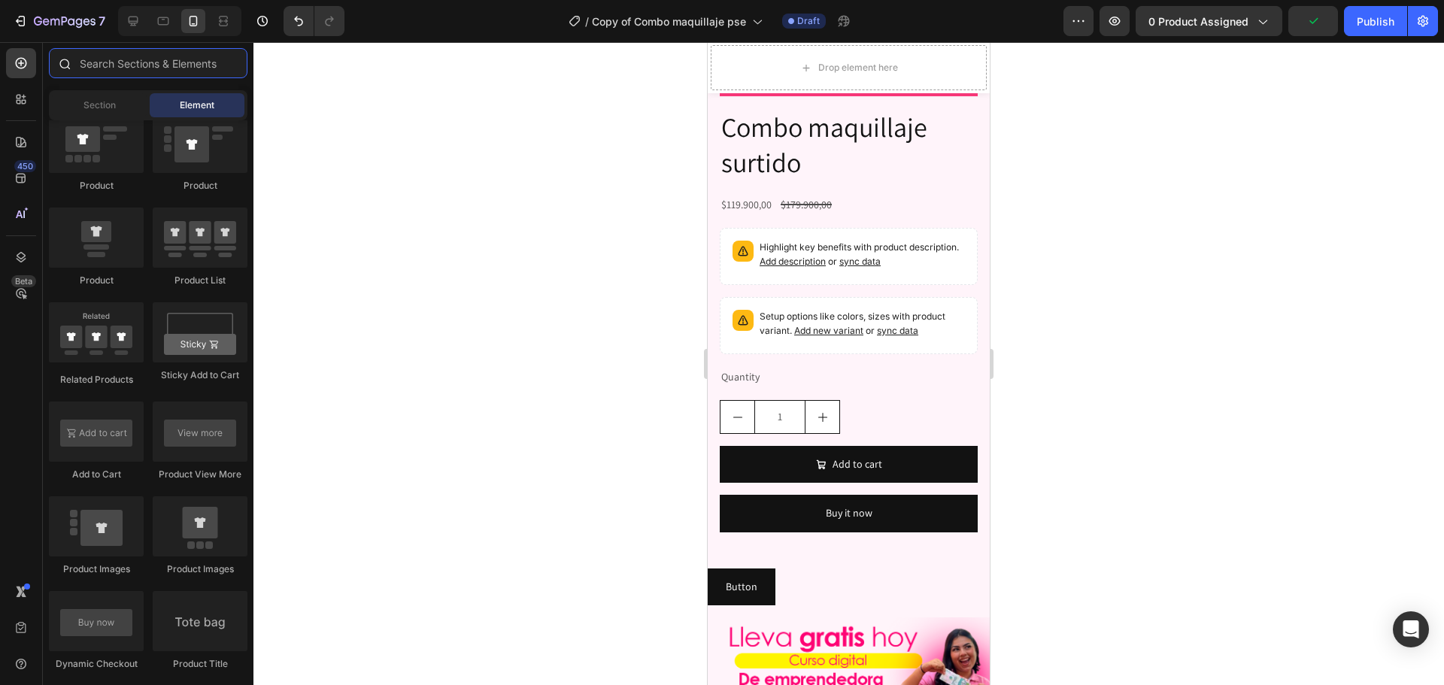
click at [141, 77] on input "text" at bounding box center [148, 63] width 198 height 30
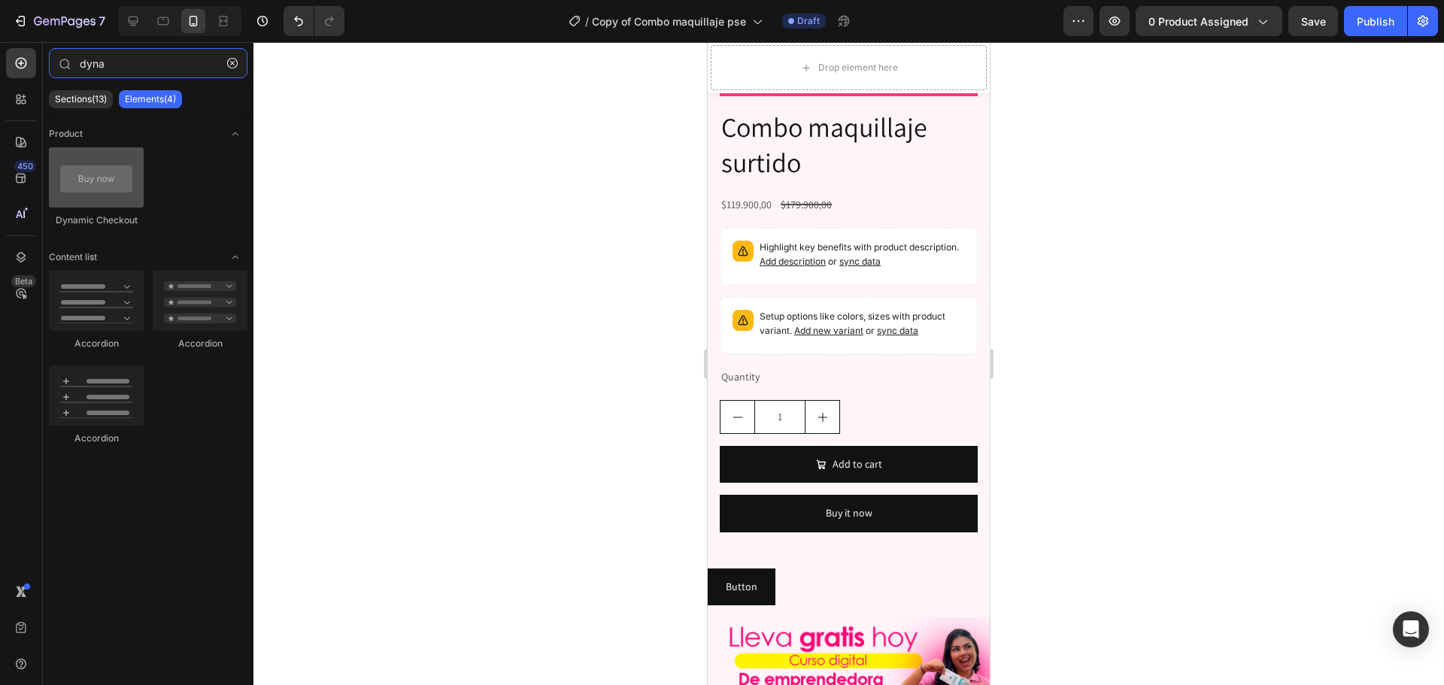
type input "dyna"
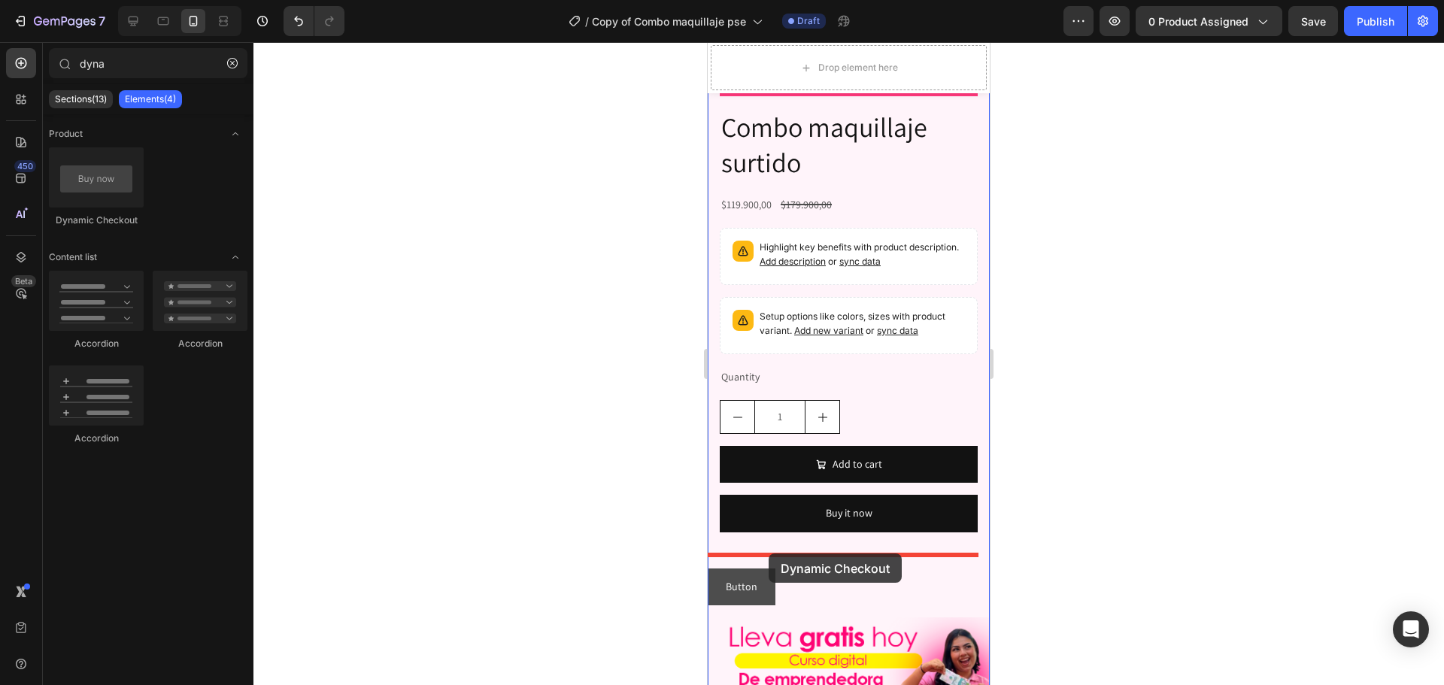
drag, startPoint x: 811, startPoint y: 229, endPoint x: 768, endPoint y: 571, distance: 344.8
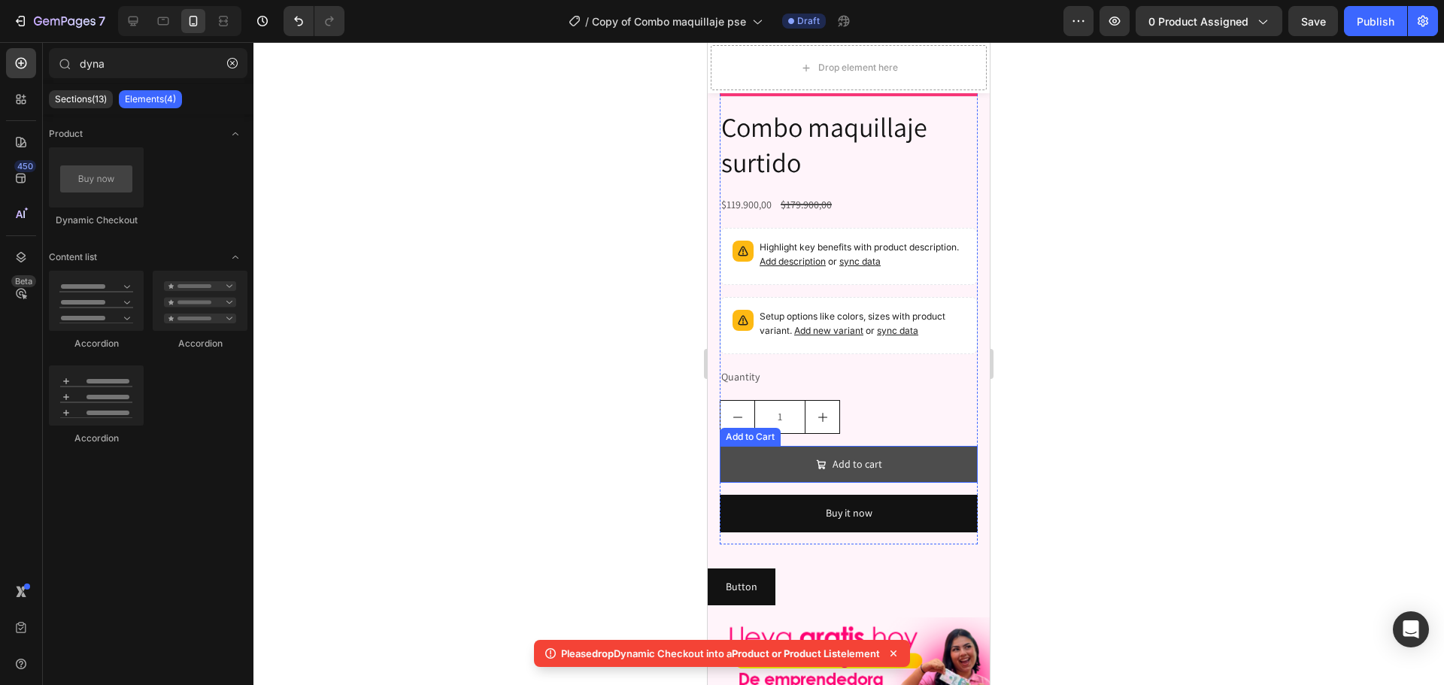
click at [915, 446] on button "Add to cart" at bounding box center [849, 464] width 258 height 37
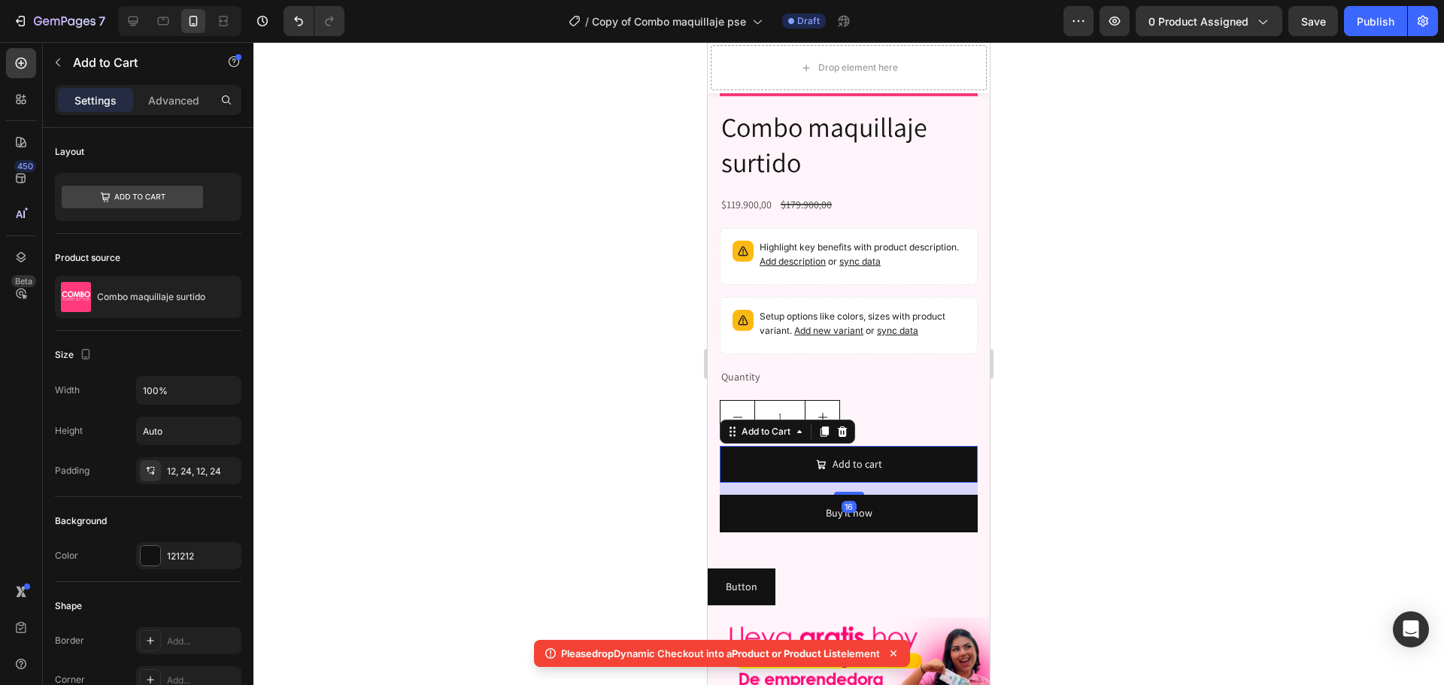
click at [845, 426] on icon at bounding box center [843, 431] width 10 height 11
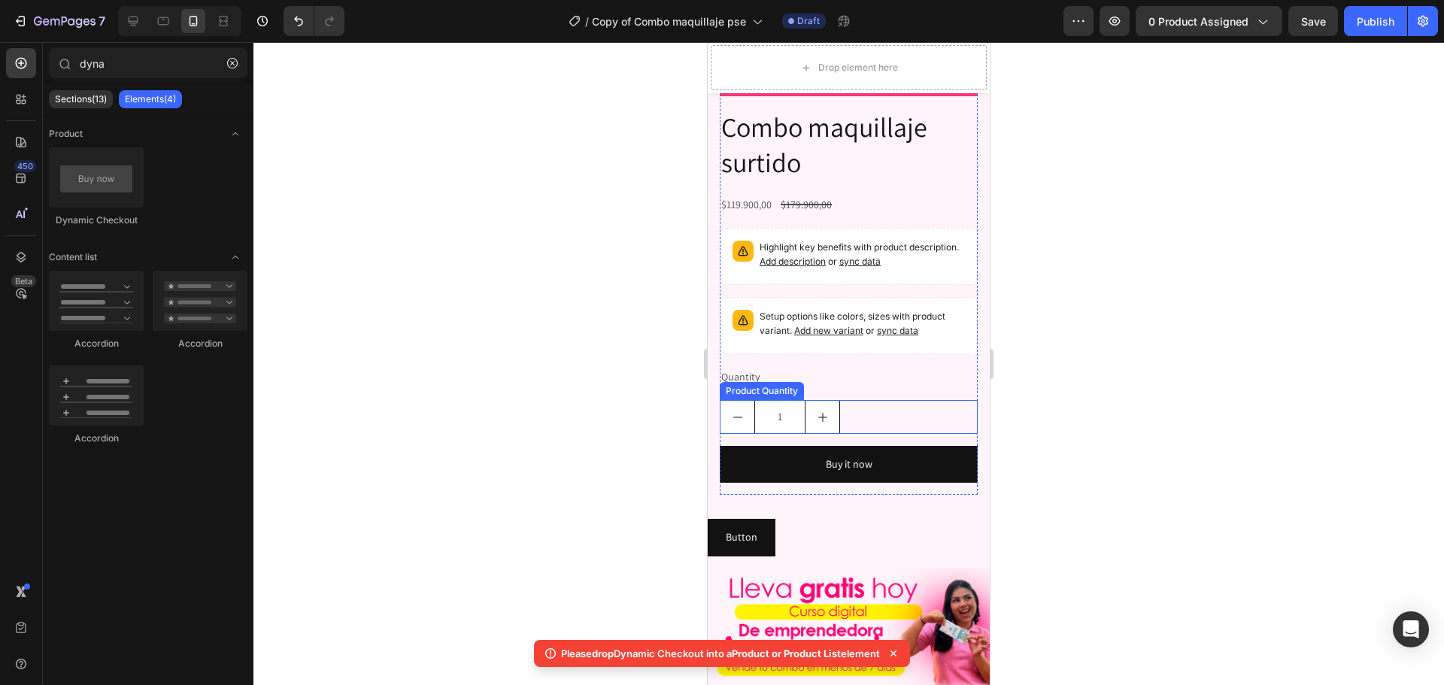
click at [855, 400] on div "1" at bounding box center [849, 417] width 258 height 34
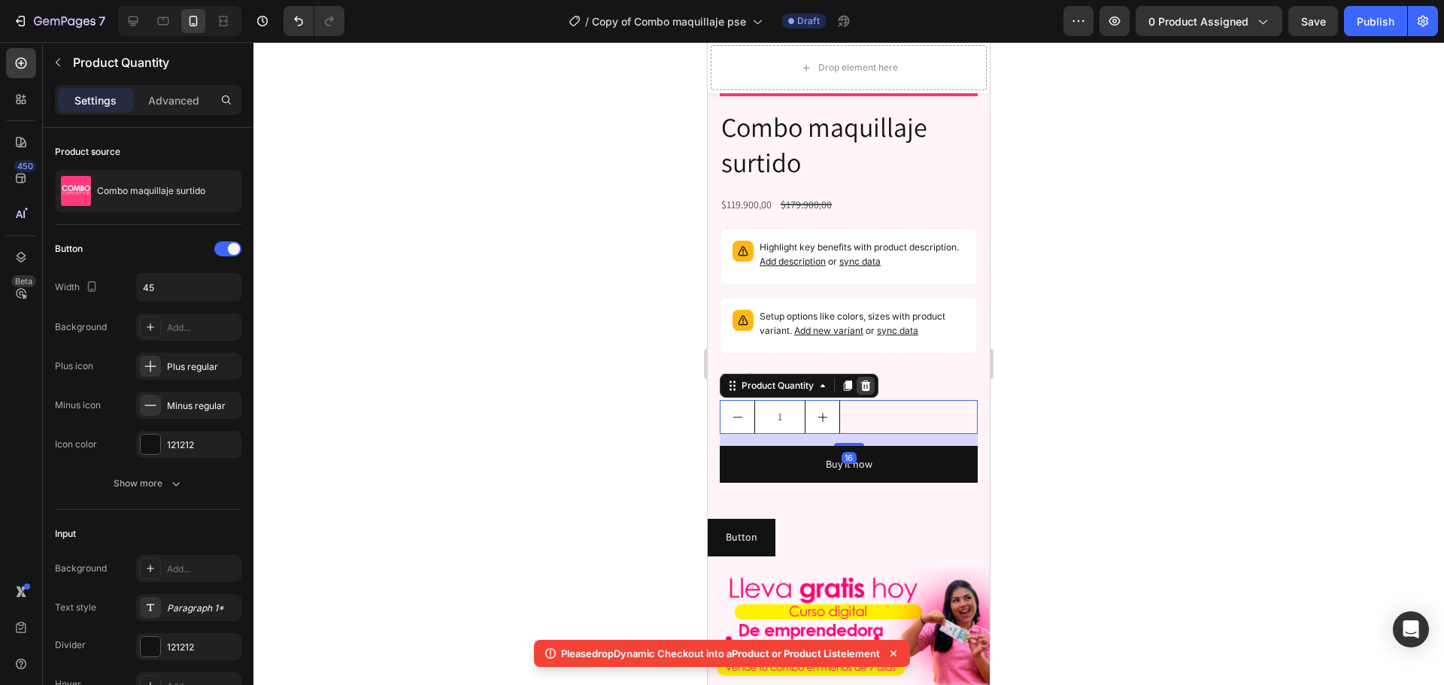
click at [865, 380] on icon at bounding box center [865, 386] width 12 height 12
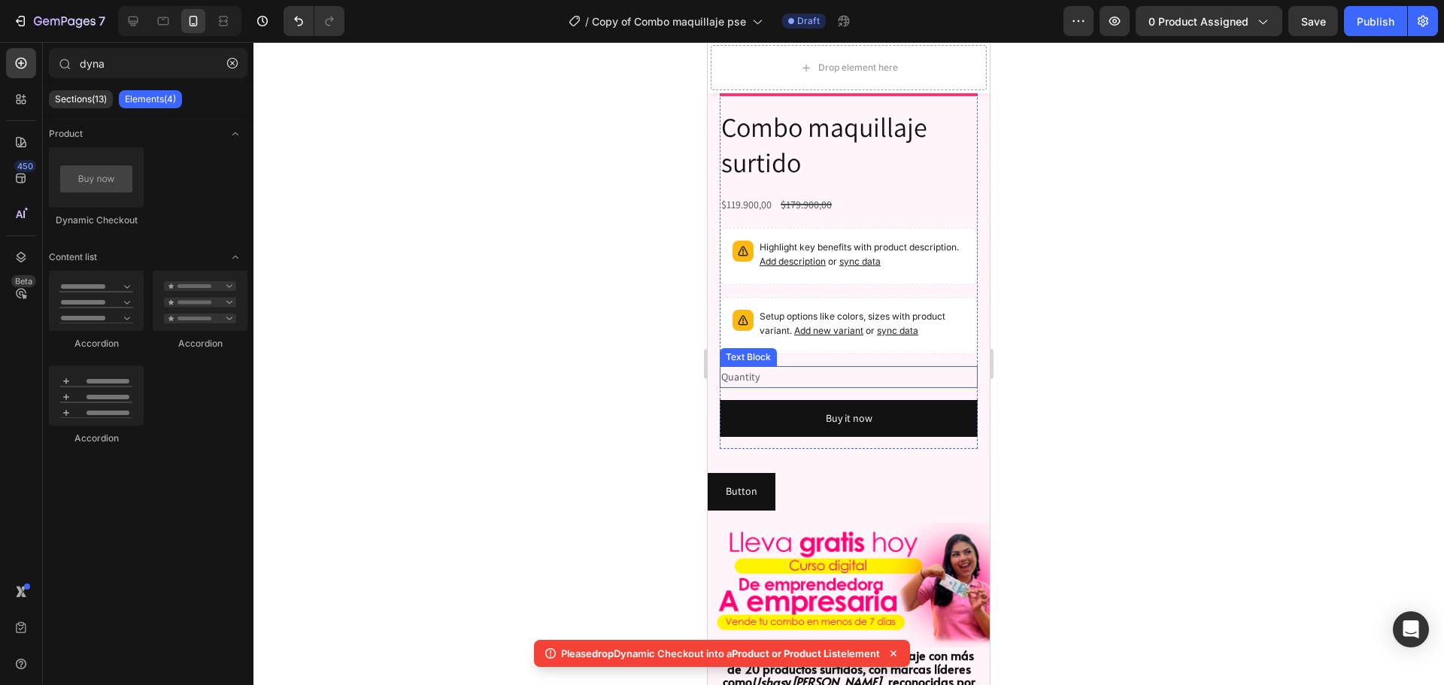
click at [861, 371] on div "Quantity" at bounding box center [849, 377] width 258 height 22
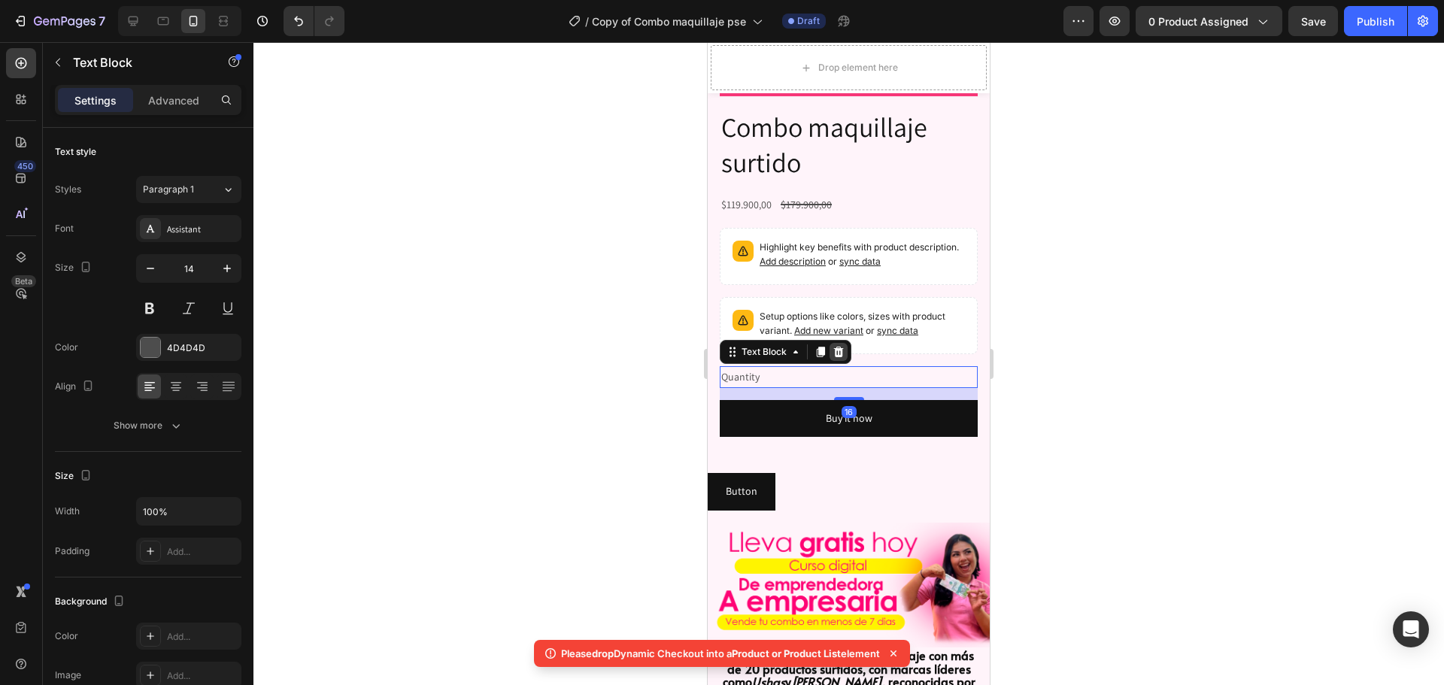
click at [841, 346] on icon at bounding box center [838, 352] width 12 height 12
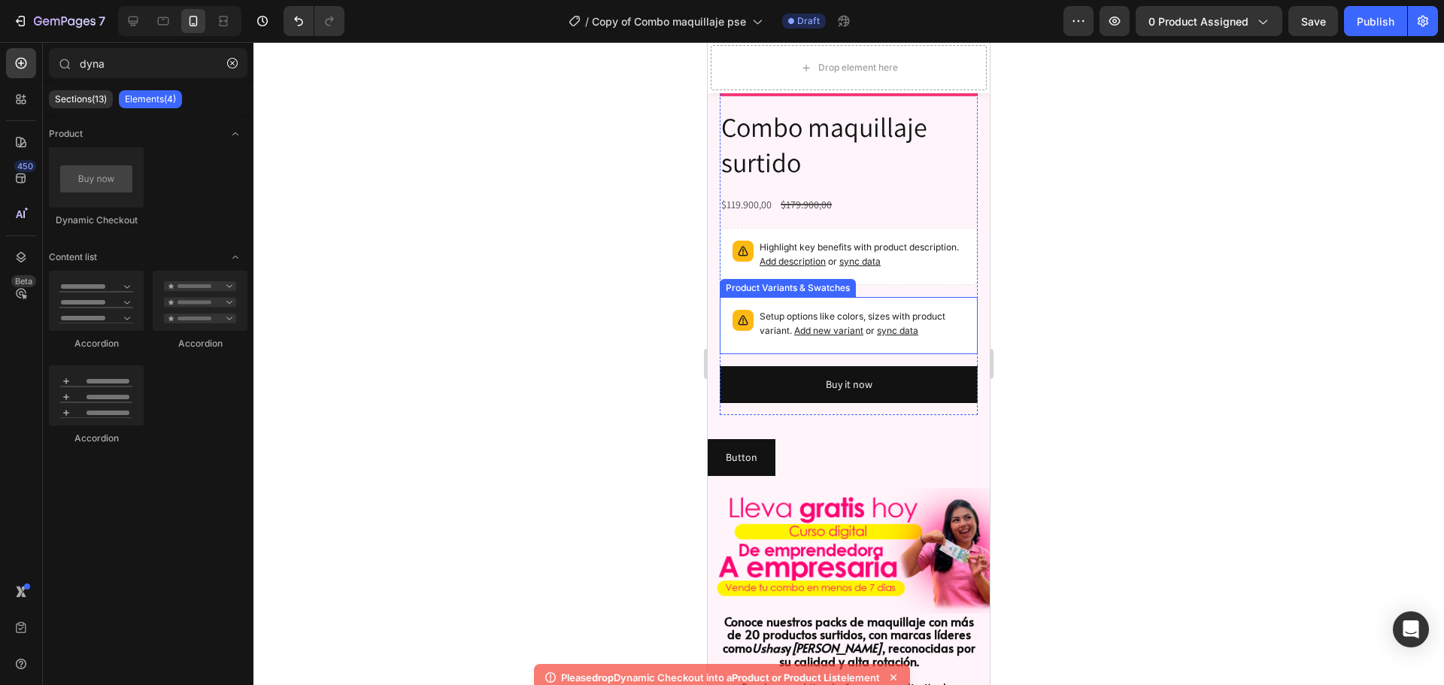
click at [895, 337] on div "Setup options like colors, sizes with product variant. Add new variant or sync …" at bounding box center [849, 325] width 258 height 57
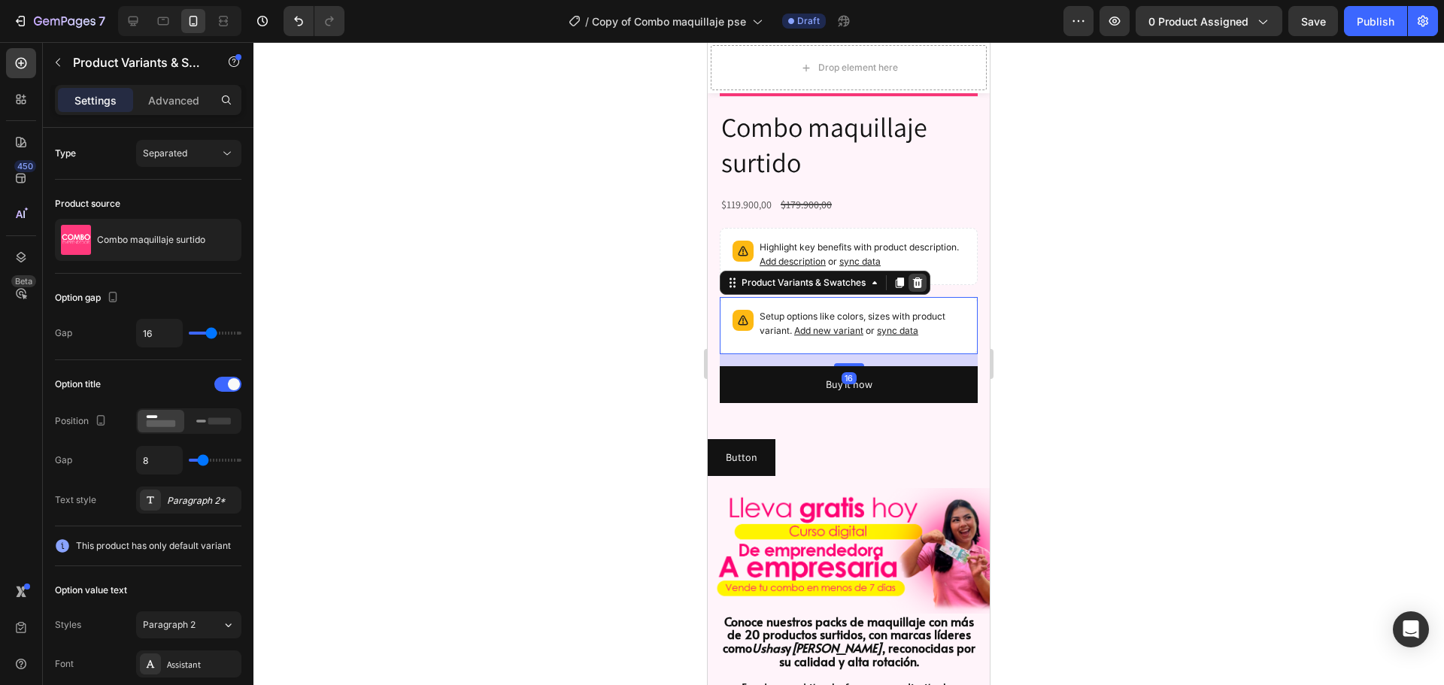
click at [918, 277] on icon at bounding box center [917, 283] width 12 height 12
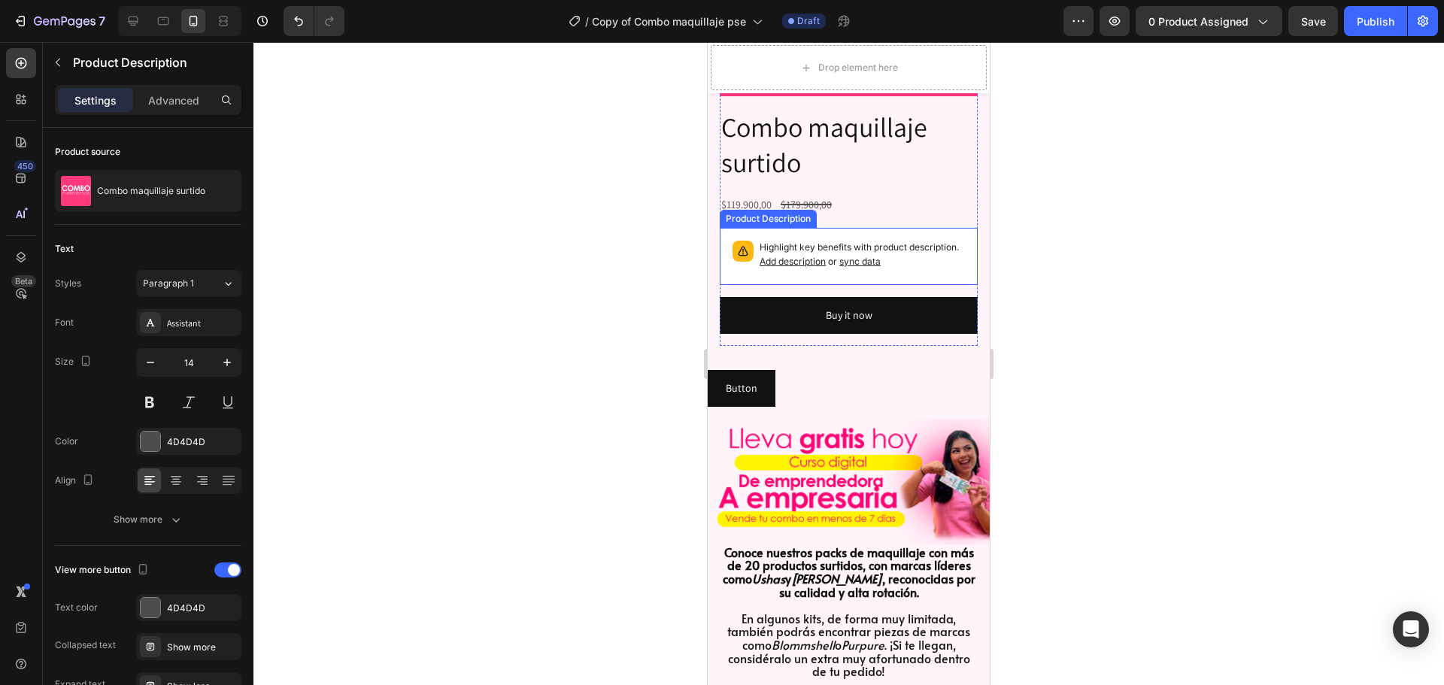
click at [957, 268] on div "Highlight key benefits with product description. Add description or sync data" at bounding box center [849, 256] width 258 height 57
click at [905, 211] on div "Product Description Edit content in Shopify" at bounding box center [814, 213] width 189 height 24
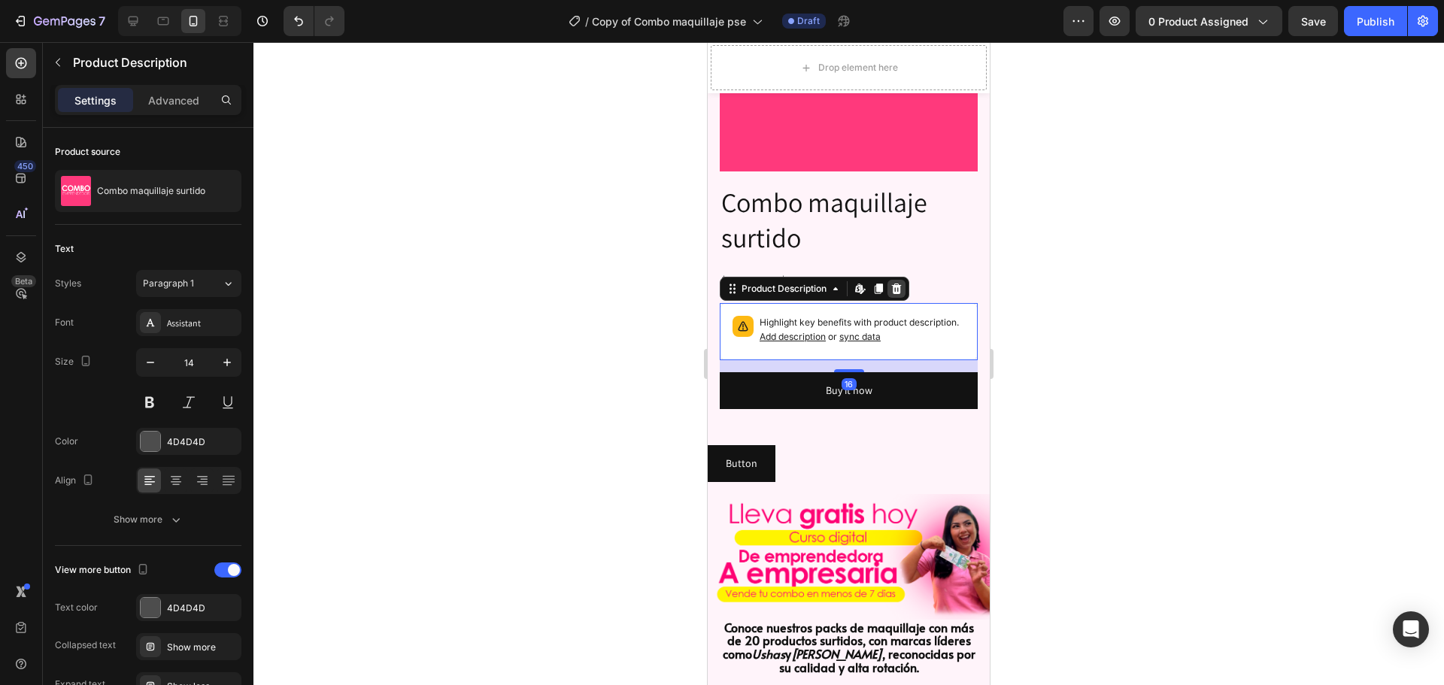
click at [901, 283] on icon at bounding box center [896, 289] width 12 height 12
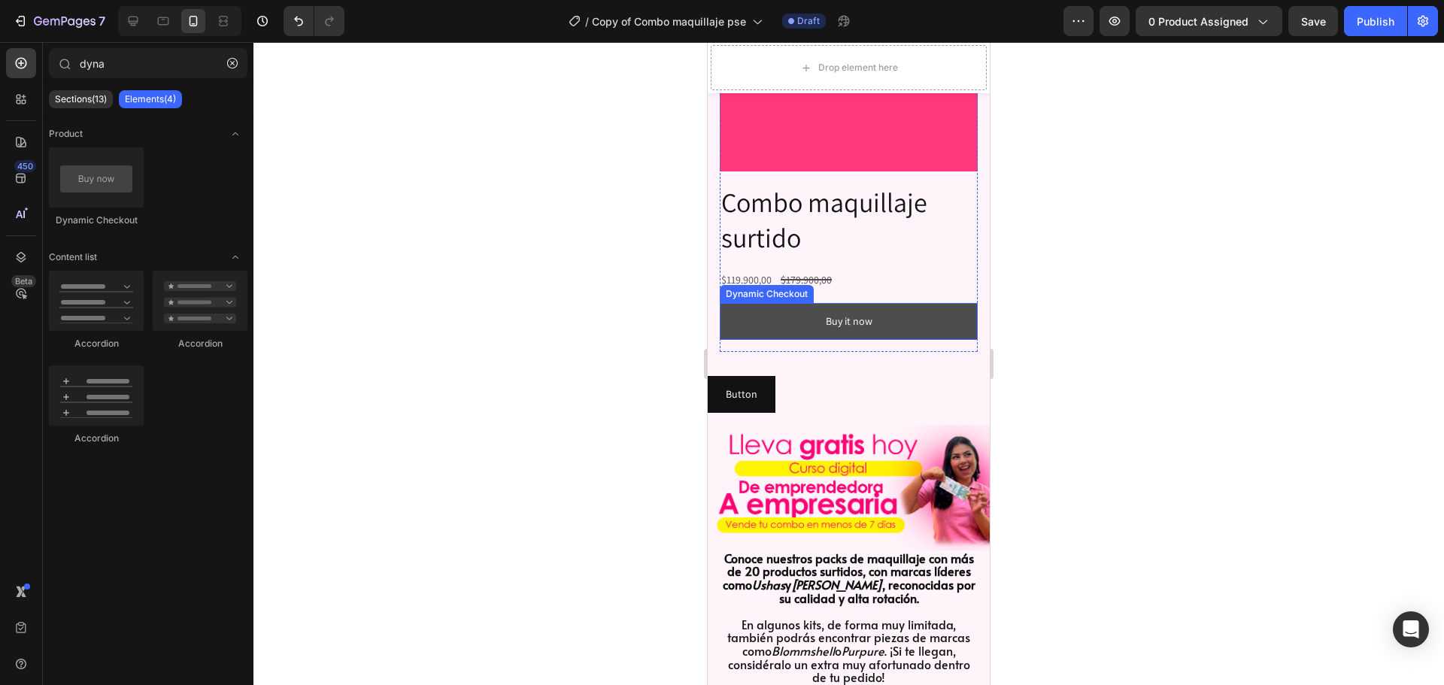
scroll to position [677, 0]
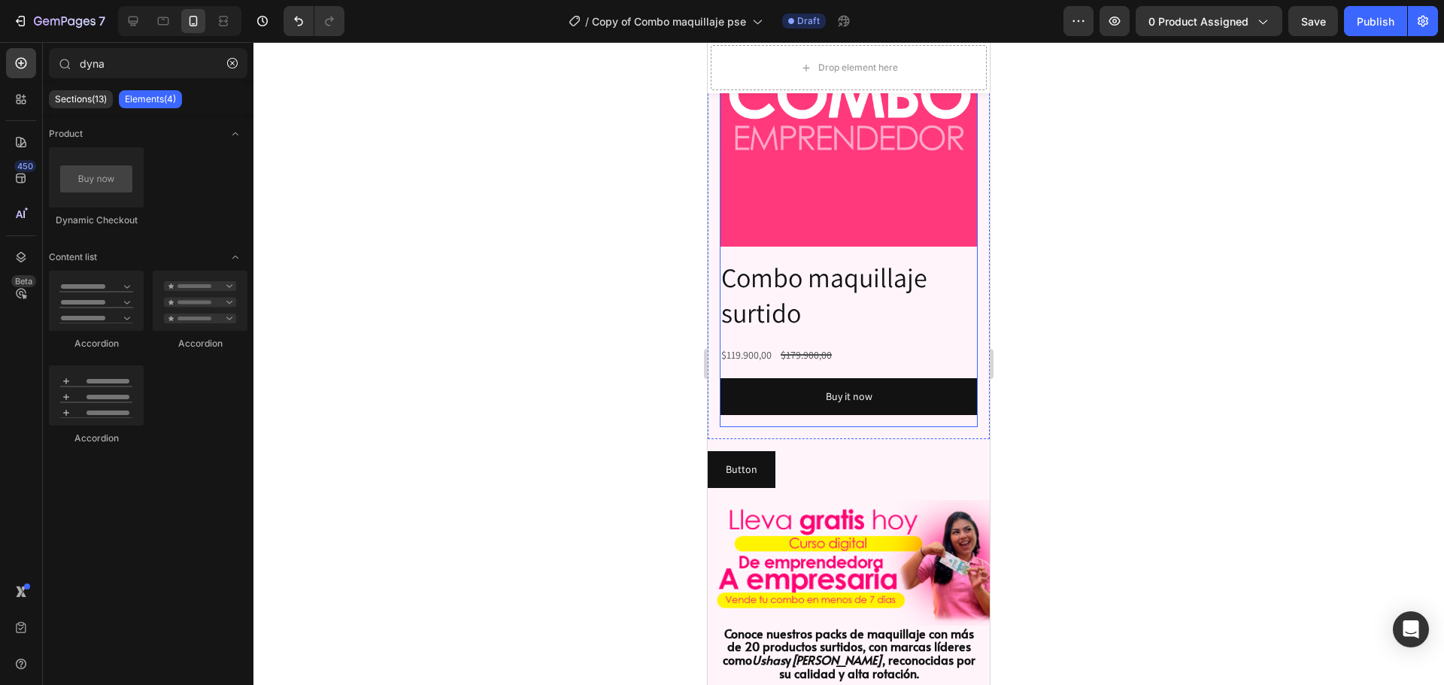
click at [911, 344] on div "$119.900,00 Product Price Product Price $179.900,00 Product Price Product Price…" at bounding box center [849, 355] width 258 height 22
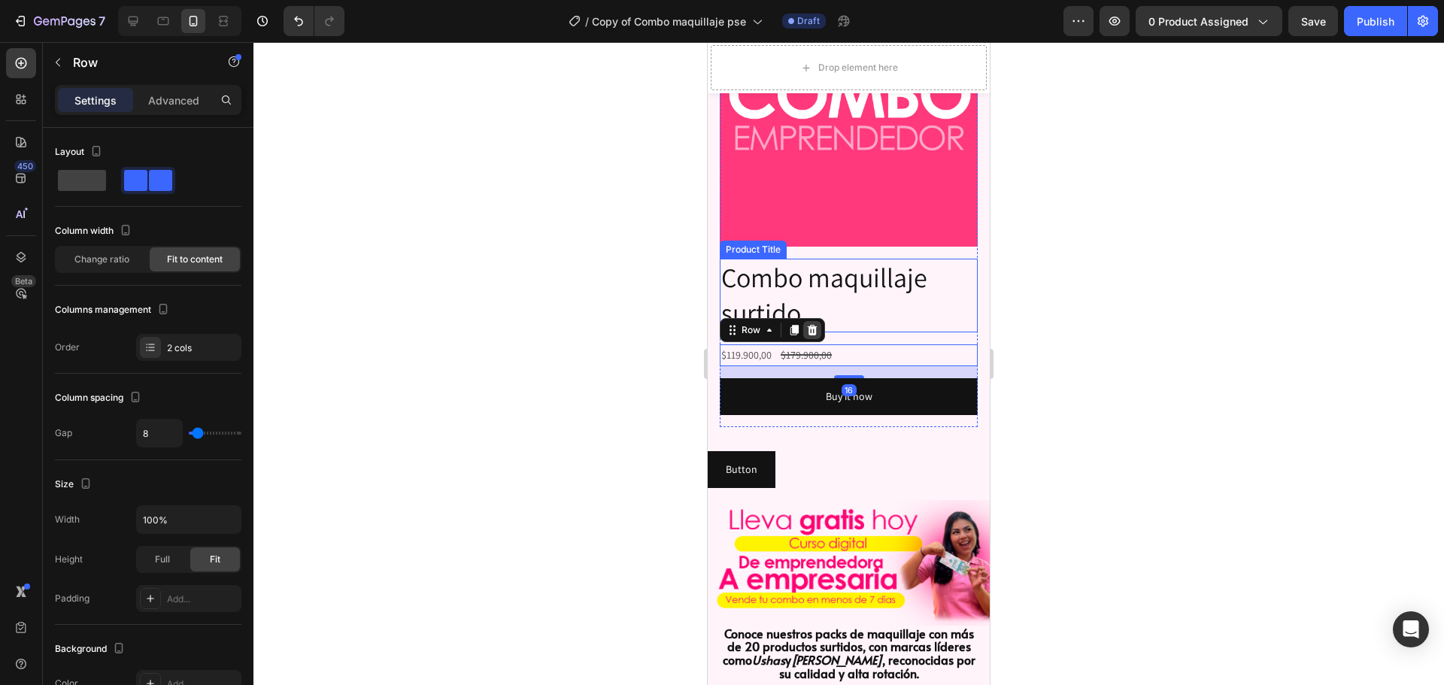
click at [814, 325] on icon at bounding box center [812, 330] width 10 height 11
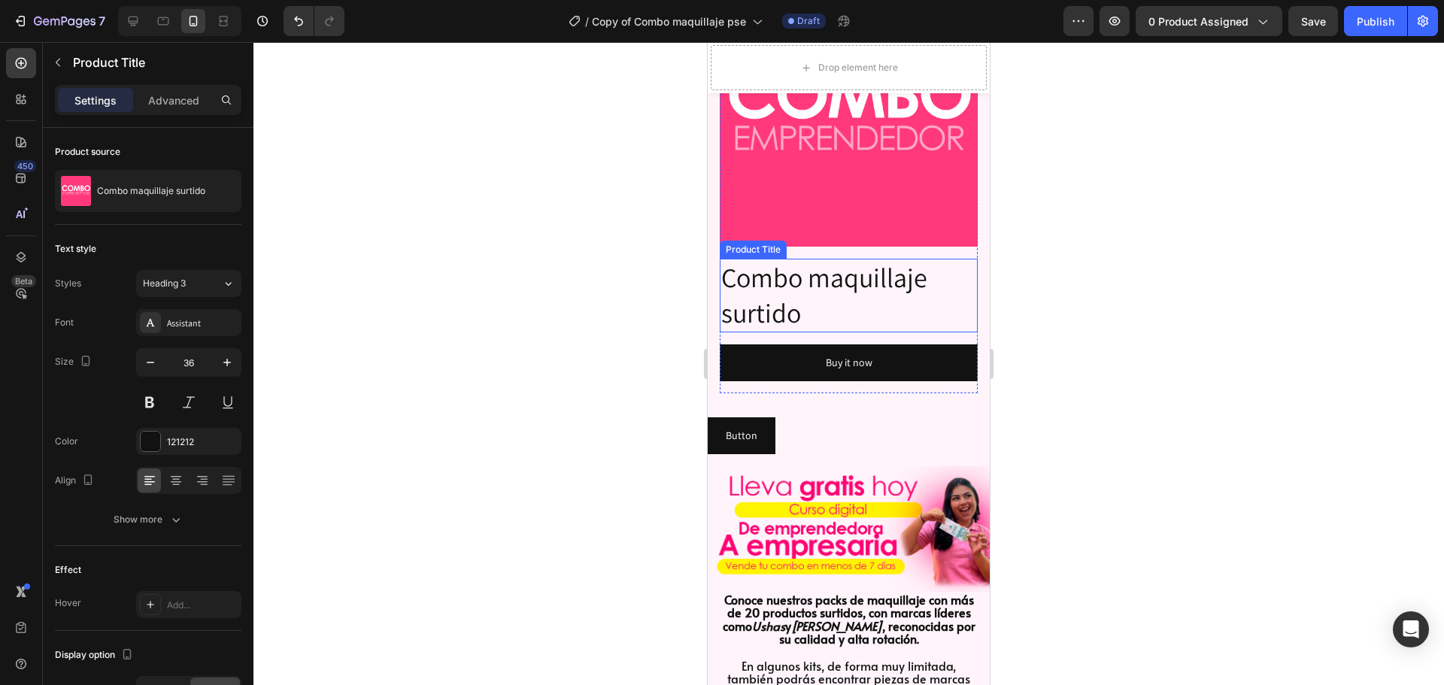
click at [852, 302] on h2 "Combo maquillaje surtido" at bounding box center [849, 296] width 258 height 74
click at [865, 239] on icon at bounding box center [867, 244] width 10 height 11
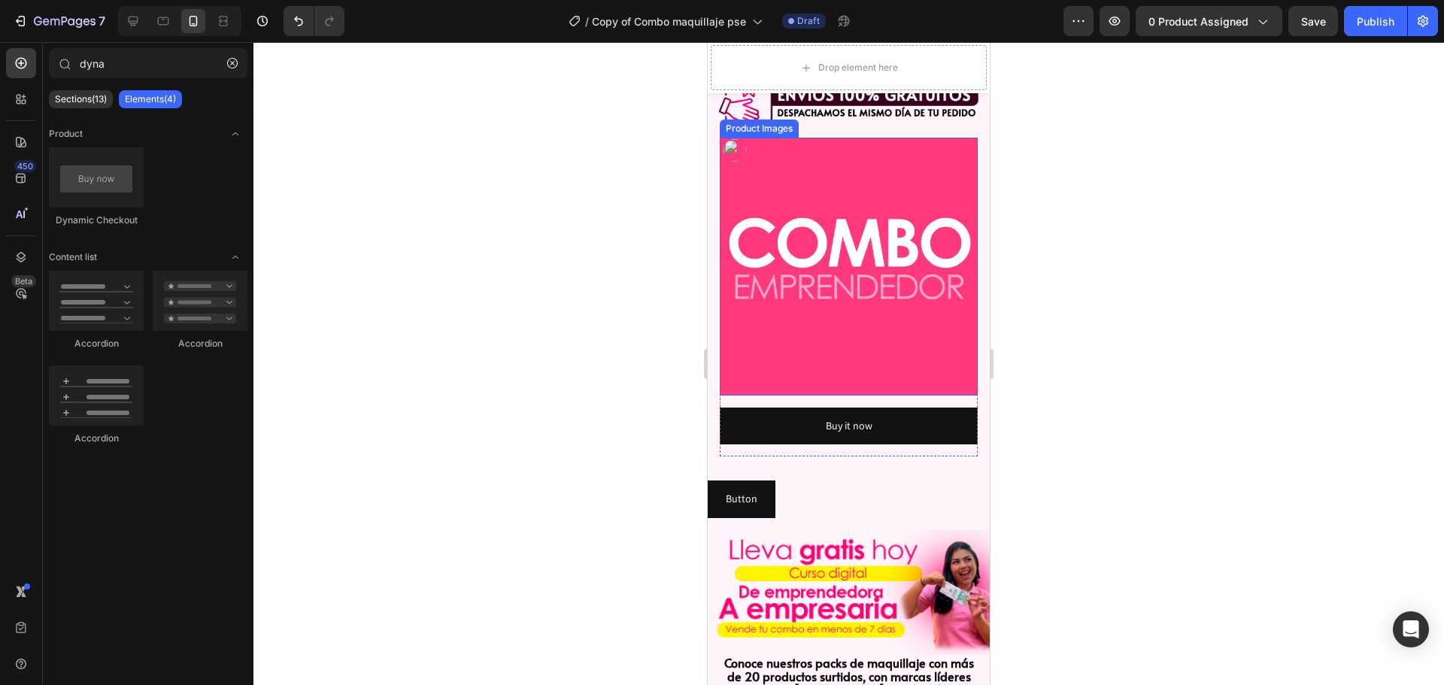
scroll to position [526, 0]
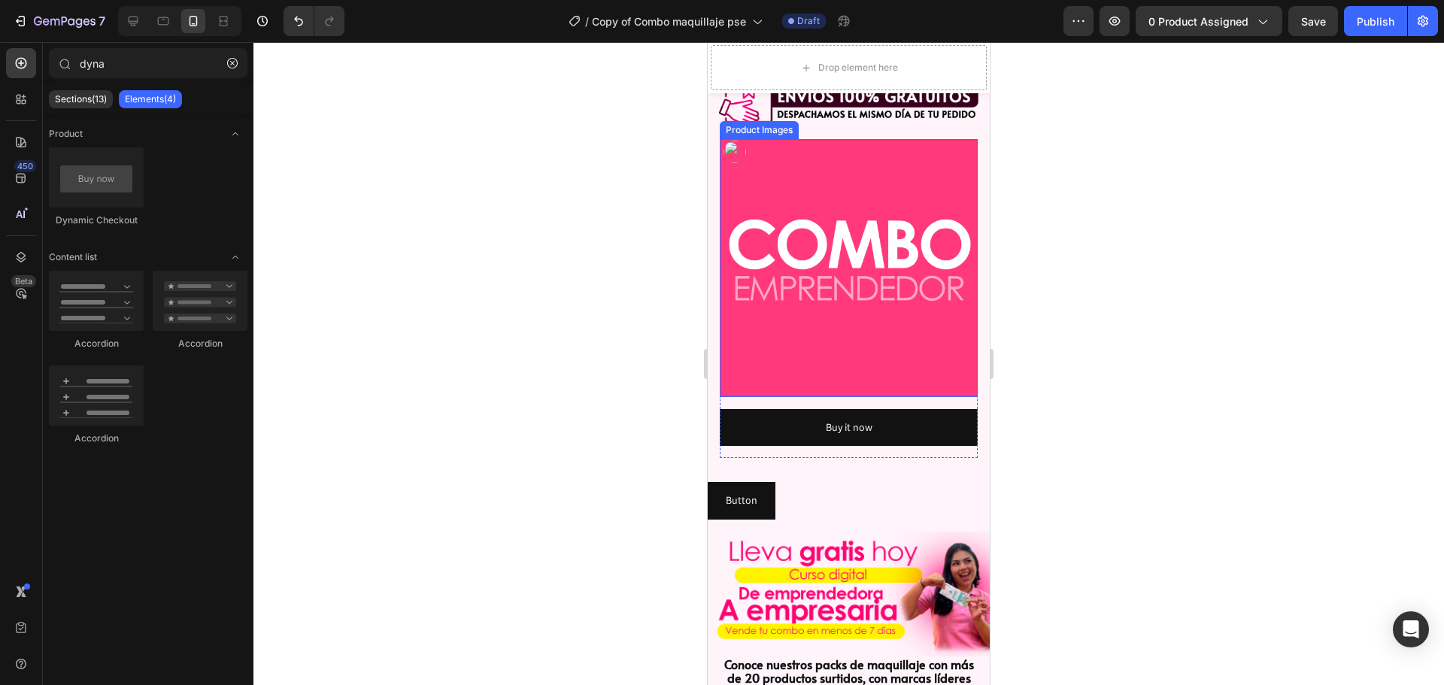
click at [917, 301] on img at bounding box center [849, 268] width 258 height 258
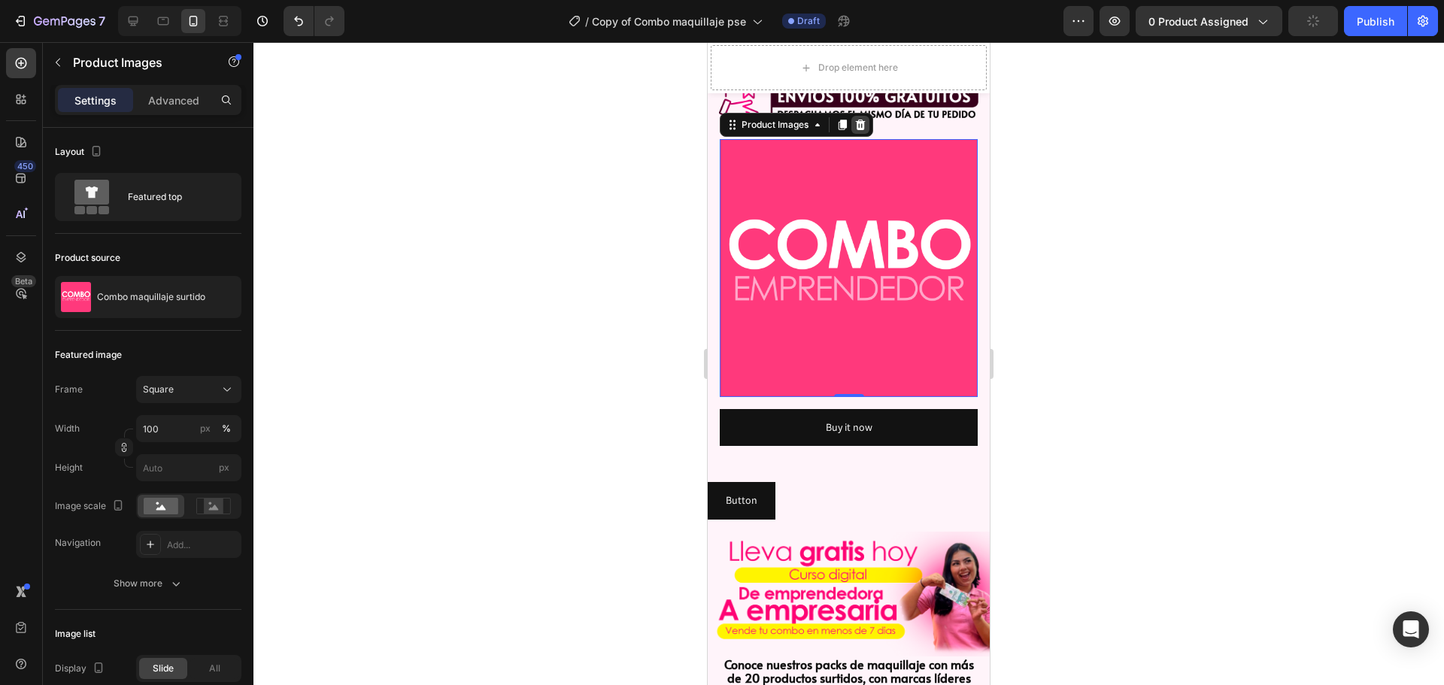
click at [853, 124] on div at bounding box center [860, 125] width 18 height 18
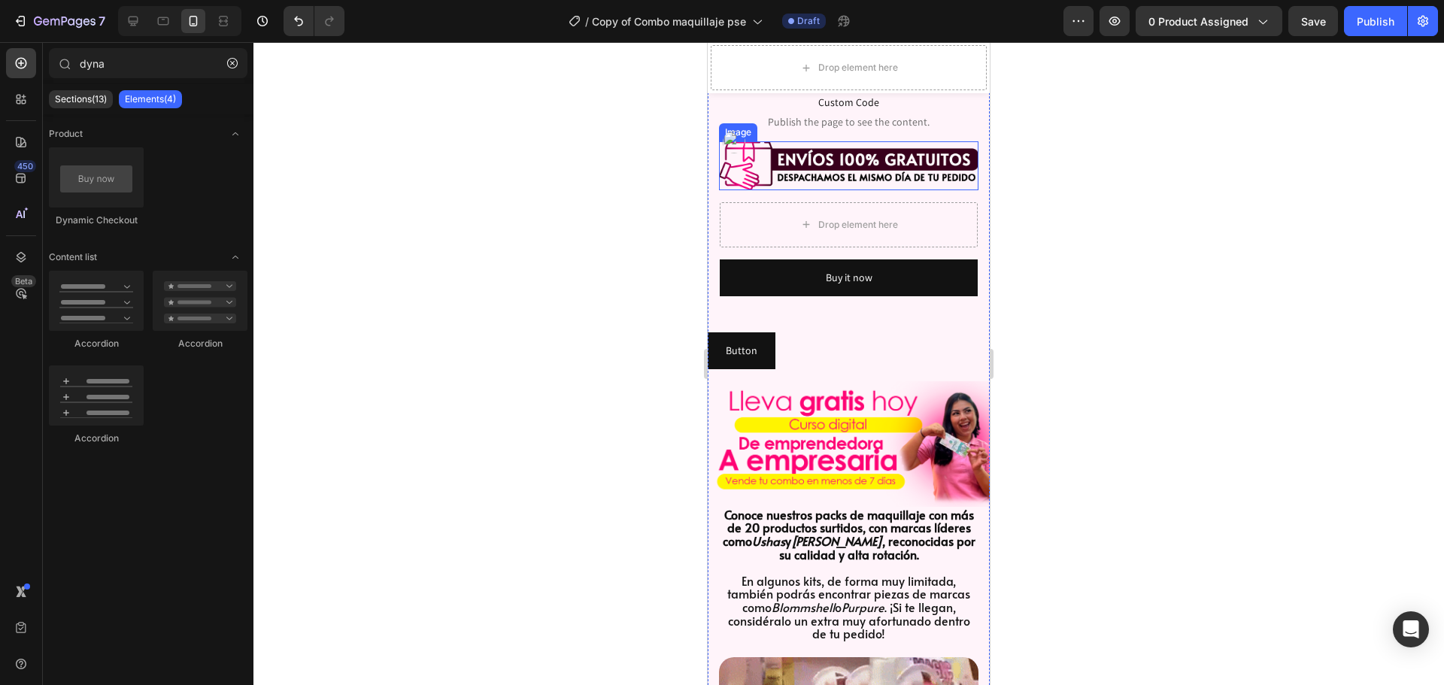
scroll to position [451, 0]
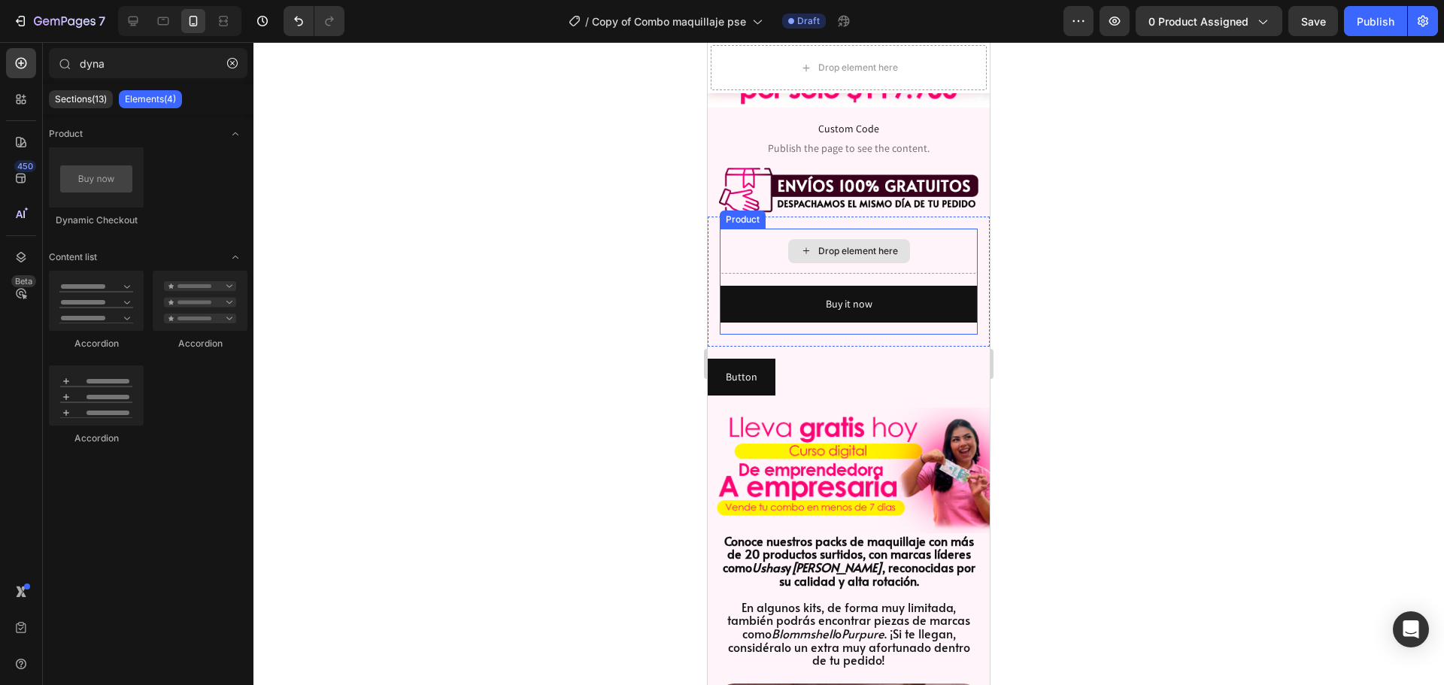
click at [926, 229] on div "Drop element here" at bounding box center [849, 251] width 258 height 45
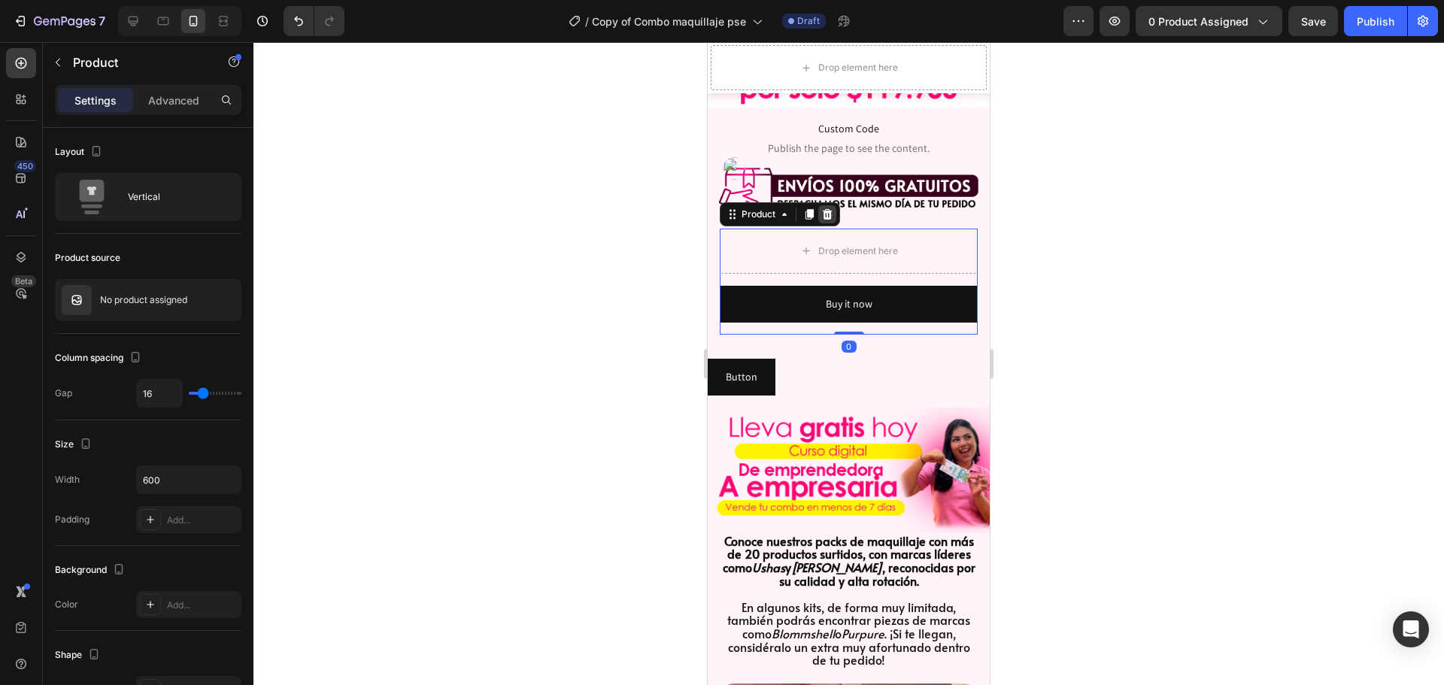
click at [829, 209] on icon at bounding box center [828, 214] width 10 height 11
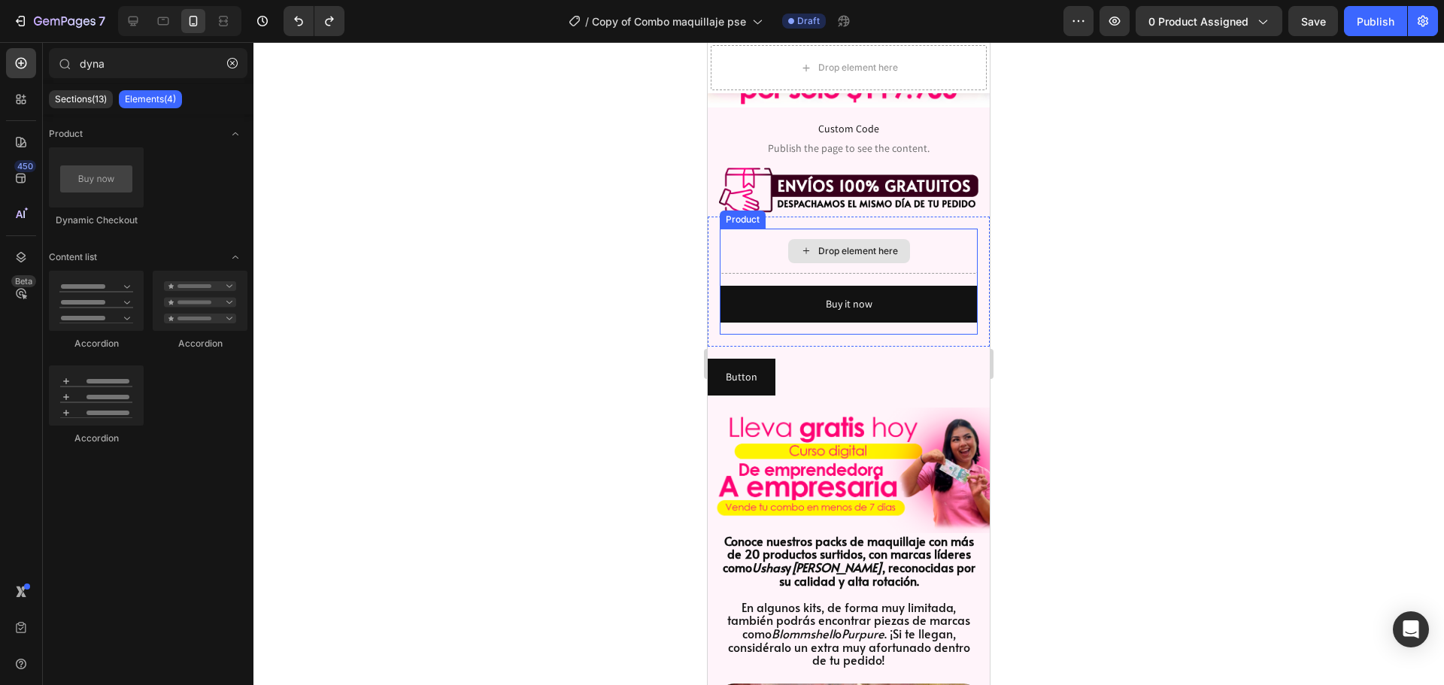
click at [835, 245] on div "Drop element here" at bounding box center [858, 251] width 80 height 12
click at [754, 238] on div "Drop element here" at bounding box center [849, 251] width 258 height 45
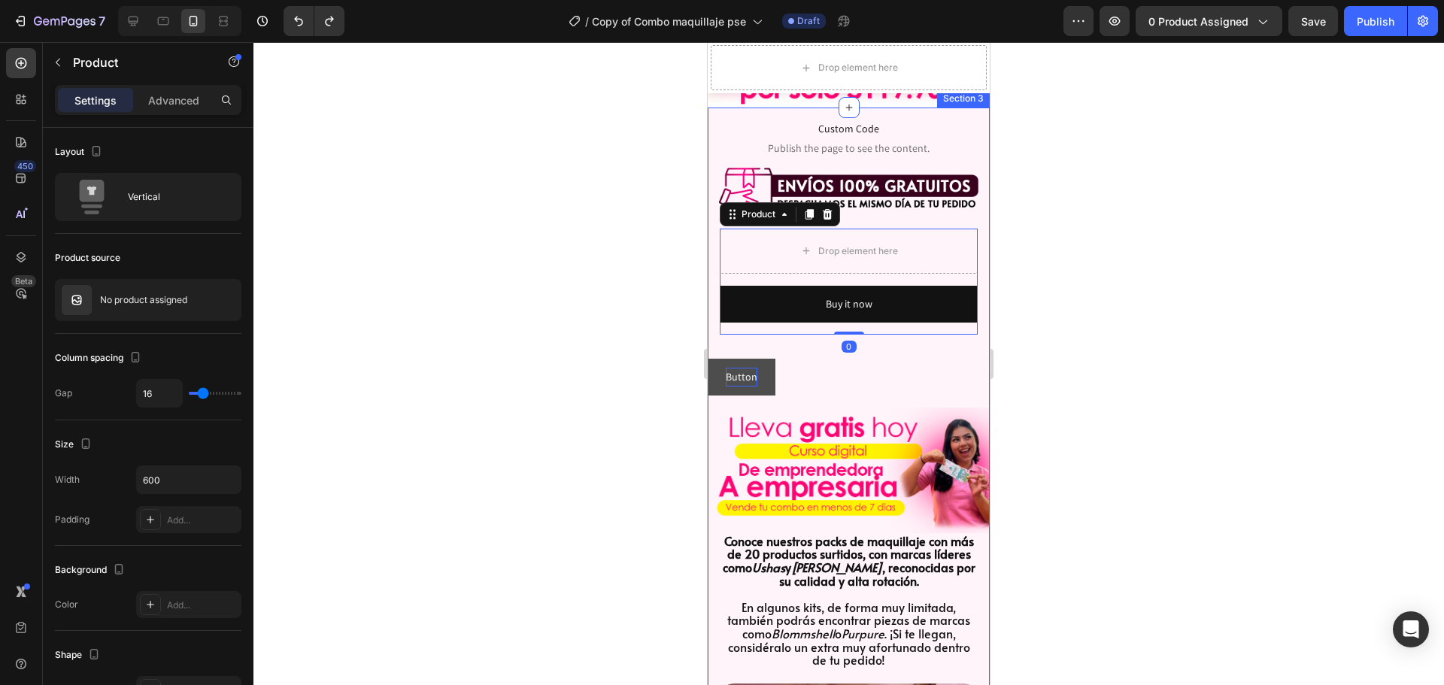
click at [747, 368] on p "Button" at bounding box center [742, 377] width 32 height 19
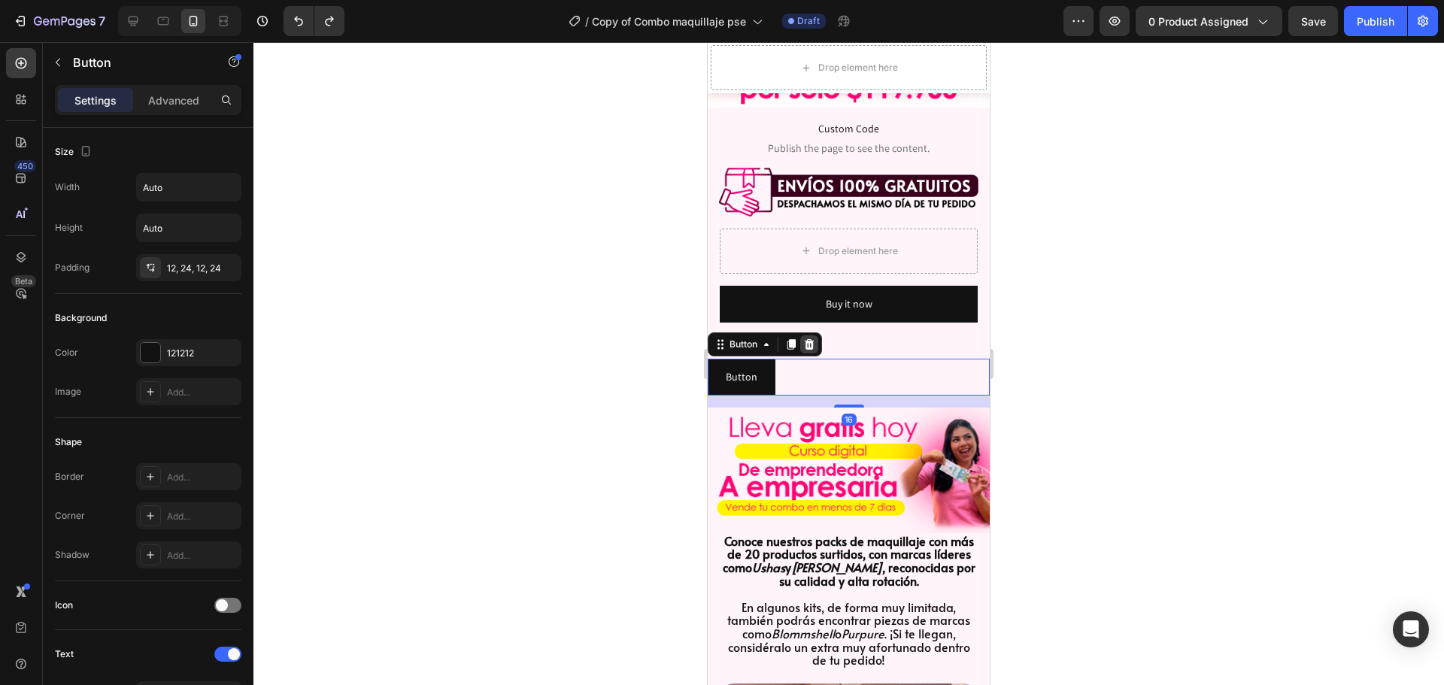
click at [807, 339] on icon at bounding box center [809, 344] width 10 height 11
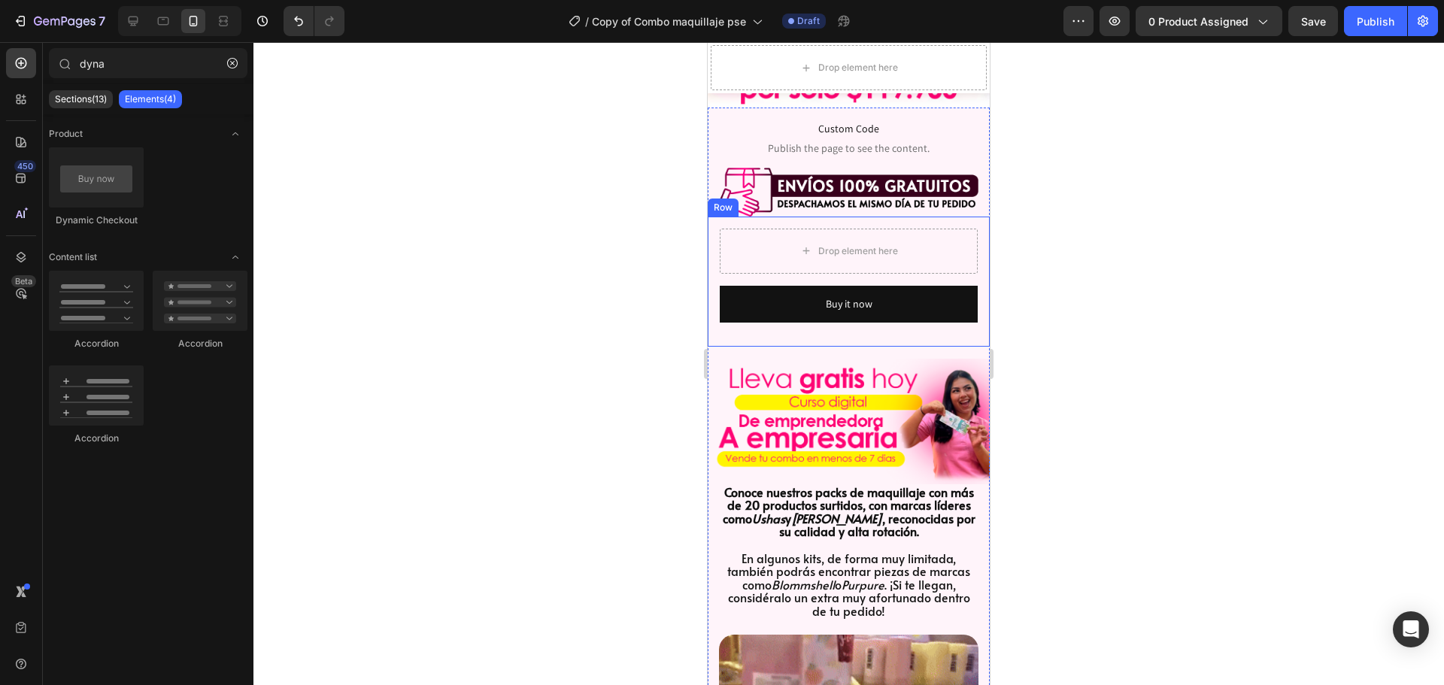
click at [1062, 280] on div at bounding box center [848, 363] width 1190 height 643
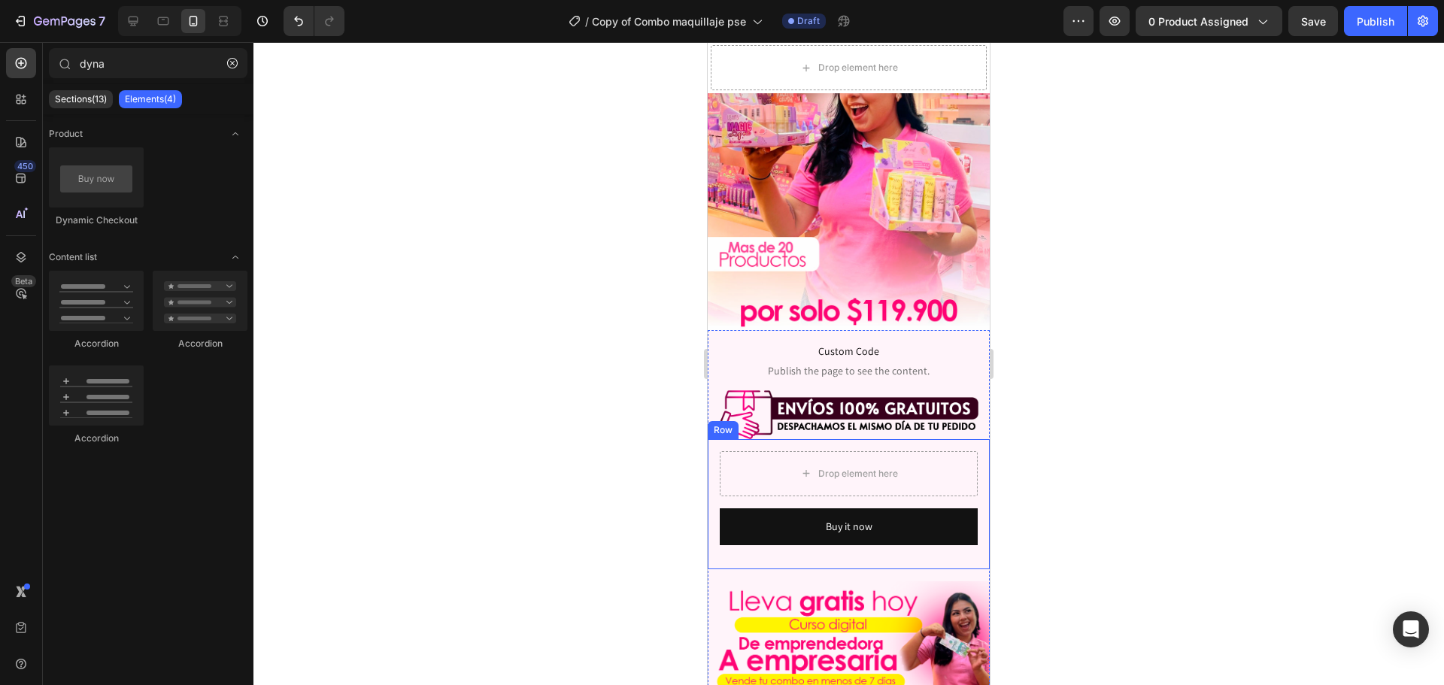
scroll to position [226, 0]
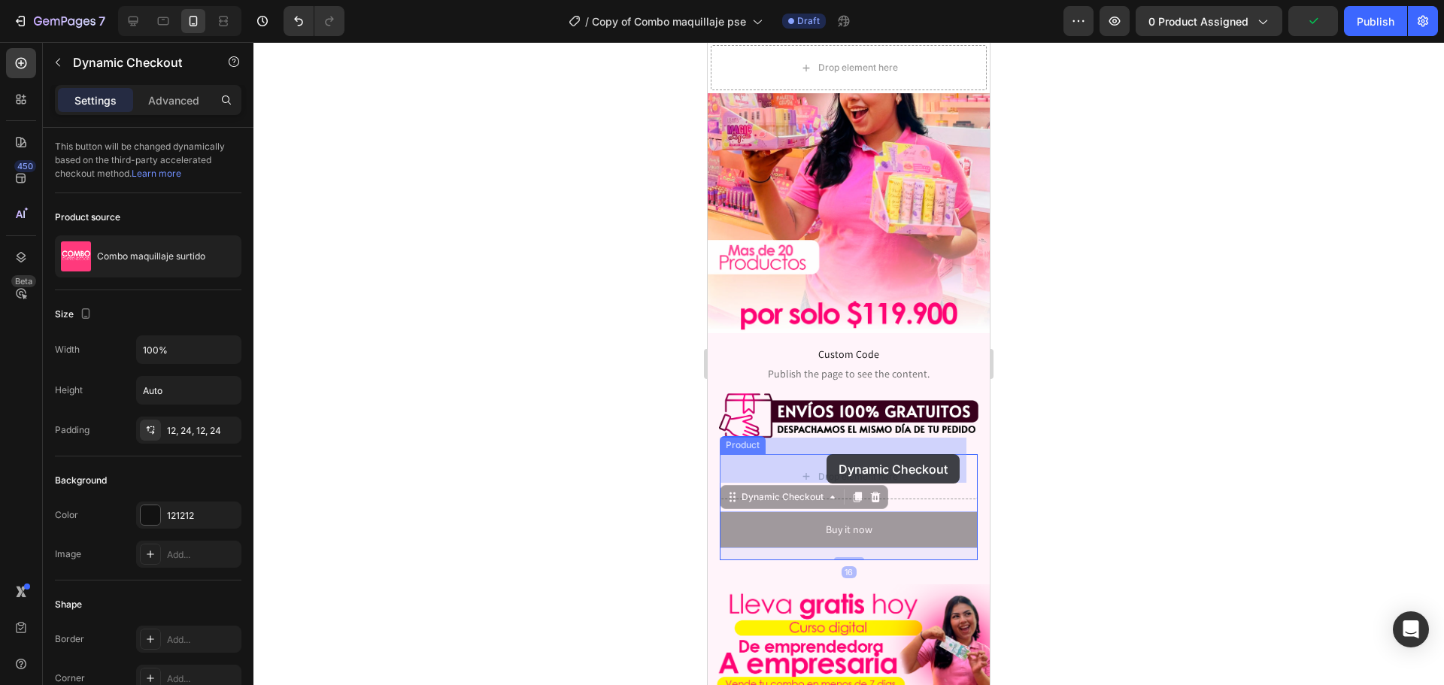
drag, startPoint x: 823, startPoint y: 508, endPoint x: 823, endPoint y: 451, distance: 56.4
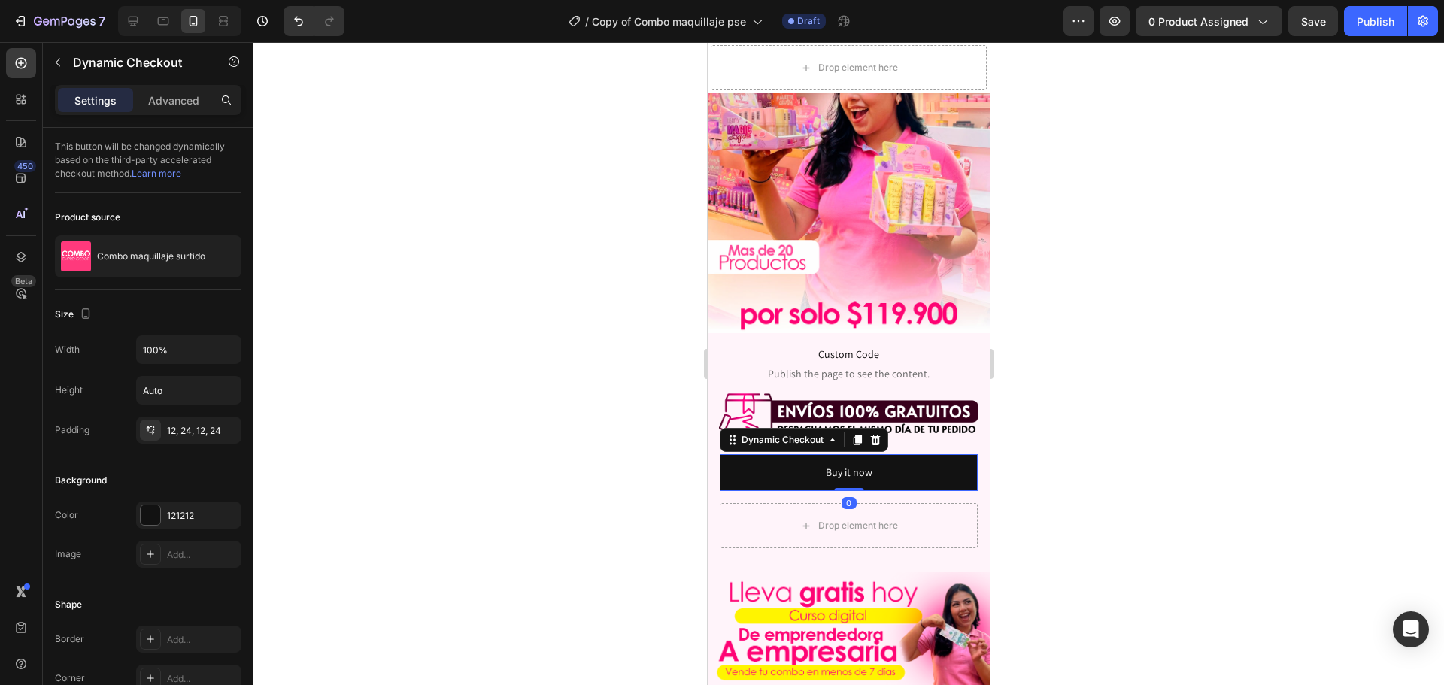
click at [1112, 433] on div at bounding box center [848, 363] width 1190 height 643
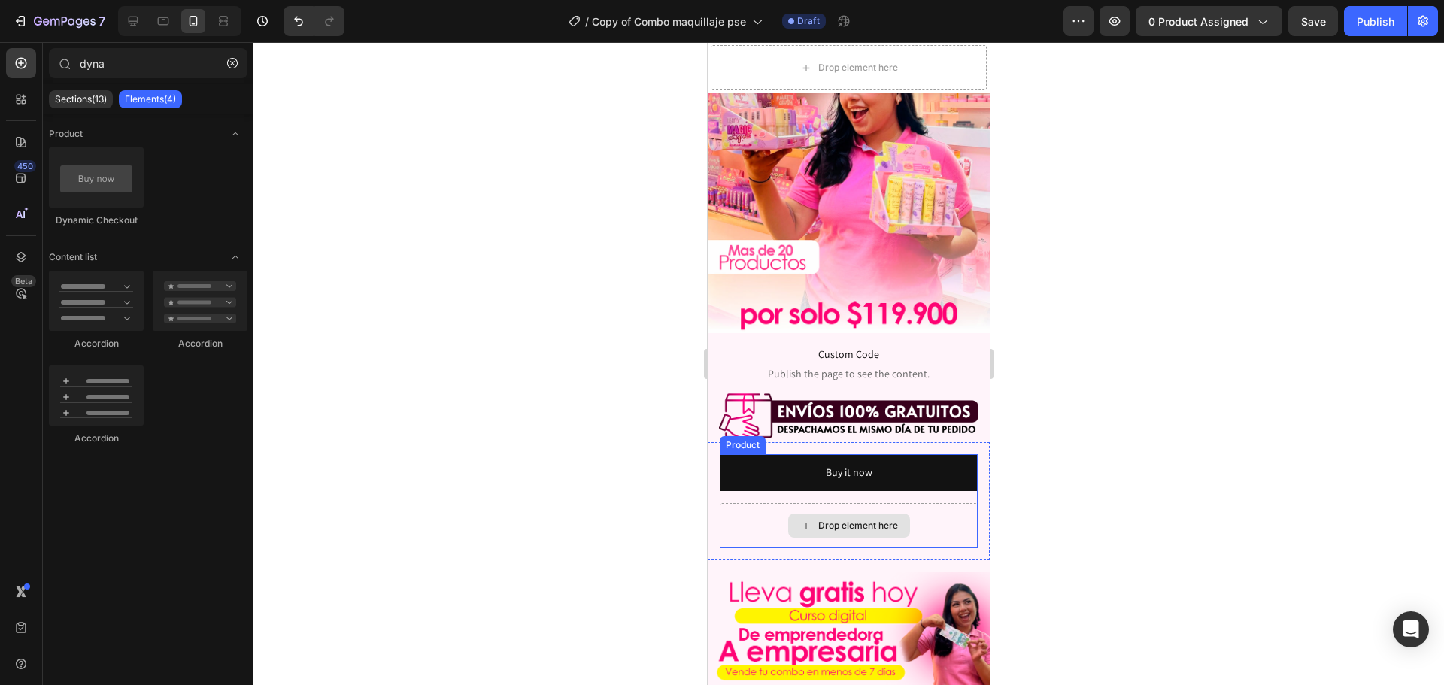
click at [875, 520] on div "Drop element here" at bounding box center [858, 526] width 80 height 12
click at [844, 520] on div "Drop element here" at bounding box center [858, 526] width 80 height 12
click at [755, 506] on div "Drop element here" at bounding box center [849, 525] width 258 height 45
click at [823, 514] on div "Drop element here" at bounding box center [849, 526] width 122 height 24
click at [826, 520] on div "Drop element here" at bounding box center [858, 526] width 80 height 12
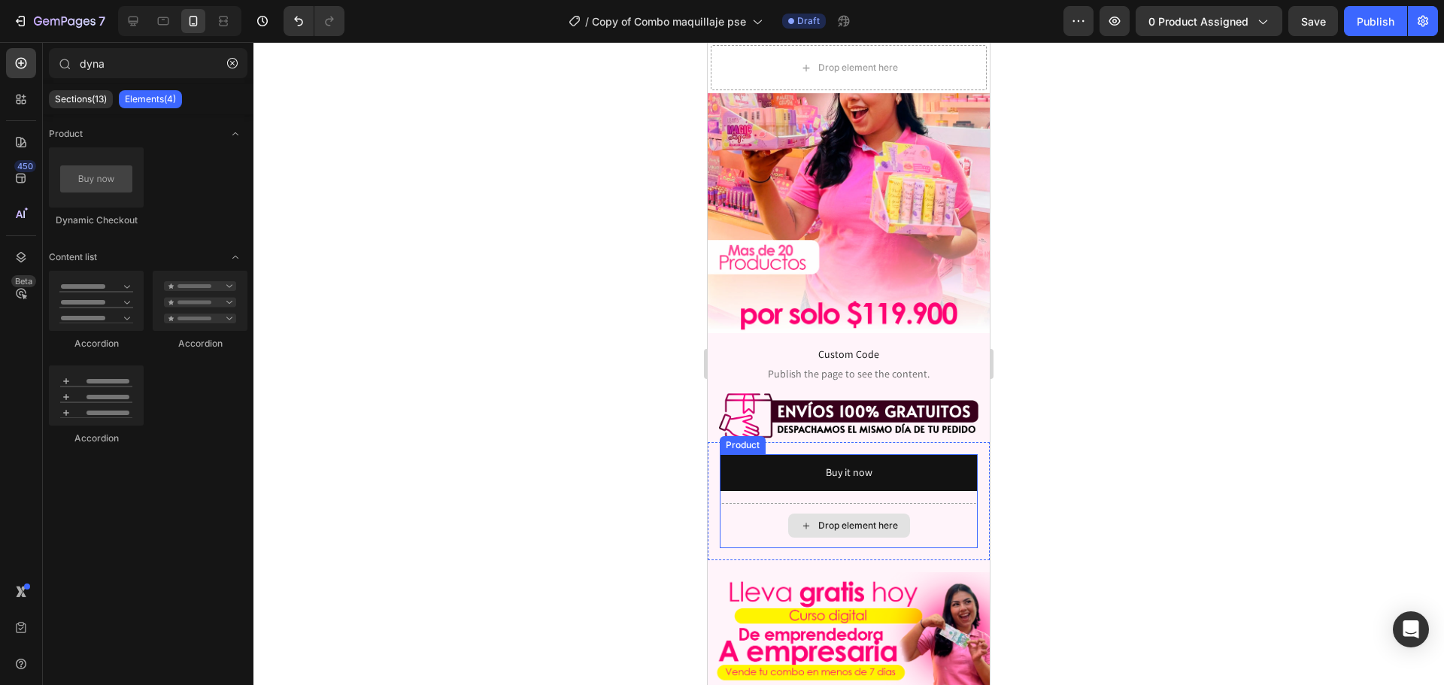
click at [826, 520] on div "Drop element here" at bounding box center [849, 526] width 122 height 24
click at [1277, 357] on div at bounding box center [848, 363] width 1190 height 643
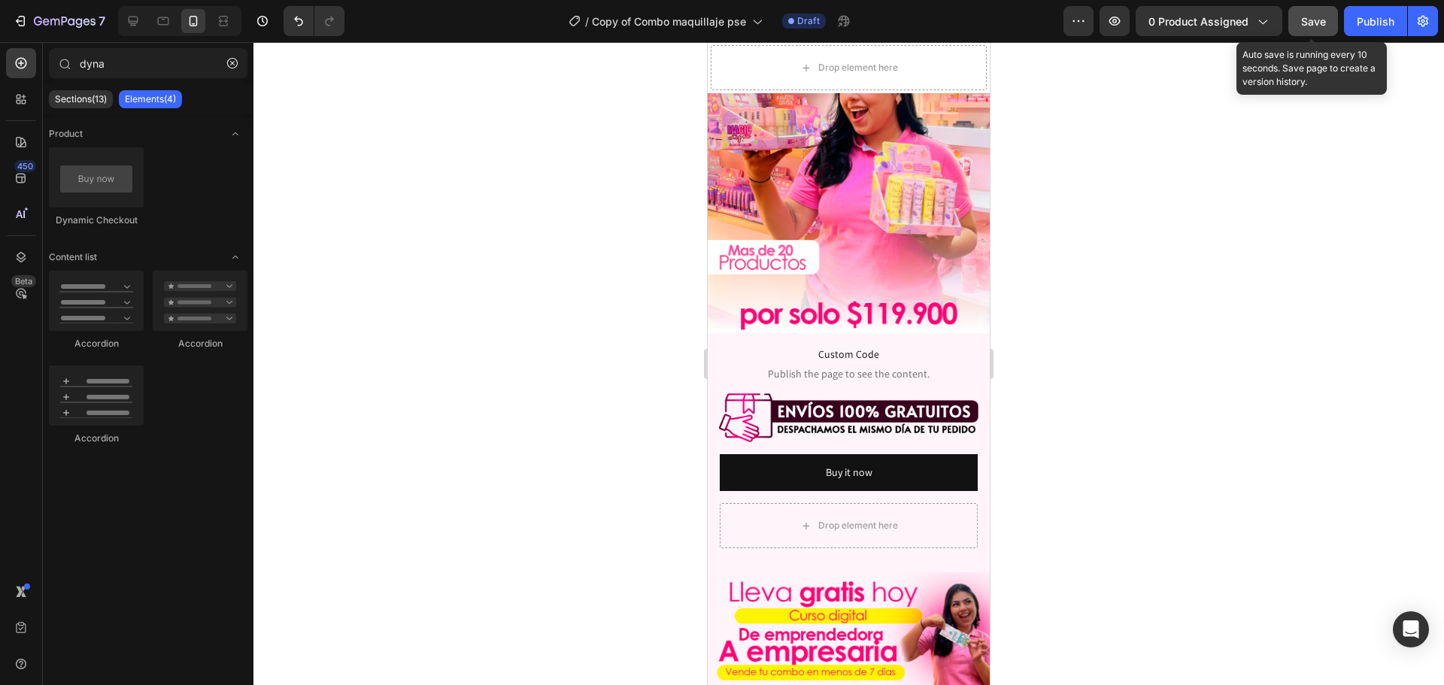
click at [1303, 31] on button "Save" at bounding box center [1313, 21] width 50 height 30
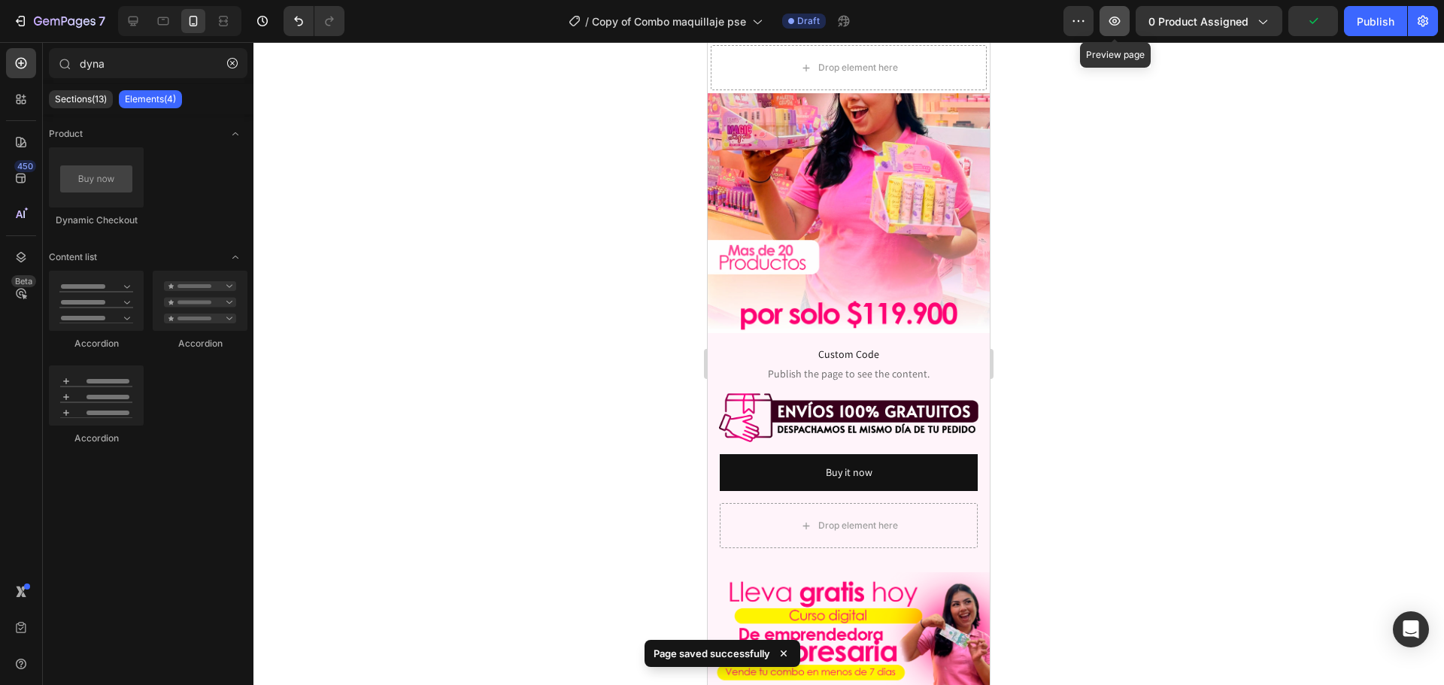
click at [1118, 24] on icon "button" at bounding box center [1114, 21] width 11 height 9
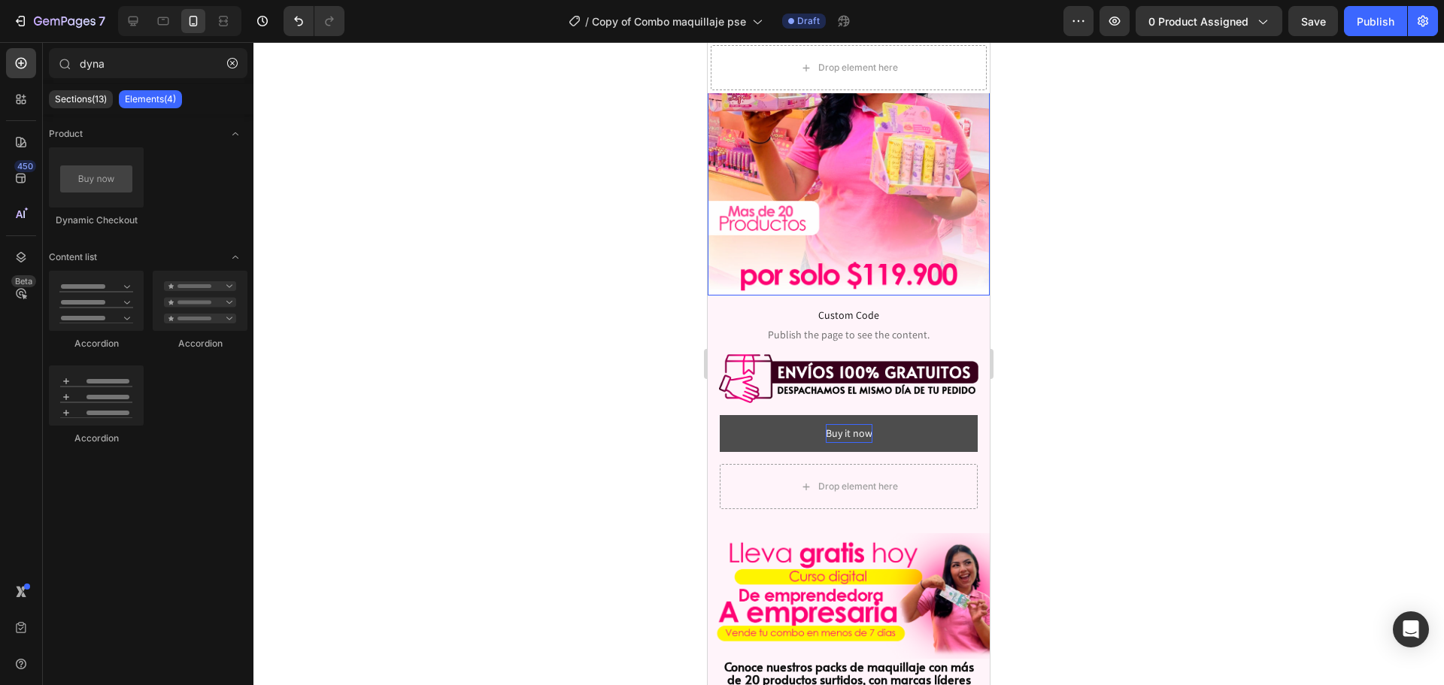
scroll to position [301, 0]
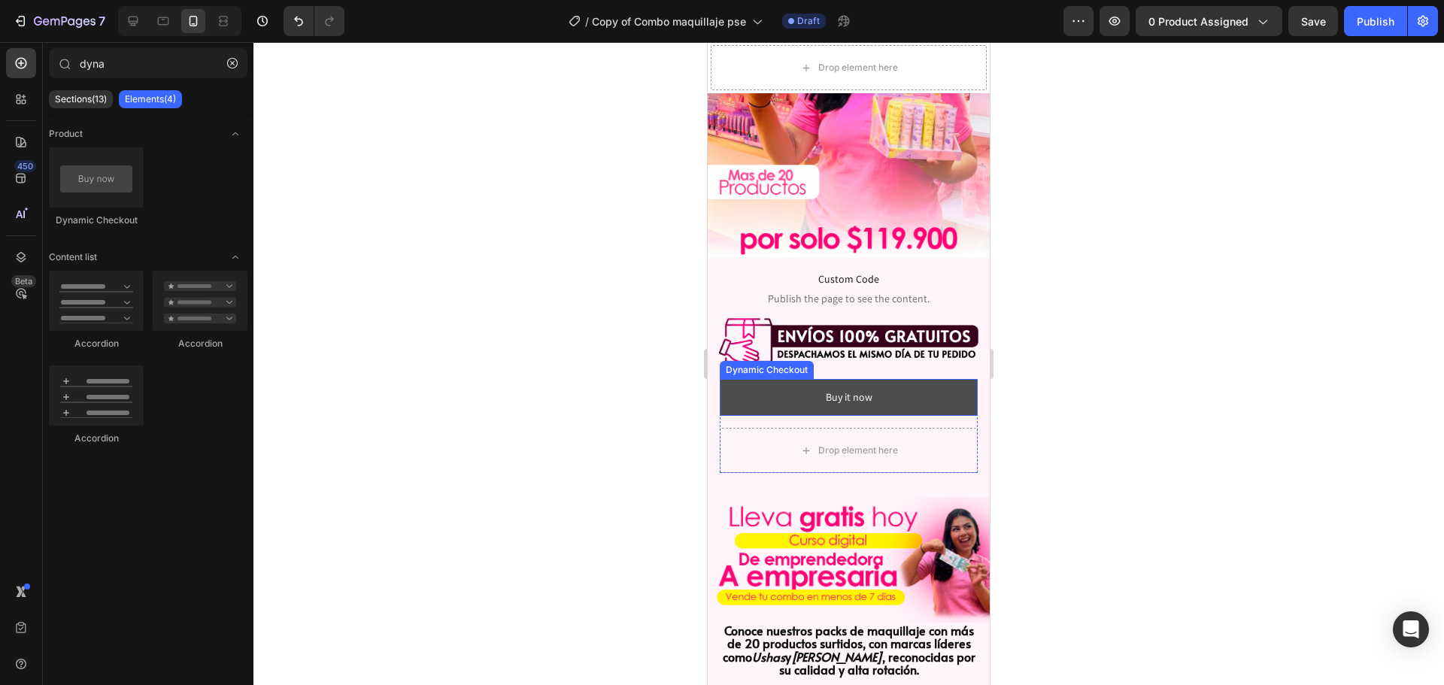
click at [771, 381] on button "Buy it now" at bounding box center [849, 397] width 258 height 37
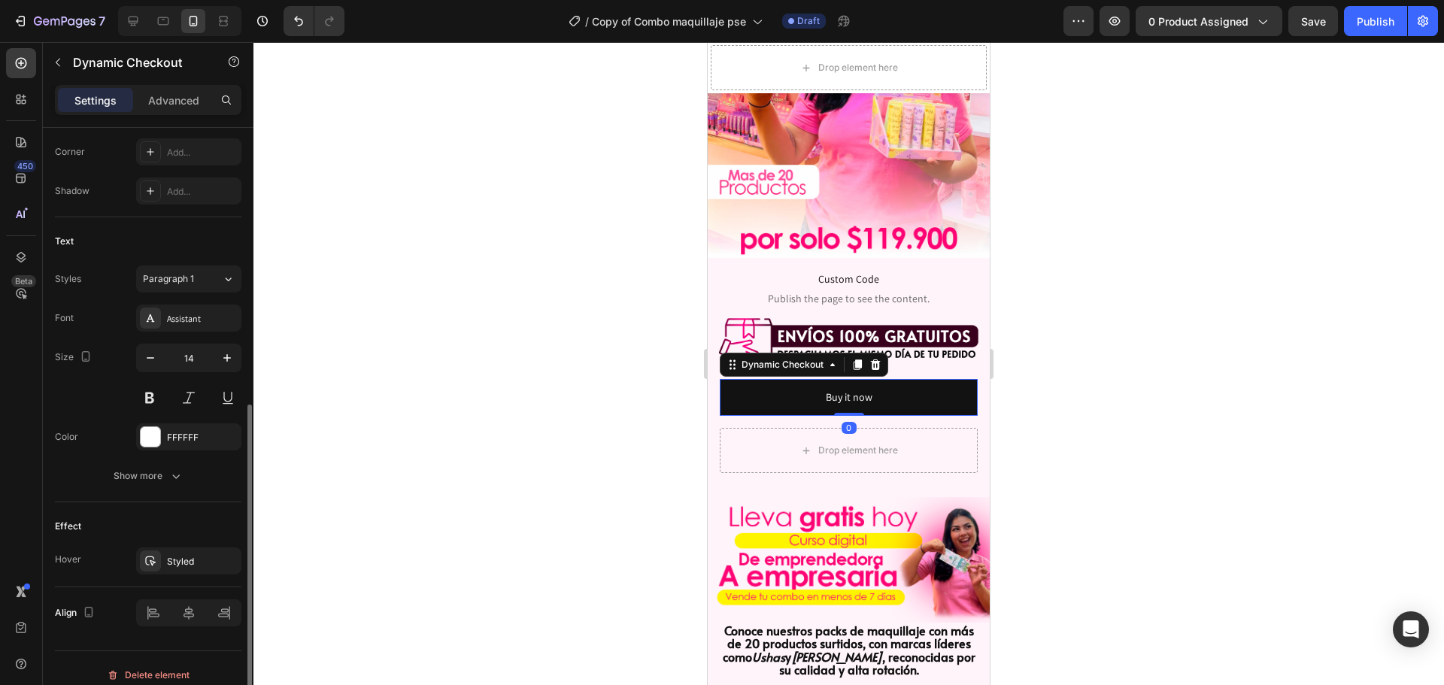
scroll to position [540, 0]
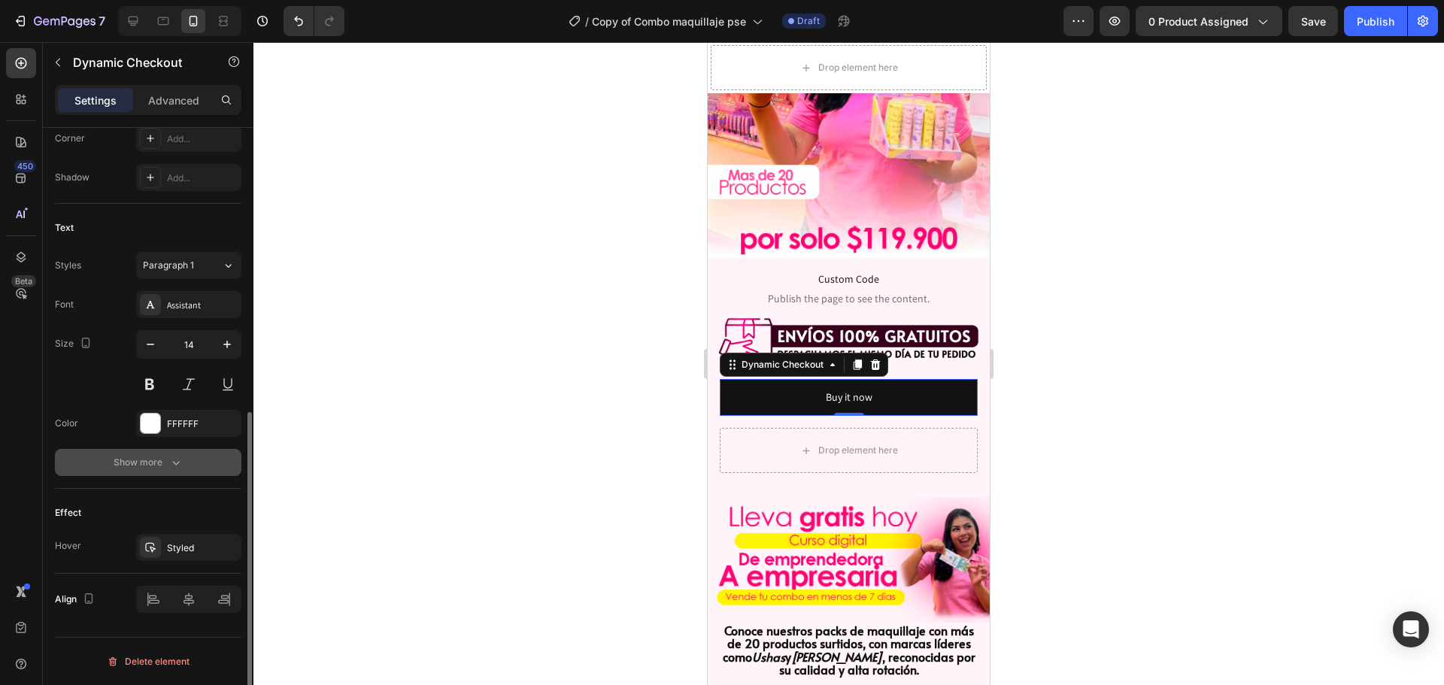
click at [156, 468] on div "Show more" at bounding box center [149, 462] width 70 height 15
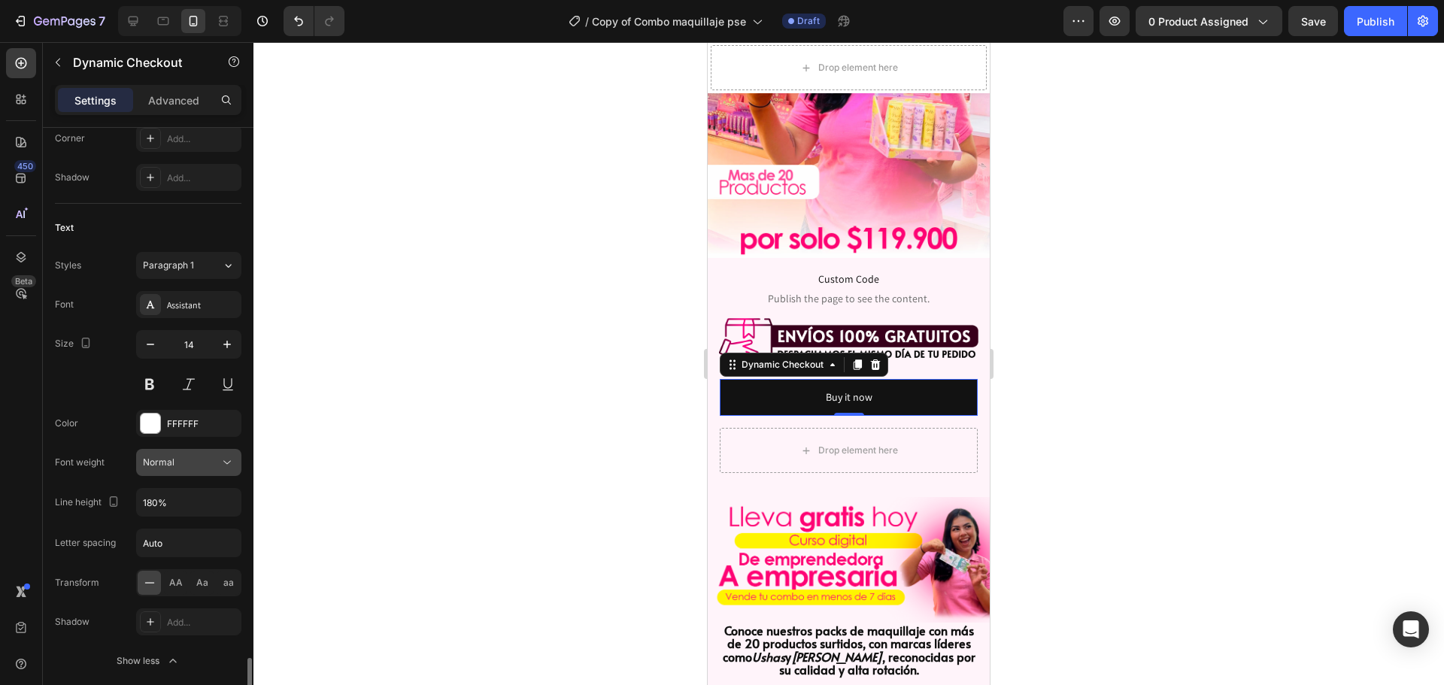
scroll to position [738, 0]
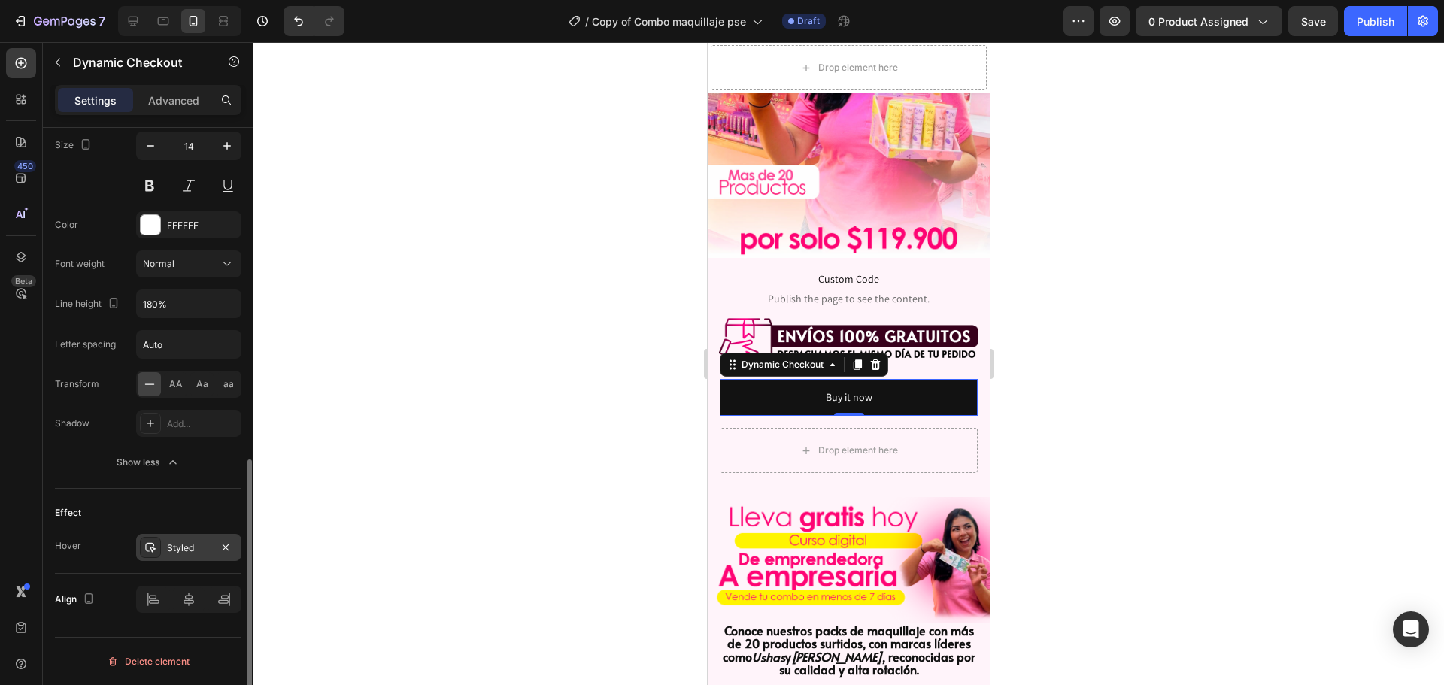
click at [177, 544] on div "Styled" at bounding box center [189, 548] width 44 height 14
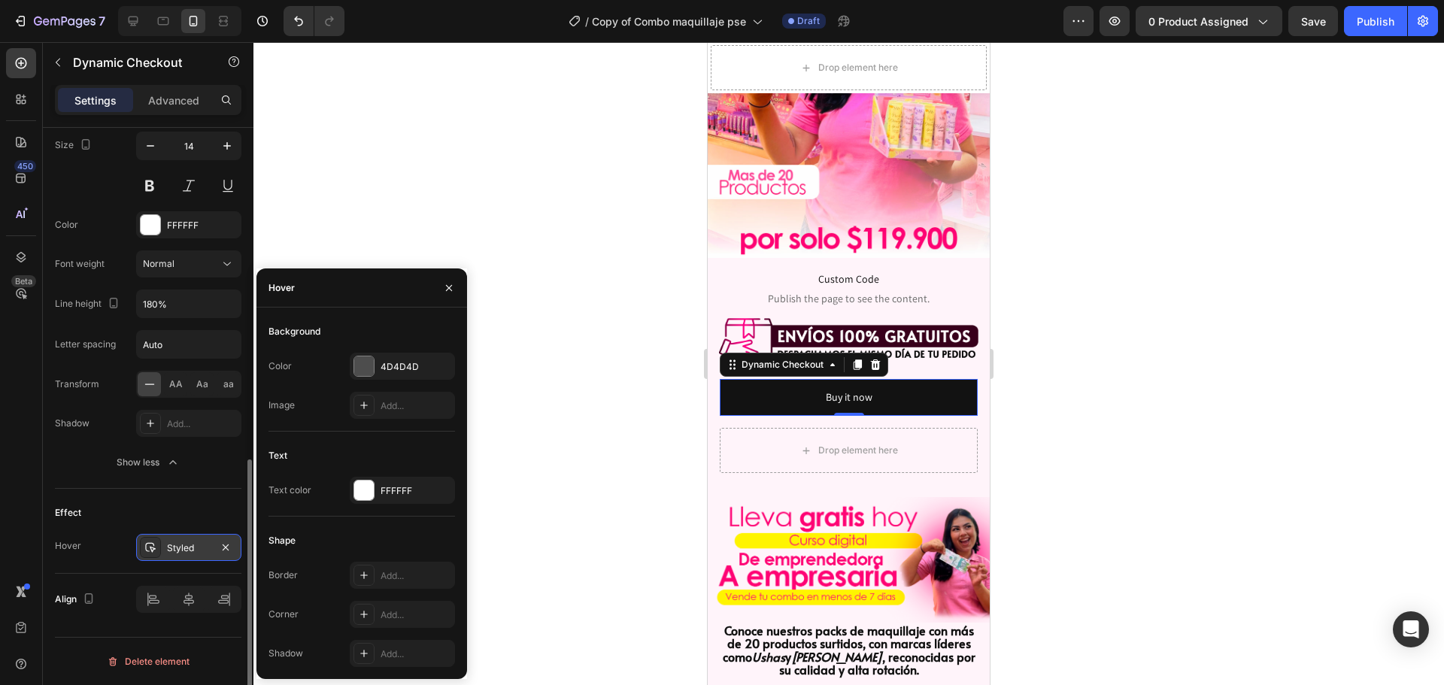
click at [177, 544] on div "Styled" at bounding box center [189, 548] width 44 height 14
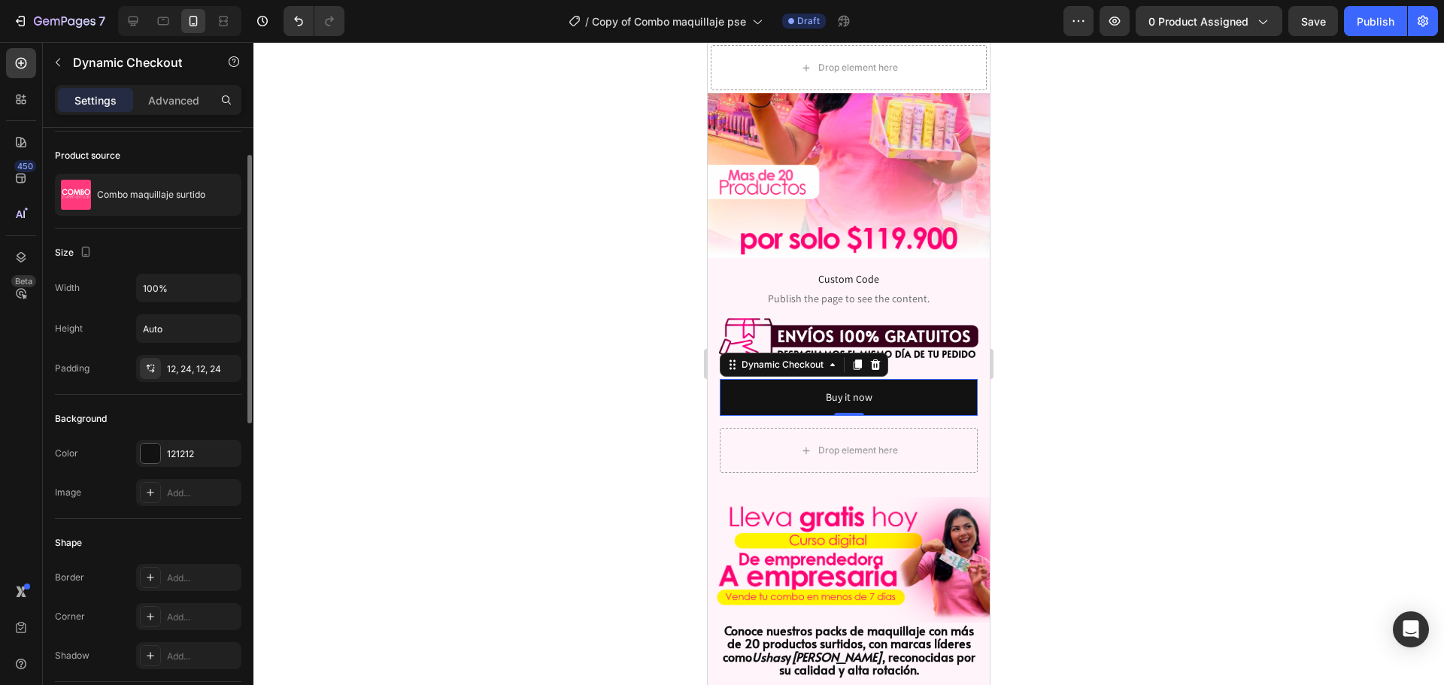
scroll to position [0, 0]
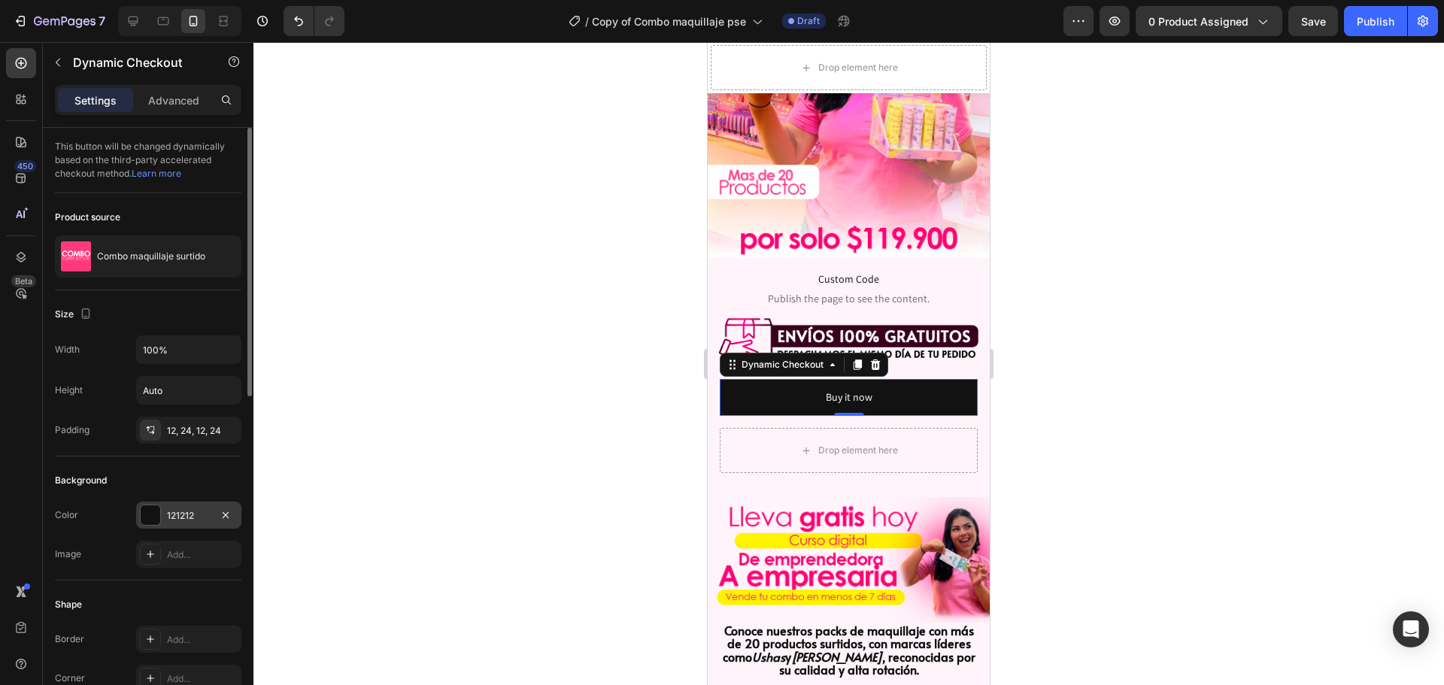
click at [161, 514] on div "121212" at bounding box center [188, 514] width 105 height 27
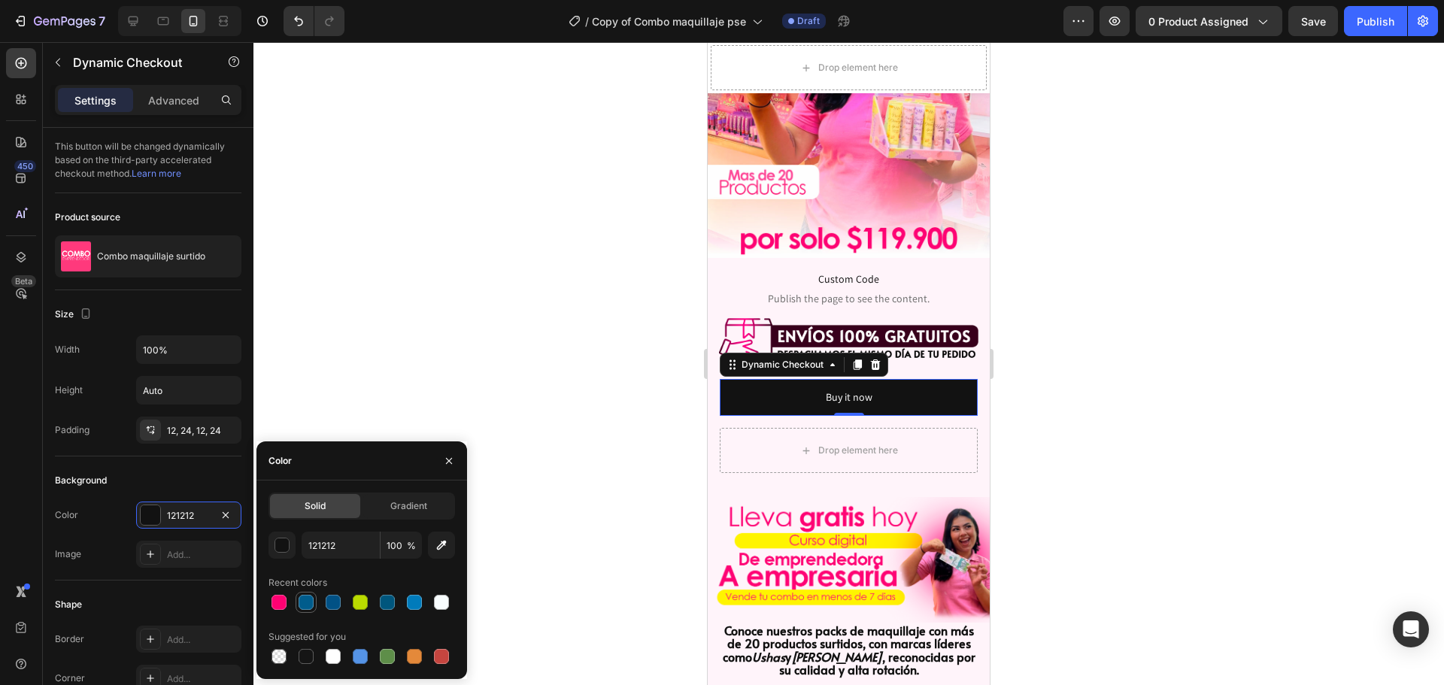
click at [301, 601] on div at bounding box center [305, 602] width 15 height 15
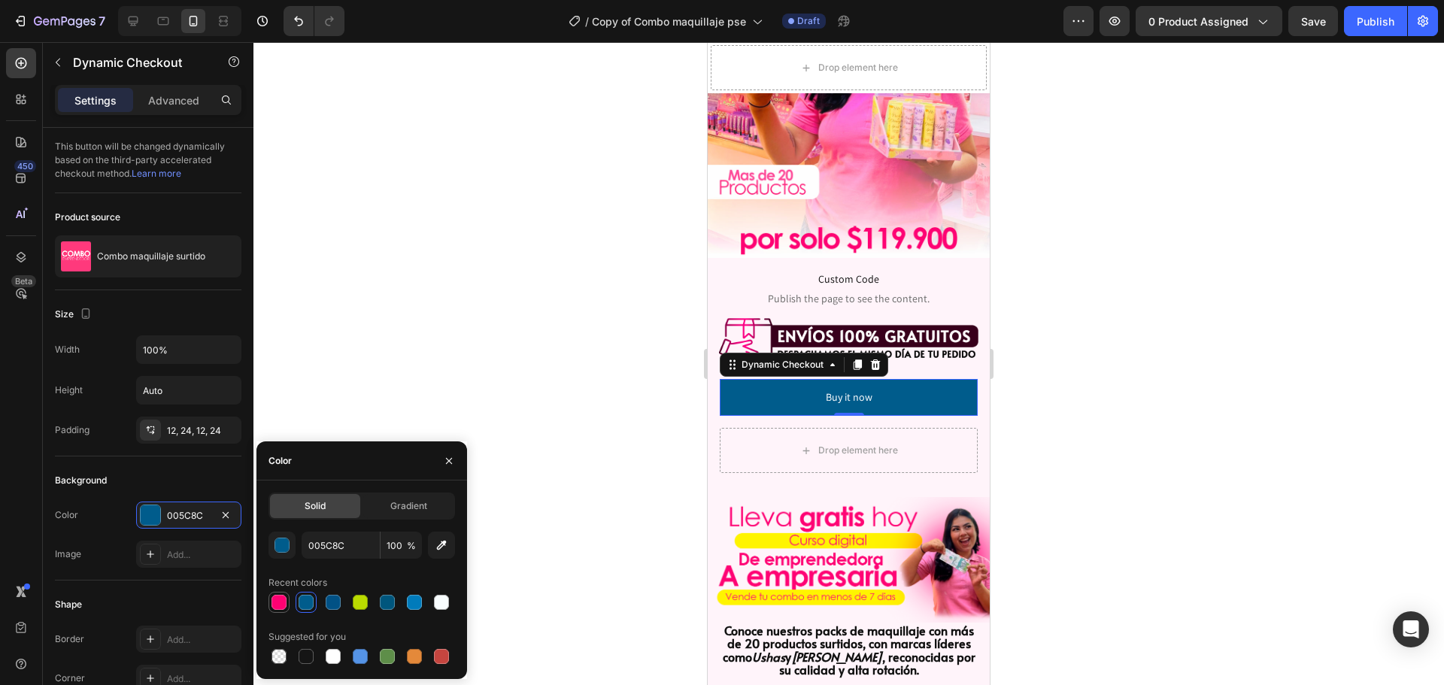
click at [284, 604] on div at bounding box center [278, 602] width 15 height 15
type input "FE0172"
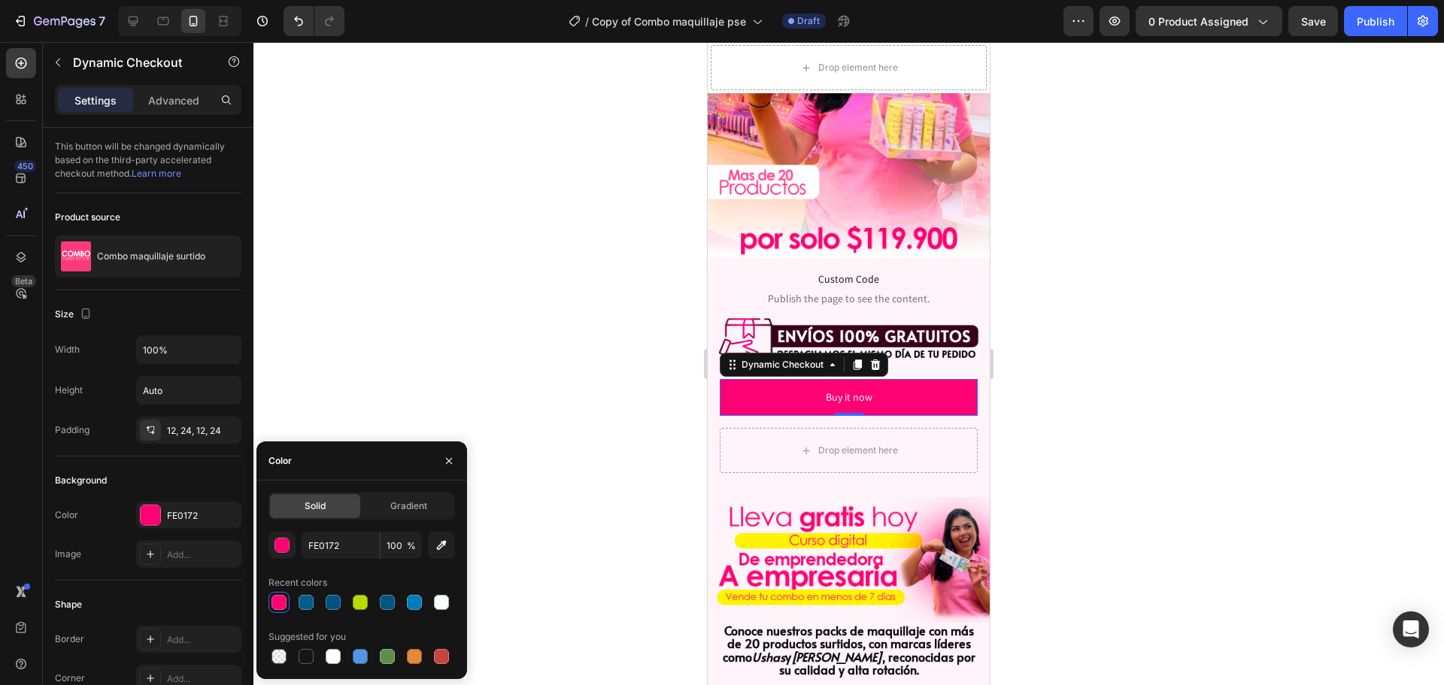
click at [401, 233] on div at bounding box center [848, 363] width 1190 height 643
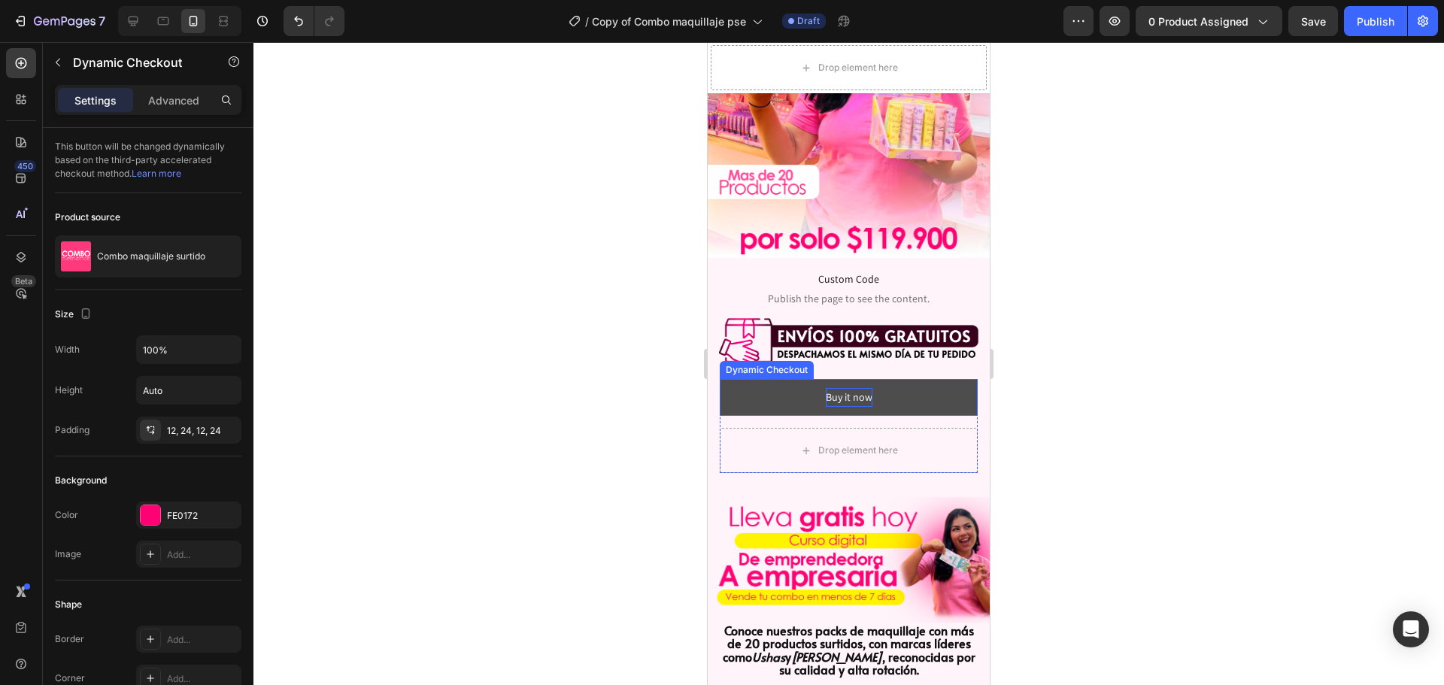
click at [841, 388] on div "Buy it now" at bounding box center [849, 397] width 47 height 19
click at [841, 388] on p "Buy it now" at bounding box center [849, 397] width 47 height 19
click at [720, 379] on button "COMPRALO" at bounding box center [849, 397] width 258 height 37
drag, startPoint x: 809, startPoint y: 377, endPoint x: 887, endPoint y: 381, distance: 78.3
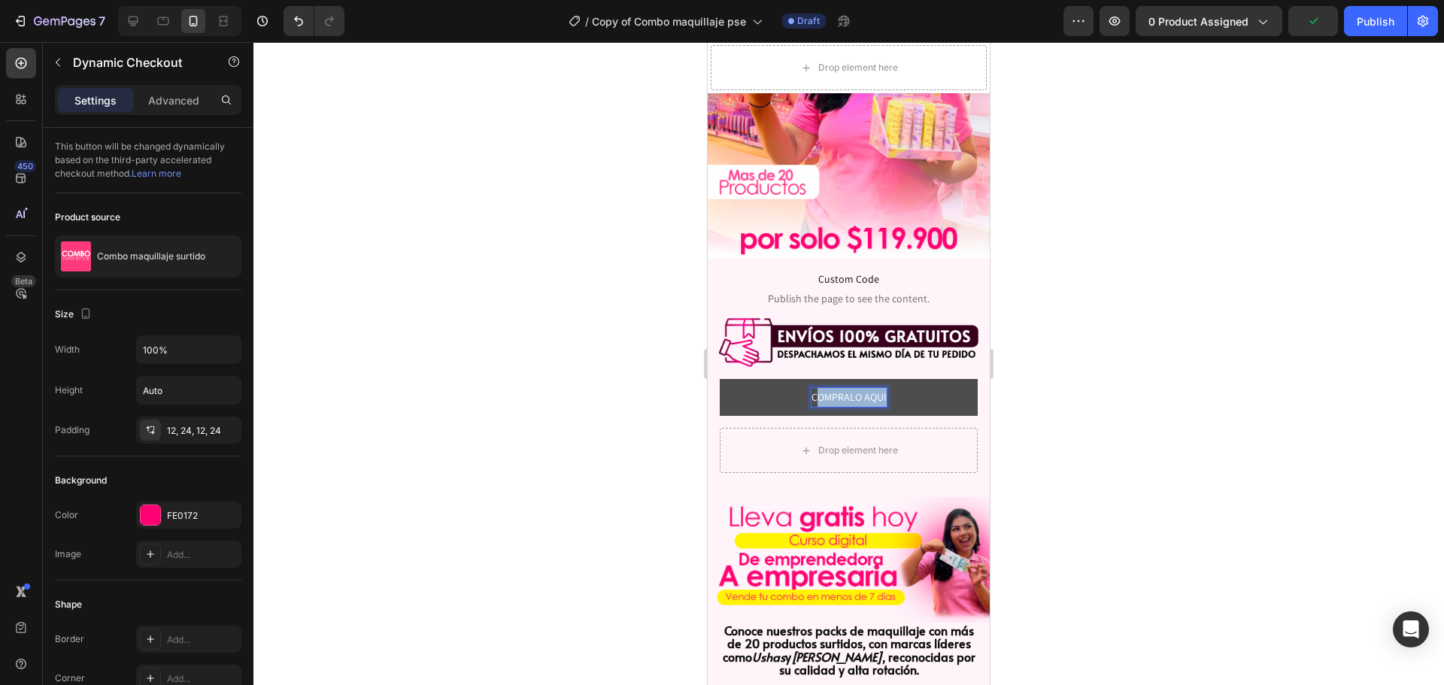
click at [887, 381] on button "COMPRALO AQUI" at bounding box center [849, 397] width 258 height 37
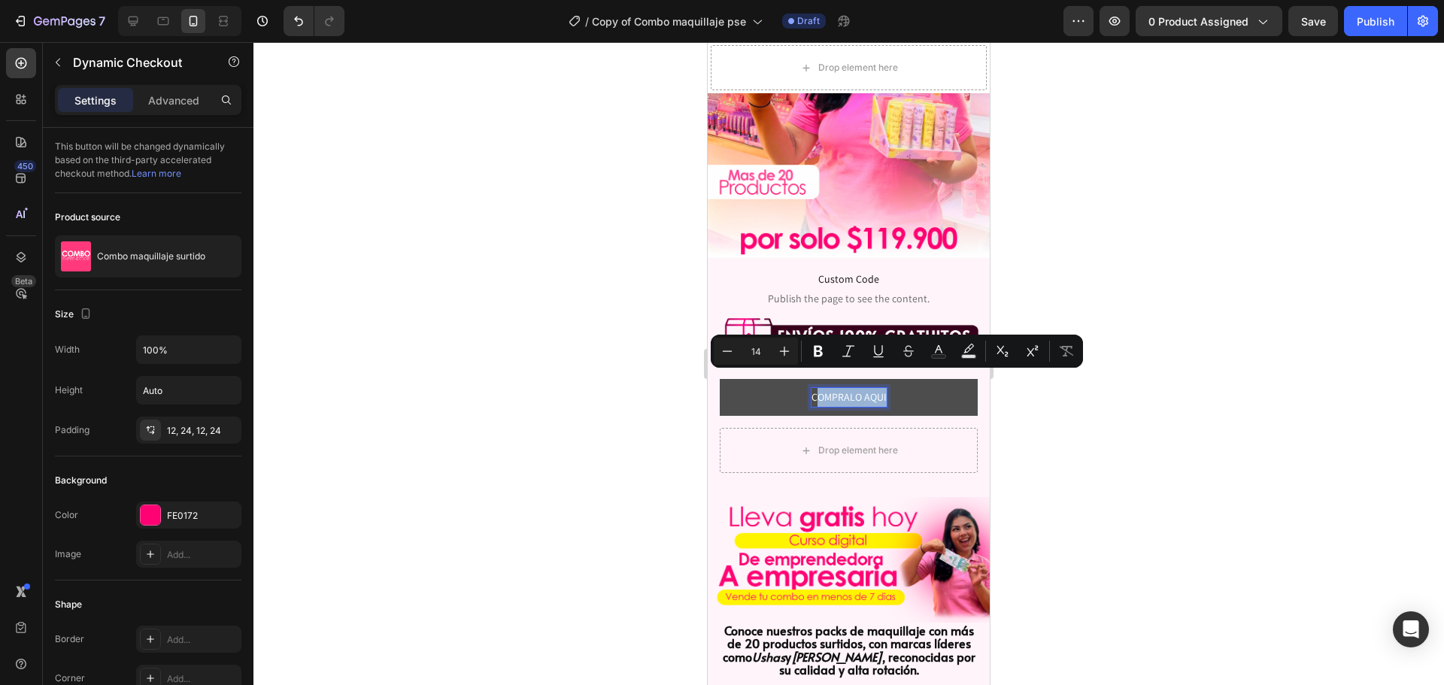
click at [836, 389] on p "COMPRALO AQUI" at bounding box center [848, 397] width 75 height 19
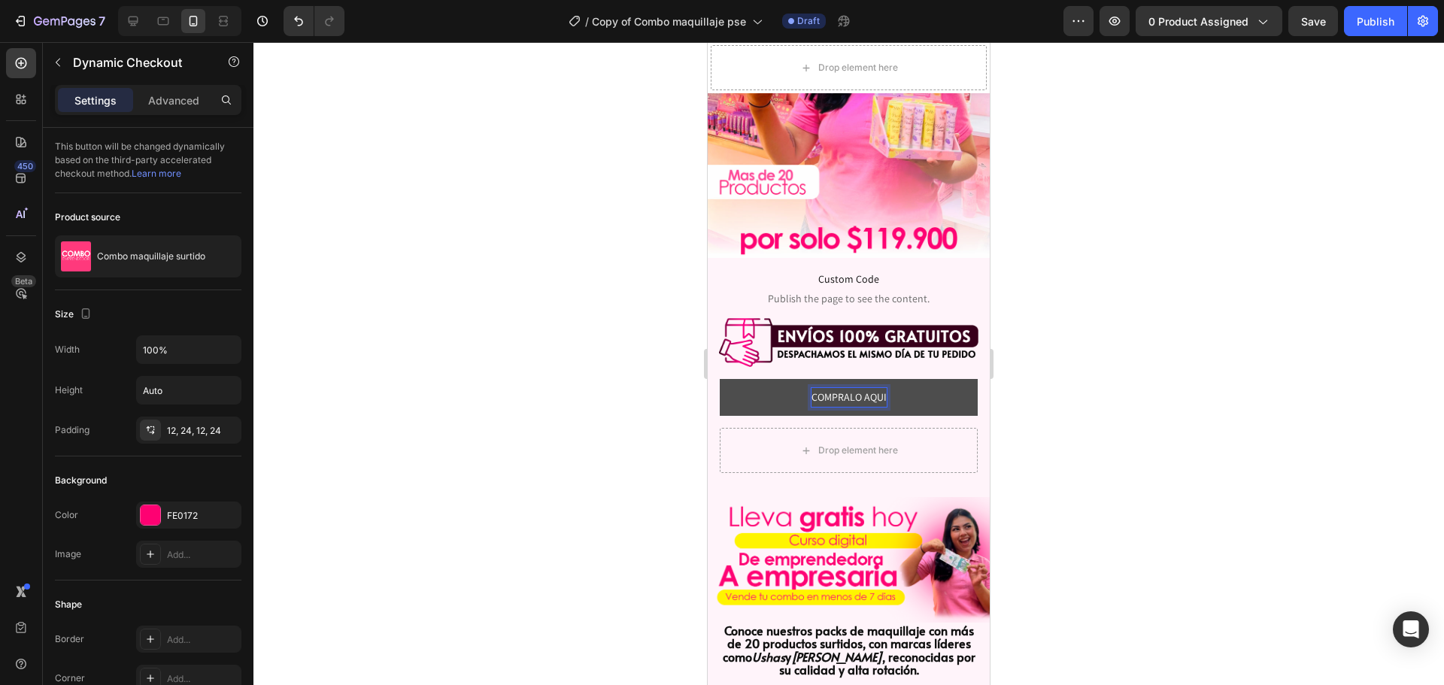
click at [829, 388] on p "COMPRALO AQUI" at bounding box center [848, 397] width 75 height 19
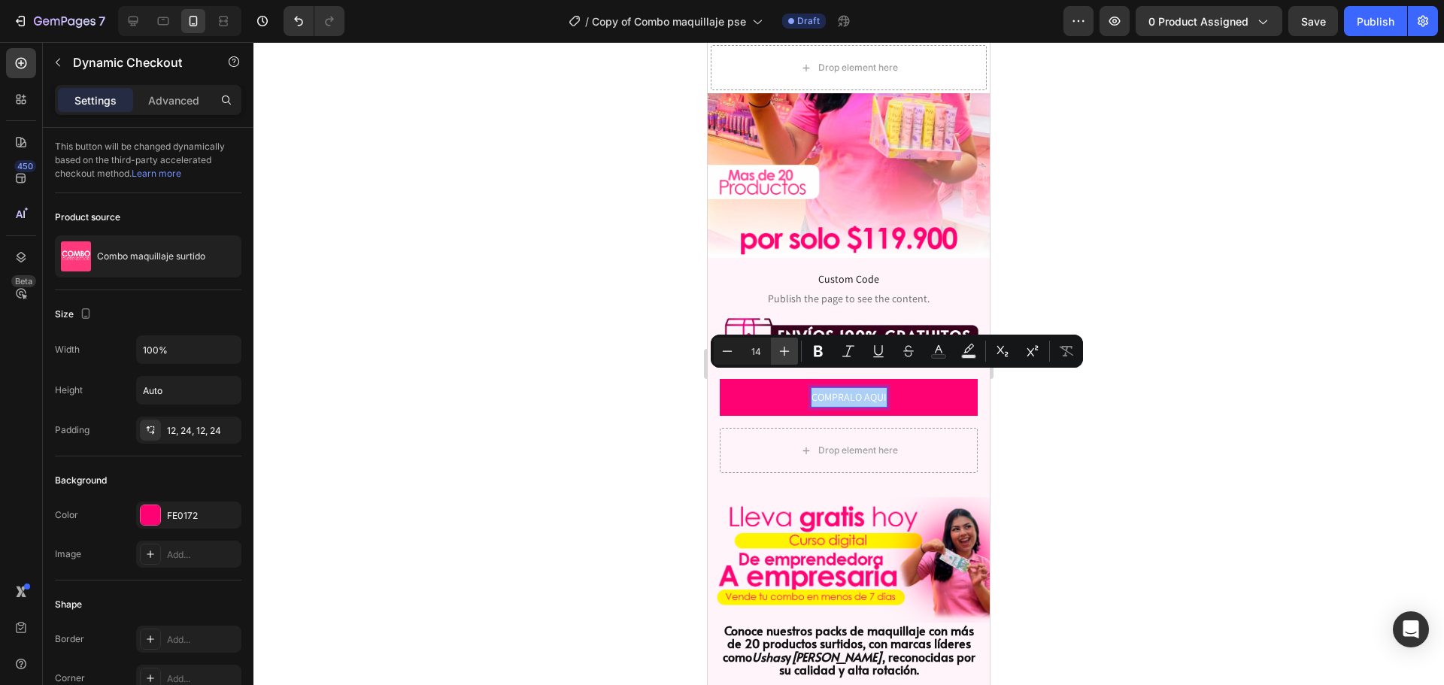
click at [789, 351] on icon "Editor contextual toolbar" at bounding box center [784, 351] width 15 height 15
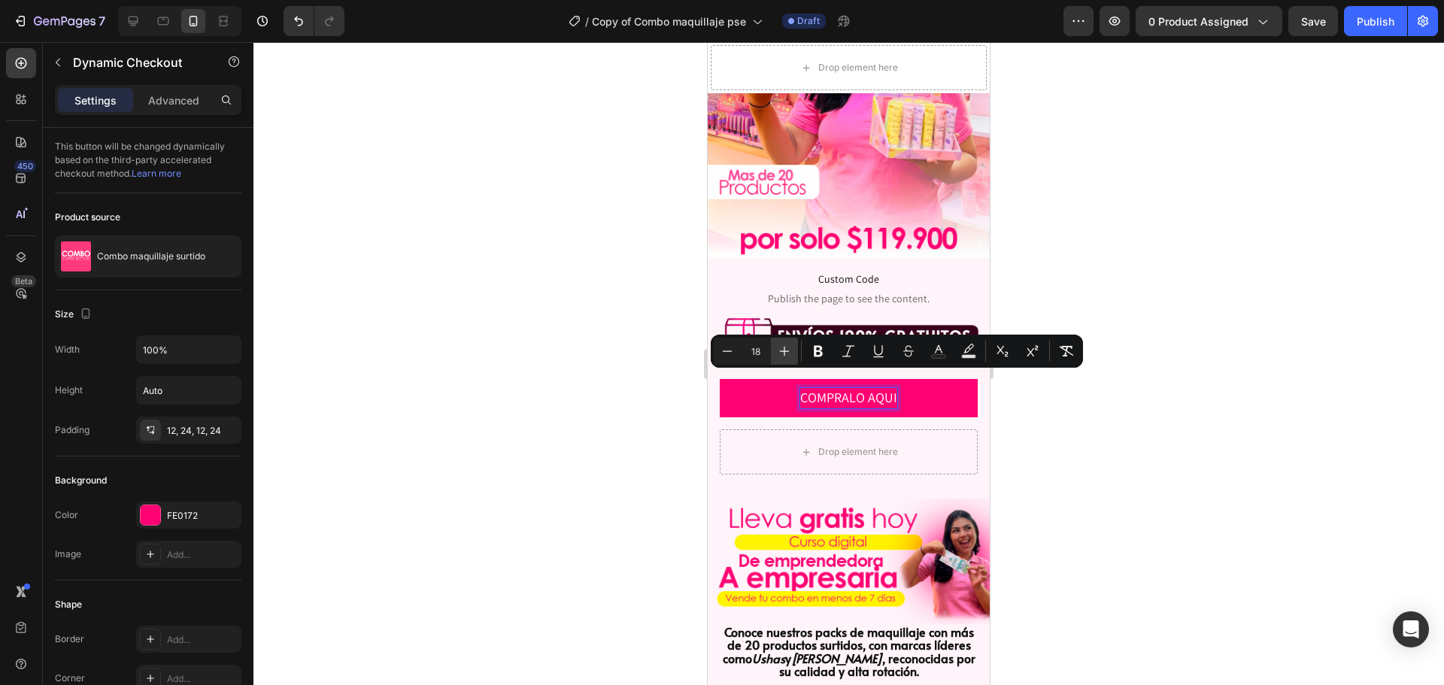
click at [789, 351] on icon "Editor contextual toolbar" at bounding box center [784, 351] width 15 height 15
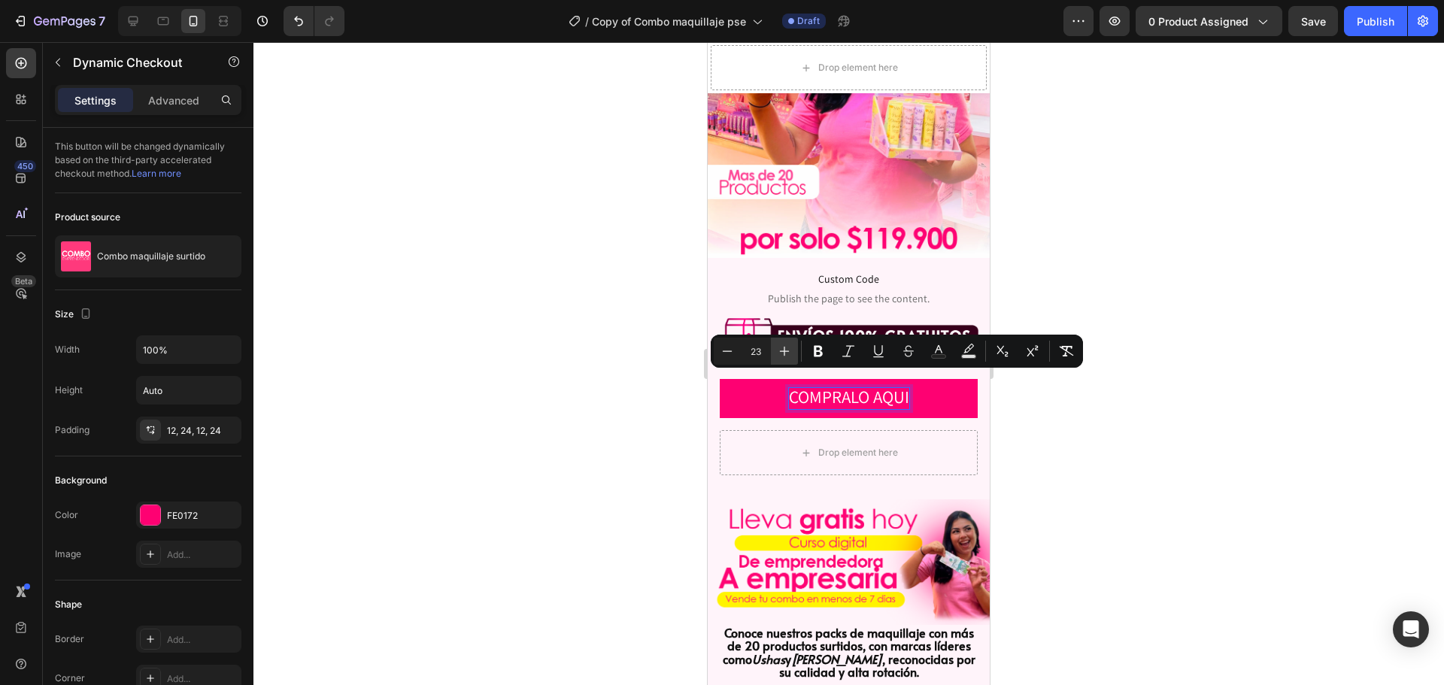
click at [789, 351] on icon "Editor contextual toolbar" at bounding box center [784, 351] width 15 height 15
type input "25"
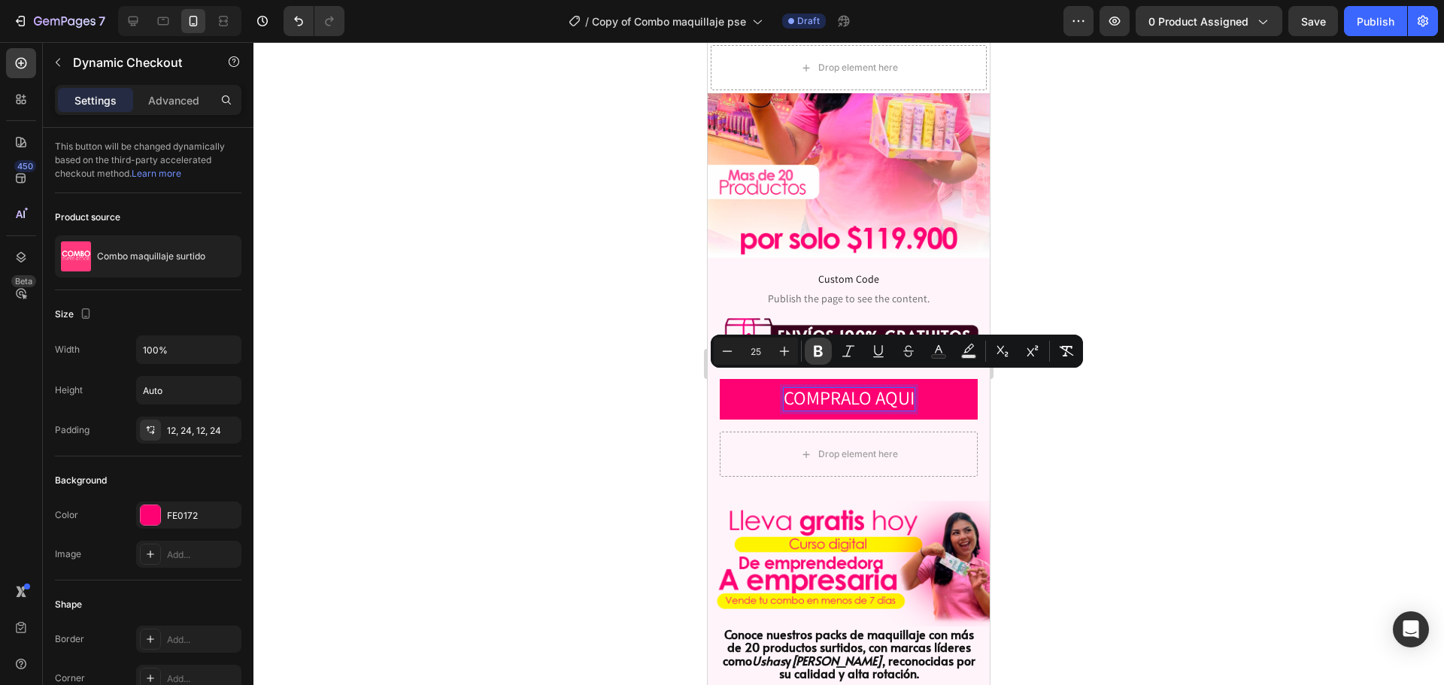
click at [826, 350] on button "Bold" at bounding box center [817, 351] width 27 height 27
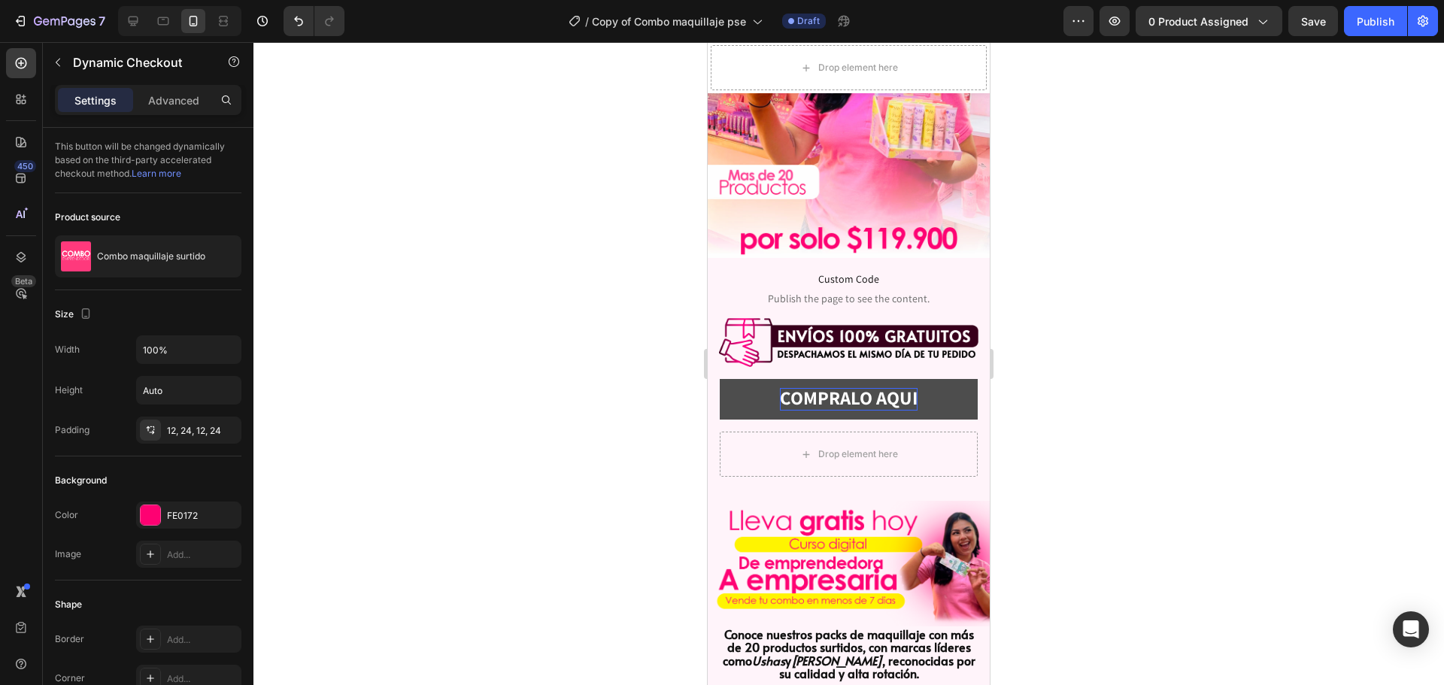
click at [782, 385] on strong "COMPRALO AQUI" at bounding box center [849, 397] width 138 height 25
drag, startPoint x: 779, startPoint y: 383, endPoint x: 917, endPoint y: 383, distance: 138.3
click at [917, 383] on button "COMPRALO AQUI" at bounding box center [849, 399] width 258 height 41
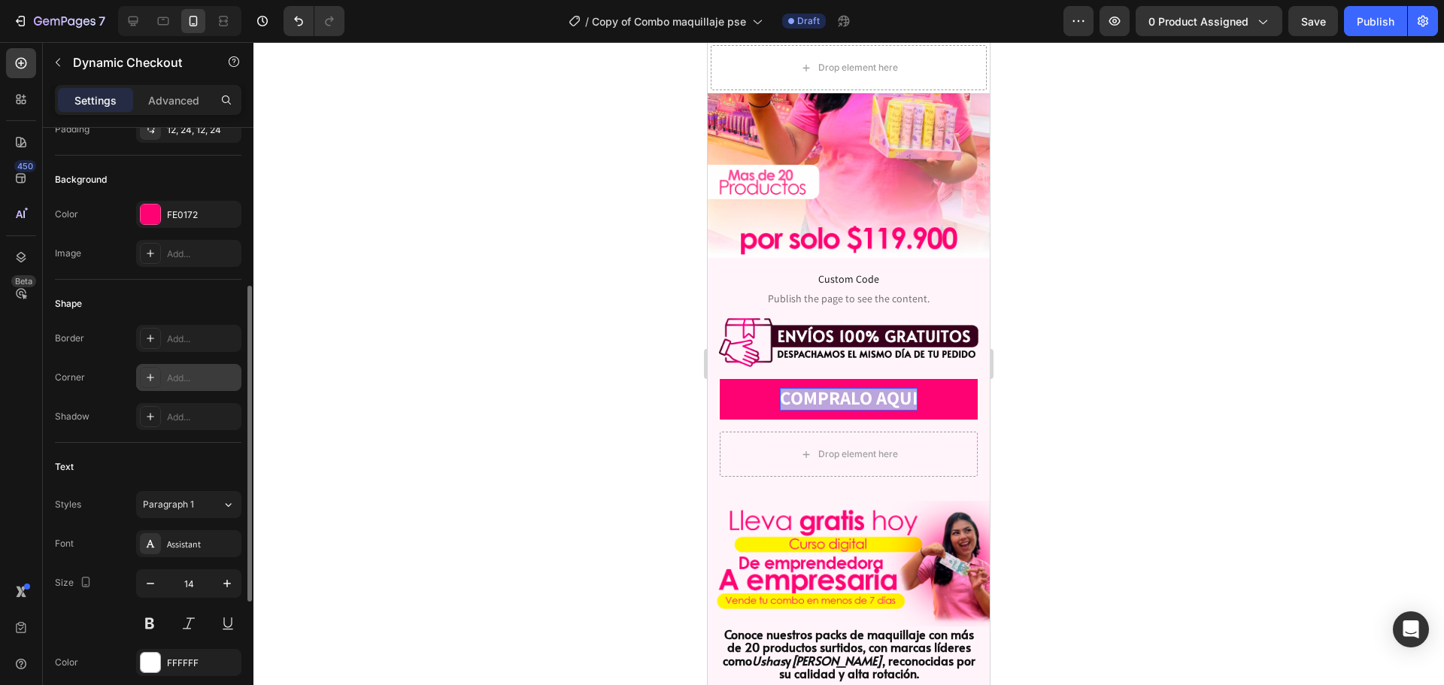
scroll to position [451, 0]
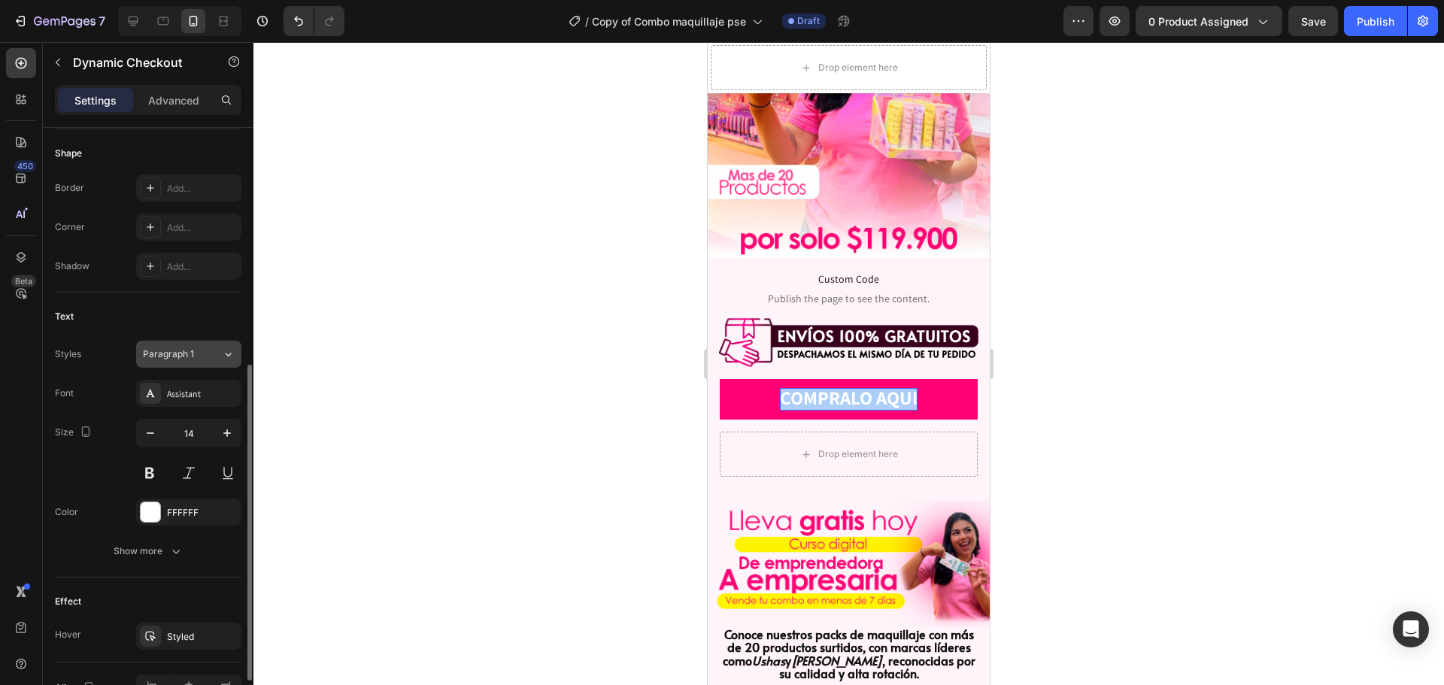
click at [222, 351] on icon at bounding box center [228, 354] width 13 height 15
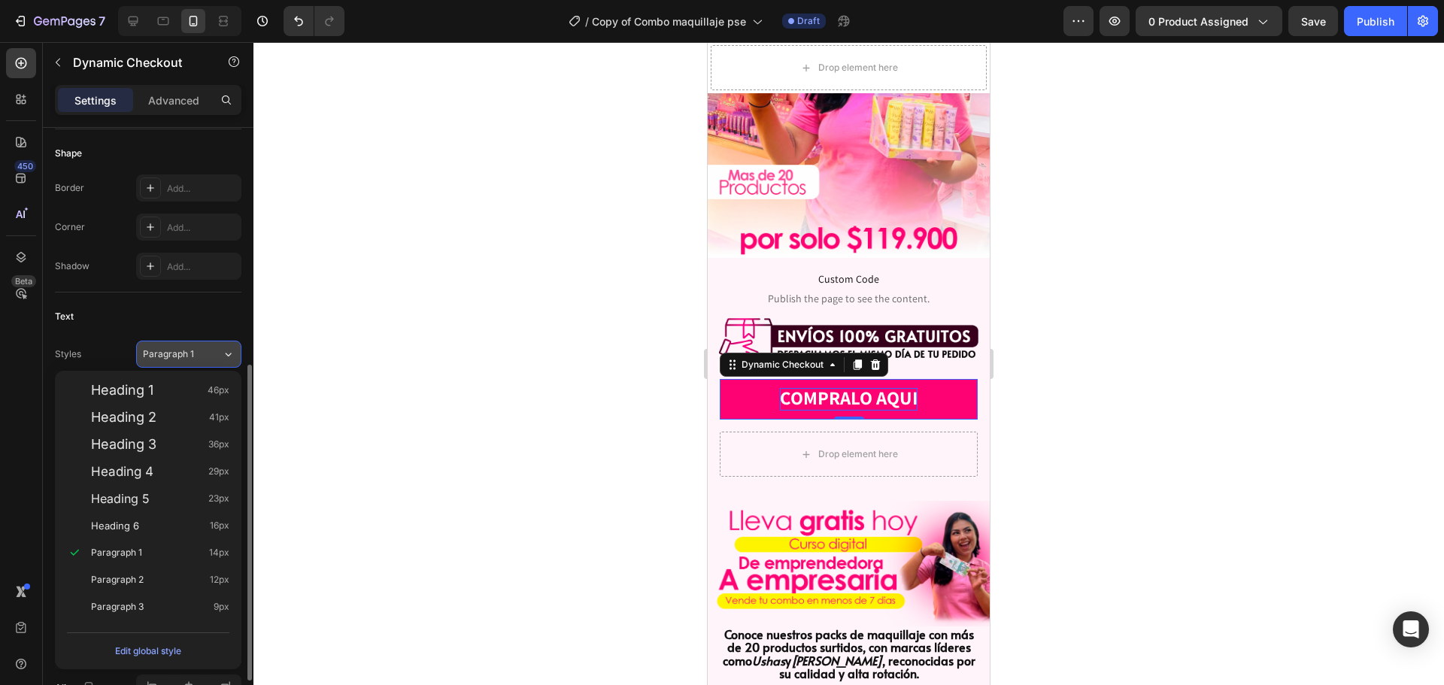
click at [201, 361] on button "Paragraph 1" at bounding box center [188, 354] width 105 height 27
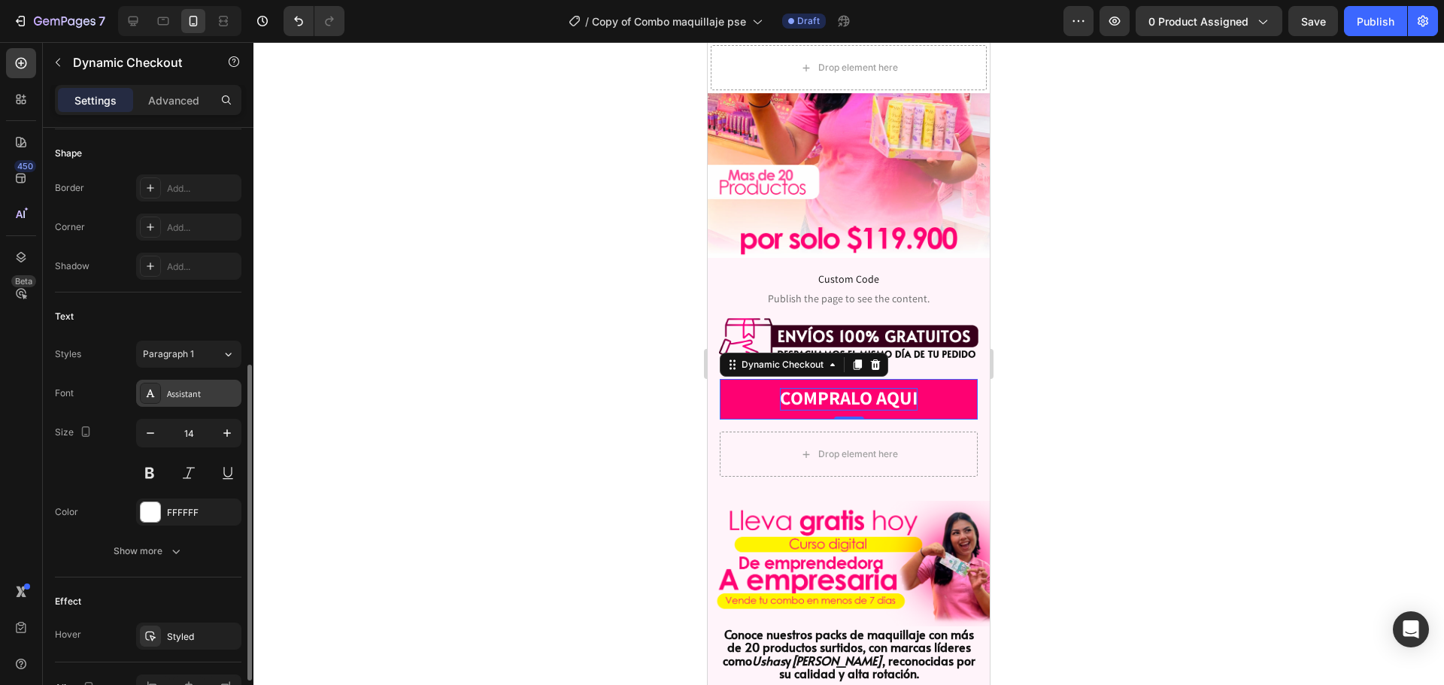
click at [196, 397] on div "Assistant" at bounding box center [202, 394] width 71 height 14
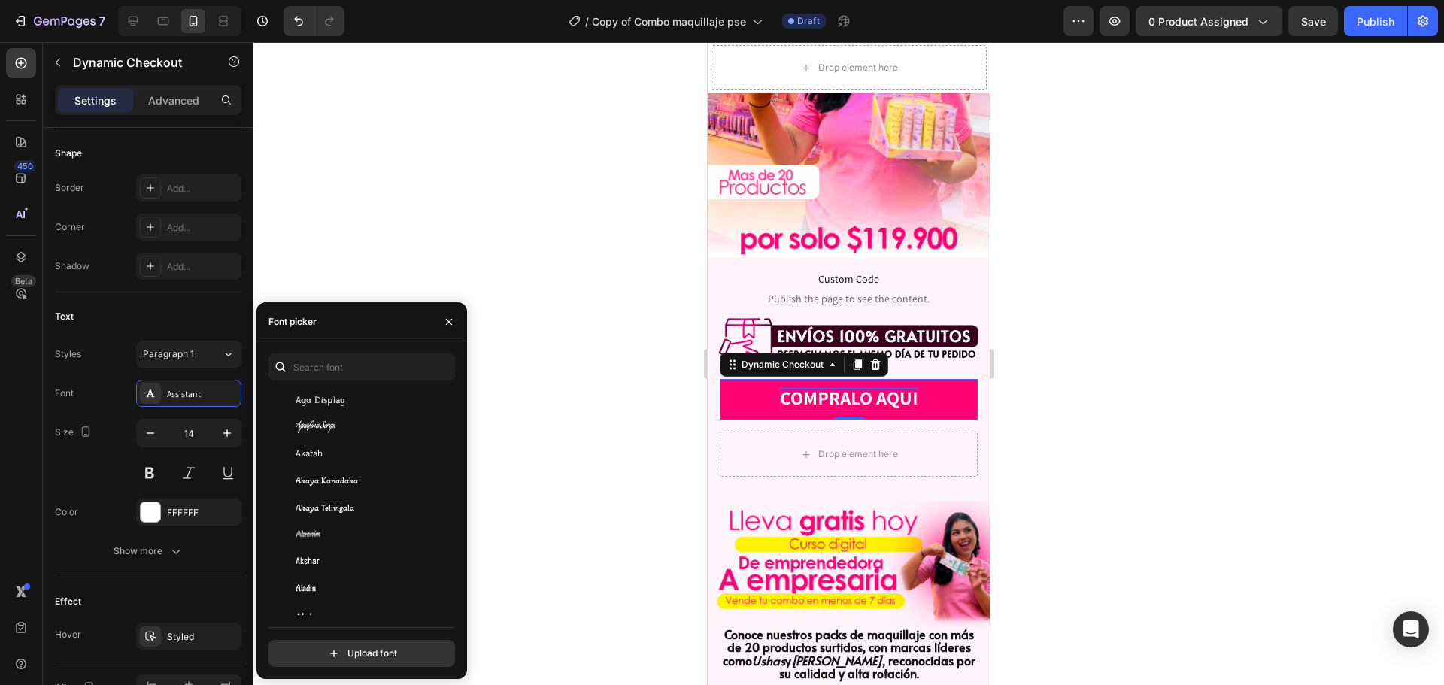
scroll to position [601, 0]
click at [341, 537] on div "Alata" at bounding box center [371, 539] width 152 height 14
click at [554, 209] on div at bounding box center [848, 363] width 1190 height 643
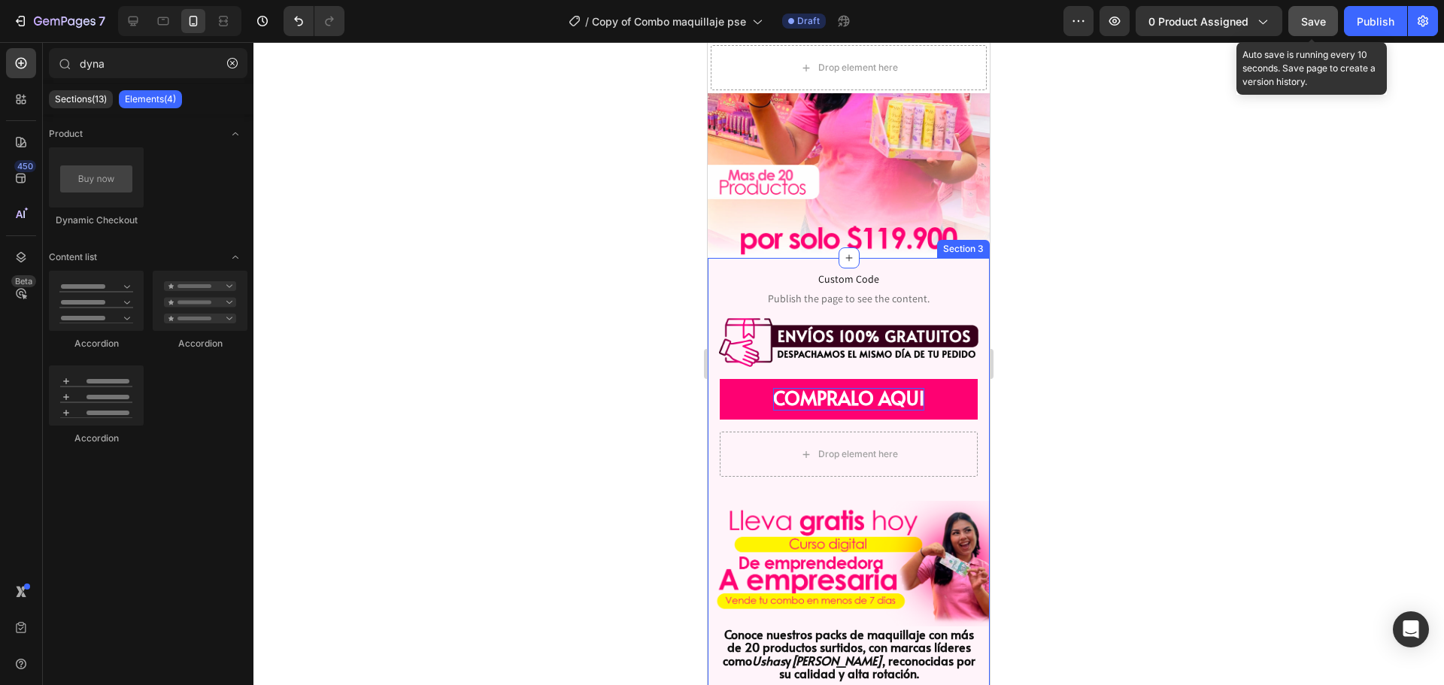
click at [1300, 28] on button "Save" at bounding box center [1313, 21] width 50 height 30
click at [1317, 28] on div "Save" at bounding box center [1313, 22] width 25 height 16
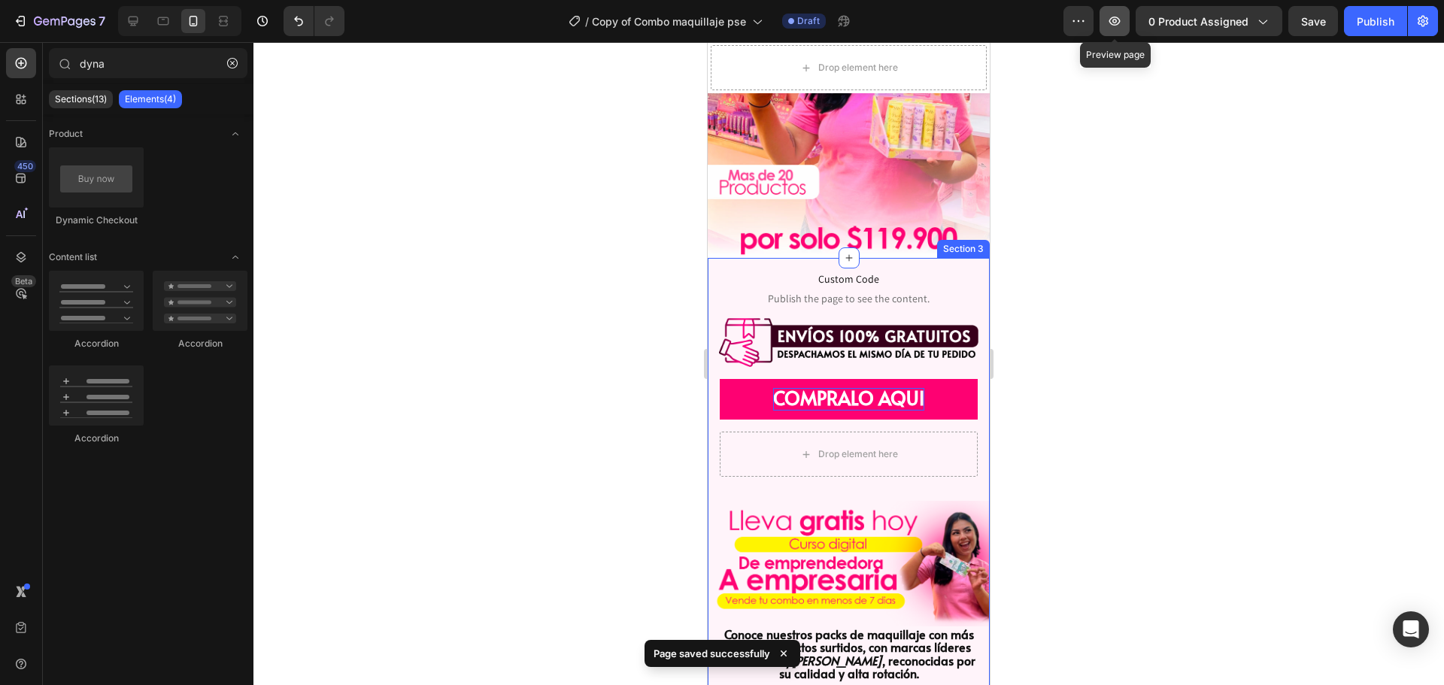
click at [1124, 25] on button "button" at bounding box center [1114, 21] width 30 height 30
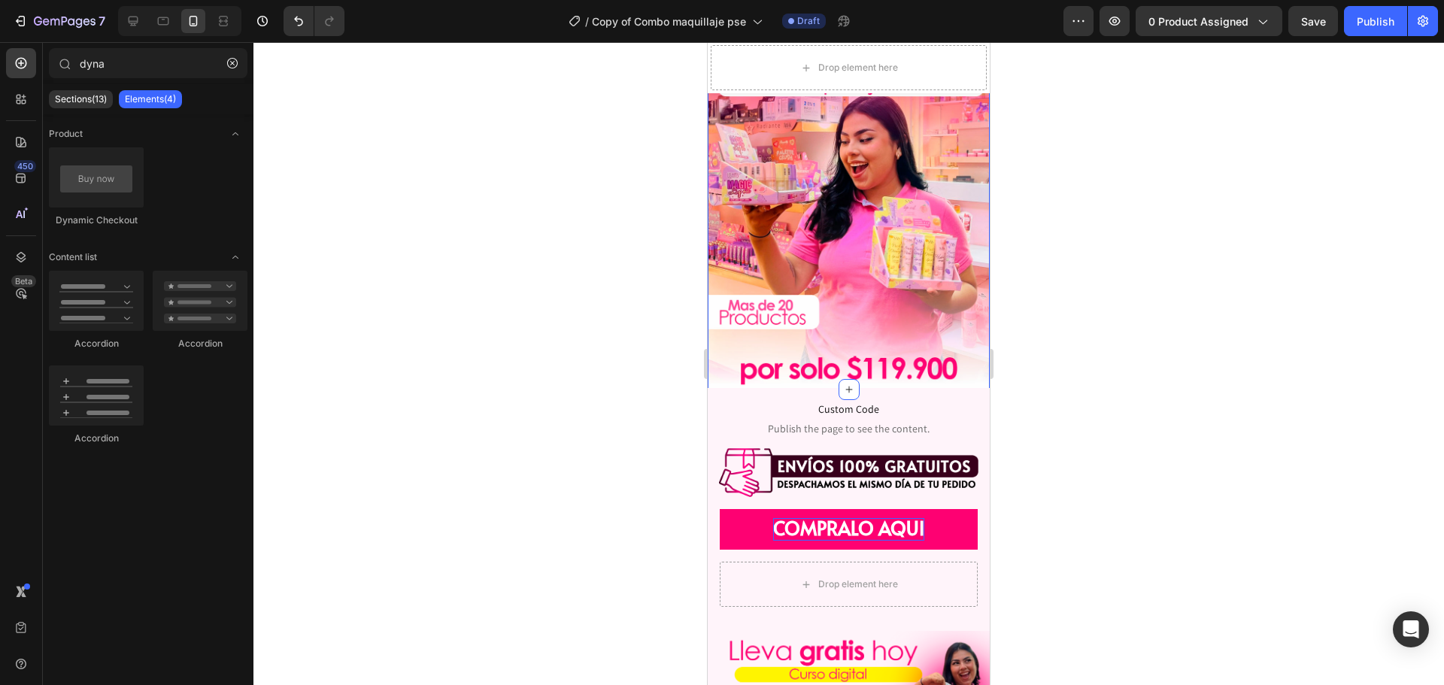
scroll to position [0, 0]
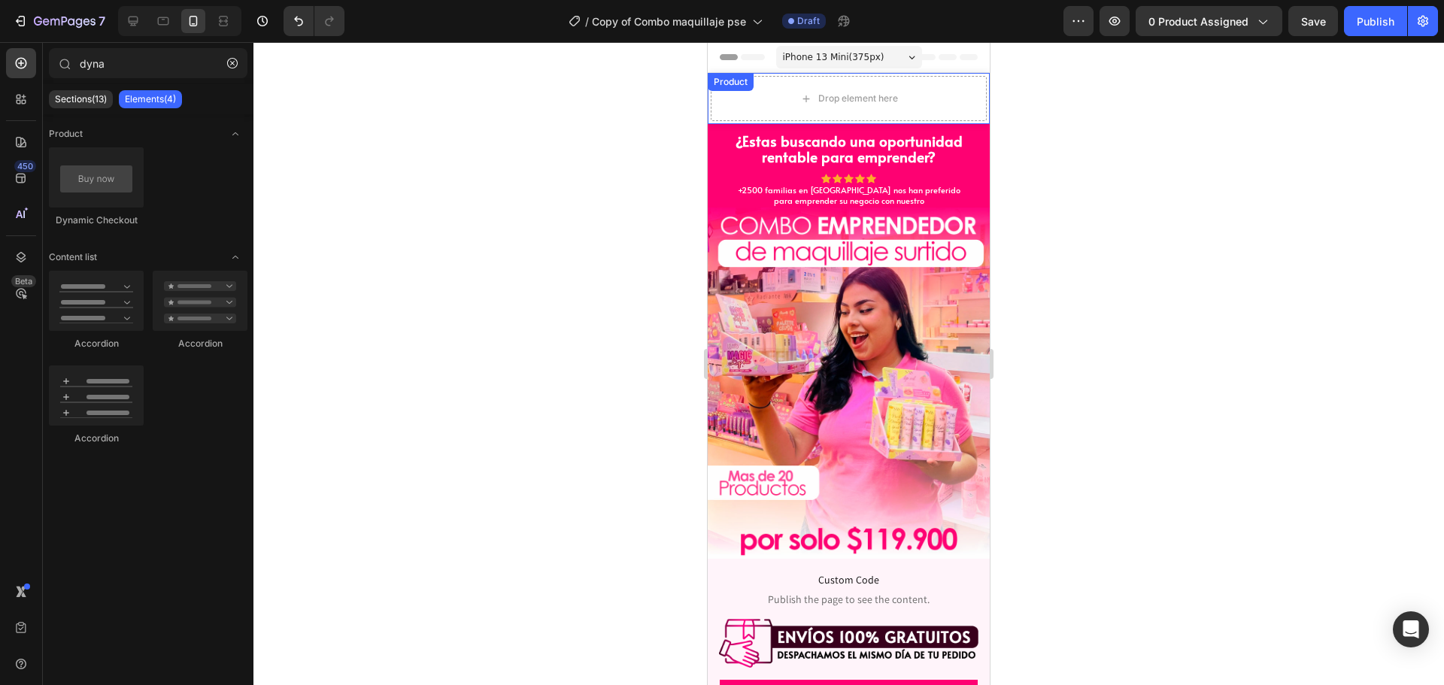
click at [941, 99] on div "Drop element here" at bounding box center [849, 98] width 276 height 45
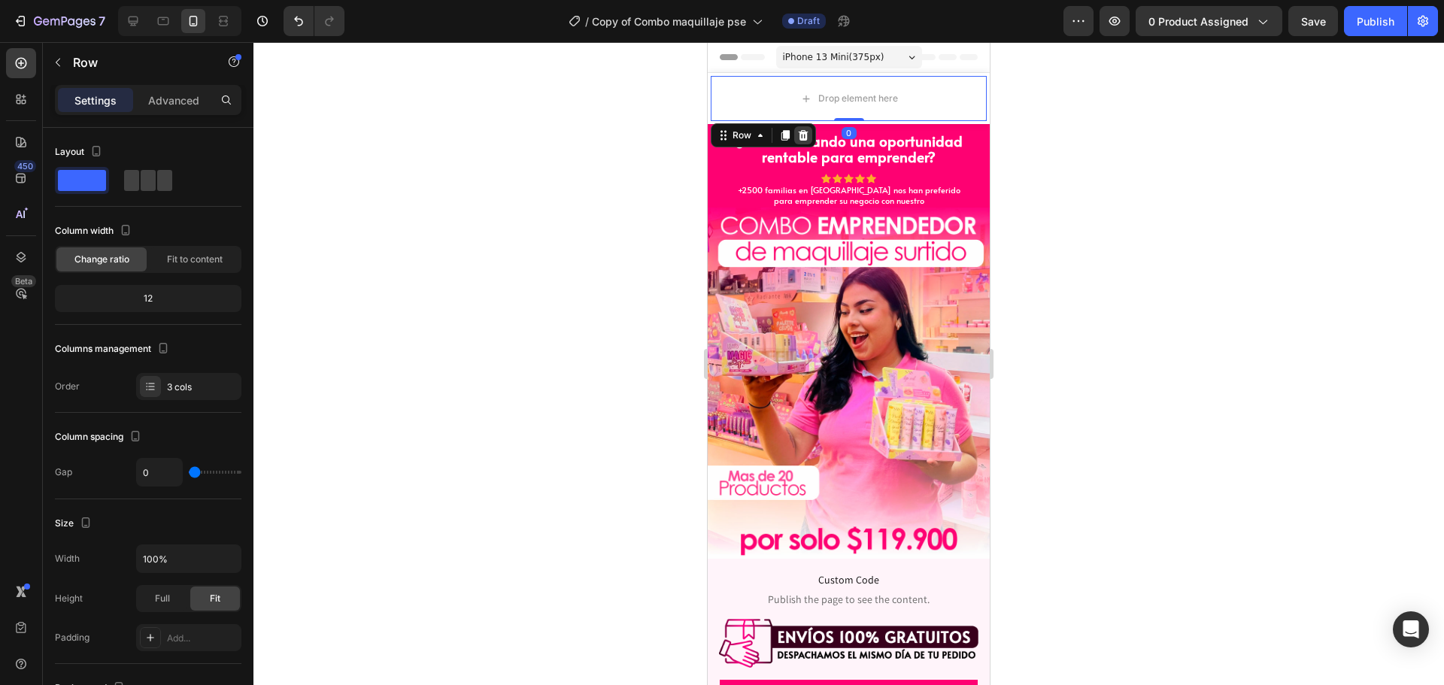
click at [804, 138] on icon at bounding box center [803, 135] width 12 height 12
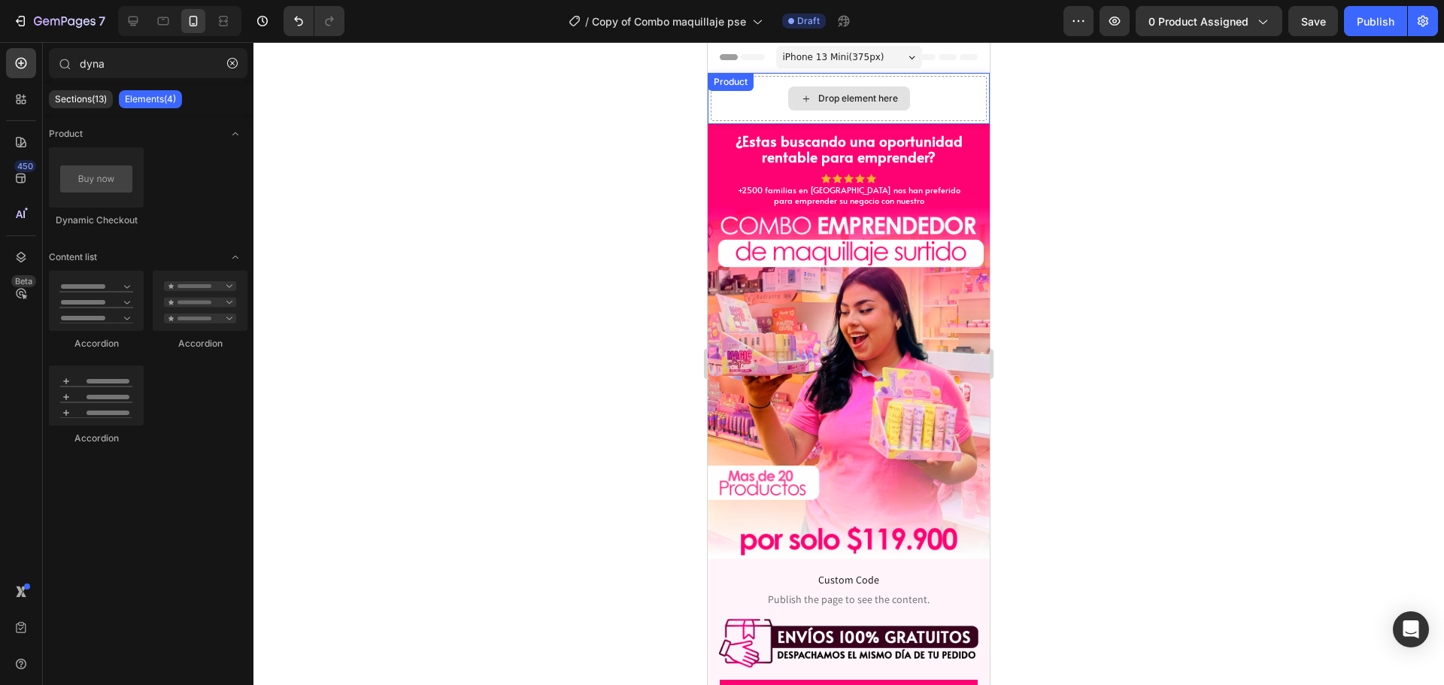
click at [750, 89] on div "Product" at bounding box center [730, 82] width 46 height 18
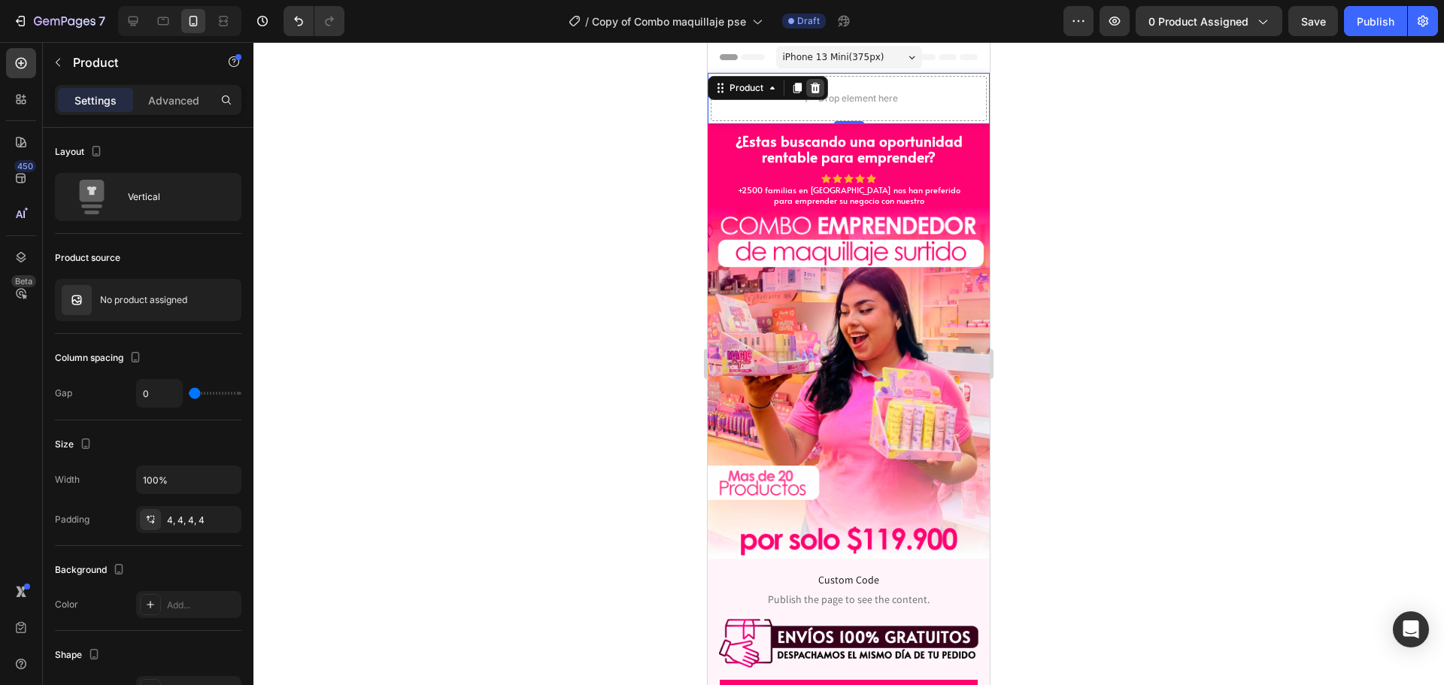
click at [813, 89] on icon at bounding box center [816, 88] width 10 height 11
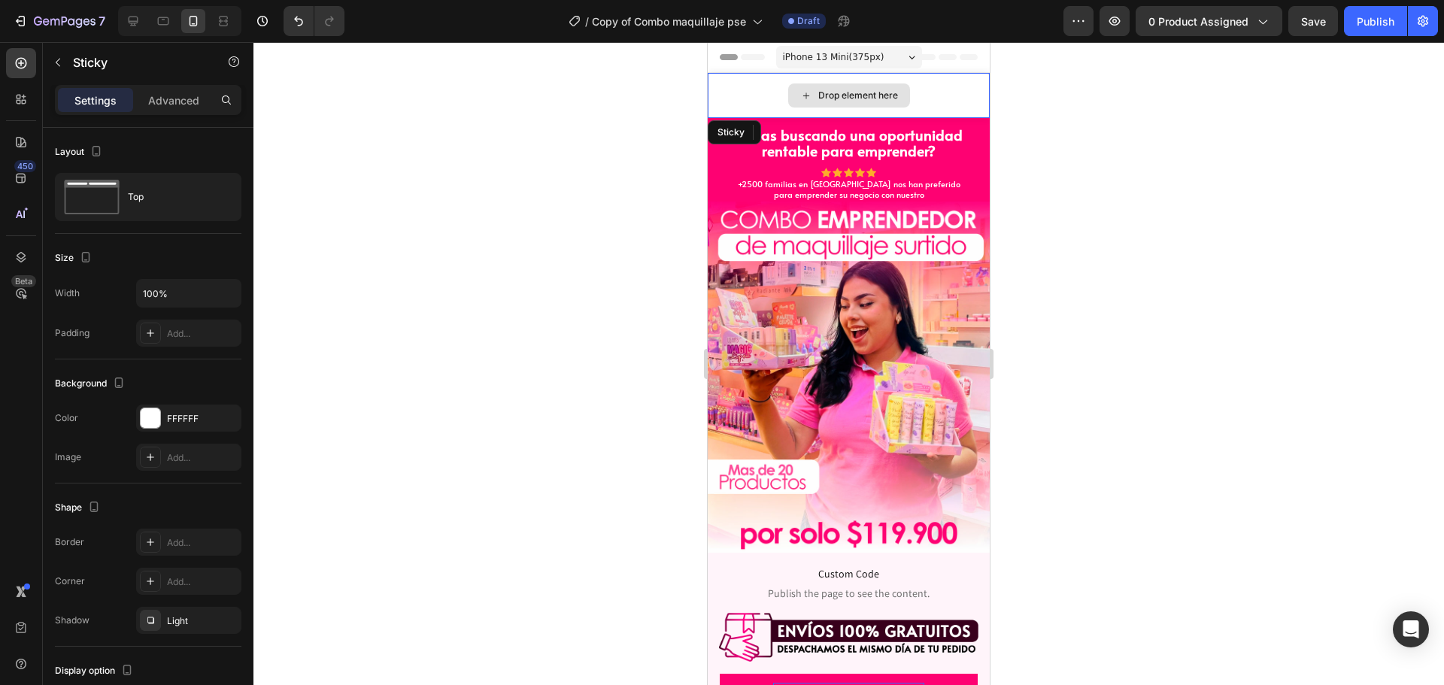
click at [758, 83] on div "Drop element here" at bounding box center [848, 95] width 282 height 45
click at [823, 124] on div "Sticky" at bounding box center [767, 132] width 120 height 24
click at [817, 131] on icon at bounding box center [815, 132] width 10 height 11
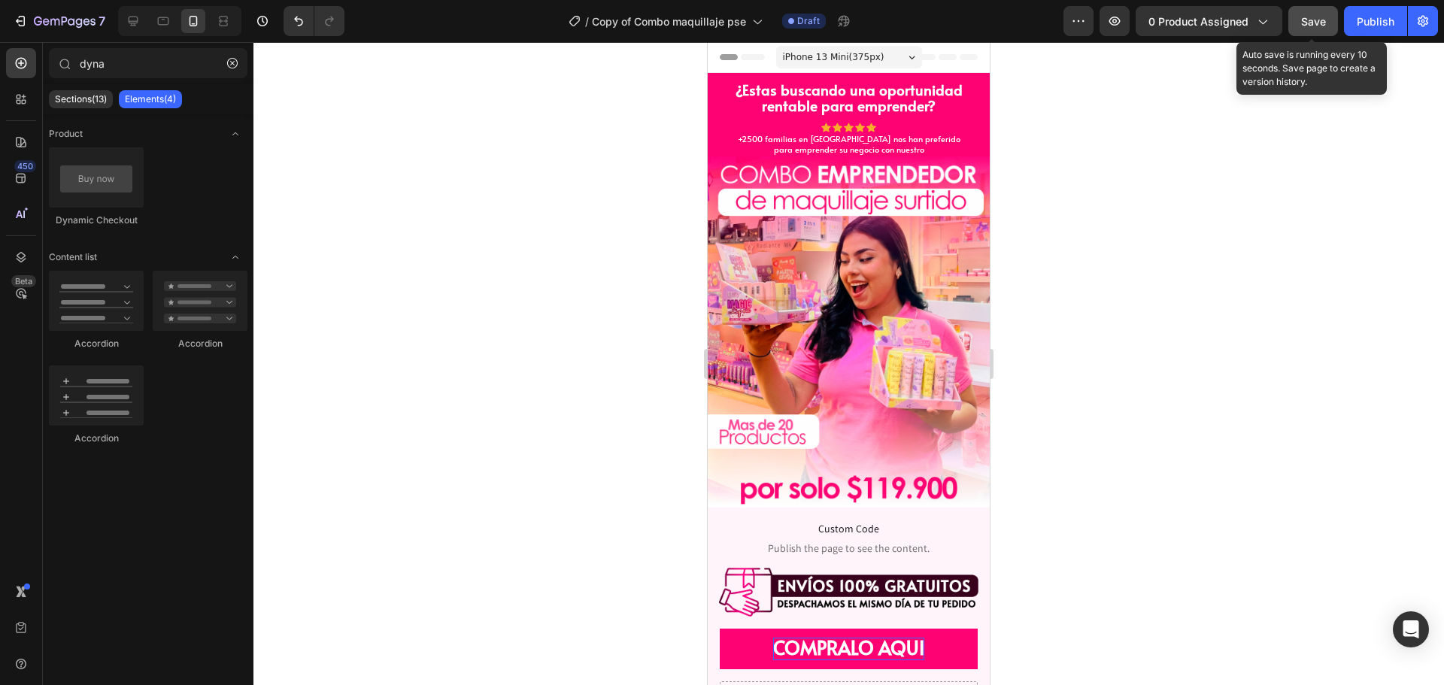
click at [1321, 26] on span "Save" at bounding box center [1313, 21] width 25 height 13
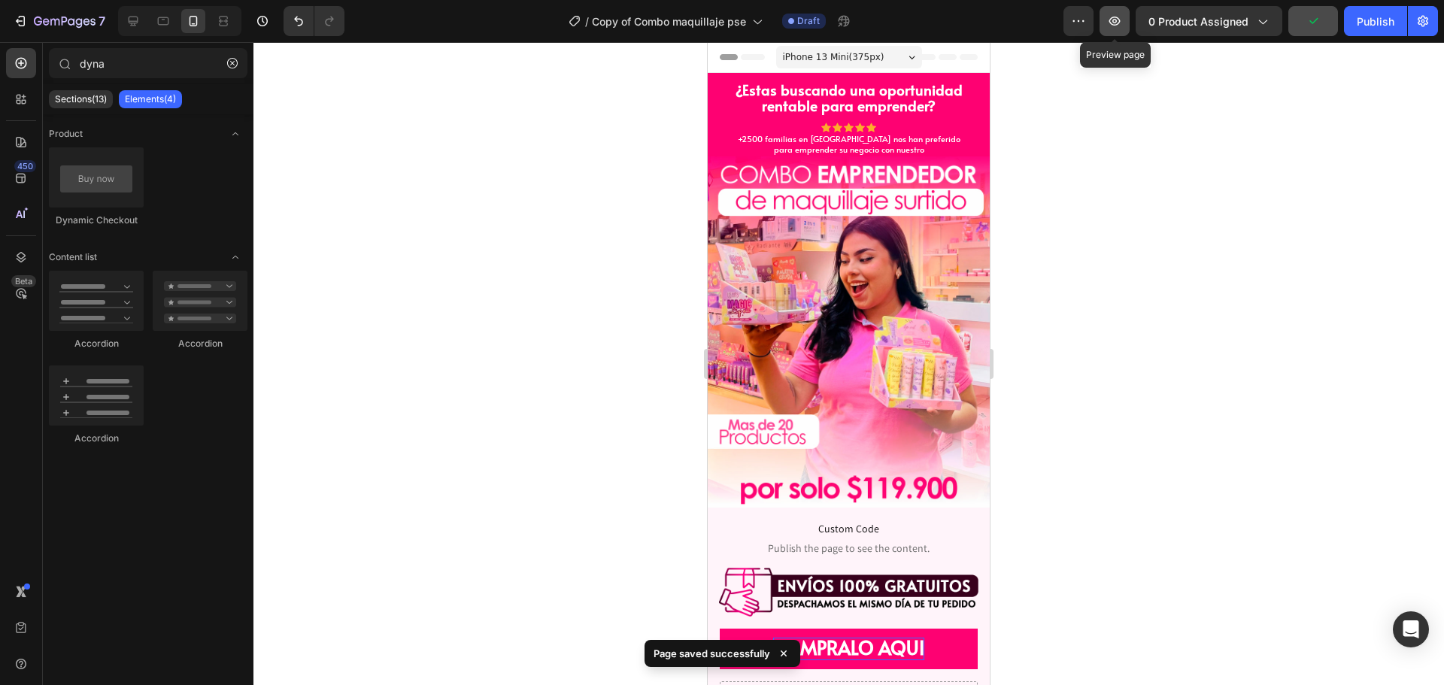
click at [1105, 29] on button "button" at bounding box center [1114, 21] width 30 height 30
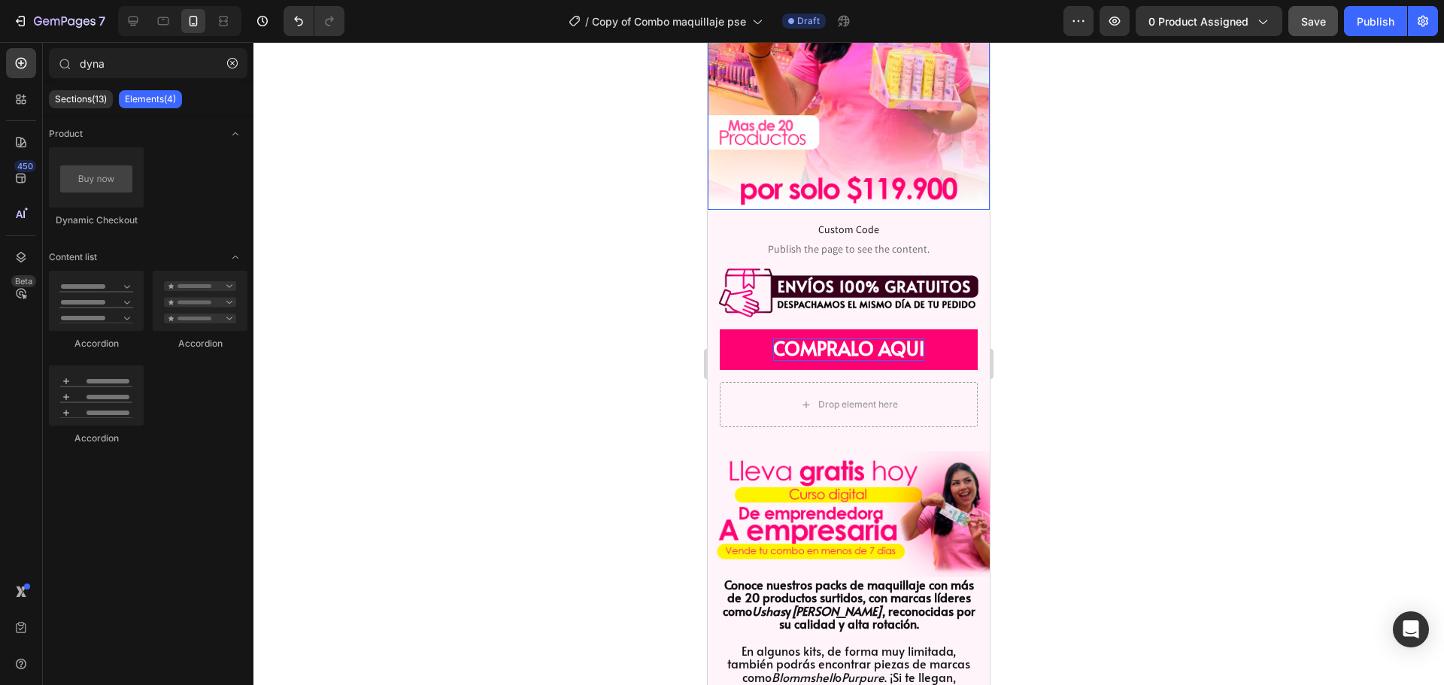
scroll to position [301, 0]
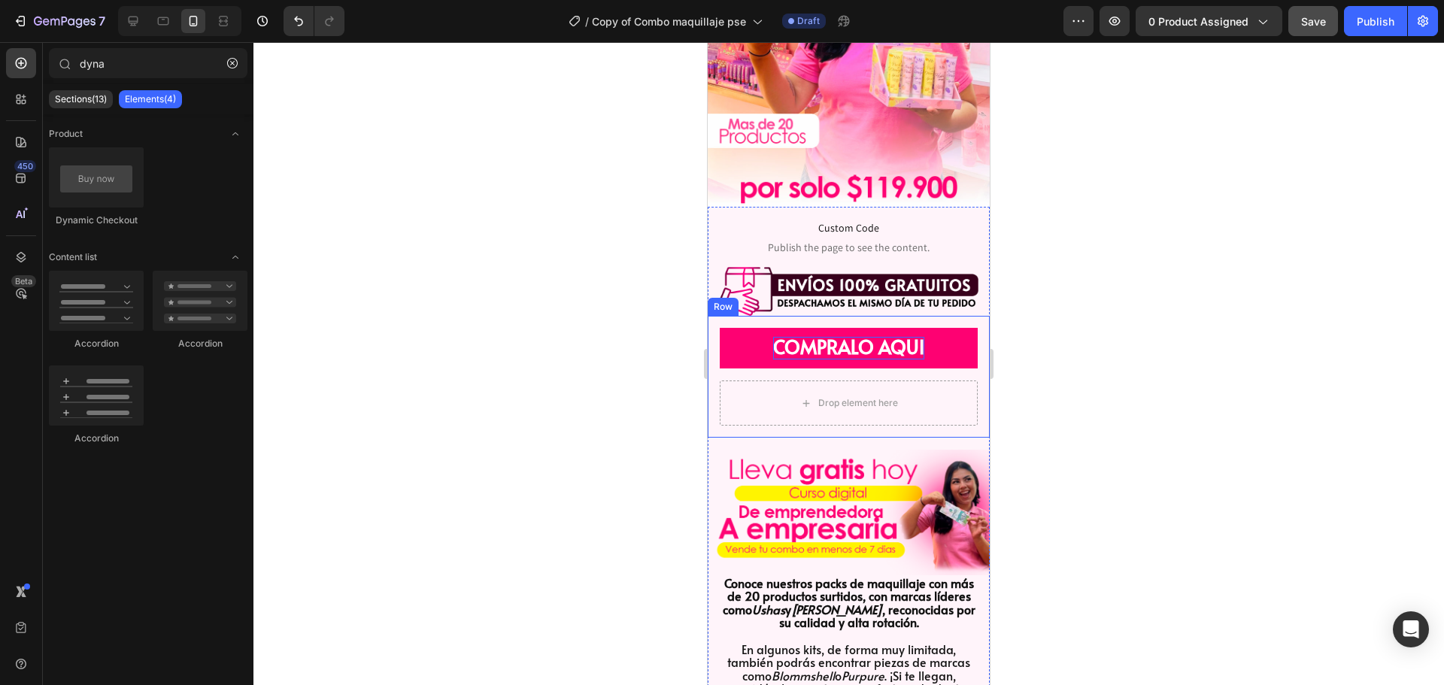
click at [857, 316] on div "COMPRALO AQUI Dynamic Checkout Drop element here Product Row" at bounding box center [848, 377] width 282 height 122
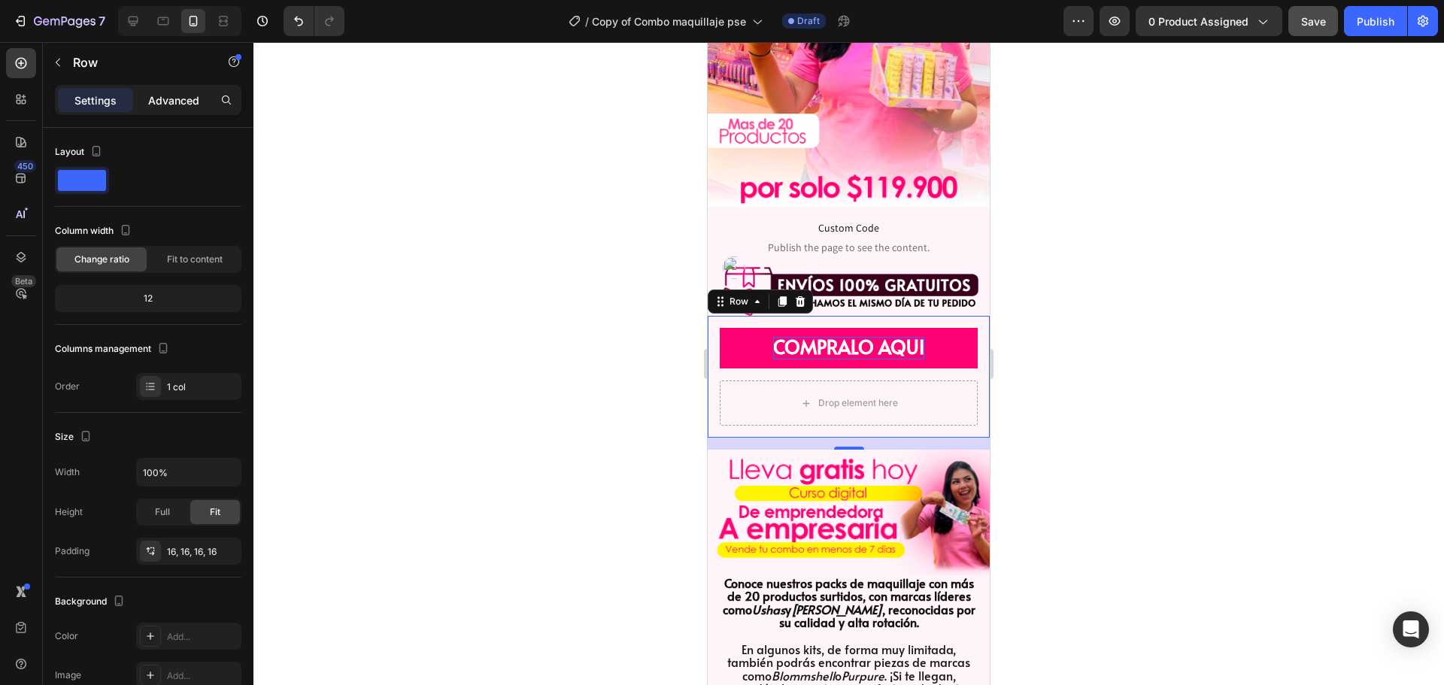
click at [176, 102] on p "Advanced" at bounding box center [173, 100] width 51 height 16
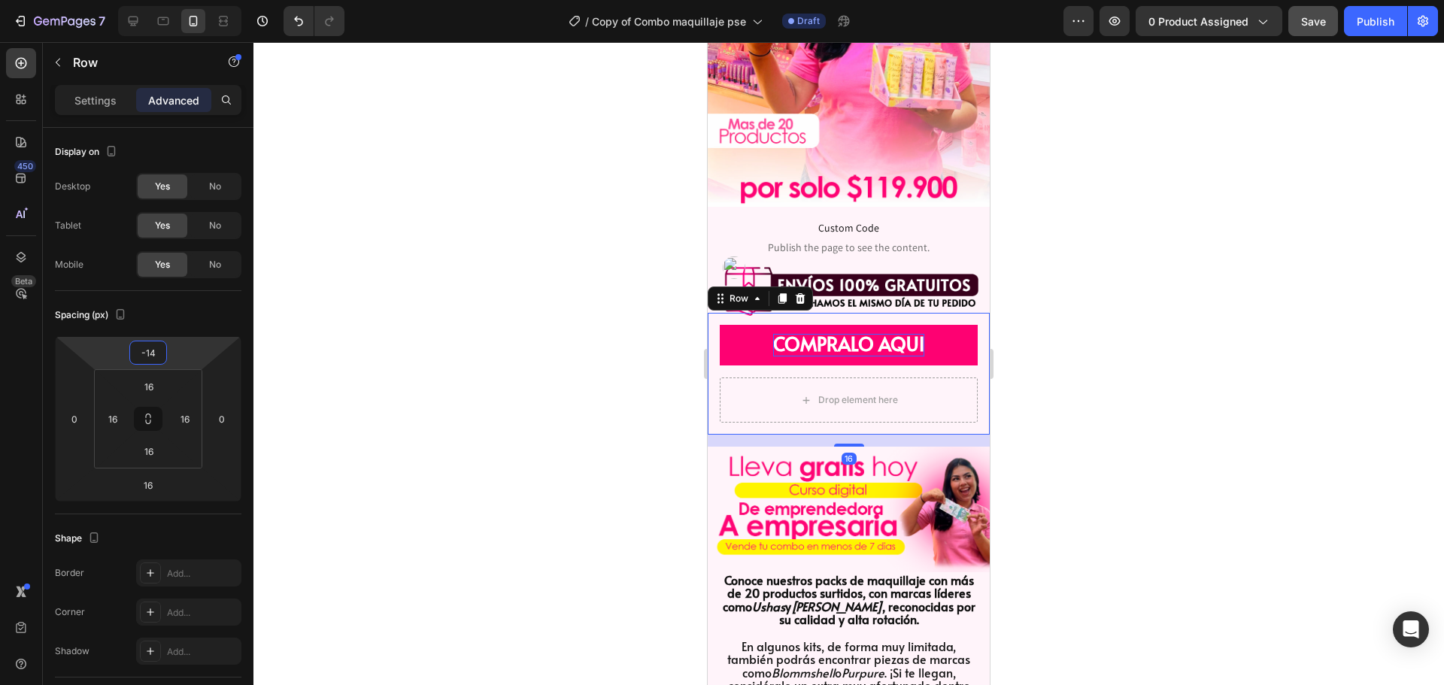
type input "-16"
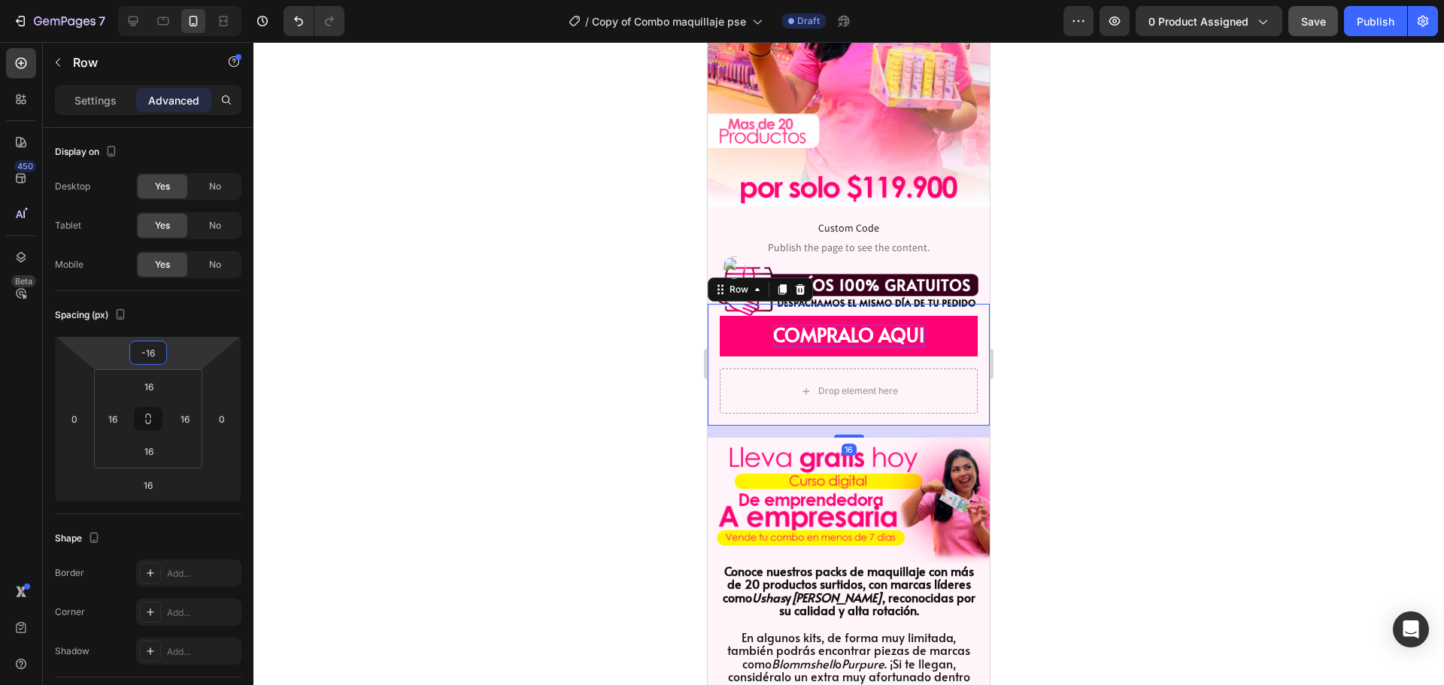
click at [183, 0] on html "7 Version history / Copy of Combo maquillaje pse Draft Preview 0 product assign…" at bounding box center [722, 0] width 1444 height 0
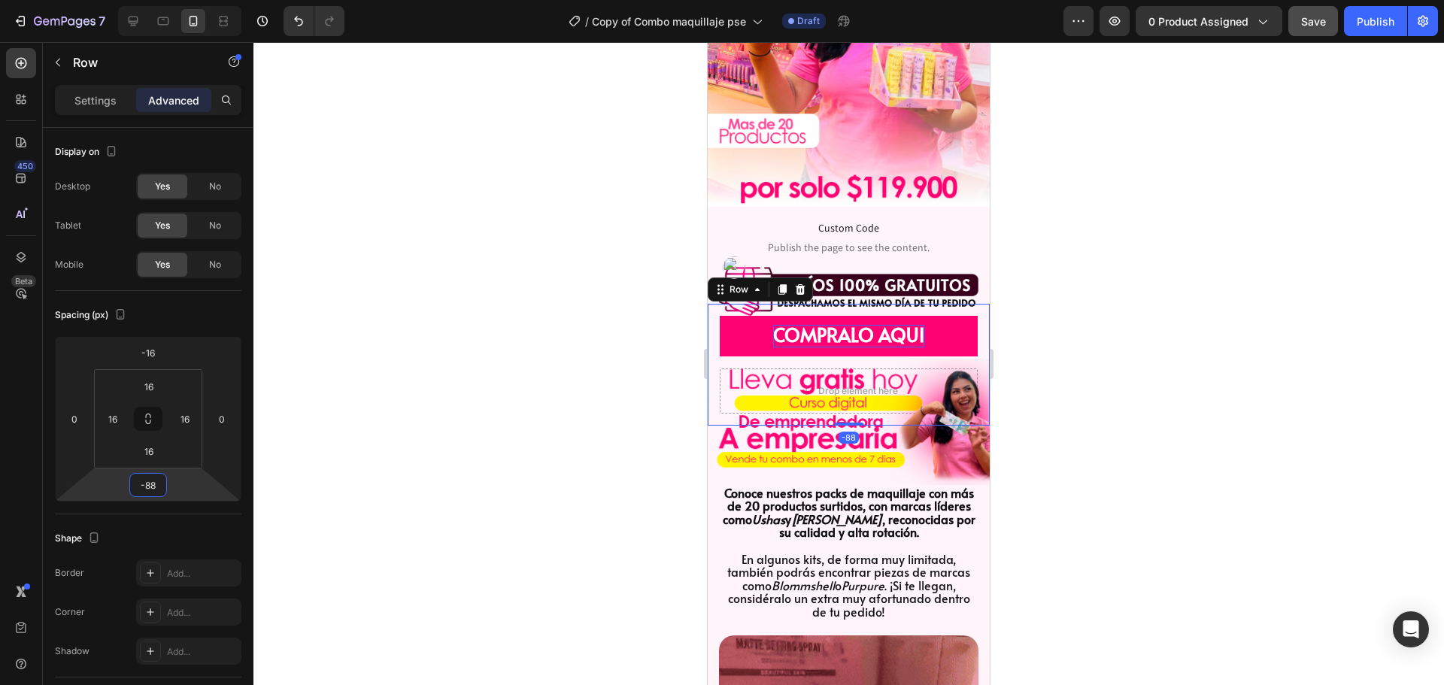
type input "-92"
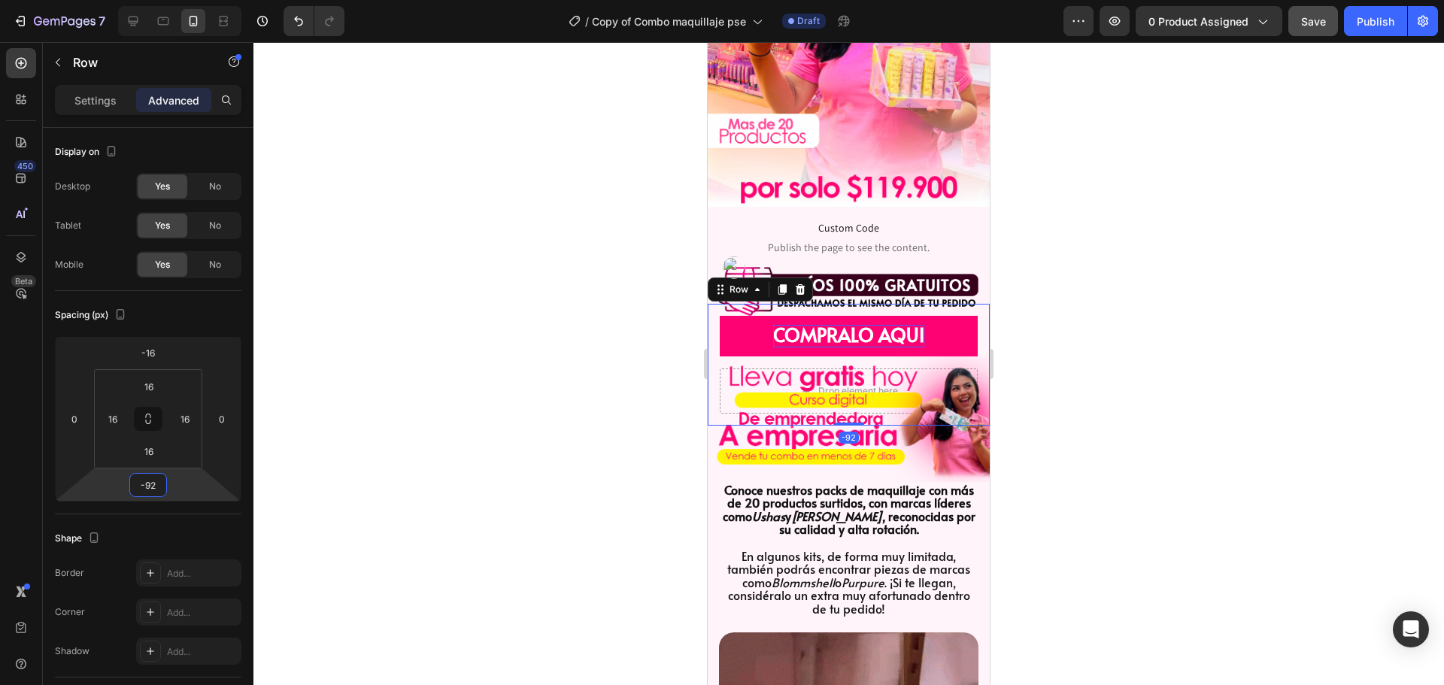
drag, startPoint x: 190, startPoint y: 490, endPoint x: 185, endPoint y: 531, distance: 40.9
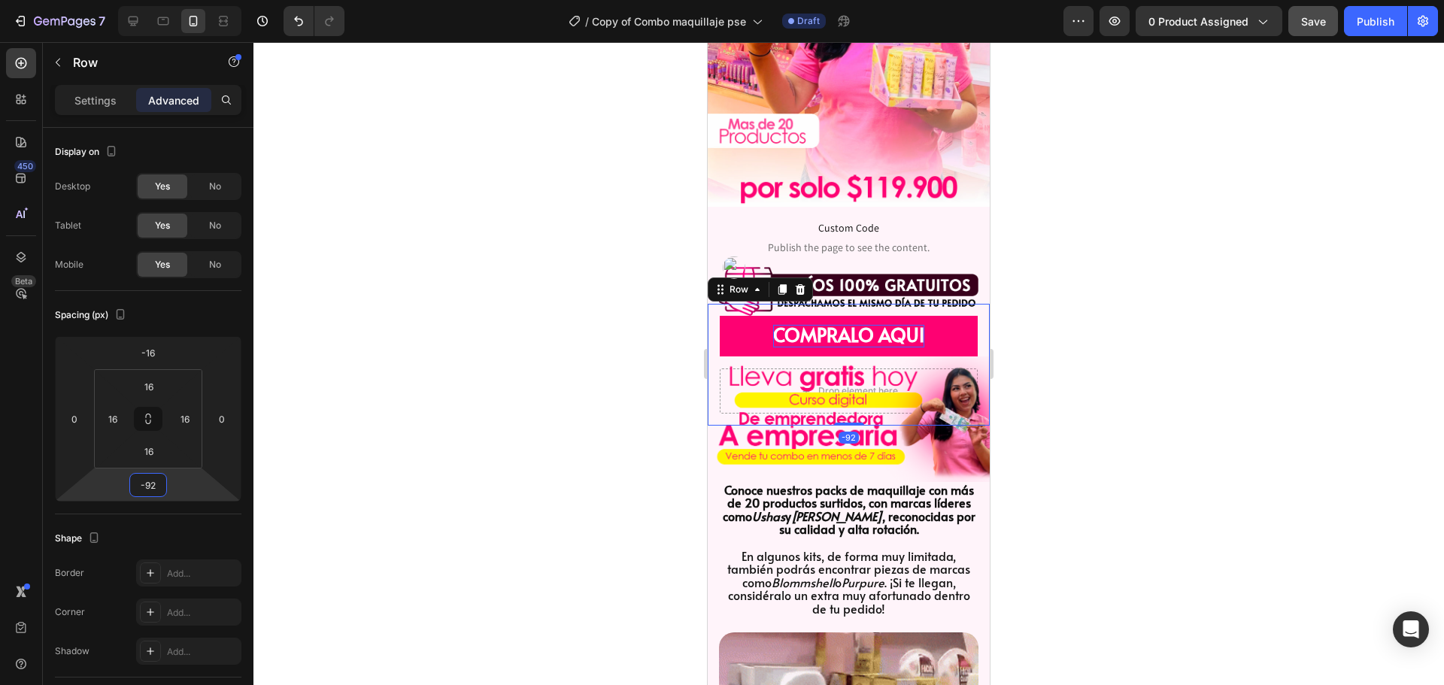
click at [185, 0] on html "7 Version history / Copy of Combo maquillaje pse Draft Preview 0 product assign…" at bounding box center [722, 0] width 1444 height 0
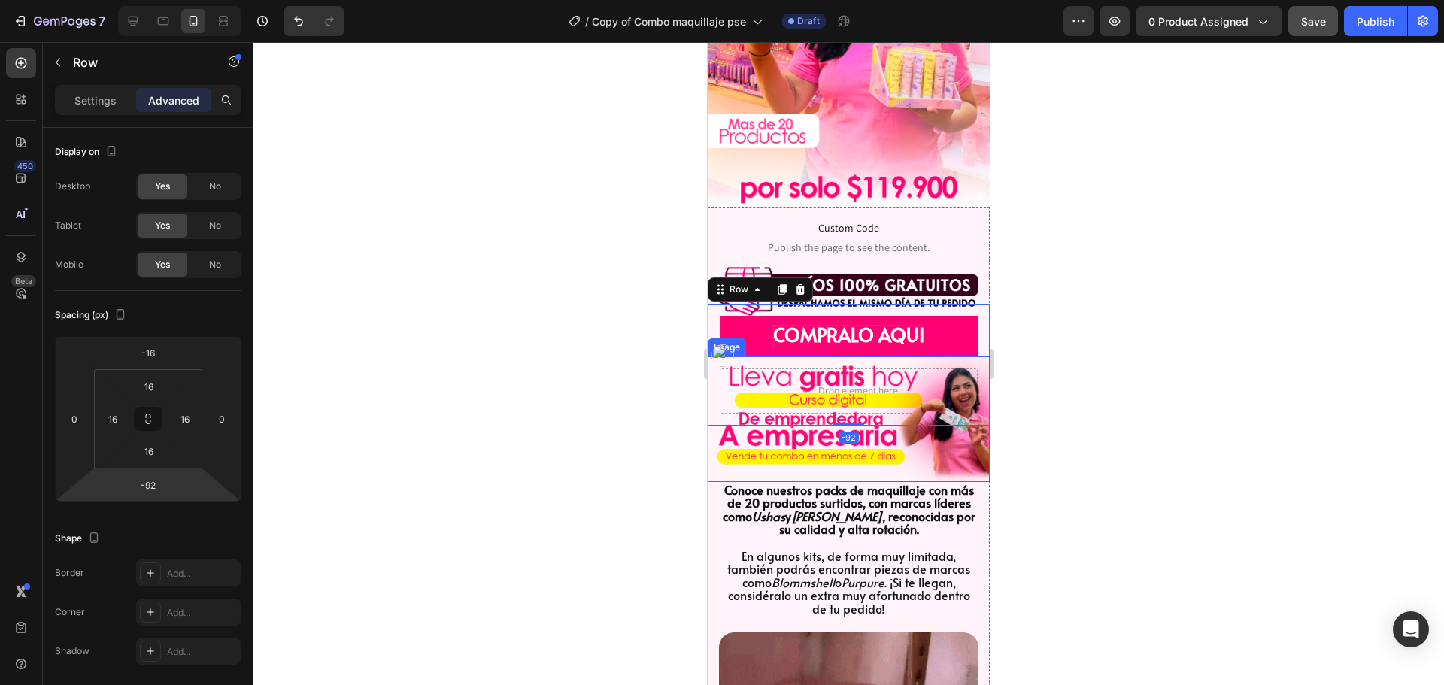
click at [1026, 344] on div at bounding box center [848, 363] width 1190 height 643
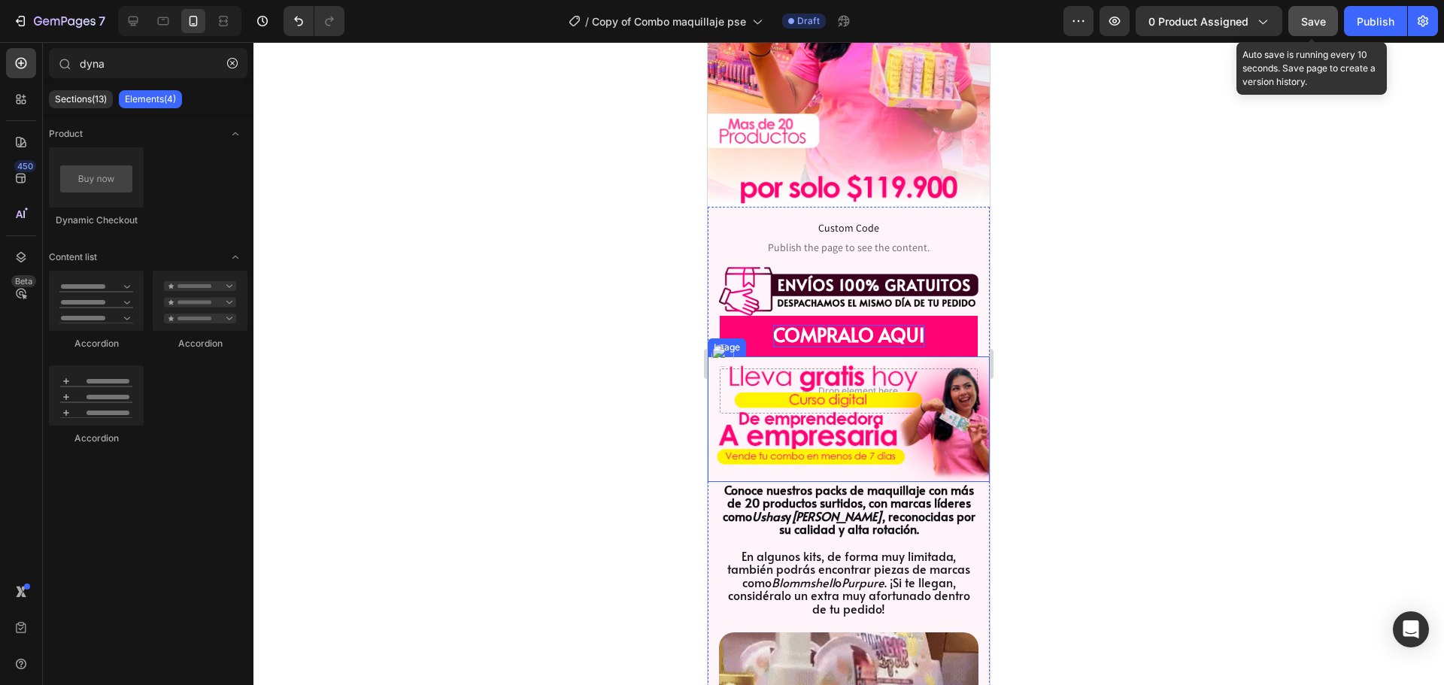
click at [1331, 24] on button "Save" at bounding box center [1313, 21] width 50 height 30
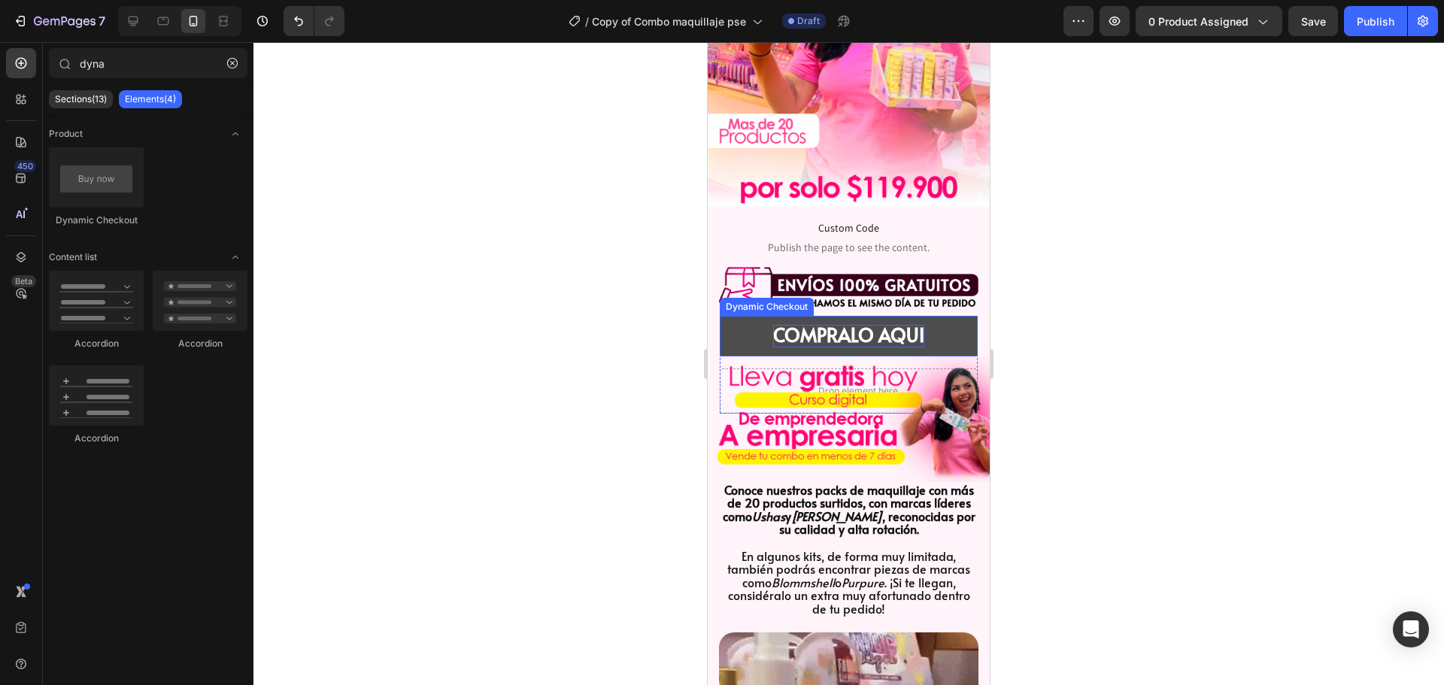
click at [945, 316] on button "COMPRALO AQUI" at bounding box center [849, 336] width 258 height 41
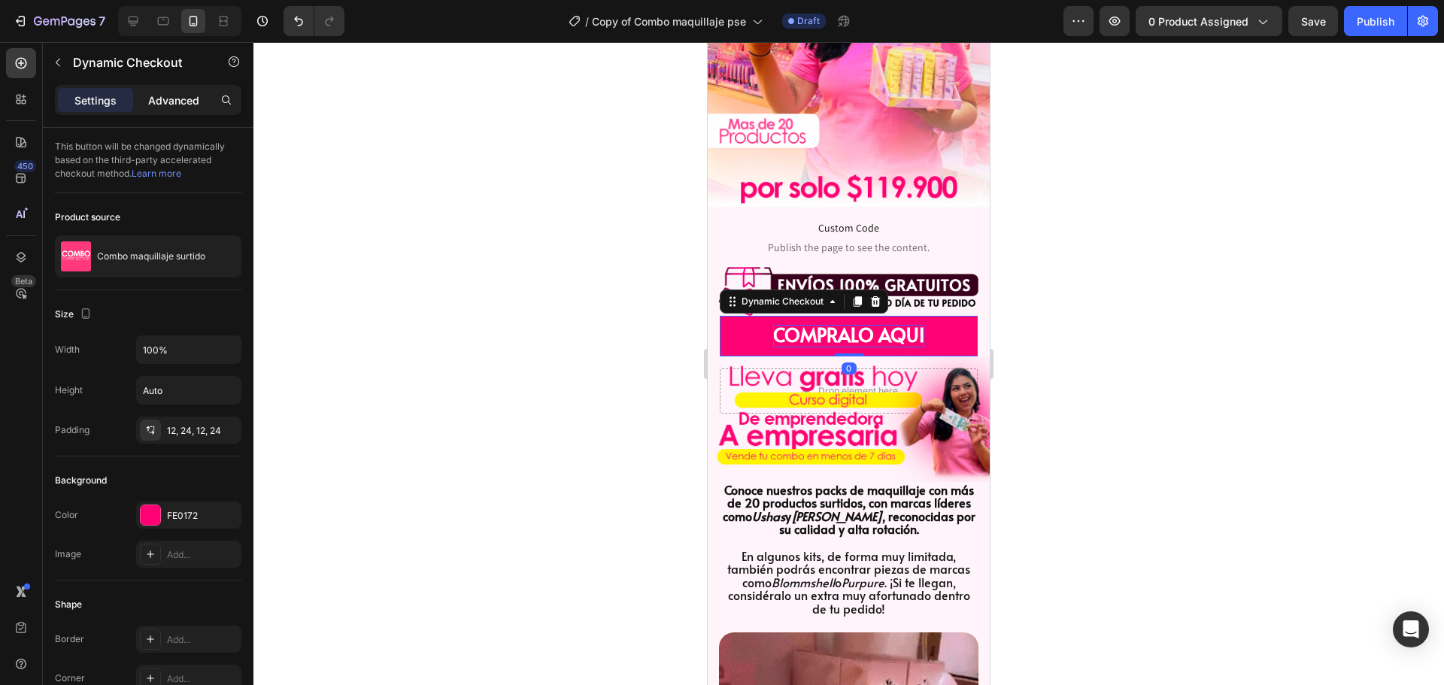
click at [187, 93] on p "Advanced" at bounding box center [173, 100] width 51 height 16
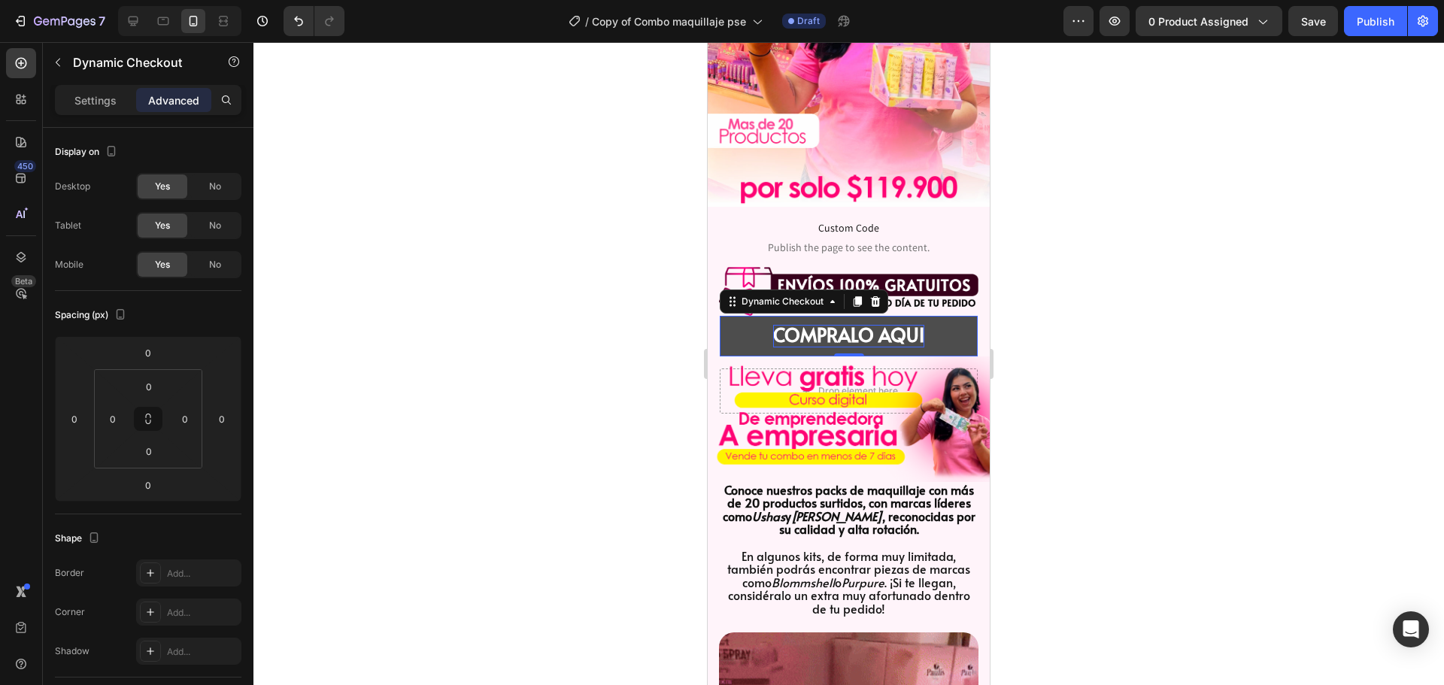
click at [955, 329] on button "COMPRALO AQUI" at bounding box center [849, 336] width 258 height 41
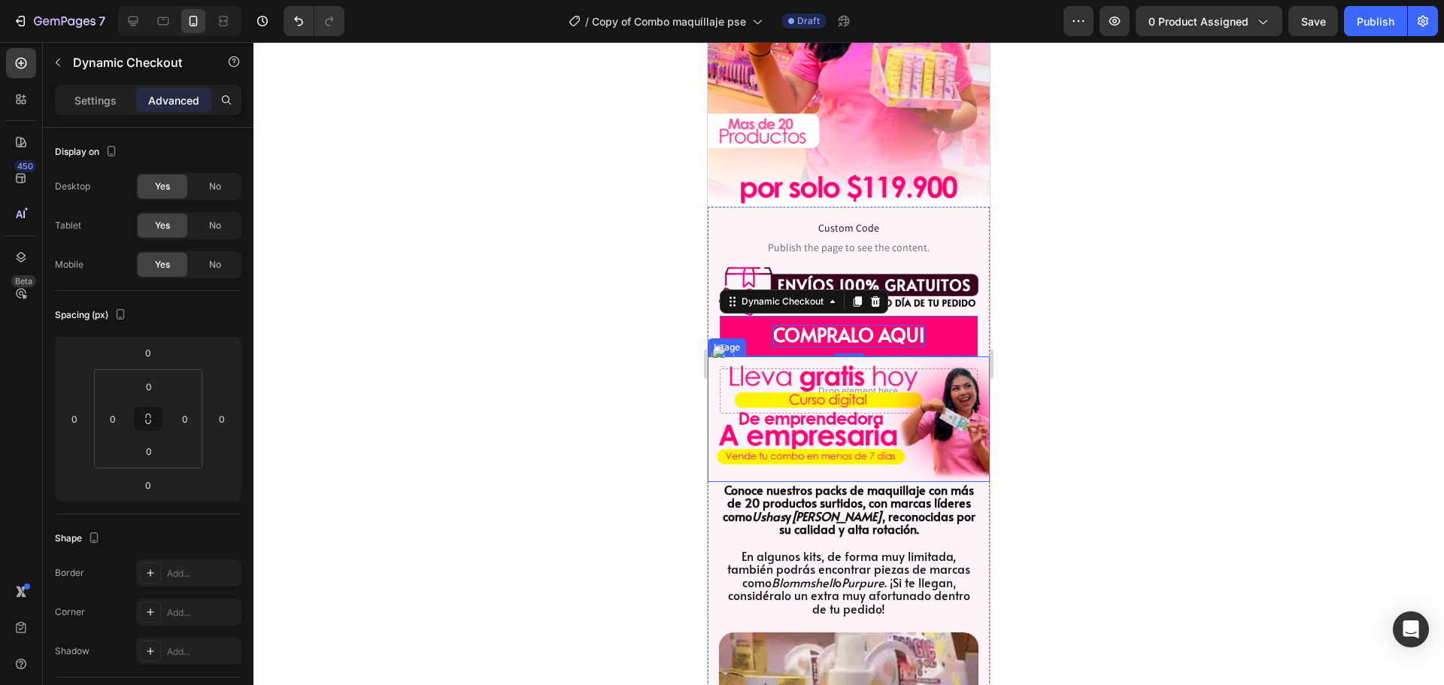
click at [955, 356] on img at bounding box center [848, 419] width 282 height 126
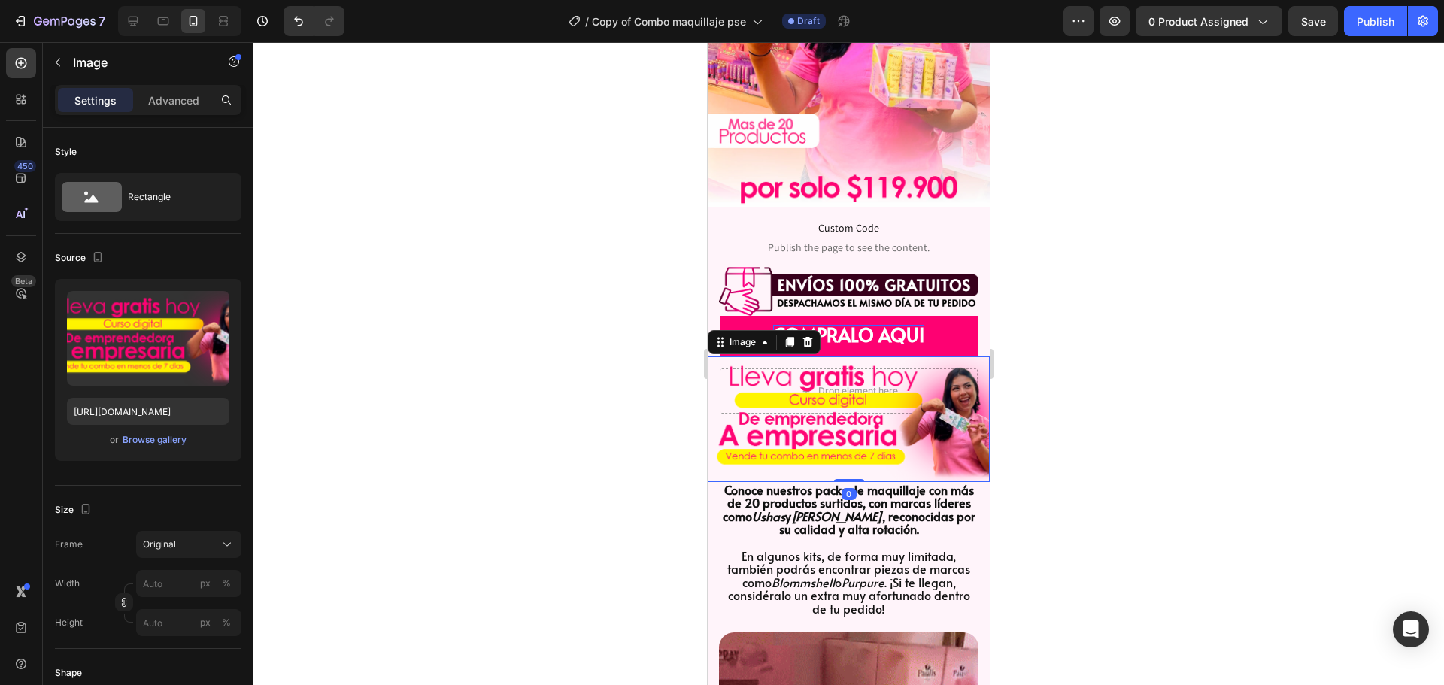
click at [1051, 305] on div at bounding box center [848, 363] width 1190 height 643
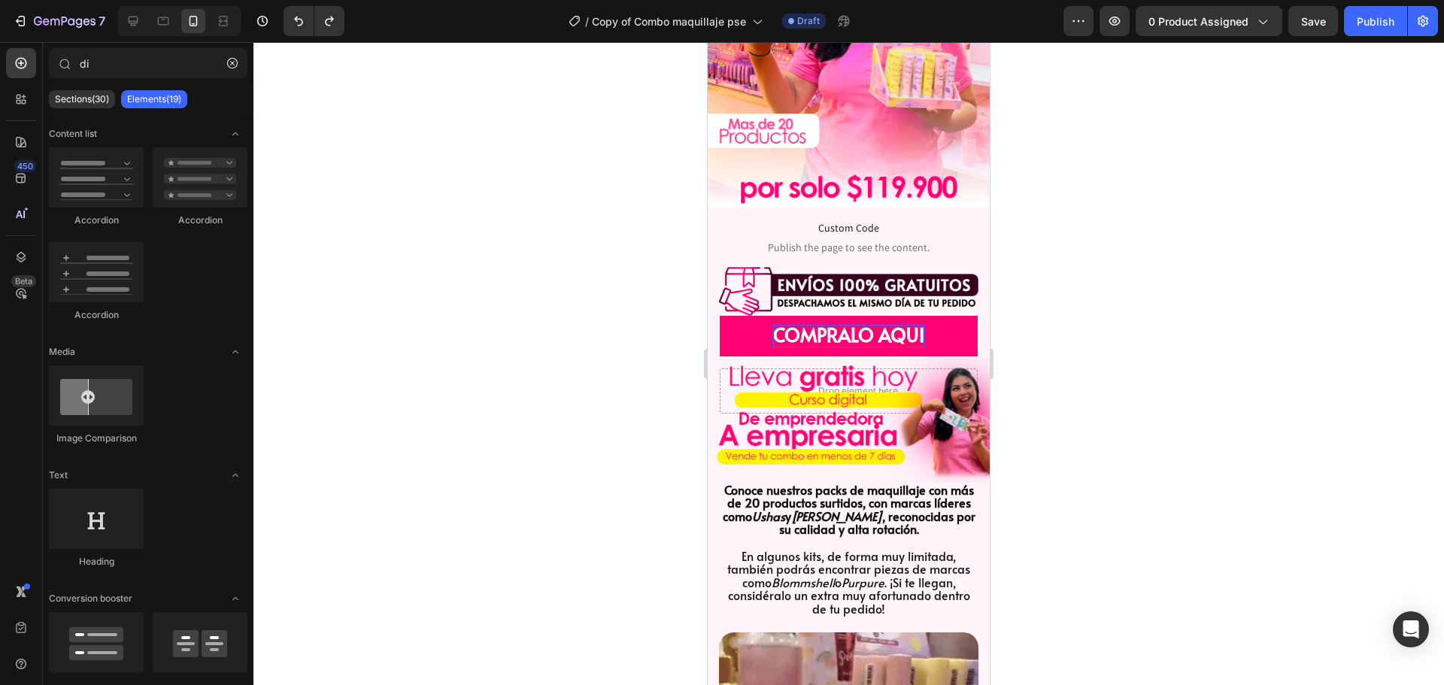
click at [1041, 301] on div at bounding box center [848, 363] width 1190 height 643
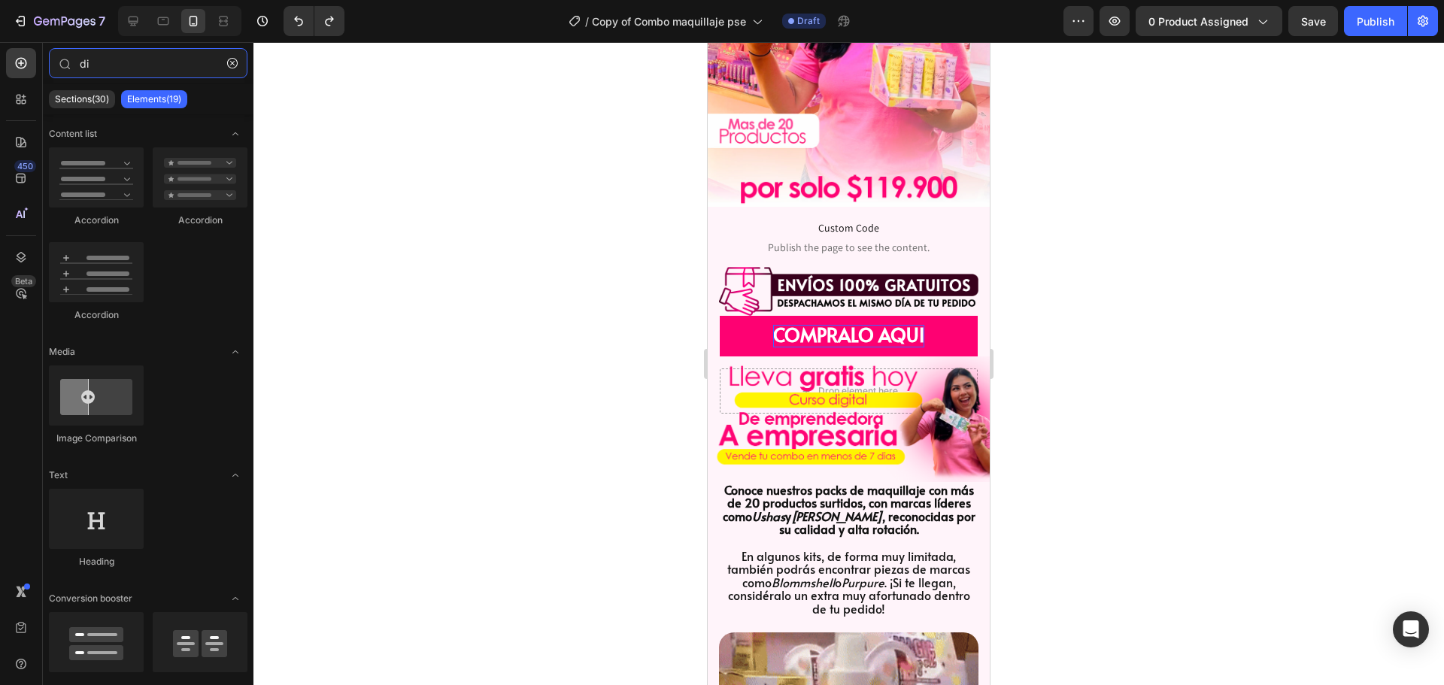
type input "din"
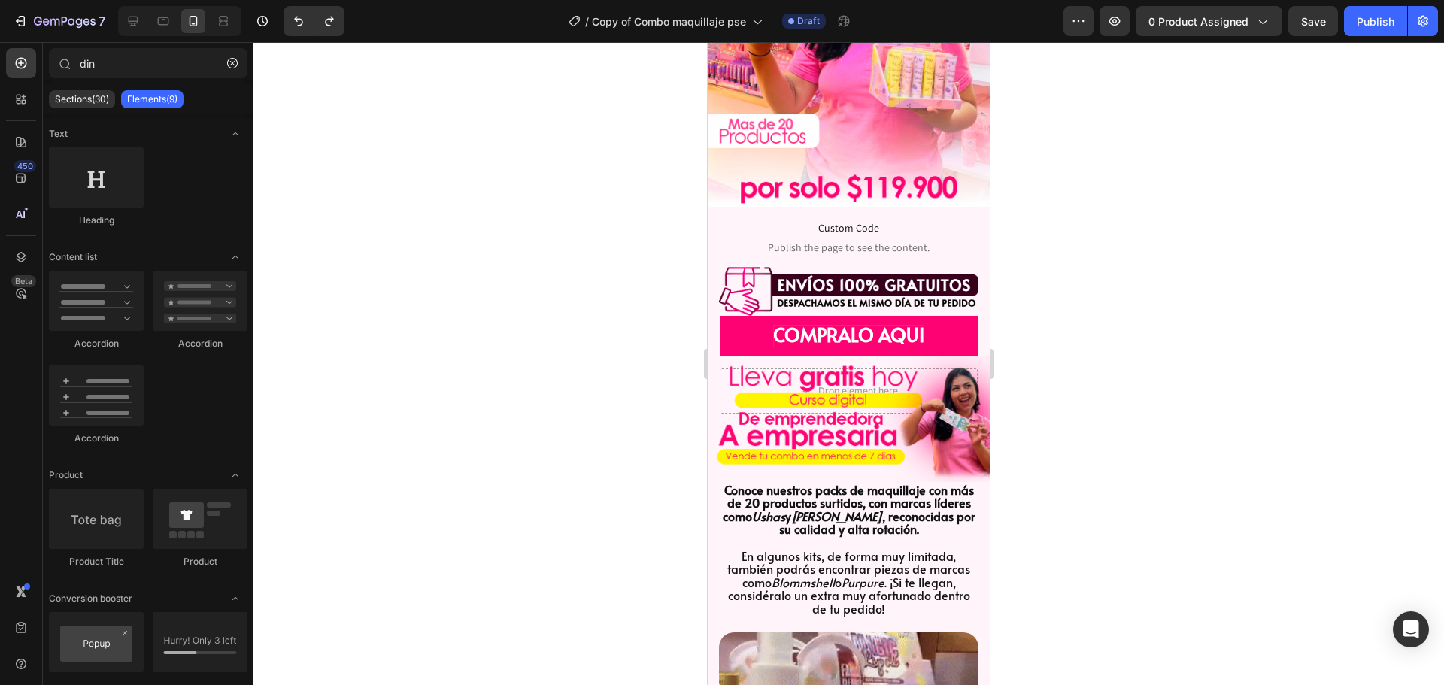
click at [895, 356] on img at bounding box center [848, 419] width 282 height 126
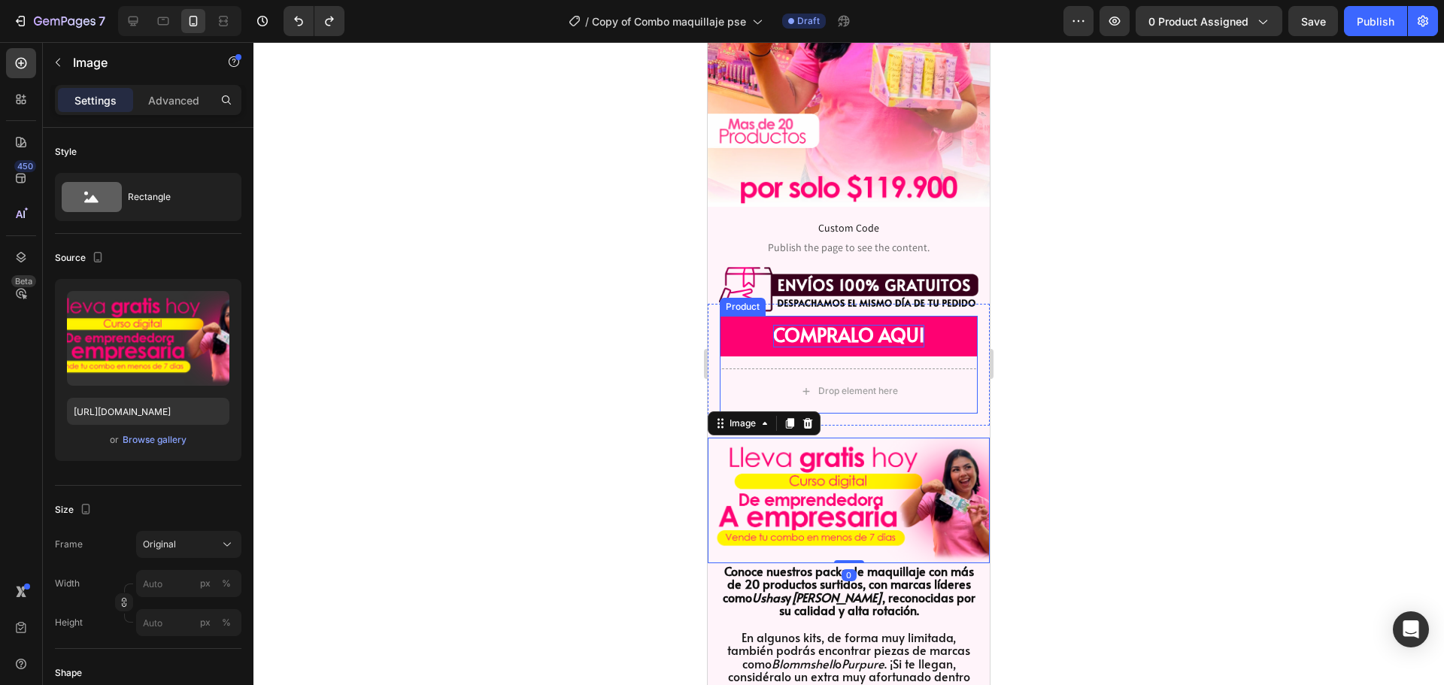
click at [930, 351] on div "COMPRALO AQUI Dynamic Checkout Drop element here Product" at bounding box center [849, 365] width 258 height 98
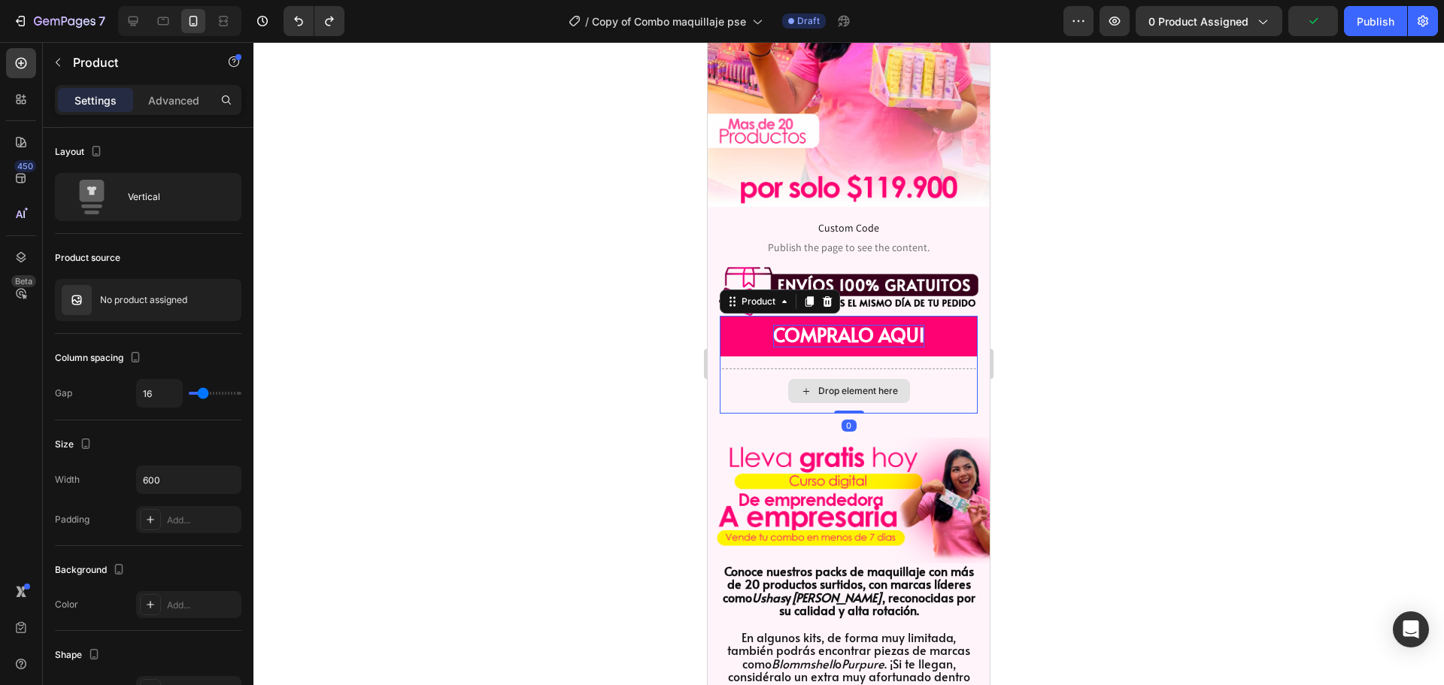
click at [750, 371] on div "Drop element here" at bounding box center [849, 390] width 258 height 45
click at [1033, 343] on div at bounding box center [848, 363] width 1190 height 643
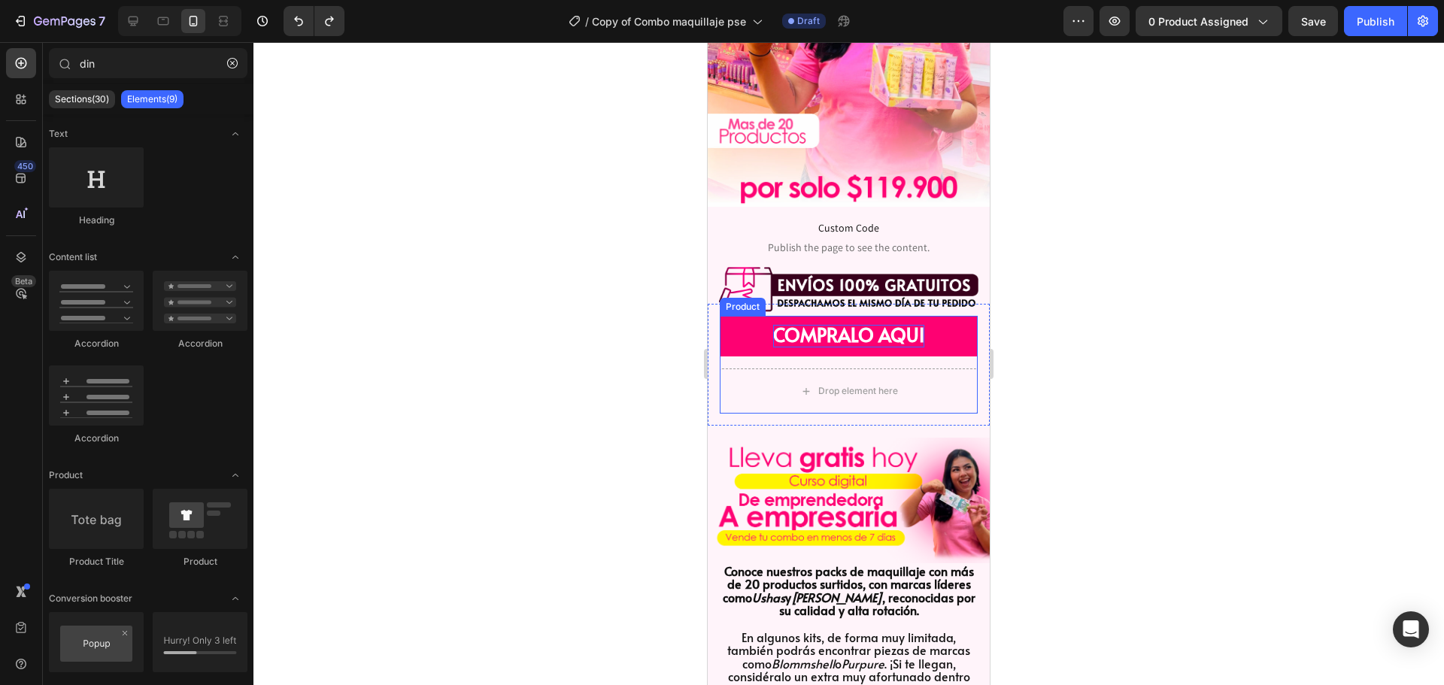
click at [858, 331] on strong "COMPRALO AQUI" at bounding box center [848, 334] width 151 height 26
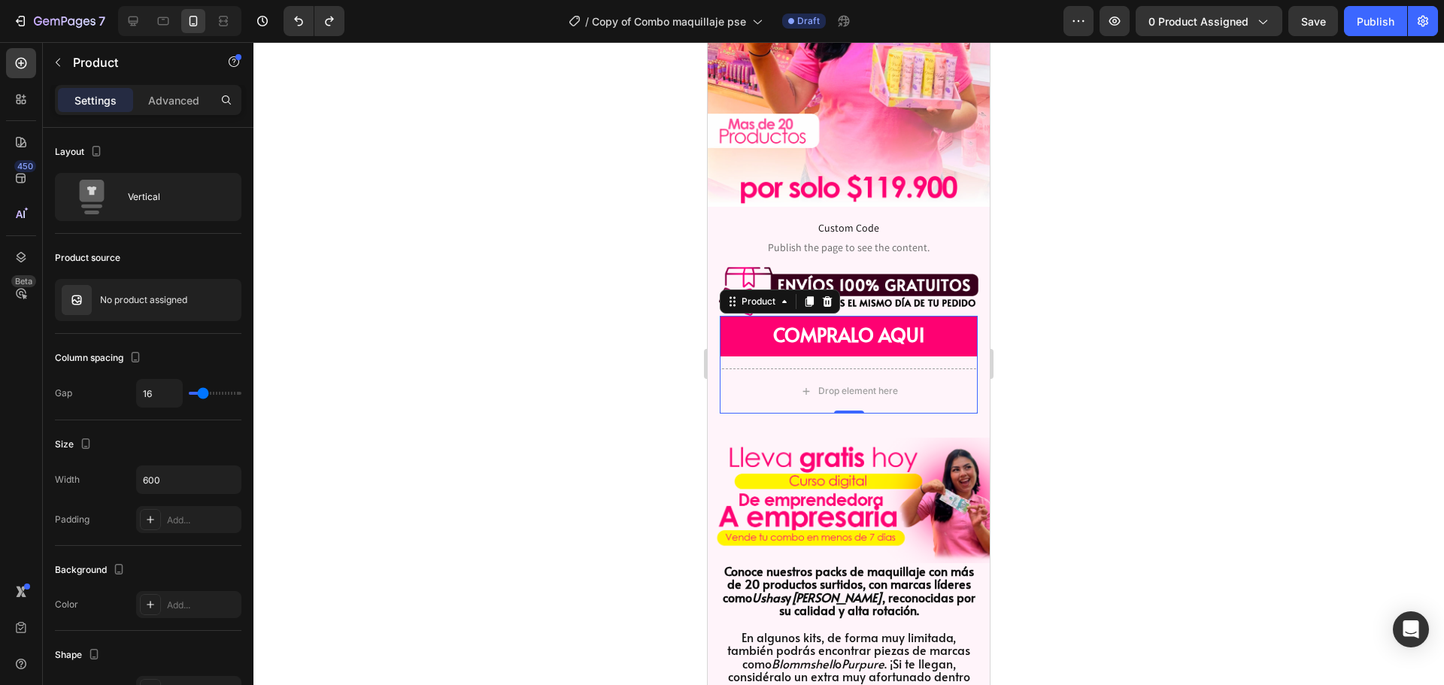
click at [920, 347] on div "COMPRALO AQUI Dynamic Checkout Drop element here Product 0" at bounding box center [849, 365] width 258 height 98
click at [182, 109] on div "Advanced" at bounding box center [173, 100] width 75 height 24
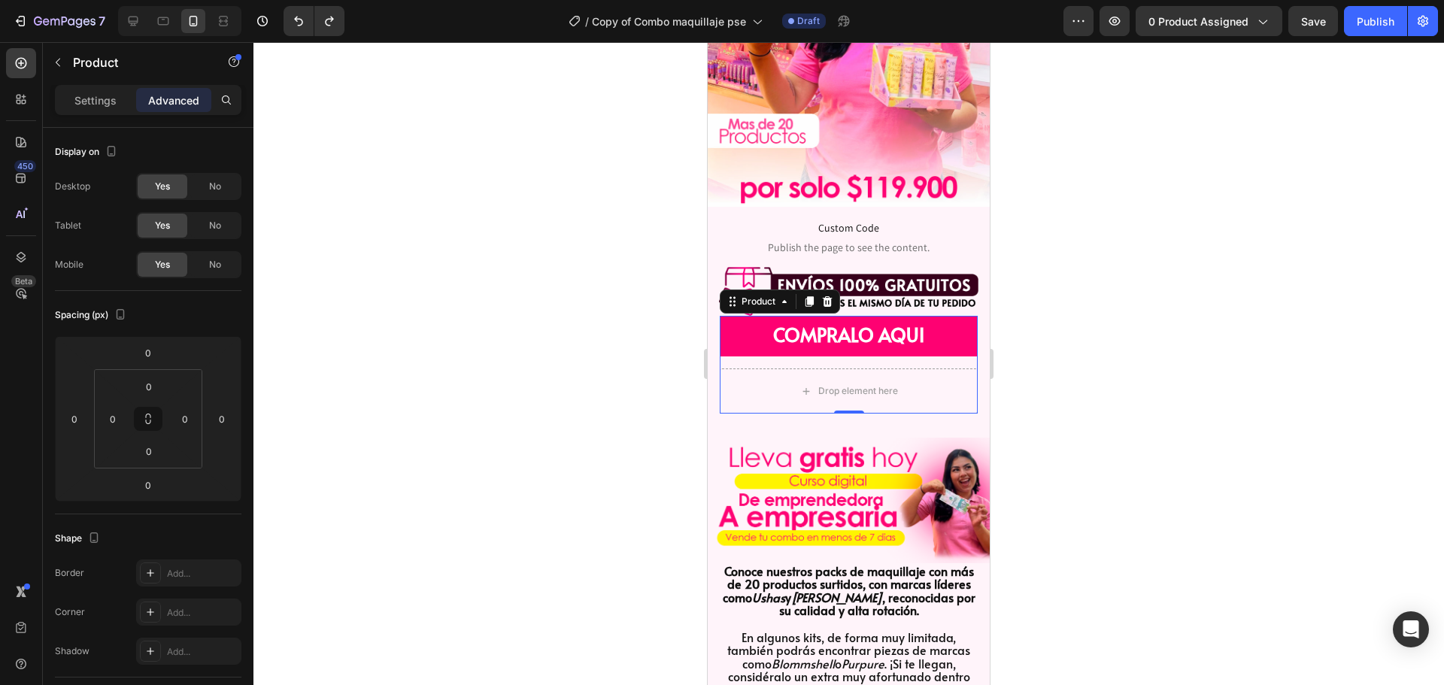
click at [750, 342] on div "COMPRALO AQUI Dynamic Checkout Drop element here Product 0" at bounding box center [849, 365] width 258 height 98
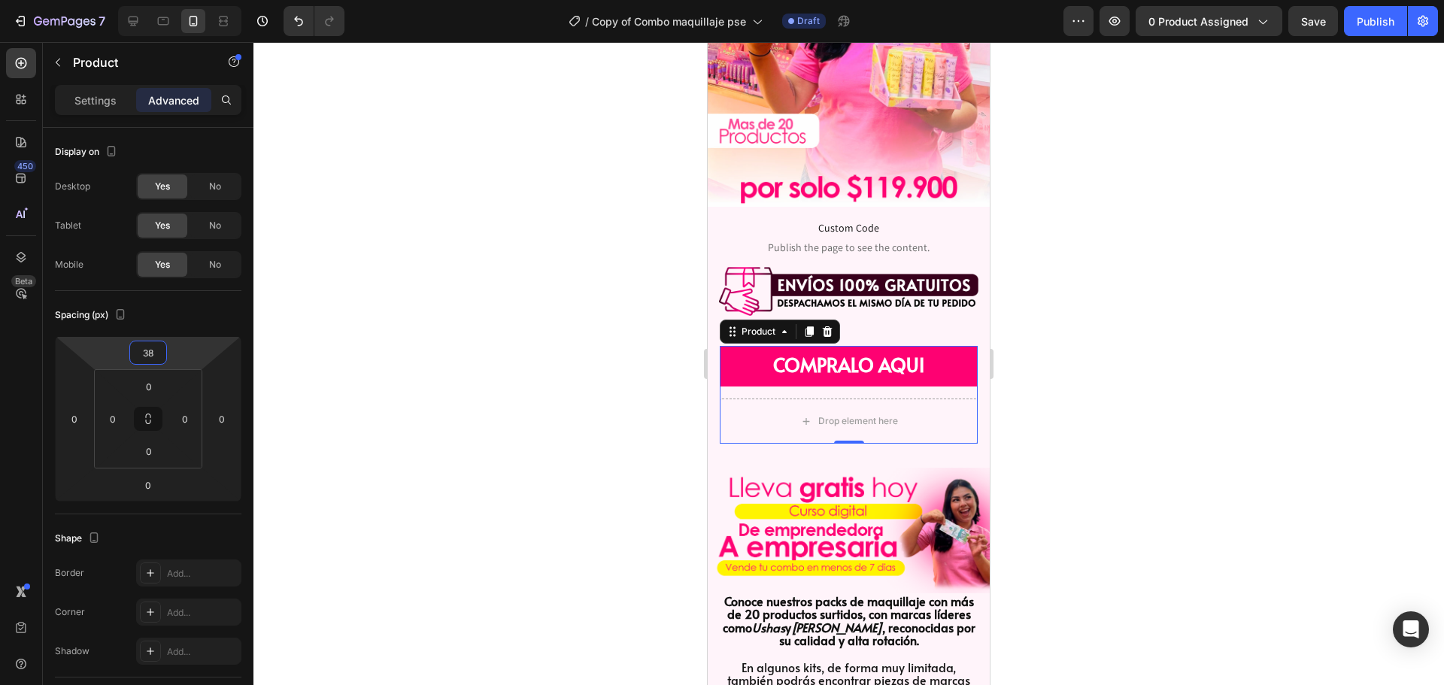
type input "36"
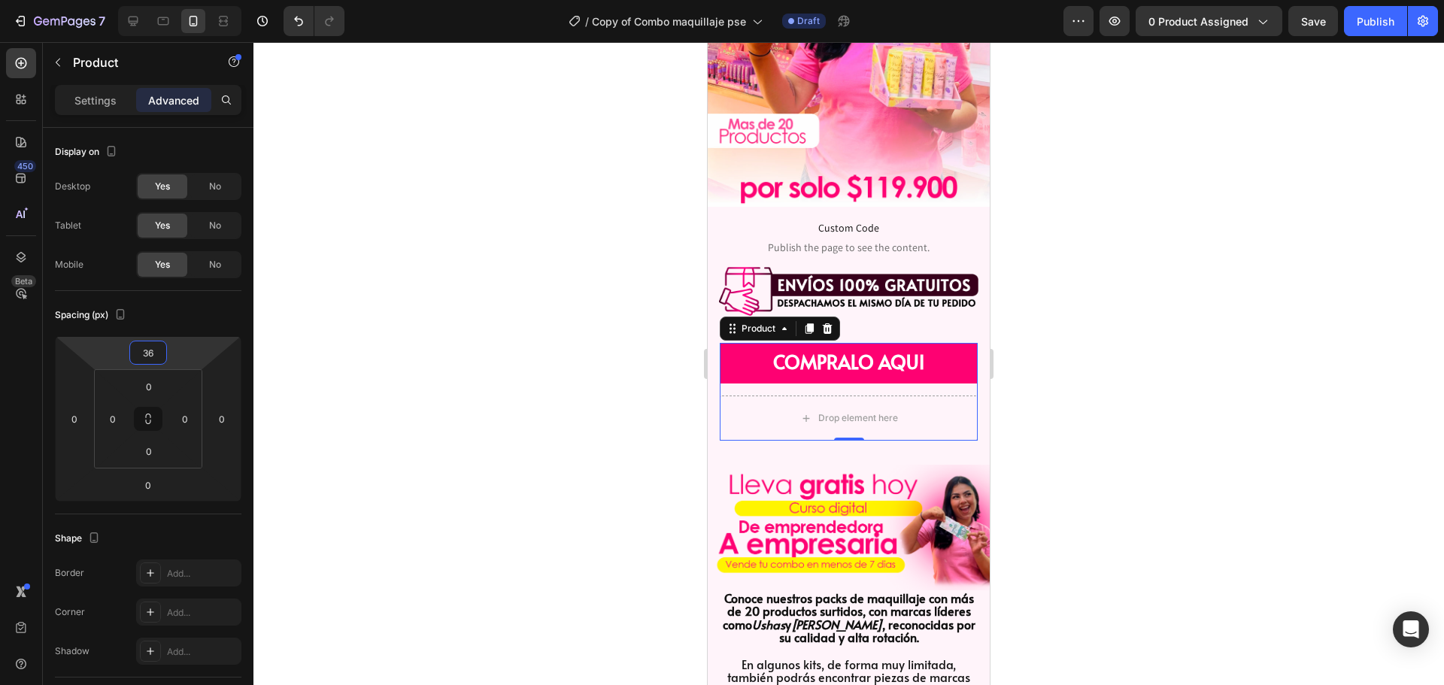
click at [186, 0] on html "7 Version history / Copy of Combo maquillaje pse Draft Preview 0 product assign…" at bounding box center [722, 0] width 1444 height 0
click at [451, 300] on div at bounding box center [848, 363] width 1190 height 643
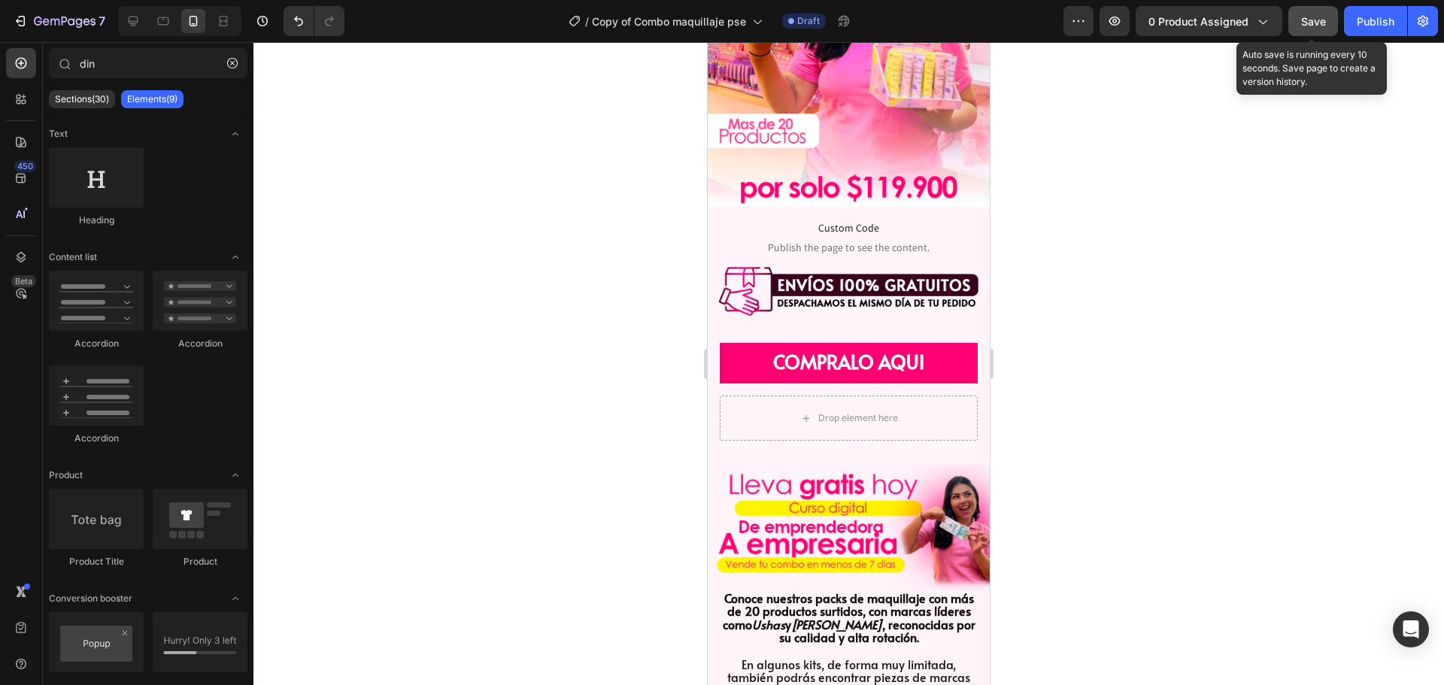
click at [1298, 27] on button "Save" at bounding box center [1313, 21] width 50 height 30
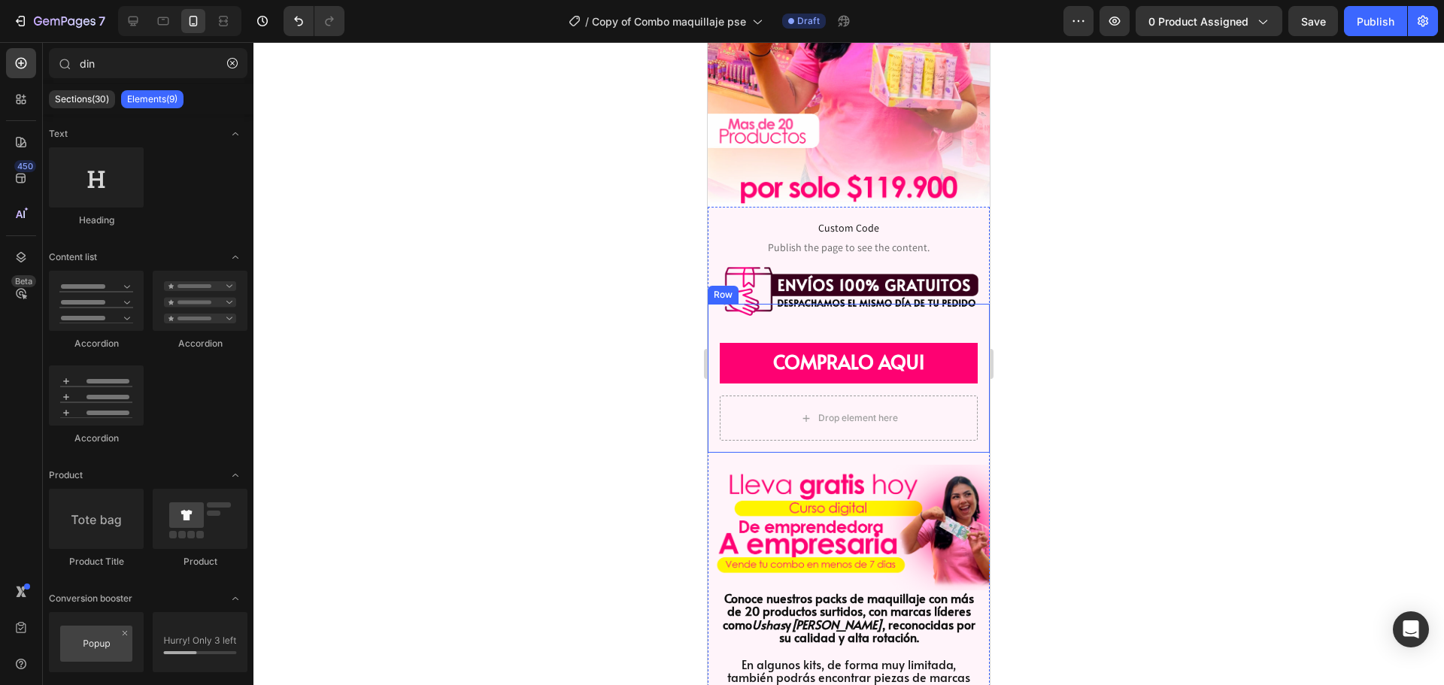
click at [766, 316] on div "COMPRALO AQUI Dynamic Checkout Drop element here Product" at bounding box center [849, 378] width 258 height 125
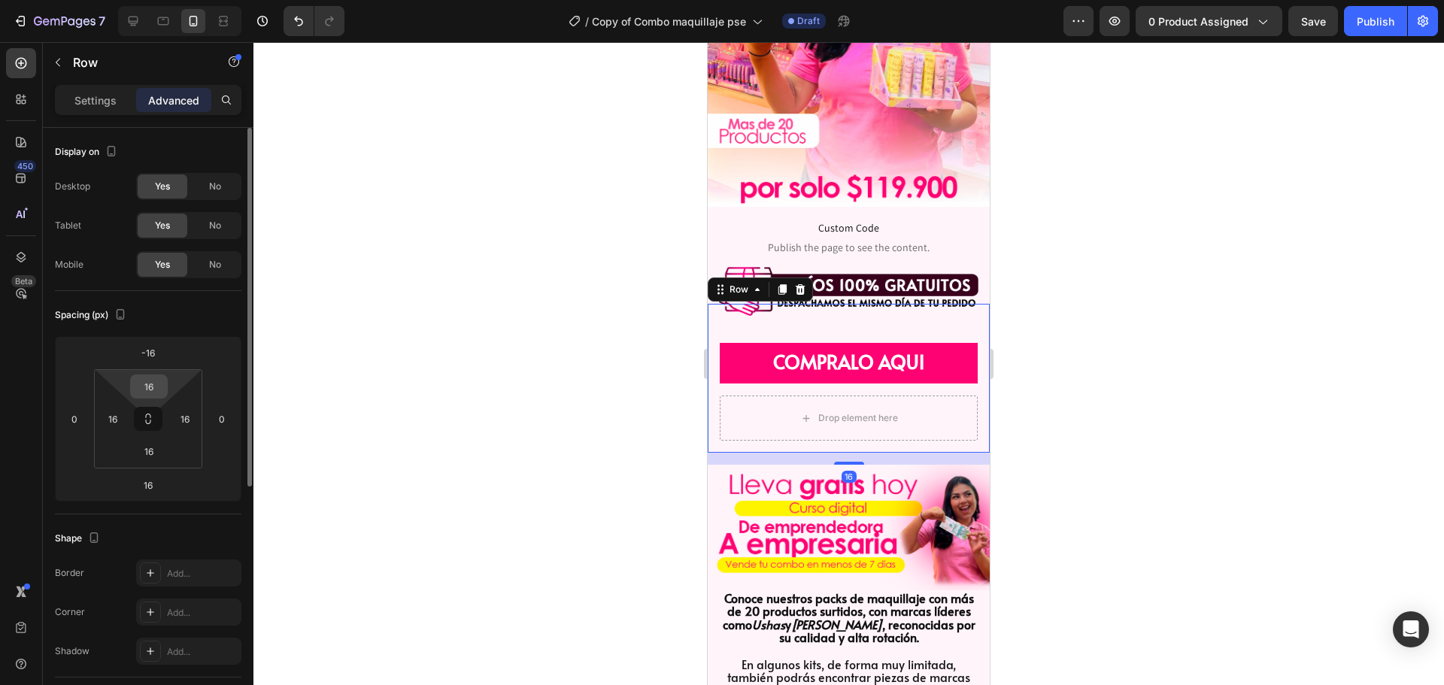
click at [156, 386] on input "16" at bounding box center [149, 386] width 30 height 23
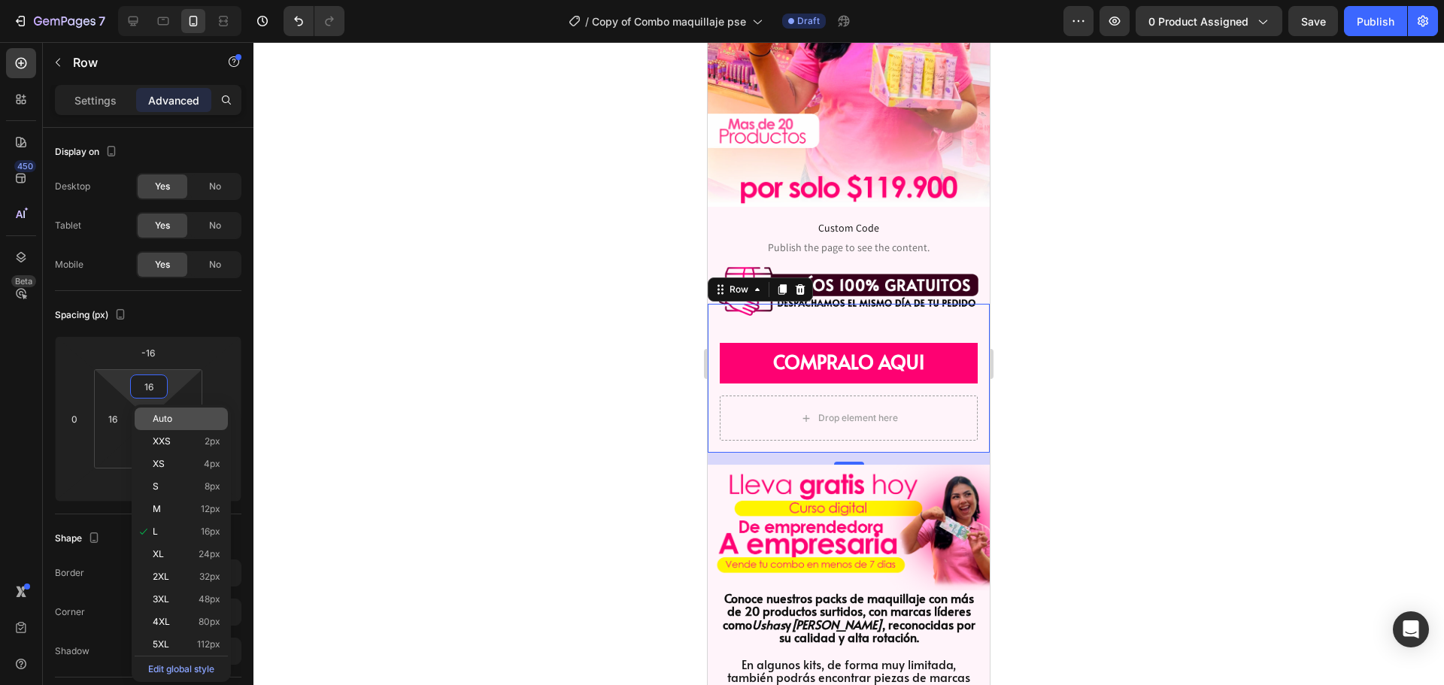
click at [171, 426] on div "Auto" at bounding box center [181, 419] width 93 height 23
type input "Auto"
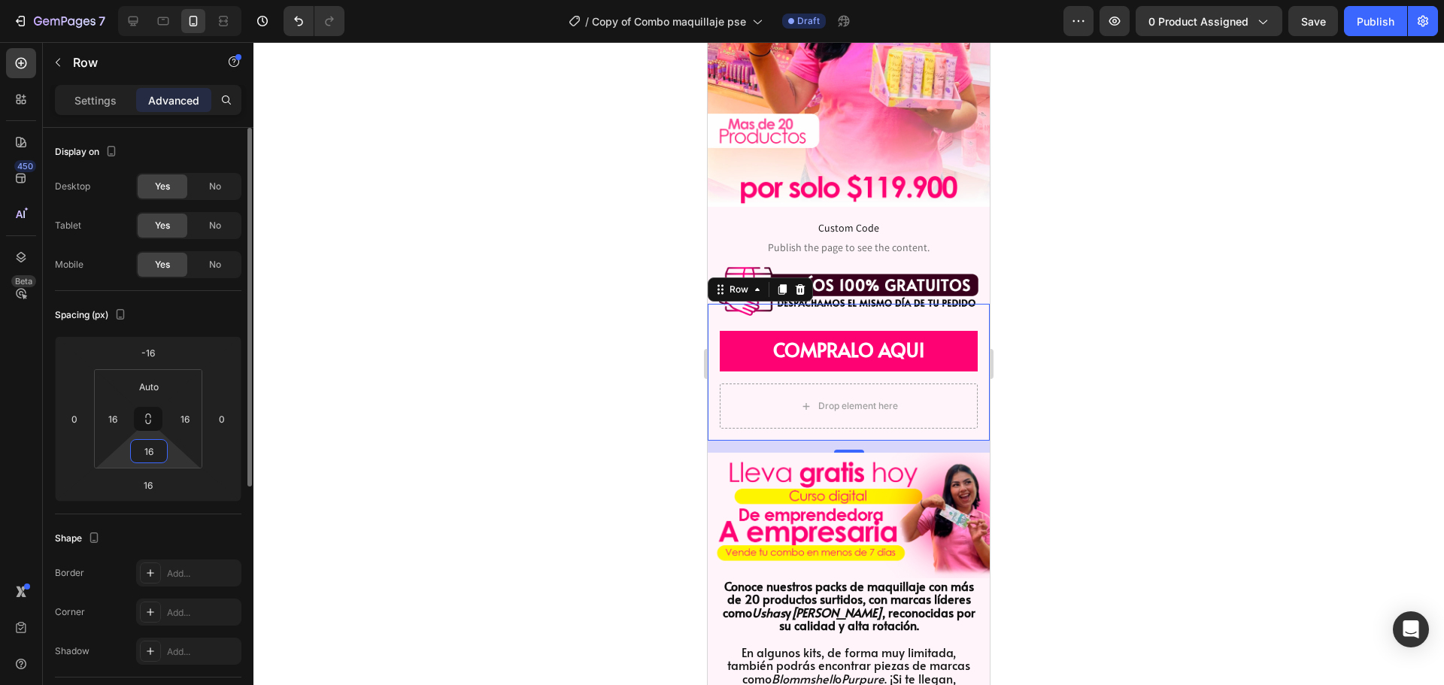
click at [158, 456] on input "16" at bounding box center [149, 451] width 30 height 23
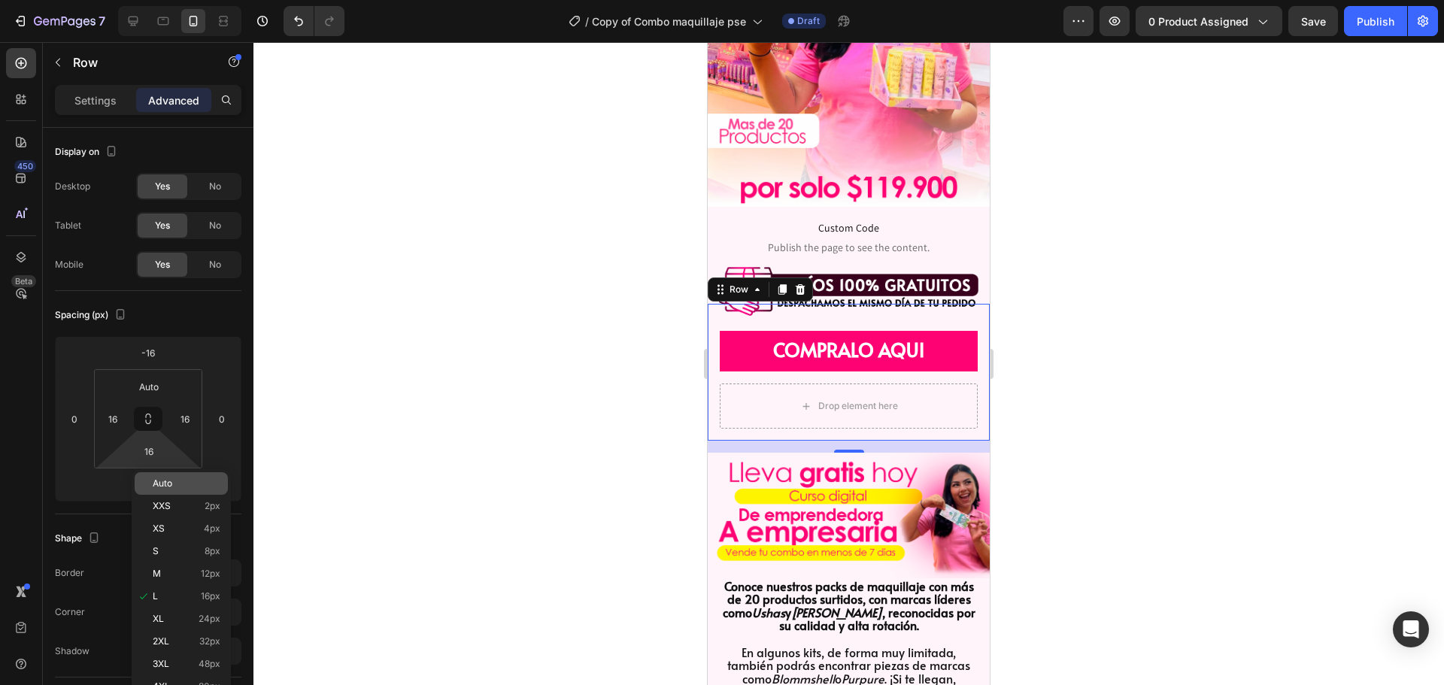
click at [164, 486] on span "Auto" at bounding box center [163, 483] width 20 height 11
type input "Auto"
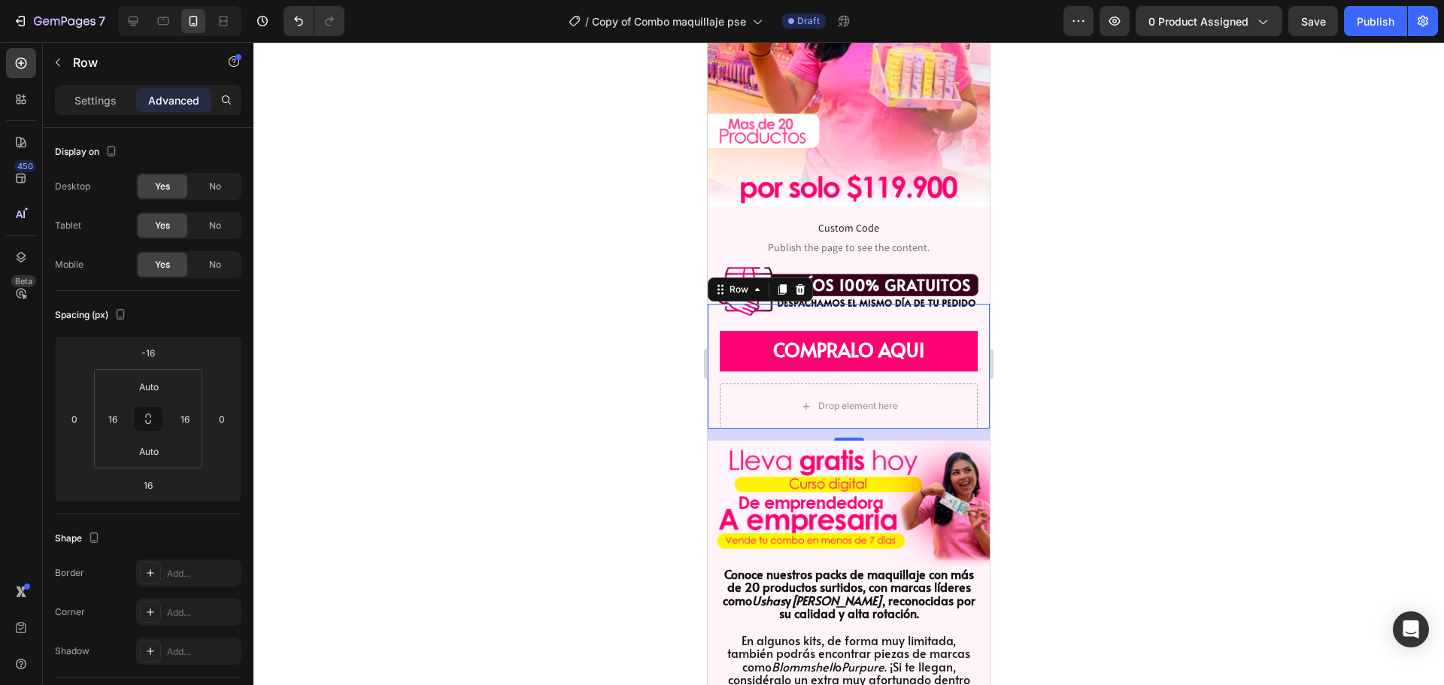
click at [473, 320] on div at bounding box center [848, 363] width 1190 height 643
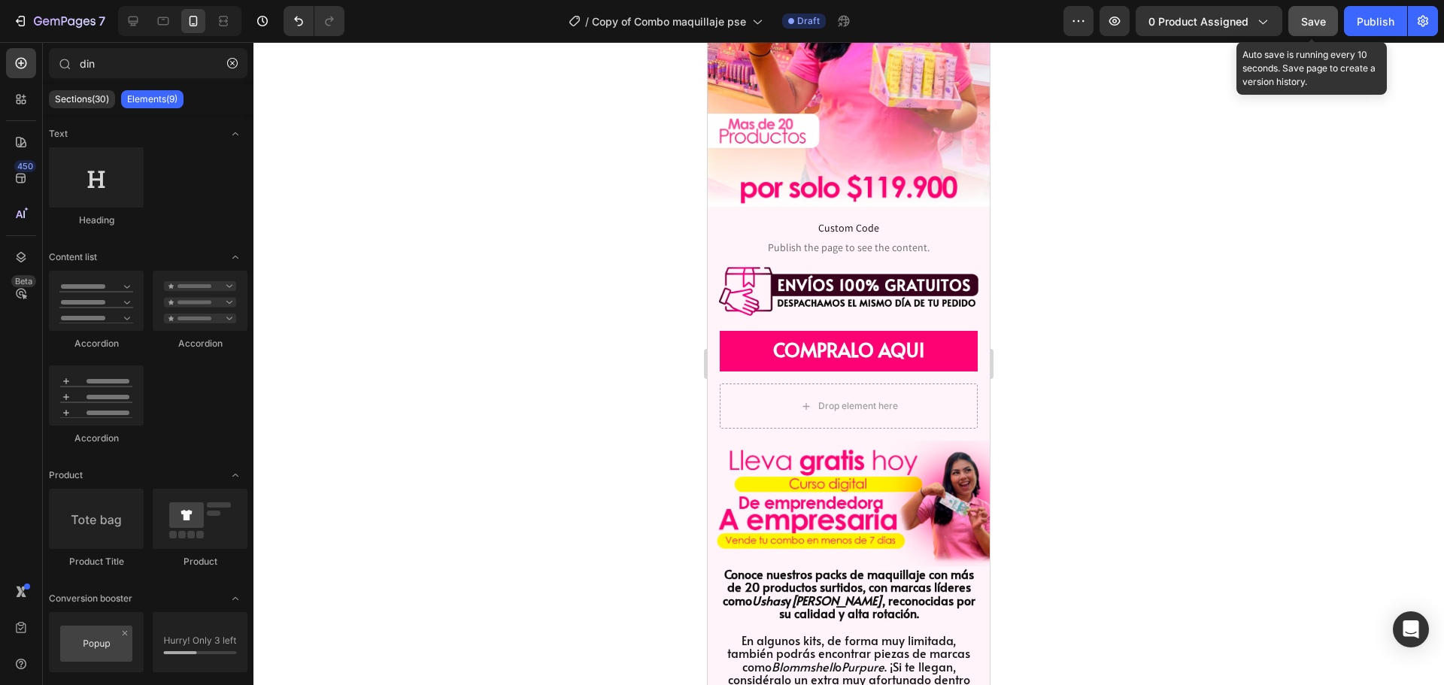
click at [1298, 17] on button "Save" at bounding box center [1313, 21] width 50 height 30
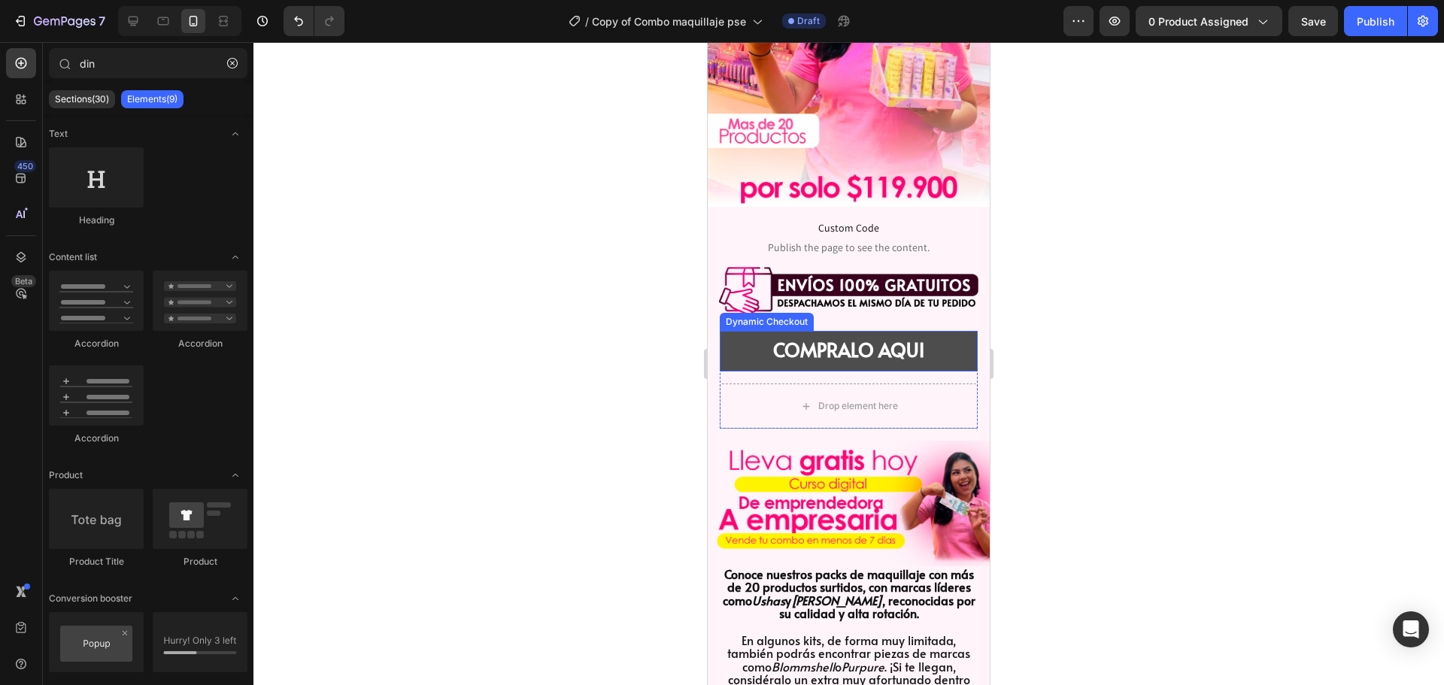
click at [959, 331] on button "COMPRALO AQUI" at bounding box center [849, 351] width 258 height 41
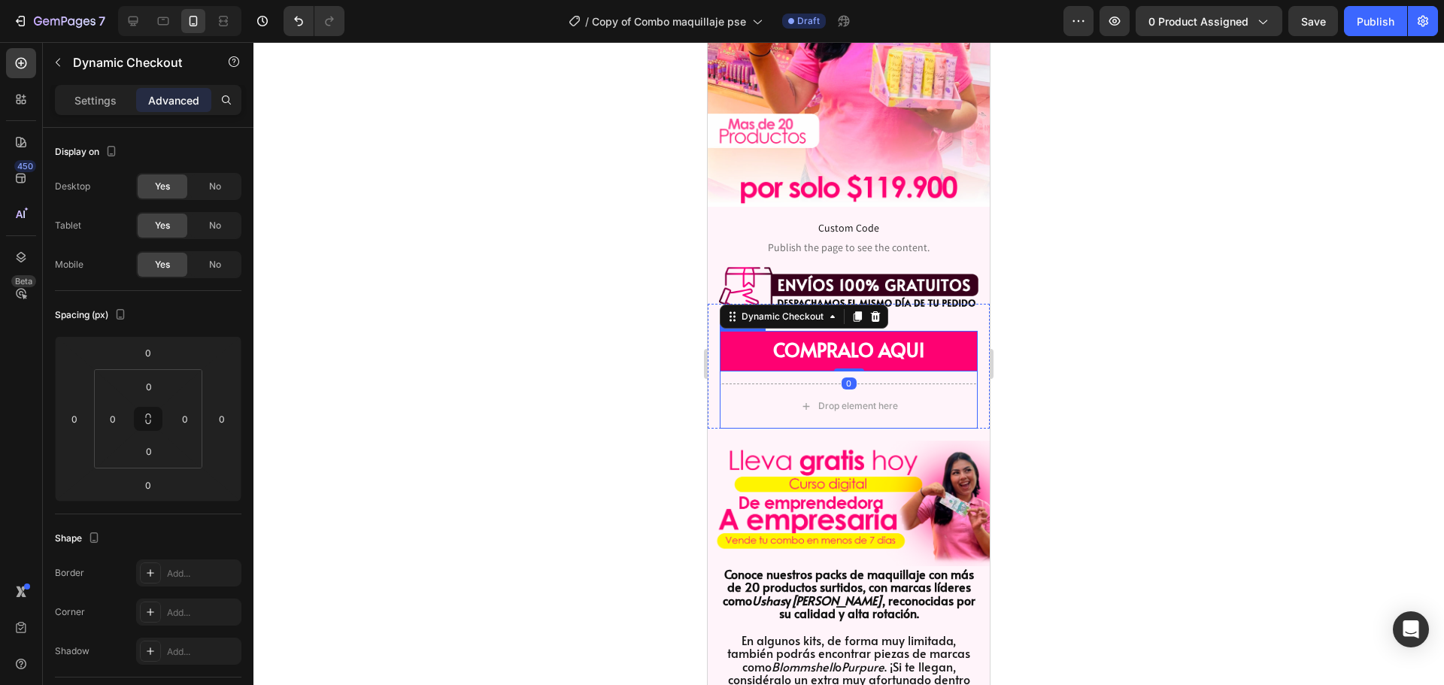
click at [727, 361] on div "COMPRALO AQUI Dynamic Checkout 0 Drop element here Product" at bounding box center [849, 380] width 258 height 98
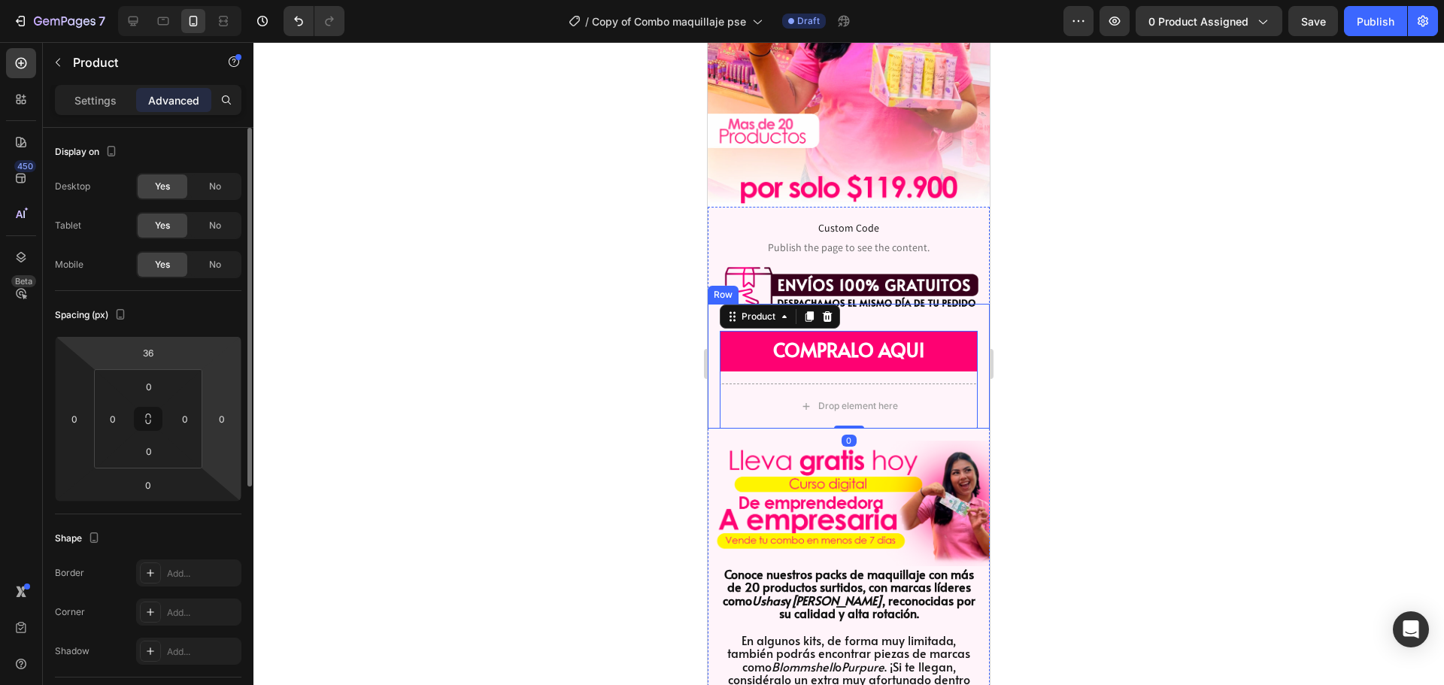
click at [208, 0] on html "7 Version history / Copy of Combo maquillaje pse Draft Preview 0 product assign…" at bounding box center [722, 0] width 1444 height 0
type input "0"
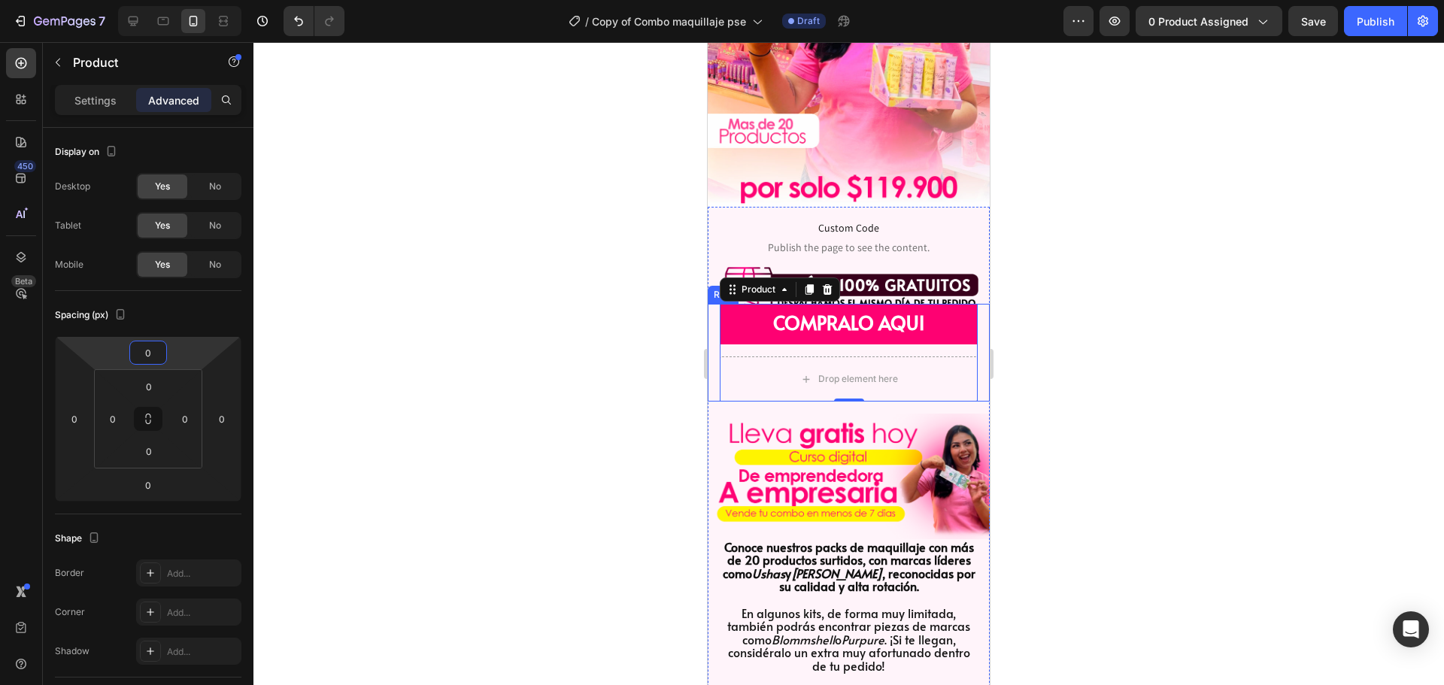
click at [362, 344] on div at bounding box center [848, 363] width 1190 height 643
click at [733, 331] on div "COMPRALO AQUI Dynamic Checkout Drop element here Product" at bounding box center [849, 353] width 258 height 98
click at [737, 329] on div "COMPRALO AQUI Dynamic Checkout Drop element here Product 0" at bounding box center [849, 353] width 258 height 98
click at [716, 318] on div "COMPRALO AQUI Dynamic Checkout Drop element here Product Row 16" at bounding box center [848, 353] width 282 height 98
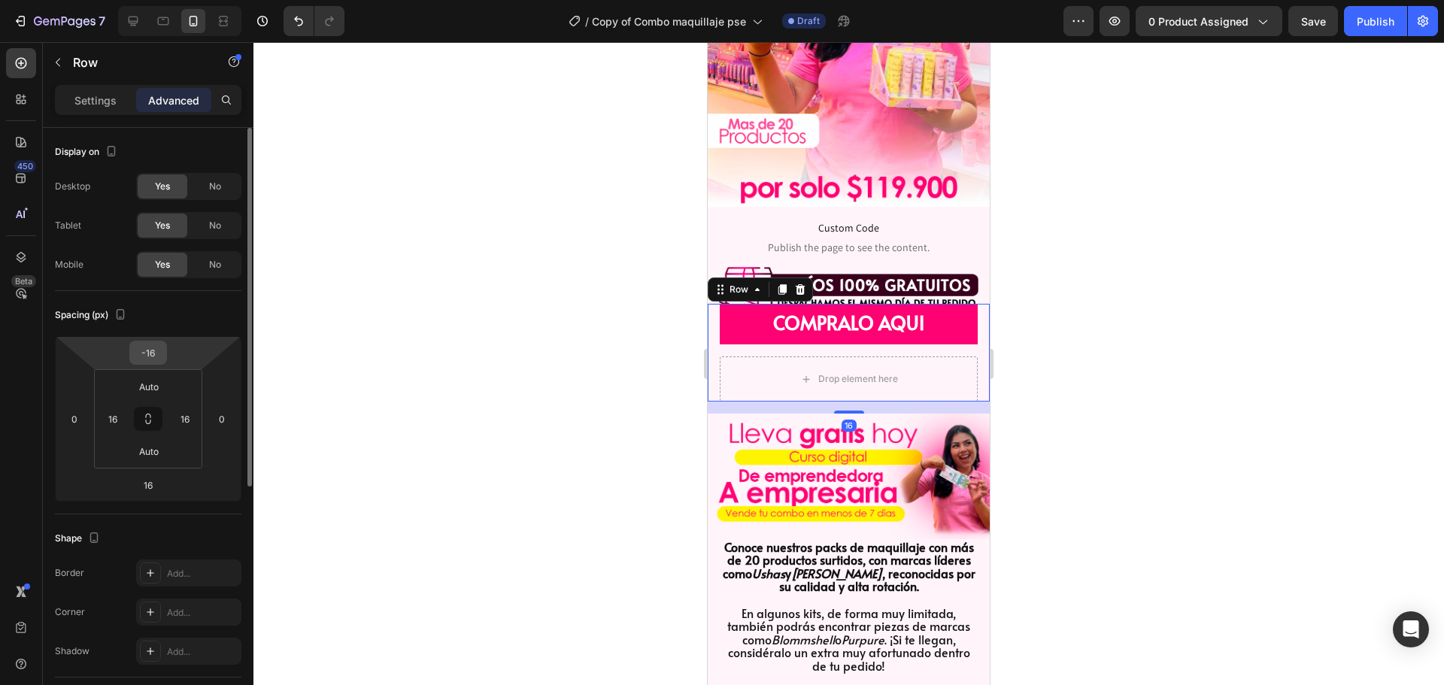
click at [162, 354] on input "-16" at bounding box center [148, 352] width 30 height 23
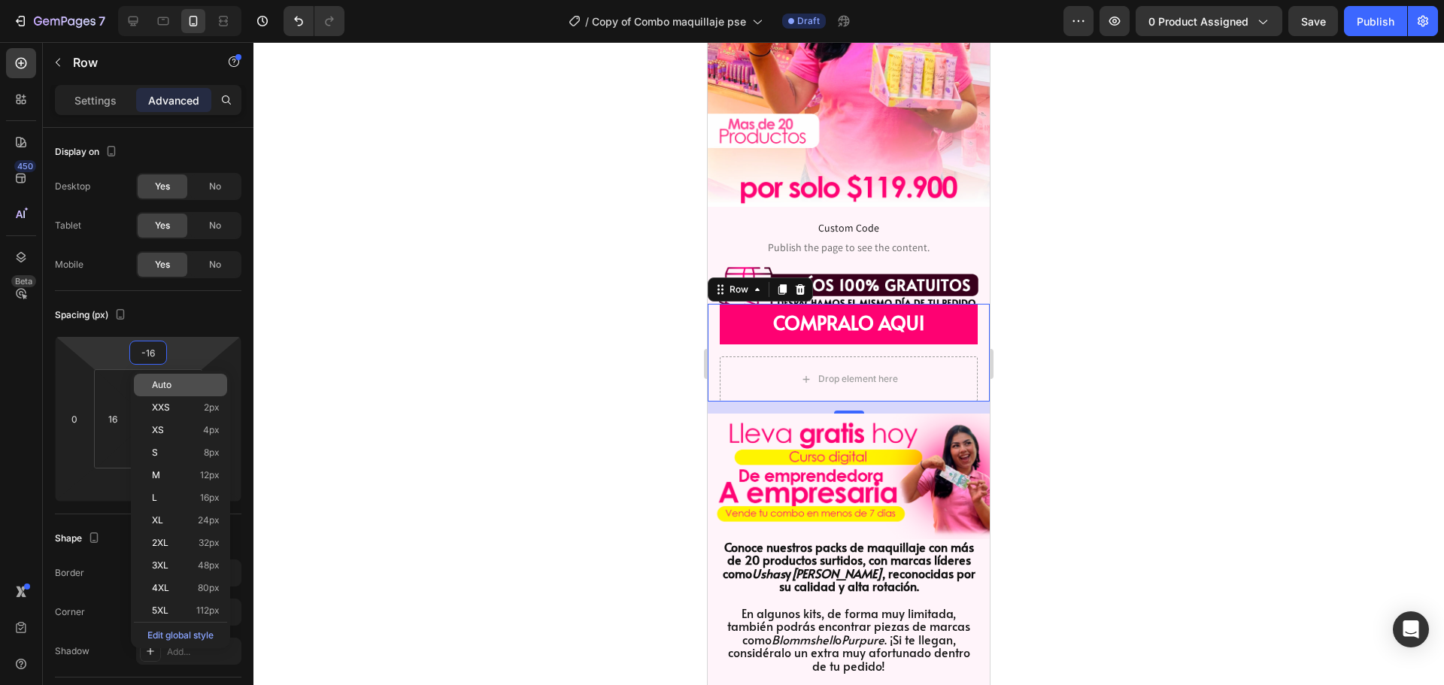
click at [168, 382] on span "Auto" at bounding box center [162, 385] width 20 height 11
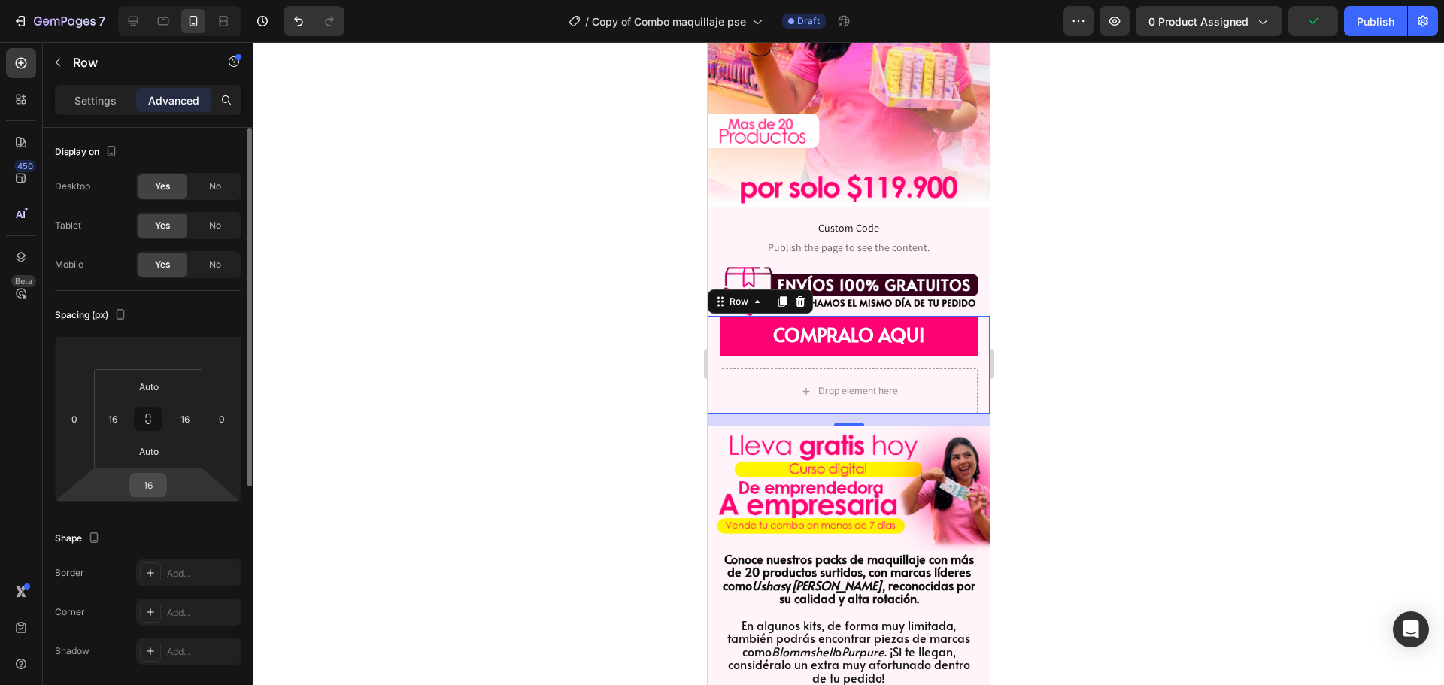
click at [159, 486] on input "16" at bounding box center [148, 485] width 30 height 23
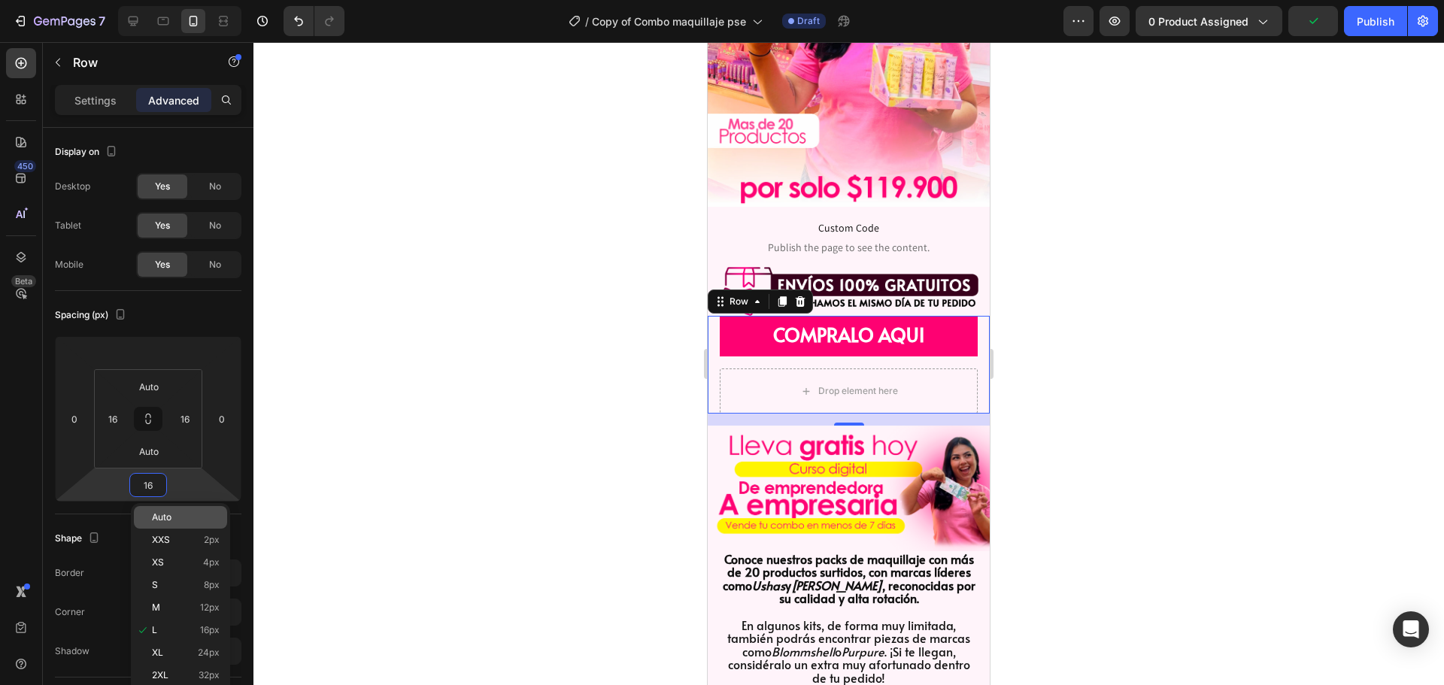
click at [177, 513] on p "Auto" at bounding box center [186, 517] width 68 height 11
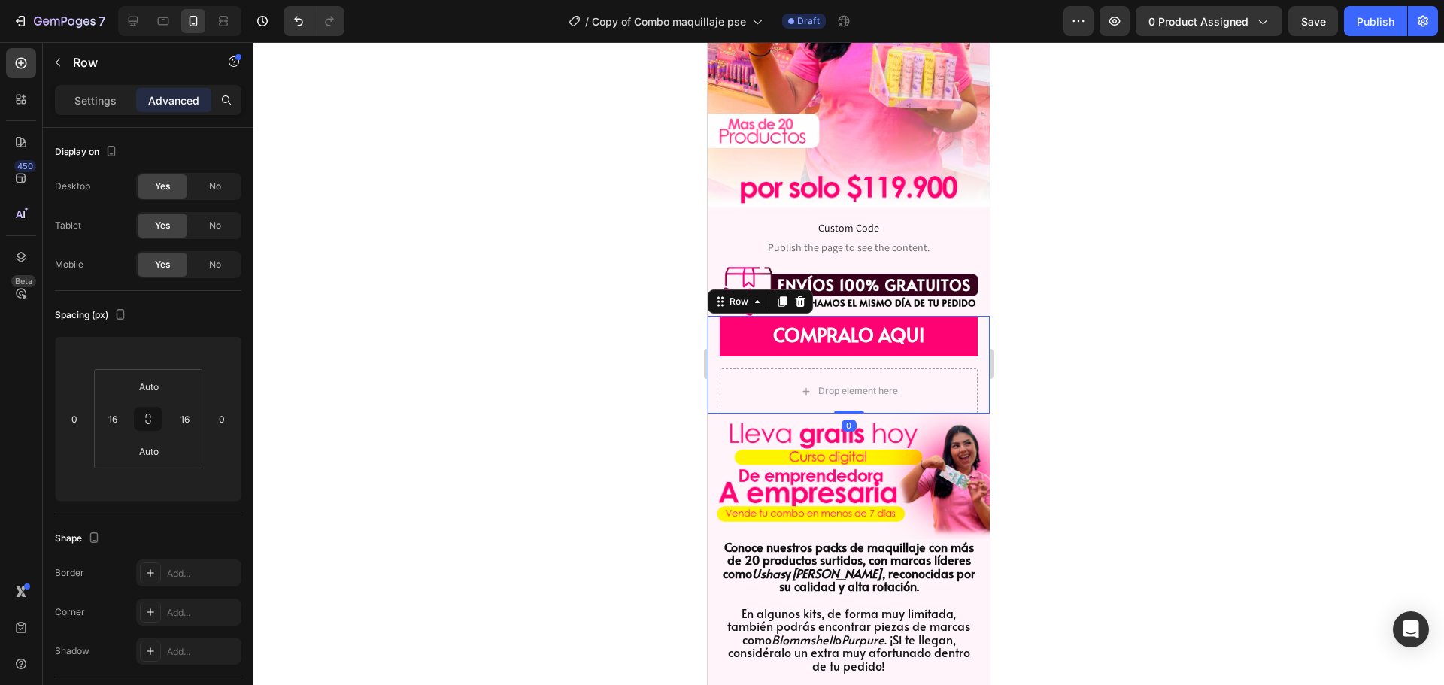
click at [497, 362] on div at bounding box center [848, 363] width 1190 height 643
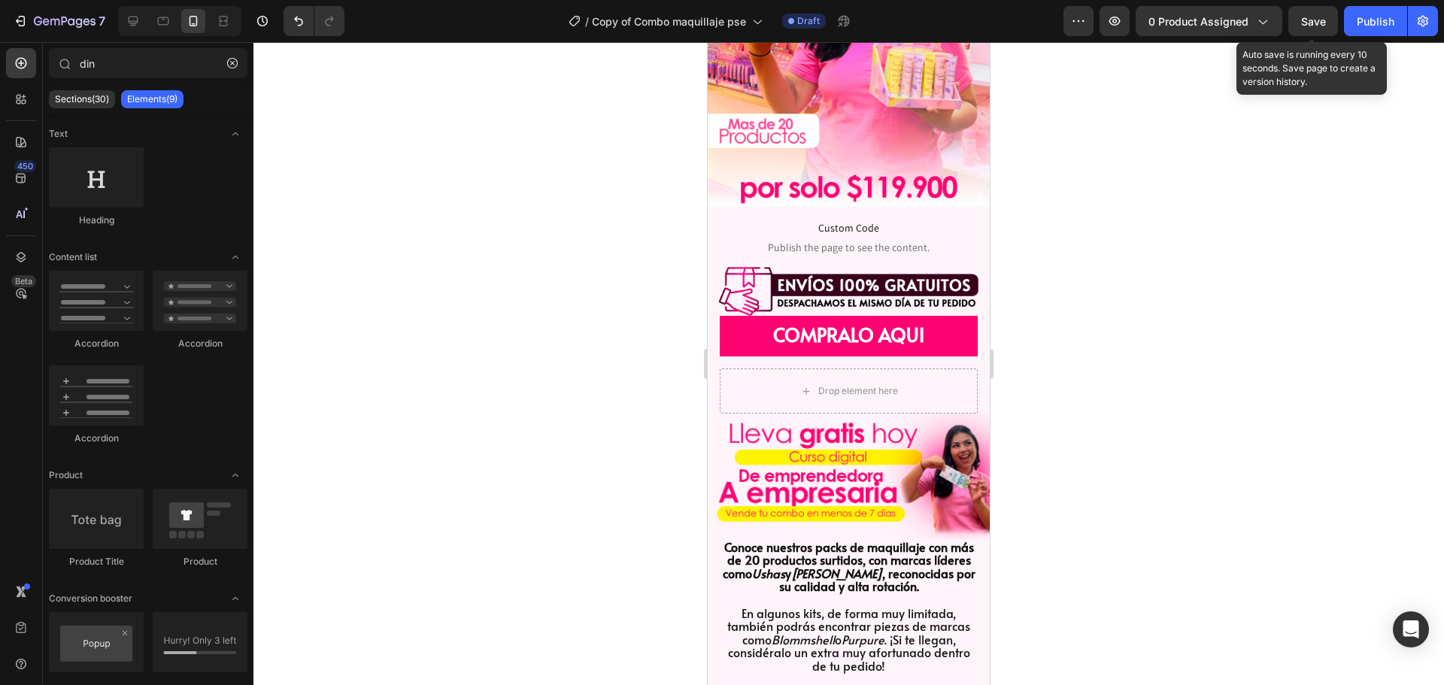
click at [1313, 28] on div "Save" at bounding box center [1313, 22] width 25 height 16
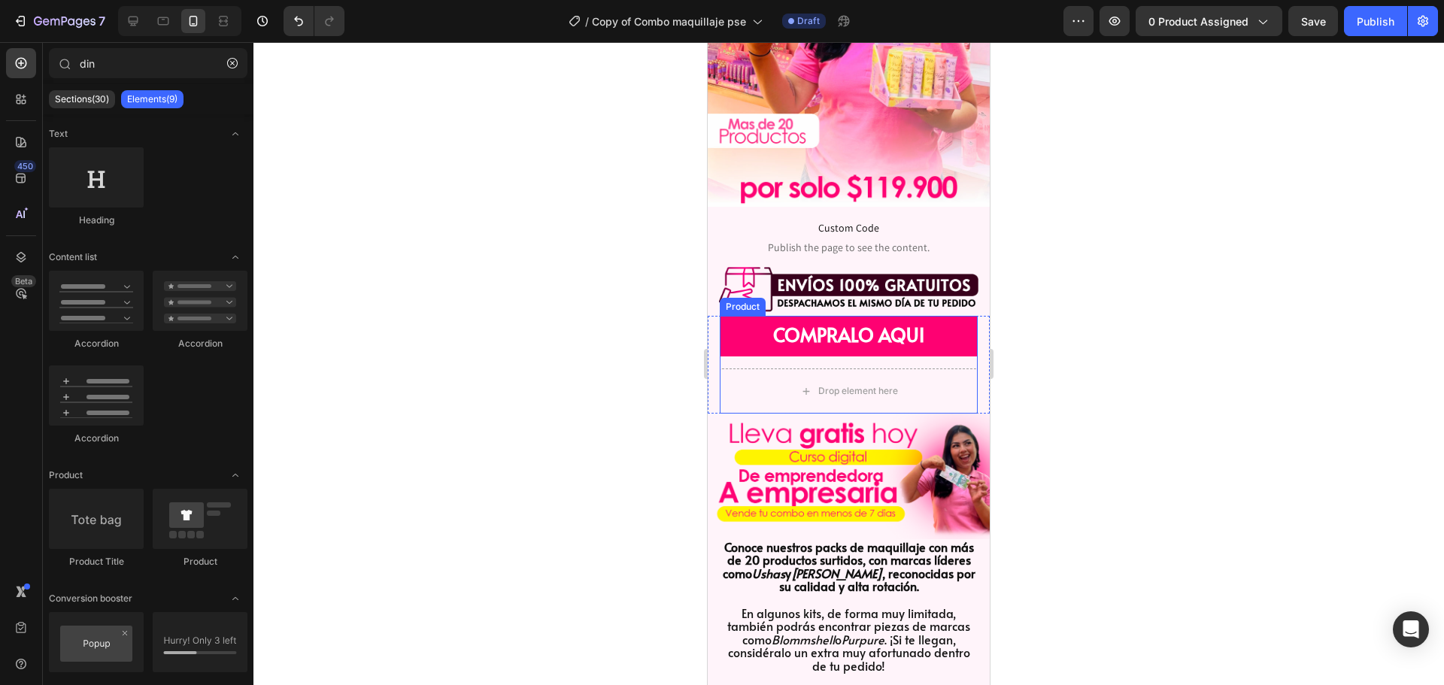
click at [732, 344] on div "COMPRALO AQUI Dynamic Checkout Drop element here Product" at bounding box center [849, 365] width 258 height 98
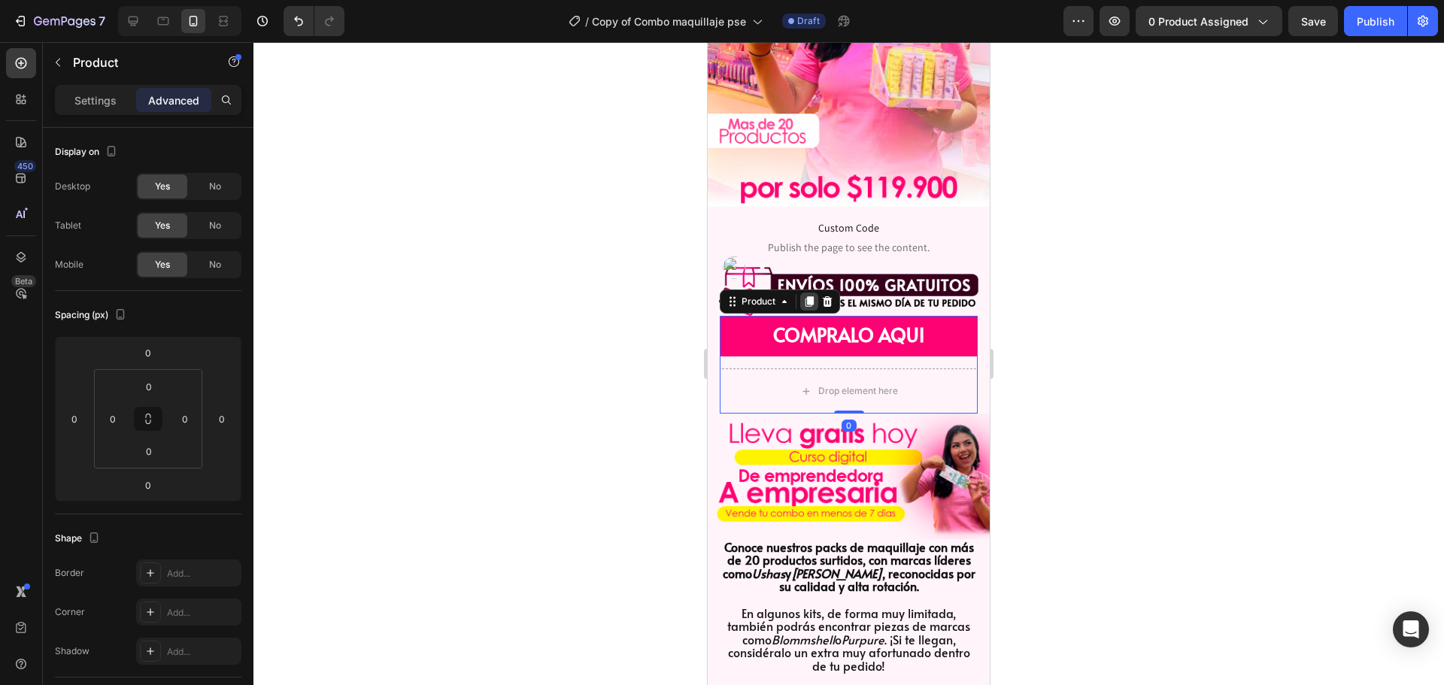
click at [813, 296] on icon at bounding box center [809, 301] width 8 height 11
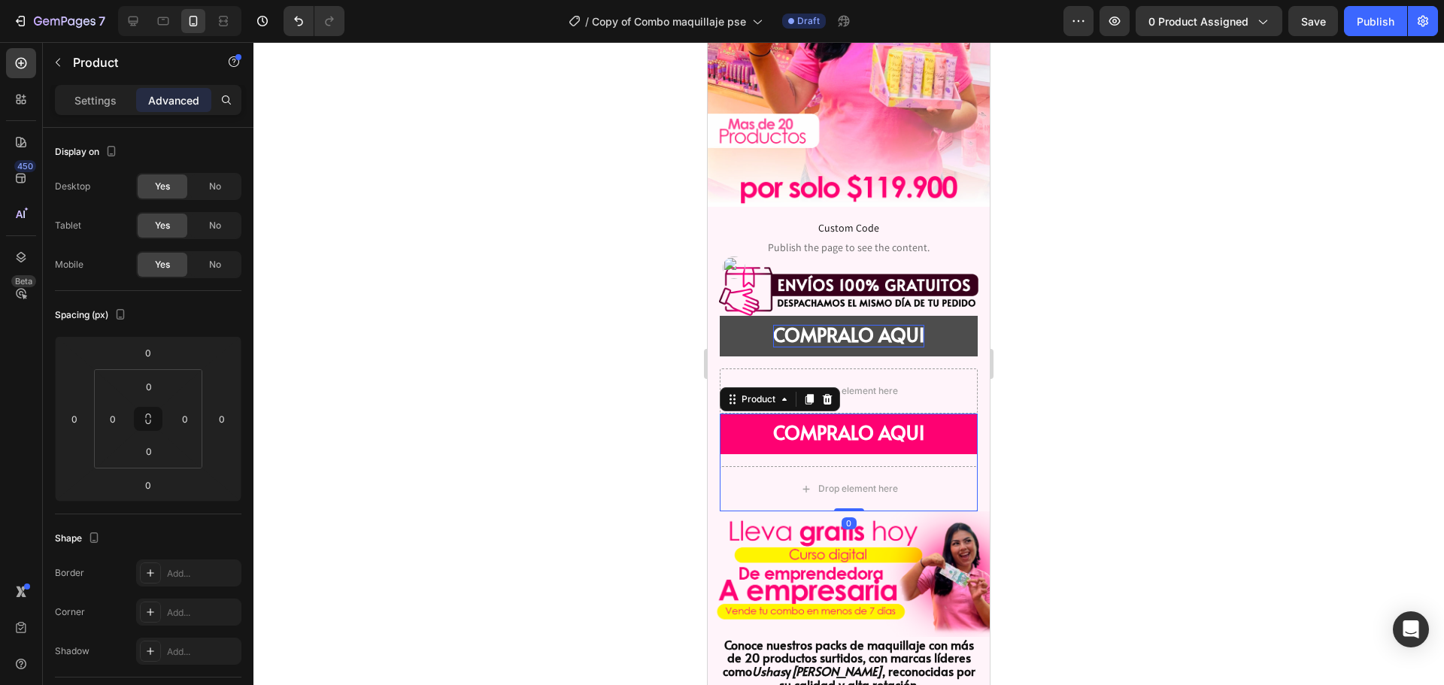
scroll to position [403, 0]
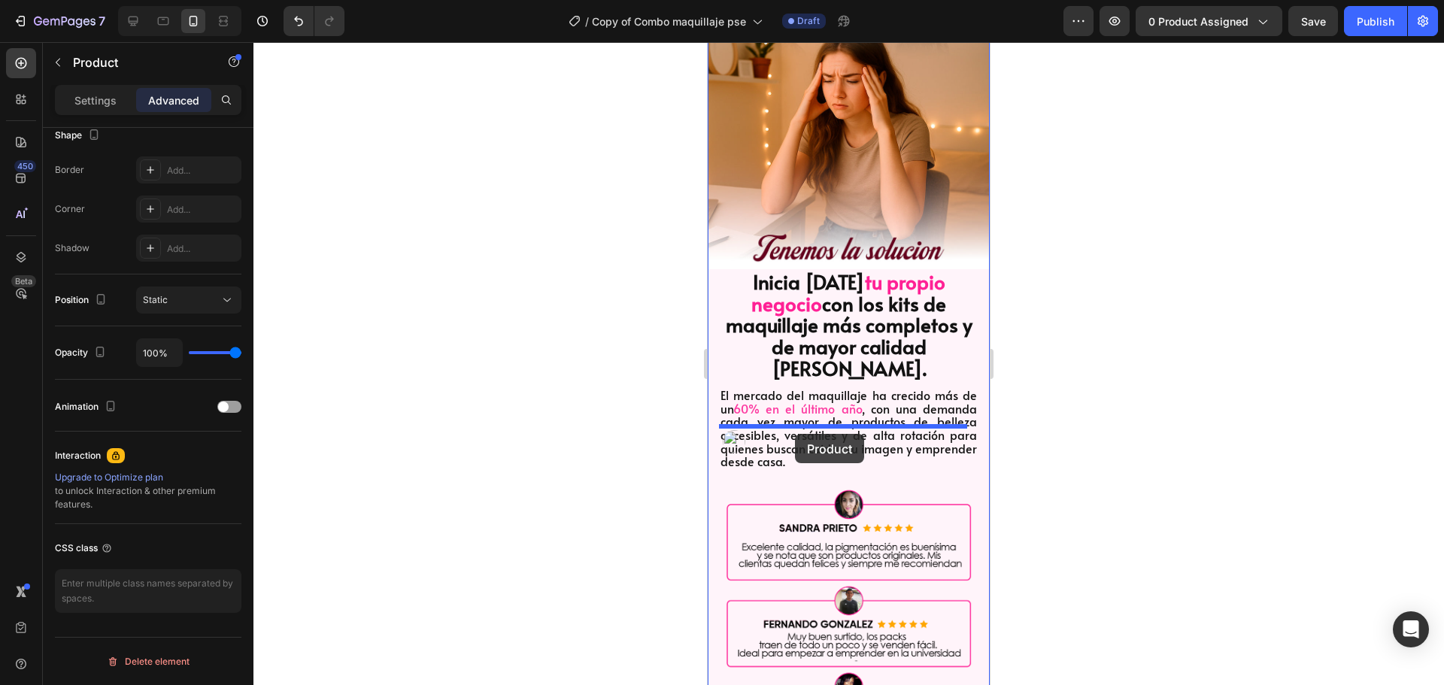
drag, startPoint x: 754, startPoint y: 384, endPoint x: 792, endPoint y: 430, distance: 59.3
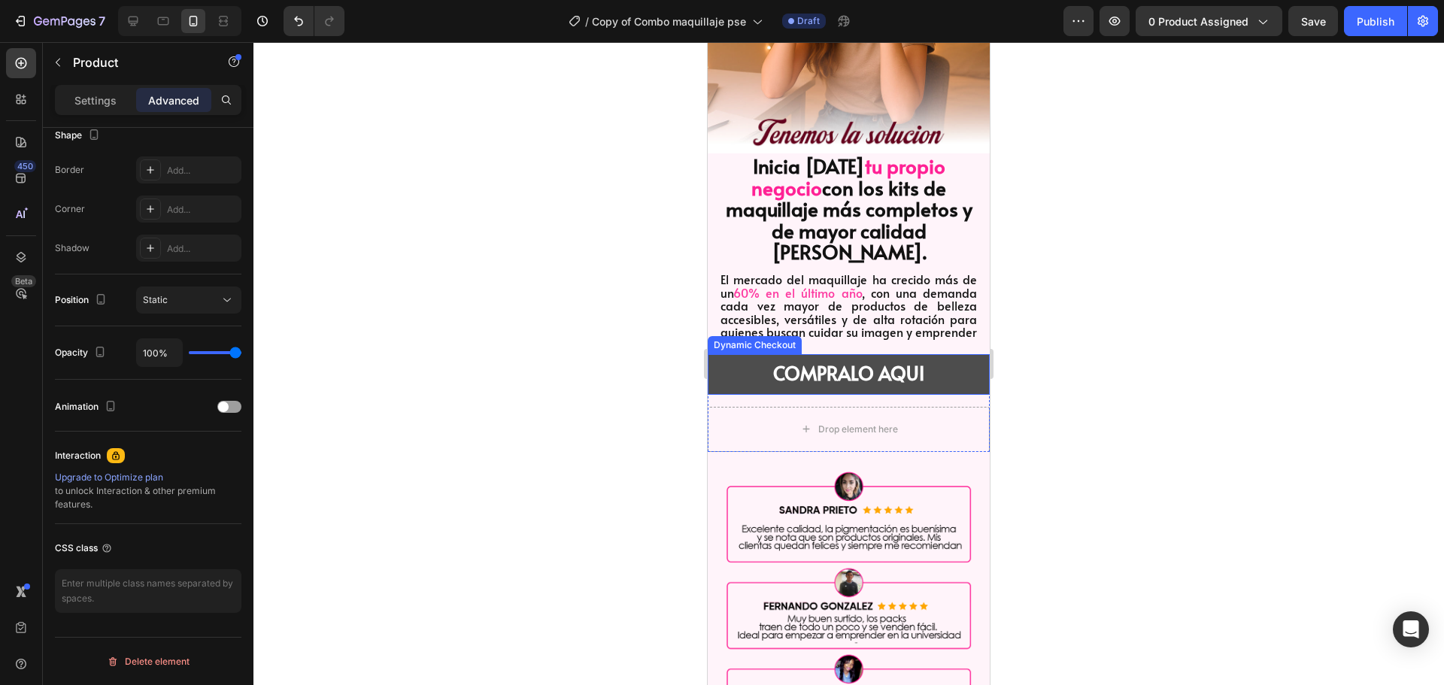
scroll to position [1532, 0]
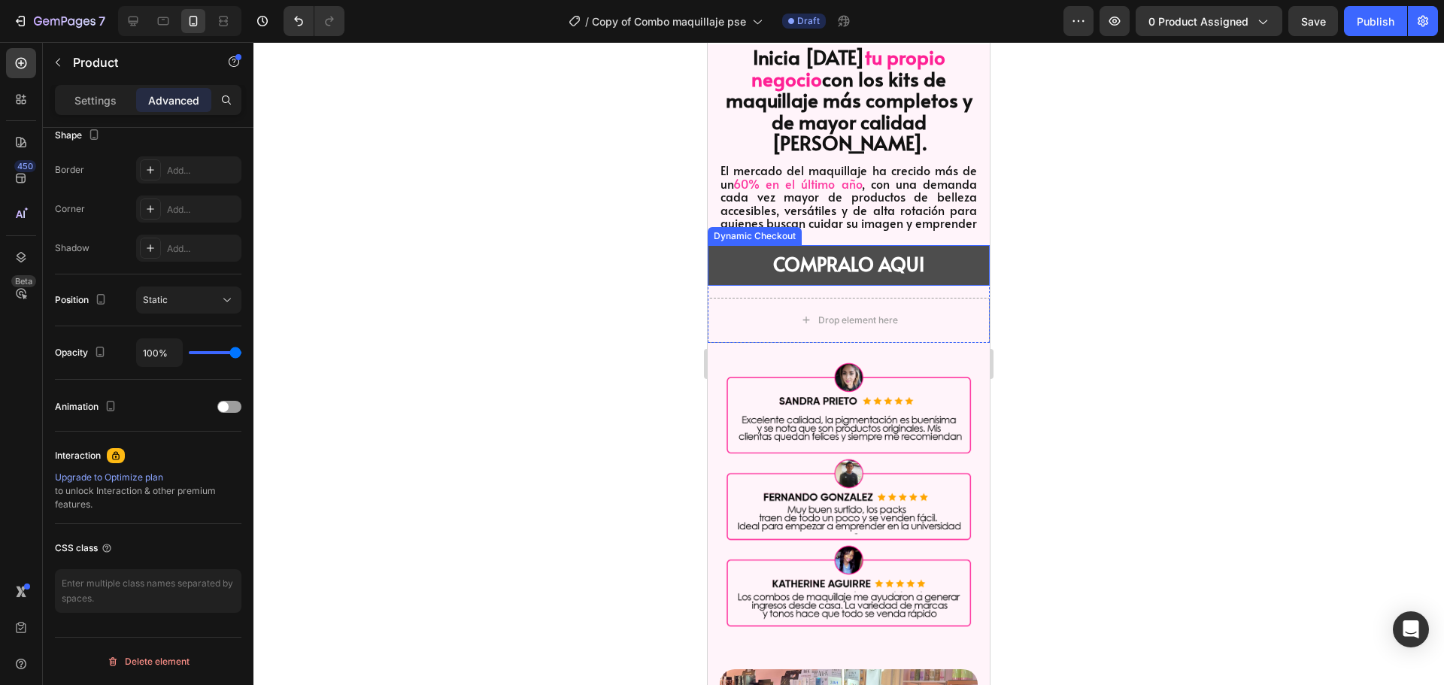
click at [750, 245] on button "COMPRALO AQUI" at bounding box center [848, 265] width 282 height 41
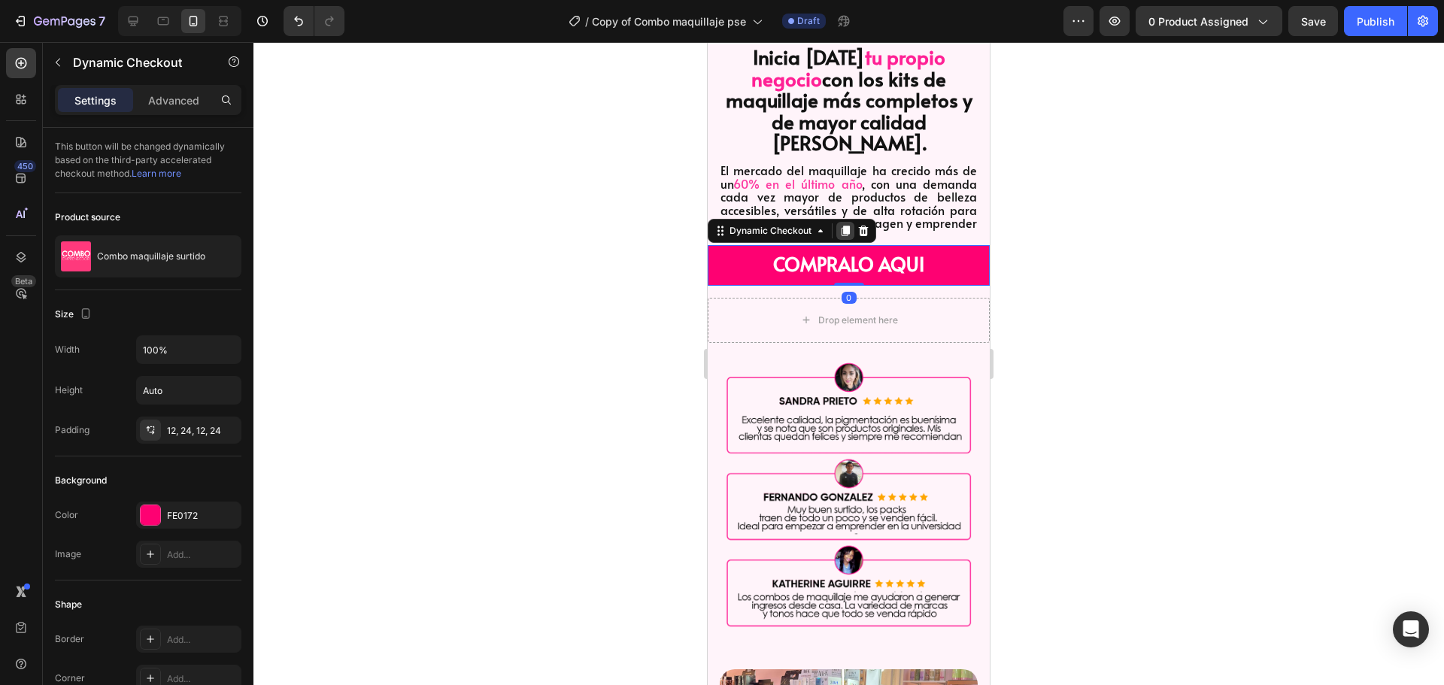
click at [846, 226] on icon at bounding box center [845, 231] width 8 height 11
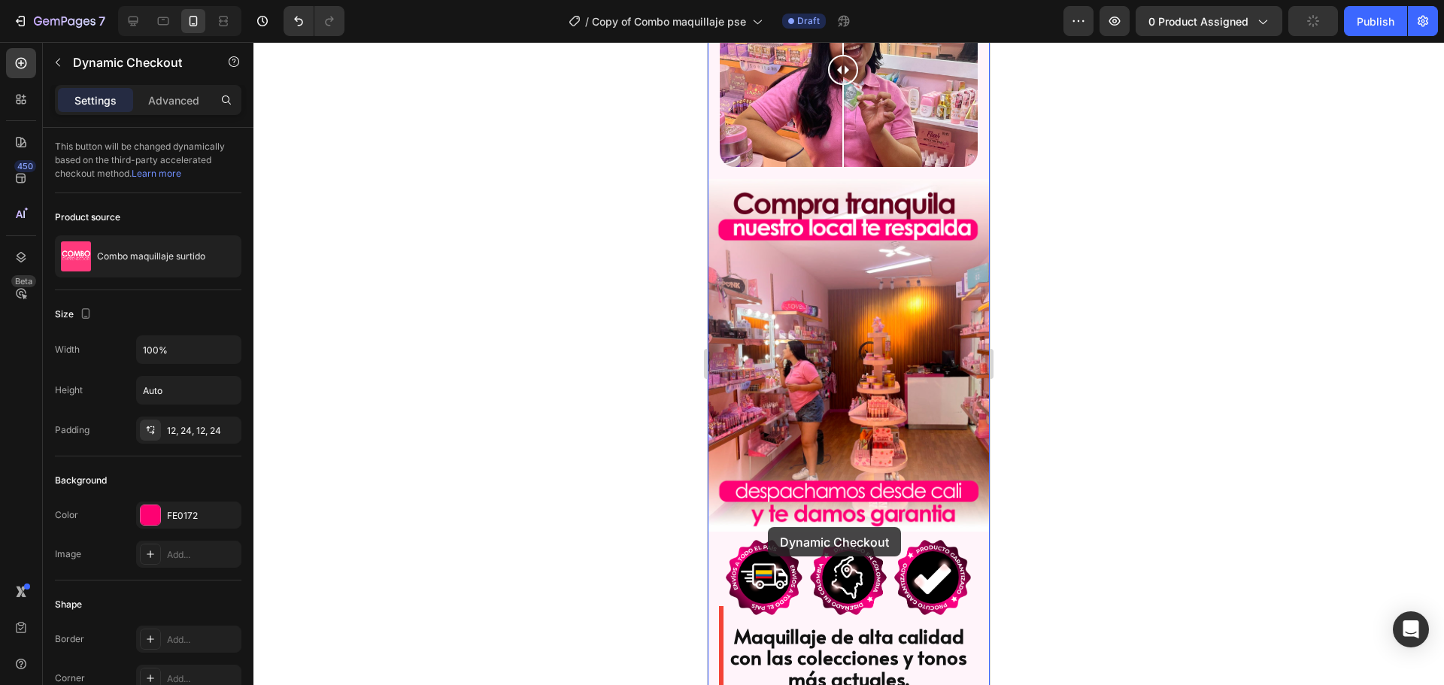
scroll to position [2441, 0]
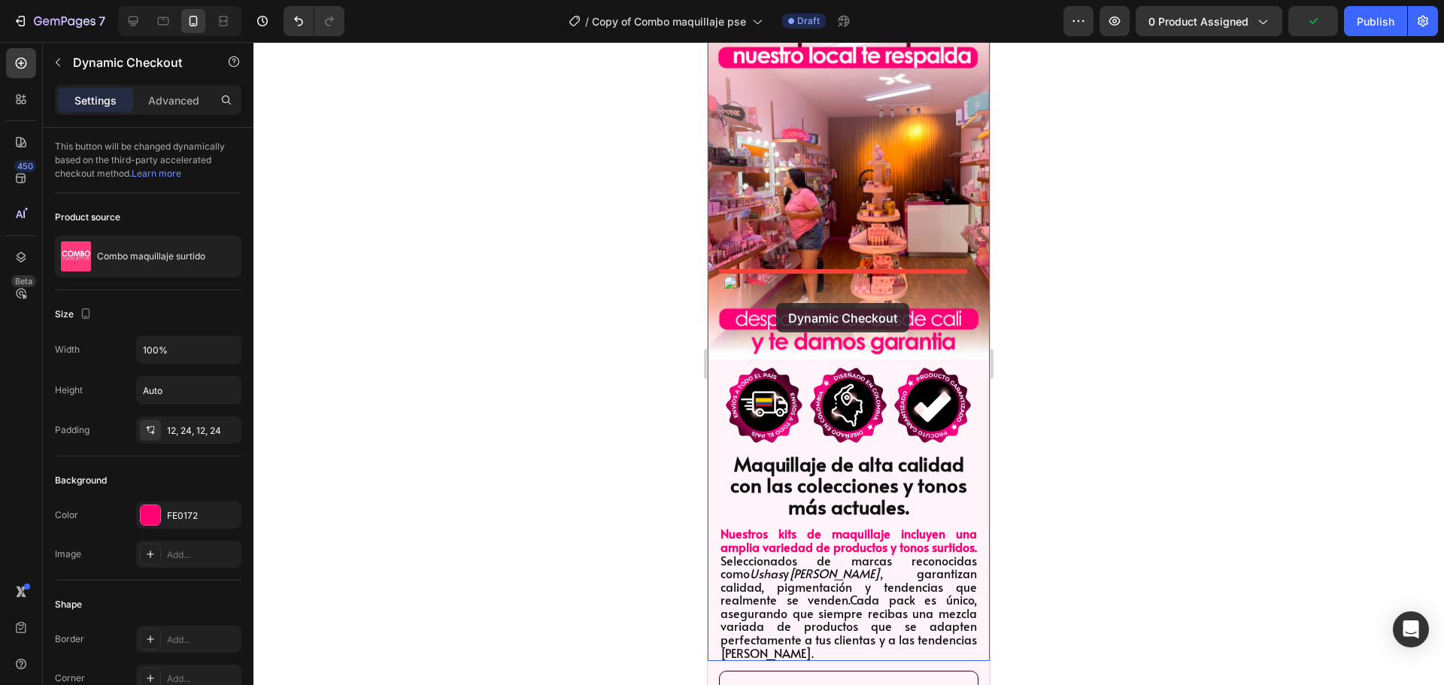
drag, startPoint x: 781, startPoint y: 220, endPoint x: 776, endPoint y: 303, distance: 82.9
click at [776, 303] on div "iPhone 13 Mini ( 375 px) iPhone 13 Mini iPhone 13 Pro iPhone 11 Pro Max iPhone …" at bounding box center [848, 381] width 282 height 5558
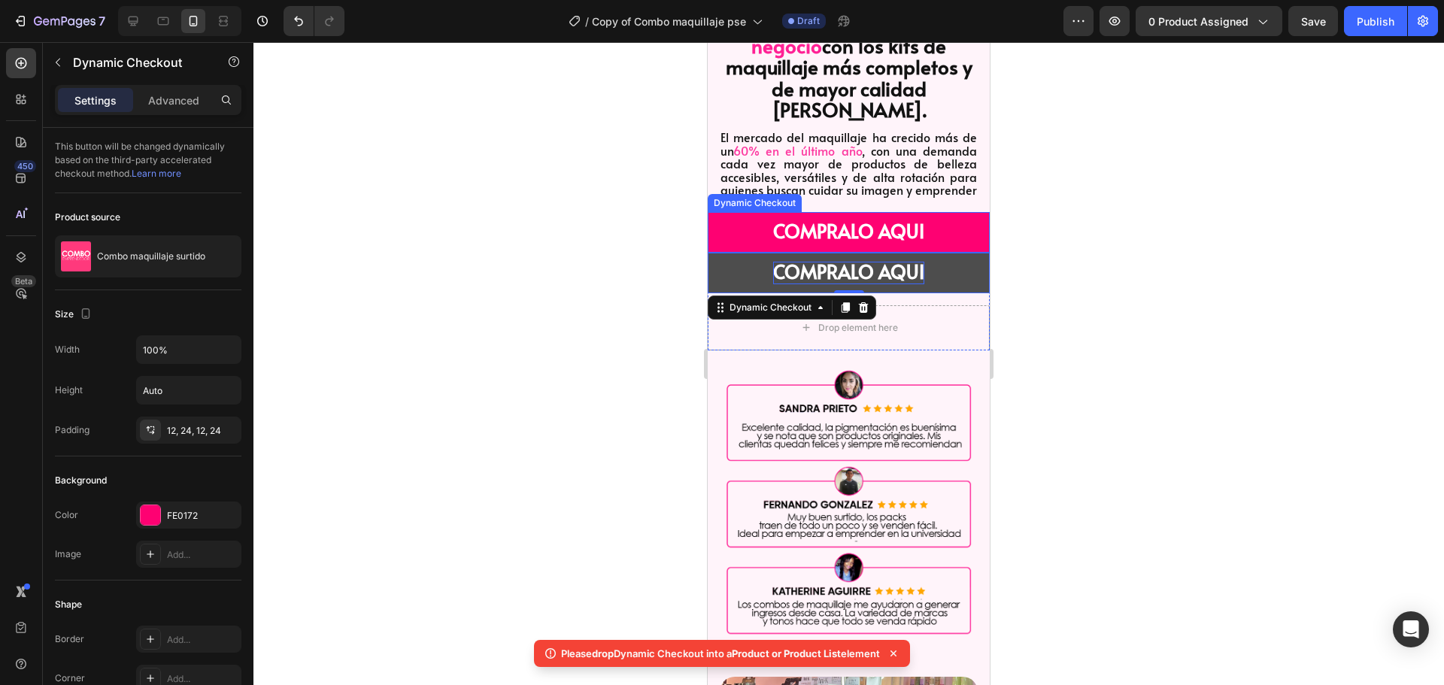
scroll to position [1538, 0]
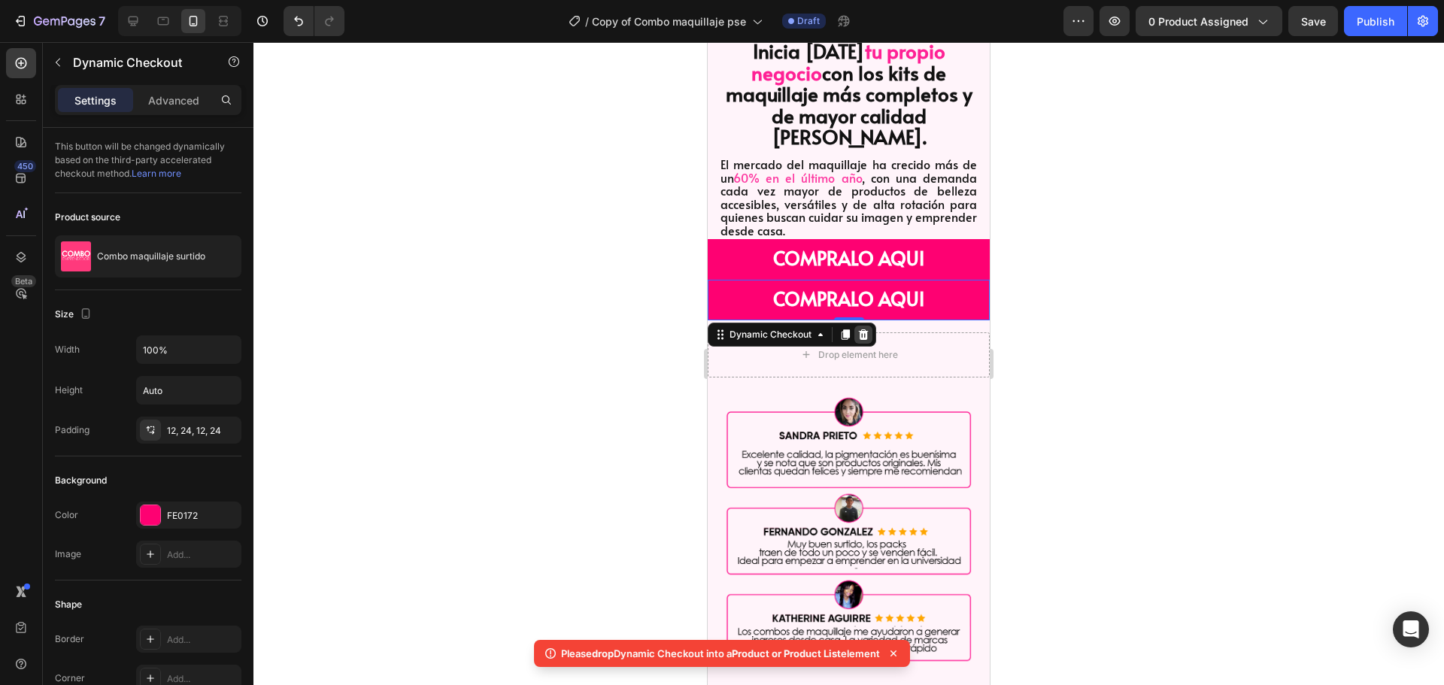
click at [868, 329] on icon at bounding box center [863, 335] width 12 height 12
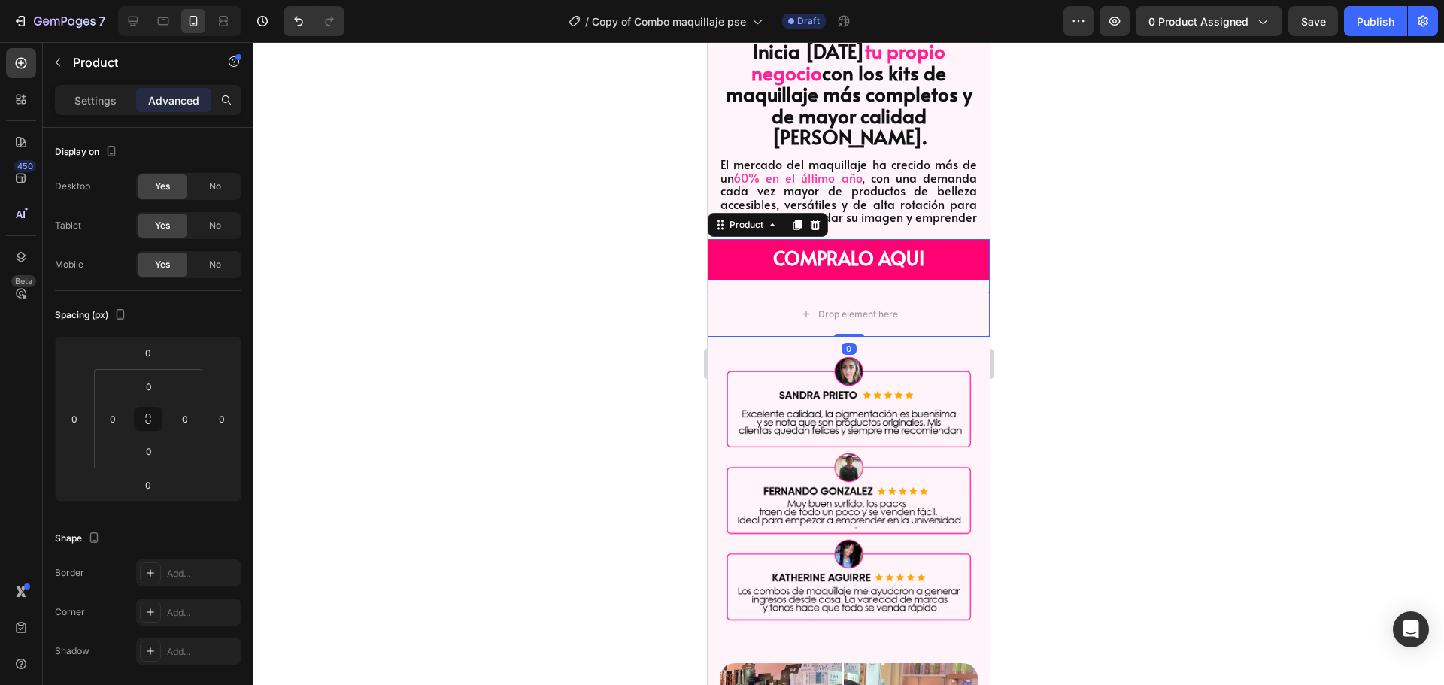
click at [875, 239] on div "COMPRALO AQUI Dynamic Checkout Drop element here Product 0" at bounding box center [848, 288] width 282 height 98
click at [794, 219] on icon at bounding box center [797, 225] width 12 height 12
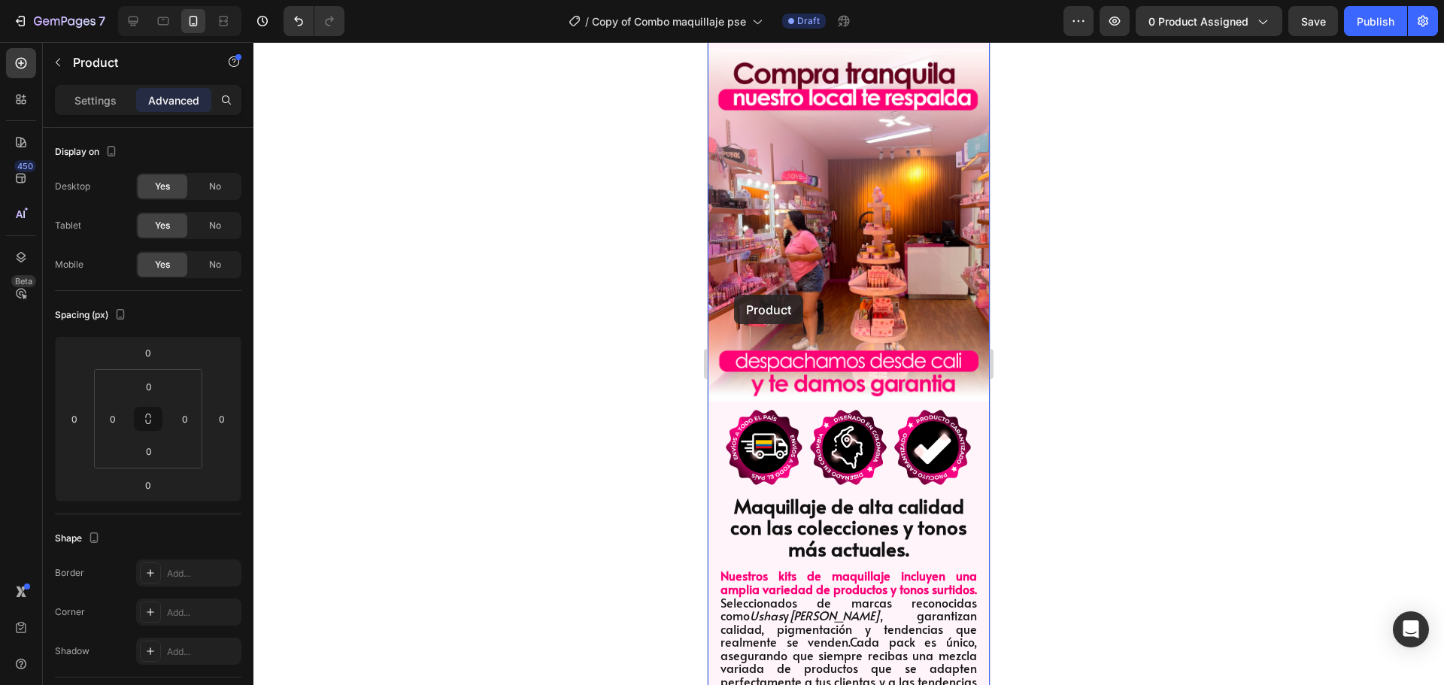
scroll to position [2582, 0]
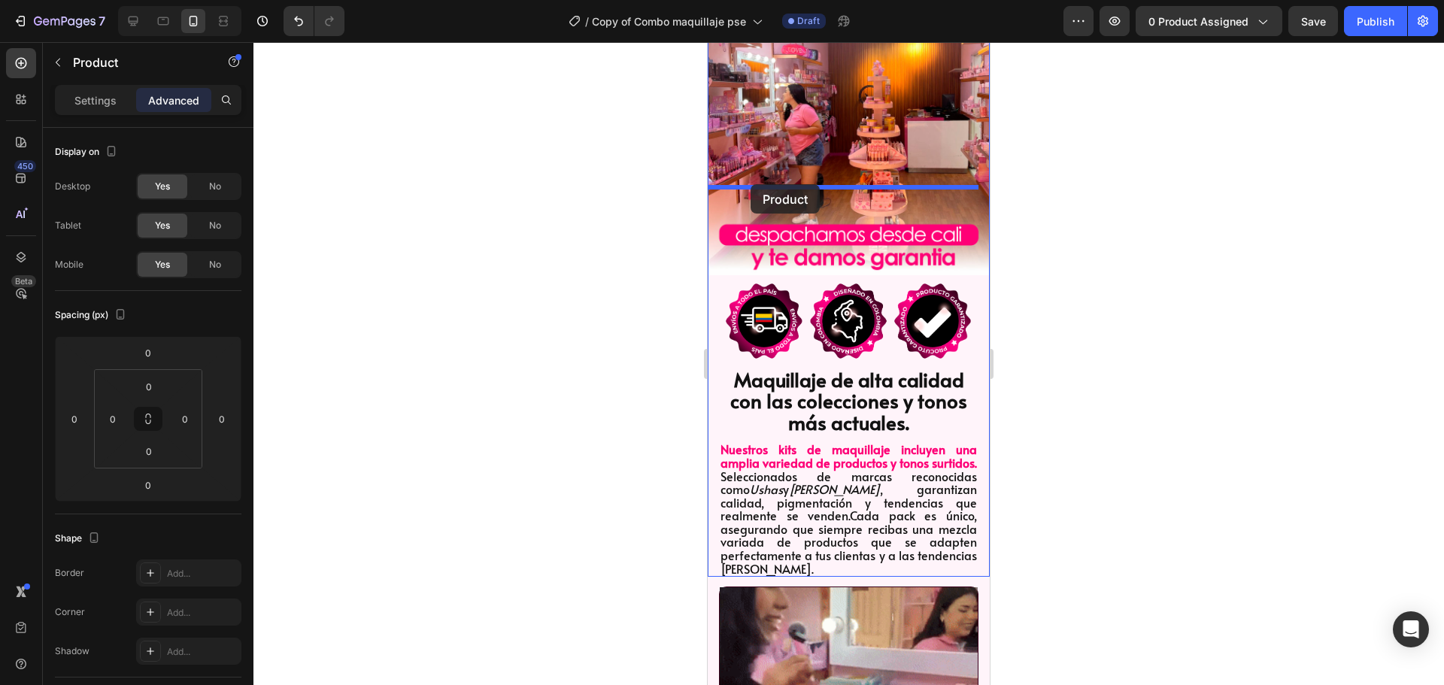
drag, startPoint x: 730, startPoint y: 269, endPoint x: 750, endPoint y: 184, distance: 87.4
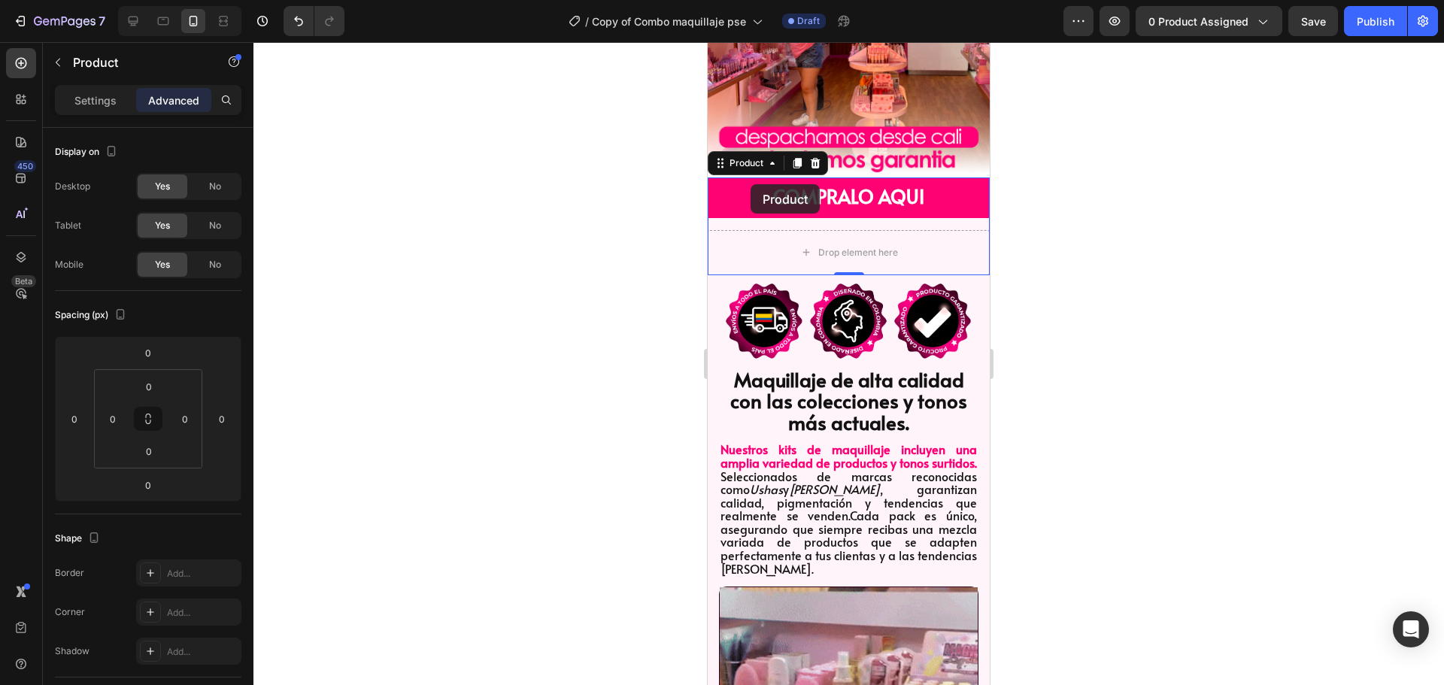
scroll to position [2483, 0]
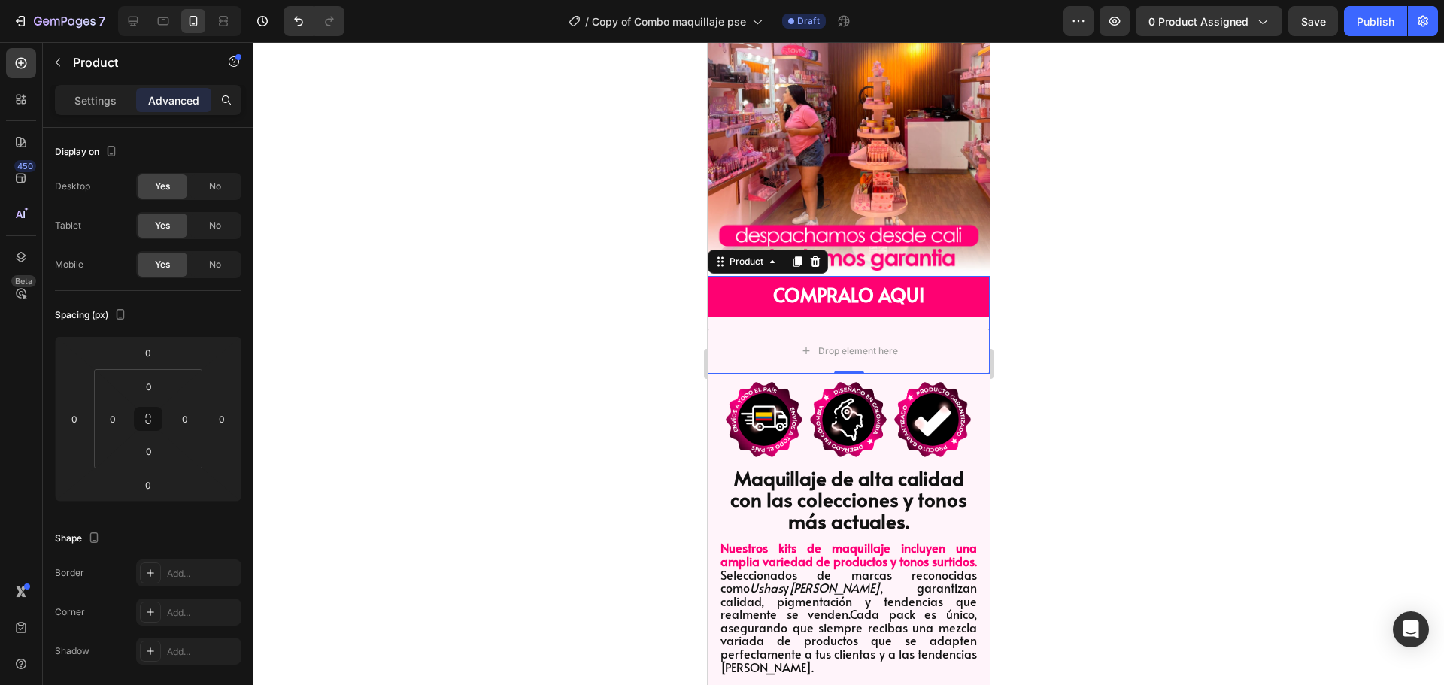
click at [1074, 197] on div at bounding box center [848, 363] width 1190 height 643
click at [953, 276] on div "COMPRALO AQUI Dynamic Checkout Drop element here Product" at bounding box center [848, 325] width 282 height 98
click at [789, 253] on div at bounding box center [797, 262] width 18 height 18
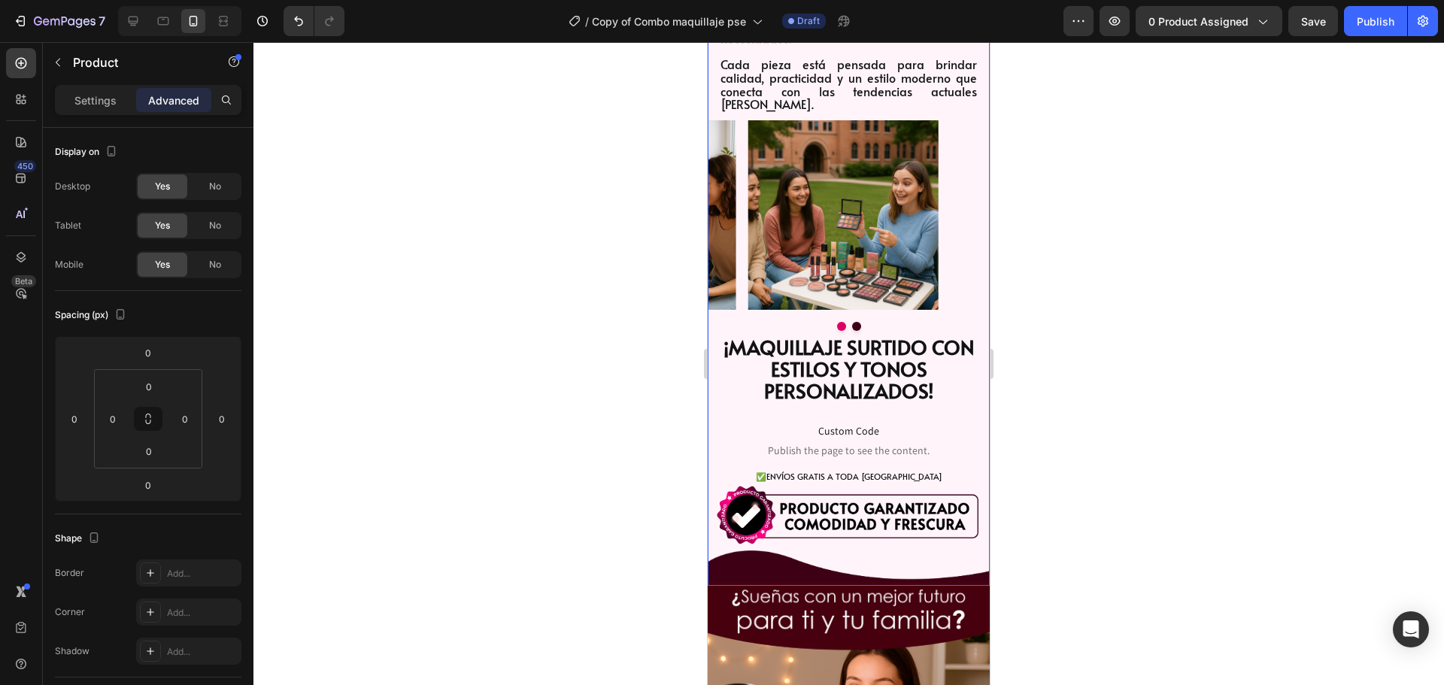
scroll to position [3581, 0]
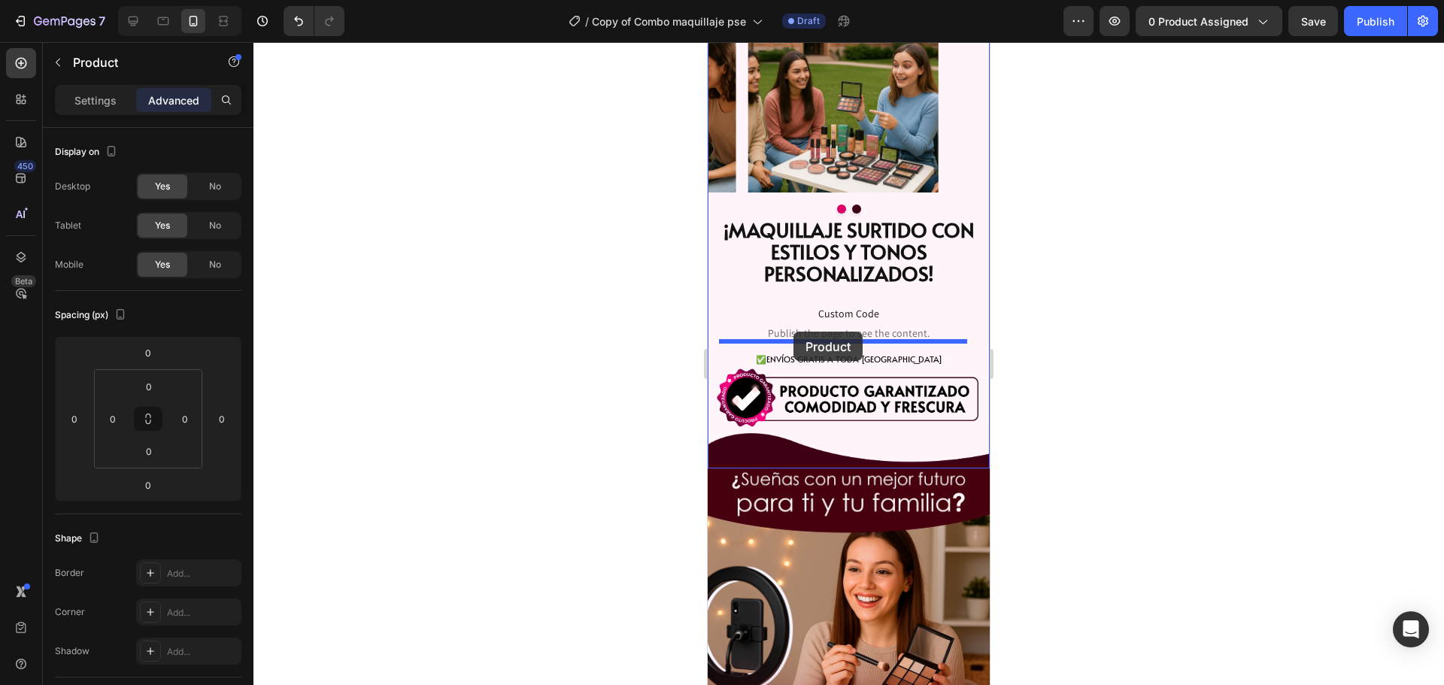
drag, startPoint x: 749, startPoint y: 266, endPoint x: 793, endPoint y: 332, distance: 79.0
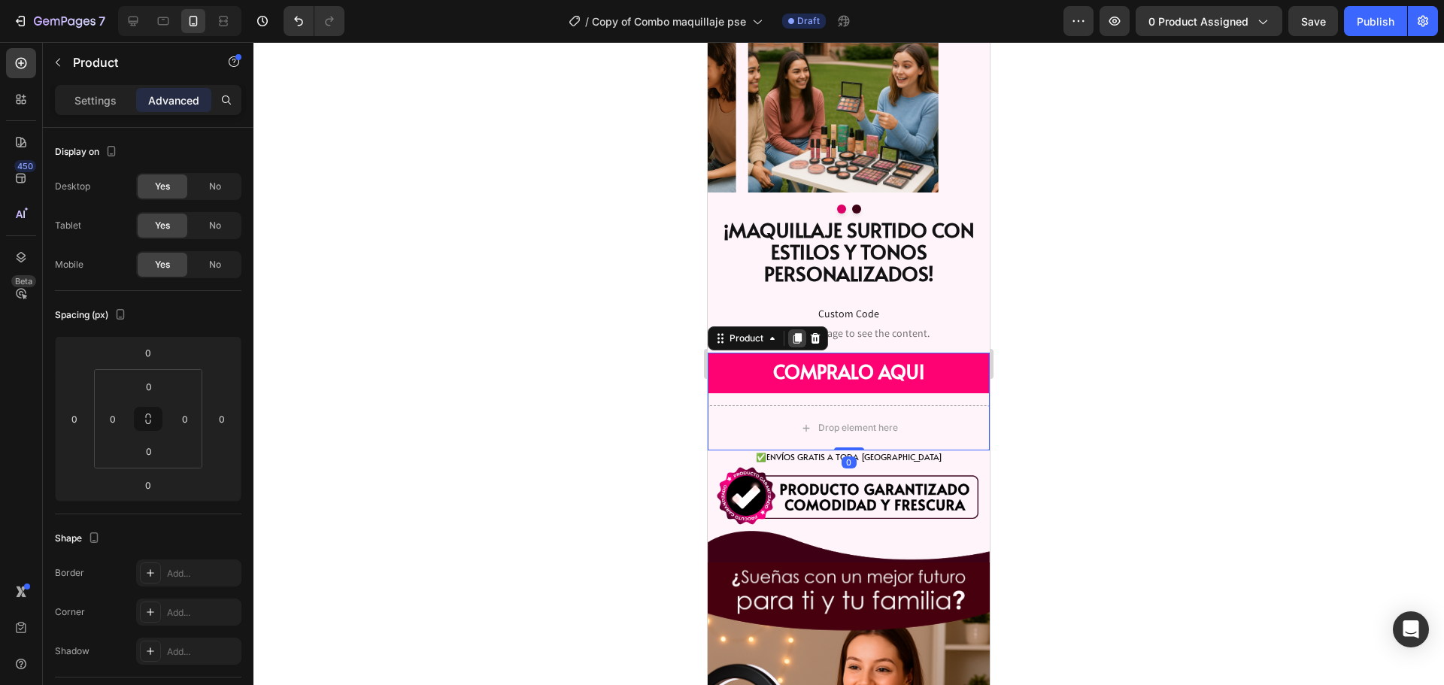
click at [795, 333] on icon at bounding box center [797, 338] width 8 height 11
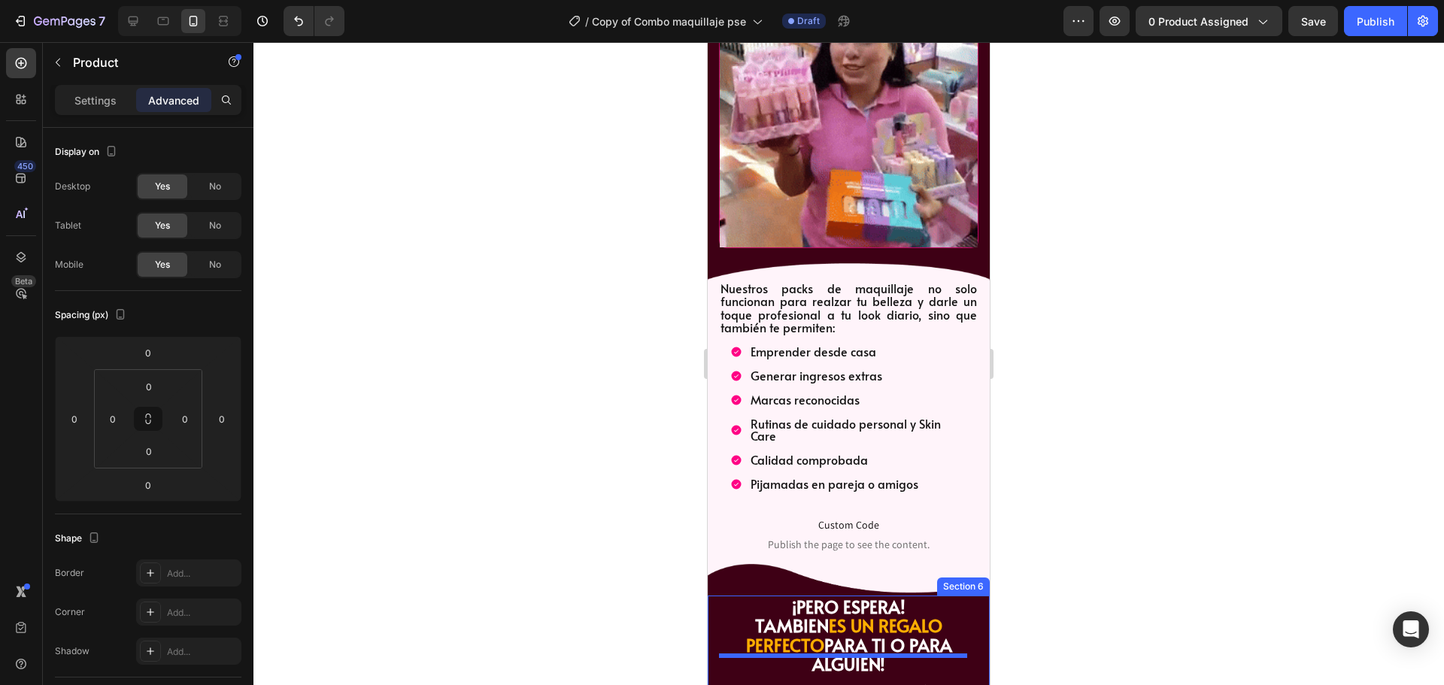
scroll to position [4705, 0]
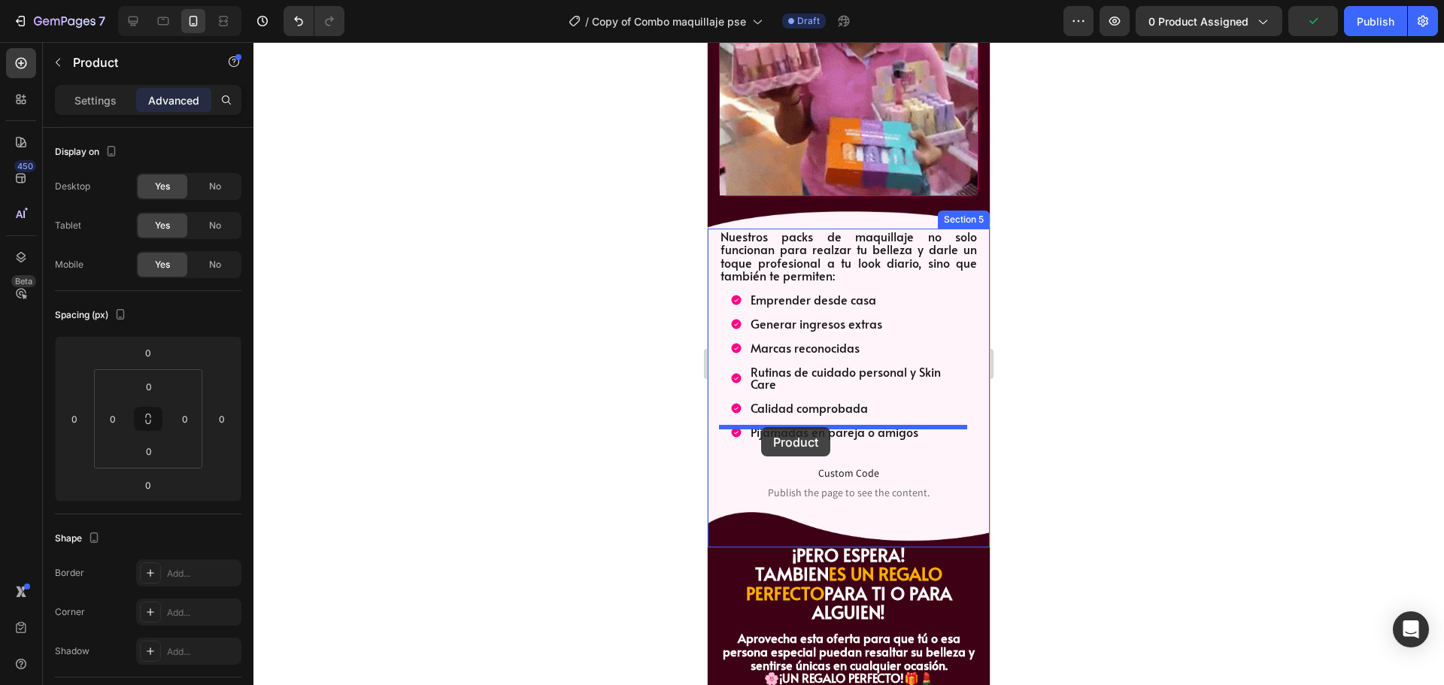
drag, startPoint x: 762, startPoint y: 277, endPoint x: 760, endPoint y: 427, distance: 149.6
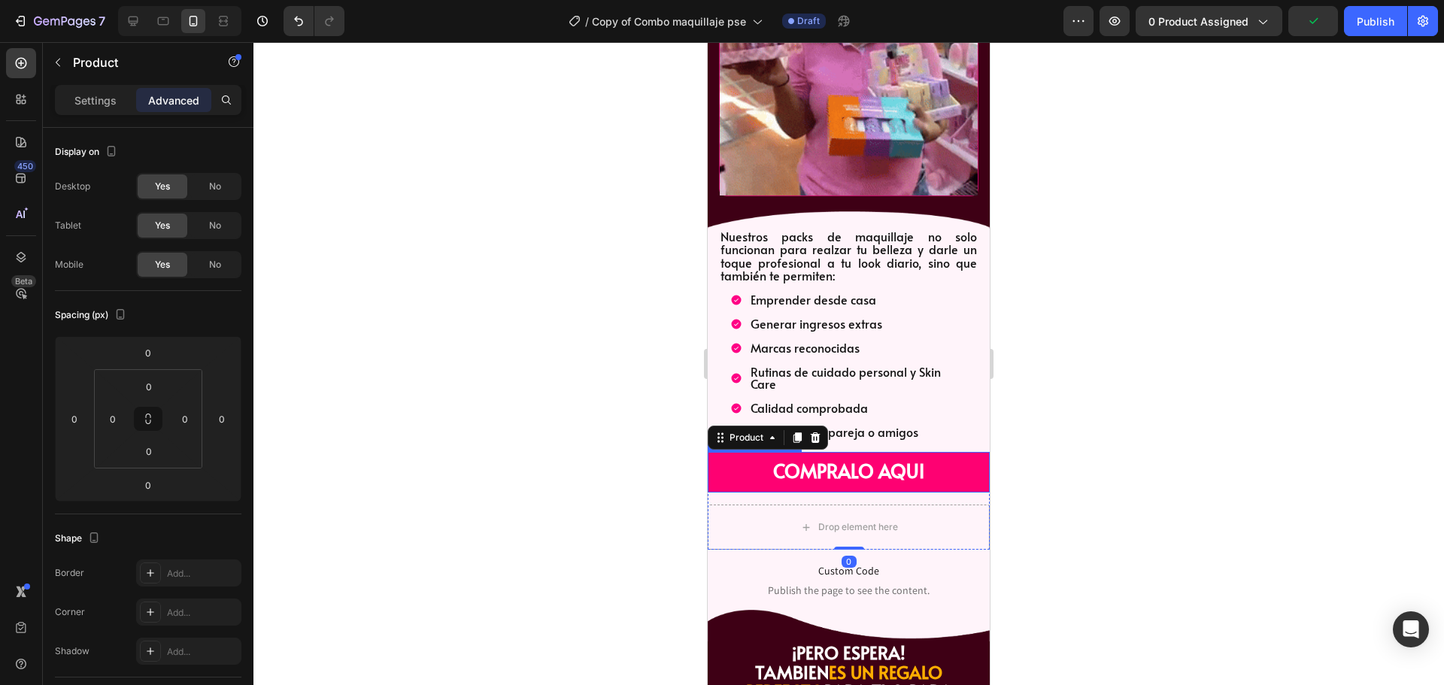
click at [1141, 382] on div at bounding box center [848, 363] width 1190 height 643
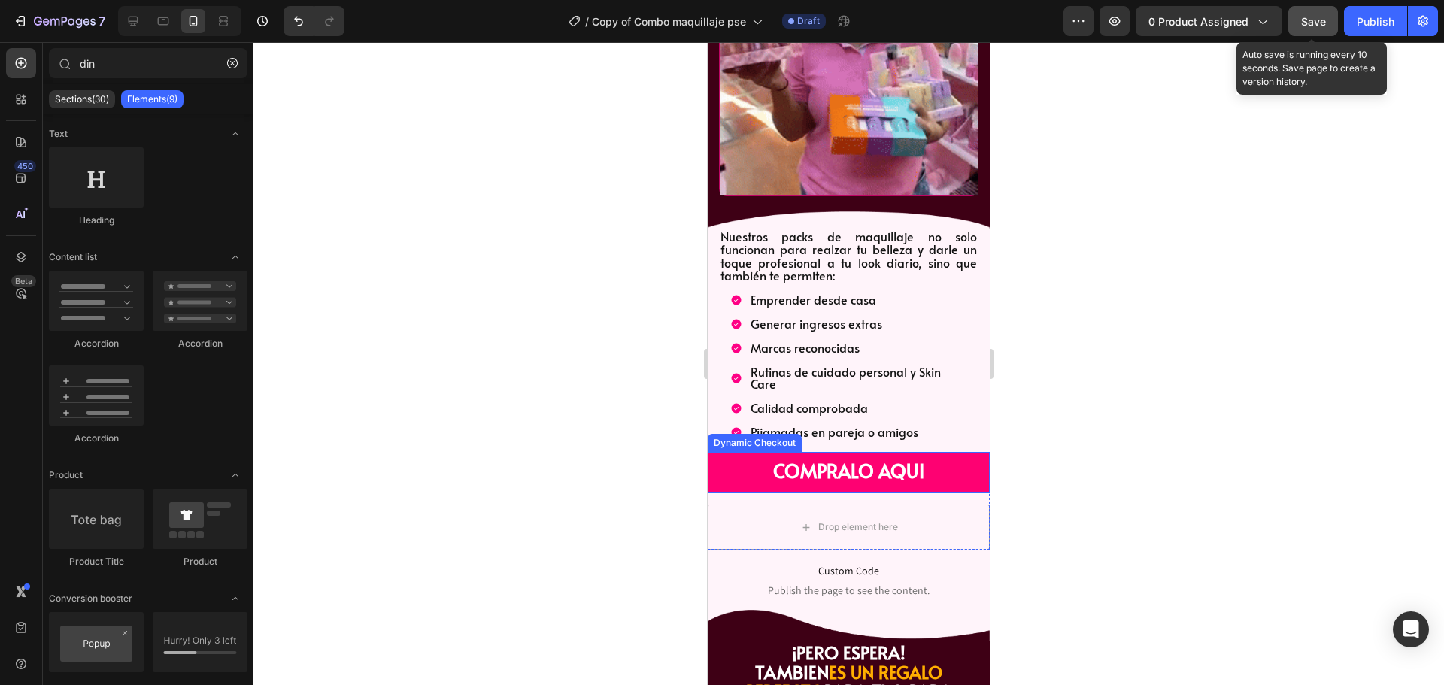
click at [1300, 18] on button "Save" at bounding box center [1313, 21] width 50 height 30
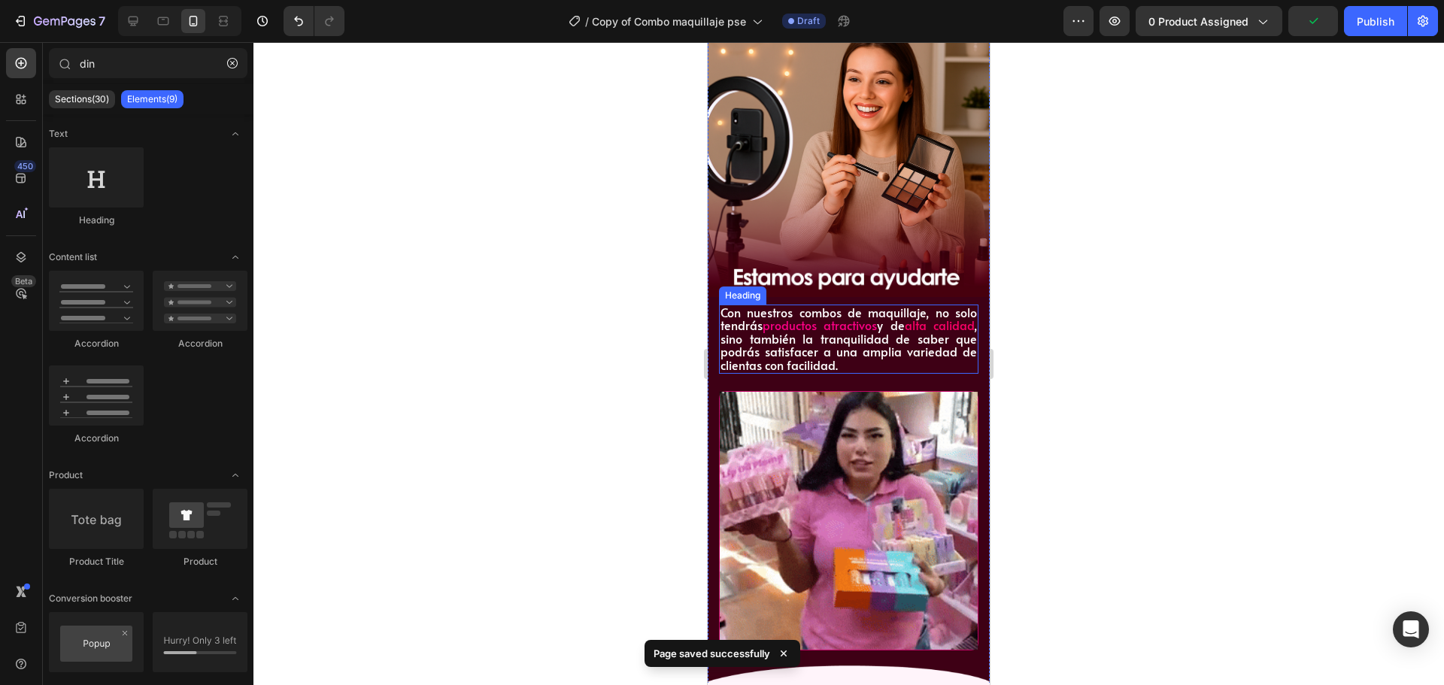
scroll to position [4179, 0]
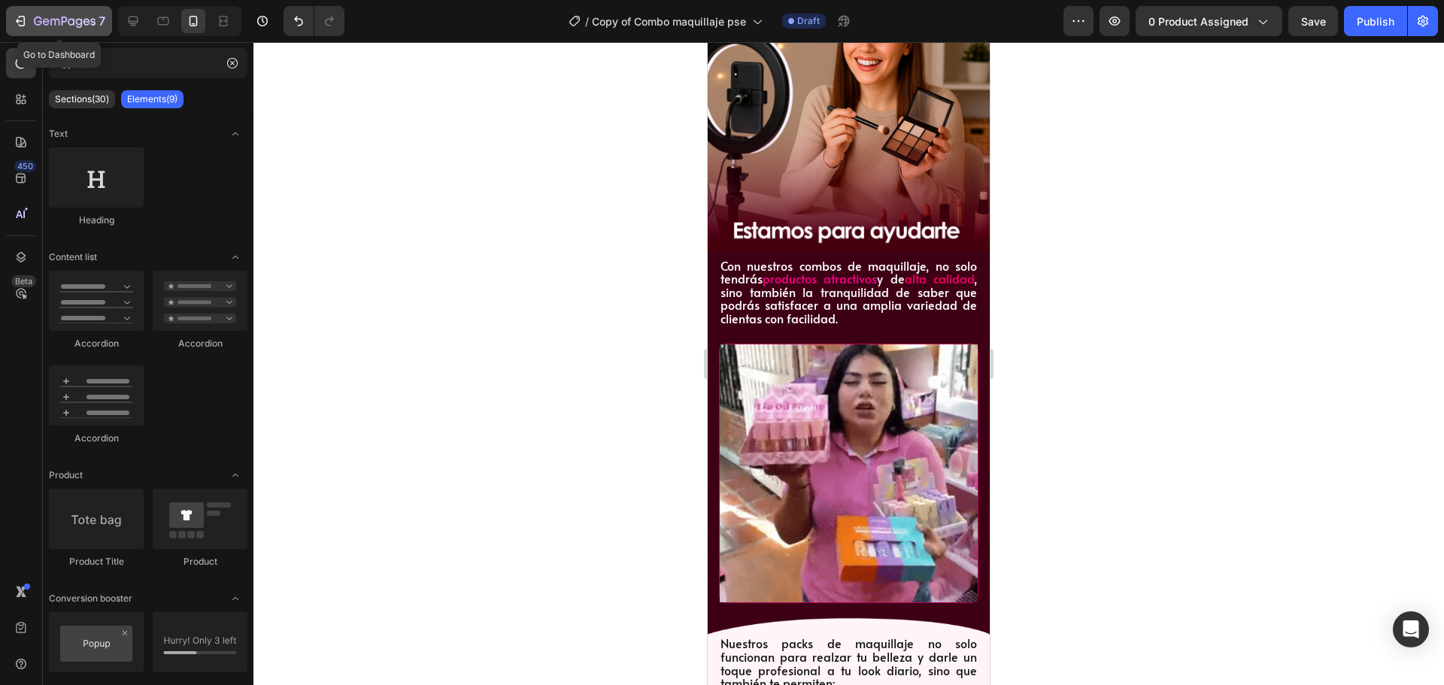
click at [46, 26] on icon "button" at bounding box center [65, 22] width 62 height 13
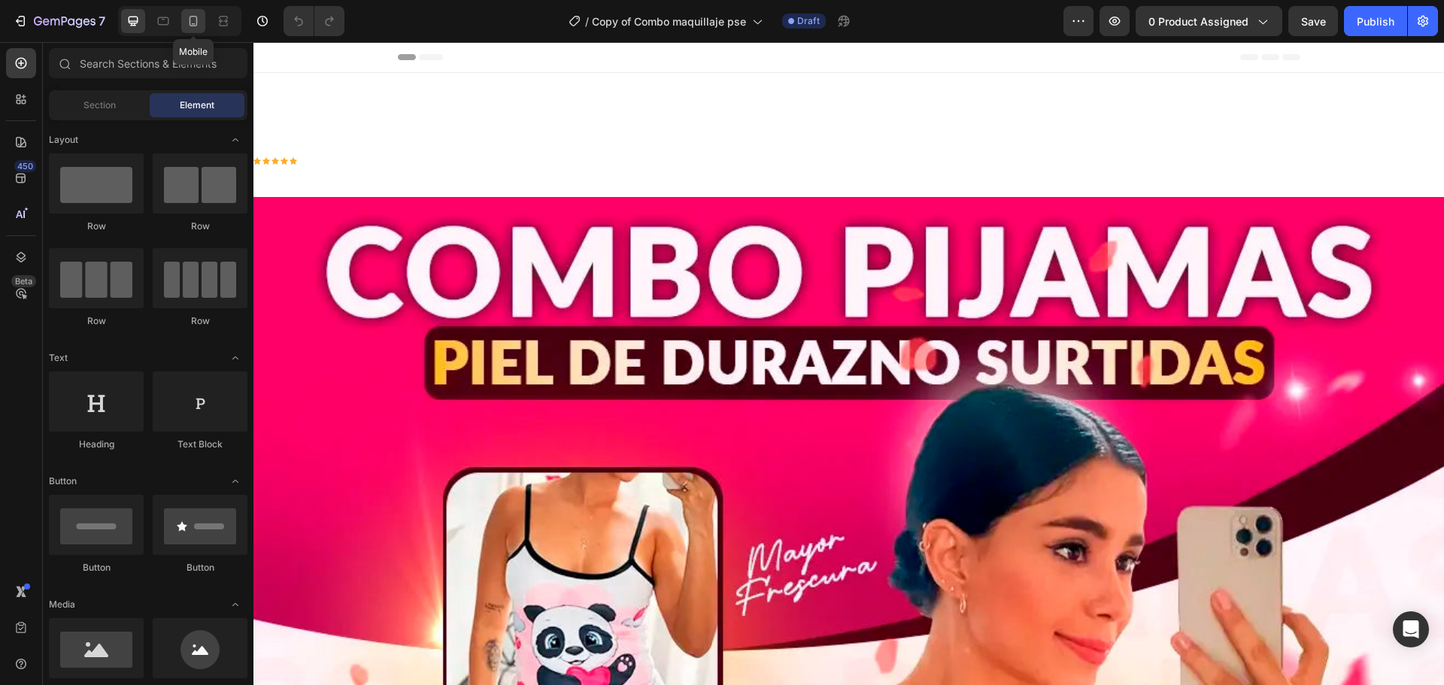
click at [202, 20] on div at bounding box center [193, 21] width 24 height 24
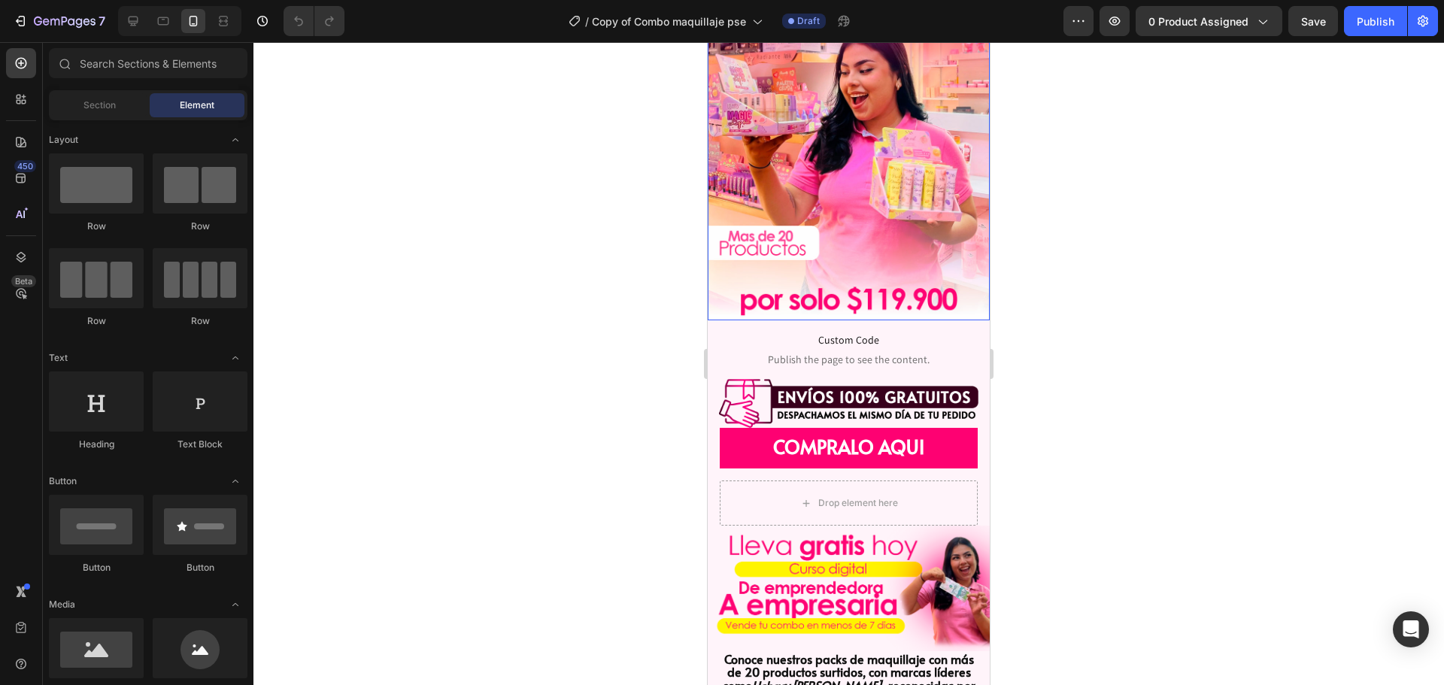
scroll to position [226, 0]
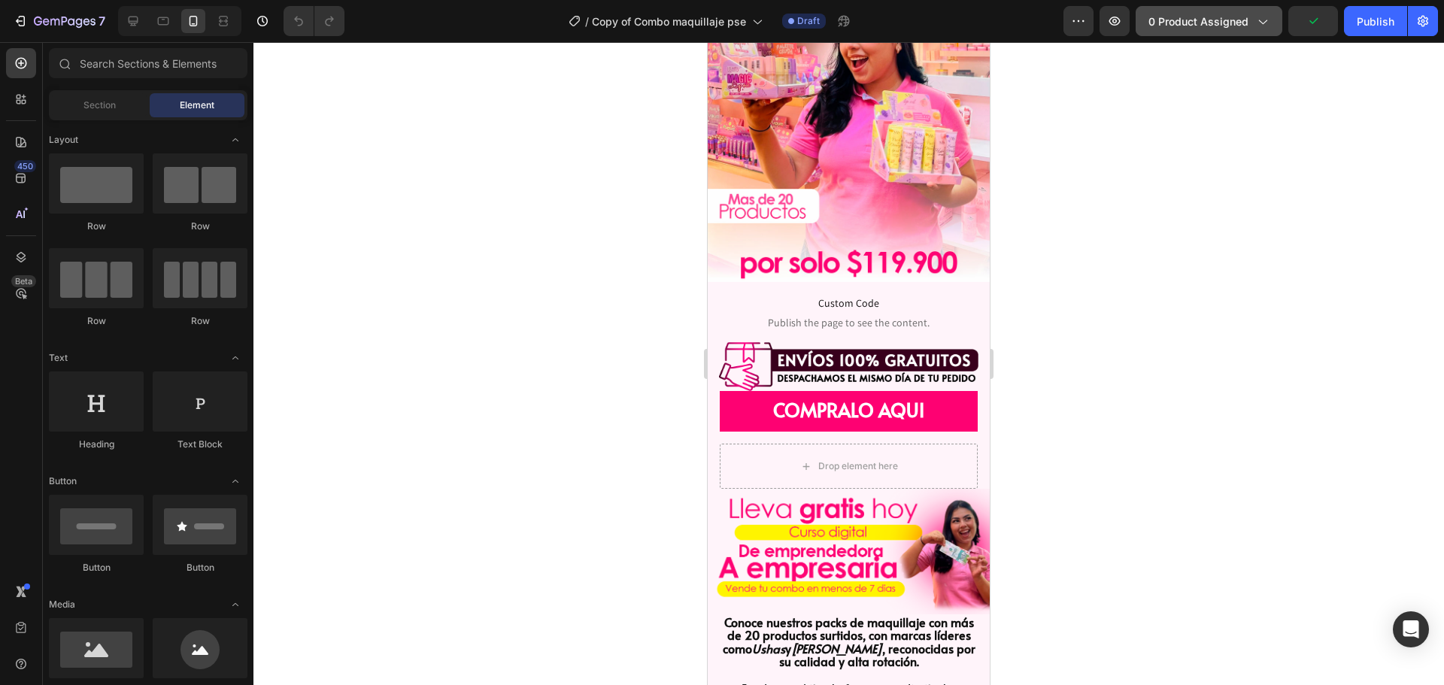
click at [1260, 23] on icon "button" at bounding box center [1261, 21] width 15 height 15
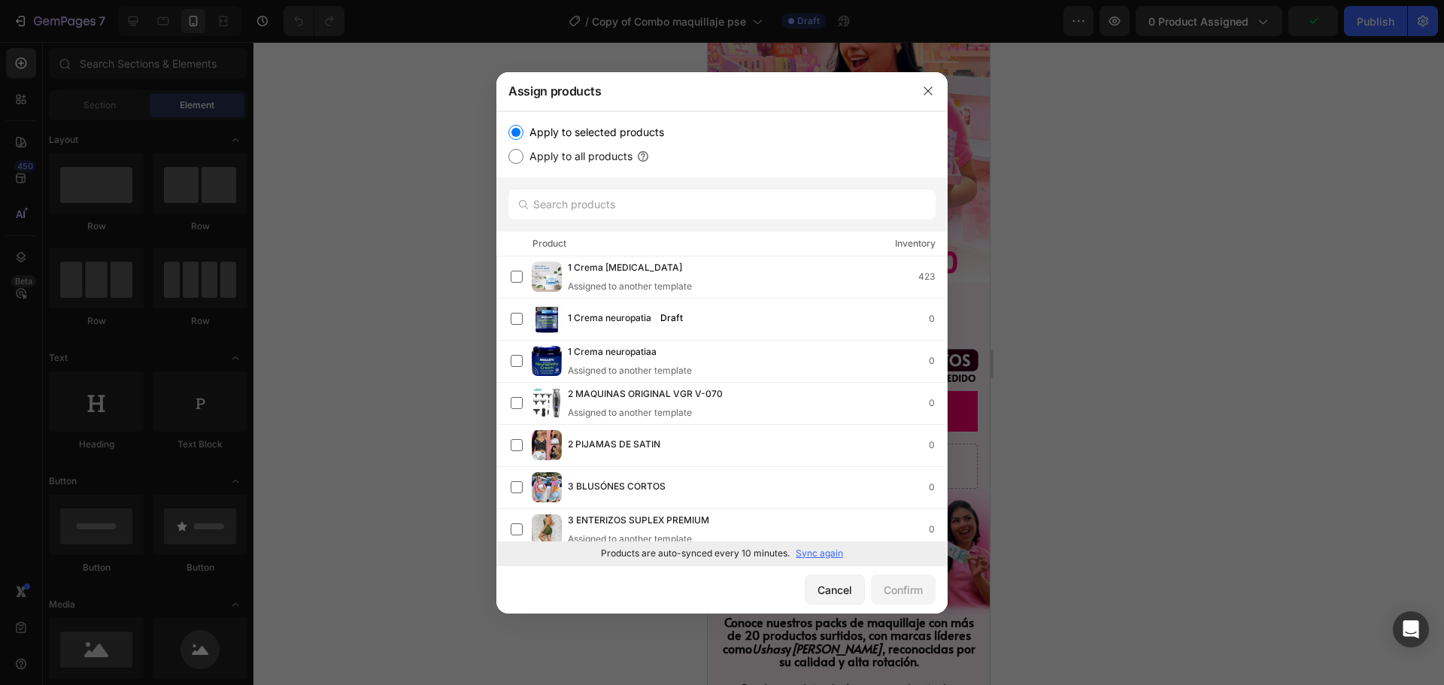
click at [809, 553] on p "Sync again" at bounding box center [818, 554] width 47 height 14
click at [707, 201] on input "text" at bounding box center [721, 204] width 427 height 30
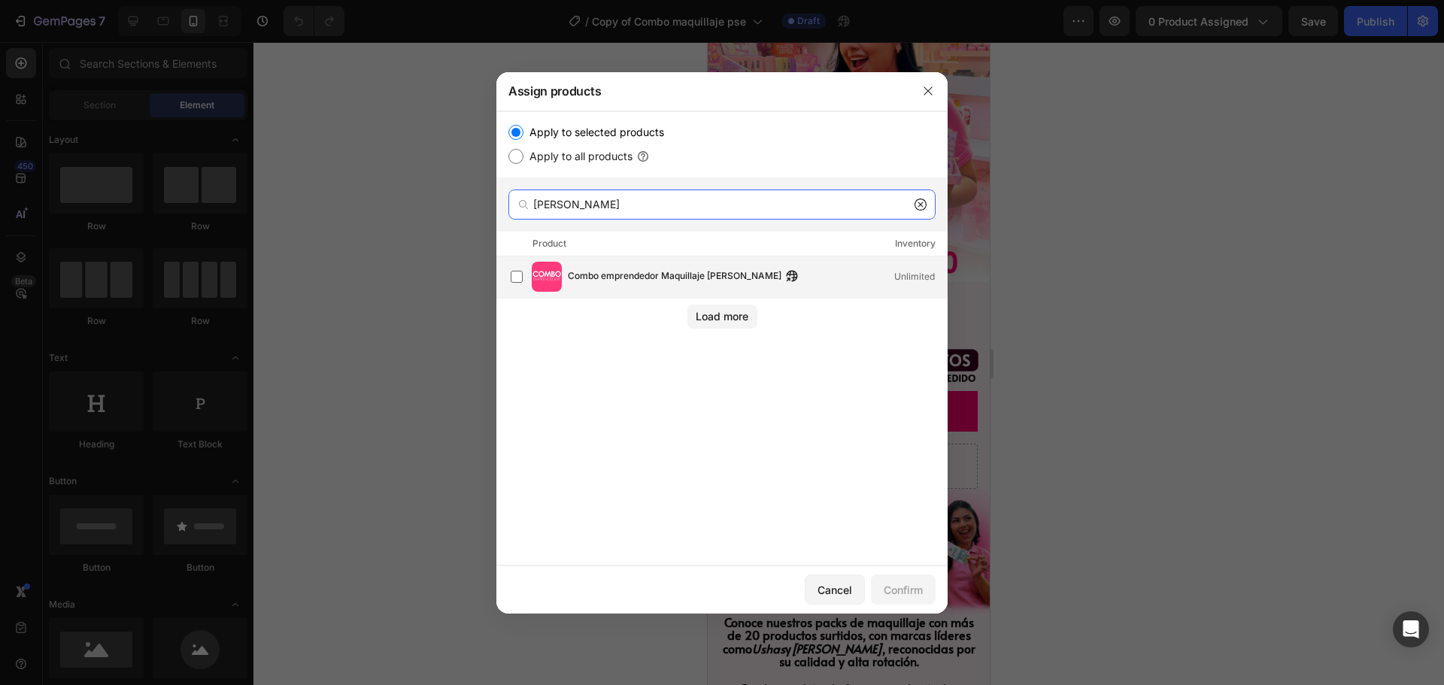
type input "aurea"
click at [656, 270] on span "Combo emprendedor Maquillaje Aurea" at bounding box center [675, 276] width 214 height 17
click at [894, 585] on div "Confirm" at bounding box center [902, 590] width 39 height 16
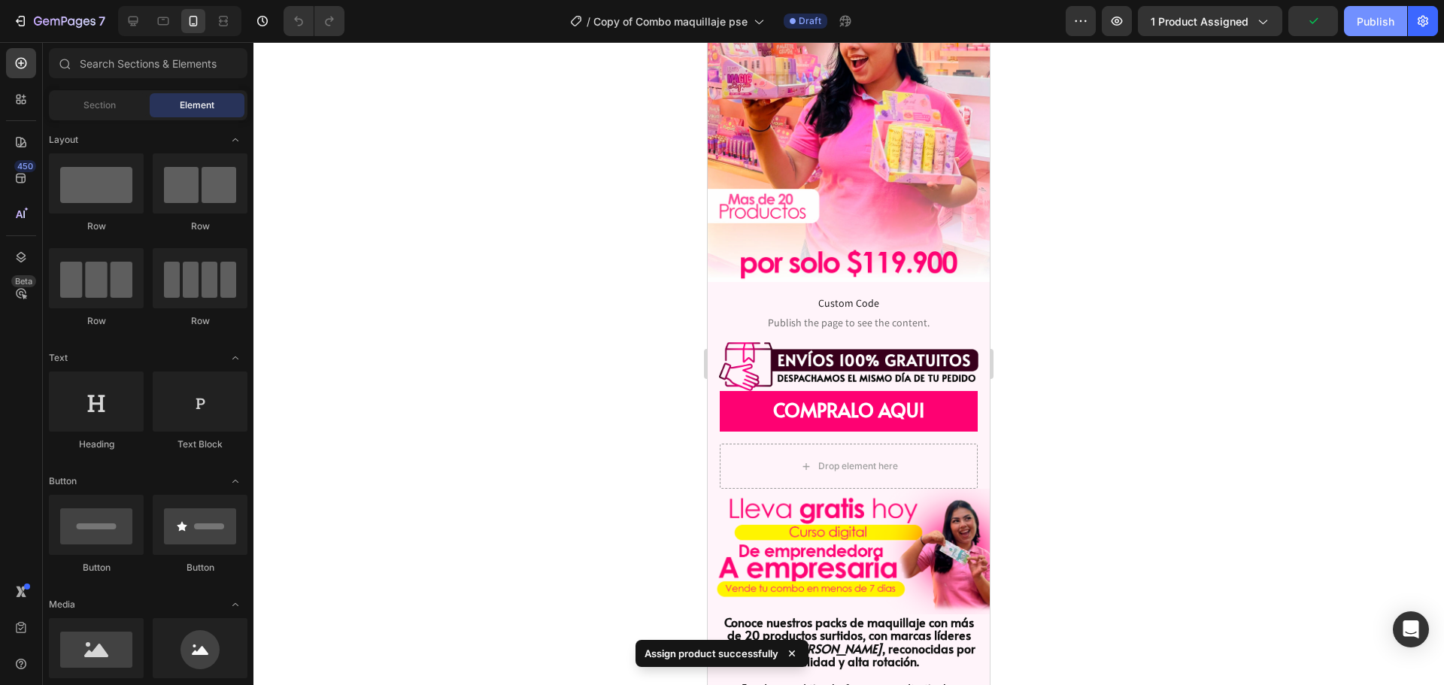
click at [1368, 26] on div "Publish" at bounding box center [1375, 22] width 38 height 16
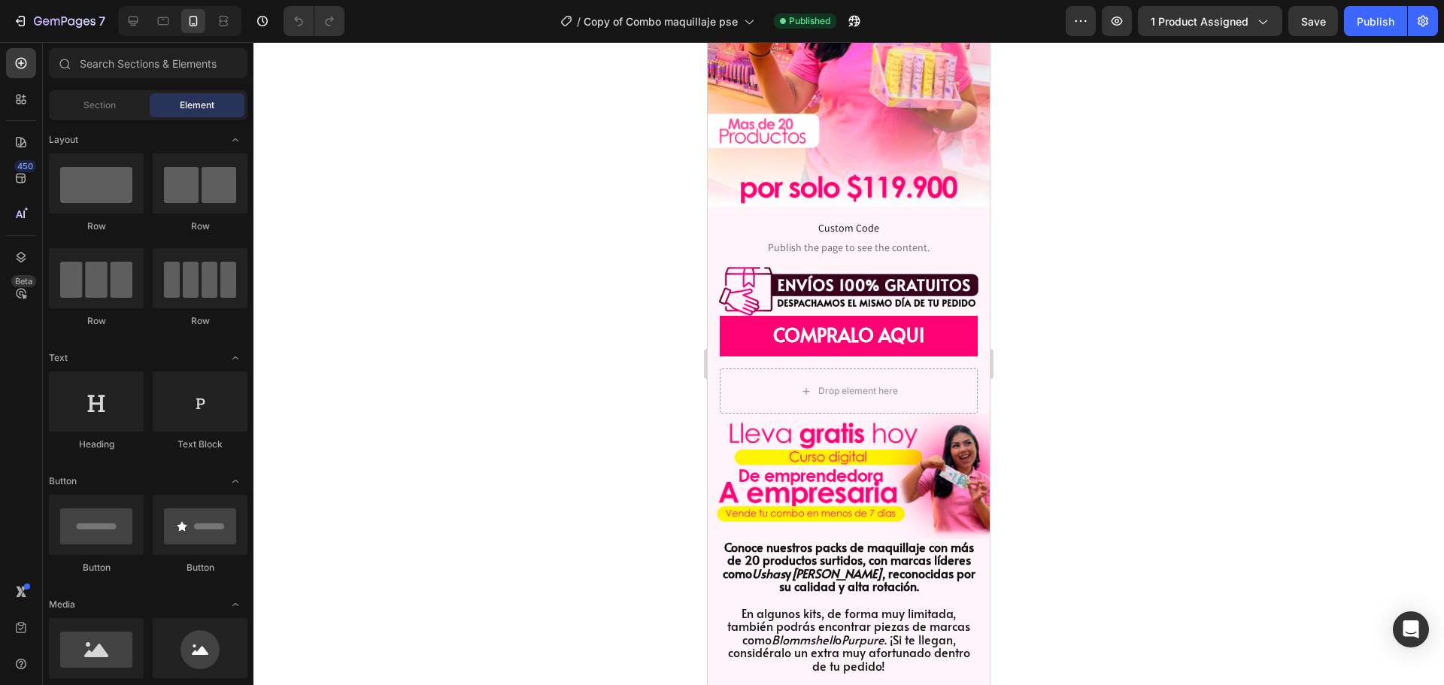
scroll to position [0, 0]
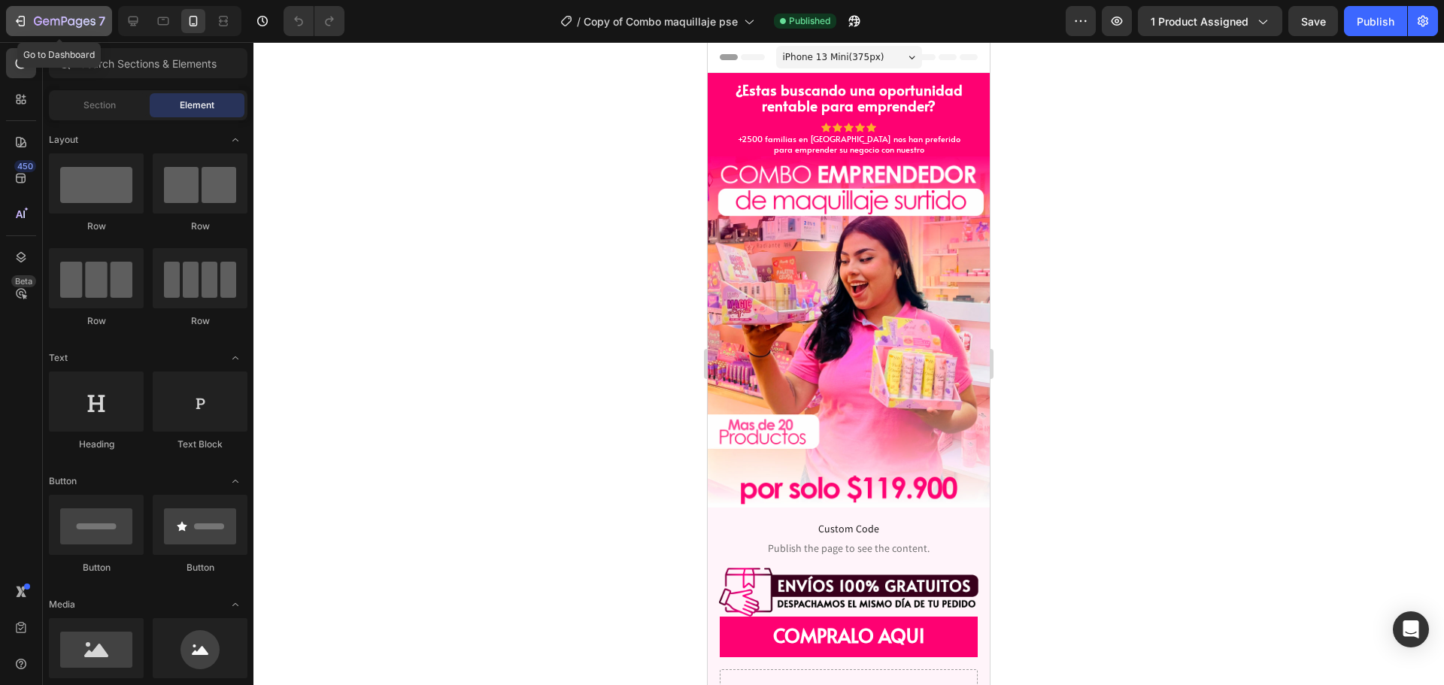
click at [25, 22] on icon "button" at bounding box center [22, 21] width 7 height 11
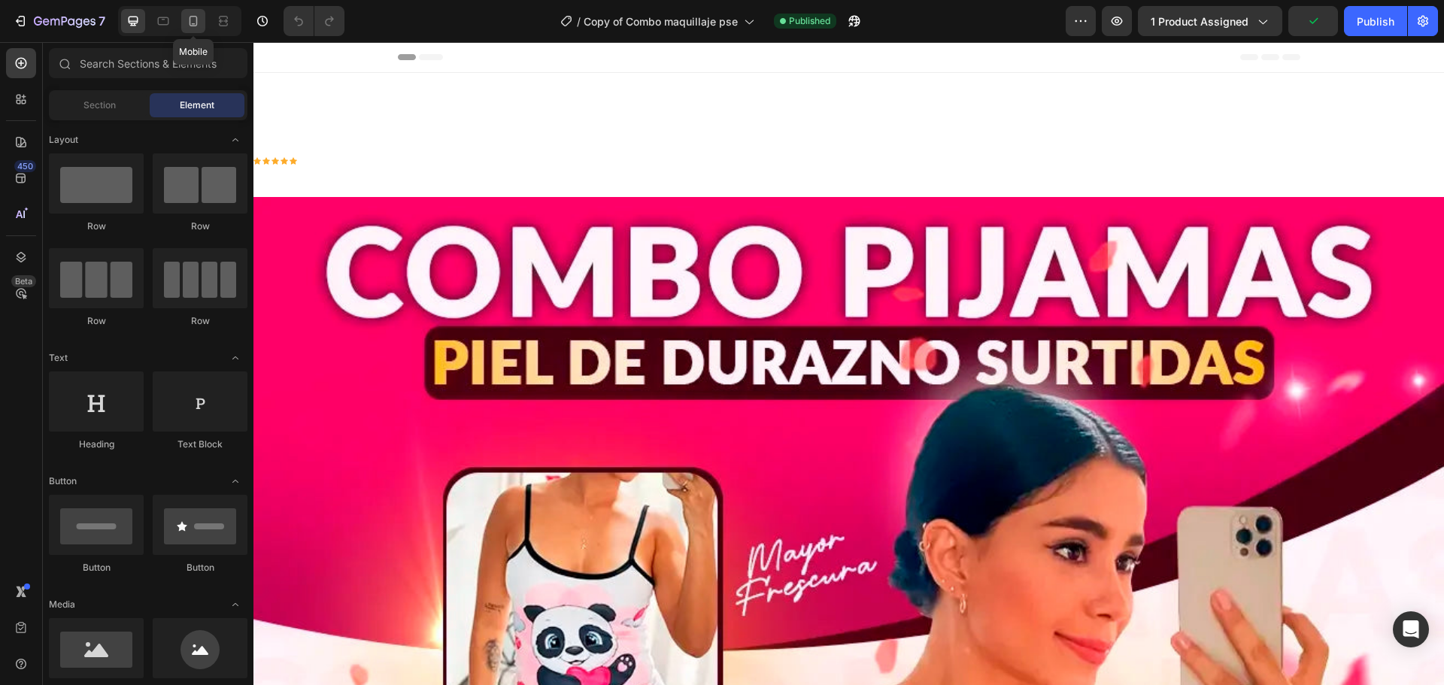
click at [191, 17] on icon at bounding box center [193, 21] width 8 height 11
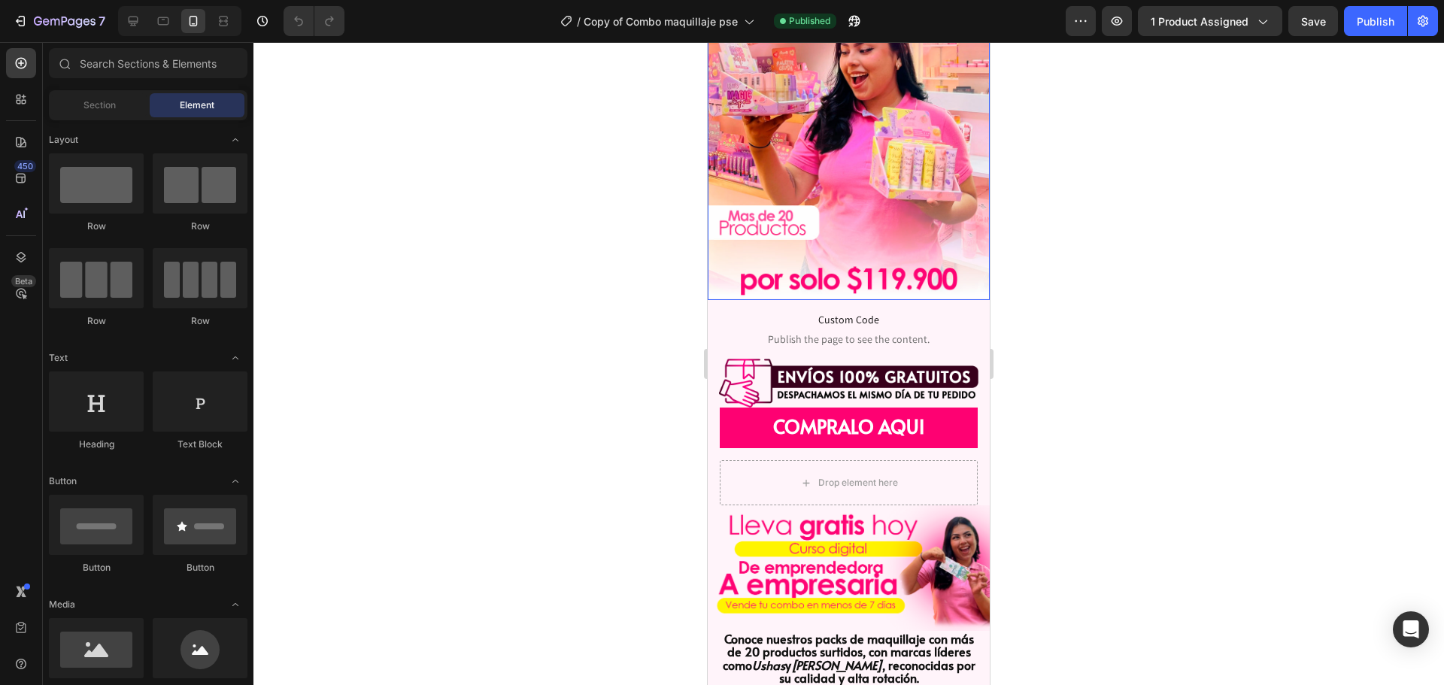
scroll to position [226, 0]
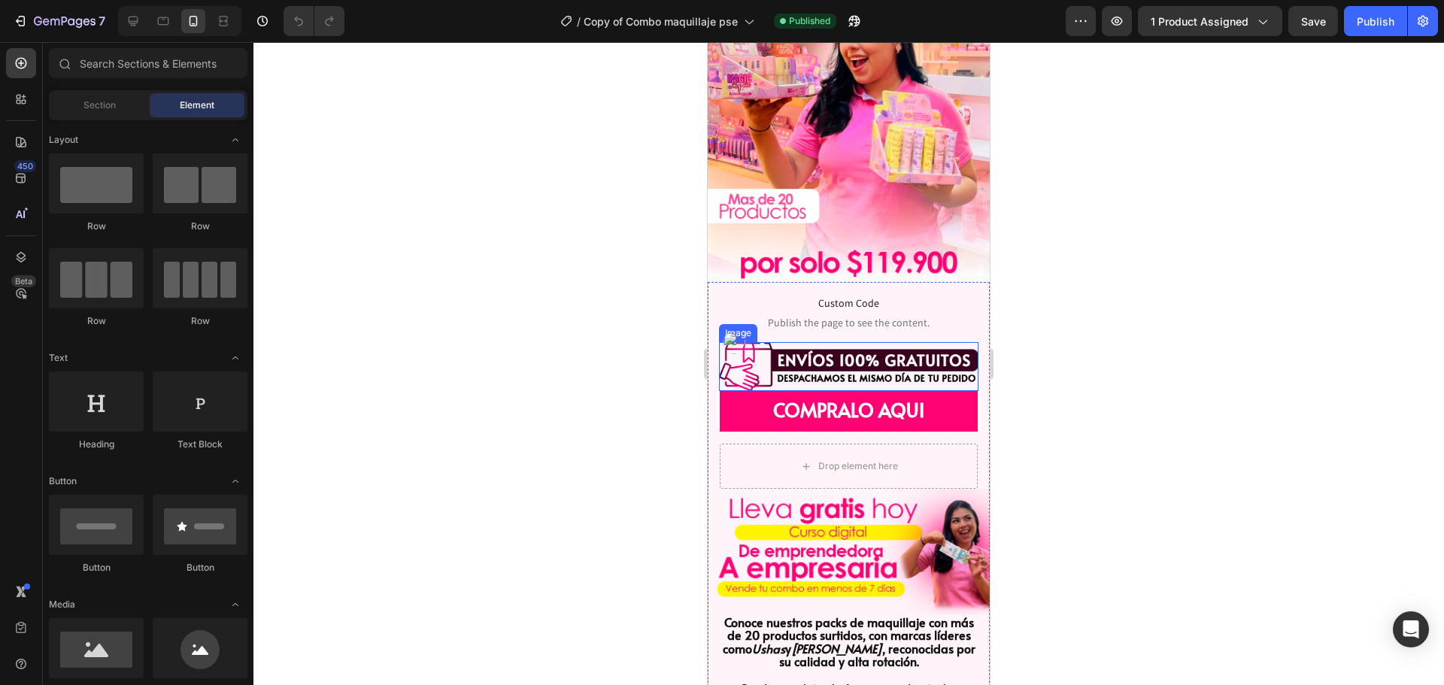
click at [874, 349] on img at bounding box center [848, 366] width 259 height 49
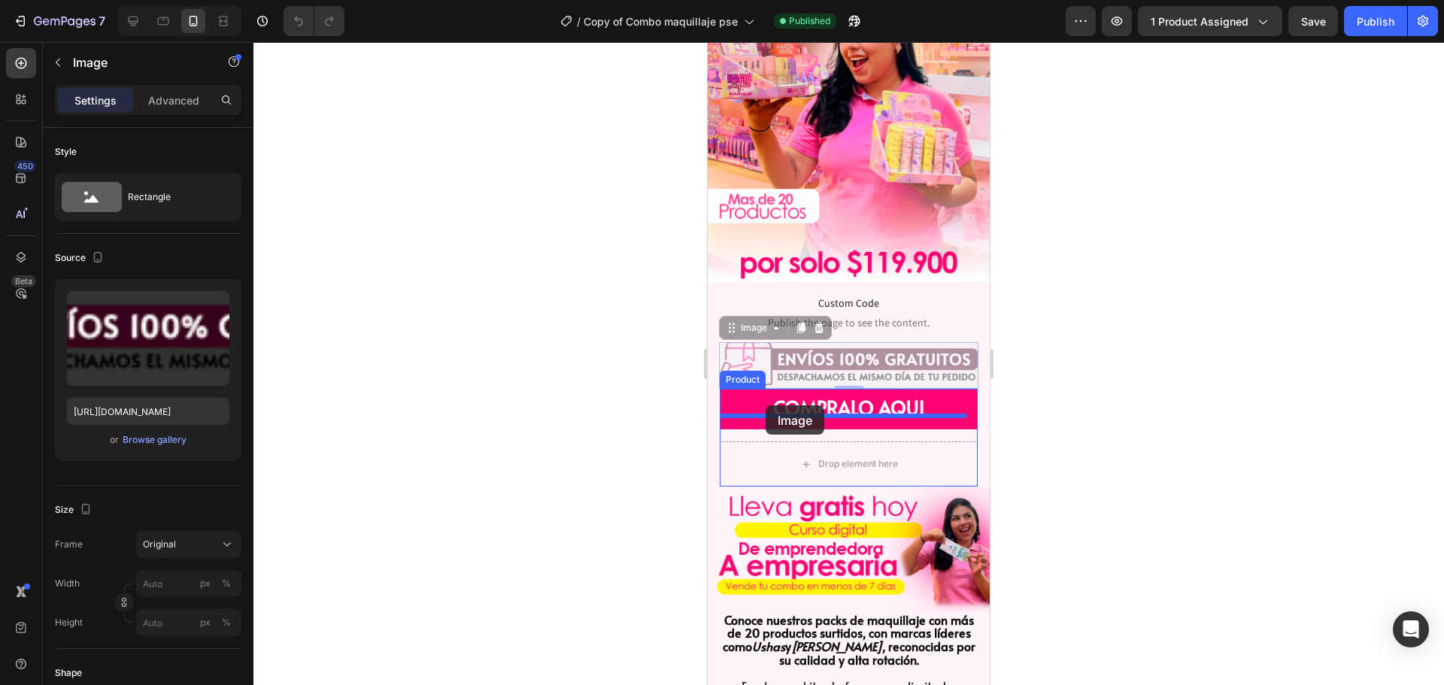
drag, startPoint x: 770, startPoint y: 313, endPoint x: 765, endPoint y: 405, distance: 92.6
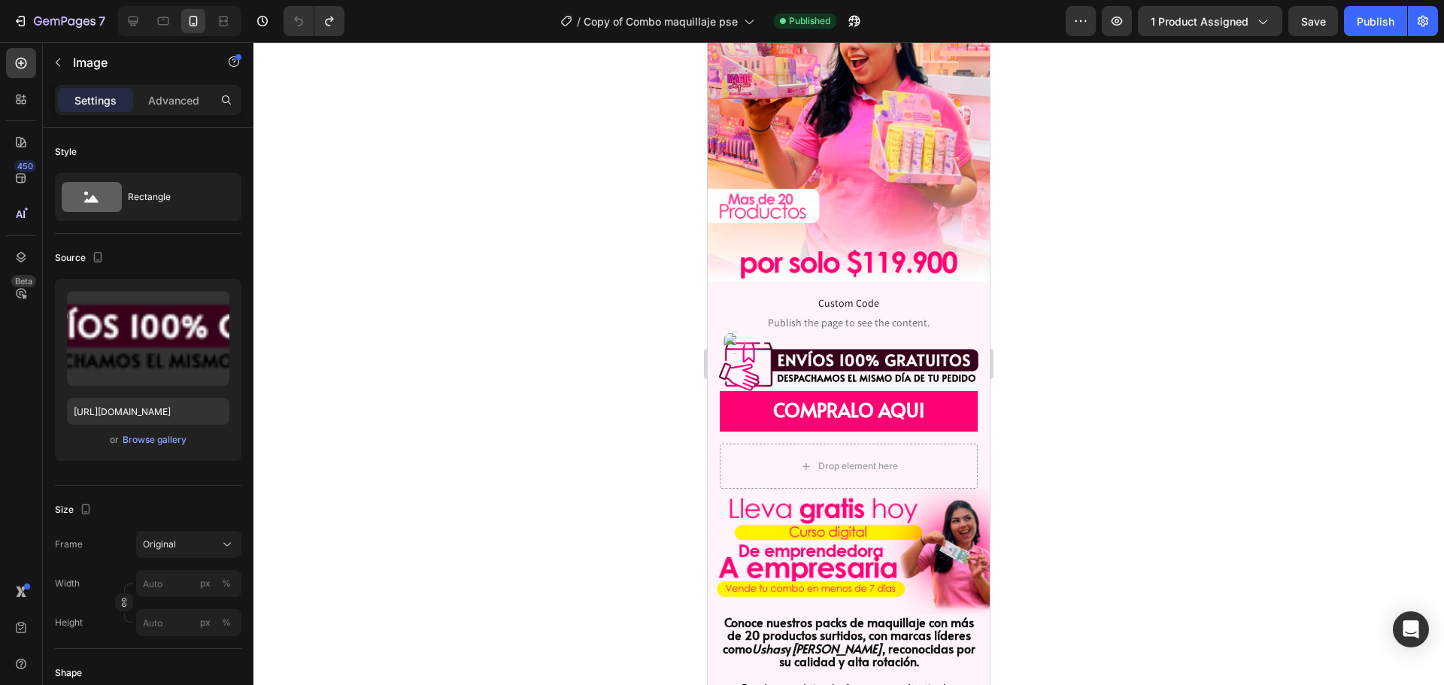
click at [777, 342] on img at bounding box center [848, 366] width 259 height 49
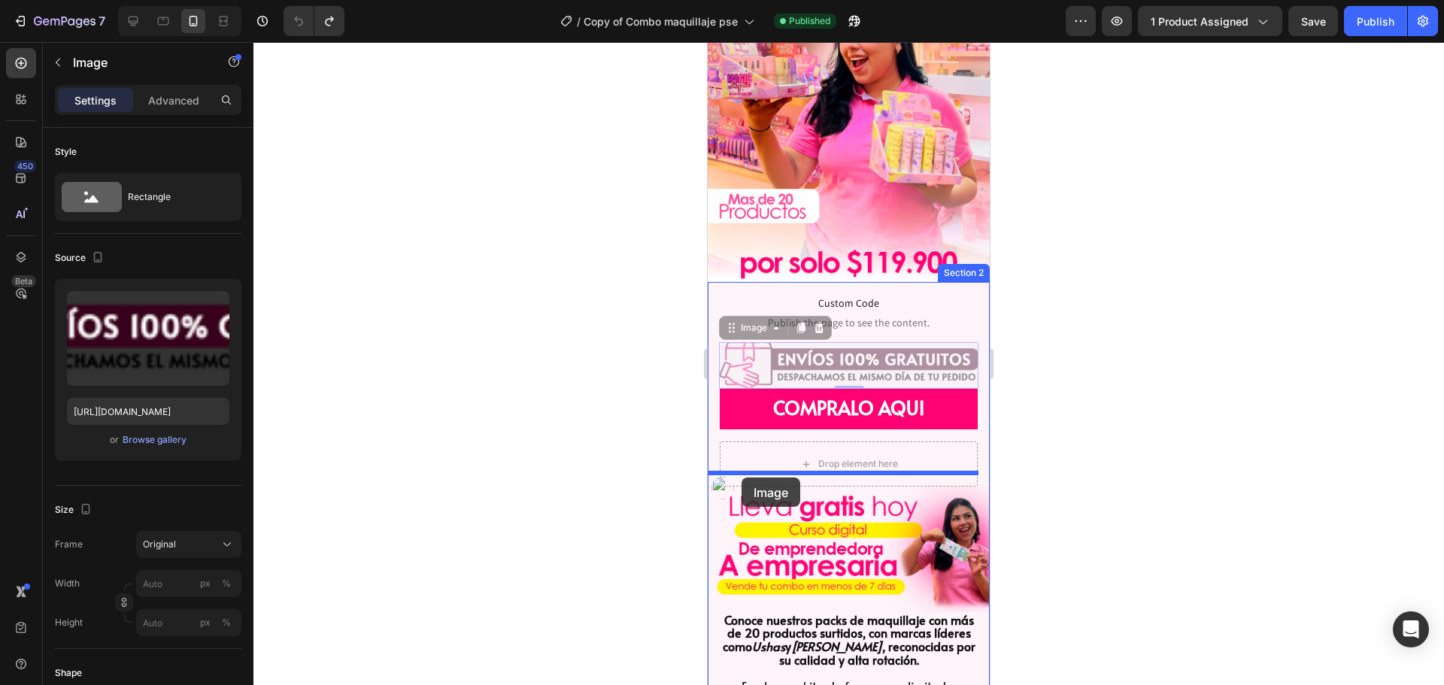
drag, startPoint x: 747, startPoint y: 313, endPoint x: 741, endPoint y: 477, distance: 164.7
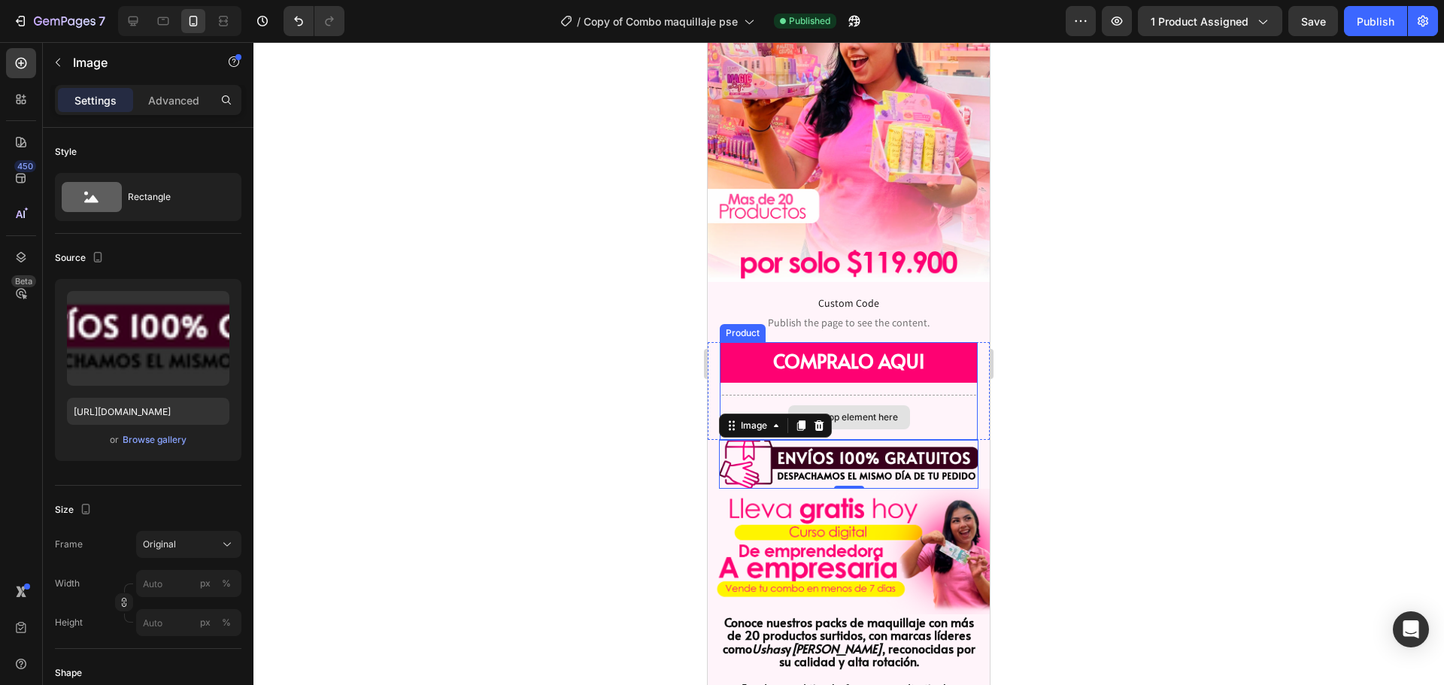
click at [1113, 344] on div at bounding box center [848, 363] width 1190 height 643
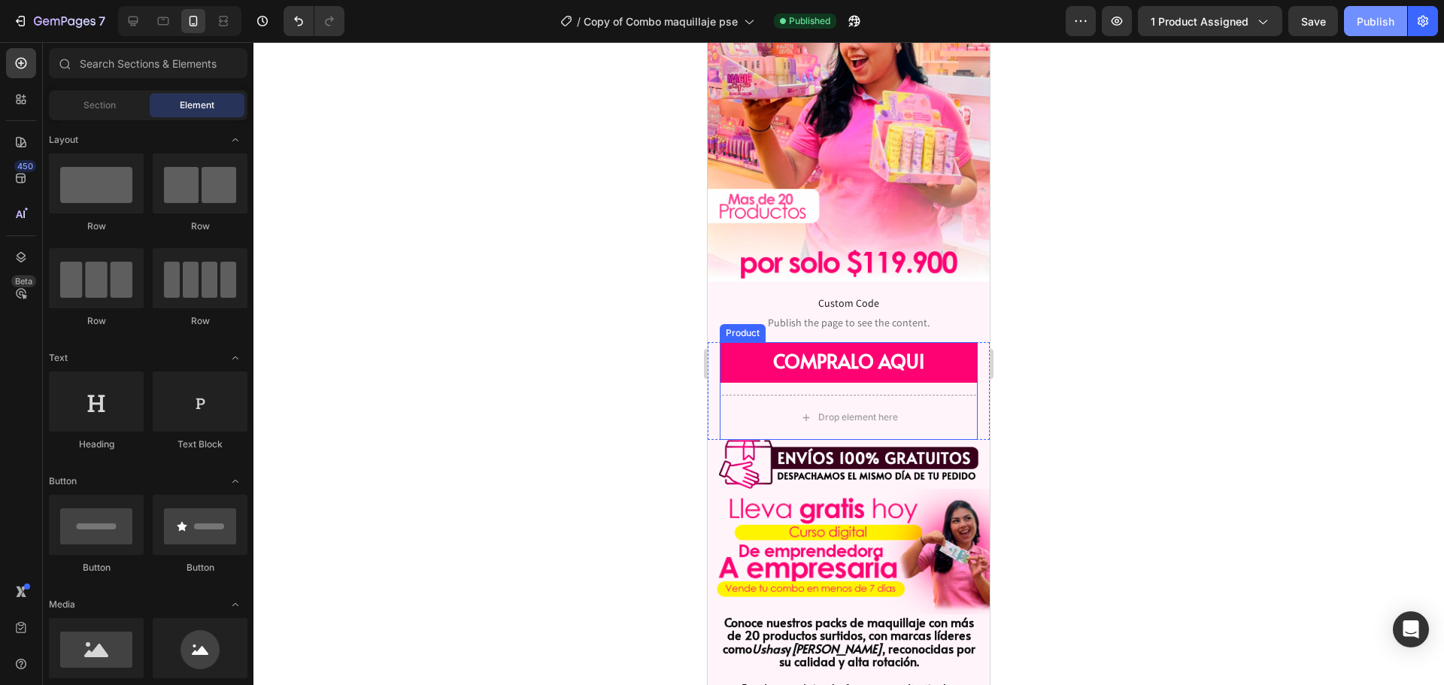
click at [1352, 23] on button "Publish" at bounding box center [1375, 21] width 63 height 30
